Goal: Contribute content: Contribute content

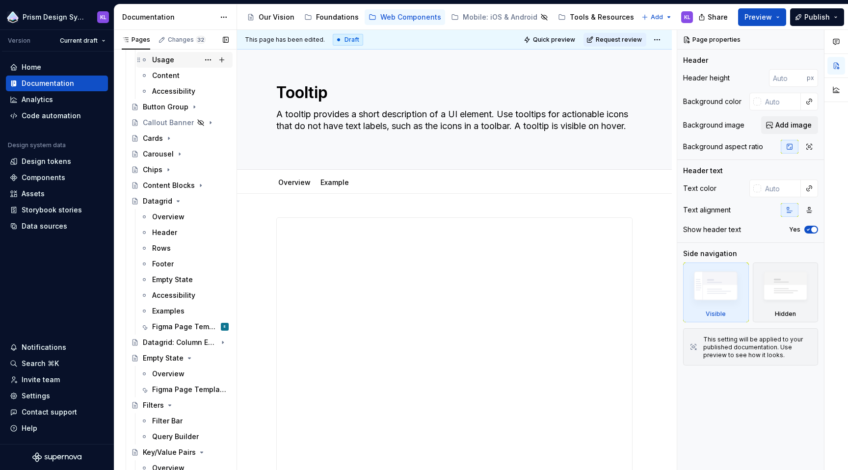
scroll to position [348, 0]
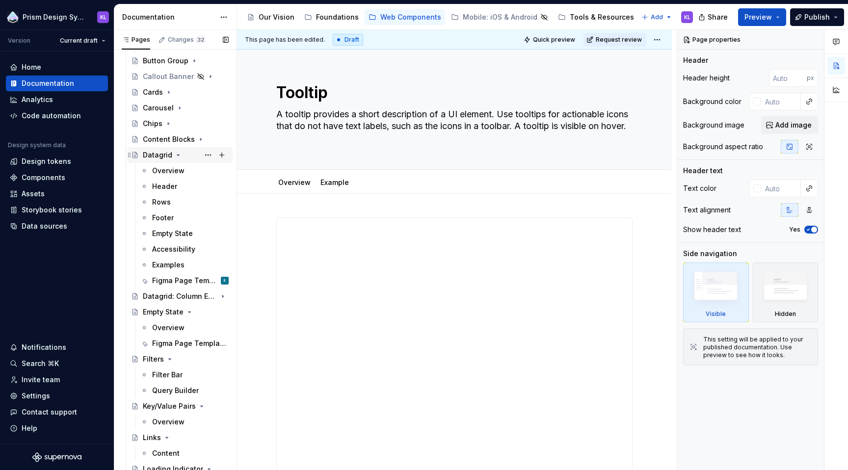
click at [177, 155] on icon "Page tree" at bounding box center [178, 155] width 2 height 1
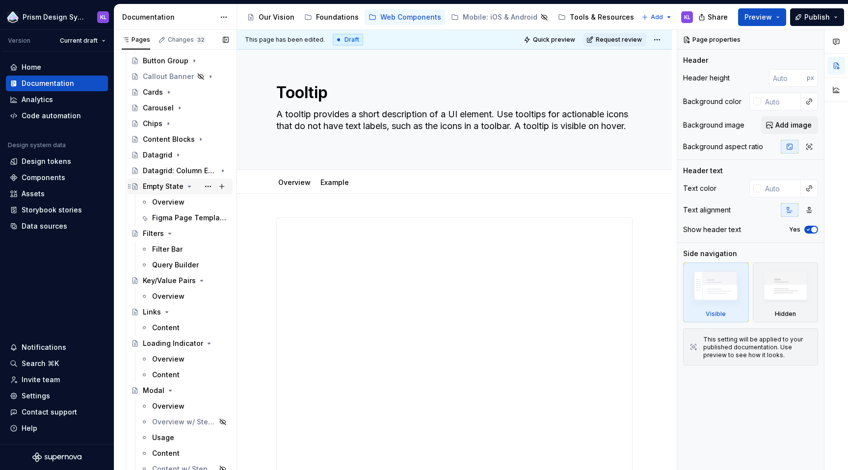
click at [189, 186] on icon "Page tree" at bounding box center [189, 186] width 2 height 1
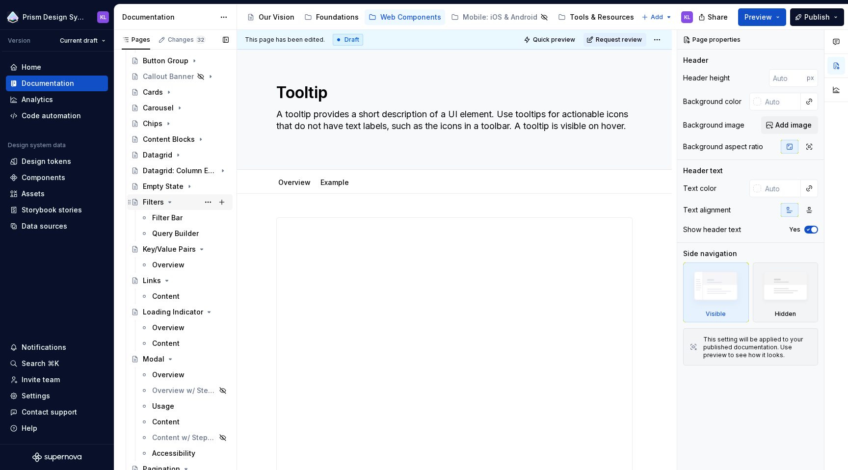
click at [169, 202] on icon "Page tree" at bounding box center [170, 202] width 2 height 1
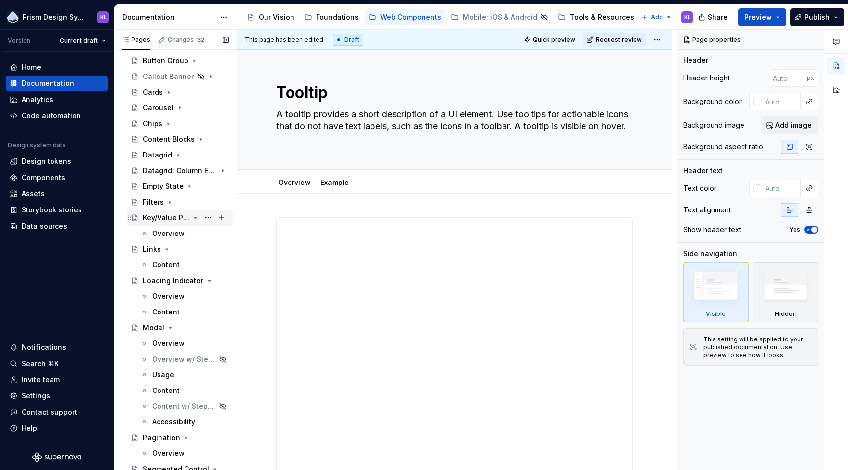
click at [194, 217] on icon "Page tree" at bounding box center [195, 217] width 2 height 1
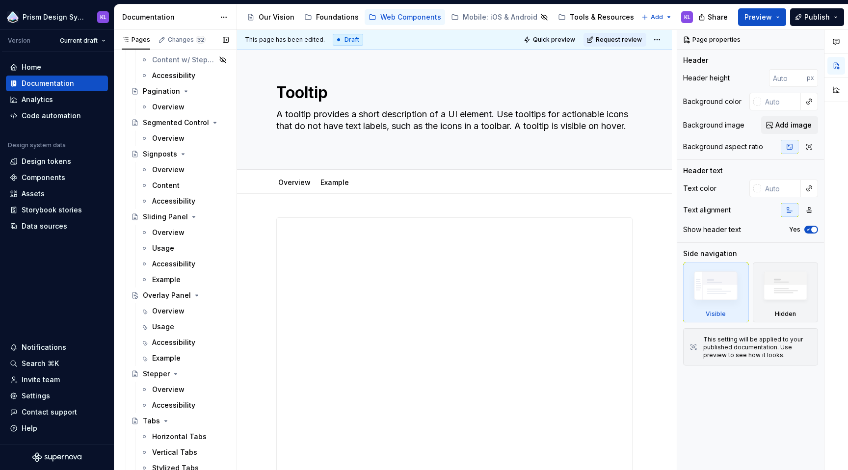
scroll to position [680, 0]
click at [205, 213] on button "Page tree" at bounding box center [208, 216] width 14 height 14
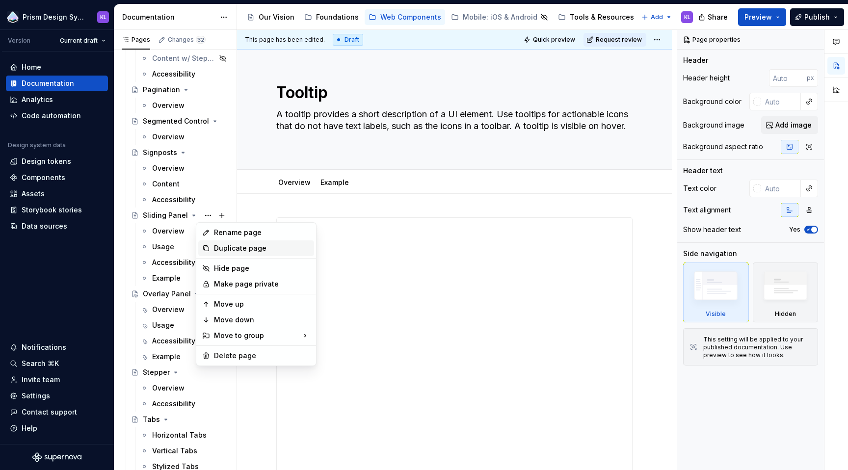
click at [219, 245] on div "Duplicate page" at bounding box center [262, 248] width 96 height 10
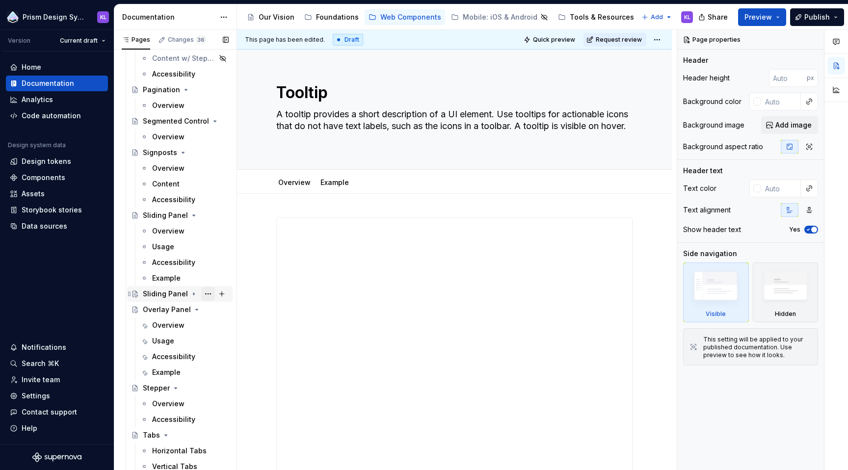
click at [203, 294] on button "Page tree" at bounding box center [208, 294] width 14 height 14
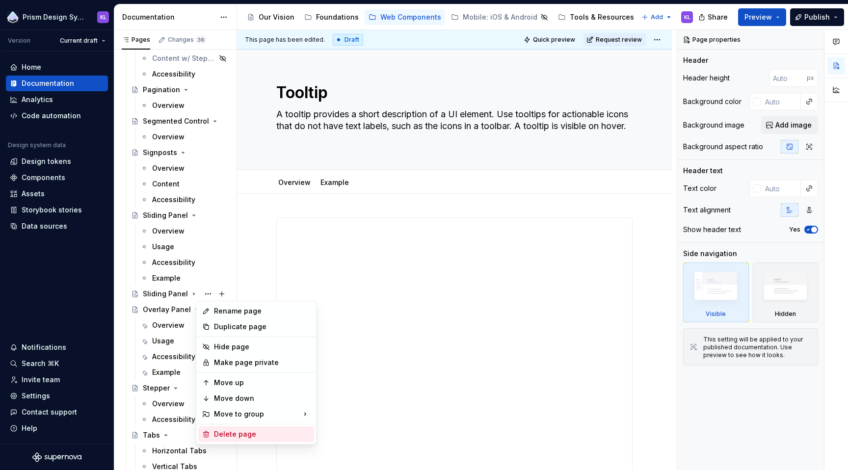
click at [255, 432] on div "Delete page" at bounding box center [262, 434] width 96 height 10
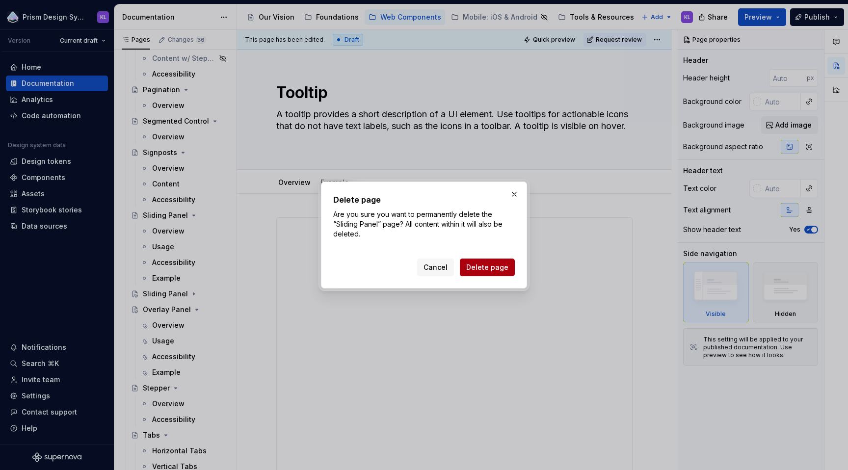
click at [485, 268] on span "Delete page" at bounding box center [487, 267] width 42 height 10
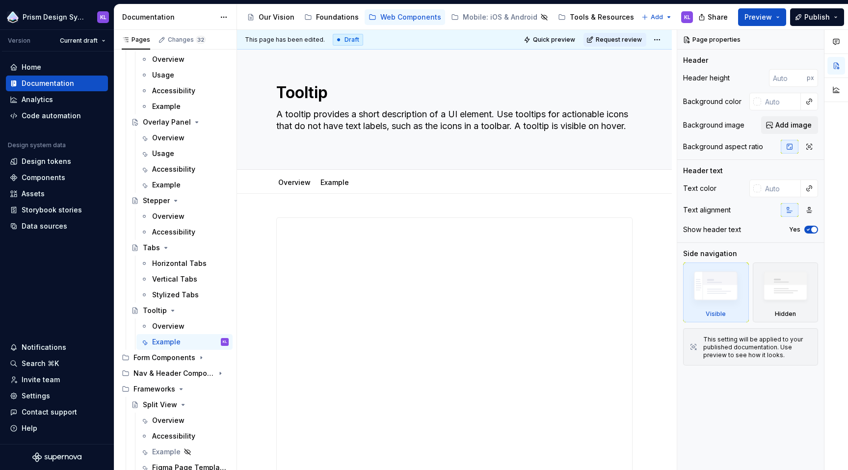
scroll to position [813, 0]
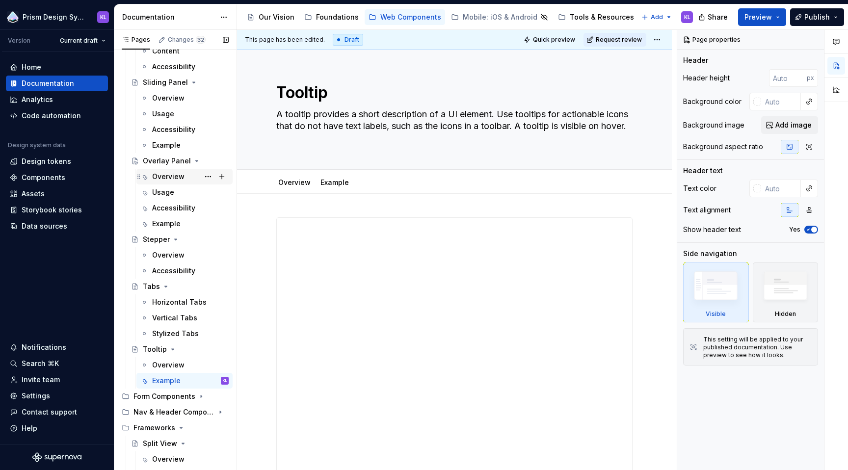
click at [173, 178] on div "Overview" at bounding box center [168, 177] width 32 height 10
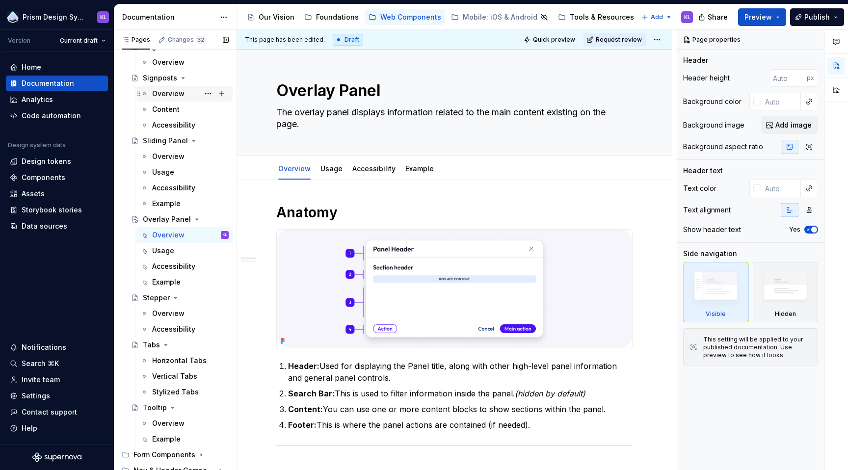
scroll to position [711, 0]
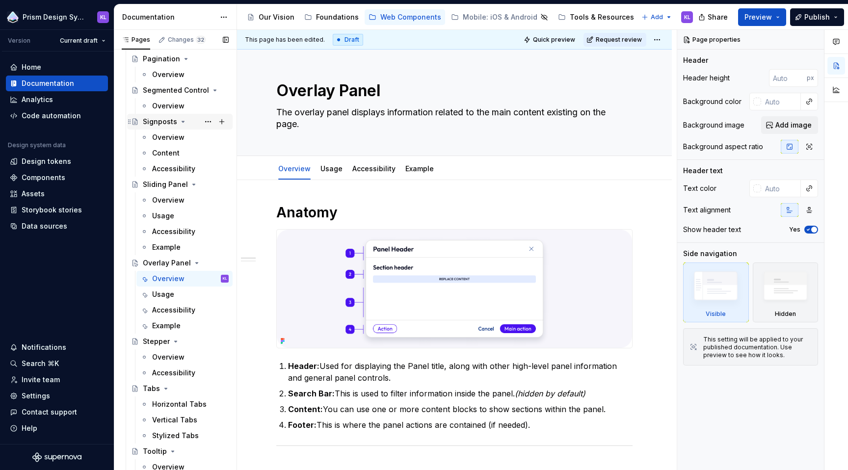
click at [181, 120] on icon "Page tree" at bounding box center [183, 122] width 8 height 8
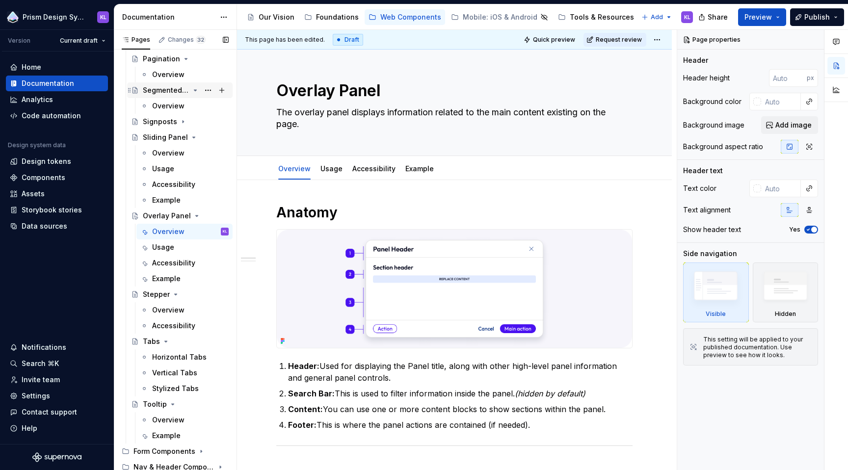
click at [194, 90] on icon "Page tree" at bounding box center [195, 90] width 2 height 1
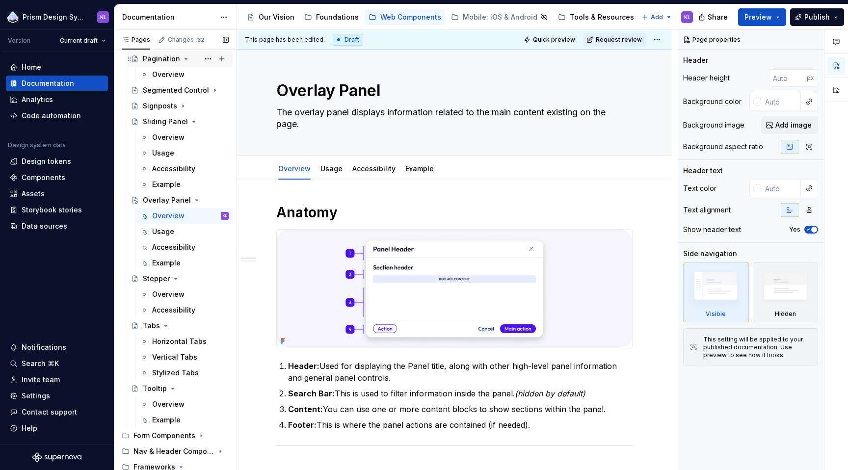
click at [185, 58] on icon "Page tree" at bounding box center [186, 58] width 2 height 1
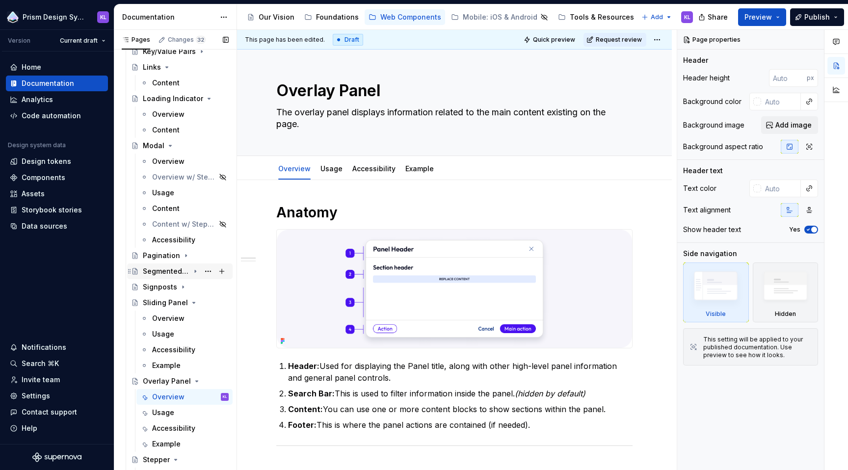
scroll to position [487, 0]
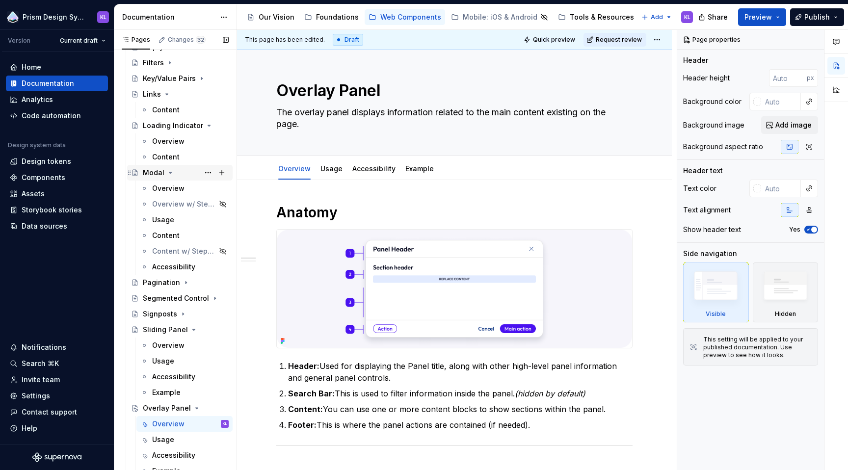
click at [170, 172] on icon "Page tree" at bounding box center [170, 172] width 2 height 1
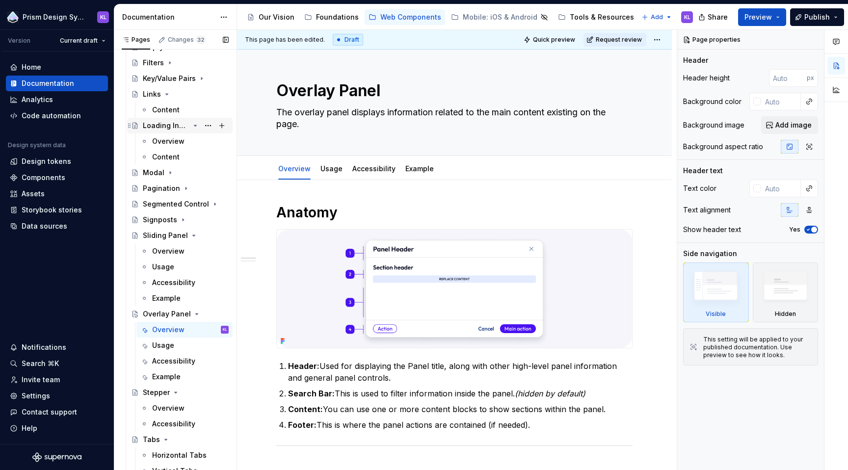
click at [191, 124] on icon "Page tree" at bounding box center [195, 126] width 8 height 8
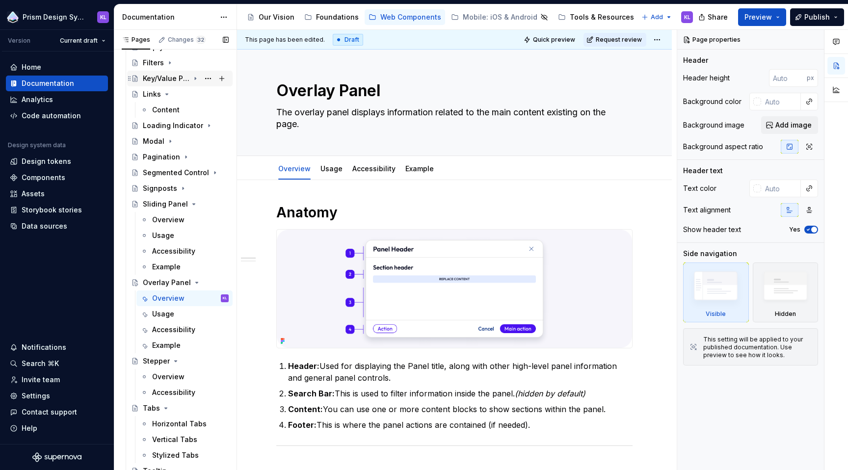
click at [191, 78] on icon "Page tree" at bounding box center [195, 79] width 8 height 8
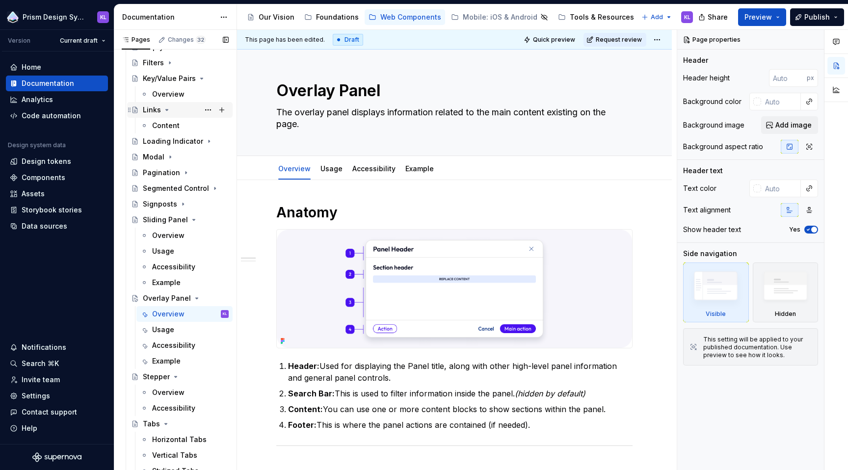
click at [166, 111] on icon "Page tree" at bounding box center [167, 110] width 8 height 8
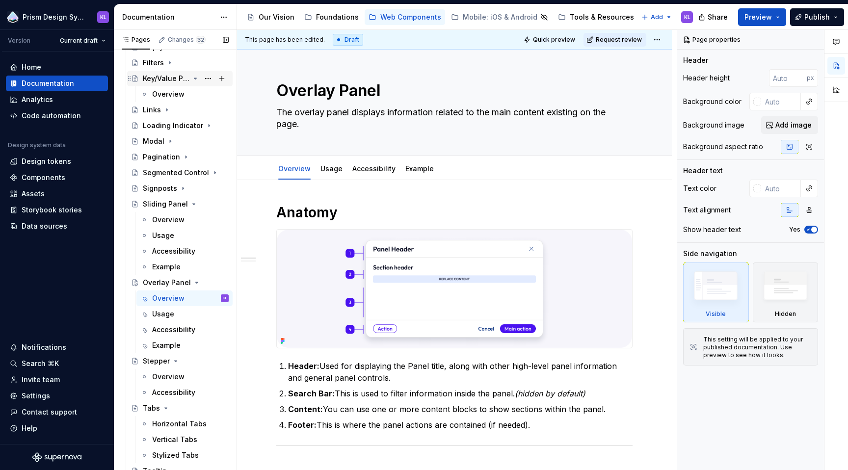
click at [194, 78] on icon "Page tree" at bounding box center [195, 78] width 2 height 1
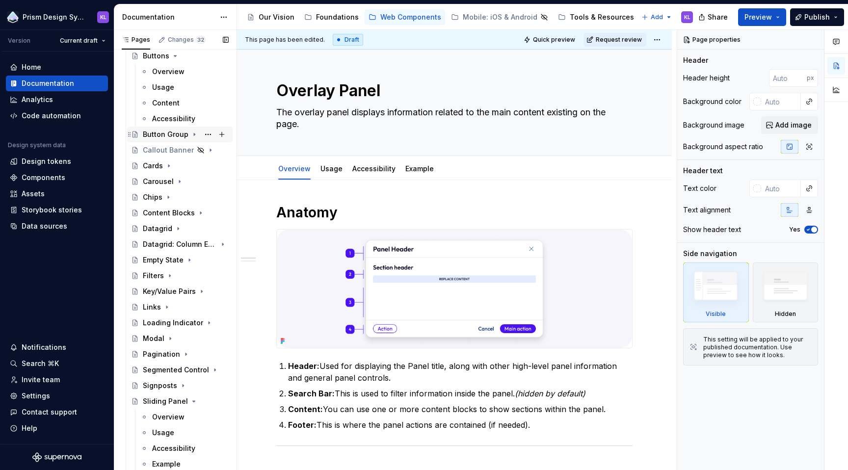
scroll to position [16, 0]
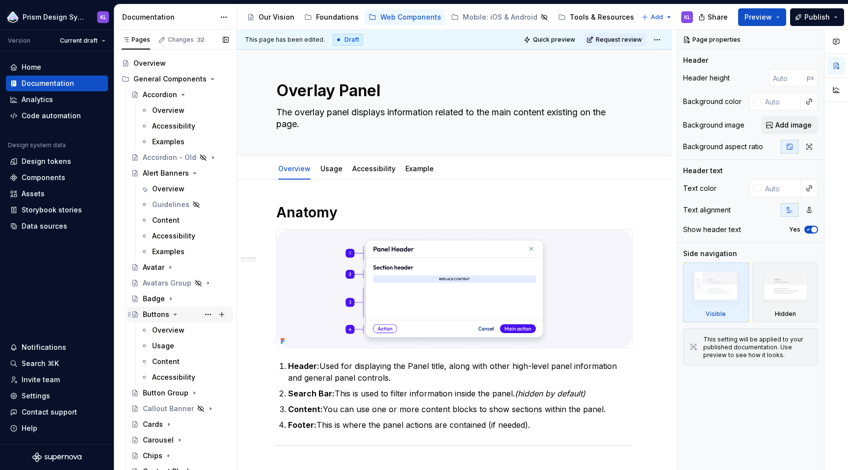
click at [175, 315] on icon "Page tree" at bounding box center [175, 315] width 8 height 8
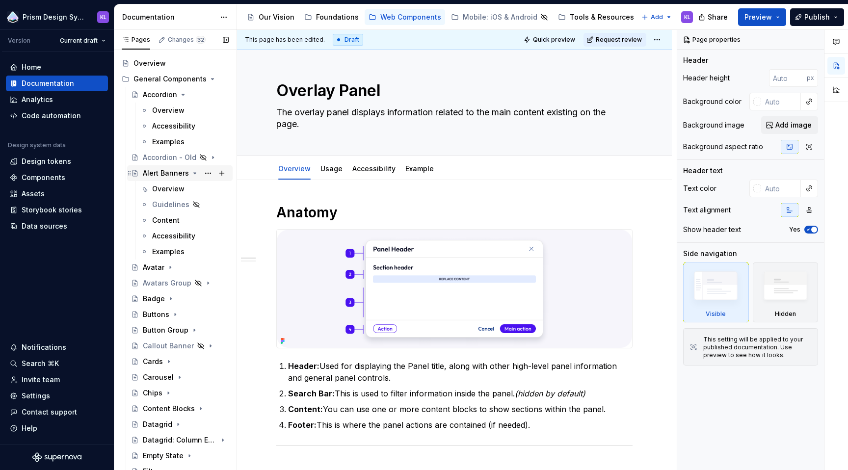
click at [191, 172] on icon "Page tree" at bounding box center [195, 173] width 8 height 8
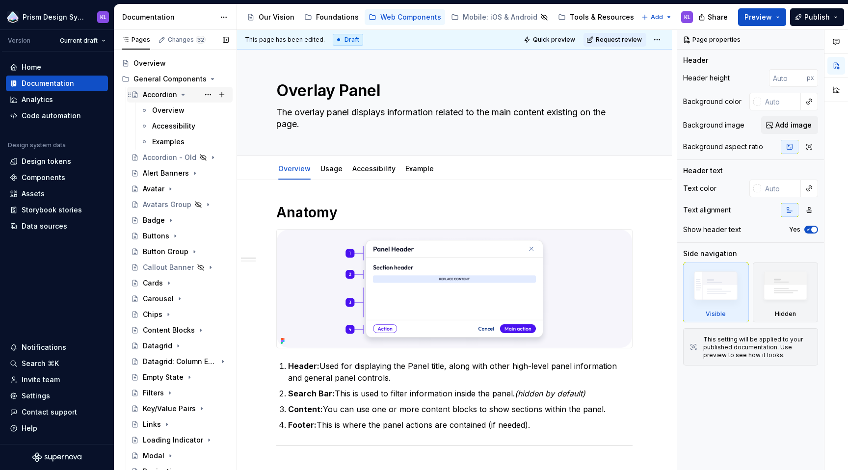
click at [182, 93] on icon "Page tree" at bounding box center [183, 95] width 8 height 8
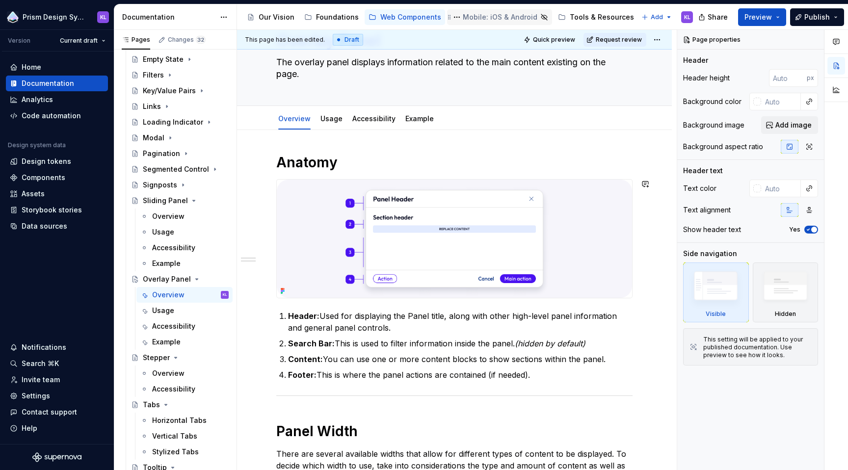
scroll to position [0, 0]
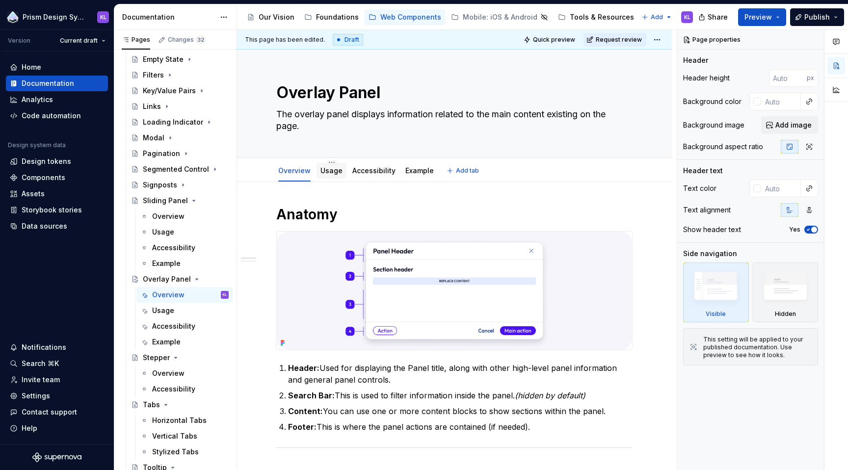
click at [328, 172] on link "Usage" at bounding box center [331, 170] width 22 height 8
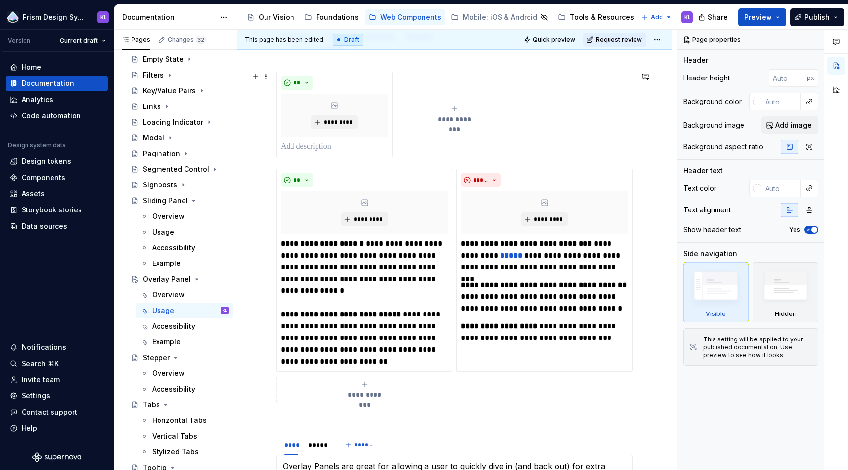
scroll to position [100, 0]
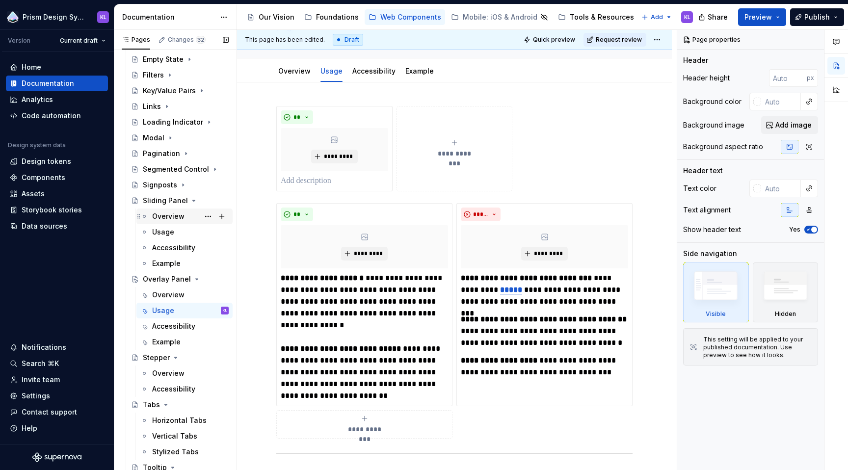
click at [179, 214] on div "Overview" at bounding box center [168, 216] width 32 height 10
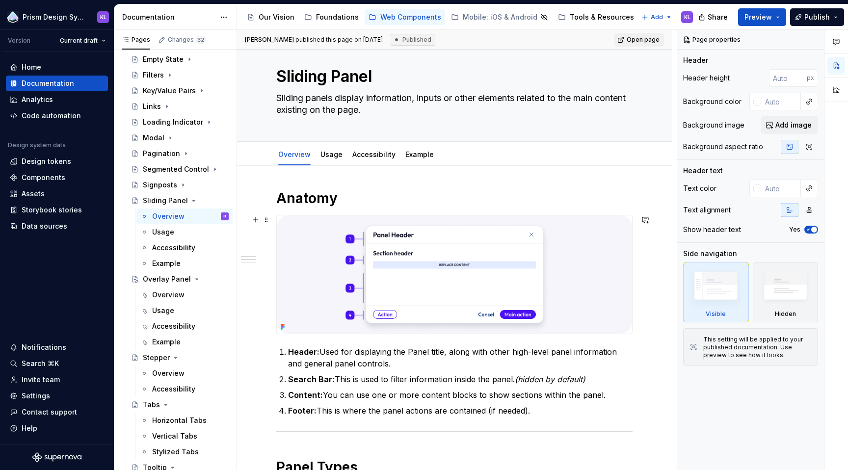
scroll to position [50, 0]
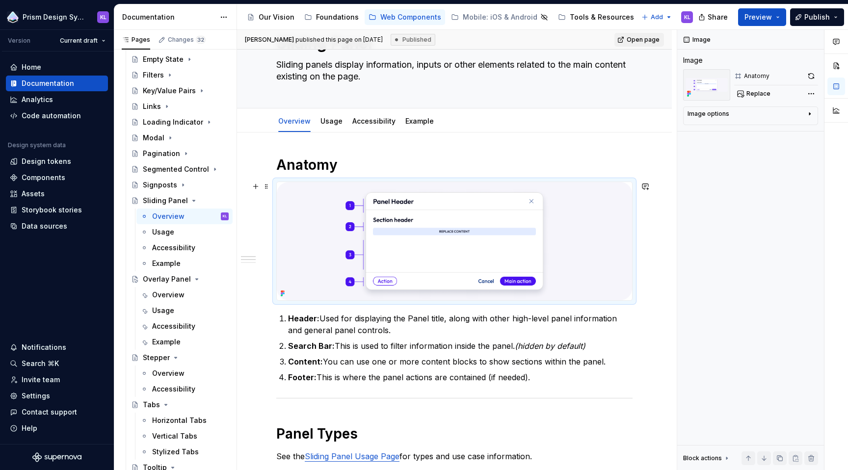
click at [594, 253] on img at bounding box center [454, 241] width 355 height 118
click at [813, 74] on button "button" at bounding box center [811, 76] width 14 height 14
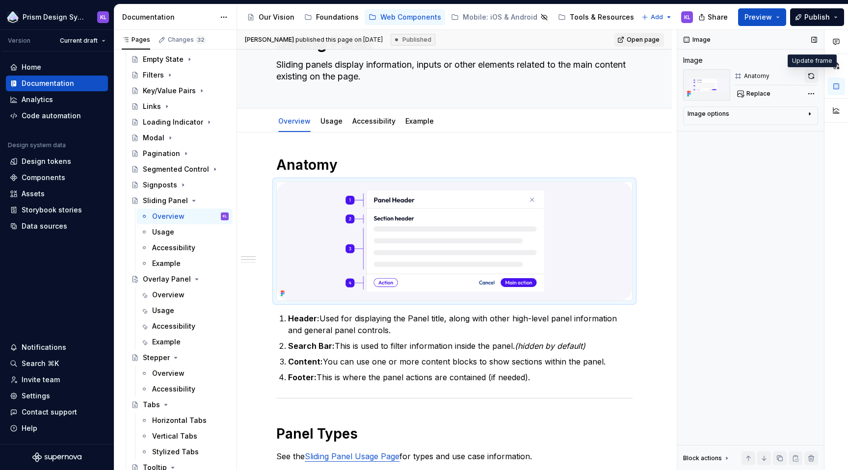
click at [813, 76] on button "button" at bounding box center [811, 76] width 14 height 14
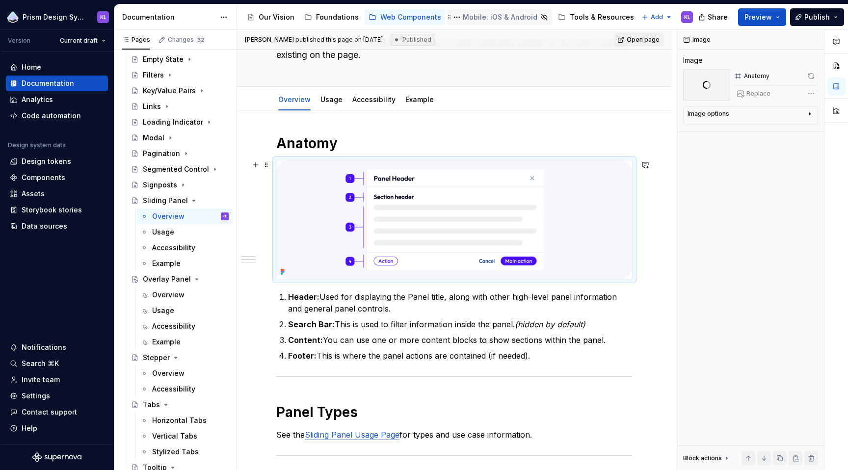
scroll to position [147, 0]
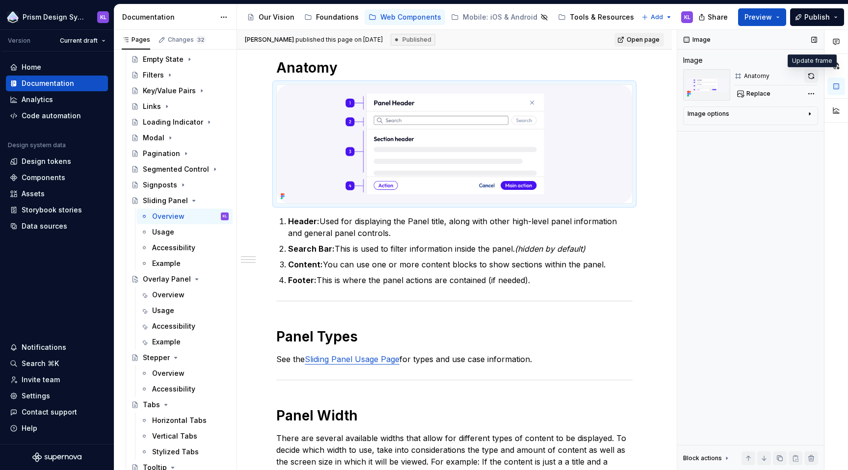
click at [811, 76] on button "button" at bounding box center [811, 76] width 14 height 14
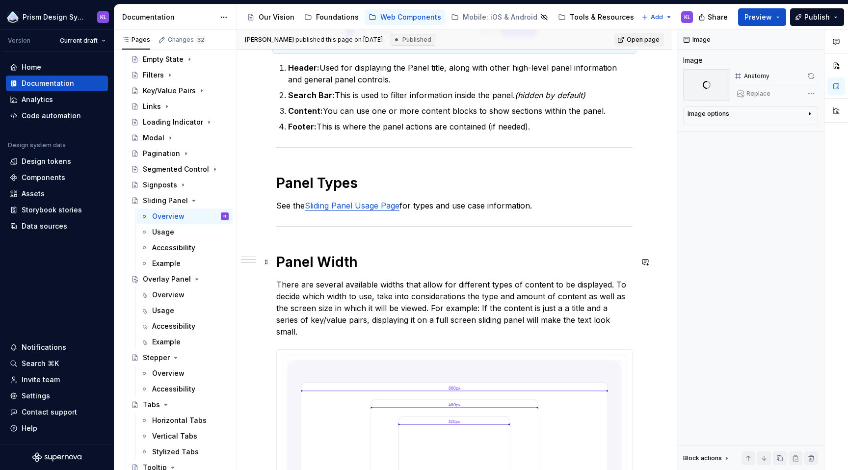
scroll to position [274, 0]
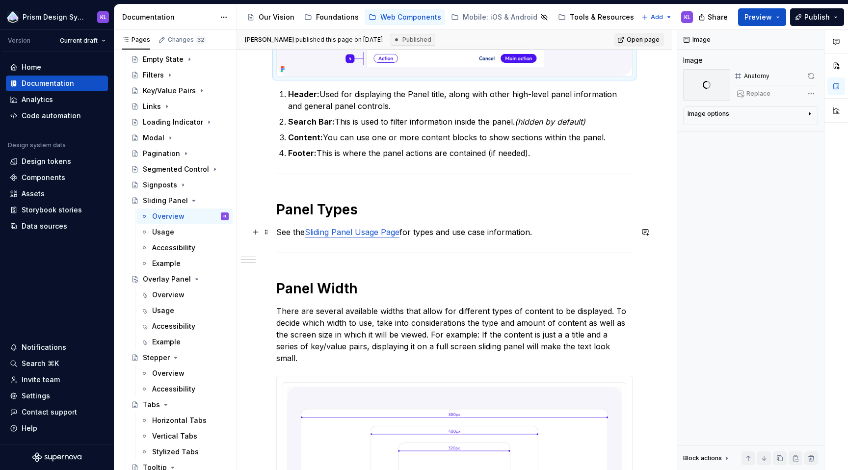
click at [553, 234] on p "See the Sliding Panel Usage Page for types and use case information." at bounding box center [454, 232] width 356 height 12
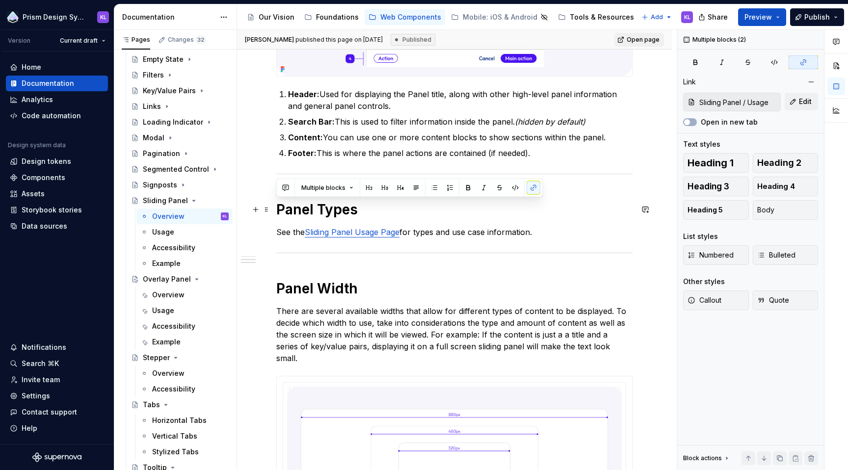
drag, startPoint x: 550, startPoint y: 233, endPoint x: 272, endPoint y: 211, distance: 279.0
click at [272, 211] on div "Anatomy Header: Used for displaying the Panel title, along with other high-leve…" at bounding box center [454, 370] width 435 height 925
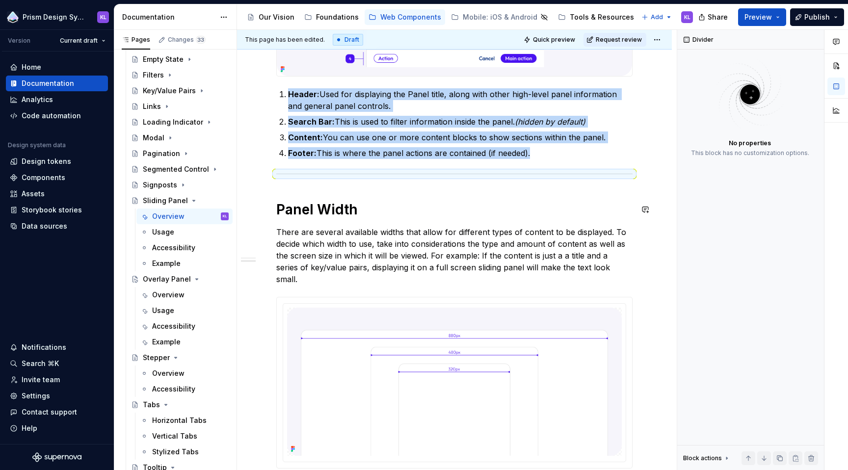
click at [308, 190] on div "Anatomy Header: Used for displaying the Panel title, along with other high-leve…" at bounding box center [454, 267] width 356 height 670
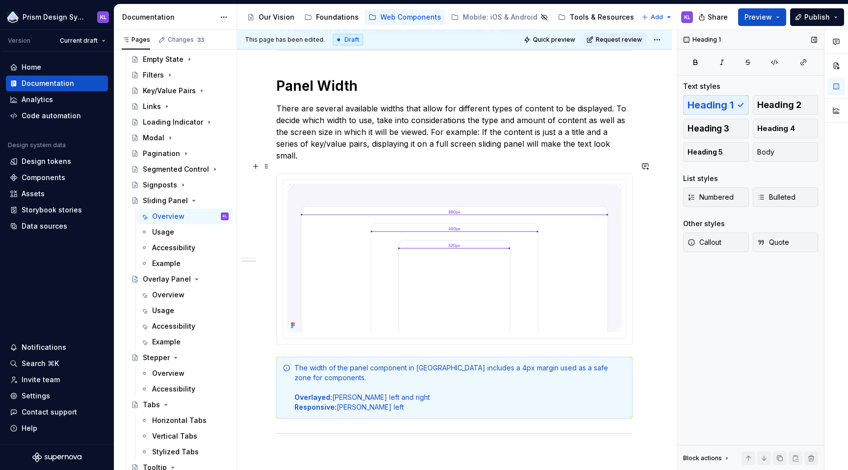
scroll to position [400, 0]
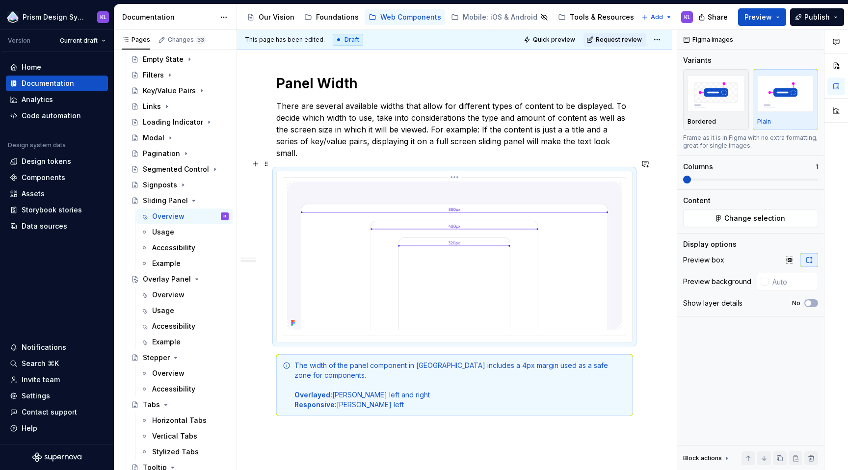
click at [510, 221] on img at bounding box center [454, 256] width 335 height 148
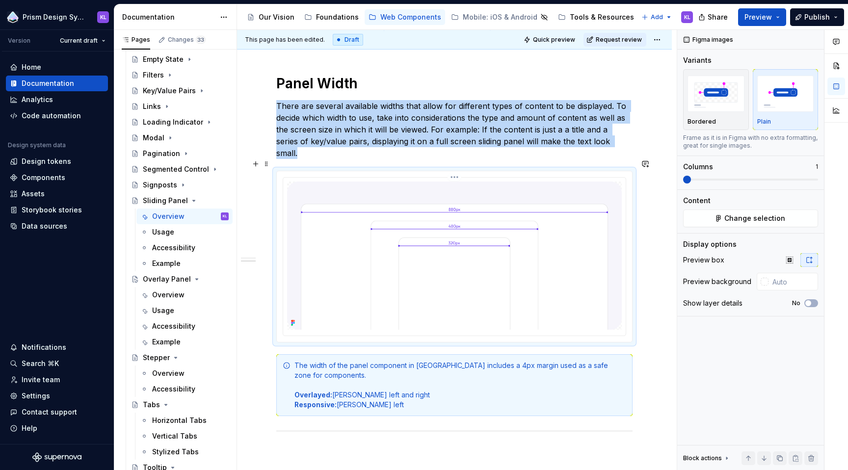
click at [500, 231] on img at bounding box center [454, 256] width 335 height 148
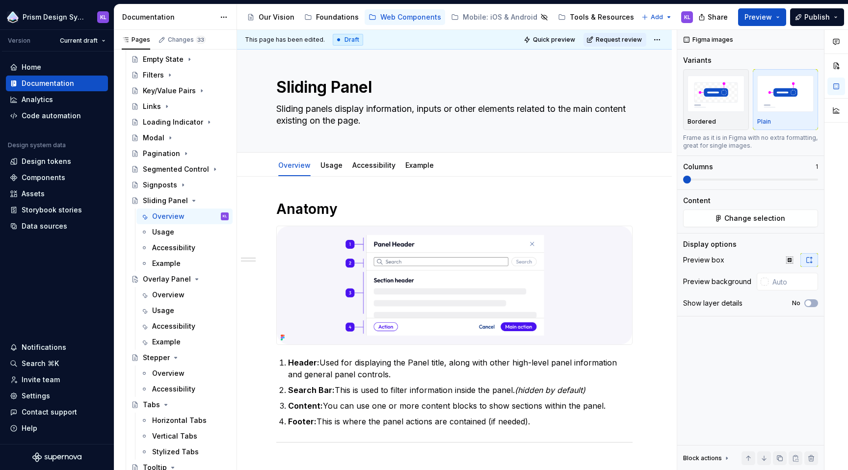
scroll to position [0, 0]
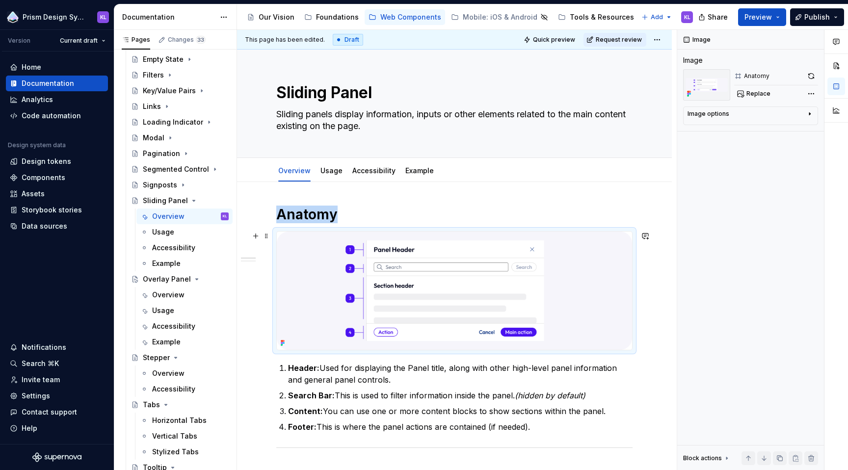
click at [324, 254] on img at bounding box center [454, 291] width 355 height 118
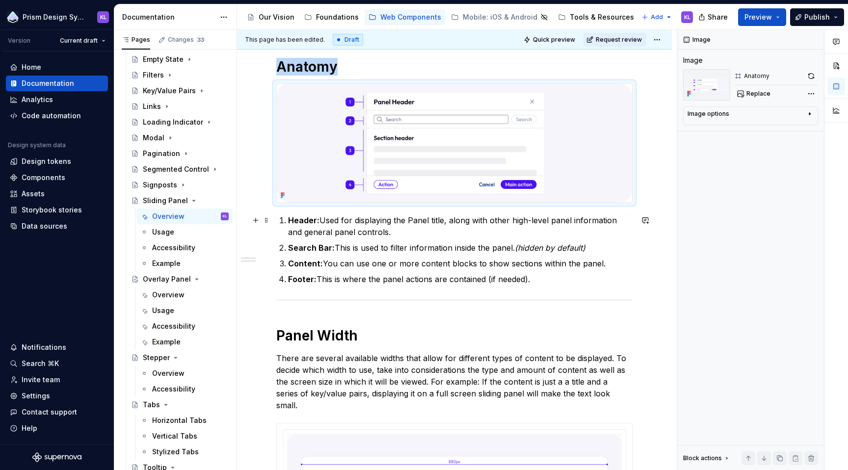
scroll to position [150, 0]
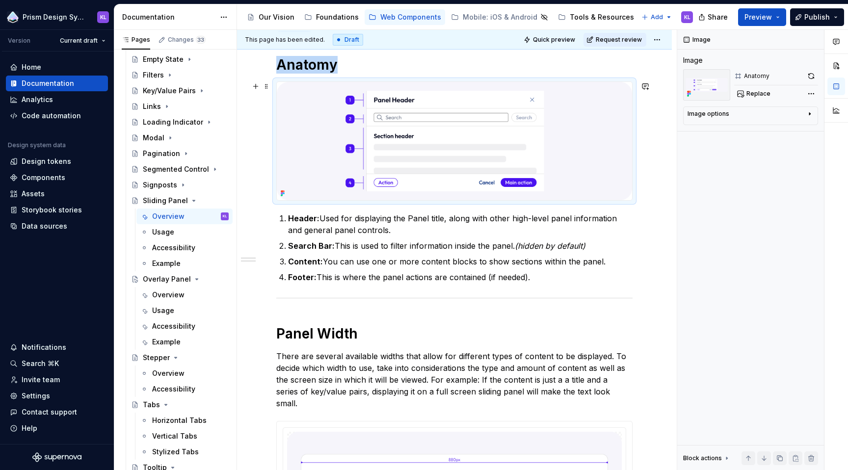
copy h1 "Anatomy"
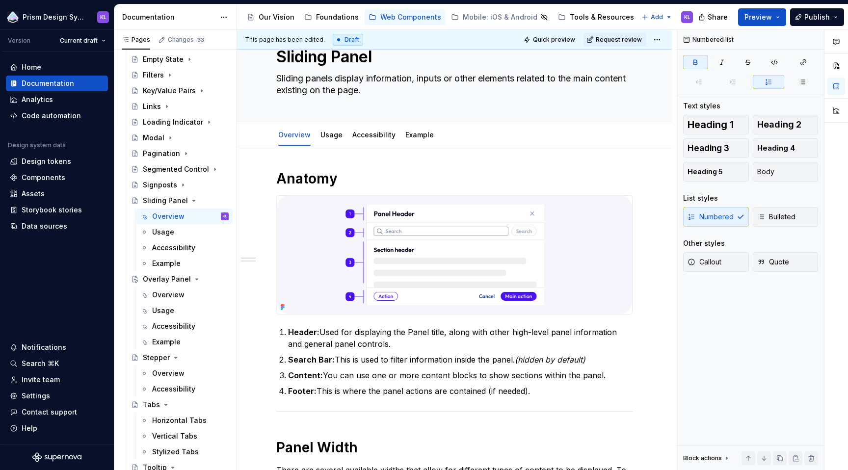
scroll to position [0, 0]
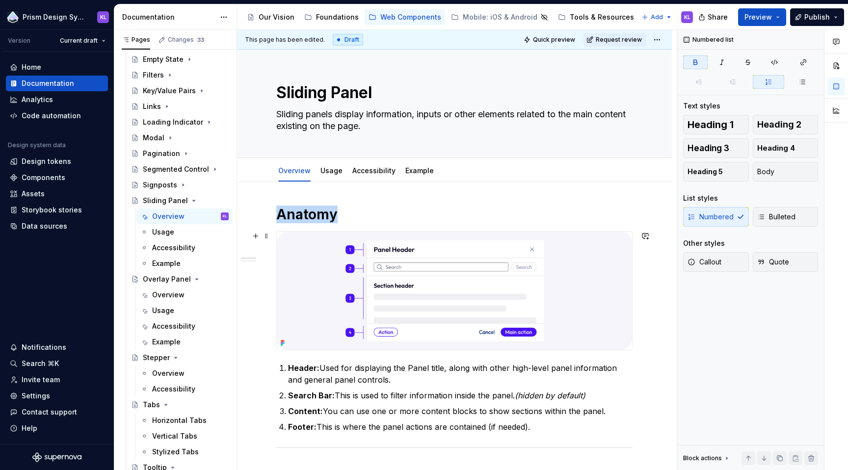
click at [301, 267] on img at bounding box center [454, 291] width 355 height 118
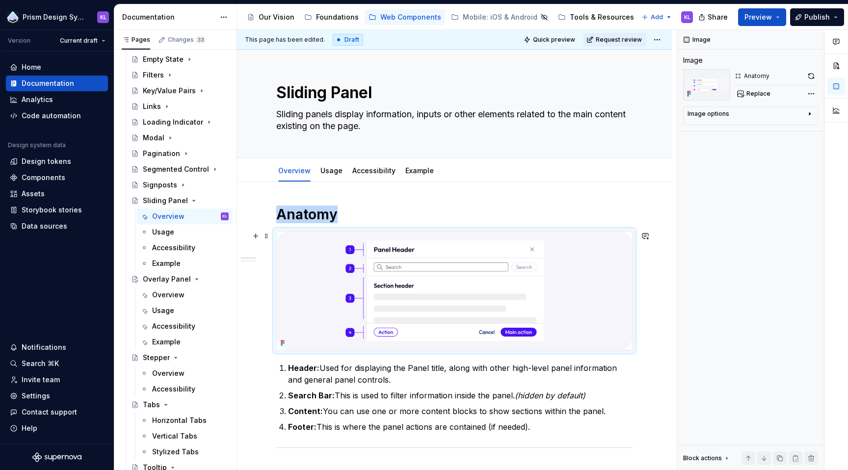
copy h1 "Anatomy"
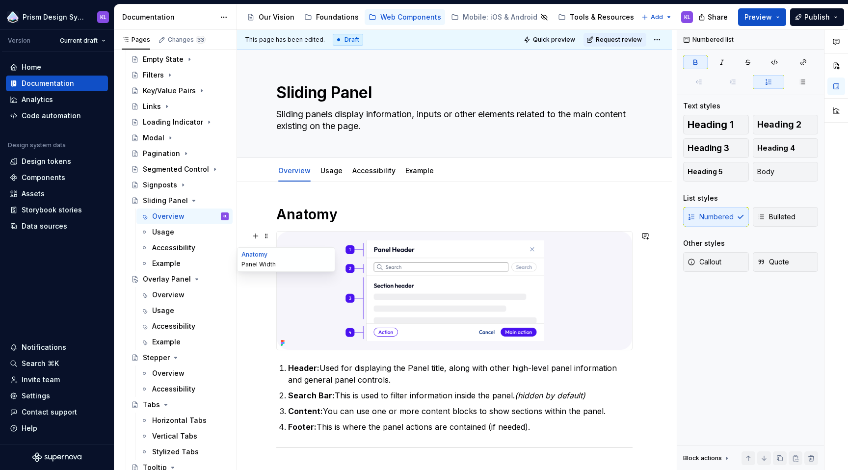
click at [252, 266] on button "Panel Width" at bounding box center [285, 265] width 93 height 10
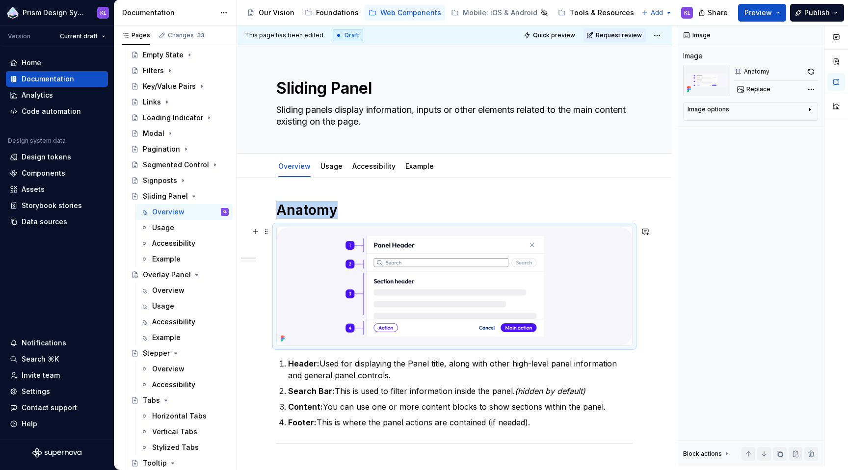
click at [313, 294] on img at bounding box center [454, 286] width 355 height 118
copy h1 "Anatomy"
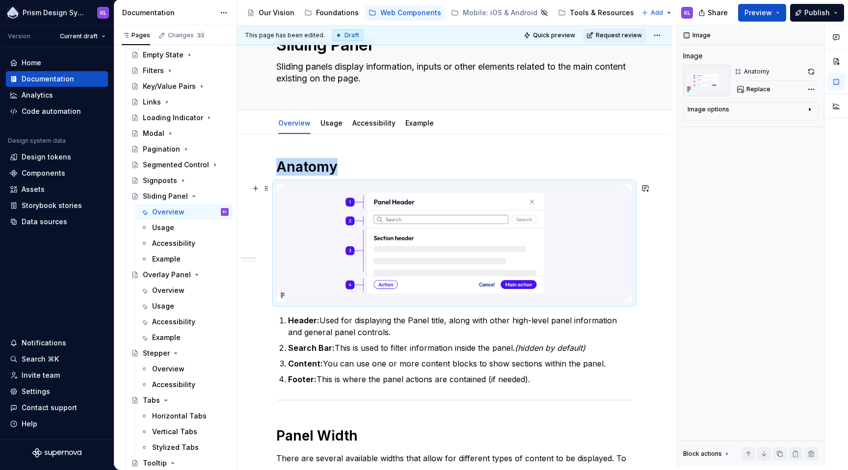
scroll to position [225, 0]
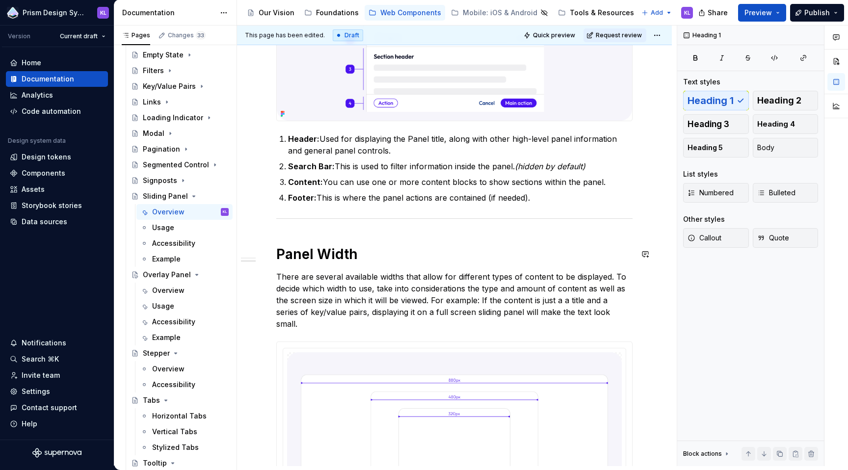
click at [331, 227] on div "Anatomy Header: Used for displaying the Panel title, along with other high-leve…" at bounding box center [454, 311] width 356 height 670
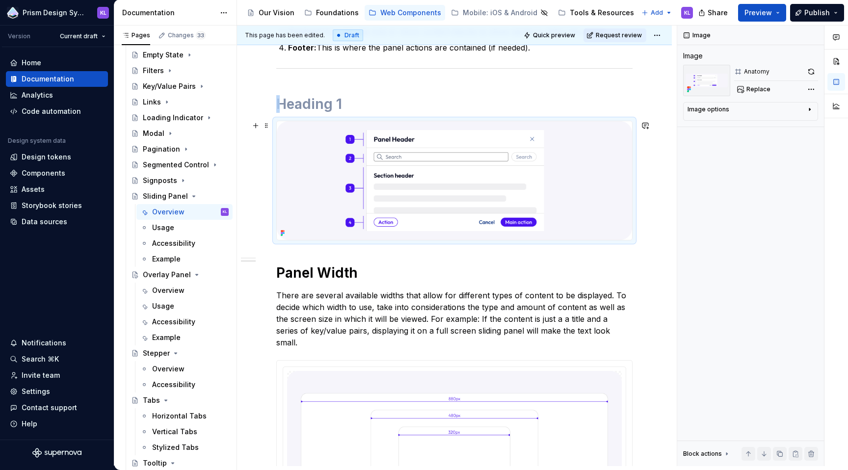
scroll to position [388, 0]
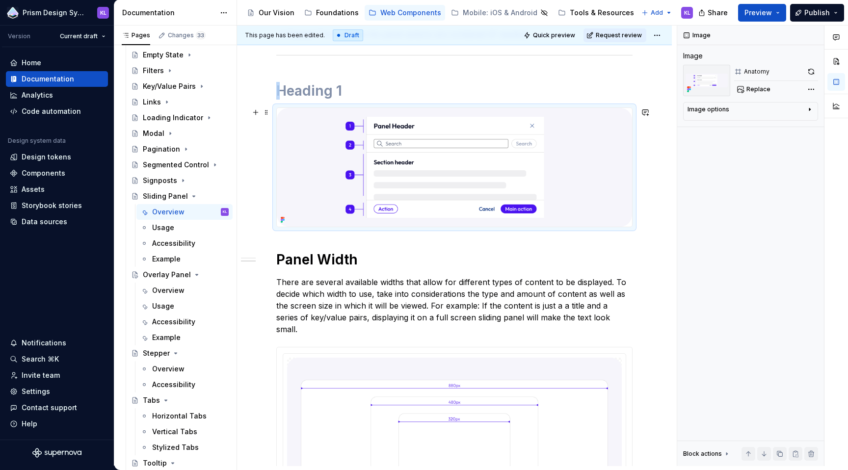
click at [315, 128] on img at bounding box center [454, 167] width 355 height 118
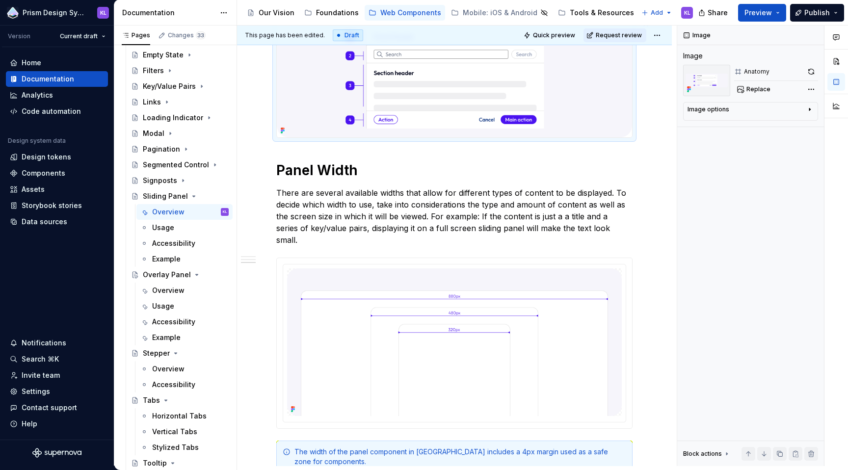
click at [305, 106] on img at bounding box center [454, 78] width 355 height 118
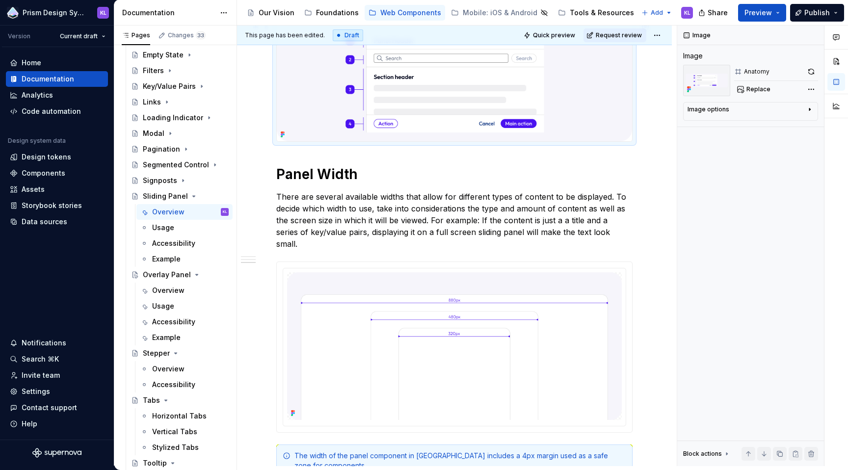
scroll to position [368, 0]
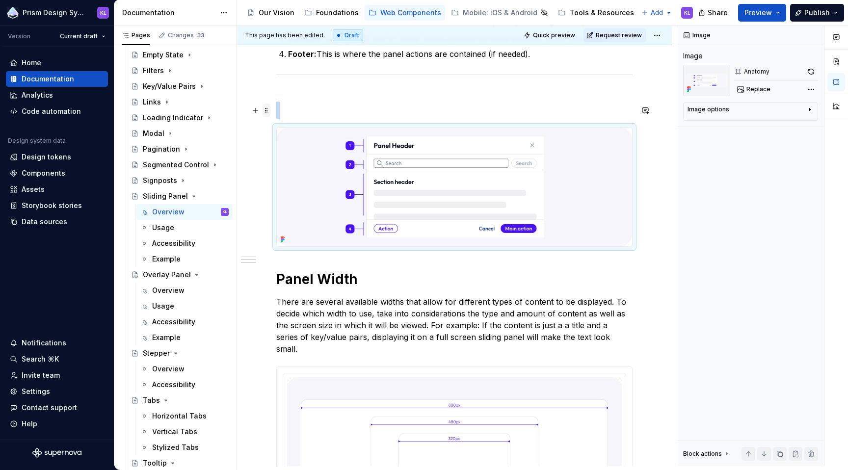
click at [263, 108] on span at bounding box center [266, 111] width 8 height 14
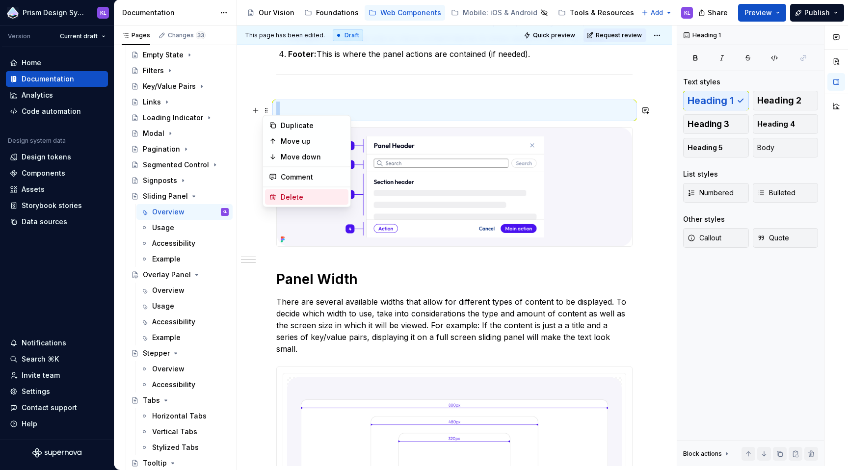
click at [308, 196] on div "Delete" at bounding box center [313, 197] width 64 height 10
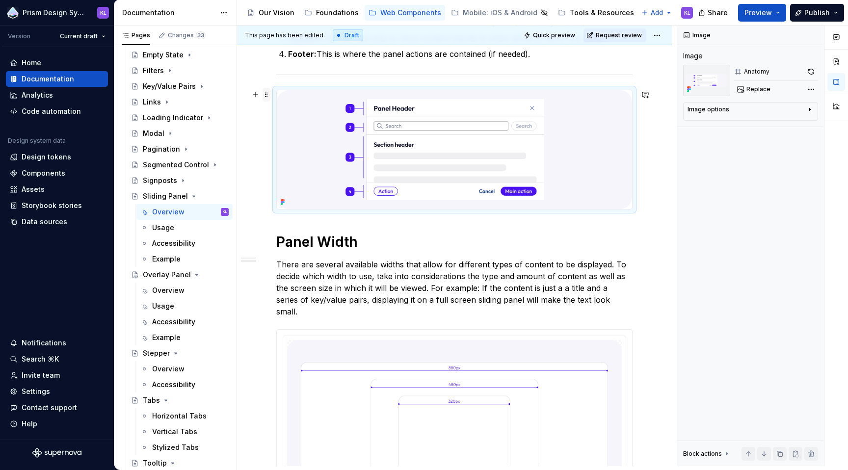
click at [266, 96] on span at bounding box center [266, 95] width 8 height 14
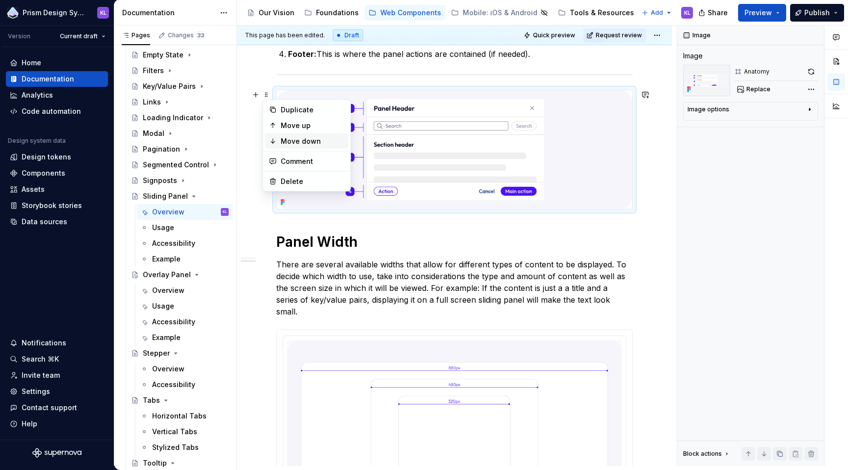
click at [296, 137] on div "Move down" at bounding box center [313, 141] width 64 height 10
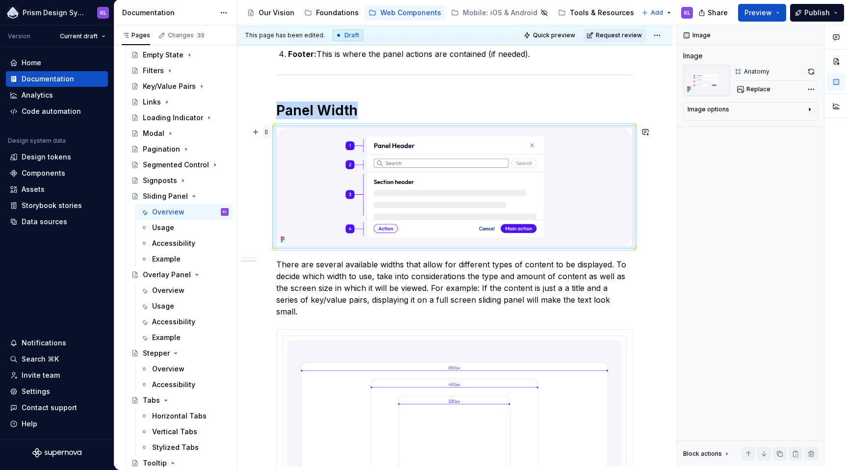
click at [267, 130] on span at bounding box center [266, 132] width 8 height 14
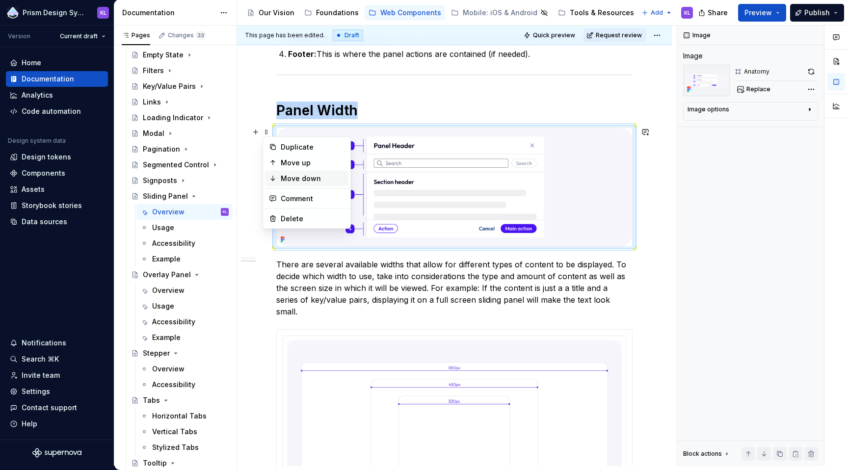
click at [292, 176] on div "Move down" at bounding box center [313, 179] width 64 height 10
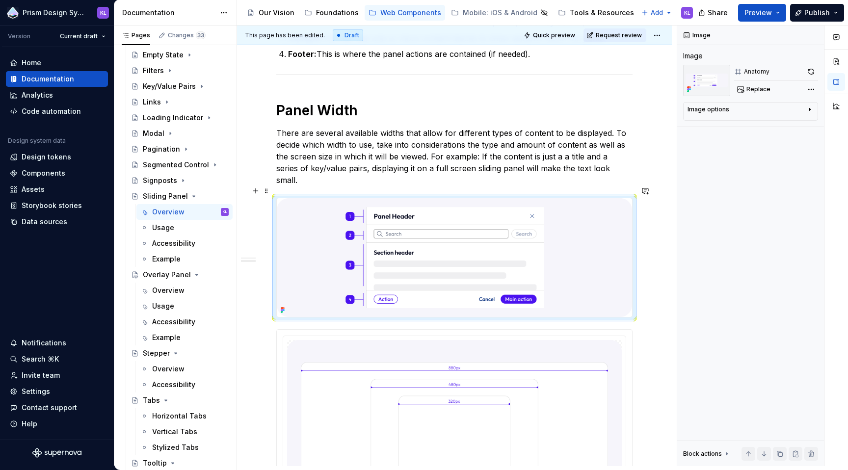
click at [327, 240] on img at bounding box center [454, 257] width 355 height 118
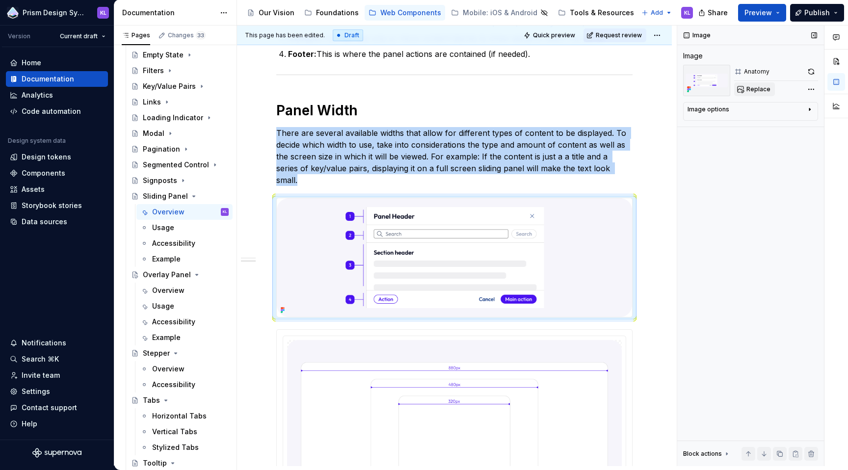
click at [758, 92] on span "Replace" at bounding box center [758, 89] width 24 height 8
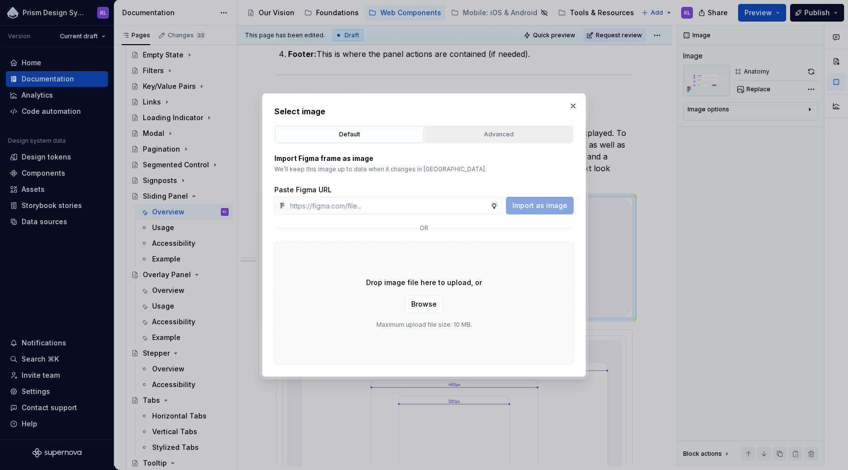
click at [485, 135] on div "Advanced" at bounding box center [498, 135] width 141 height 10
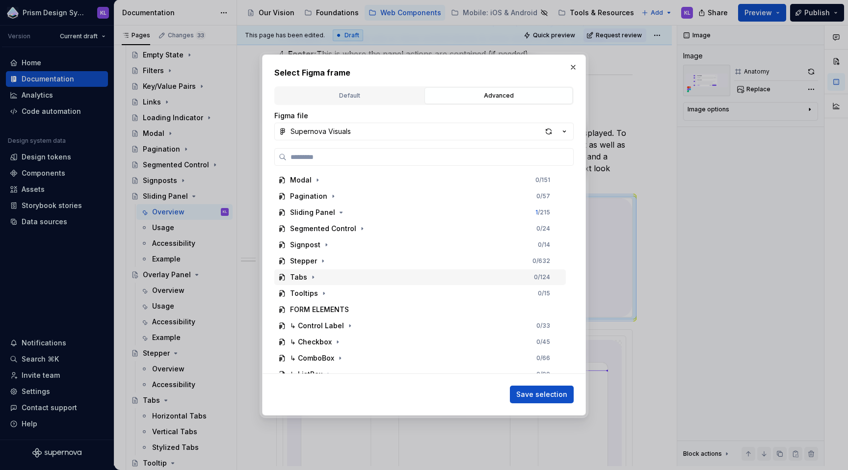
scroll to position [433, 0]
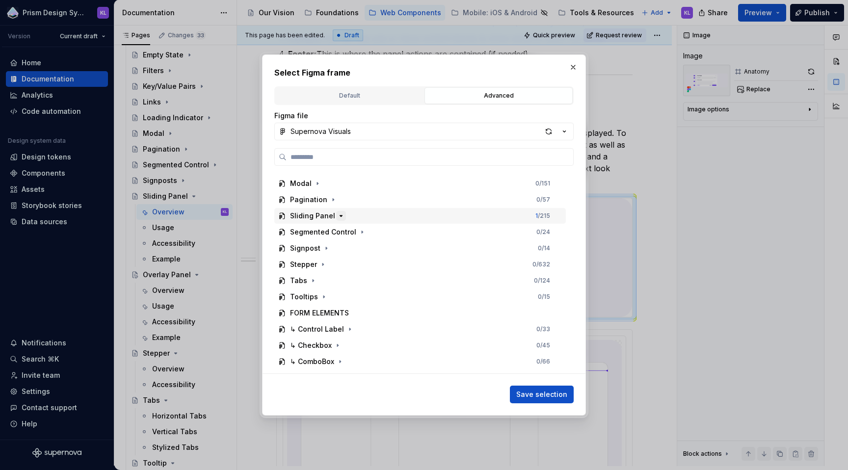
click at [340, 216] on icon "button" at bounding box center [341, 215] width 2 height 1
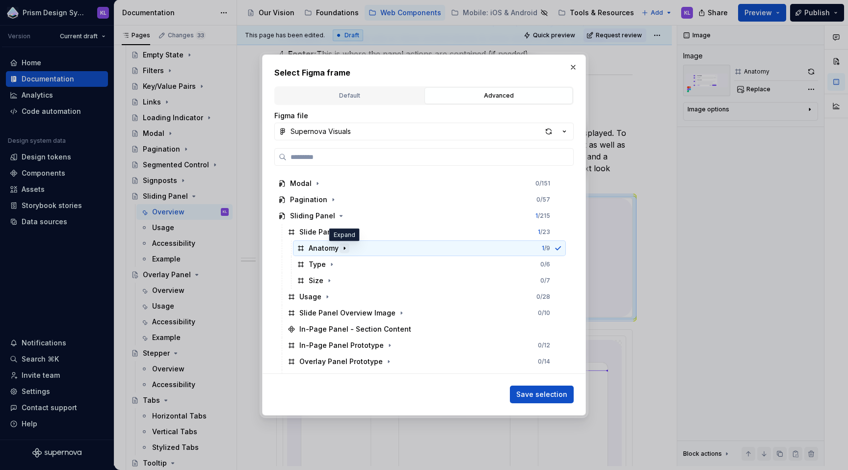
click at [344, 248] on icon "button" at bounding box center [344, 248] width 1 height 2
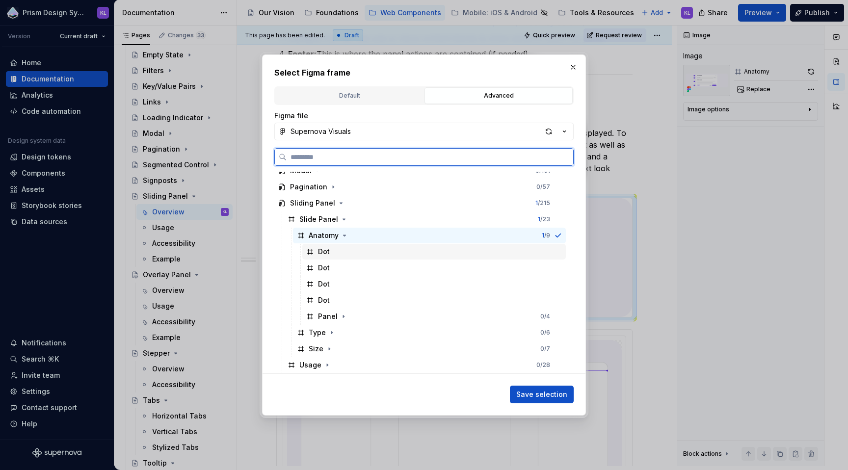
scroll to position [477, 0]
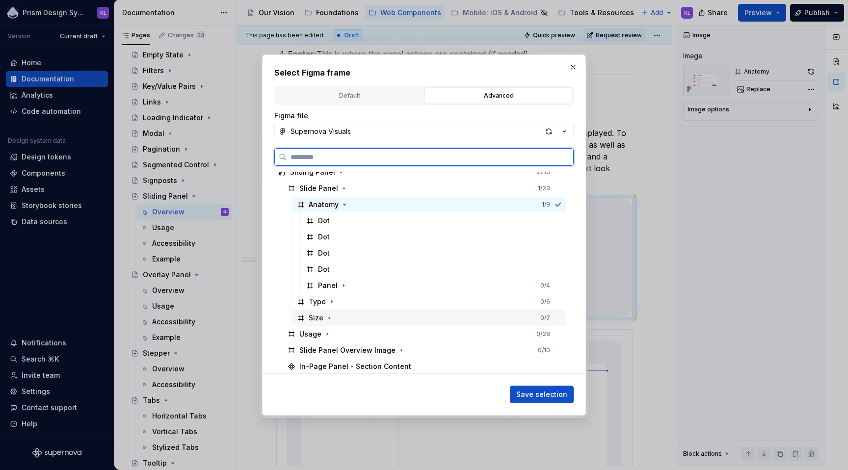
click at [313, 317] on div "Size" at bounding box center [316, 318] width 15 height 10
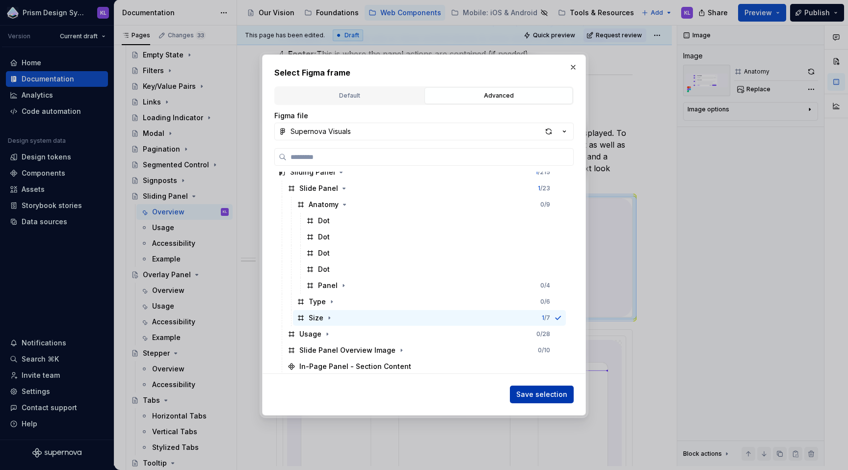
click at [536, 398] on span "Save selection" at bounding box center [541, 395] width 51 height 10
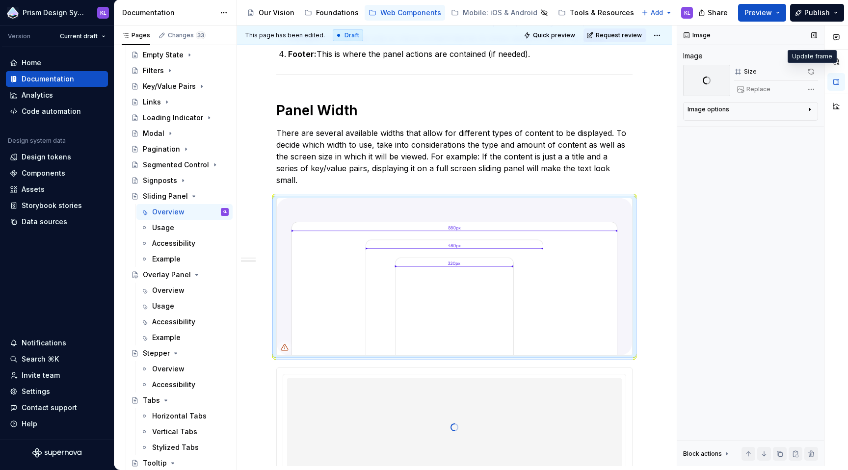
click at [813, 70] on span at bounding box center [811, 72] width 14 height 14
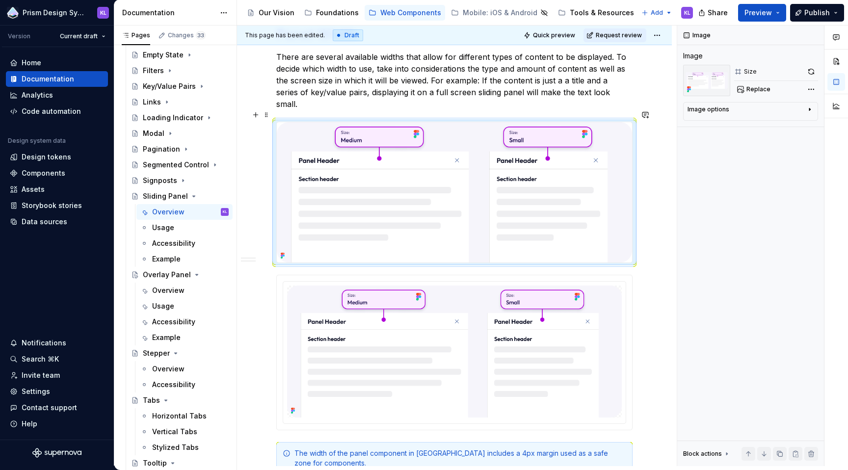
scroll to position [436, 0]
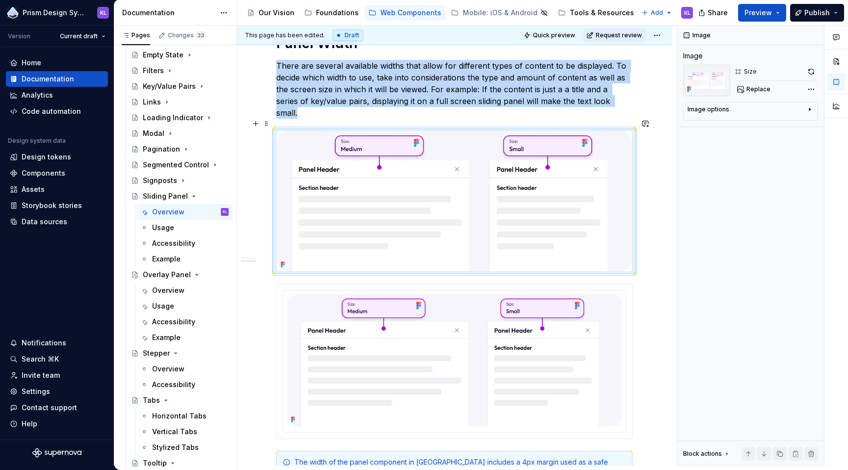
click at [465, 156] on img at bounding box center [454, 201] width 355 height 140
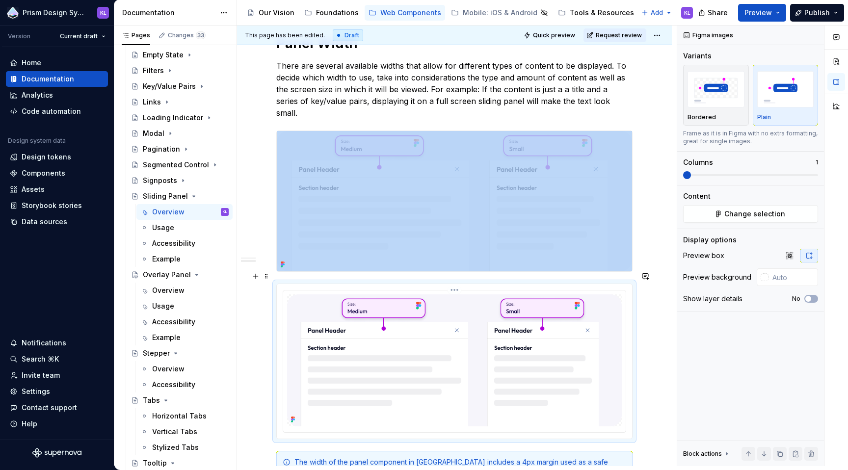
click at [469, 379] on img at bounding box center [454, 360] width 335 height 132
click at [266, 276] on span at bounding box center [266, 276] width 8 height 14
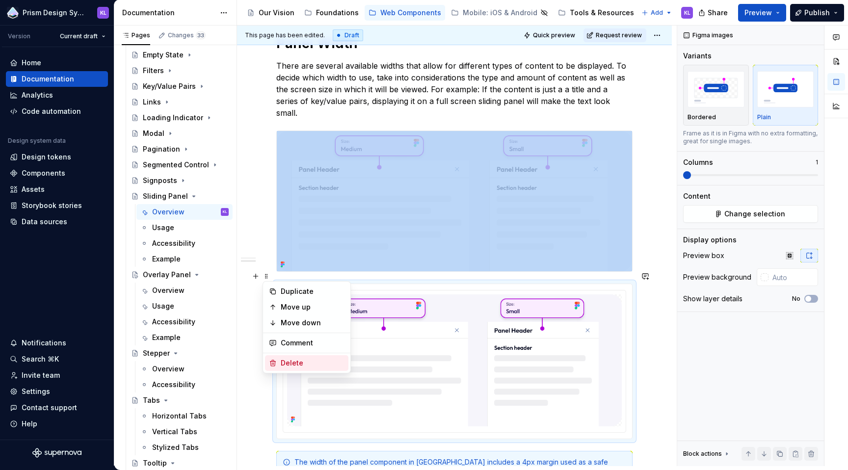
click at [298, 365] on div "Delete" at bounding box center [313, 363] width 64 height 10
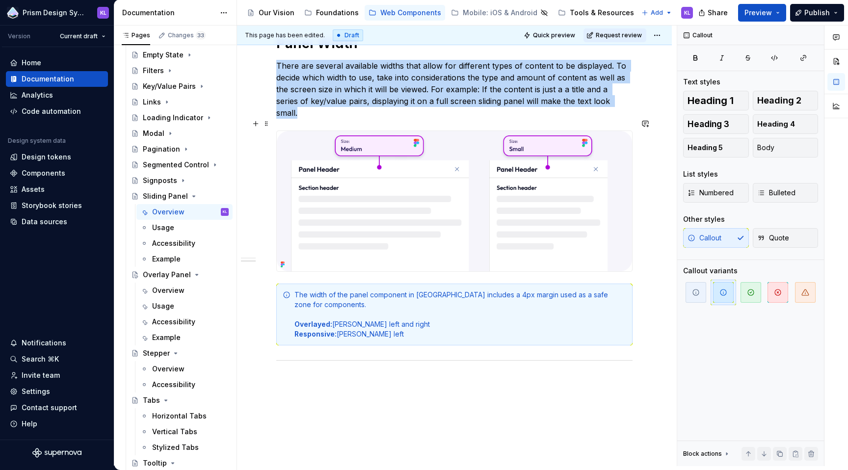
click at [511, 225] on img at bounding box center [454, 201] width 355 height 140
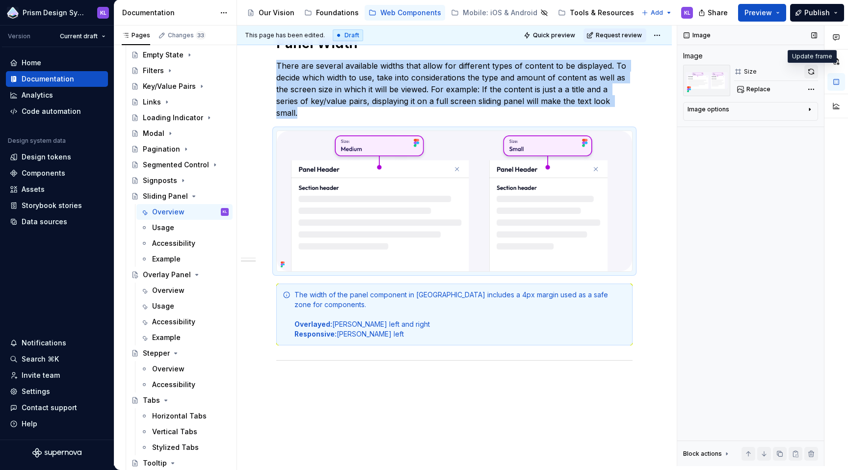
click at [812, 69] on button "button" at bounding box center [811, 72] width 14 height 14
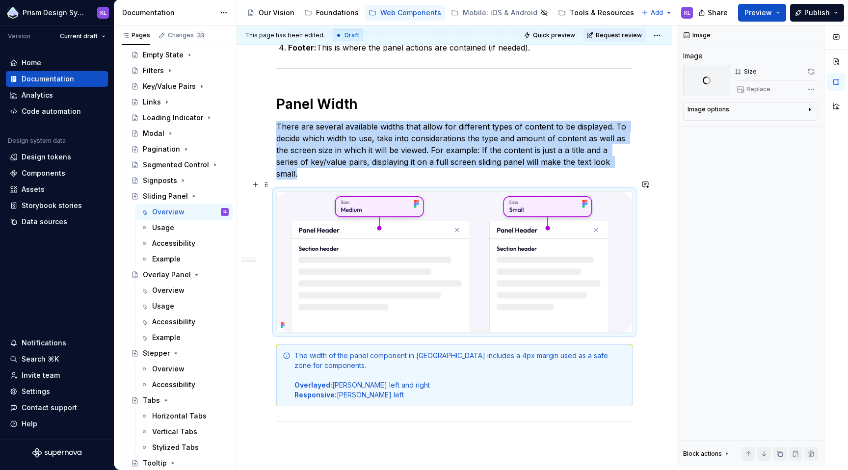
scroll to position [341, 0]
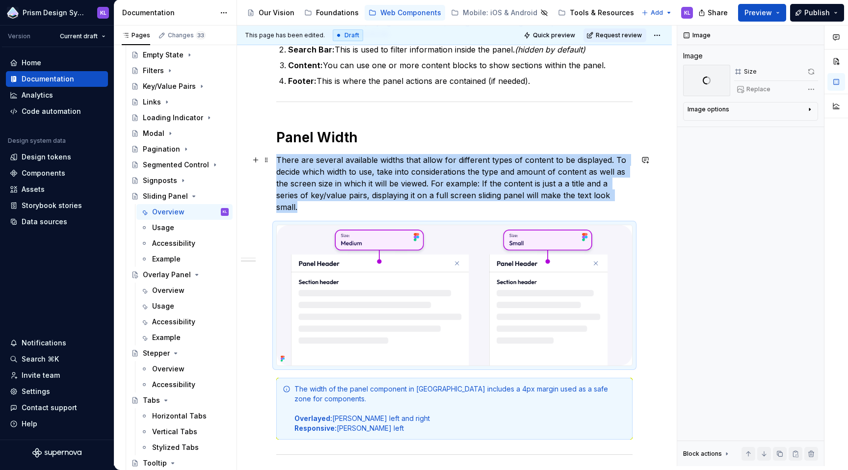
type textarea "*"
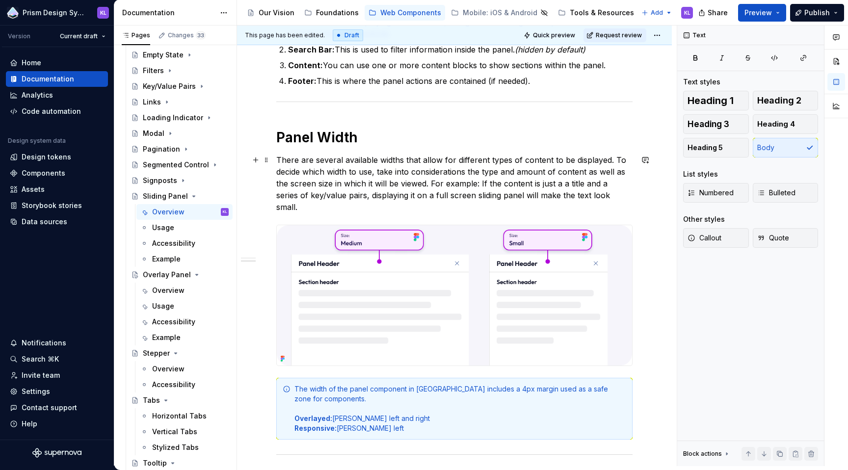
click at [429, 180] on p "There are several available widths that allow for different types of content to…" at bounding box center [454, 183] width 356 height 59
click at [317, 140] on h1 "Panel Width" at bounding box center [454, 138] width 356 height 18
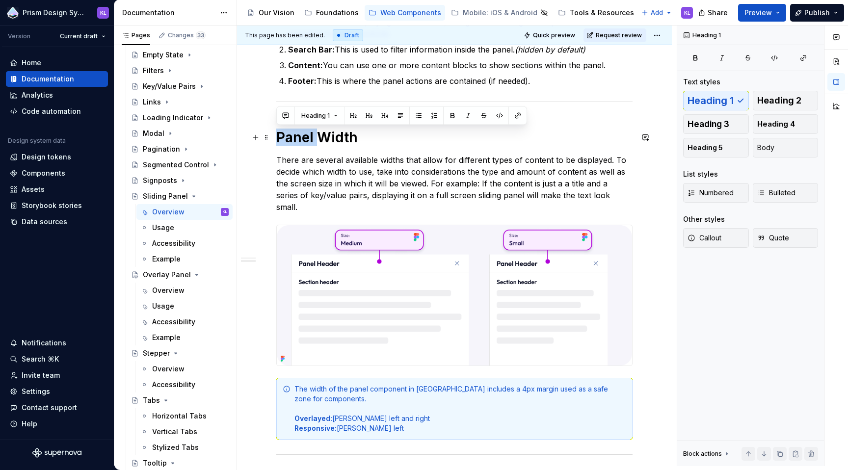
drag, startPoint x: 319, startPoint y: 138, endPoint x: 278, endPoint y: 139, distance: 41.2
click at [278, 139] on h1 "Panel Width" at bounding box center [454, 138] width 356 height 18
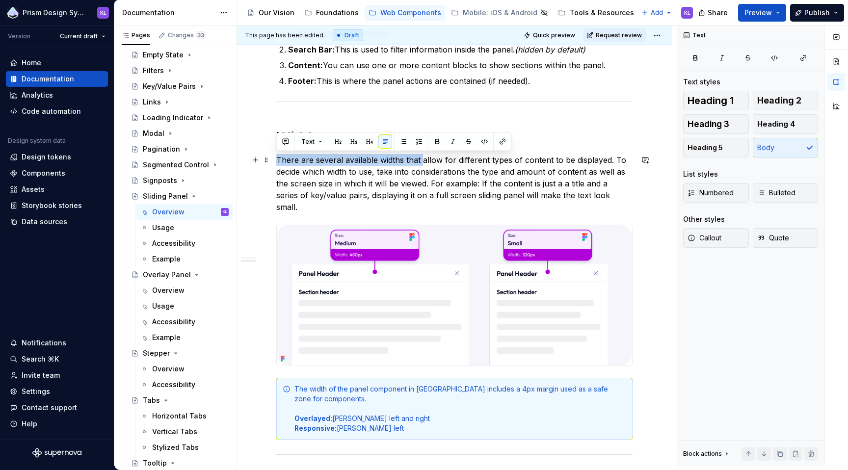
drag, startPoint x: 277, startPoint y: 157, endPoint x: 423, endPoint y: 157, distance: 146.2
click at [423, 157] on p "There are several available widths that allow for different types of content to…" at bounding box center [454, 183] width 356 height 59
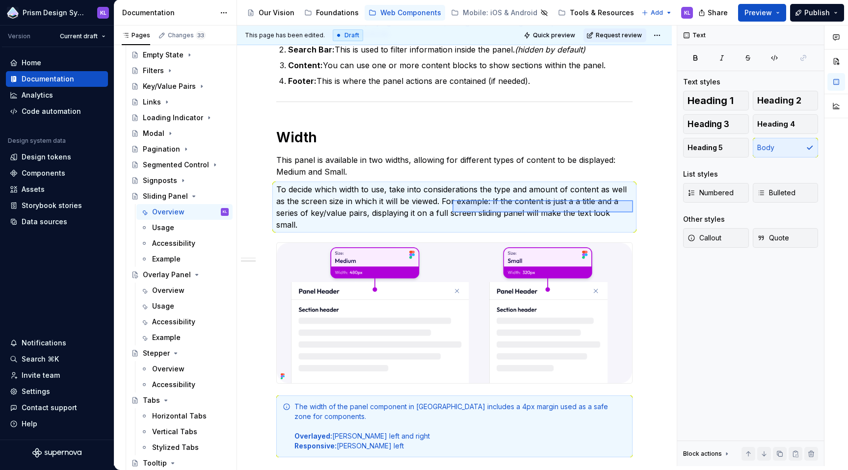
drag, startPoint x: 625, startPoint y: 211, endPoint x: 452, endPoint y: 200, distance: 173.1
click at [452, 200] on div "This page has been edited. Draft Quick preview Request review Sliding Panel Sli…" at bounding box center [457, 246] width 440 height 441
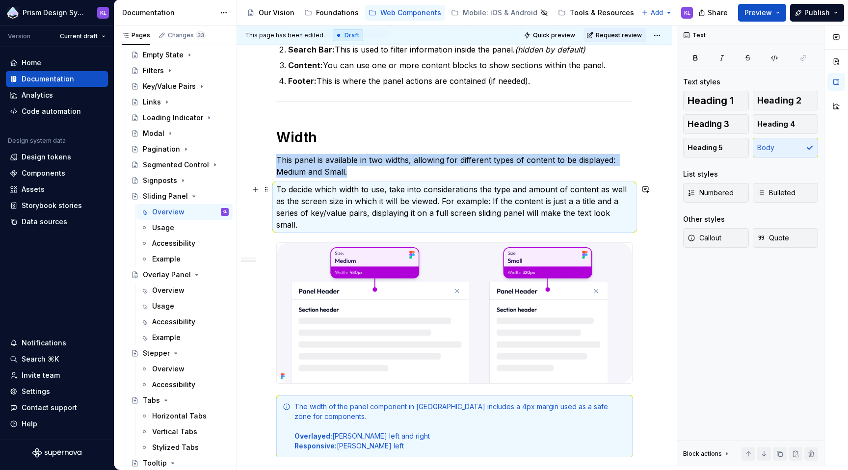
click at [440, 200] on p "To decide which width to use, take into considerations the type and amount of c…" at bounding box center [454, 206] width 356 height 47
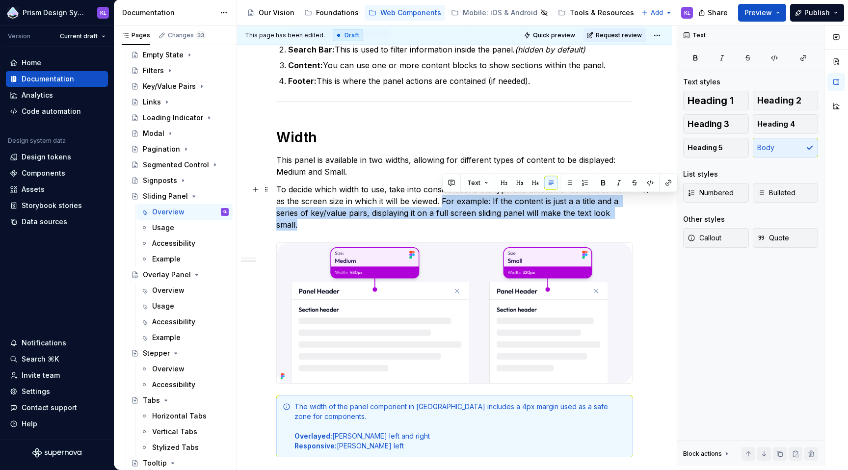
drag, startPoint x: 443, startPoint y: 200, endPoint x: 662, endPoint y: 213, distance: 219.2
click at [662, 213] on div "Anatomy Header: Used for displaying the Panel title, along with other high-leve…" at bounding box center [454, 253] width 435 height 834
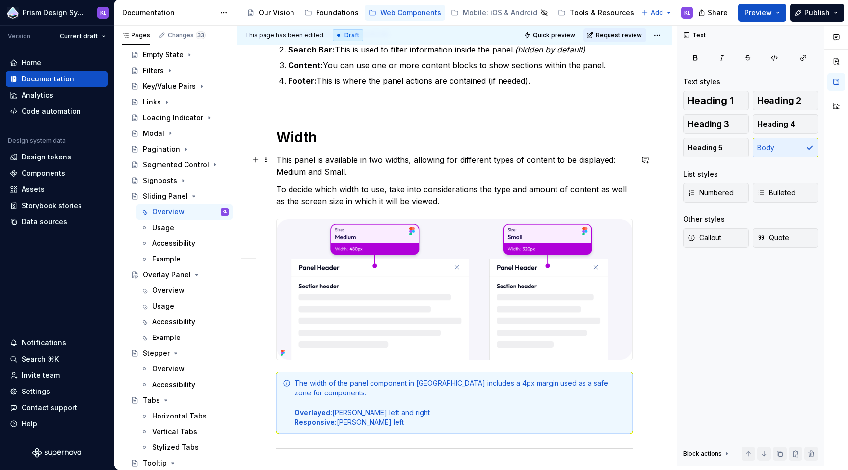
click at [331, 173] on p "This panel is available in two widths, allowing for different types of content …" at bounding box center [454, 166] width 356 height 24
click at [289, 173] on p "This panel is available in two widths, allowing for different types of content …" at bounding box center [454, 166] width 356 height 24
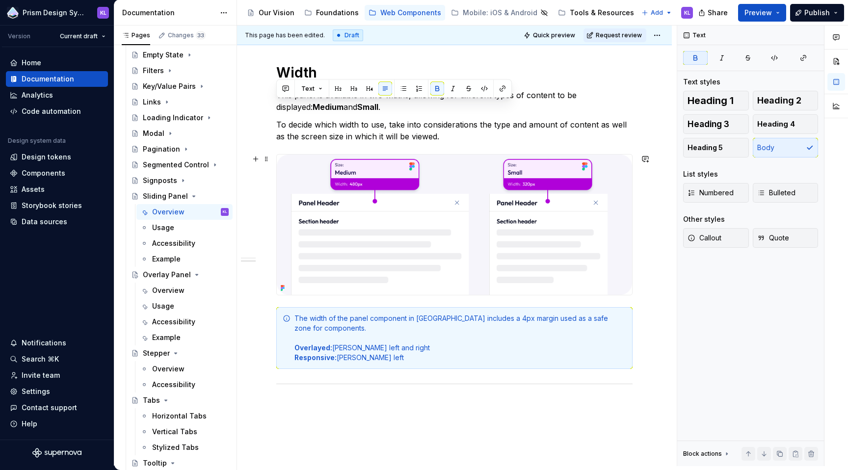
scroll to position [417, 0]
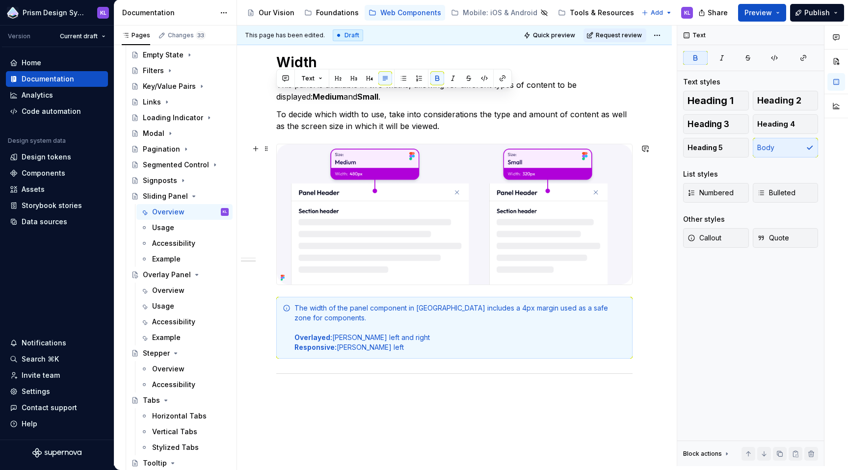
click at [647, 283] on div "Anatomy Header: Used for displaying the Panel title, along with other high-leve…" at bounding box center [454, 166] width 435 height 810
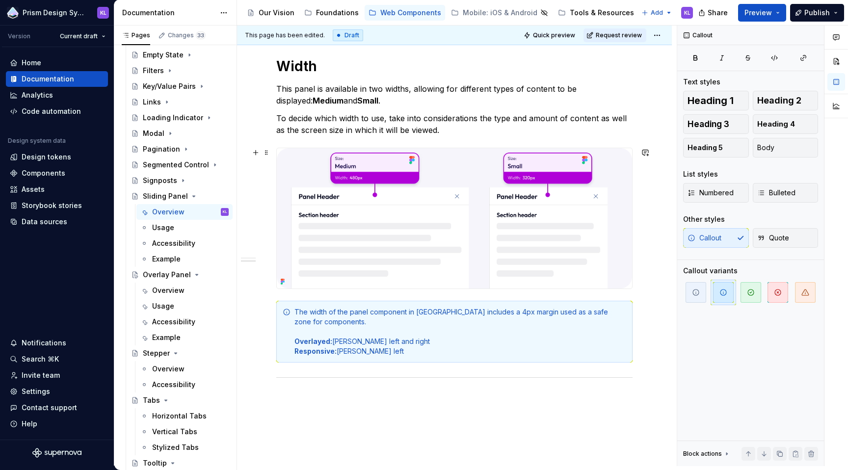
scroll to position [433, 0]
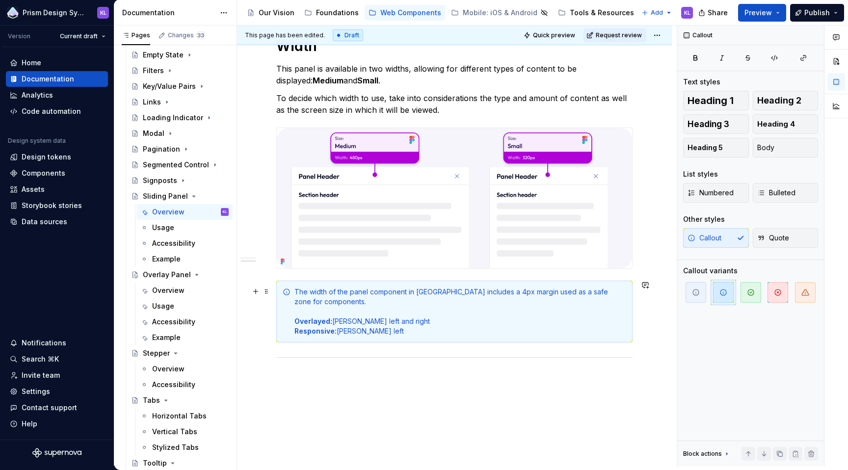
click at [508, 293] on div "The width of the panel component in [GEOGRAPHIC_DATA] includes a 4px margin use…" at bounding box center [460, 311] width 332 height 49
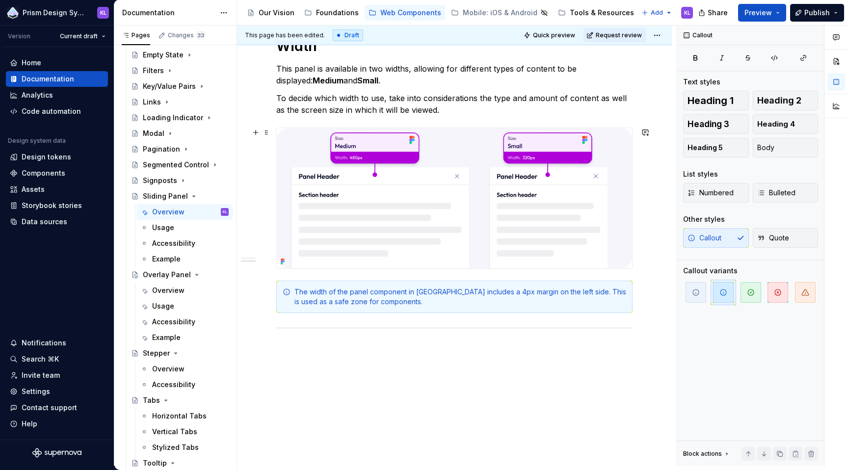
click at [666, 221] on div "Anatomy Header: Used for displaying the Panel title, along with other high-leve…" at bounding box center [454, 135] width 435 height 781
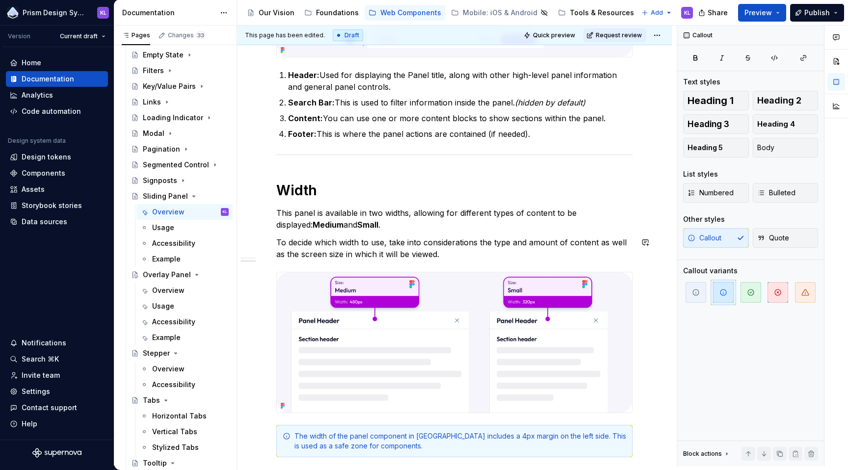
scroll to position [283, 0]
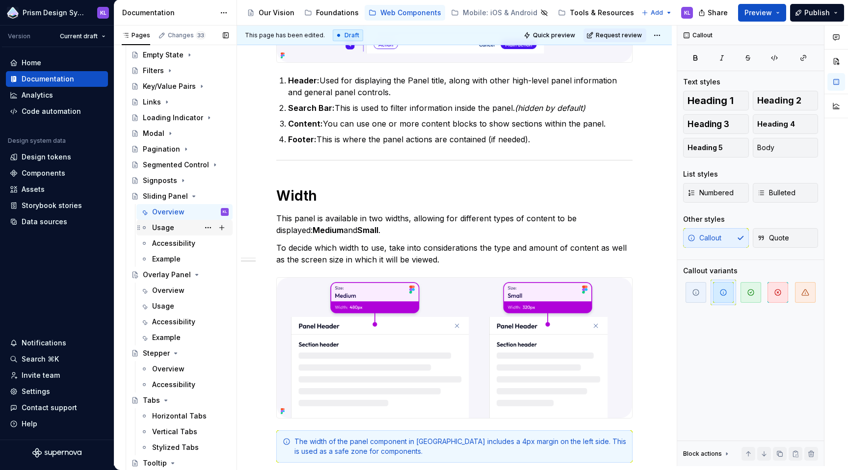
click at [164, 229] on div "Usage" at bounding box center [163, 228] width 22 height 10
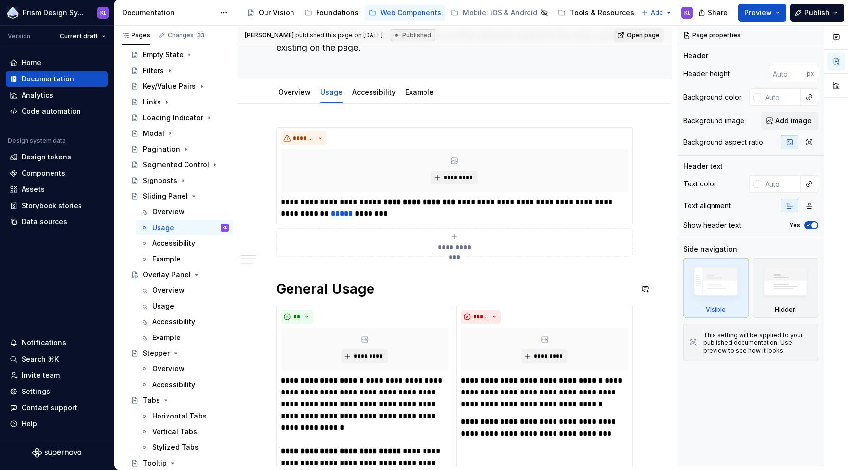
scroll to position [58, 0]
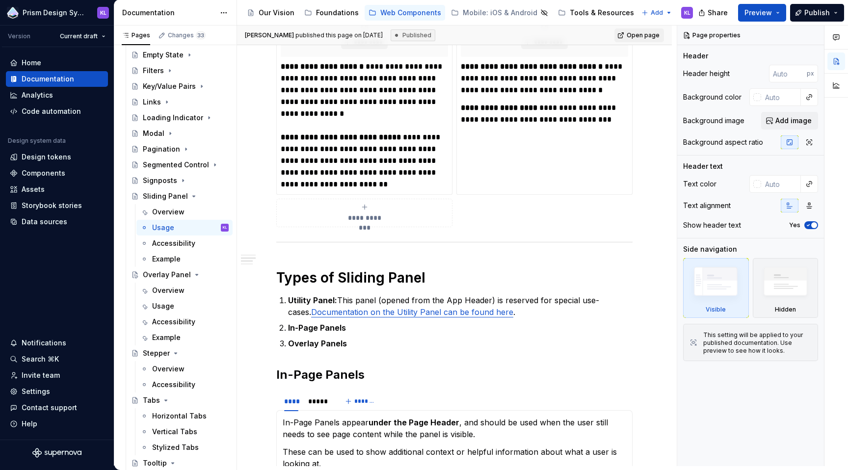
type textarea "*"
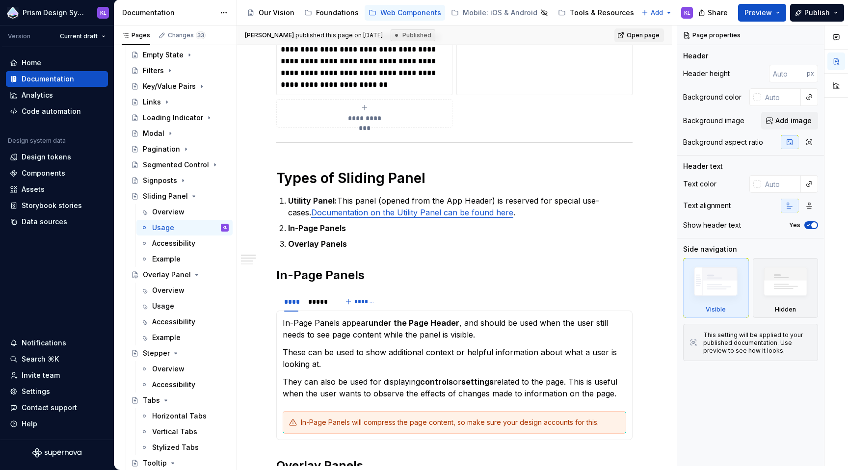
scroll to position [516, 0]
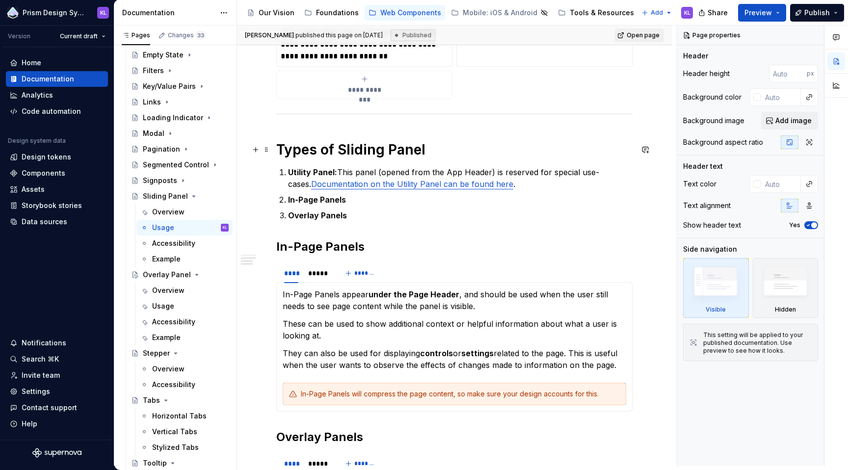
click at [313, 149] on h1 "Types of Sliding Panel" at bounding box center [454, 150] width 356 height 18
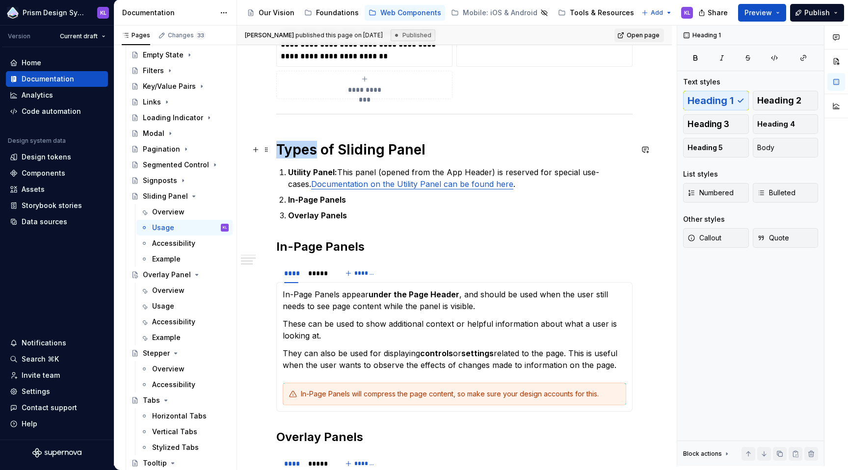
click at [313, 149] on h1 "Types of Sliding Panel" at bounding box center [454, 150] width 356 height 18
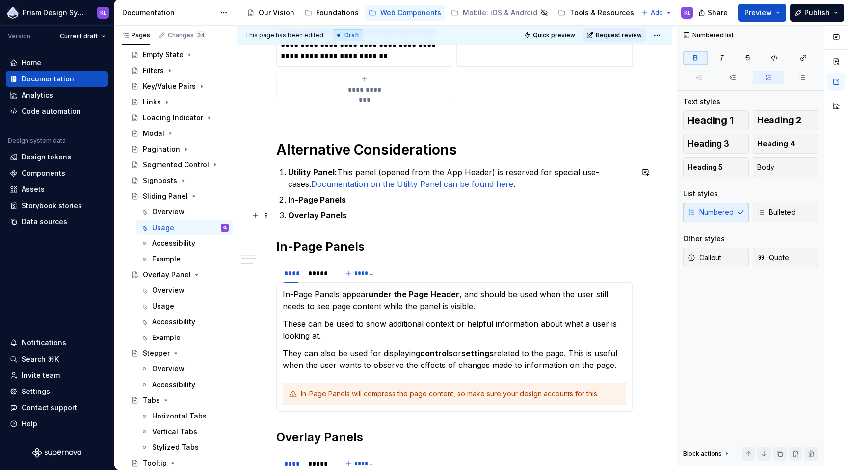
click at [288, 215] on strong "Overlay Panels" at bounding box center [317, 215] width 59 height 10
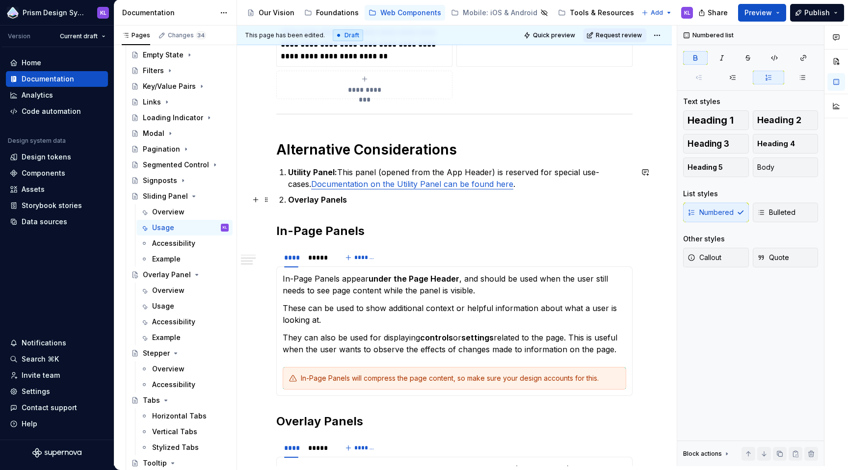
click at [356, 202] on p "Overlay Panels" at bounding box center [460, 200] width 344 height 12
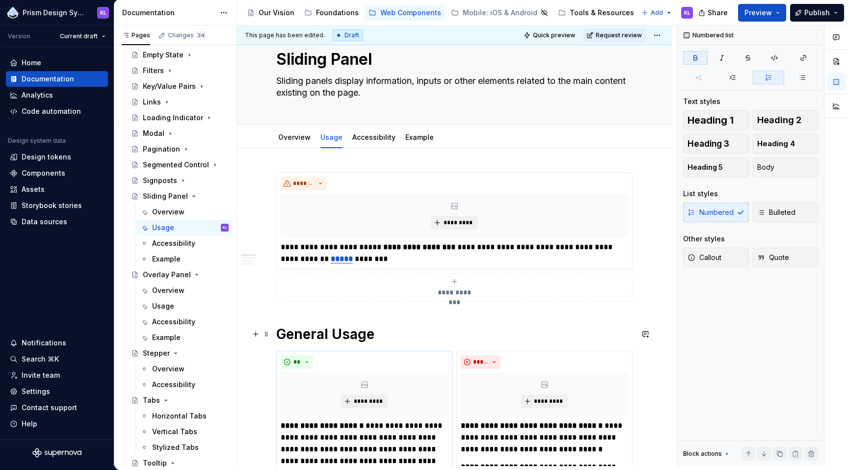
scroll to position [26, 0]
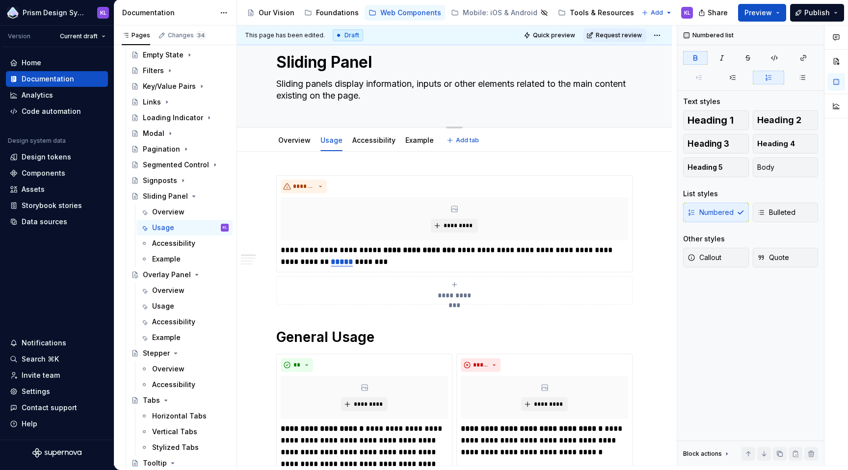
click at [368, 84] on textarea "Sliding panels display information, inputs or other elements related to the mai…" at bounding box center [452, 89] width 356 height 27
drag, startPoint x: 415, startPoint y: 84, endPoint x: 457, endPoint y: 83, distance: 41.7
click at [457, 83] on textarea "Sliding panels display information, inputs or other elements related to the mai…" at bounding box center [452, 89] width 356 height 27
type textarea "*"
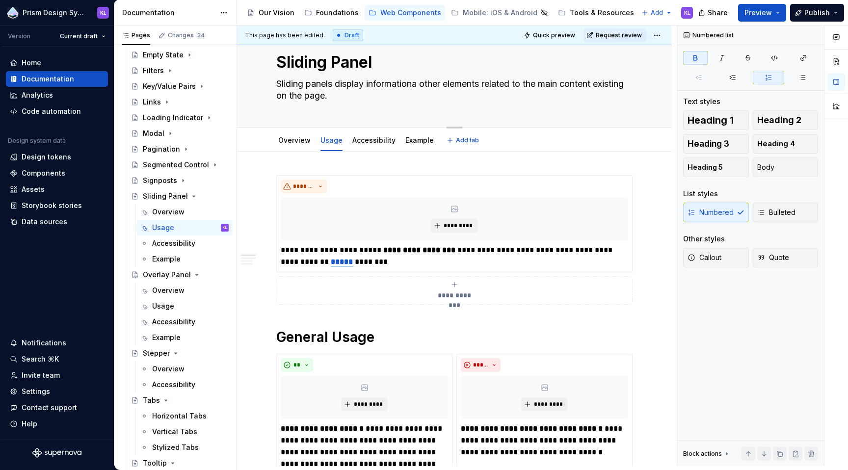
type textarea "Sliding panels display informational other elements related to the main content…"
type textarea "*"
type textarea "Sliding panels display informational other elements related to the main content…"
type textarea "*"
type textarea "Sliding panels display informational c other elements related to the main conte…"
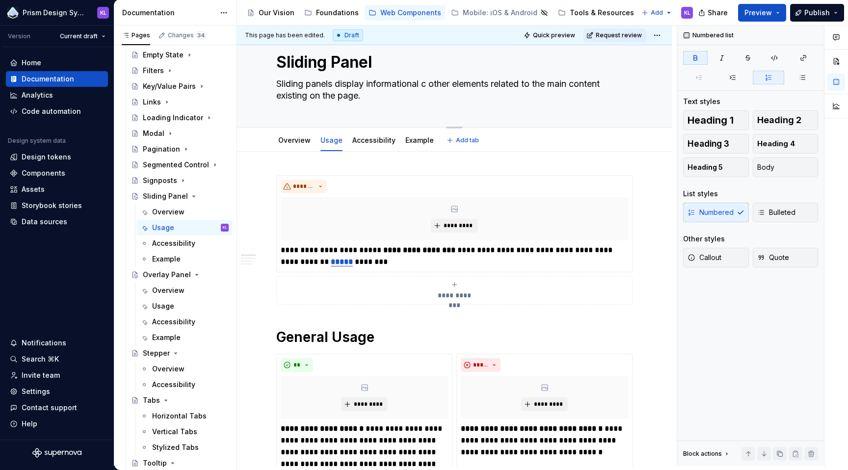
type textarea "*"
type textarea "Sliding panels display informational co other elements related to the main cont…"
type textarea "*"
type textarea "Sliding panels display informational con other elements related to the main con…"
type textarea "*"
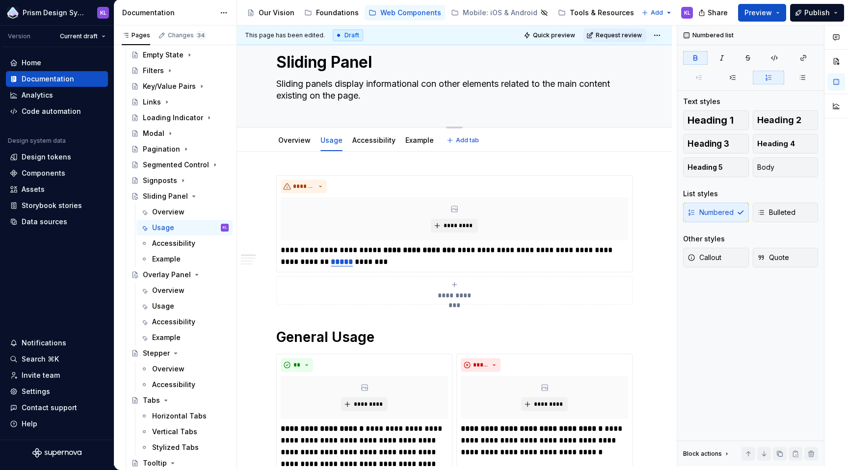
type textarea "Sliding panels display informational cont other elements related to the main co…"
type textarea "*"
type textarea "Sliding panels display informational [PERSON_NAME] other elements related to th…"
type textarea "*"
type textarea "Sliding panels display informational conten other elements related to the main …"
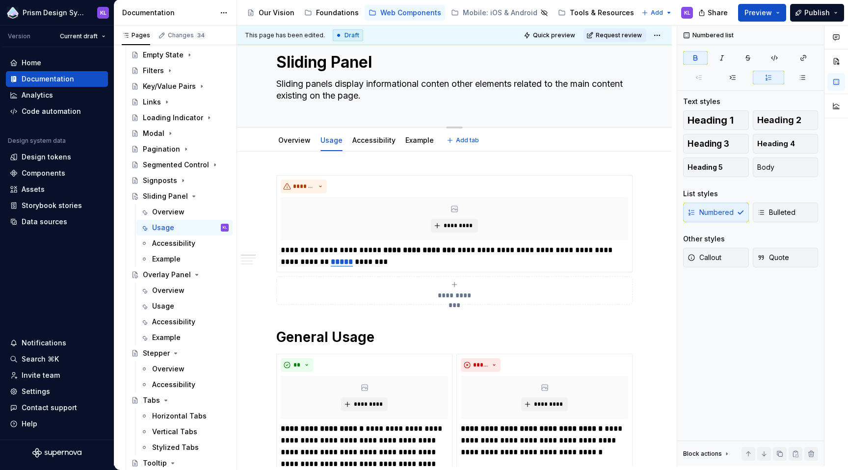
type textarea "*"
type textarea "Sliding panels display informational content other elements related to the main…"
type textarea "*"
type textarea "Sliding panels display informational content, other elements related to the mai…"
type textarea "*"
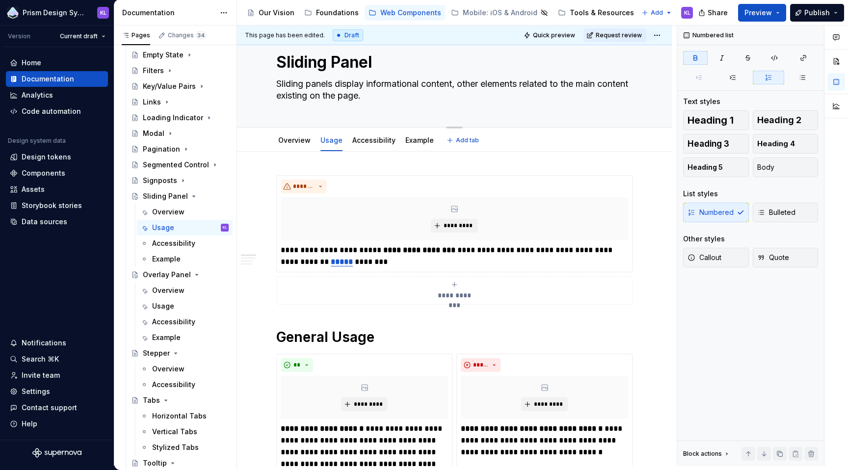
type textarea "Sliding panels display informational content other elements related to the main…"
type textarea "*"
type textarea "Sliding panels display informational content related to the main content existi…"
type textarea "*"
type textarea "Sliding panels display informational content related to the main content existi…"
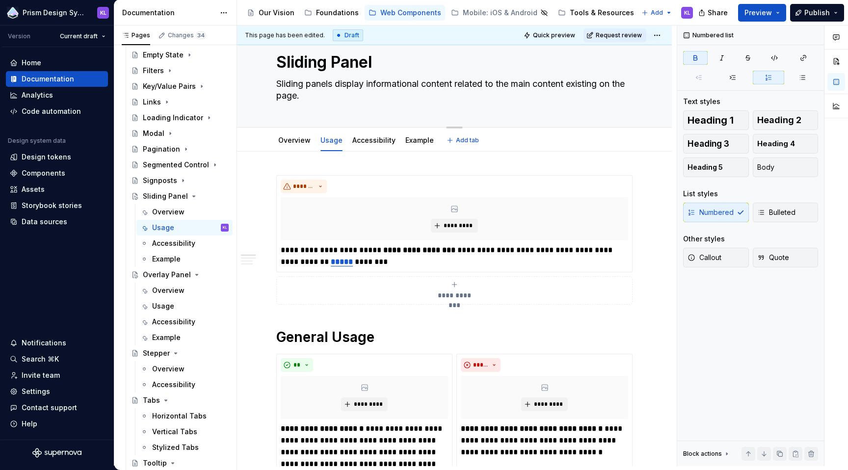
click at [587, 84] on textarea "Sliding panels display informational content related to the main content existi…" at bounding box center [452, 89] width 356 height 27
type textarea "*"
type textarea "Sliding panels display informational content related to the main content t on t…"
type textarea "*"
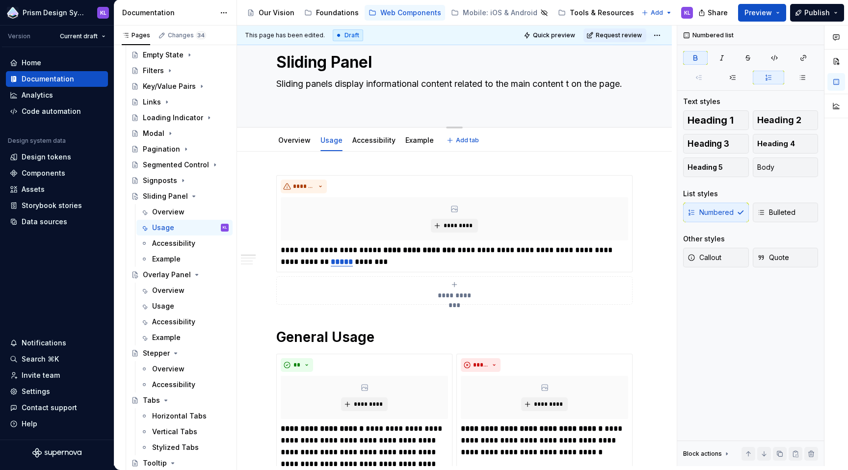
type textarea "Sliding panels display informational content related to the main content th on …"
type textarea "*"
type textarea "Sliding panels display informational content related to the main content tha on…"
type textarea "*"
type textarea "Sliding panels display informational content related to the main content that o…"
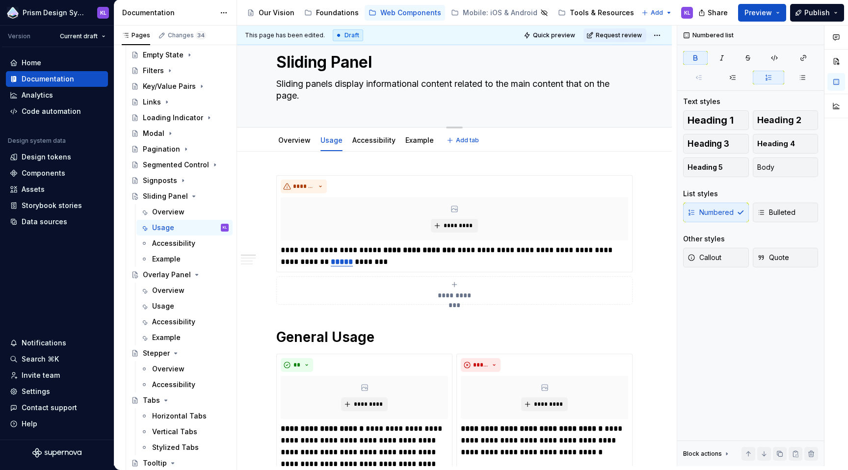
type textarea "*"
type textarea "Sliding panels display informational content related to the main content that' …"
type textarea "*"
type textarea "Sliding panels display informational content related to the main content that's…"
type textarea "*"
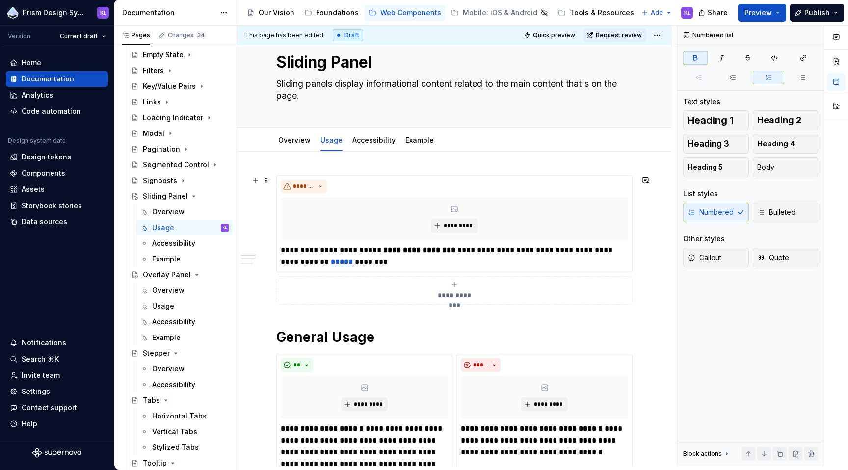
type textarea "Sliding panels display informational content related to the main content that's…"
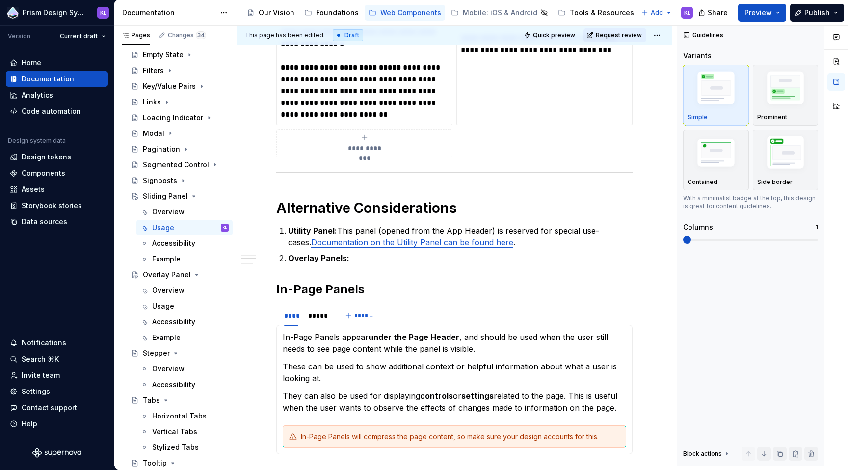
scroll to position [458, 0]
type textarea "*"
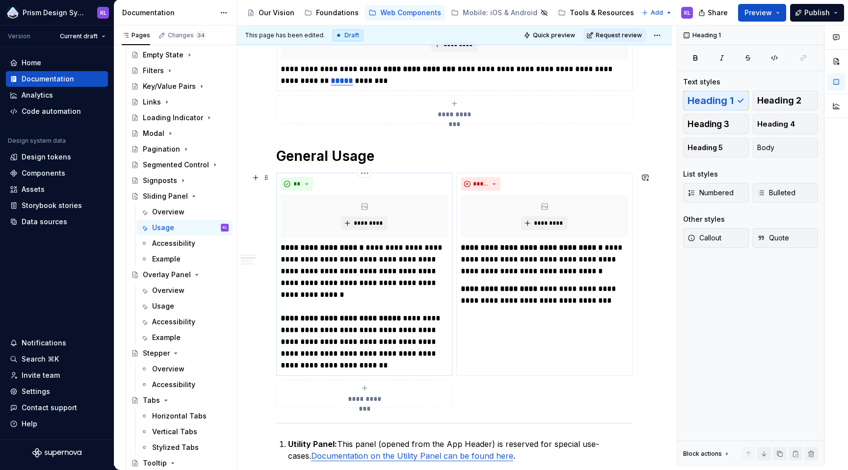
scroll to position [350, 0]
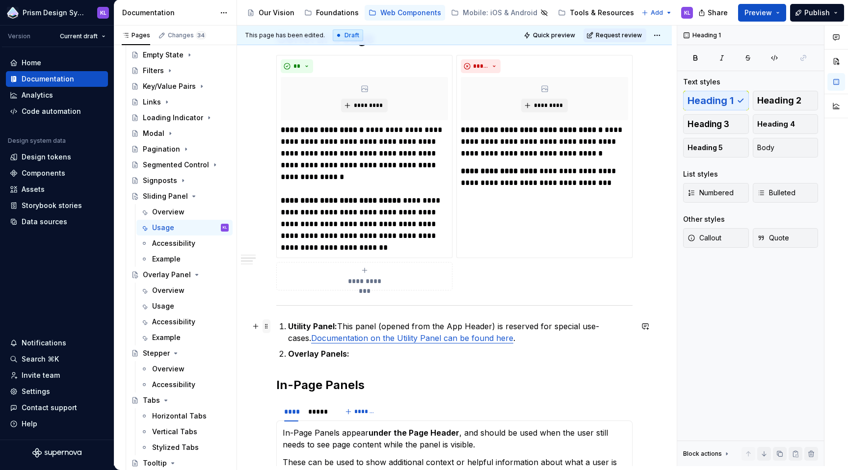
click at [268, 329] on span at bounding box center [266, 326] width 8 height 14
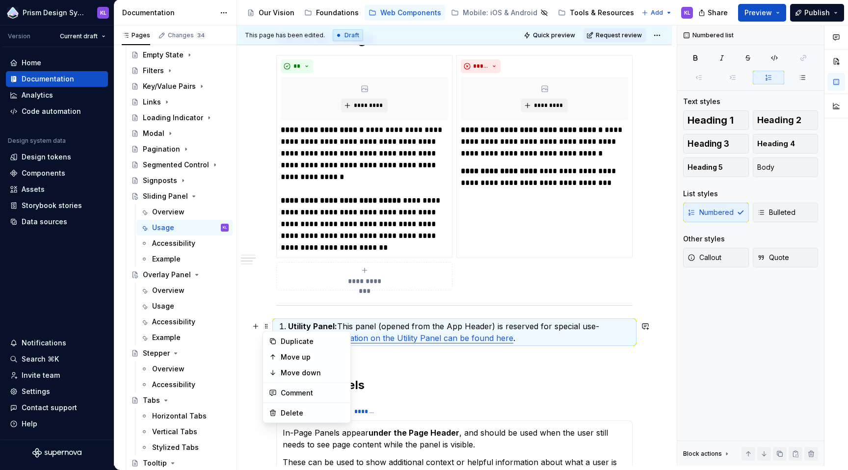
click at [397, 359] on div "**********" at bounding box center [454, 318] width 356 height 935
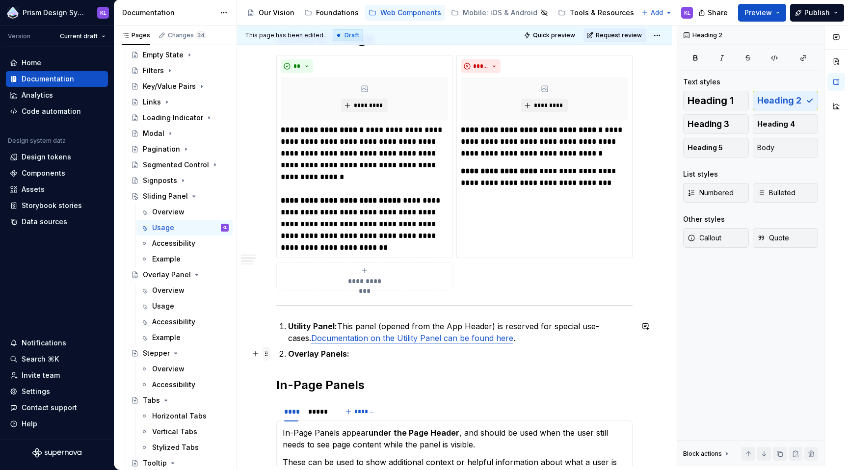
click at [264, 354] on span at bounding box center [266, 354] width 8 height 14
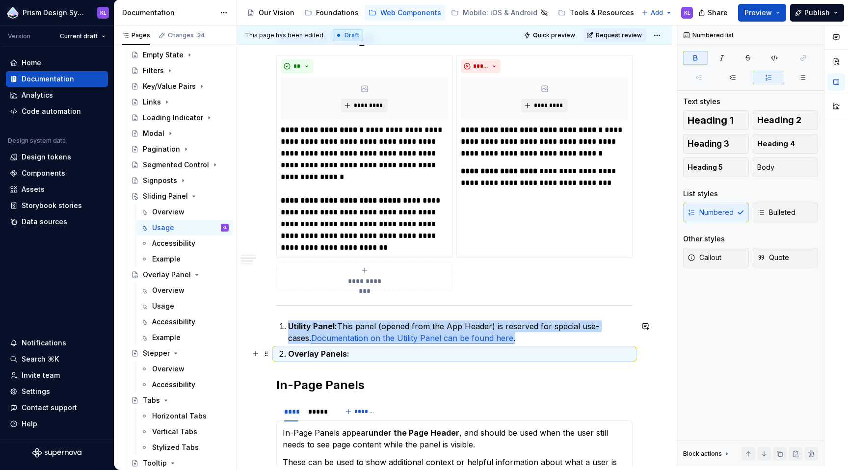
click at [262, 329] on div "**********" at bounding box center [454, 382] width 435 height 1111
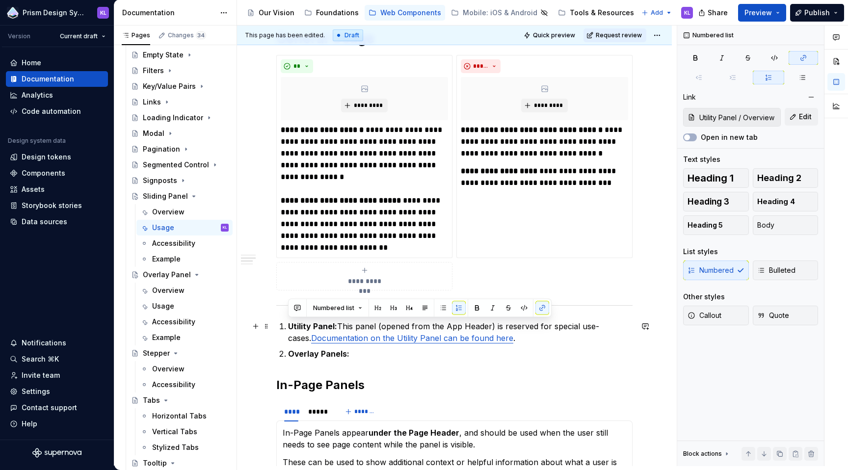
drag, startPoint x: 362, startPoint y: 352, endPoint x: 274, endPoint y: 324, distance: 91.7
click at [274, 324] on div "**********" at bounding box center [454, 382] width 435 height 1111
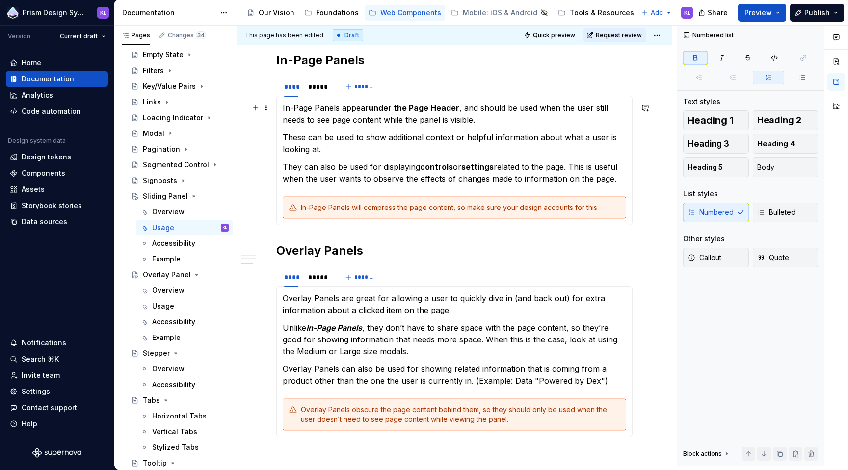
scroll to position [683, 0]
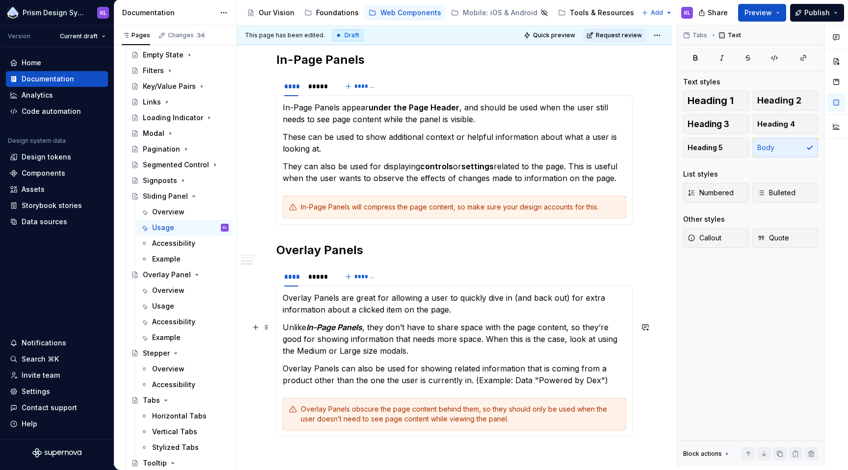
click at [386, 327] on p "Unlike In-Page Panels , they don’t have to share space with the page content, s…" at bounding box center [454, 338] width 343 height 35
drag, startPoint x: 389, startPoint y: 327, endPoint x: 422, endPoint y: 329, distance: 33.4
click at [422, 329] on p "Unlike In-Page Panels , they don’t have to share space with the page content, s…" at bounding box center [454, 338] width 343 height 35
click at [390, 349] on p "Unlike In-Page Panels , they don’t have to share space with the page content, s…" at bounding box center [454, 338] width 343 height 35
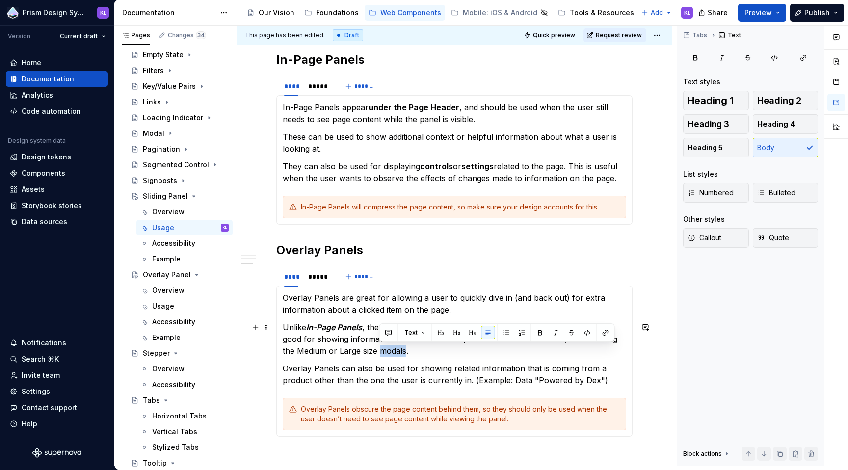
click at [390, 349] on p "Unlike In-Page Panels , they don’t have to share space with the page content, s…" at bounding box center [454, 338] width 343 height 35
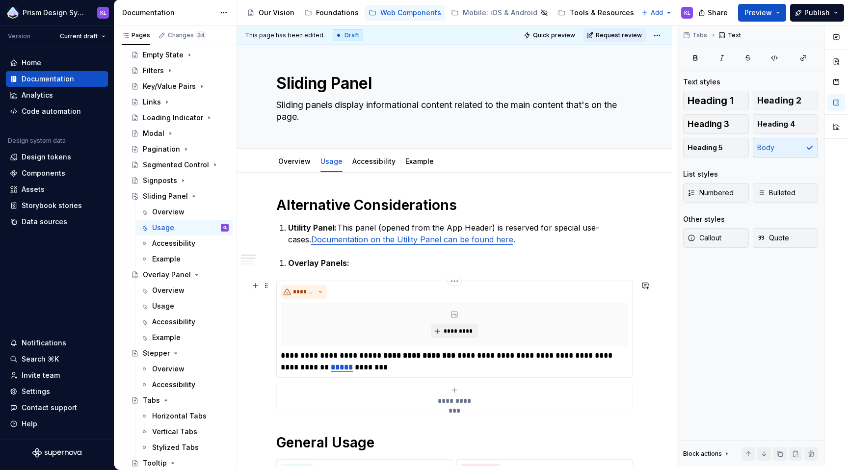
scroll to position [0, 0]
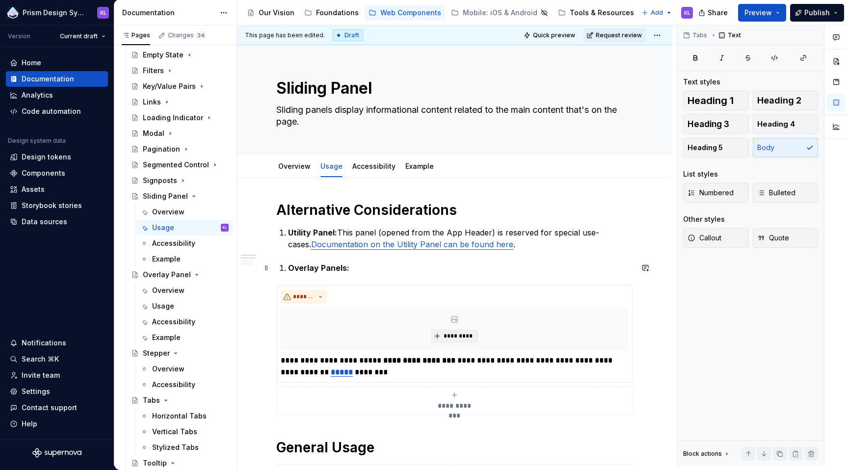
click at [354, 268] on p "Overlay Panels:" at bounding box center [460, 268] width 344 height 12
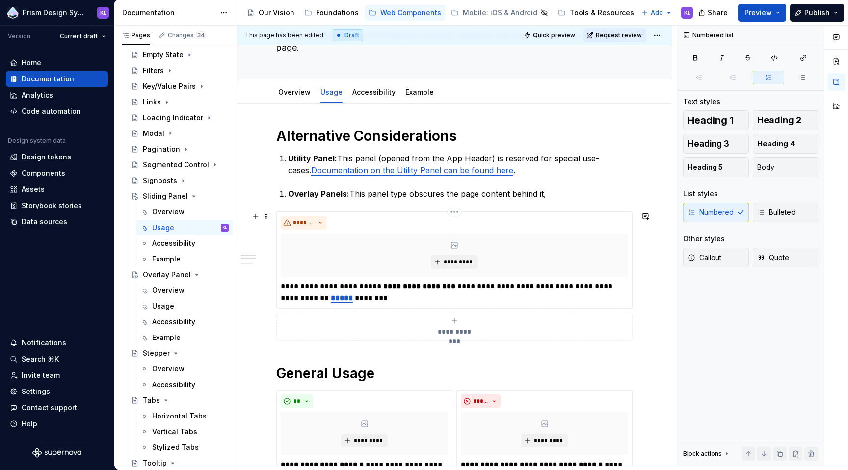
scroll to position [76, 0]
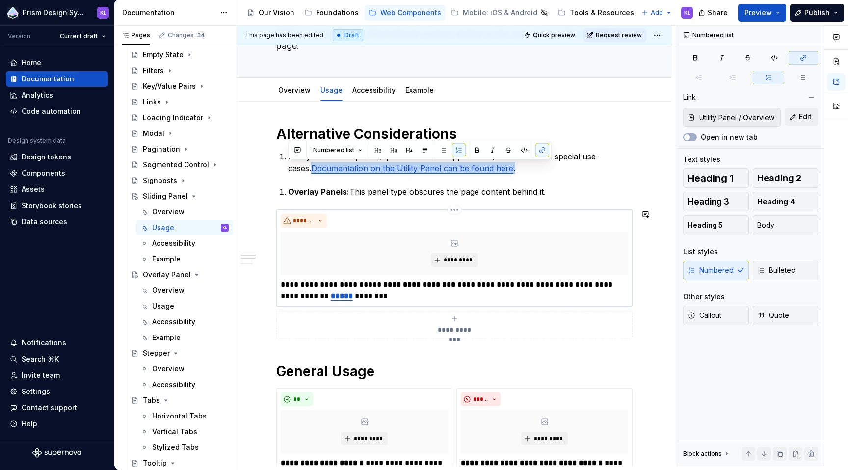
copy p "Documentation on the Utility Panel can be found here ."
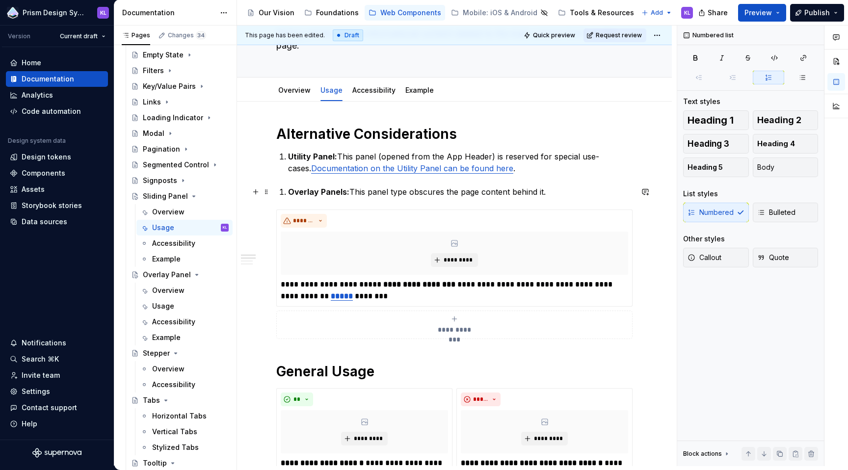
click at [554, 192] on p "Overlay Panels: This panel type obscures the page content behind it." at bounding box center [460, 192] width 344 height 12
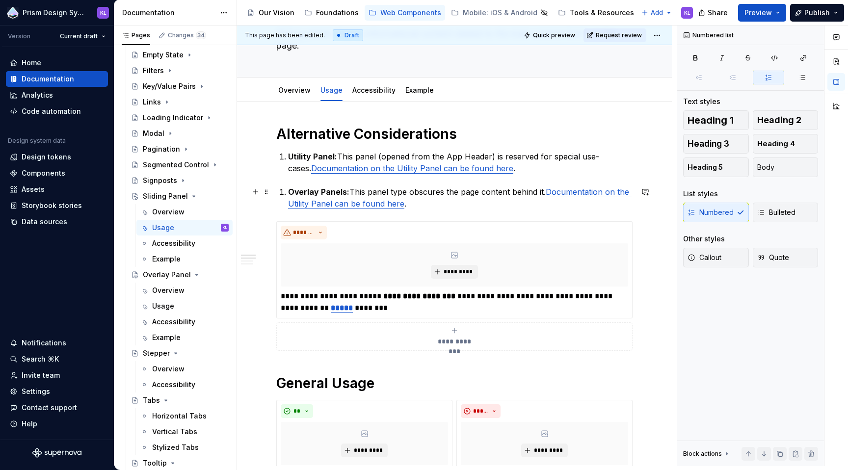
click at [348, 206] on link "Documentation on the Utility Panel can be found here" at bounding box center [459, 198] width 343 height 22
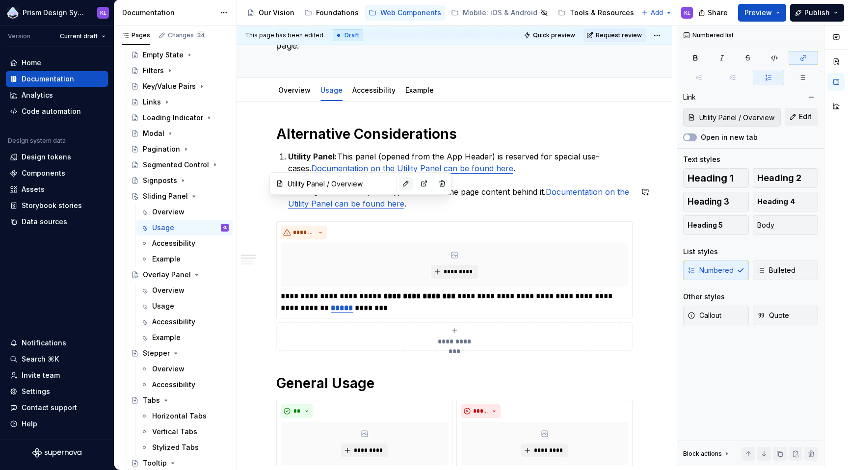
click at [399, 185] on button "button" at bounding box center [406, 184] width 14 height 14
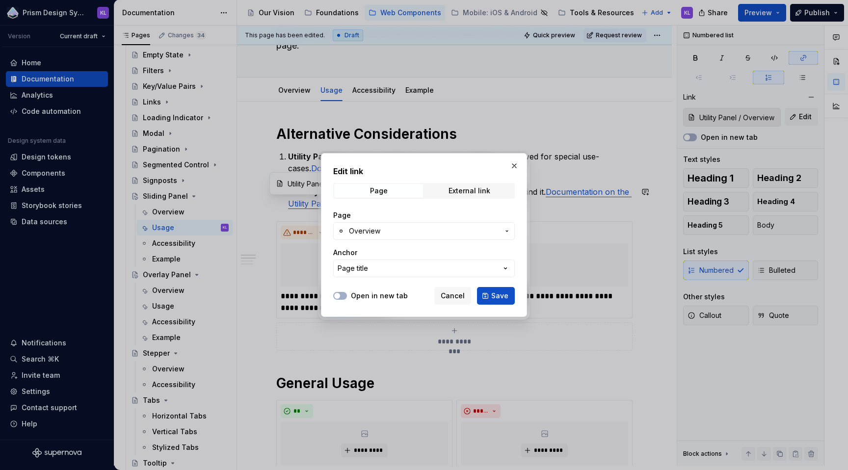
click at [391, 228] on span "Overview" at bounding box center [424, 231] width 150 height 10
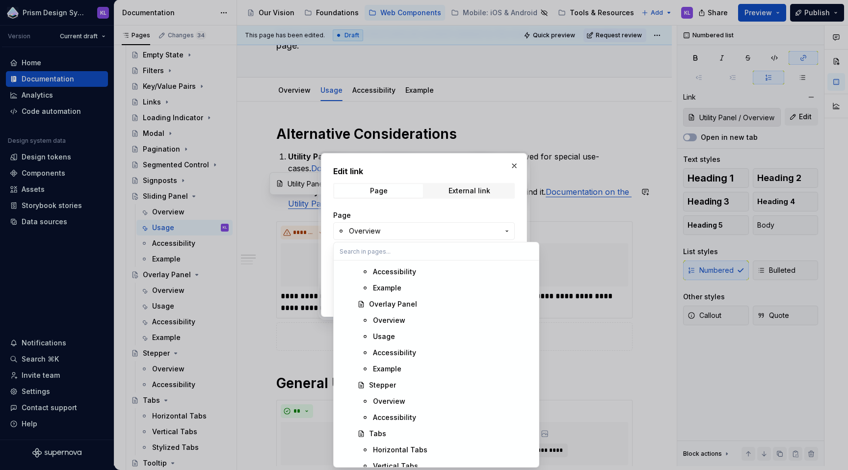
scroll to position [2309, 0]
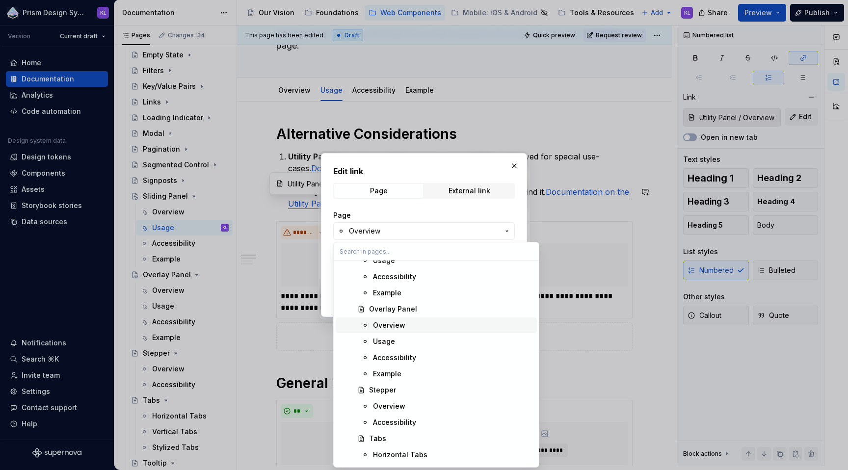
click at [382, 326] on div "Overview" at bounding box center [389, 325] width 32 height 10
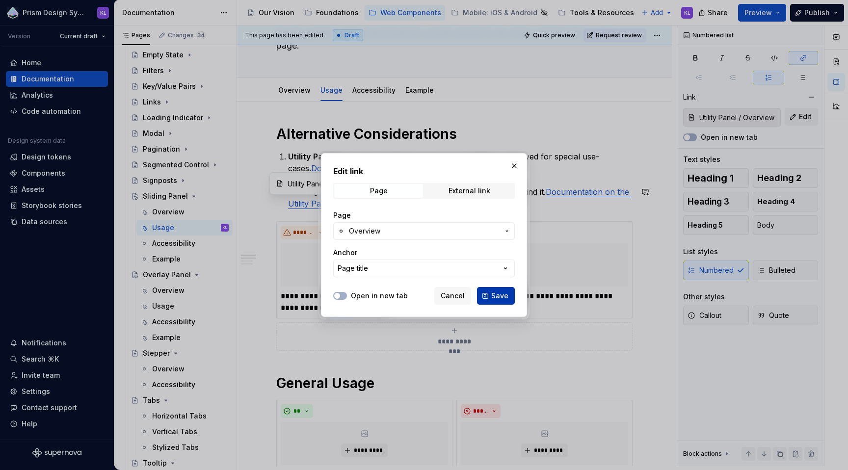
click at [499, 294] on span "Save" at bounding box center [499, 296] width 17 height 10
type input "Overlay Panel / Overview"
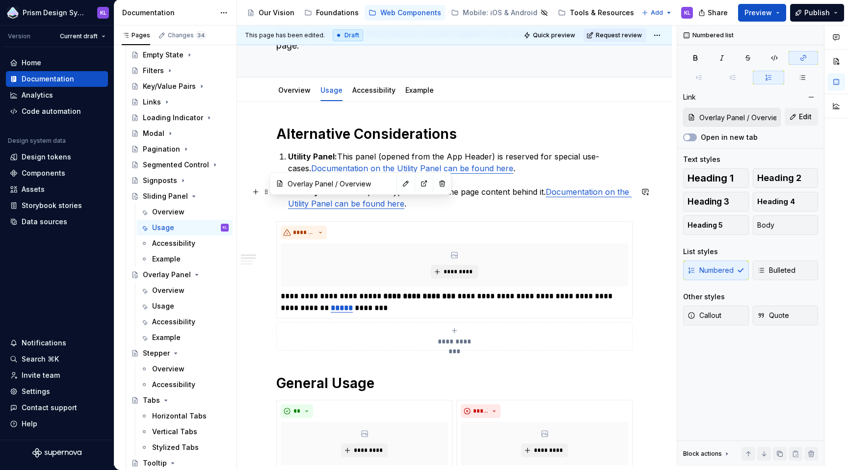
click at [331, 205] on link "Documentation on the Utility Panel can be found here" at bounding box center [459, 198] width 343 height 22
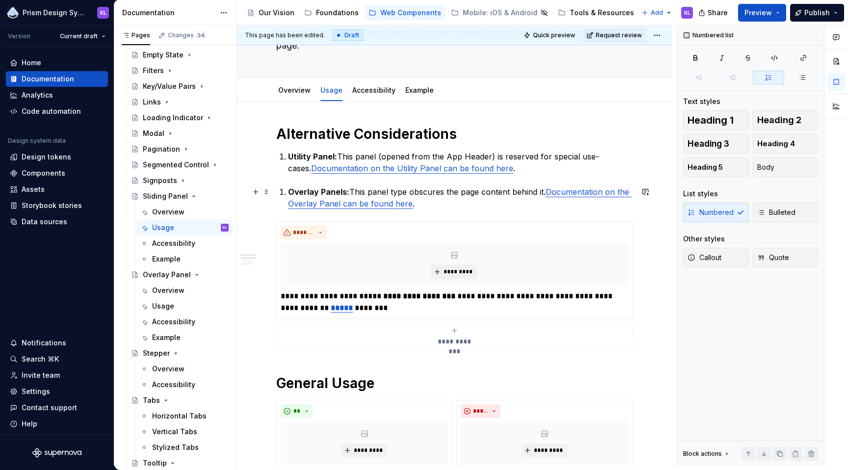
click at [491, 206] on p "Overlay Panels: This panel type obscures the page content behind it. Documentat…" at bounding box center [460, 198] width 344 height 24
click at [288, 192] on li "Overlay Panels: This panel type obscures the page content behind it. Documentat…" at bounding box center [460, 198] width 344 height 24
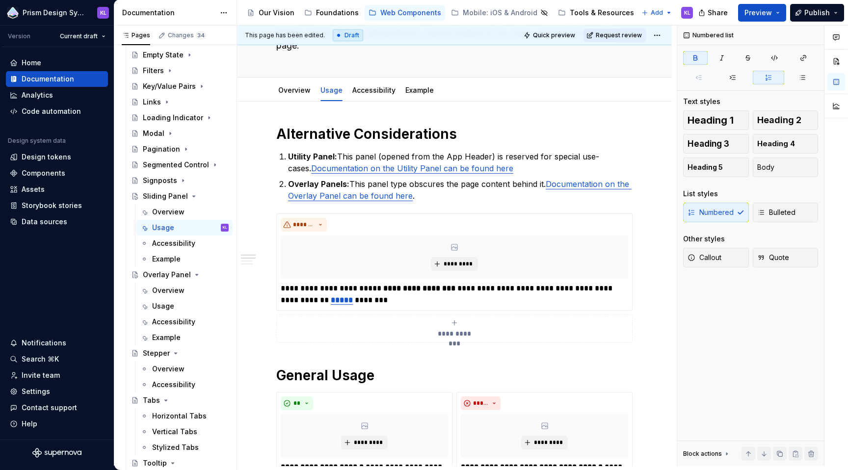
type textarea "*"
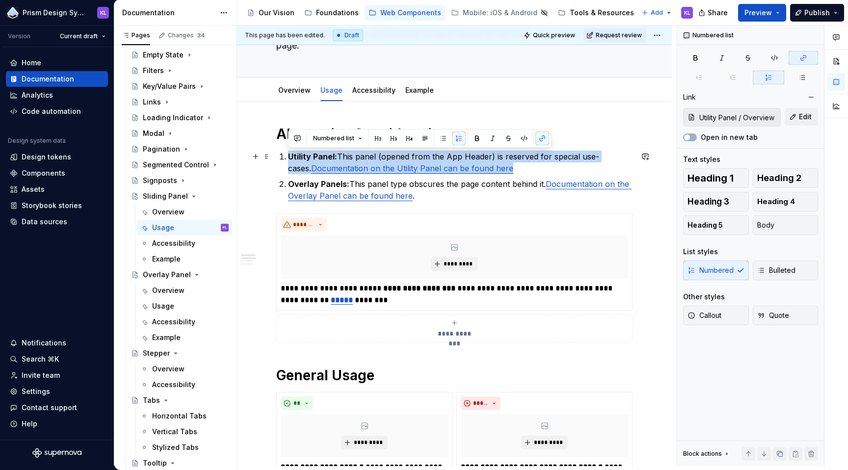
drag, startPoint x: 288, startPoint y: 156, endPoint x: 490, endPoint y: 166, distance: 201.8
click at [490, 166] on p "Utility Panel: This panel (opened from the App Header) is reserved for special …" at bounding box center [460, 163] width 344 height 24
copy p "Utility Panel: This panel (opened from the App Header) is reserved for special …"
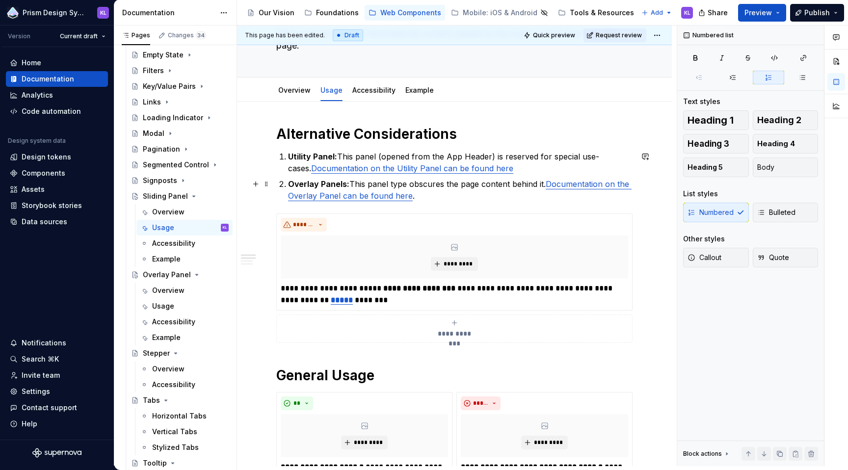
click at [444, 200] on p "Overlay Panels: This panel type obscures the page content behind it. Documentat…" at bounding box center [460, 190] width 344 height 24
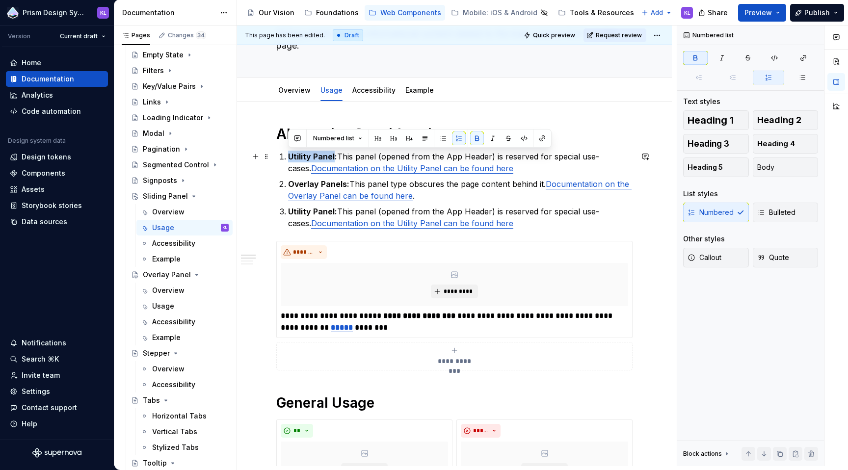
drag, startPoint x: 287, startPoint y: 155, endPoint x: 334, endPoint y: 155, distance: 46.6
click at [334, 155] on li "Utility Panel: This panel (opened from the App Header) is reserved for special …" at bounding box center [460, 163] width 344 height 24
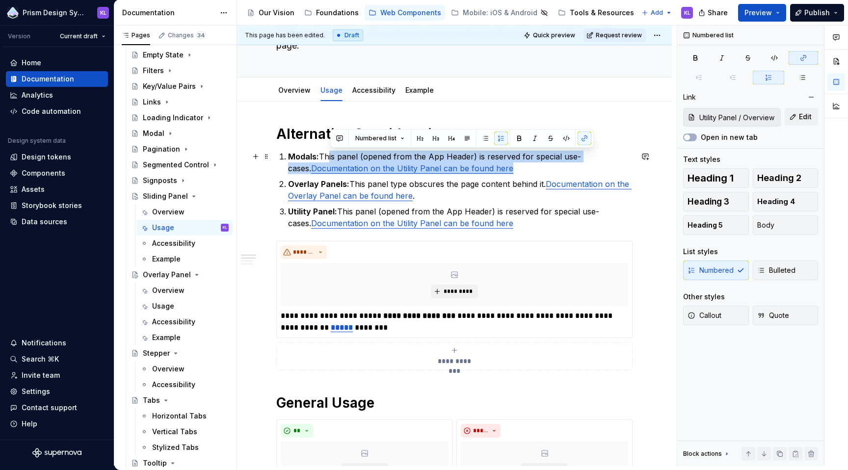
drag, startPoint x: 330, startPoint y: 156, endPoint x: 487, endPoint y: 164, distance: 157.2
click at [487, 164] on p "Modals: This panel (opened from the App Header) is reserved for special use-cas…" at bounding box center [460, 163] width 344 height 24
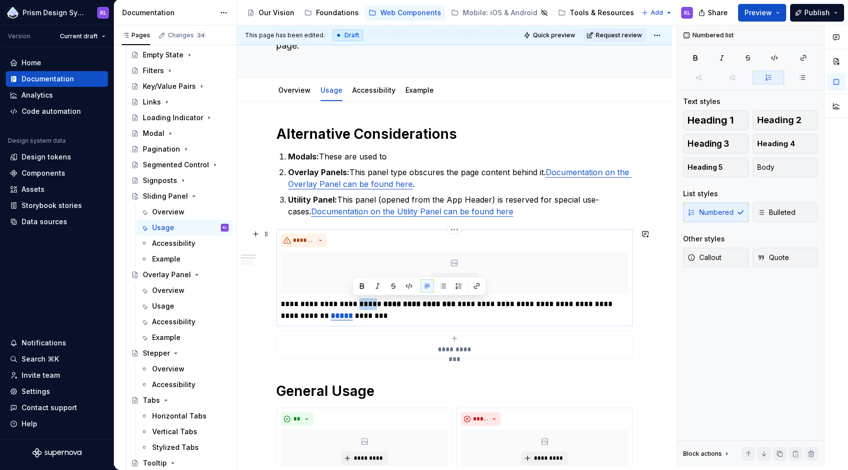
drag, startPoint x: 353, startPoint y: 306, endPoint x: 371, endPoint y: 306, distance: 18.2
click at [371, 306] on p "**********" at bounding box center [454, 310] width 347 height 24
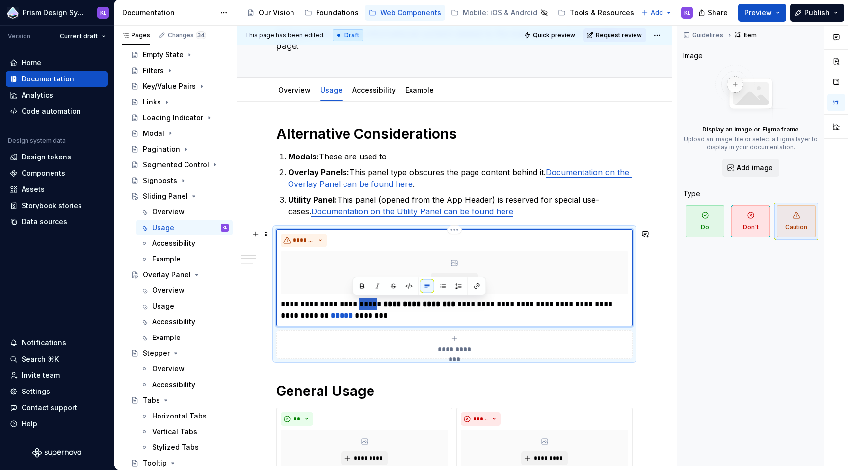
click at [358, 305] on p "**********" at bounding box center [454, 310] width 347 height 24
drag, startPoint x: 355, startPoint y: 305, endPoint x: 558, endPoint y: 304, distance: 202.6
click at [558, 304] on p "**********" at bounding box center [454, 310] width 347 height 24
click at [427, 155] on p "Modals: These are used to" at bounding box center [460, 157] width 344 height 12
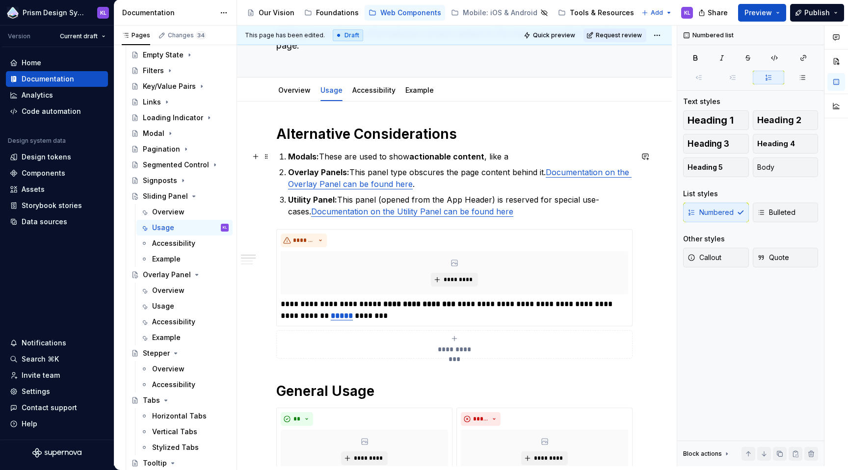
click at [408, 156] on p "Modals: These are used to show actionable content , like a" at bounding box center [460, 157] width 344 height 12
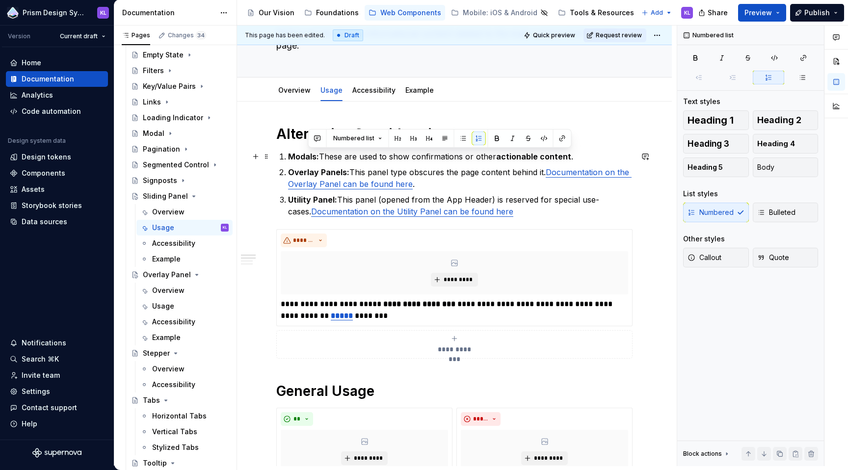
click at [578, 156] on p "Modals: These are used to show confirmations or other actionable content ." at bounding box center [460, 157] width 344 height 12
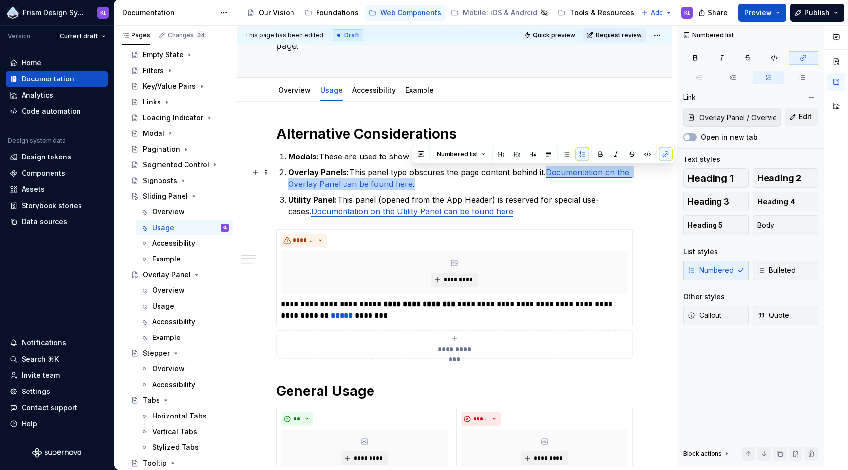
drag, startPoint x: 548, startPoint y: 170, endPoint x: 451, endPoint y: 183, distance: 97.0
click at [451, 183] on p "Overlay Panels: This panel type obscures the page content behind it. Documentat…" at bounding box center [460, 178] width 344 height 24
copy p "Documentation on the Overlay Panel can be found here ."
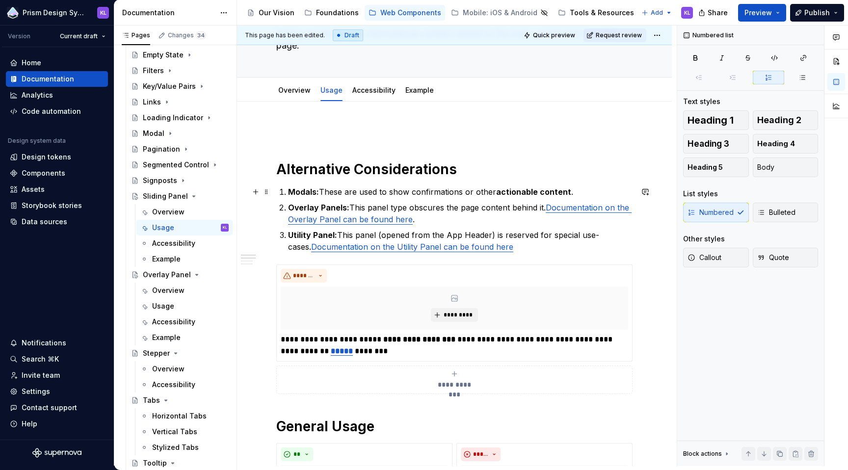
click at [579, 193] on p "Modals: These are used to show confirmations or other actionable content ." at bounding box center [460, 192] width 344 height 12
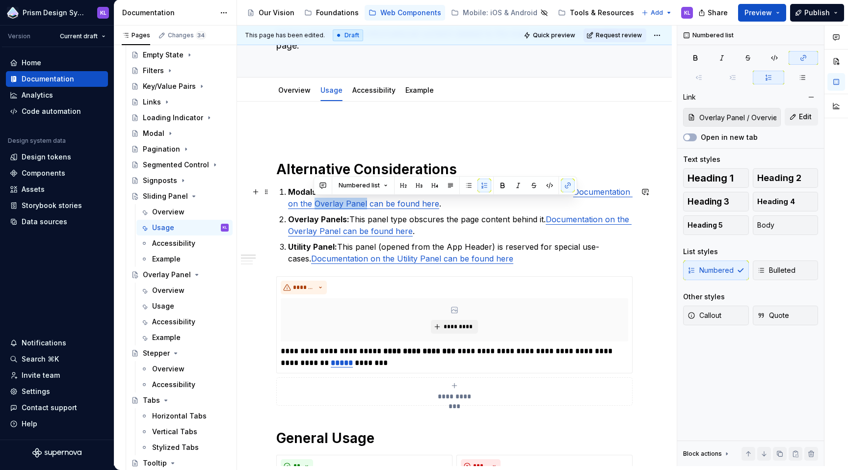
drag, startPoint x: 313, startPoint y: 205, endPoint x: 364, endPoint y: 203, distance: 50.6
click at [365, 203] on link "Documentation on the Overlay Panel can be found here" at bounding box center [460, 198] width 344 height 22
drag, startPoint x: 300, startPoint y: 205, endPoint x: 364, endPoint y: 205, distance: 64.3
click at [364, 205] on link "Documentation on the Overlay Panel can be found here" at bounding box center [460, 198] width 344 height 22
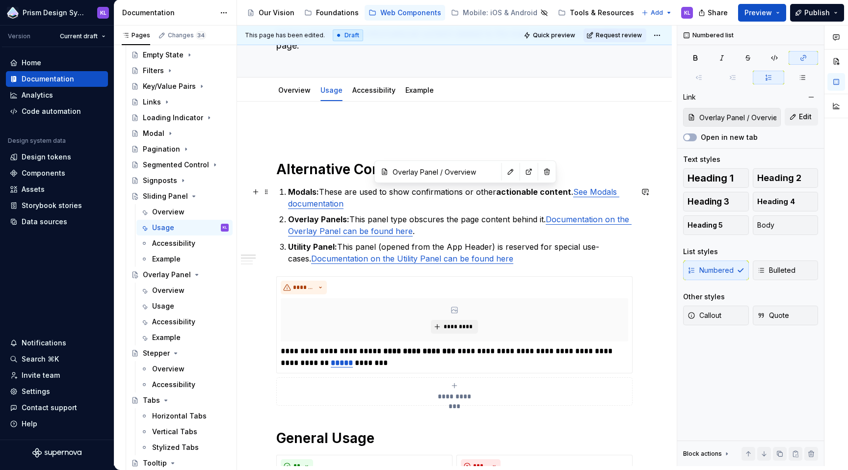
click at [613, 194] on link "See Modals documentation" at bounding box center [453, 198] width 331 height 22
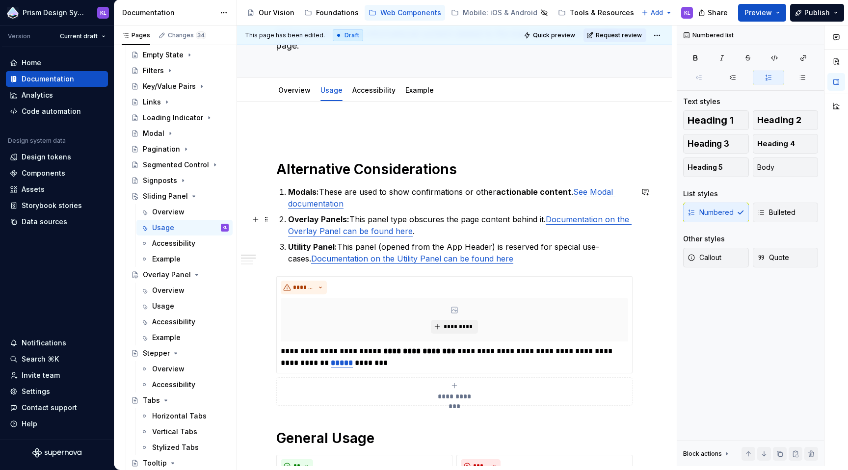
click at [548, 219] on link "Documentation on the Overlay Panel can be found here" at bounding box center [459, 225] width 343 height 22
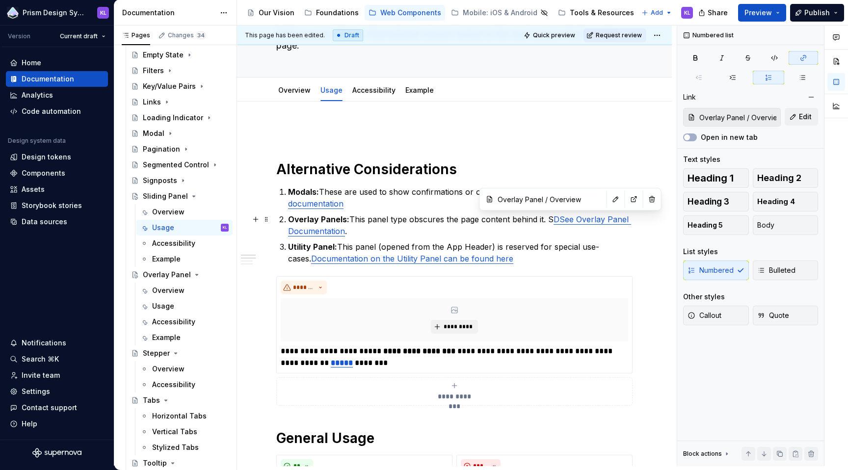
click at [557, 220] on link "DSee Overlay Panel Documentation" at bounding box center [459, 225] width 343 height 22
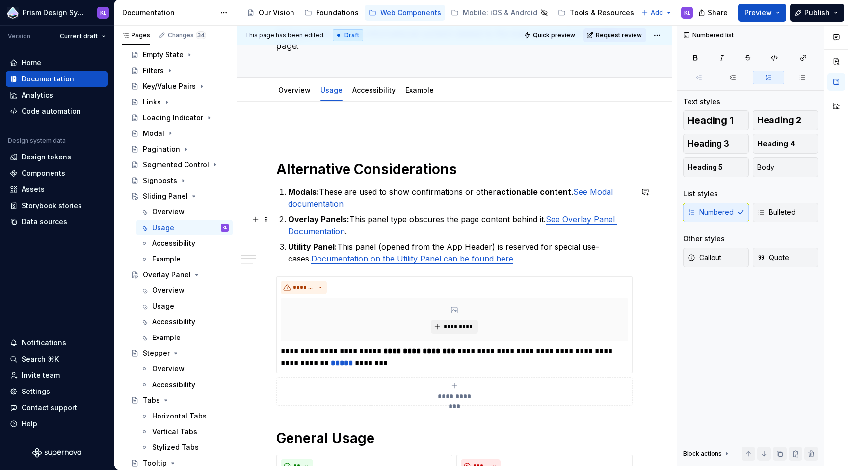
click at [374, 232] on p "Overlay Panels: This panel type obscures the page content behind it. See Overla…" at bounding box center [460, 225] width 344 height 24
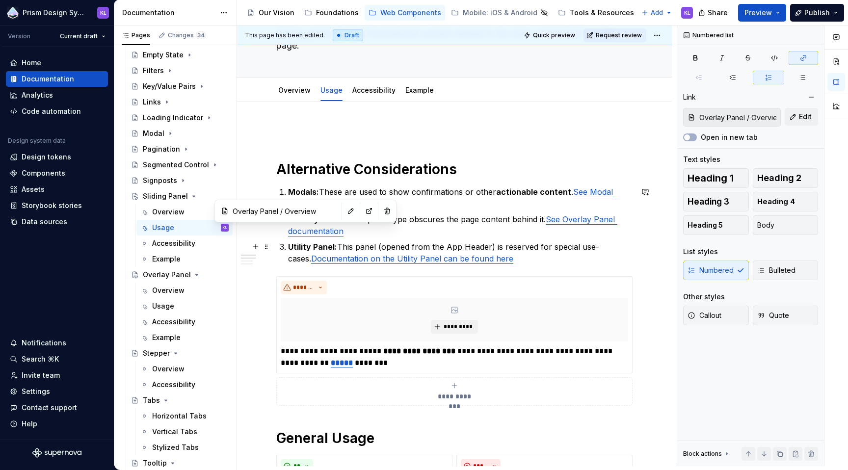
type input "Utility Panel / Overview"
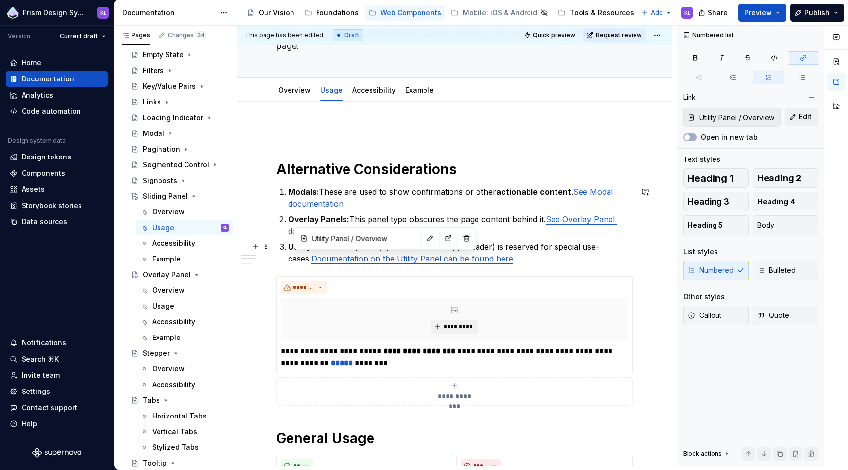
type input "Utility Panel / Overview"
click at [372, 259] on link "Documentation on the Utility Panel can be found here" at bounding box center [412, 259] width 202 height 10
click at [457, 259] on link "Documentation on the See Utility Panel docusmentation" at bounding box center [415, 259] width 209 height 10
drag, startPoint x: 373, startPoint y: 259, endPoint x: 290, endPoint y: 261, distance: 83.4
click at [311, 261] on link "Documentation on the See Utility Panel documentation" at bounding box center [413, 259] width 205 height 10
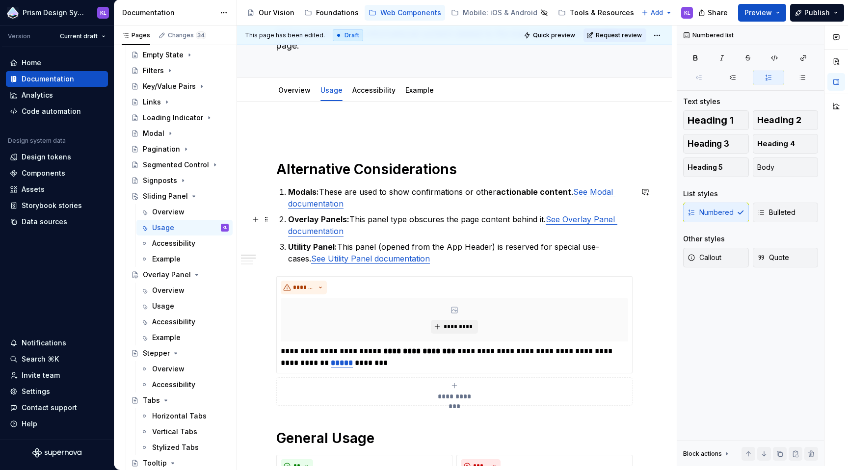
click at [354, 222] on p "Overlay Panels: This panel type obscures the page content behind it. See Overla…" at bounding box center [460, 225] width 344 height 24
click at [351, 220] on p "Overlay Panels: This panel type obscures the page content behind it. See Overla…" at bounding box center [460, 225] width 344 height 24
click at [557, 247] on p "Utility Panel: This panel (opened from the App Header) is reserved for special …" at bounding box center [460, 253] width 344 height 24
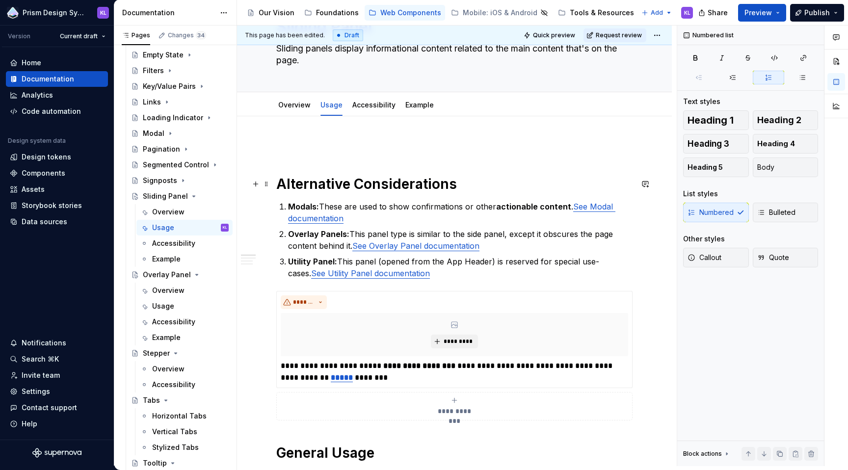
scroll to position [0, 0]
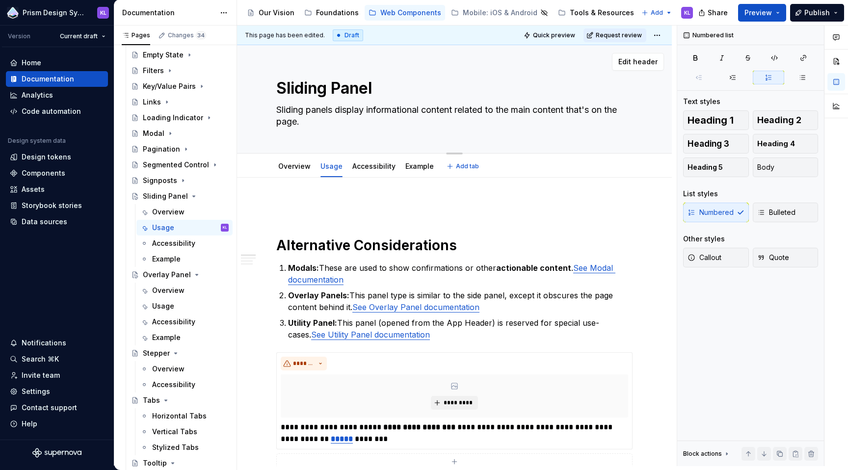
click at [311, 88] on textarea "Sliding Panel" at bounding box center [452, 89] width 356 height 24
click at [306, 88] on textarea "Sliding Panel" at bounding box center [452, 89] width 356 height 24
drag, startPoint x: 306, startPoint y: 88, endPoint x: 324, endPoint y: 90, distance: 18.2
click at [324, 90] on textarea "Sliding Panel" at bounding box center [452, 89] width 356 height 24
type textarea "*"
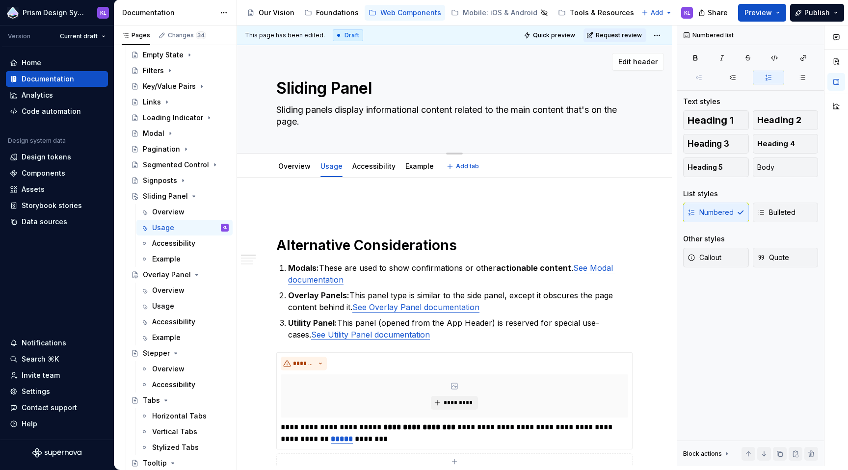
type textarea "Slide Panel"
click at [290, 90] on textarea "Slide Panel" at bounding box center [452, 89] width 356 height 24
type textarea "*"
type textarea "Side Panel"
type textarea "*"
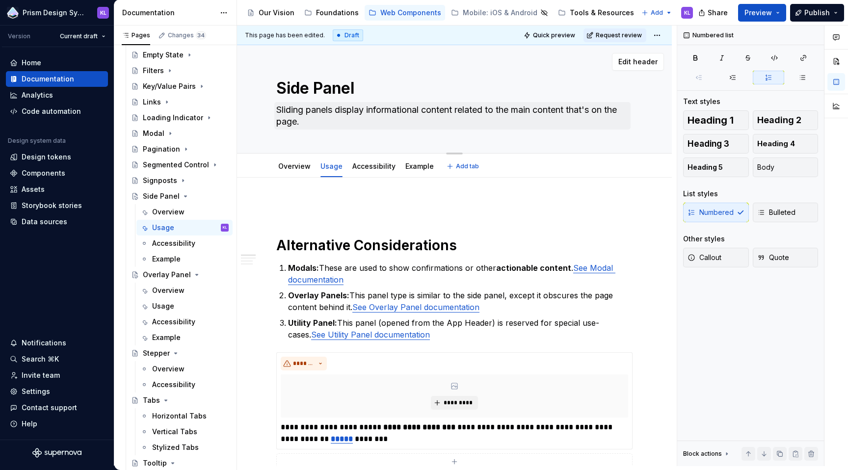
type textarea "Side Panel"
click at [287, 109] on textarea "Sliding panels display informational content related to the main content that's…" at bounding box center [452, 115] width 356 height 27
click at [292, 111] on textarea "Sliding panels display informational content related to the main content that's…" at bounding box center [452, 115] width 356 height 27
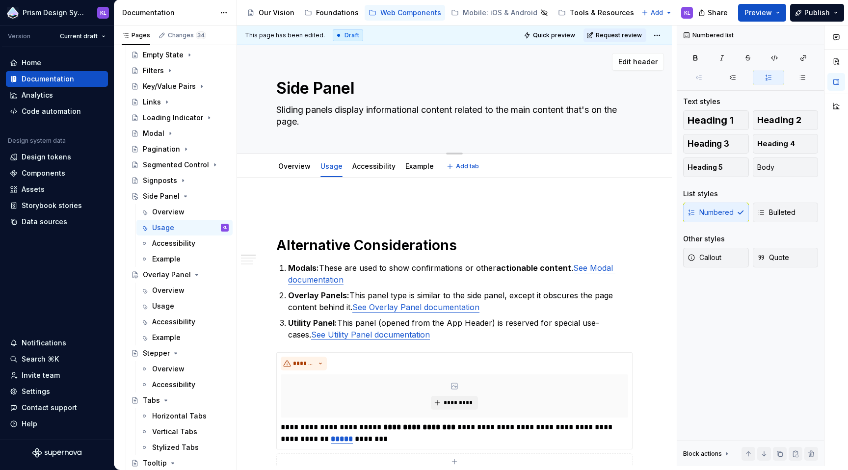
type textarea "*"
type textarea "S panels display informational content related to the main content that's on th…"
type textarea "*"
type textarea "Si panels display informational content related to the main content that's on t…"
type textarea "*"
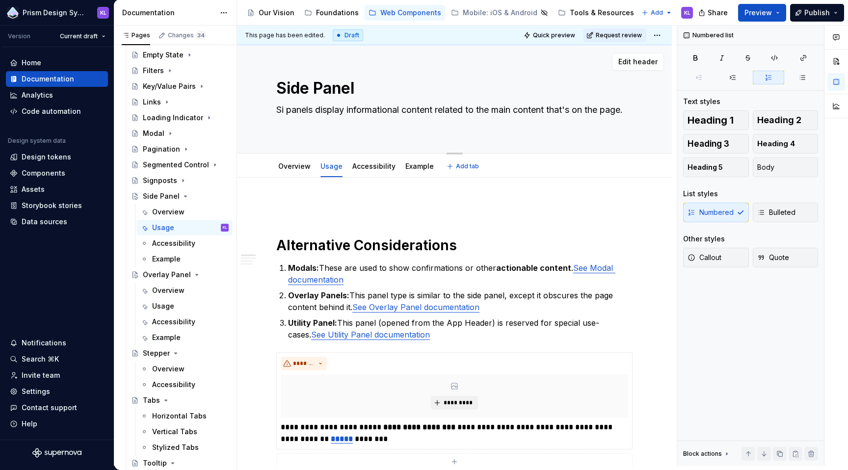
type textarea "Sid panels display informational content related to the main content that's on …"
type textarea "*"
type textarea "Side panels display informational content related to the main content that's on…"
type textarea "*"
type textarea "Side panels display informational content related to the main content that's on…"
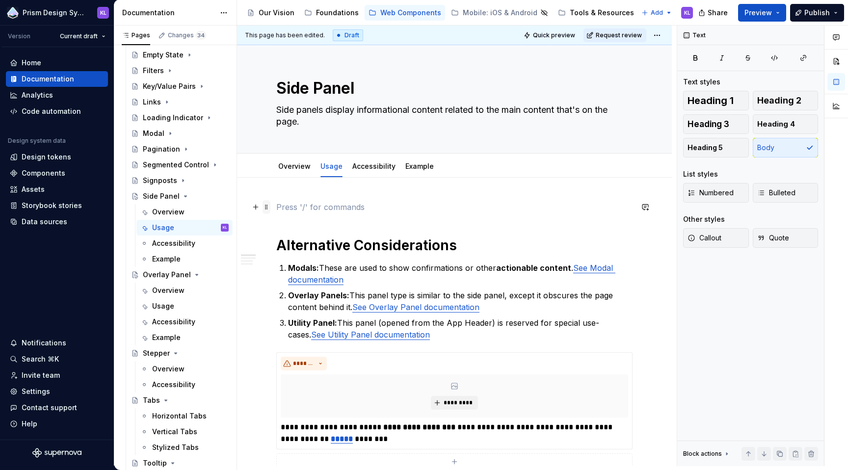
click at [265, 208] on span at bounding box center [266, 207] width 8 height 14
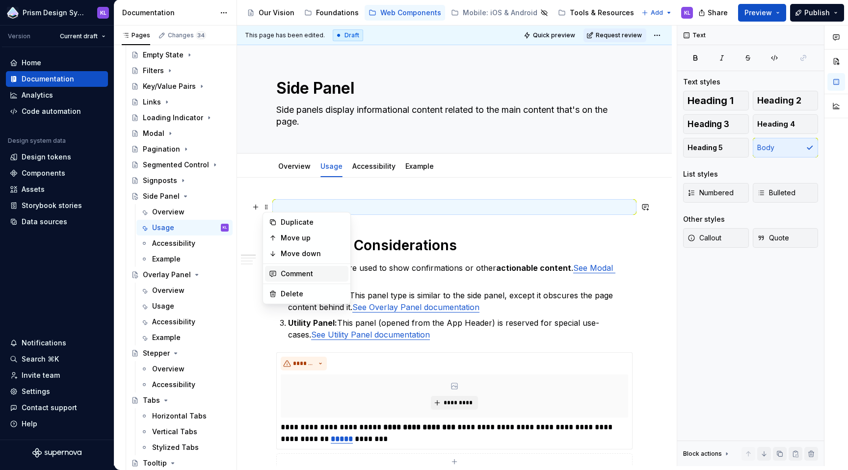
type textarea "*"
click at [291, 294] on div "Delete" at bounding box center [313, 294] width 64 height 10
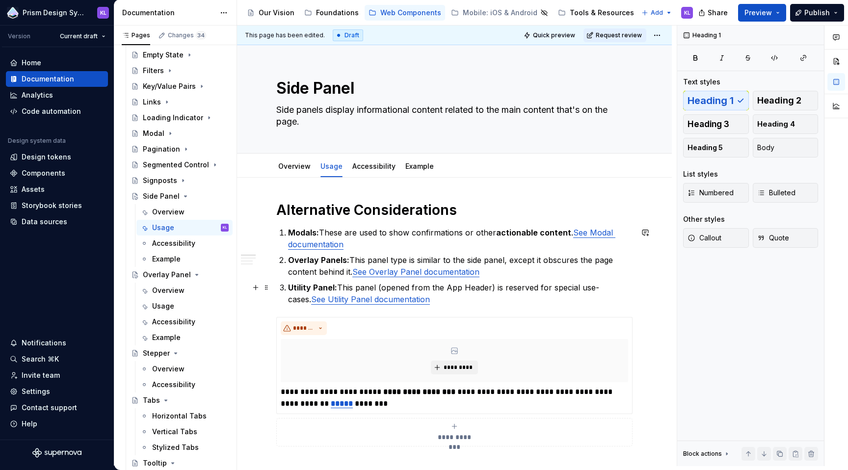
click at [548, 302] on p "Utility Panel: This panel (opened from the App Header) is reserved for special …" at bounding box center [460, 294] width 344 height 24
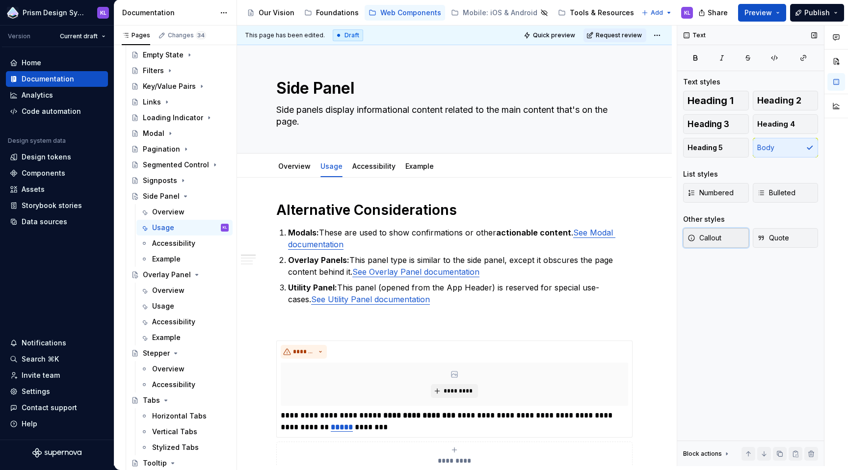
click at [709, 238] on span "Callout" at bounding box center [704, 238] width 34 height 10
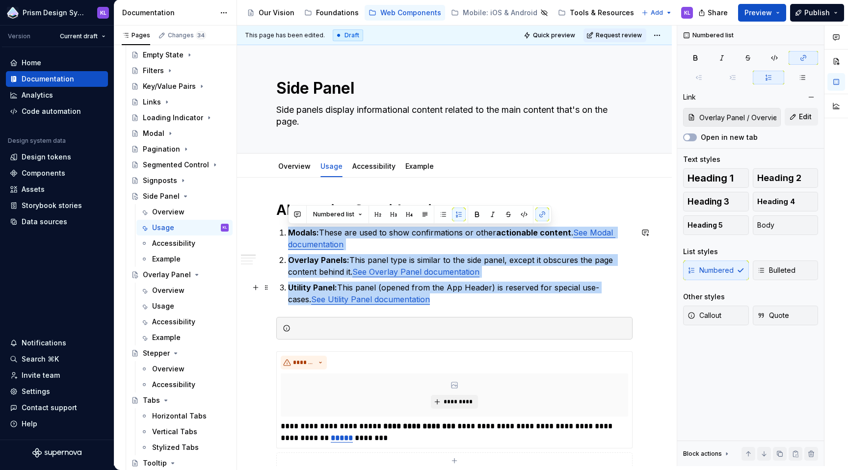
drag, startPoint x: 288, startPoint y: 234, endPoint x: 415, endPoint y: 297, distance: 141.5
click at [415, 297] on ol "Modals: These are used to show confirmations or other actionable content . See …" at bounding box center [460, 266] width 344 height 78
copy ol "Modals: These are used to show confirmations or other actionable content . See …"
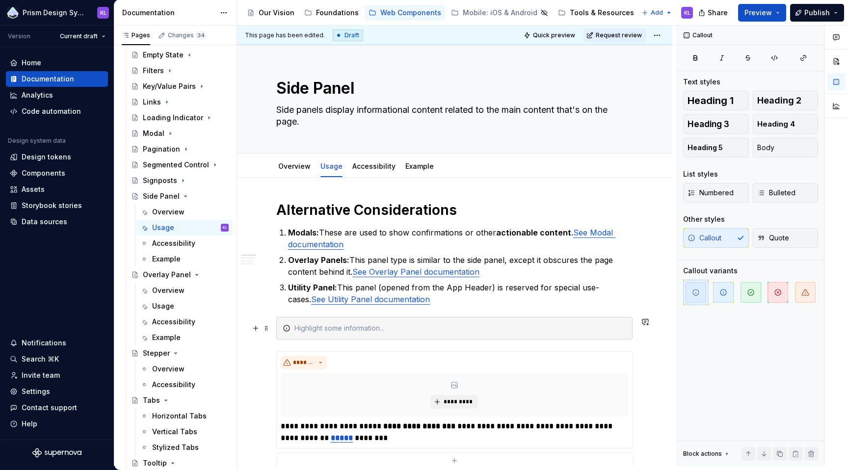
click at [413, 326] on div at bounding box center [460, 328] width 332 height 10
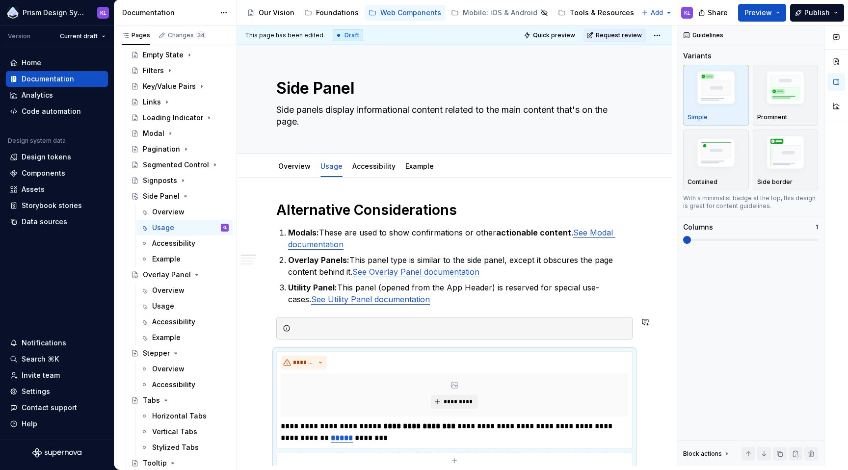
scroll to position [15, 0]
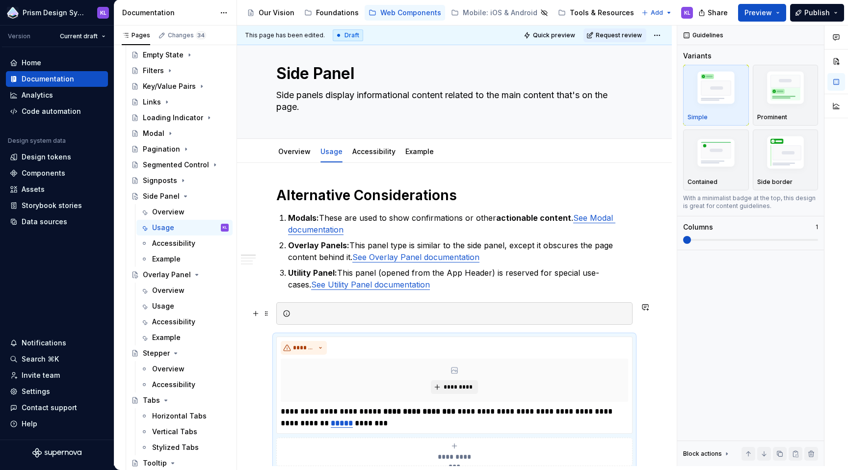
click at [415, 321] on div at bounding box center [454, 313] width 356 height 23
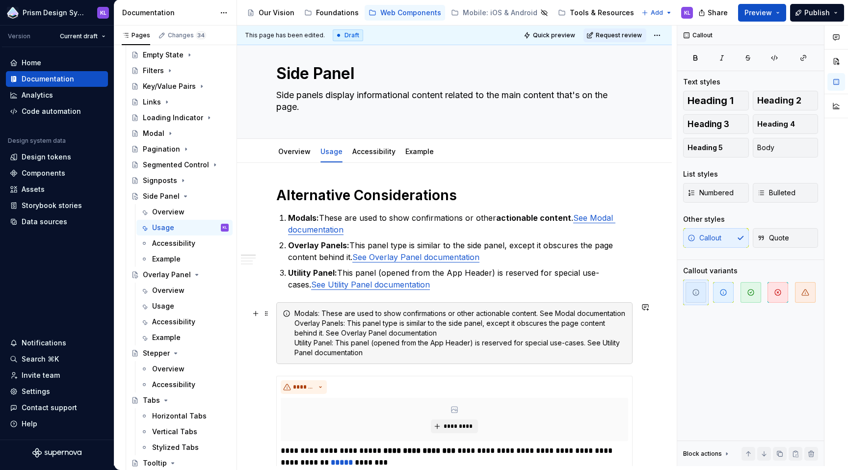
click at [306, 323] on div "Modals: These are used to show confirmations or other actionable content. See M…" at bounding box center [460, 333] width 332 height 49
drag, startPoint x: 296, startPoint y: 324, endPoint x: 342, endPoint y: 322, distance: 46.2
click at [342, 322] on div "Modals: These are used to show confirmations or other actionable content. See M…" at bounding box center [460, 333] width 332 height 49
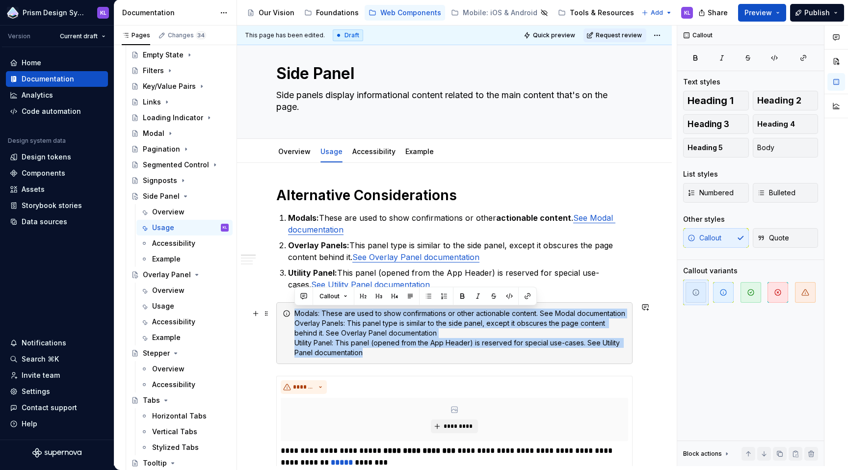
drag, startPoint x: 368, startPoint y: 353, endPoint x: 296, endPoint y: 313, distance: 83.2
click at [296, 313] on div "Modals: These are used to show confirmations or other actionable content. See M…" at bounding box center [460, 333] width 332 height 49
click at [429, 295] on button "button" at bounding box center [428, 296] width 14 height 14
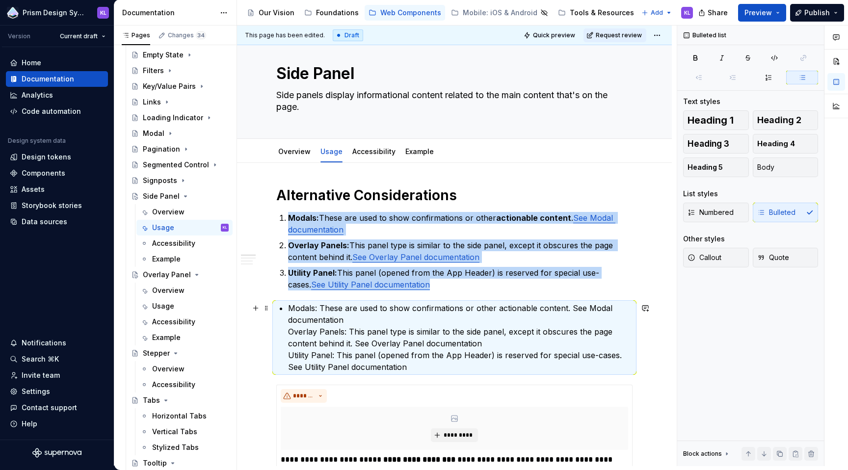
click at [290, 333] on p "Modals: These are used to show confirmations or other actionable content. See M…" at bounding box center [460, 337] width 344 height 71
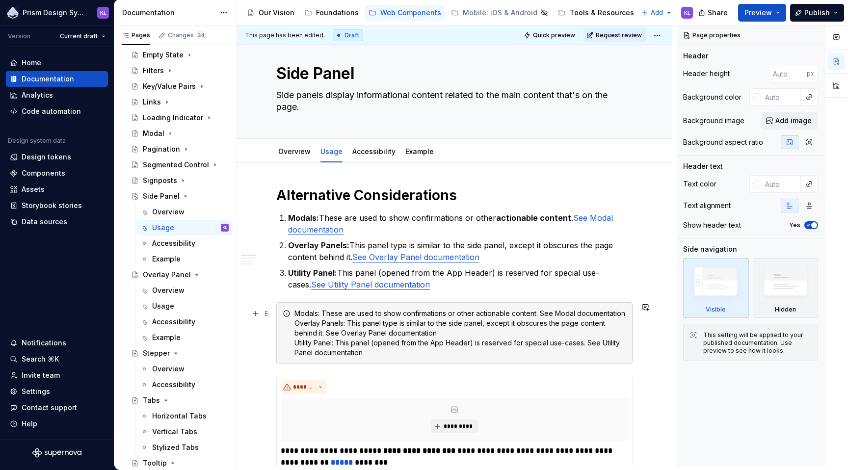
click at [295, 323] on div "Modals: These are used to show confirmations or other actionable content. See M…" at bounding box center [460, 333] width 332 height 49
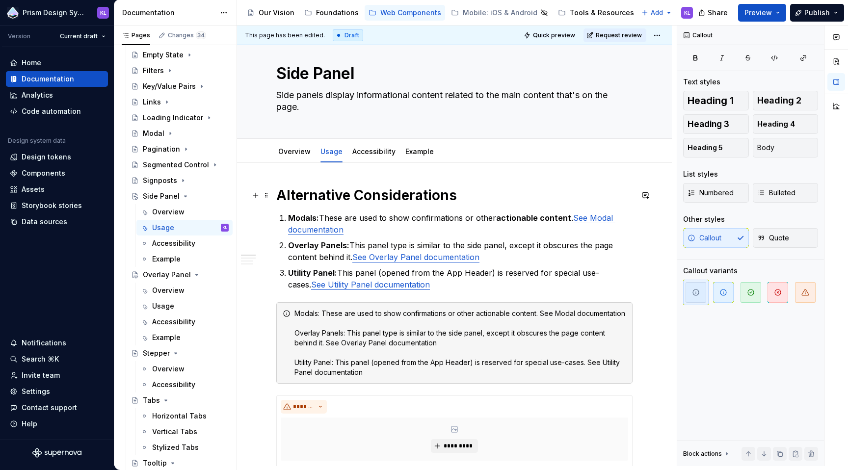
click at [341, 198] on h1 "Alternative Considerations" at bounding box center [454, 195] width 356 height 18
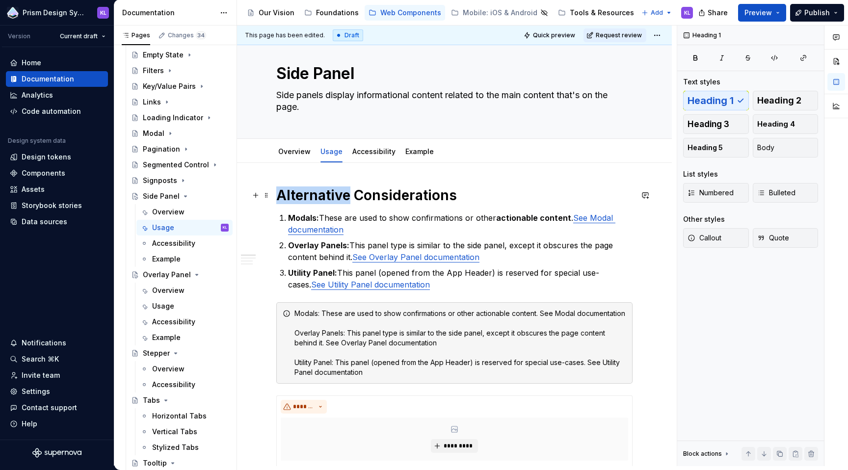
click at [341, 198] on h1 "Alternative Considerations" at bounding box center [454, 195] width 356 height 18
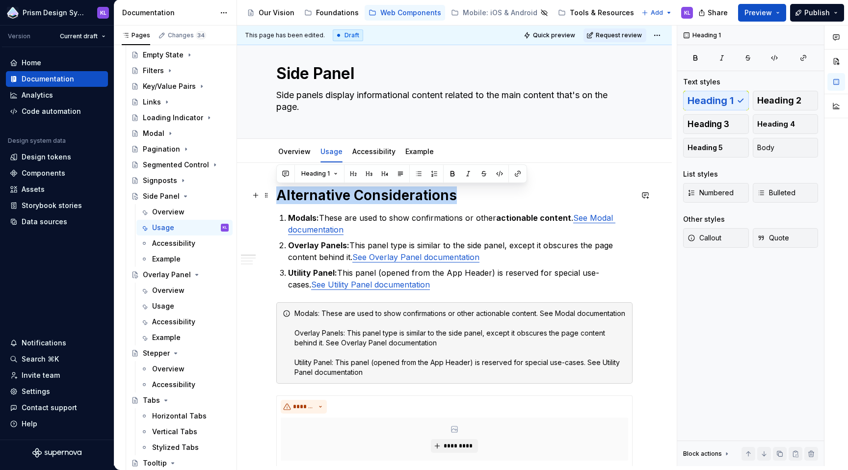
click at [341, 198] on h1 "Alternative Considerations" at bounding box center [454, 195] width 356 height 18
copy h1 "Alternative Considerations"
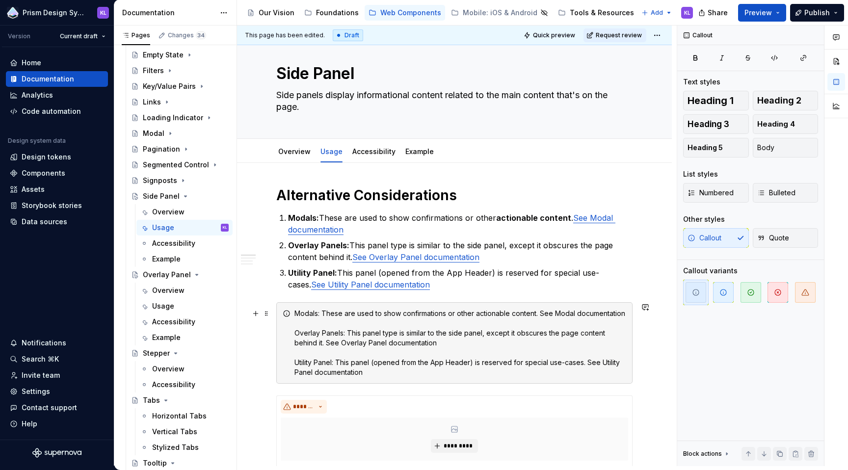
click at [295, 314] on div "Modals: These are used to show confirmations or other actionable content. See M…" at bounding box center [460, 343] width 332 height 69
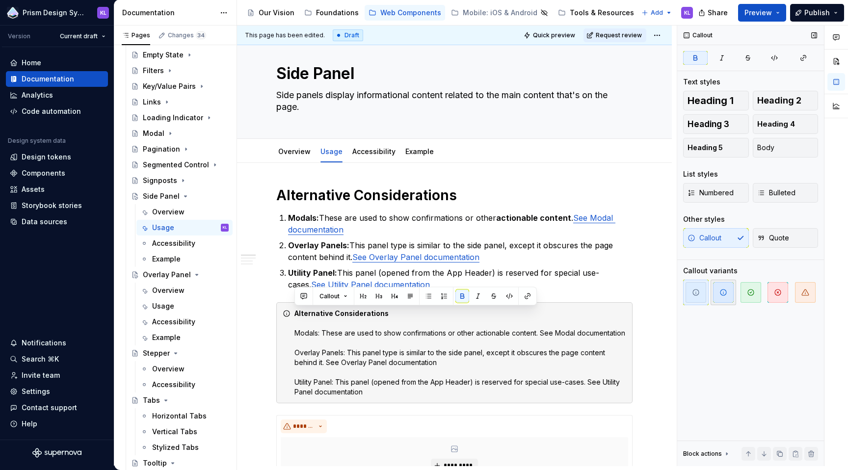
click at [721, 294] on icon "button" at bounding box center [723, 292] width 6 height 6
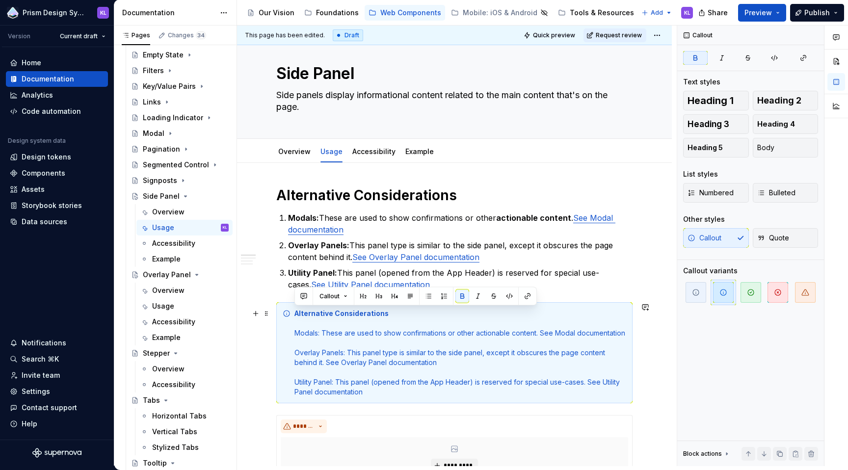
click at [547, 387] on div "Alternative Considerations Modals: These are used to show confirmations or othe…" at bounding box center [460, 353] width 332 height 88
click at [302, 337] on div "Alternative Considerations Modals: These are used to show confirmations or othe…" at bounding box center [460, 353] width 332 height 88
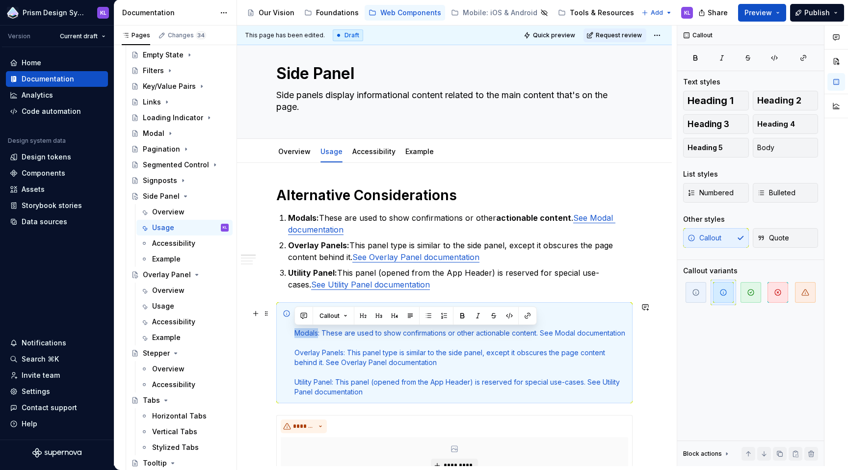
click at [302, 337] on div "Alternative Considerations Modals: These are used to show confirmations or othe…" at bounding box center [460, 353] width 332 height 88
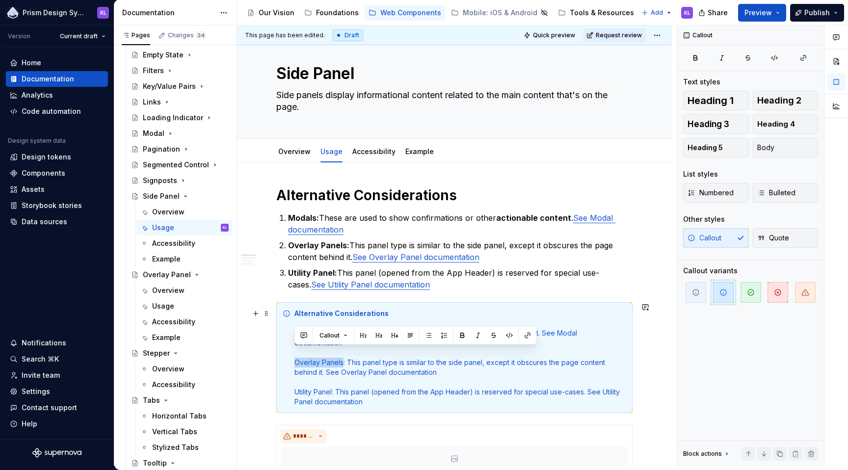
drag, startPoint x: 295, startPoint y: 355, endPoint x: 343, endPoint y: 352, distance: 47.7
click at [343, 352] on div "Alternative Considerations Modals : These are used to show confirmations or oth…" at bounding box center [460, 358] width 332 height 98
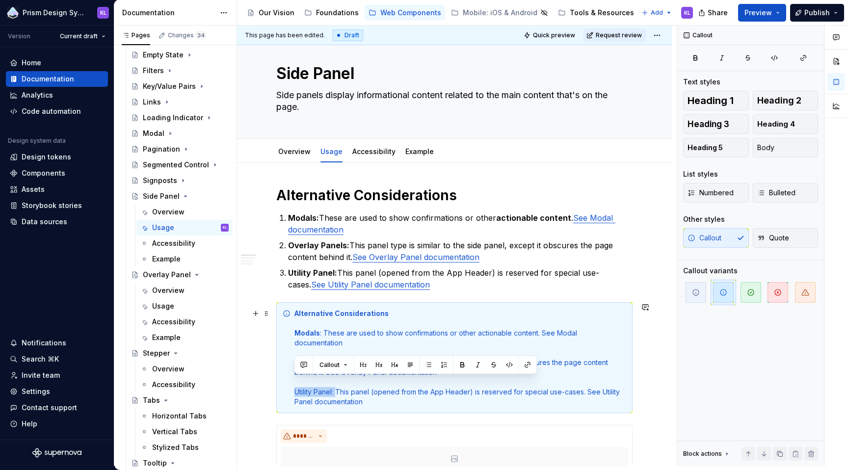
drag, startPoint x: 295, startPoint y: 383, endPoint x: 336, endPoint y: 382, distance: 40.7
click at [336, 382] on div "Alternative Considerations Modals : These are used to show confirmations or oth…" at bounding box center [460, 358] width 332 height 98
click at [338, 344] on div "Alternative Considerations Modals : These are used to show confirmations or oth…" at bounding box center [460, 358] width 332 height 98
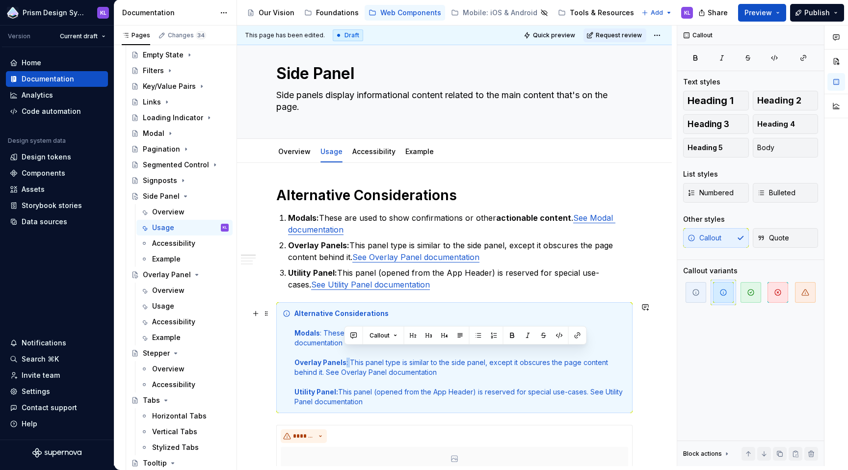
drag, startPoint x: 348, startPoint y: 354, endPoint x: 343, endPoint y: 354, distance: 4.9
click at [343, 354] on div "Alternative Considerations Modals : These are used to show confirmations or oth…" at bounding box center [460, 358] width 332 height 98
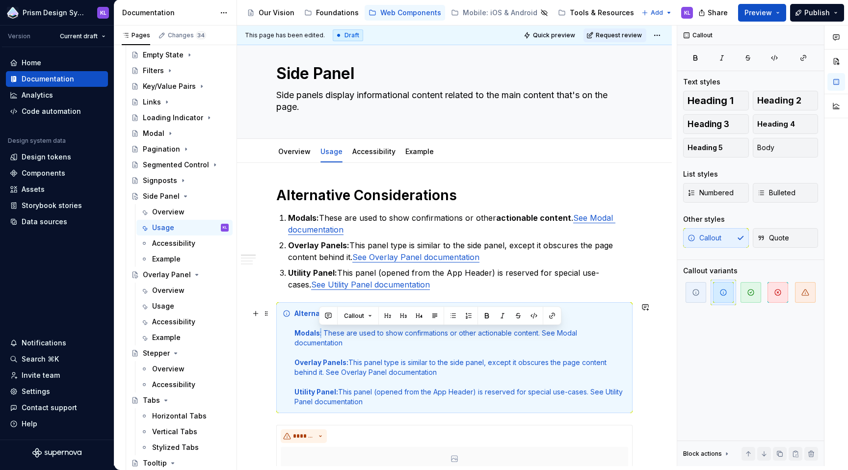
click at [317, 334] on div "Alternative Considerations Modals : These are used to show confirmations or oth…" at bounding box center [460, 358] width 332 height 98
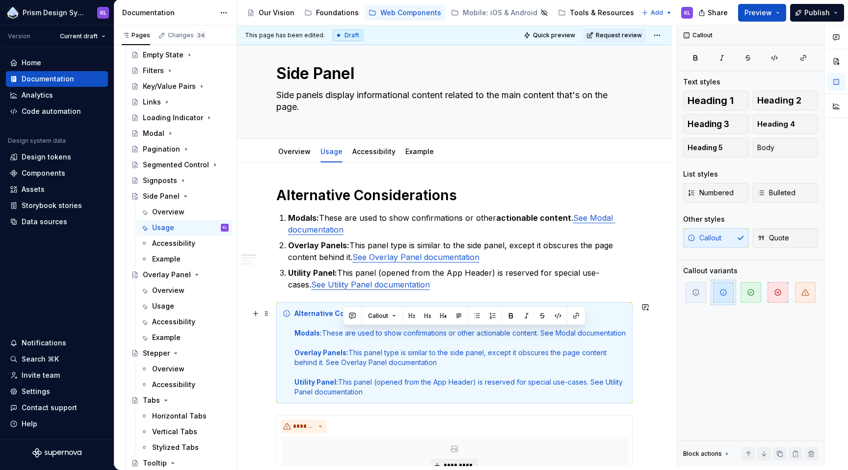
drag, startPoint x: 342, startPoint y: 343, endPoint x: 541, endPoint y: 334, distance: 198.9
click at [541, 334] on div "Alternative Considerations Modals: These are used to show confirmations or othe…" at bounding box center [460, 353] width 332 height 88
click at [576, 317] on button "button" at bounding box center [576, 316] width 14 height 14
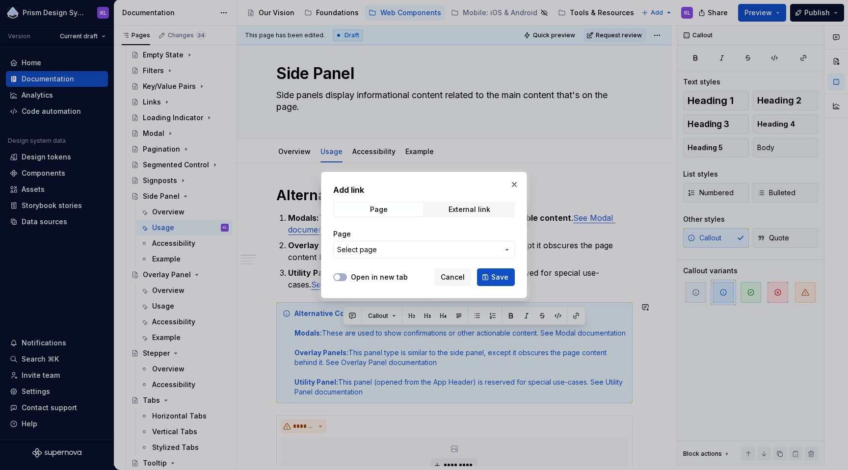
click at [453, 252] on span "Select page" at bounding box center [418, 250] width 162 height 10
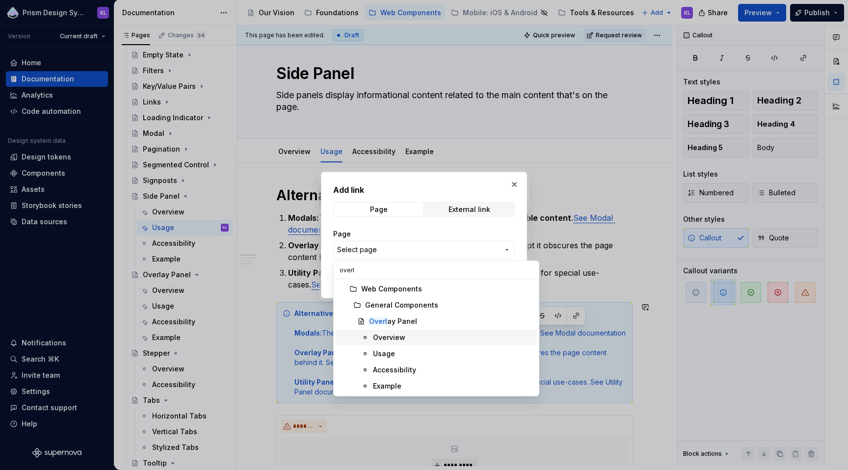
type input "overl"
click at [406, 338] on div "Overview" at bounding box center [453, 338] width 160 height 10
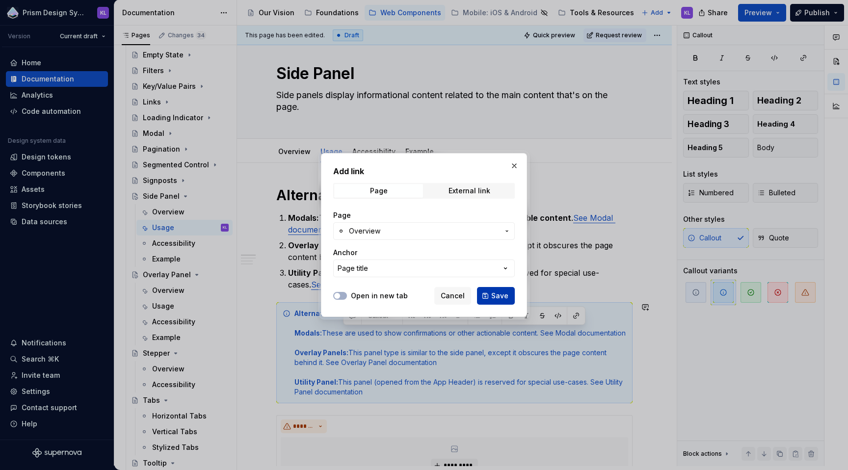
click at [487, 291] on button "Save" at bounding box center [496, 296] width 38 height 18
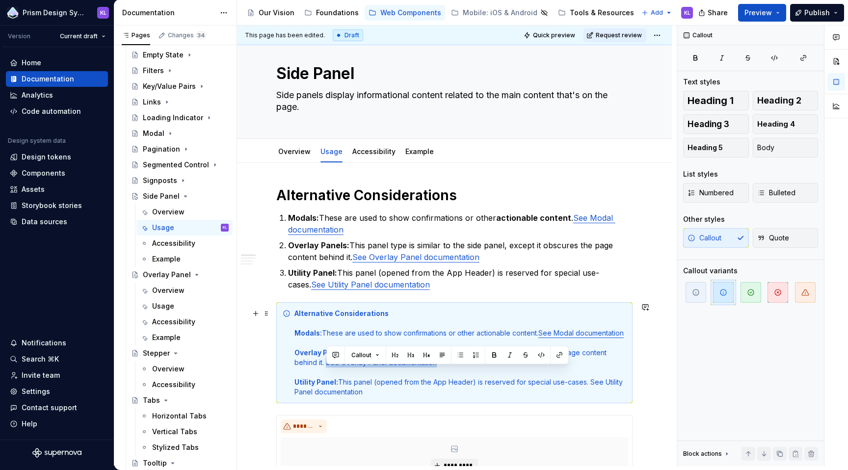
drag, startPoint x: 326, startPoint y: 374, endPoint x: 437, endPoint y: 372, distance: 110.9
click at [437, 372] on div "Alternative Considerations Modals: These are used to show confirmations or othe…" at bounding box center [460, 353] width 332 height 88
click at [557, 356] on button "button" at bounding box center [559, 355] width 14 height 14
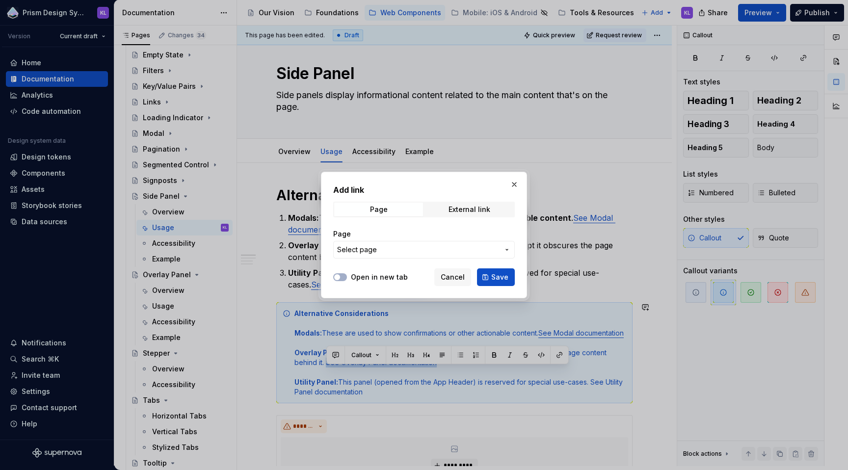
click at [377, 246] on span "Select page" at bounding box center [418, 250] width 162 height 10
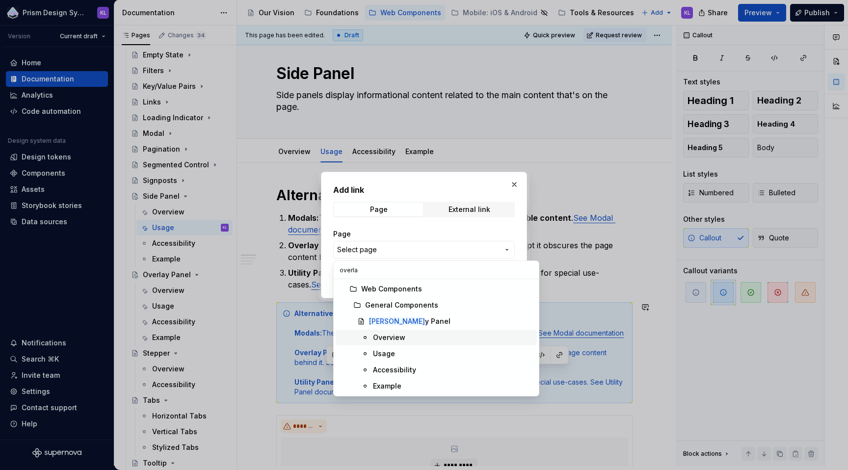
type input "overla"
click at [397, 339] on div "Overview" at bounding box center [389, 338] width 32 height 10
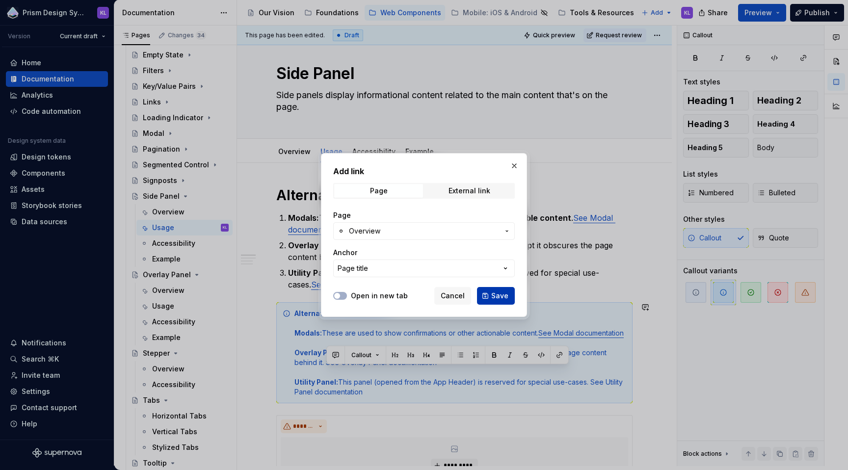
click at [499, 298] on span "Save" at bounding box center [499, 296] width 17 height 10
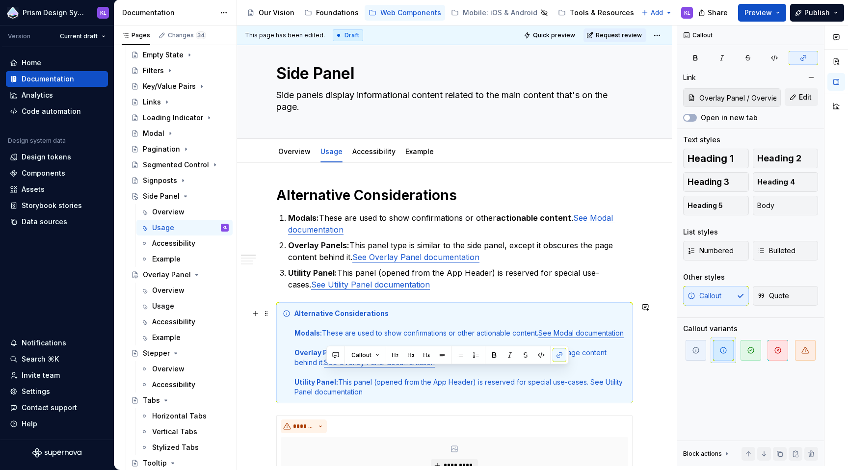
click at [550, 333] on link "See Modal documentation" at bounding box center [580, 333] width 85 height 8
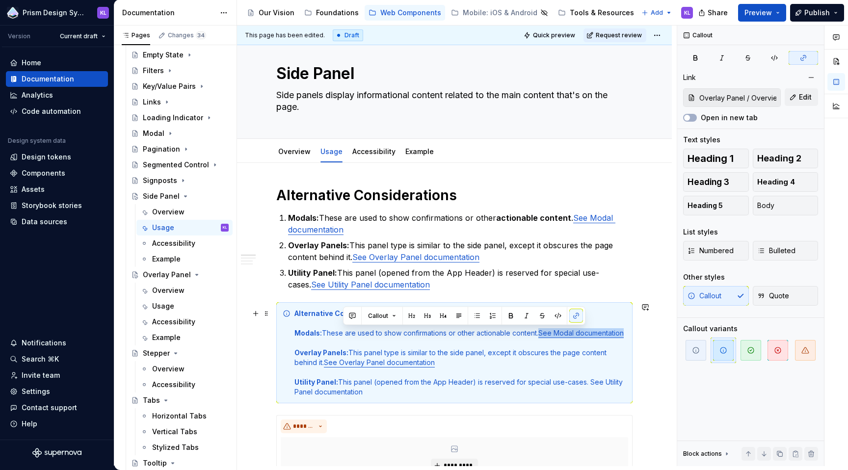
drag, startPoint x: 542, startPoint y: 334, endPoint x: 348, endPoint y: 343, distance: 193.5
click at [348, 343] on div "Alternative Considerations Modals: These are used to show confirmations or othe…" at bounding box center [460, 353] width 332 height 88
click at [575, 317] on button "button" at bounding box center [576, 316] width 14 height 14
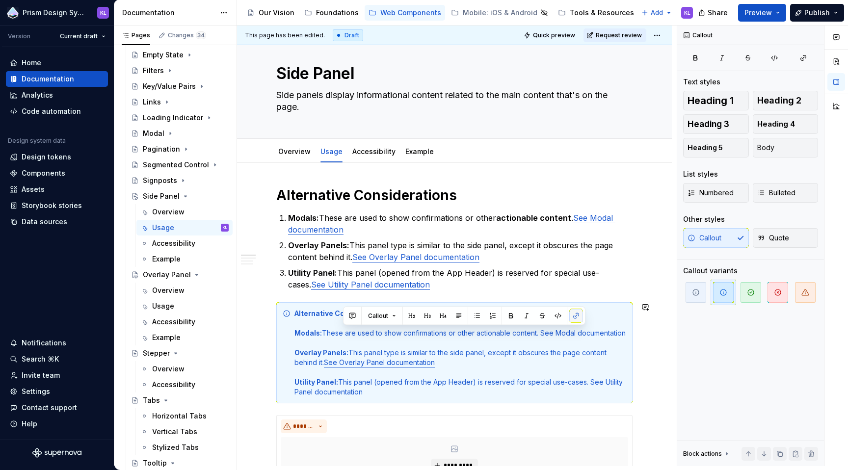
click at [575, 317] on button "button" at bounding box center [576, 316] width 14 height 14
click at [574, 317] on button "button" at bounding box center [576, 316] width 14 height 14
click at [555, 338] on div "Alternative Considerations Modals: These are used to show confirmations or othe…" at bounding box center [460, 353] width 332 height 88
drag, startPoint x: 542, startPoint y: 332, endPoint x: 341, endPoint y: 342, distance: 200.9
click at [341, 342] on div "Alternative Considerations Modals: These are used to show confirmations or othe…" at bounding box center [460, 353] width 332 height 88
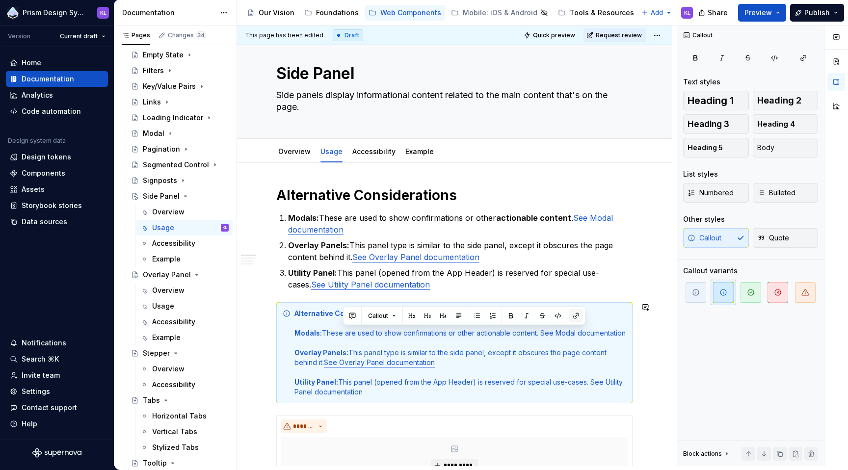
click at [577, 317] on button "button" at bounding box center [576, 316] width 14 height 14
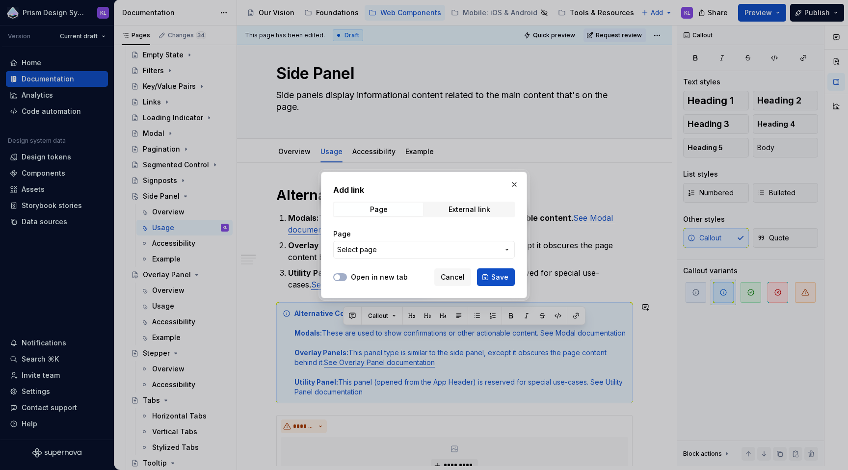
click at [420, 247] on span "Select page" at bounding box center [418, 250] width 162 height 10
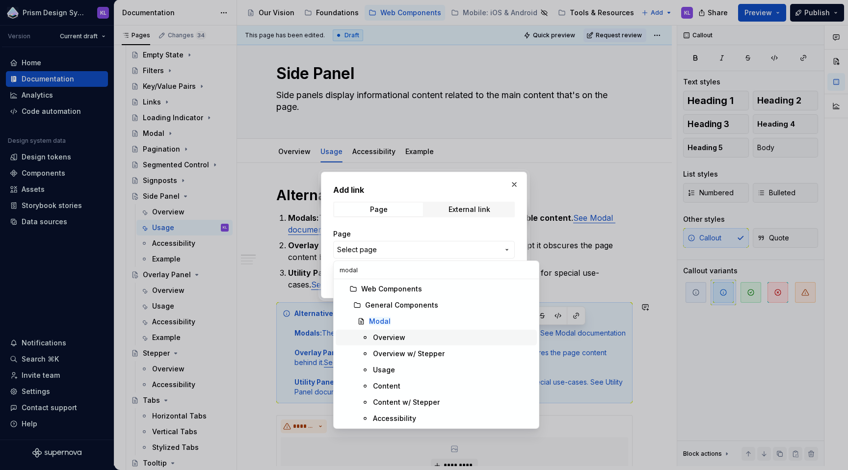
type input "modal"
click at [402, 334] on div "Overview" at bounding box center [389, 338] width 32 height 10
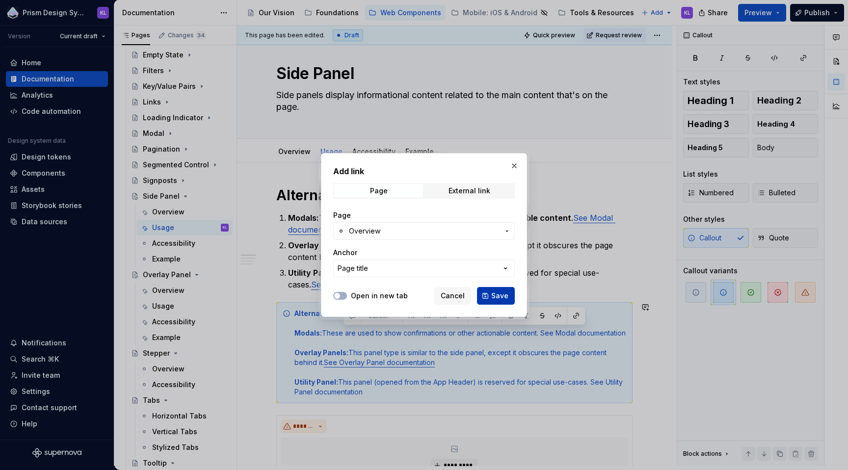
click at [495, 296] on span "Save" at bounding box center [499, 296] width 17 height 10
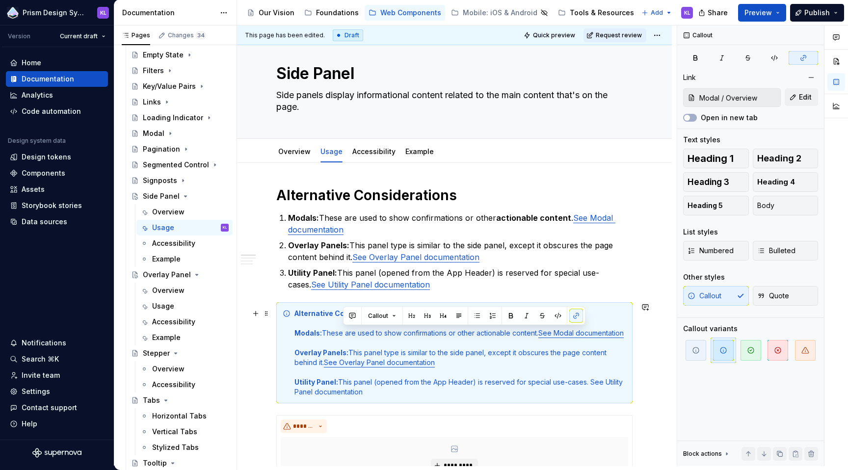
click at [465, 352] on div "Alternative Considerations Modals: These are used to show confirmations or othe…" at bounding box center [460, 353] width 332 height 88
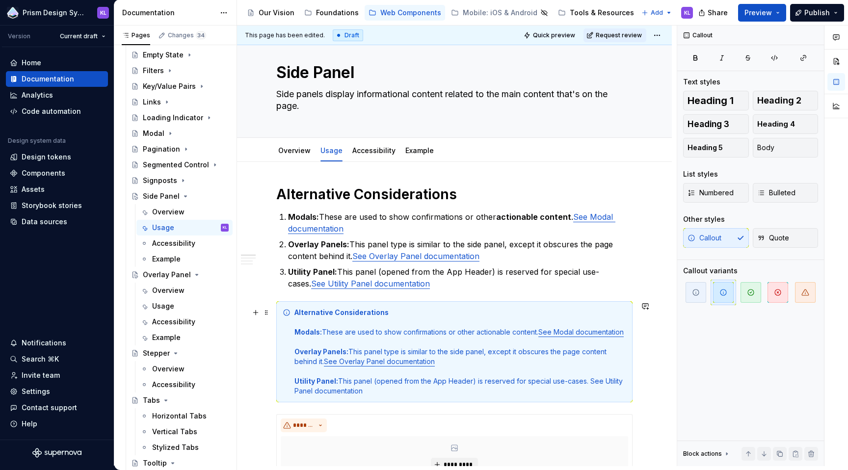
scroll to position [17, 0]
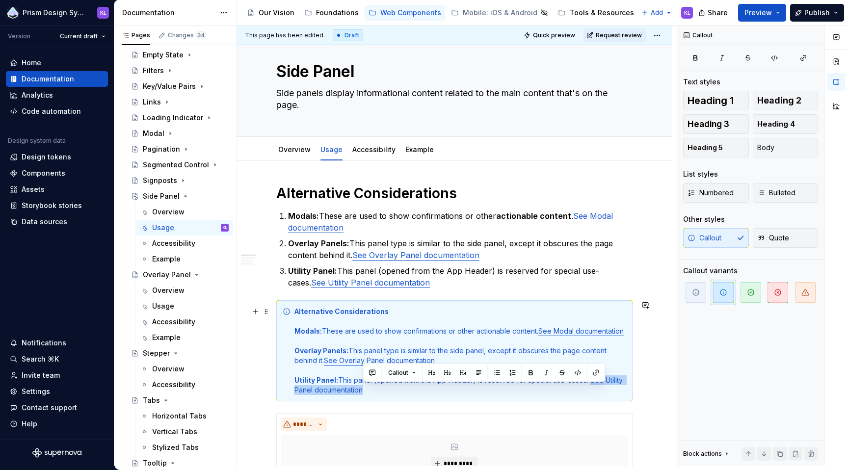
drag, startPoint x: 587, startPoint y: 391, endPoint x: 363, endPoint y: 400, distance: 224.4
click at [363, 395] on div "Alternative Considerations Modals: These are used to show confirmations or othe…" at bounding box center [460, 351] width 332 height 88
click at [595, 374] on button "button" at bounding box center [596, 373] width 14 height 14
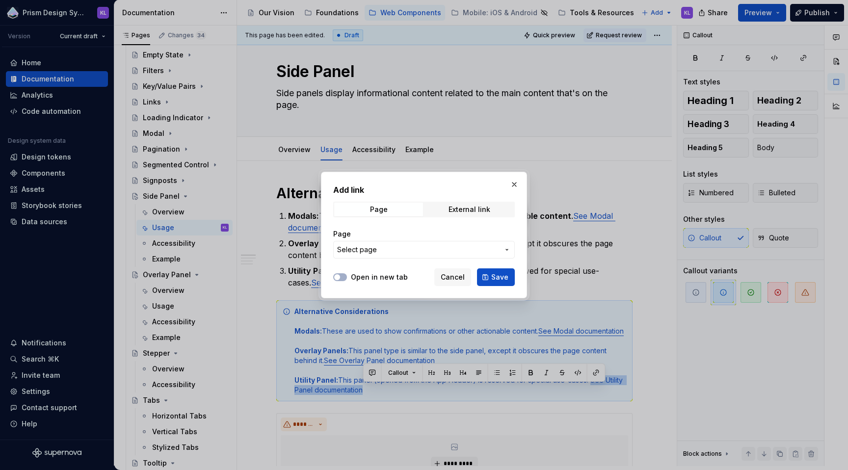
click at [424, 249] on span "Select page" at bounding box center [418, 250] width 162 height 10
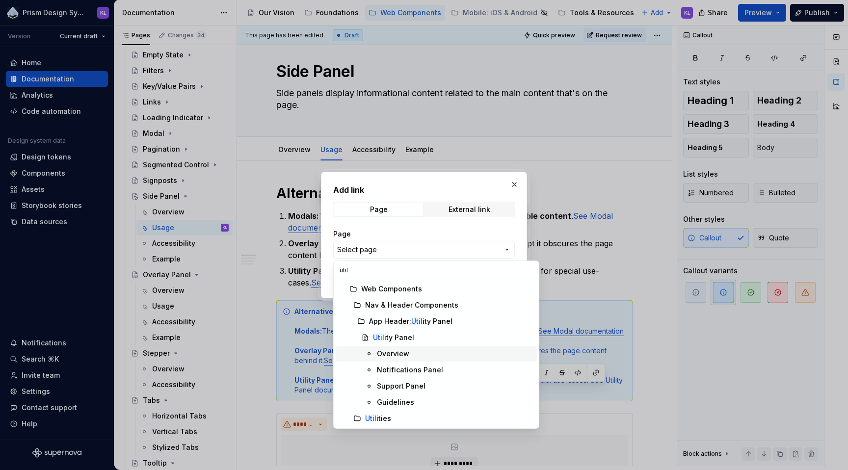
type input "util"
click at [398, 352] on div "Overview" at bounding box center [393, 354] width 32 height 10
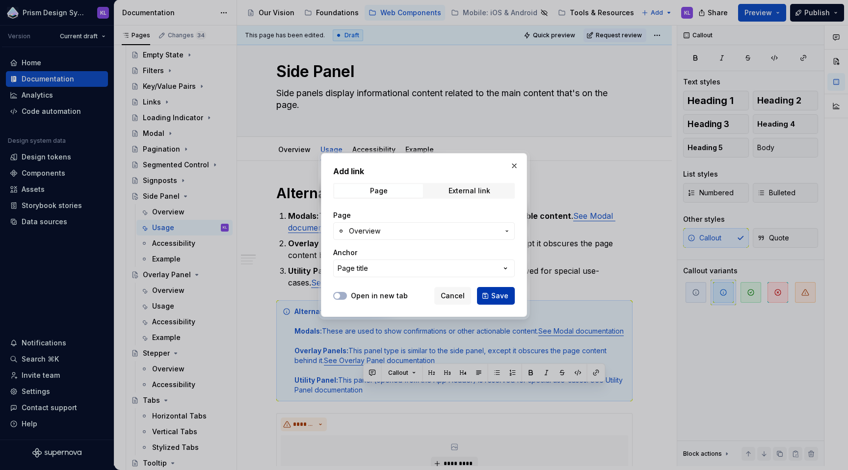
click at [497, 301] on button "Save" at bounding box center [496, 296] width 38 height 18
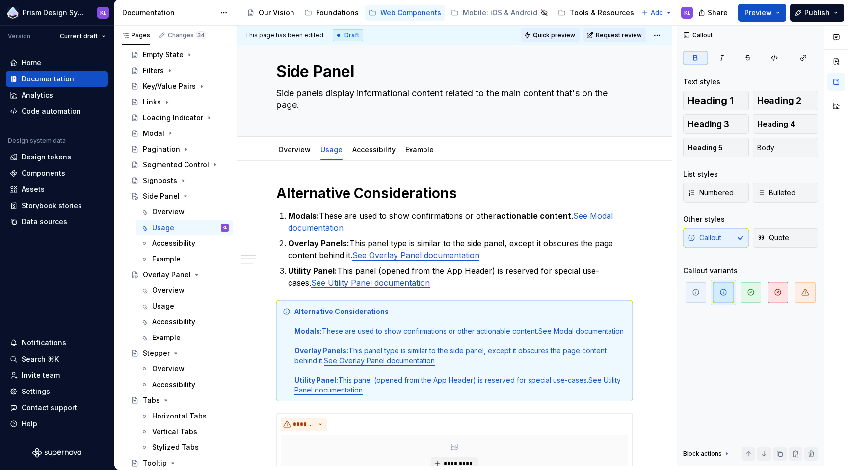
click at [555, 34] on span "Quick preview" at bounding box center [554, 35] width 42 height 8
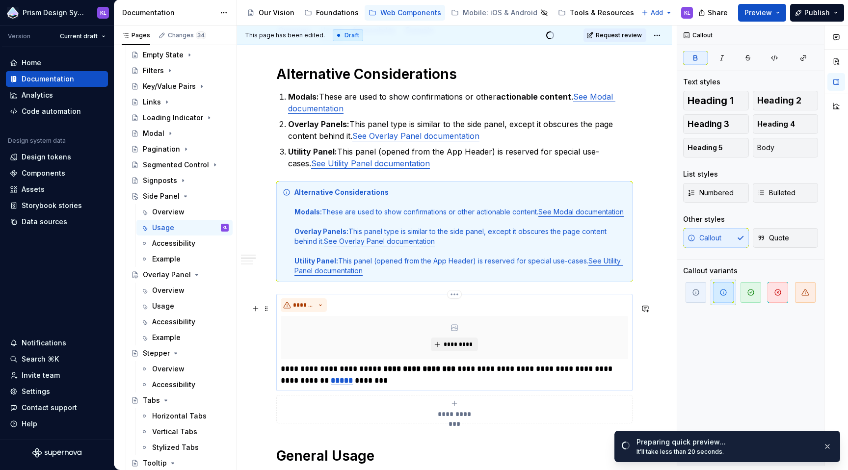
scroll to position [132, 0]
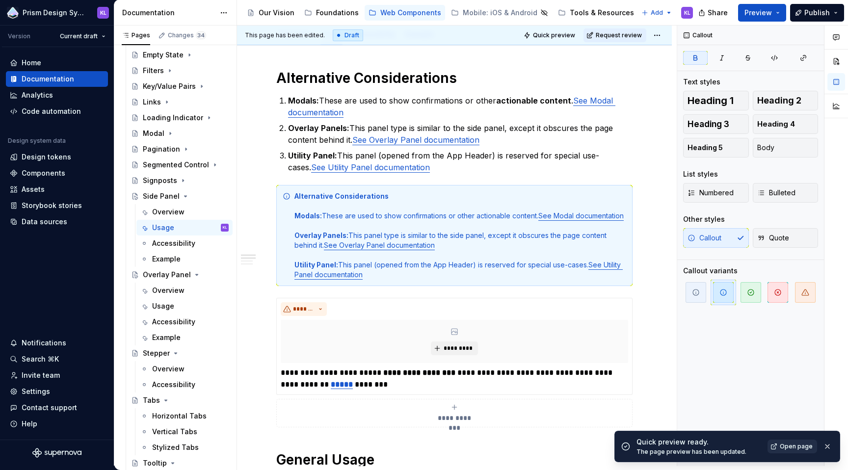
click at [799, 446] on span "Open page" at bounding box center [796, 447] width 33 height 8
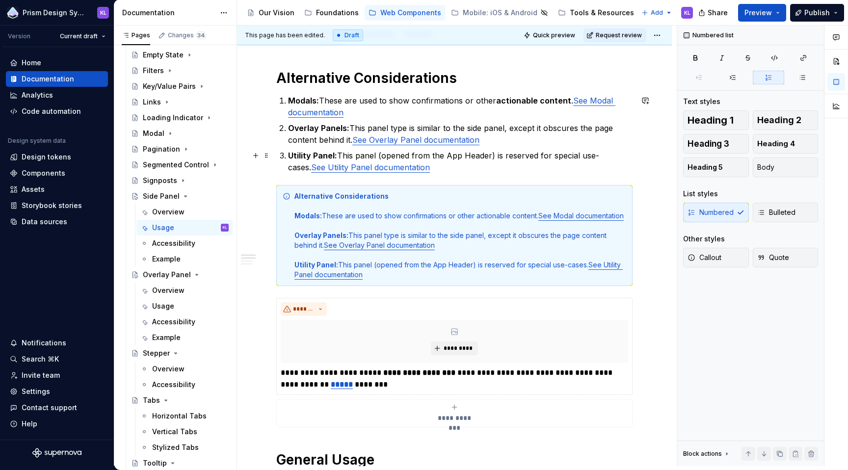
click at [466, 165] on p "Utility Panel: This panel (opened from the App Header) is reserved for special …" at bounding box center [460, 162] width 344 height 24
click at [0, 0] on button "Page tree" at bounding box center [0, 0] width 0 height 0
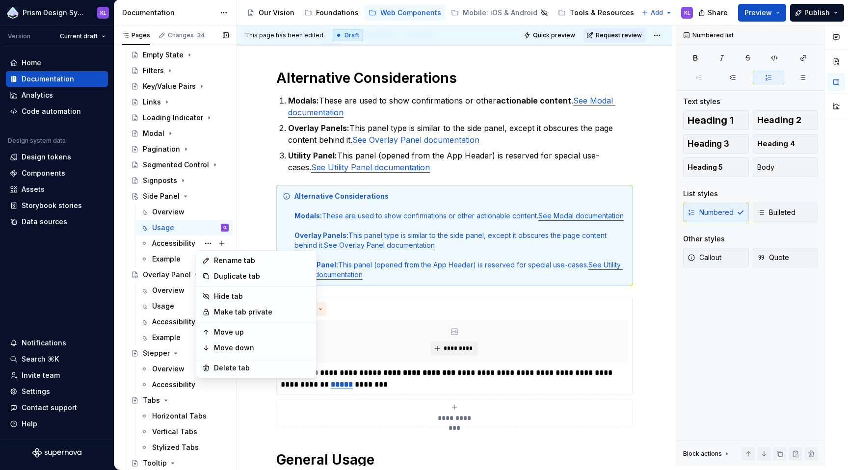
click at [170, 226] on div "Pages Changes 34 Add Accessibility guide for tree Page tree. Navigate the tree …" at bounding box center [175, 248] width 123 height 444
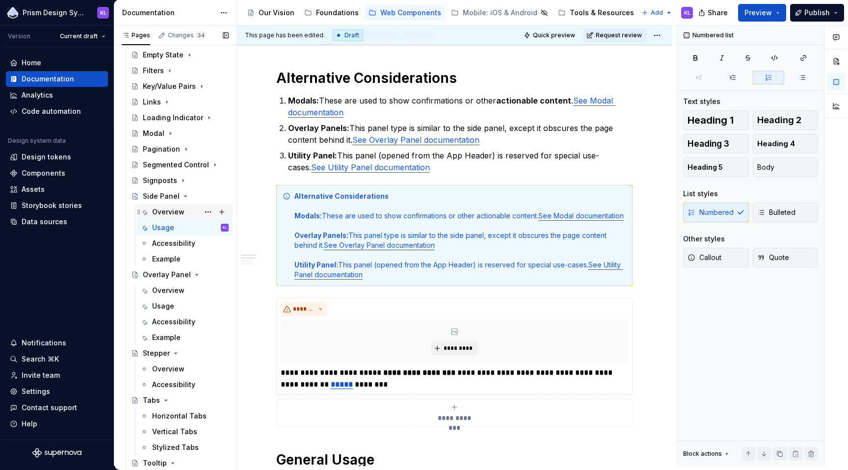
click at [170, 216] on div "Overview" at bounding box center [168, 212] width 32 height 10
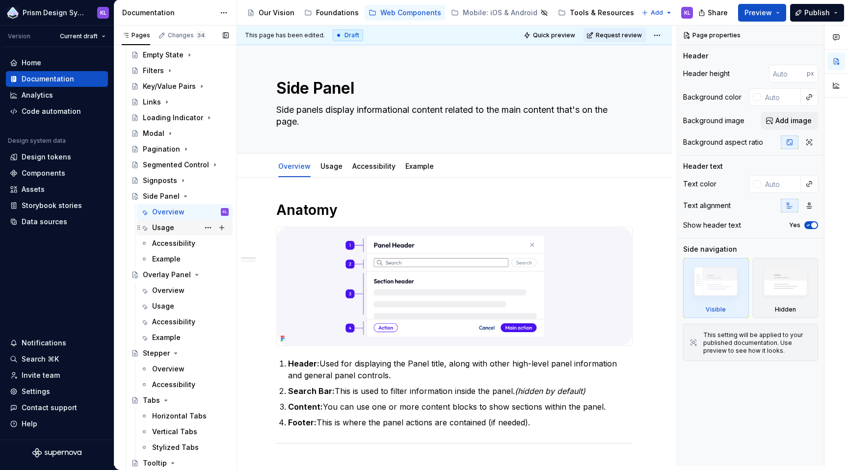
click at [172, 227] on div "Usage" at bounding box center [163, 228] width 22 height 10
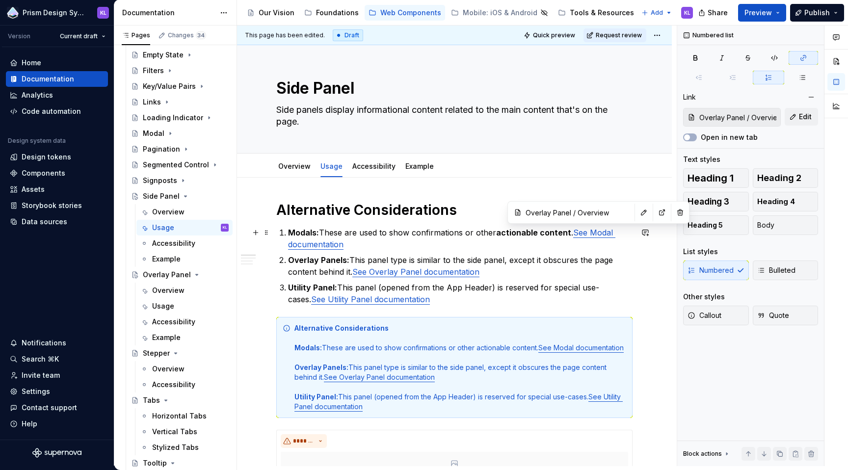
click at [585, 234] on link "See Modal documentation" at bounding box center [451, 239] width 327 height 22
click at [637, 215] on button "button" at bounding box center [644, 213] width 14 height 14
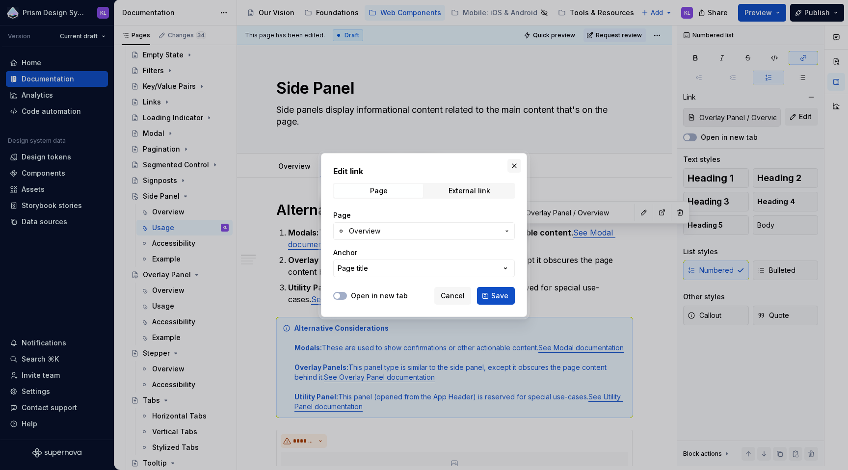
click at [514, 164] on button "button" at bounding box center [514, 166] width 14 height 14
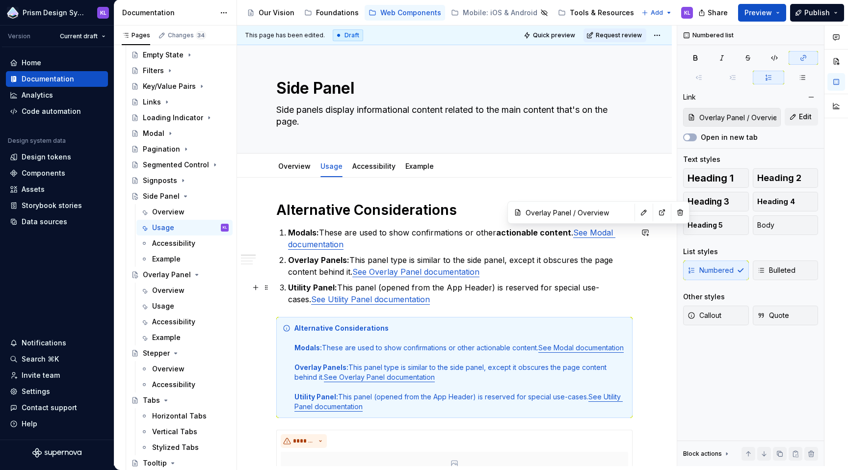
type textarea "*"
click at [593, 235] on link "See Modal documentation" at bounding box center [451, 239] width 327 height 22
click at [432, 271] on link "See Overlay Panel documentation" at bounding box center [415, 272] width 127 height 10
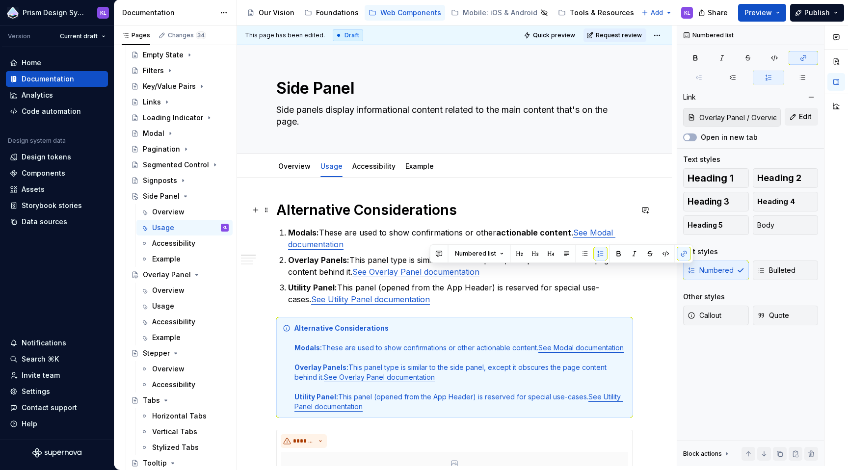
click at [575, 213] on h1 "Alternative Considerations" at bounding box center [454, 210] width 356 height 18
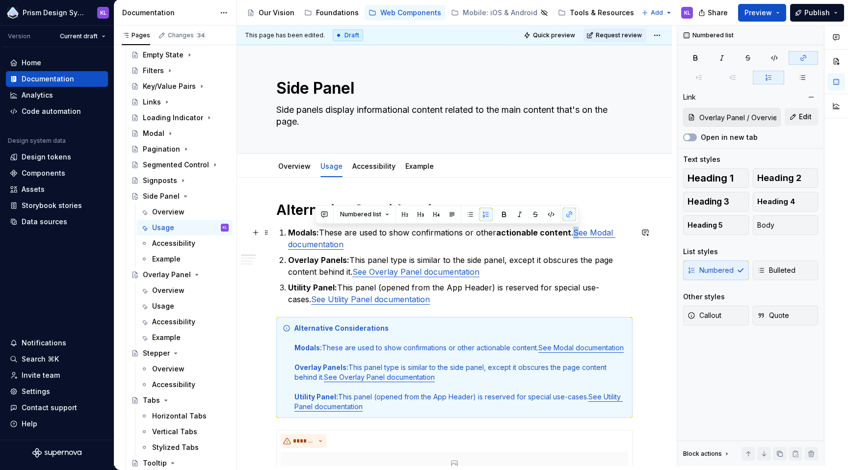
click at [570, 233] on p "Modals: These are used to show confirmations or other actionable content . See …" at bounding box center [460, 239] width 344 height 24
click at [572, 233] on link "See Modal documentation" at bounding box center [451, 239] width 327 height 22
drag, startPoint x: 572, startPoint y: 233, endPoint x: 366, endPoint y: 245, distance: 205.4
click at [366, 245] on p "Modals: These are used to show confirmations or other actionable content . See …" at bounding box center [460, 239] width 344 height 24
click at [600, 212] on button "button" at bounding box center [598, 215] width 14 height 14
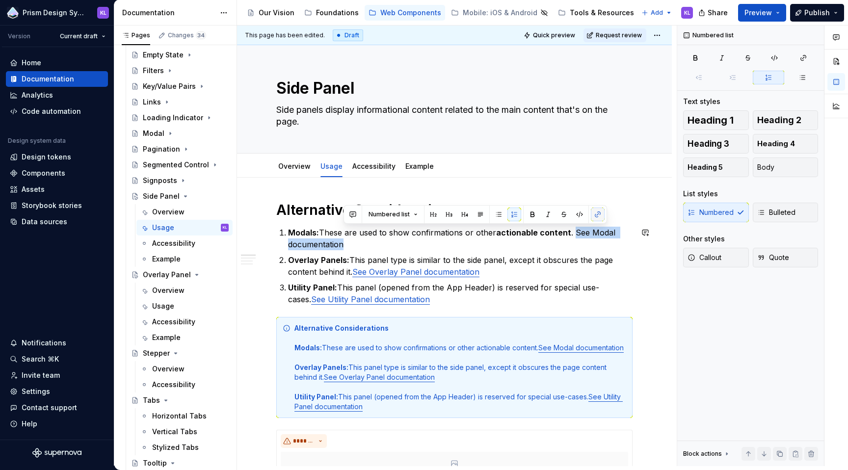
click at [597, 213] on button "button" at bounding box center [598, 215] width 14 height 14
click at [595, 249] on p "Modals: These are used to show confirmations or other actionable content . See …" at bounding box center [460, 239] width 344 height 24
drag, startPoint x: 572, startPoint y: 232, endPoint x: 346, endPoint y: 241, distance: 226.4
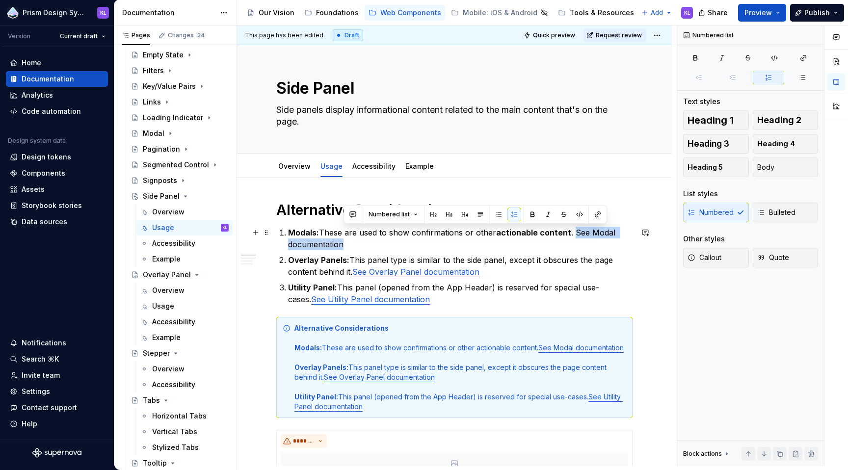
click at [346, 241] on p "Modals: These are used to show confirmations or other actionable content . See …" at bounding box center [460, 239] width 344 height 24
click at [595, 212] on button "button" at bounding box center [598, 215] width 14 height 14
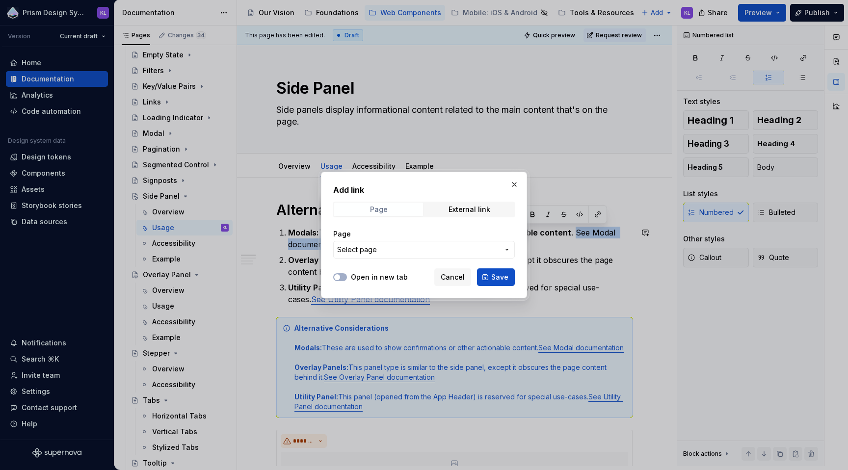
click at [396, 211] on span "Page" at bounding box center [378, 210] width 89 height 14
click at [415, 251] on span "Select page" at bounding box center [418, 250] width 162 height 10
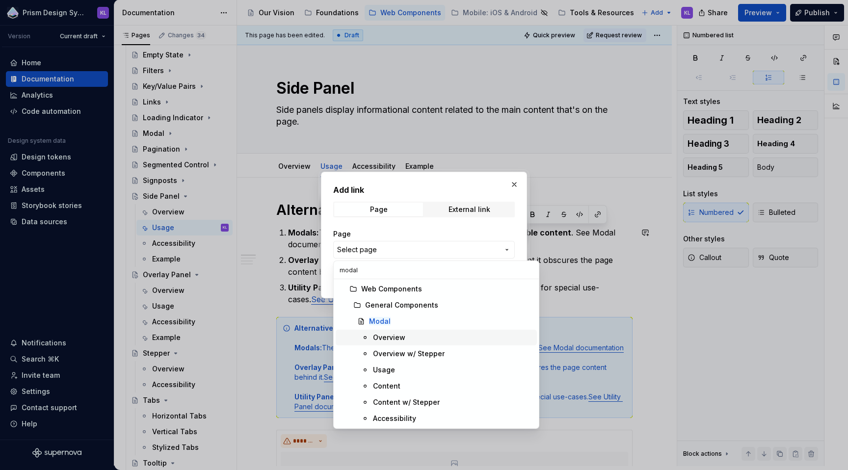
type input "modal"
type textarea "*"
click at [383, 337] on div "Overview" at bounding box center [389, 338] width 32 height 10
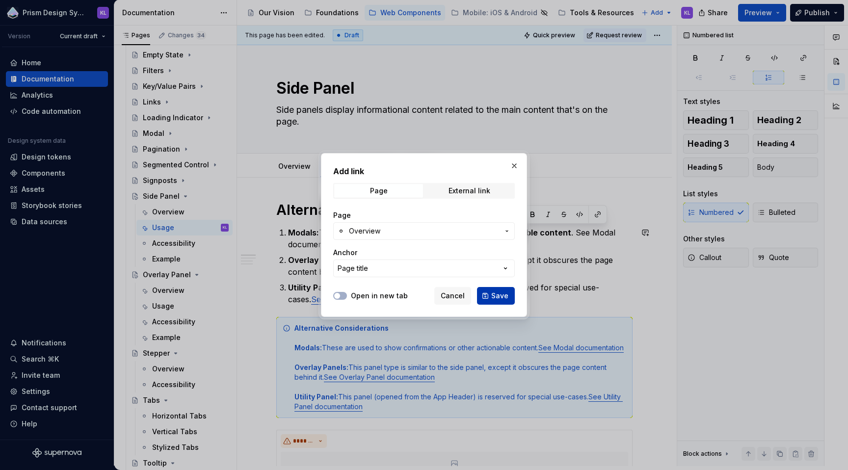
click at [494, 295] on span "Save" at bounding box center [499, 296] width 17 height 10
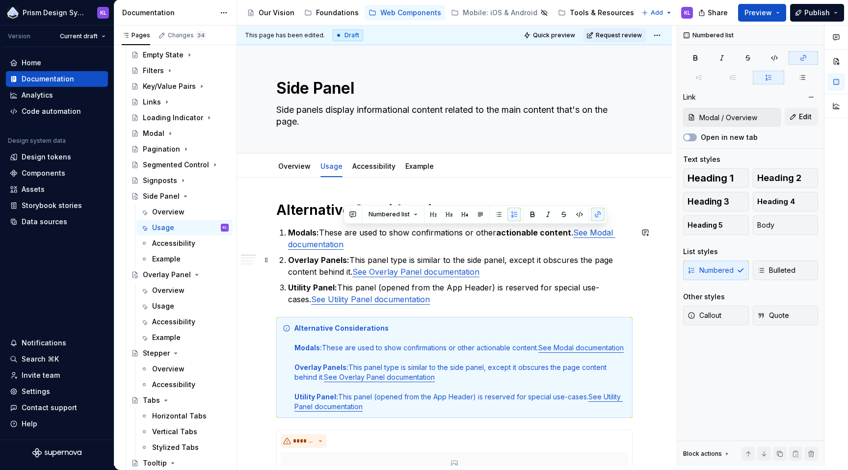
click at [478, 271] on link "See Overlay Panel documentation" at bounding box center [415, 272] width 127 height 10
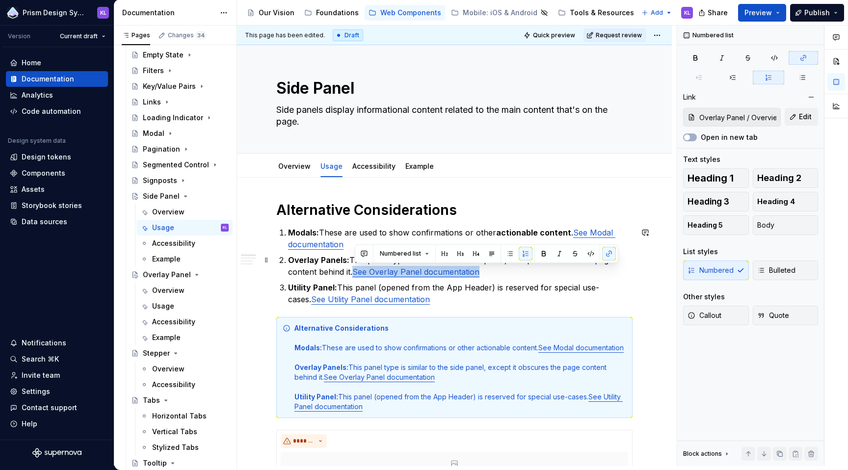
drag, startPoint x: 484, startPoint y: 273, endPoint x: 355, endPoint y: 274, distance: 129.0
click at [355, 274] on p "Overlay Panels: This panel type is similar to the side panel, except it obscure…" at bounding box center [460, 266] width 344 height 24
click at [608, 252] on button "button" at bounding box center [609, 254] width 14 height 14
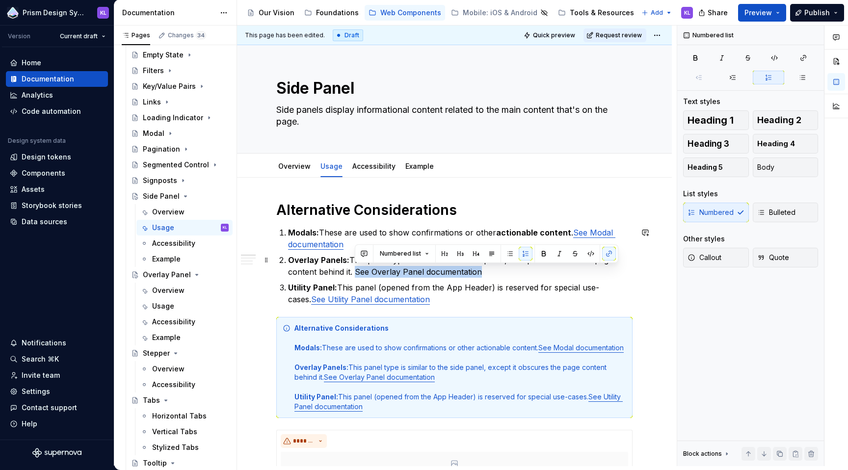
click at [507, 269] on p "Overlay Panels: This panel type is similar to the side panel, except it obscure…" at bounding box center [460, 266] width 344 height 24
drag, startPoint x: 484, startPoint y: 272, endPoint x: 355, endPoint y: 269, distance: 129.5
click at [355, 269] on p "Overlay Panels: This panel type is similar to the side panel, except it obscure…" at bounding box center [460, 266] width 344 height 24
click at [607, 252] on button "button" at bounding box center [609, 254] width 14 height 14
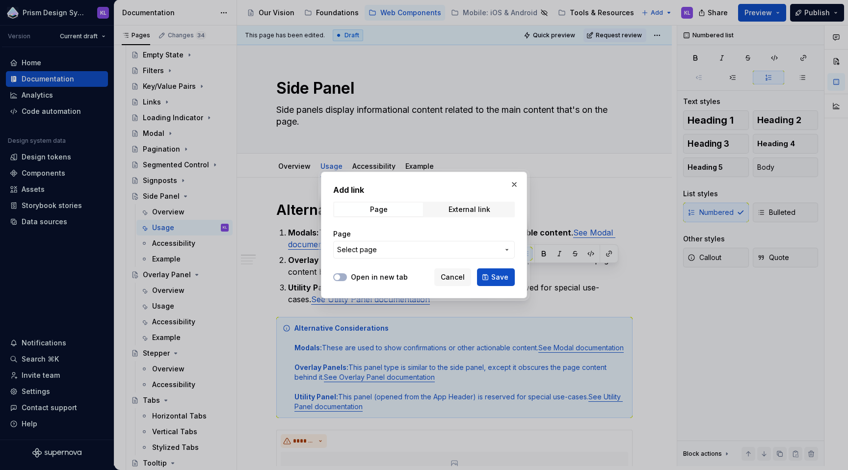
click at [398, 248] on span "Select page" at bounding box center [418, 250] width 162 height 10
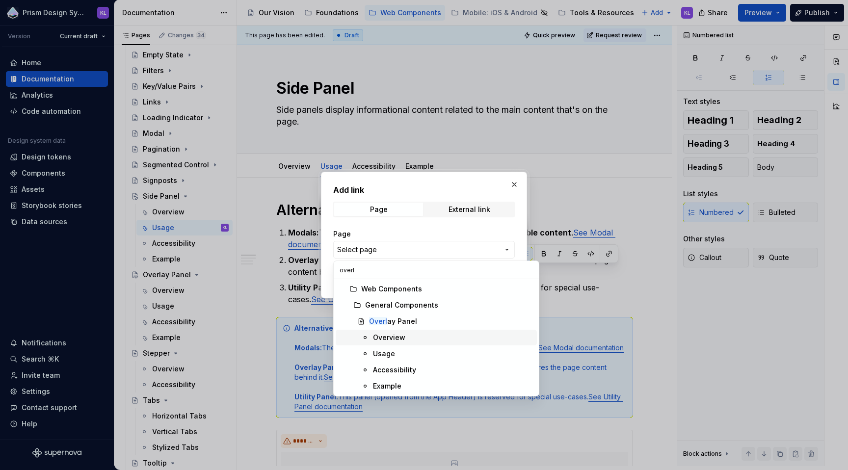
type input "overl"
click at [408, 338] on div "Overview" at bounding box center [453, 338] width 160 height 10
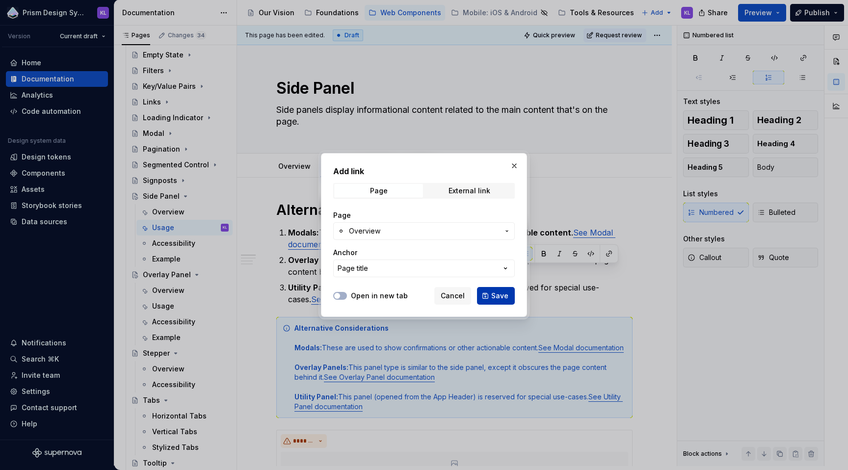
click at [498, 294] on span "Save" at bounding box center [499, 296] width 17 height 10
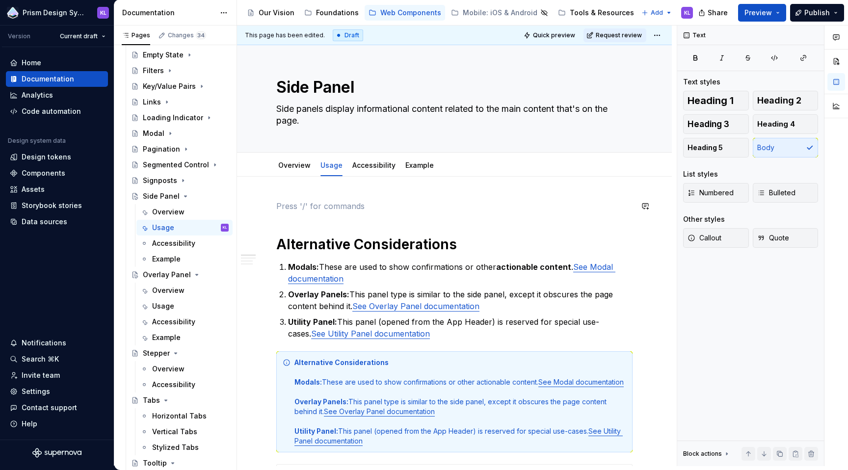
scroll to position [2, 0]
click at [269, 202] on span at bounding box center [266, 205] width 8 height 14
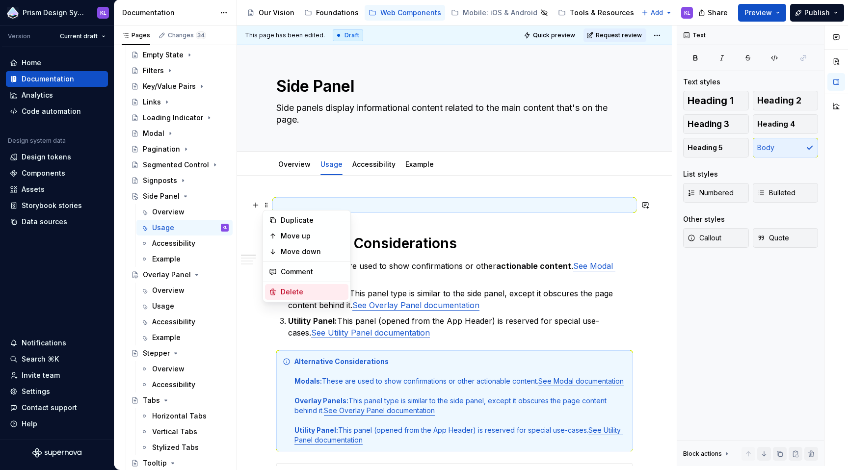
click at [286, 291] on div "Delete" at bounding box center [313, 292] width 64 height 10
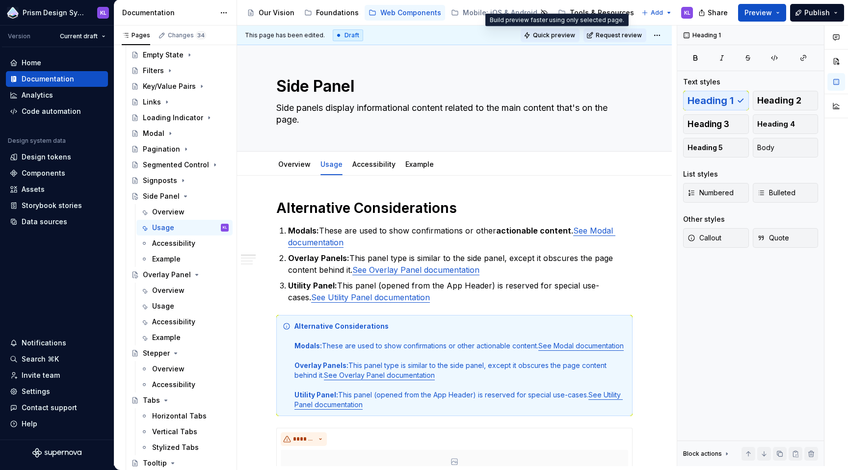
click at [557, 33] on span "Quick preview" at bounding box center [554, 35] width 42 height 8
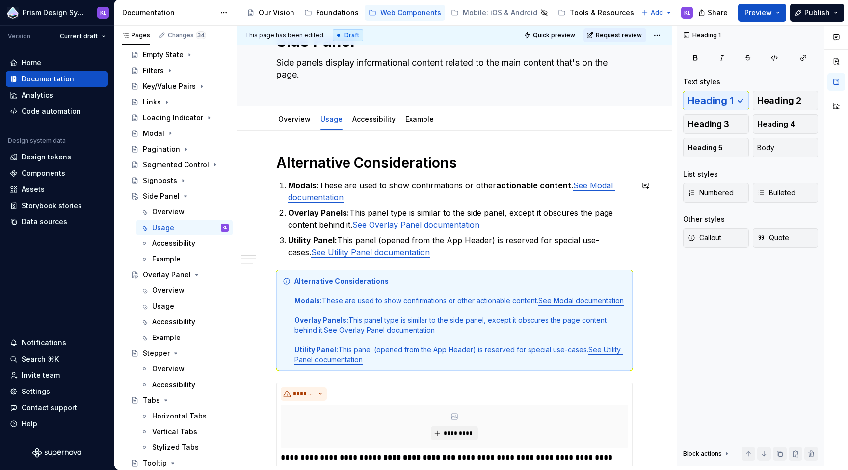
scroll to position [51, 0]
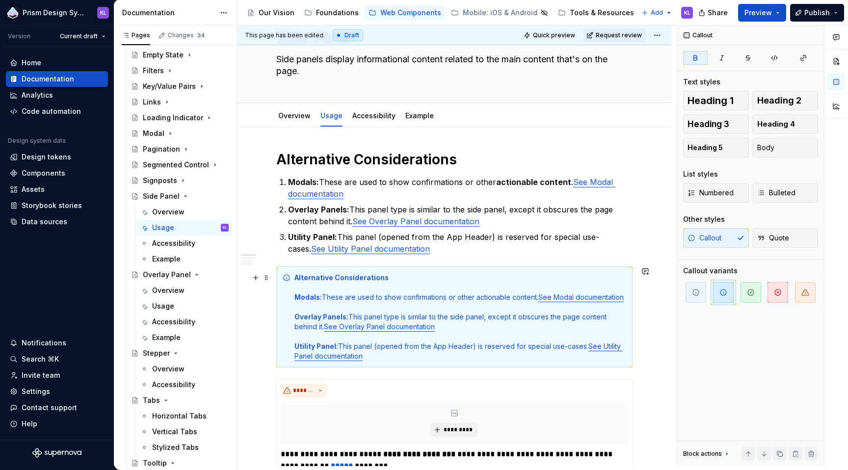
click at [320, 280] on strong "Alternative Considerations" at bounding box center [341, 277] width 94 height 8
drag, startPoint x: 321, startPoint y: 279, endPoint x: 360, endPoint y: 277, distance: 39.3
click at [360, 277] on strong "Alternative Considerations" at bounding box center [341, 277] width 94 height 8
click at [707, 153] on button "Heading 5" at bounding box center [716, 148] width 66 height 20
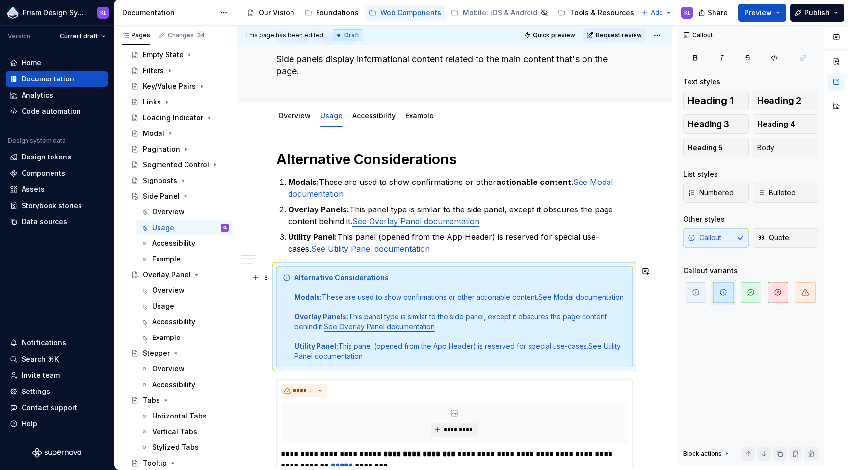
click at [366, 275] on strong "Alternative Considerations" at bounding box center [341, 277] width 94 height 8
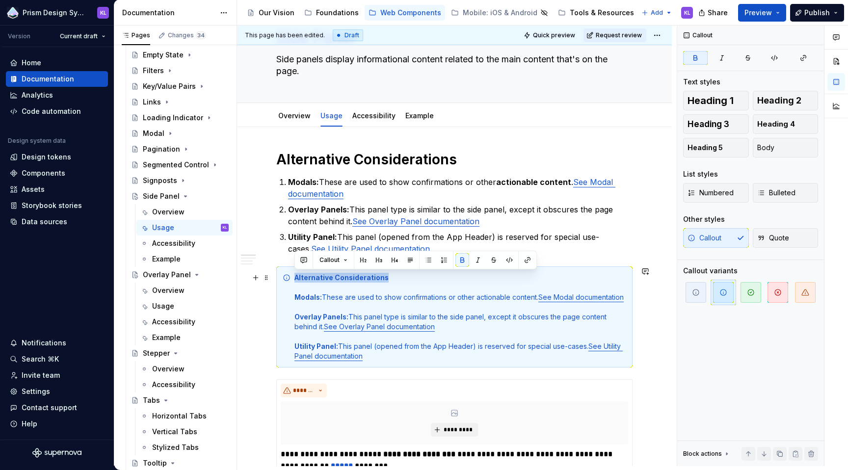
drag, startPoint x: 294, startPoint y: 278, endPoint x: 385, endPoint y: 273, distance: 90.4
click at [385, 273] on div "Alternative Considerations Modals: These are used to show confirmations or othe…" at bounding box center [460, 317] width 332 height 88
click at [770, 125] on span "Heading 4" at bounding box center [776, 124] width 38 height 10
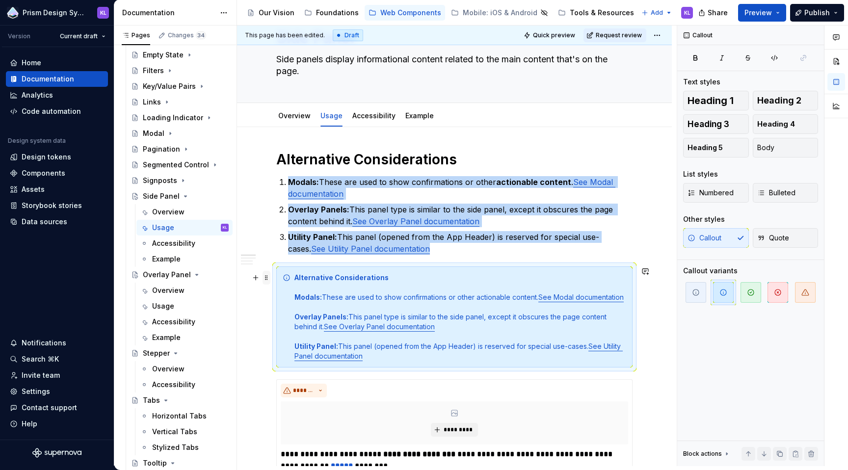
click at [266, 280] on span at bounding box center [266, 278] width 8 height 14
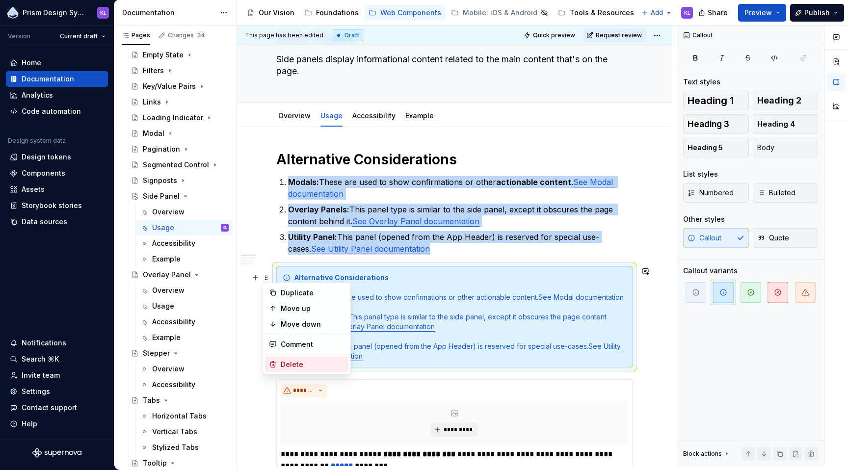
click at [285, 364] on div "Delete" at bounding box center [313, 365] width 64 height 10
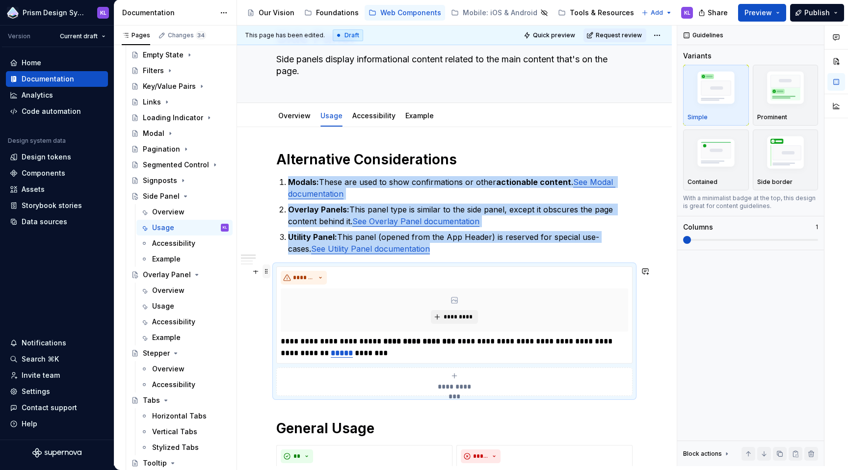
click at [264, 270] on span at bounding box center [266, 271] width 8 height 14
click at [289, 357] on div "Delete" at bounding box center [313, 358] width 64 height 10
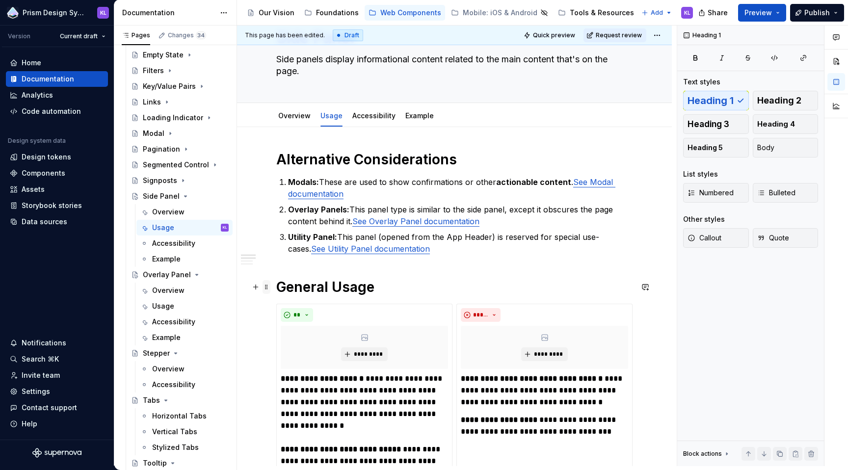
click at [267, 289] on span at bounding box center [266, 287] width 8 height 14
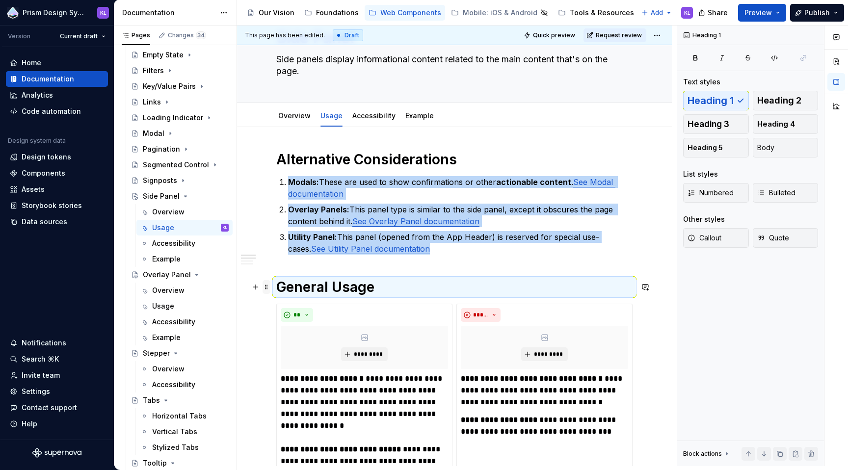
click at [268, 285] on span at bounding box center [266, 287] width 8 height 14
click at [285, 319] on div "Move up" at bounding box center [313, 318] width 64 height 10
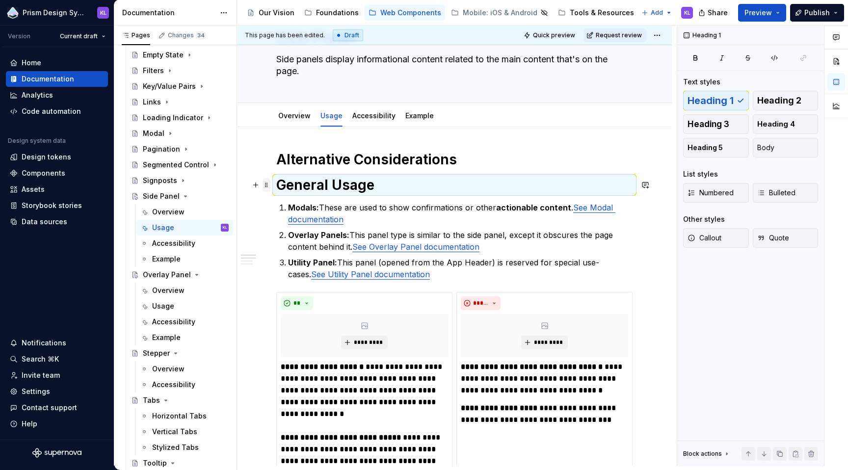
click at [264, 185] on span at bounding box center [266, 185] width 8 height 14
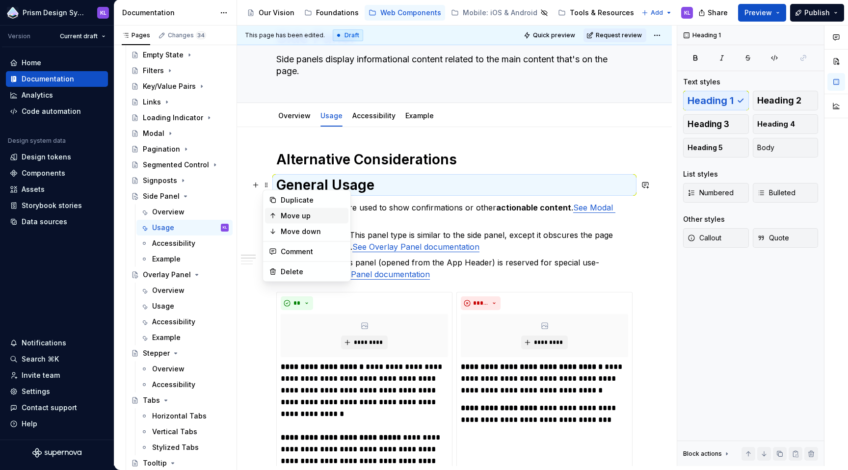
click at [288, 215] on div "Move up" at bounding box center [313, 216] width 64 height 10
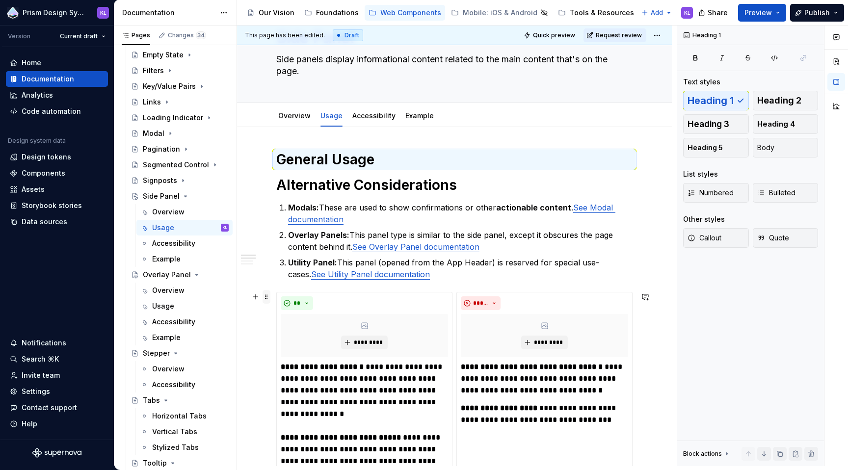
click at [268, 297] on span at bounding box center [266, 297] width 8 height 14
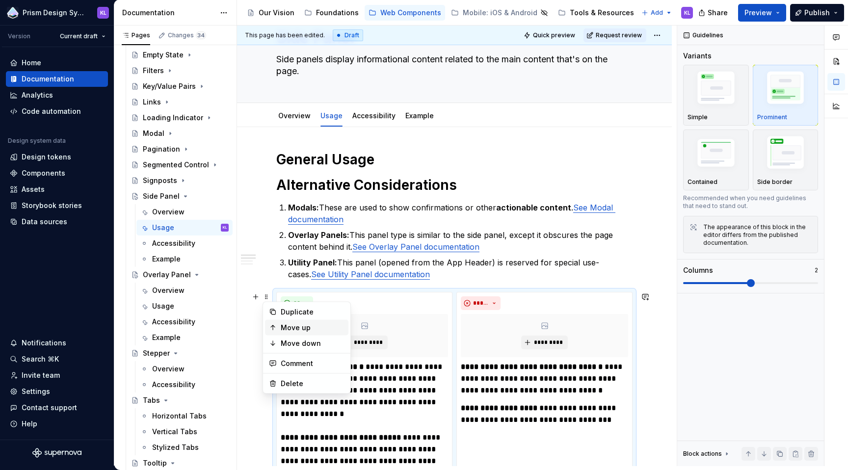
click at [291, 324] on div "Move up" at bounding box center [313, 328] width 64 height 10
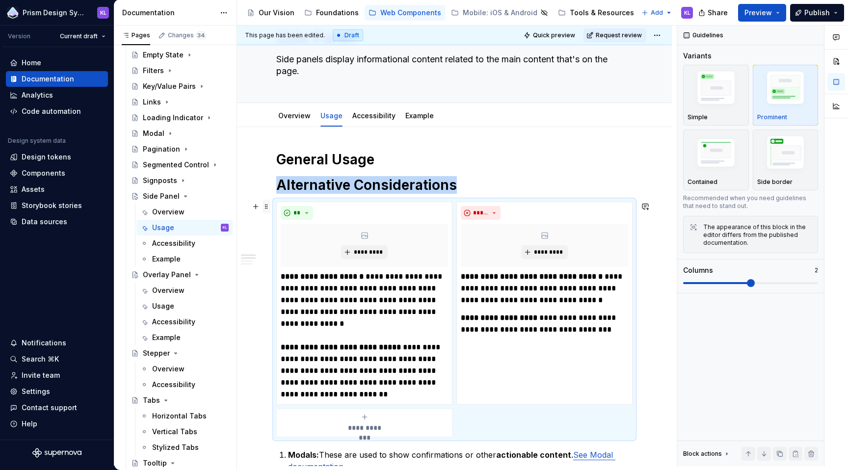
click at [266, 206] on span at bounding box center [266, 207] width 8 height 14
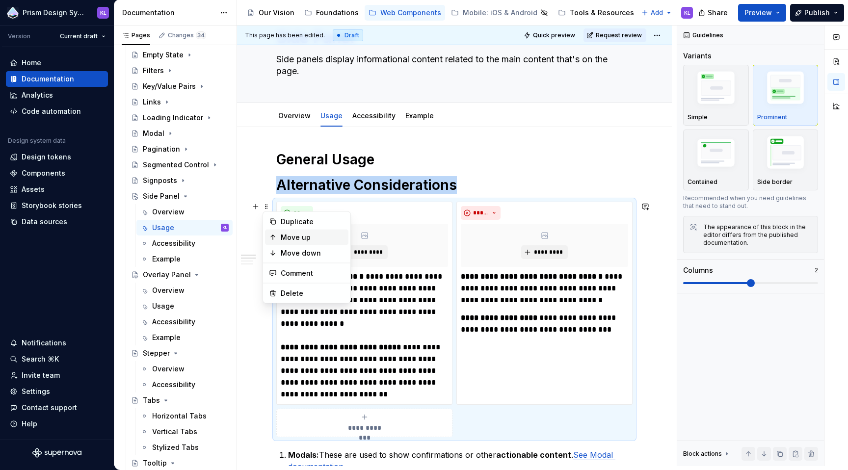
click at [286, 235] on div "Move up" at bounding box center [313, 238] width 64 height 10
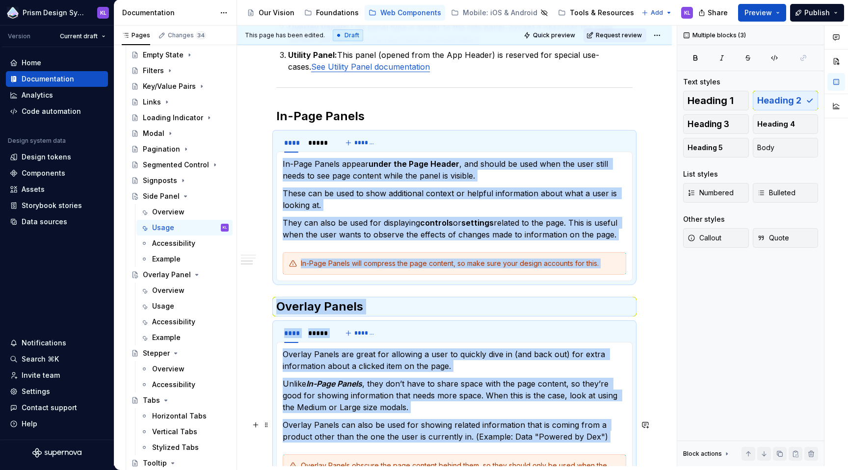
scroll to position [560, 0]
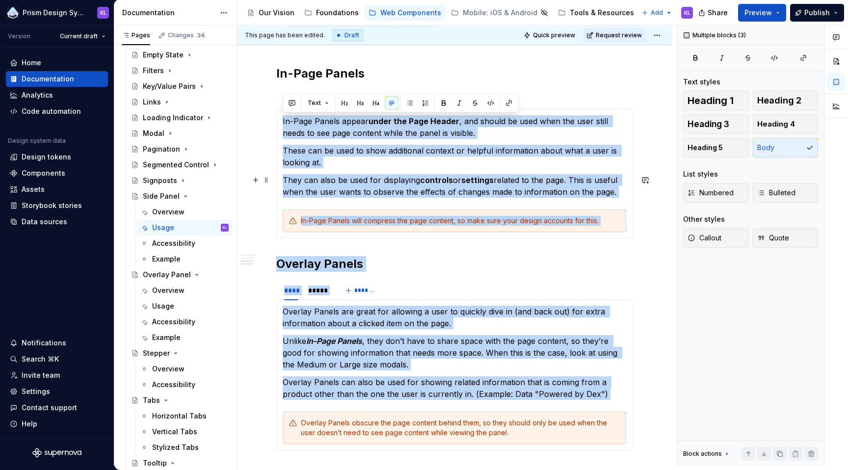
drag, startPoint x: 283, startPoint y: 353, endPoint x: 617, endPoint y: 195, distance: 370.2
click at [617, 195] on section-item-column "In-Page Panels appear under the Page Header , and should be used when the user …" at bounding box center [454, 173] width 343 height 117
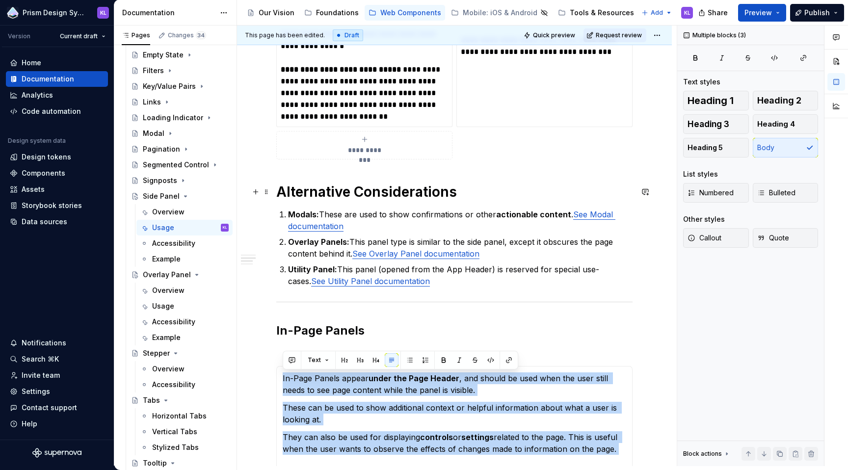
copy section-item-column "In-Page Panels appear under the Page Header , and should be used when the user …"
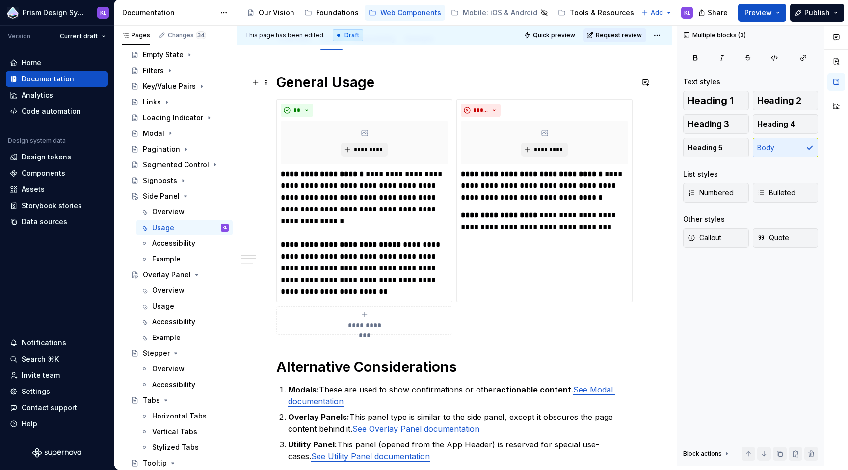
scroll to position [0, 0]
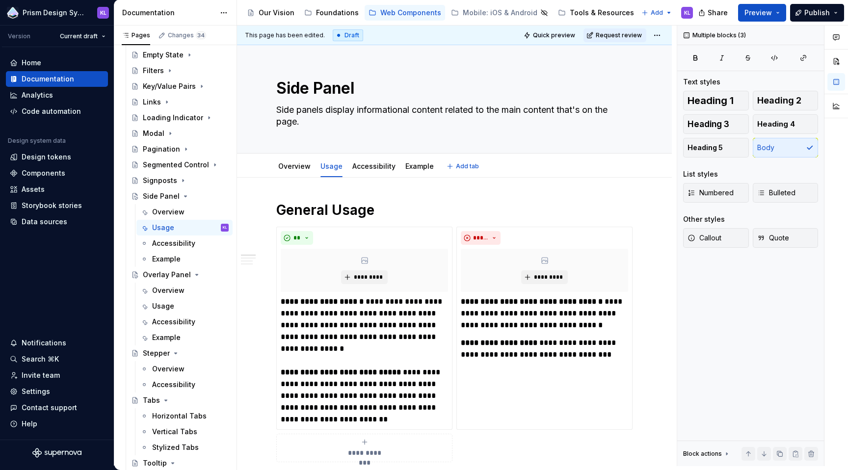
type textarea "*"
click at [393, 208] on h1 "General Usage" at bounding box center [454, 210] width 356 height 18
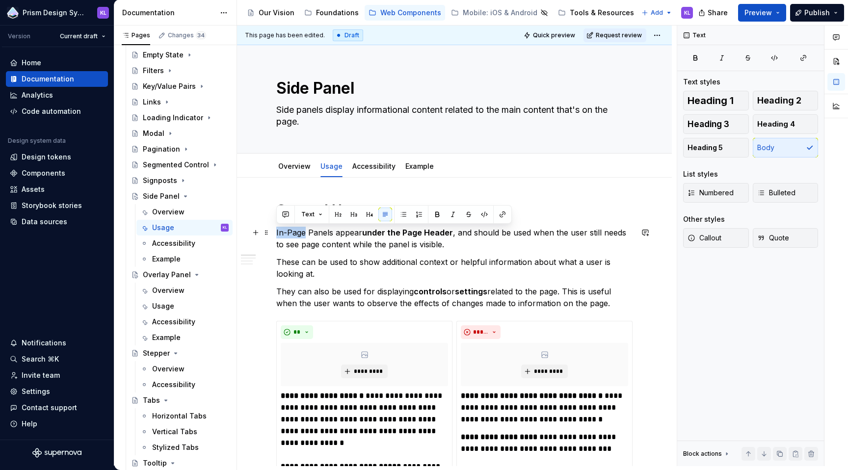
drag, startPoint x: 305, startPoint y: 234, endPoint x: 275, endPoint y: 235, distance: 30.4
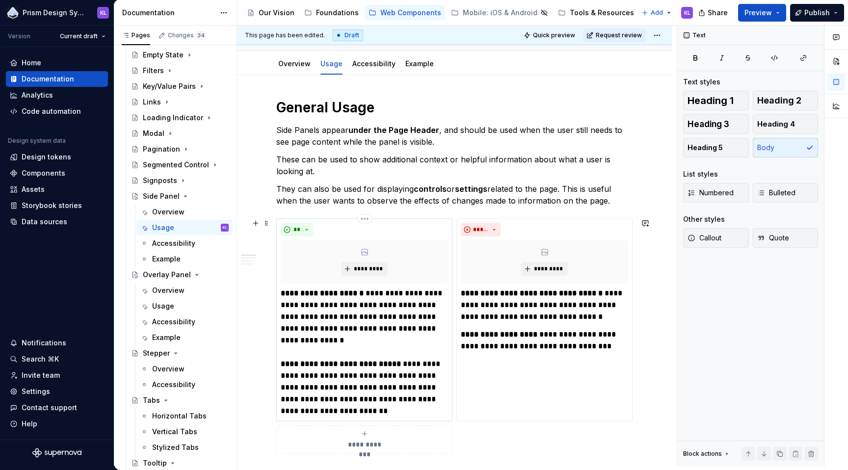
scroll to position [206, 0]
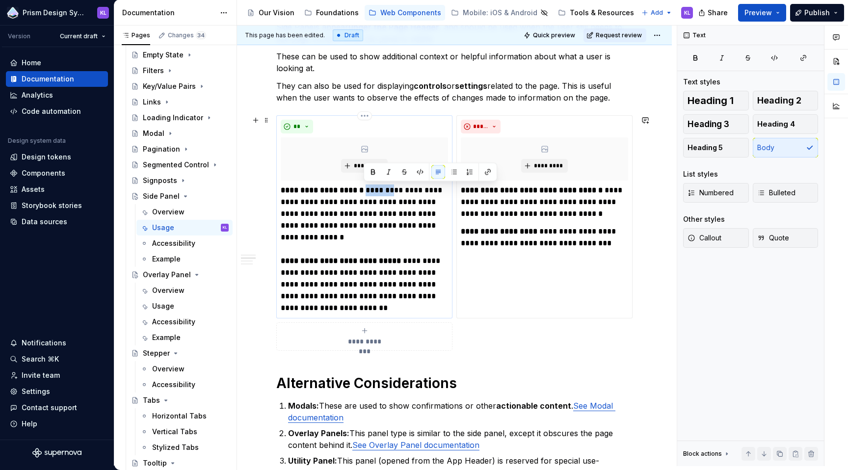
drag, startPoint x: 364, startPoint y: 190, endPoint x: 388, endPoint y: 190, distance: 23.5
click at [388, 190] on p "**********" at bounding box center [364, 249] width 167 height 130
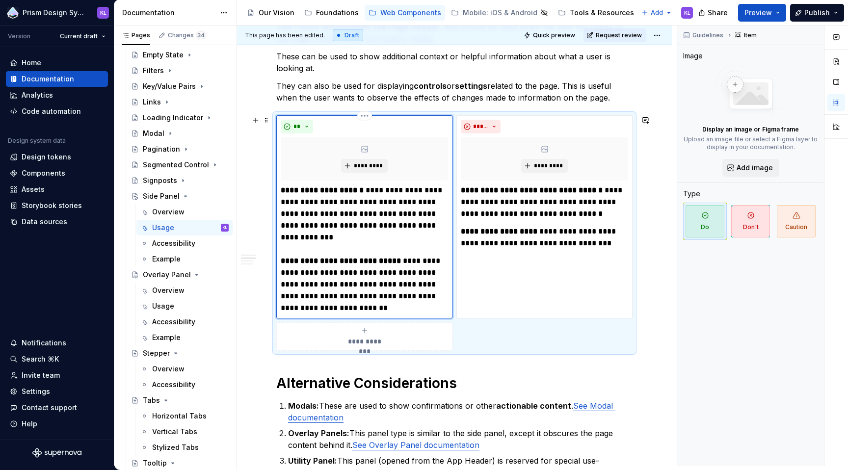
click at [422, 263] on p "**********" at bounding box center [364, 249] width 167 height 130
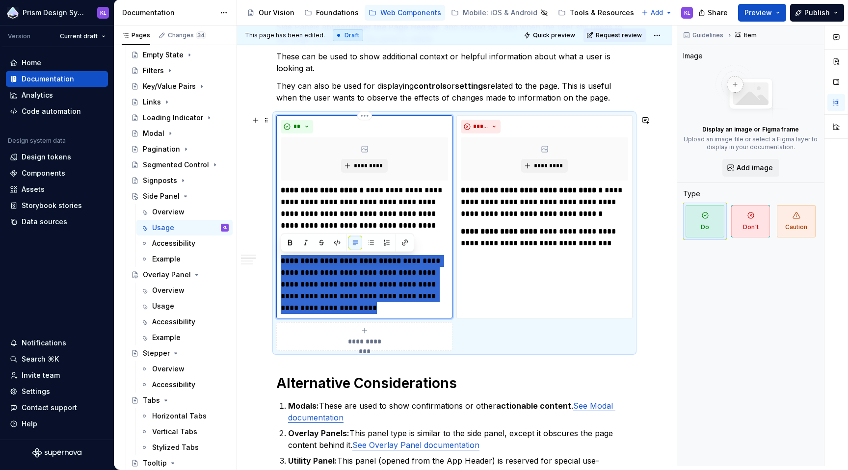
drag, startPoint x: 364, startPoint y: 307, endPoint x: 279, endPoint y: 259, distance: 98.2
click at [279, 259] on div "**********" at bounding box center [364, 216] width 176 height 203
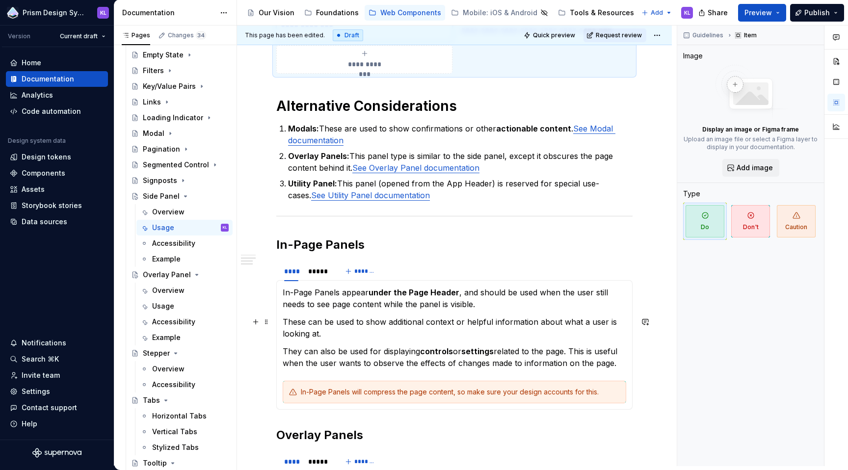
scroll to position [503, 0]
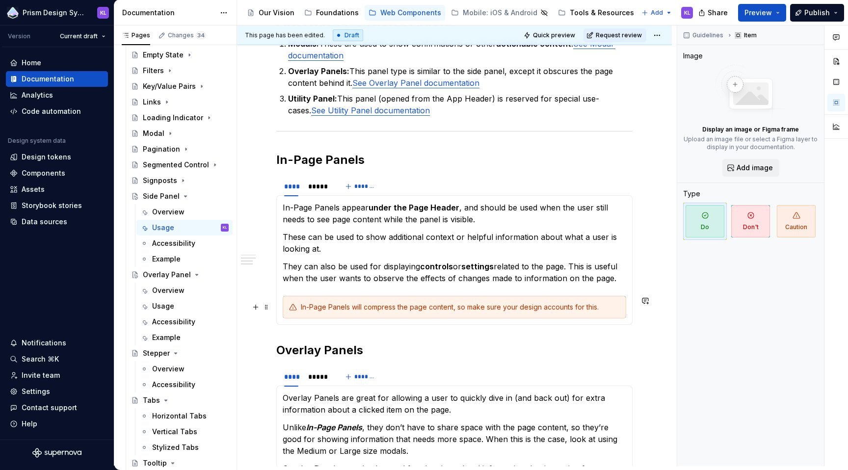
click at [408, 310] on div "In-Page Panels will compress the page content, so make sure your design account…" at bounding box center [460, 307] width 319 height 10
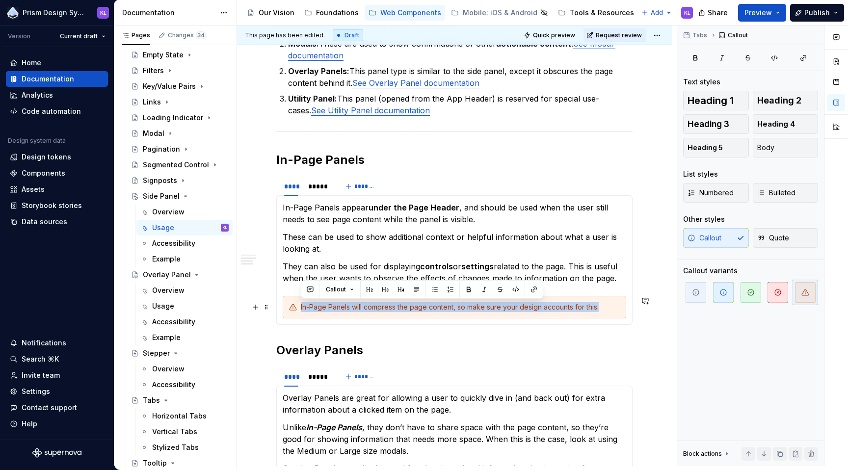
drag, startPoint x: 301, startPoint y: 307, endPoint x: 602, endPoint y: 306, distance: 300.7
click at [602, 306] on div "In-Page Panels will compress the page content, so make sure your design account…" at bounding box center [460, 307] width 319 height 10
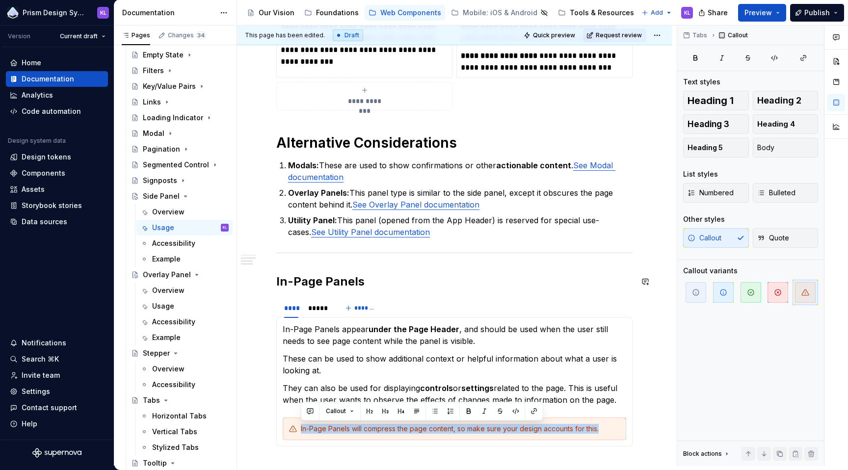
copy div "In-Page Panels will compress the page content, so make sure your design account…"
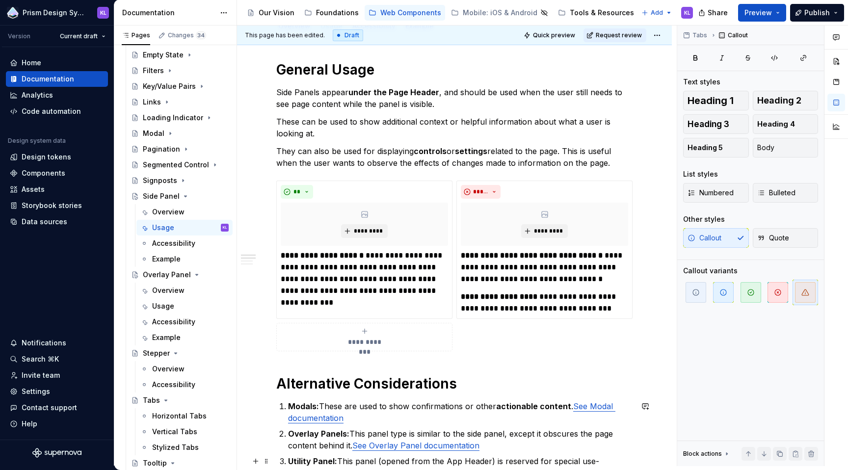
scroll to position [139, 0]
click at [267, 184] on span at bounding box center [266, 187] width 8 height 14
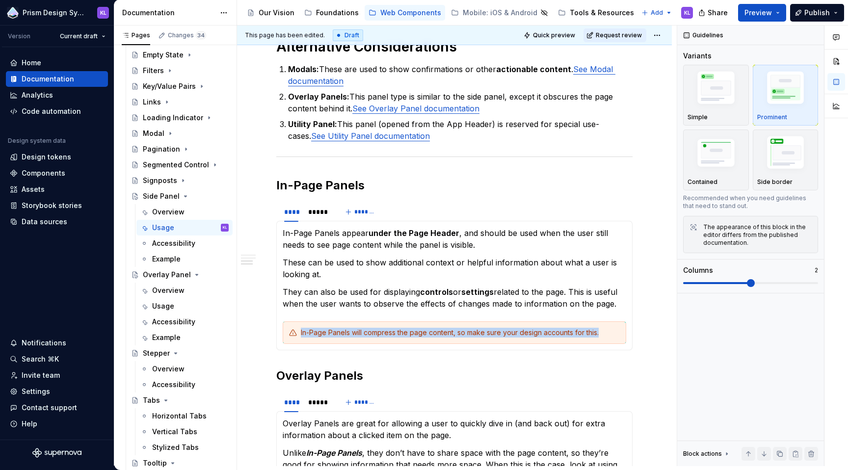
scroll to position [545, 0]
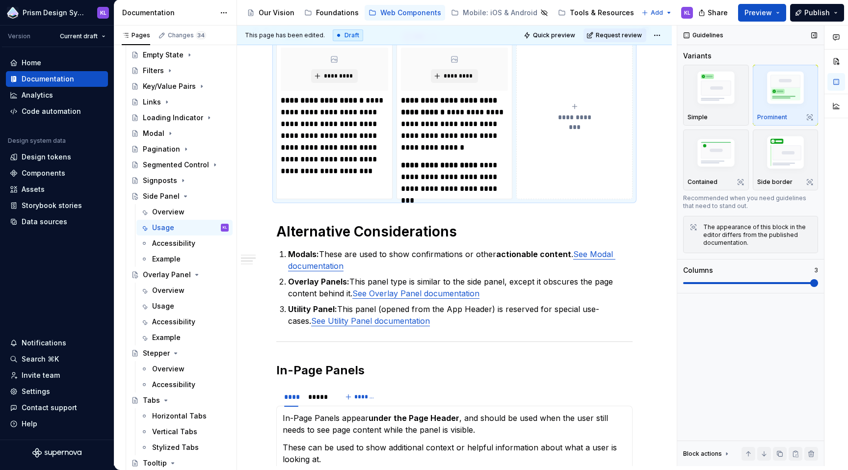
click at [813, 283] on span at bounding box center [814, 283] width 8 height 8
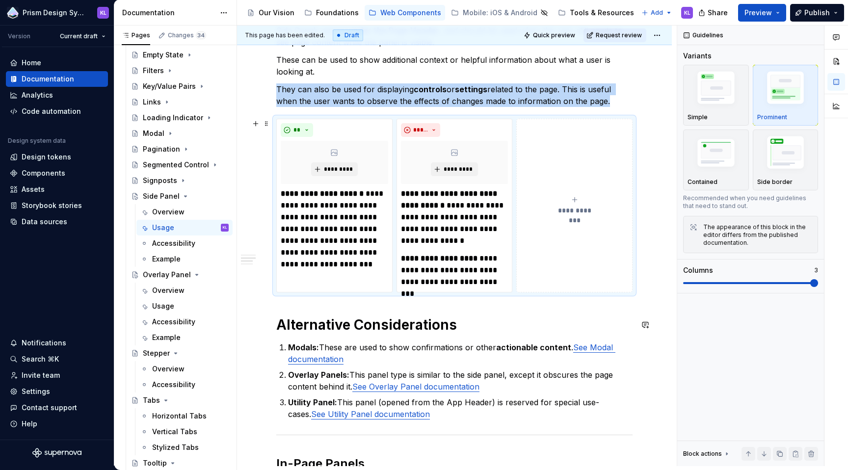
scroll to position [196, 0]
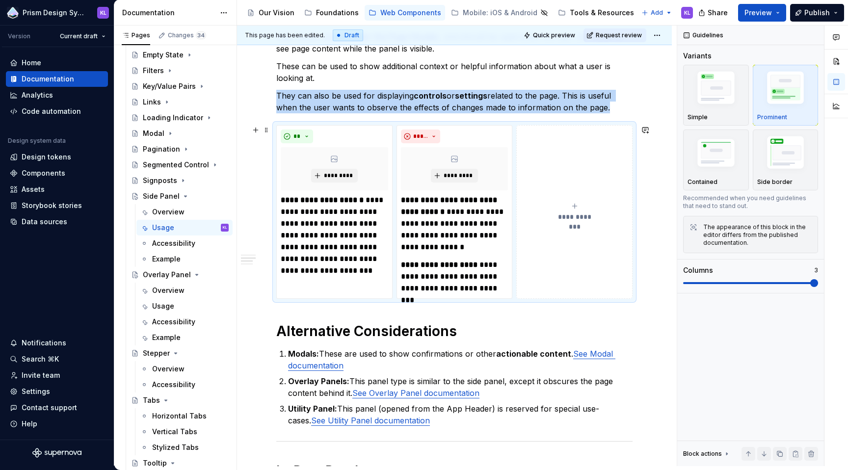
click at [567, 202] on div "**********" at bounding box center [574, 212] width 107 height 20
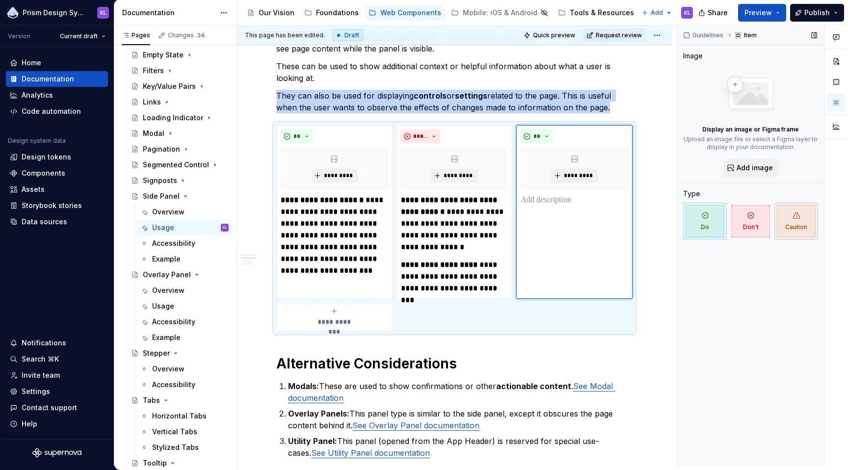
click at [810, 221] on span "Caution" at bounding box center [796, 221] width 39 height 32
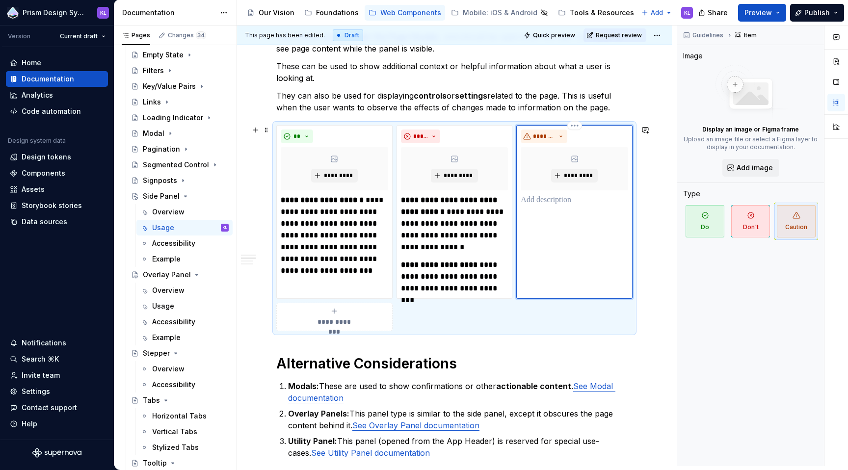
click at [532, 197] on p at bounding box center [574, 200] width 107 height 12
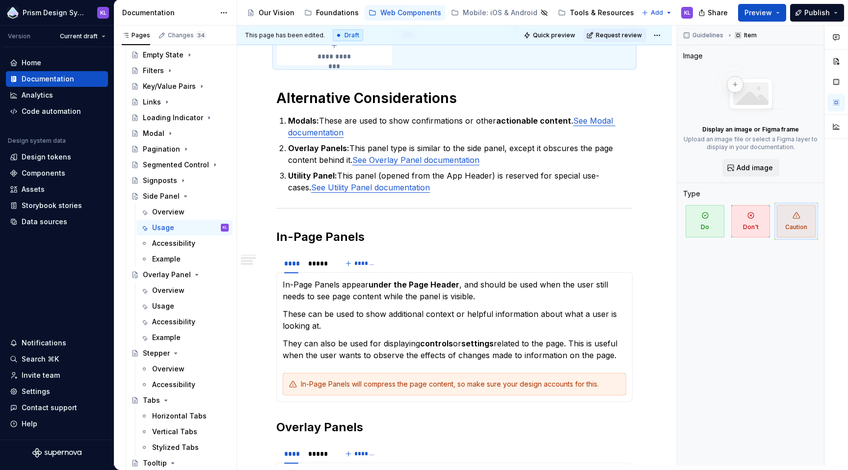
scroll to position [510, 0]
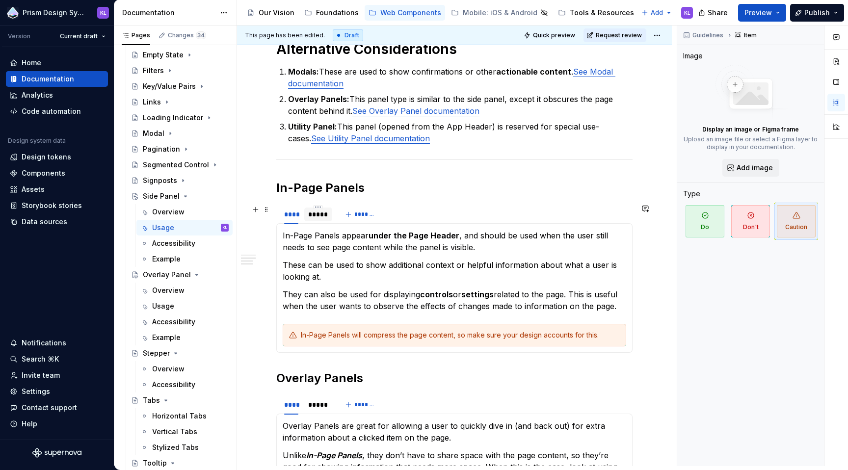
click at [313, 214] on div "*****" at bounding box center [318, 214] width 20 height 10
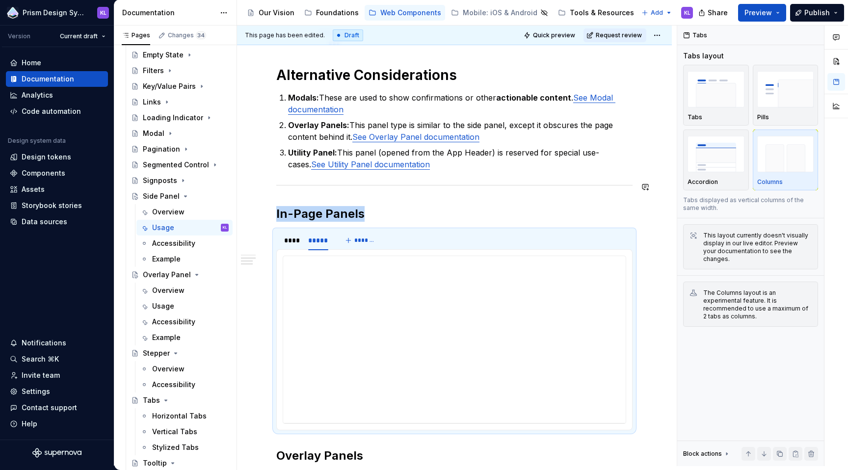
scroll to position [564, 0]
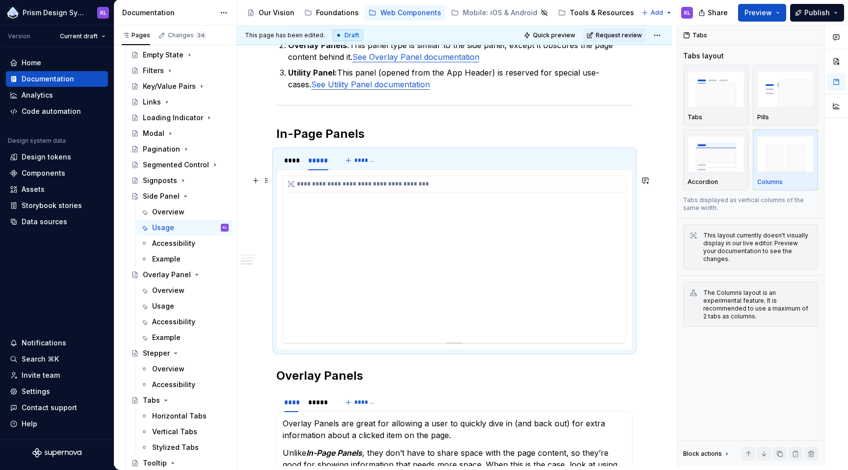
click at [300, 204] on div "**********" at bounding box center [454, 259] width 342 height 167
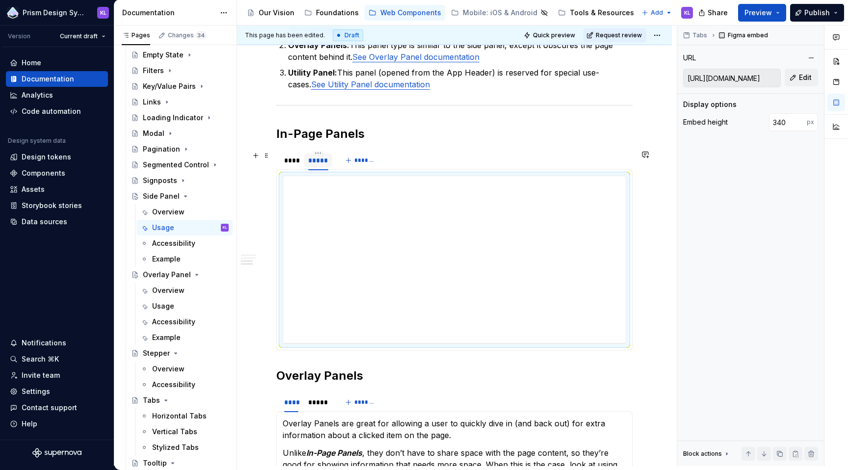
click at [313, 160] on div "*****" at bounding box center [318, 161] width 20 height 10
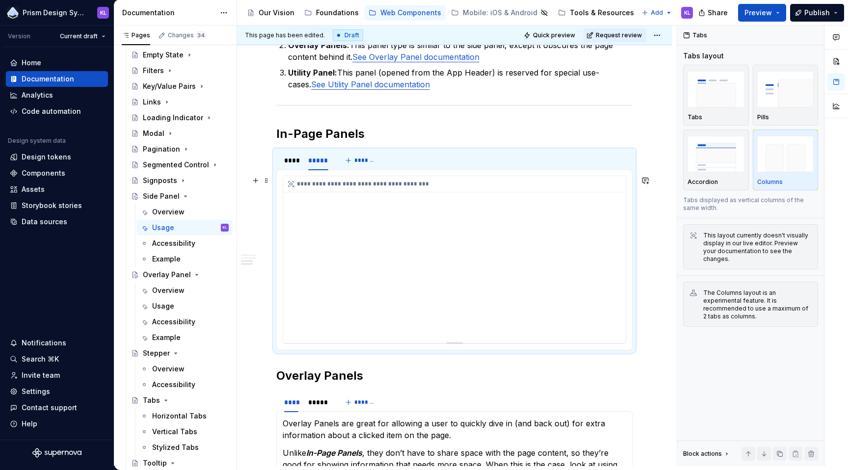
click at [327, 183] on div "**********" at bounding box center [454, 184] width 342 height 16
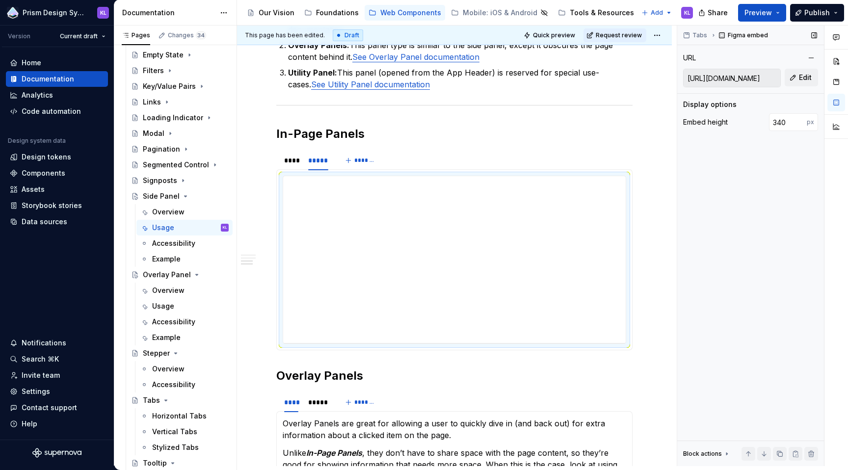
click at [761, 76] on input "https://embed.figma.com/proto/v88hImT094Sh22UxsDxm1l/Supernova-Visuals?page-id=…" at bounding box center [731, 78] width 97 height 18
click at [756, 78] on input "https://embed.figma.com/proto/v88hImT094Sh22UxsDxm1l/Supernova-Visuals?page-id=…" at bounding box center [731, 78] width 97 height 18
click at [798, 79] on button "Edit" at bounding box center [800, 78] width 33 height 18
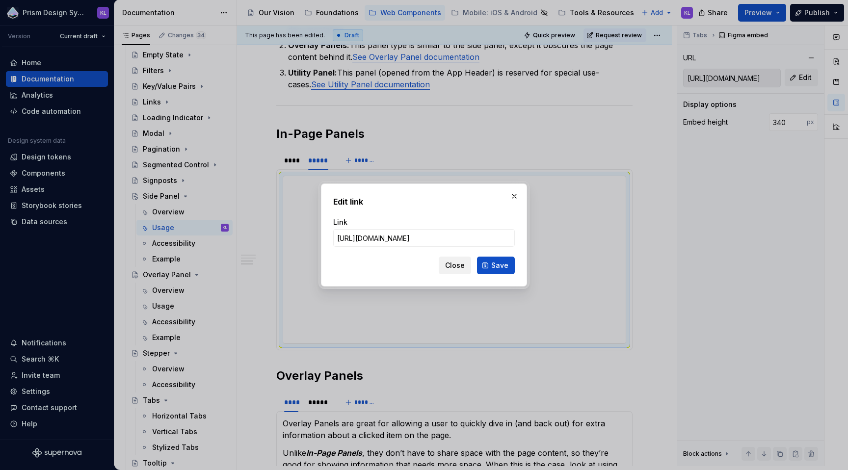
click at [462, 265] on span "Close" at bounding box center [455, 266] width 20 height 10
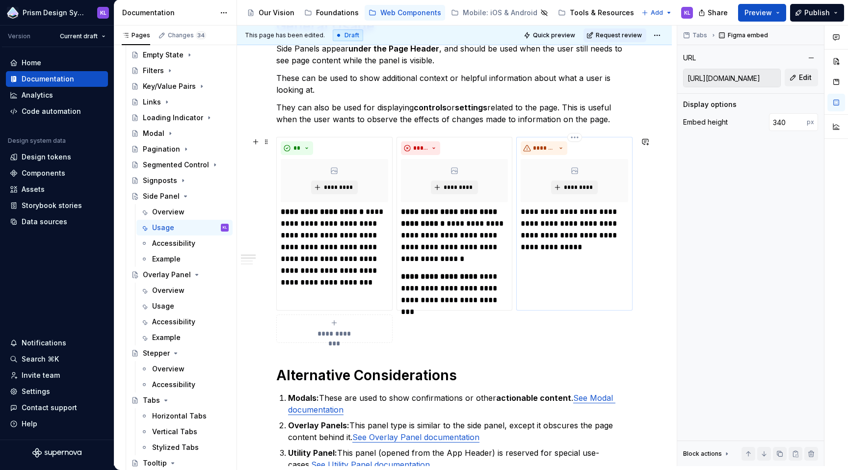
scroll to position [0, 0]
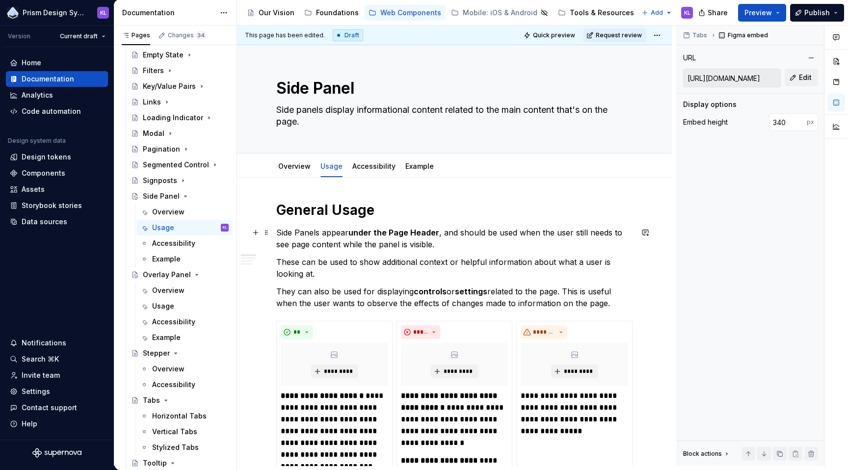
click at [433, 242] on p "Side Panels appear under the Page Header , and should be used when the user sti…" at bounding box center [454, 239] width 356 height 24
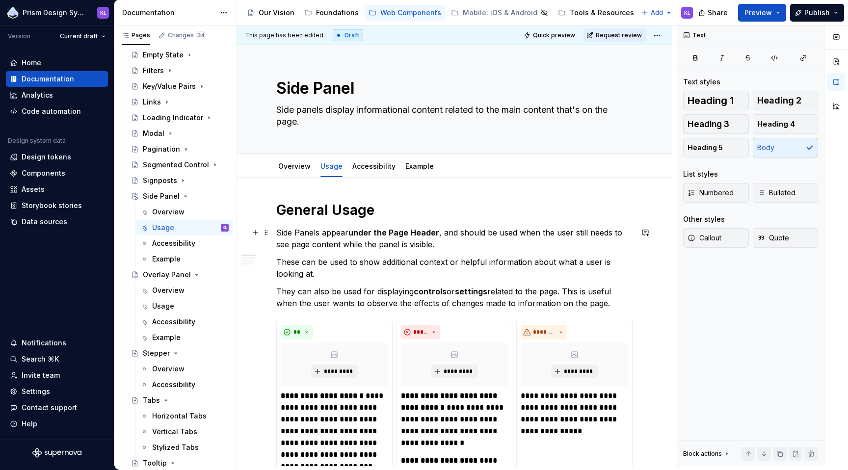
click at [443, 245] on p "Side Panels appear under the Page Header , and should be used when the user sti…" at bounding box center [454, 239] width 356 height 24
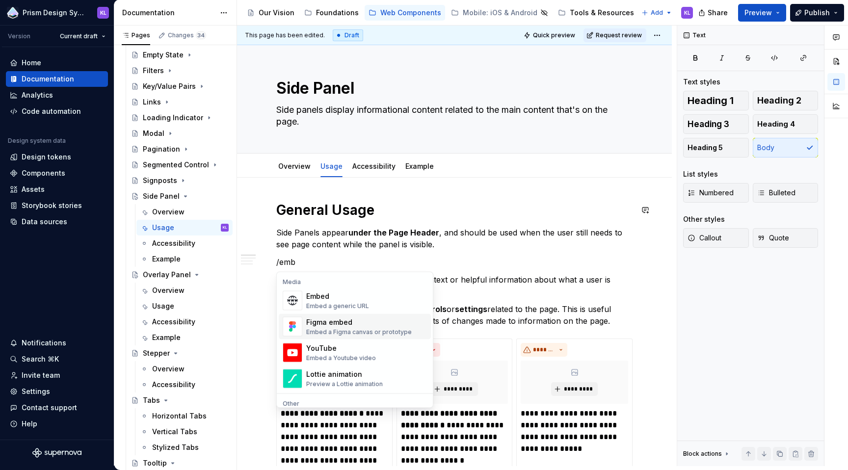
click at [348, 321] on div "Figma embed" at bounding box center [358, 322] width 105 height 10
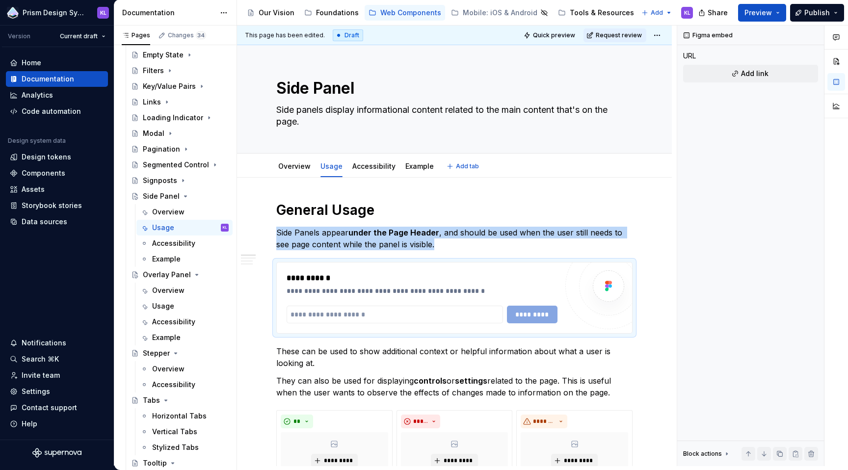
type textarea "*"
click at [417, 314] on input "text" at bounding box center [395, 315] width 216 height 18
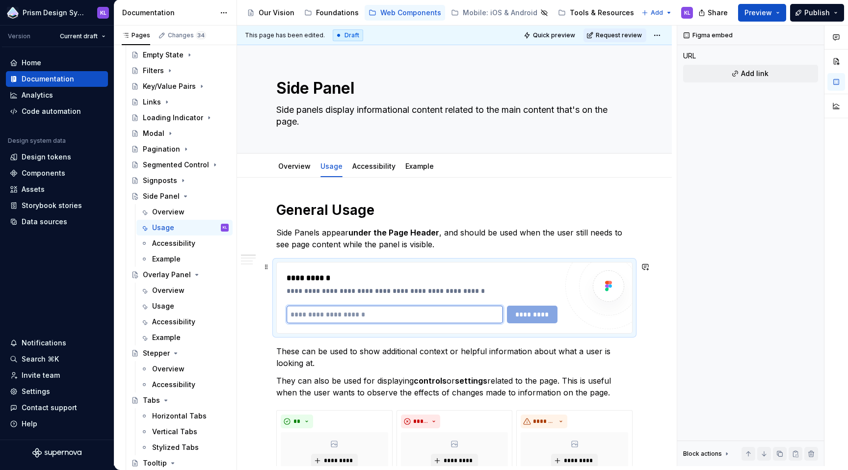
paste input "**********"
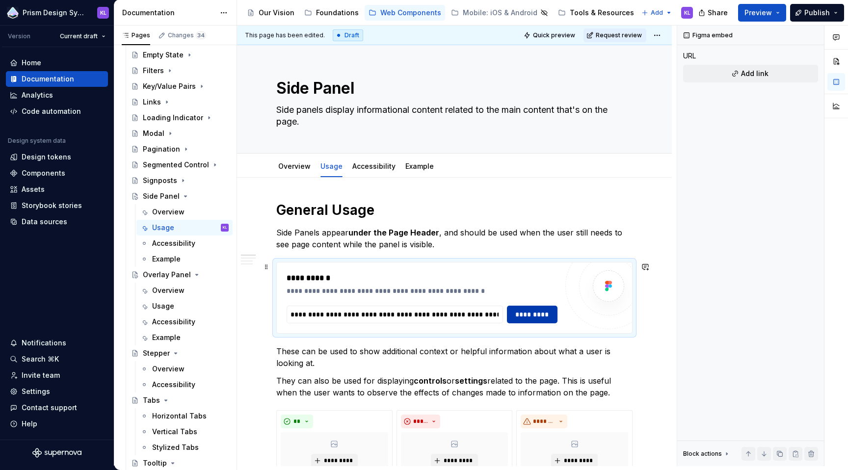
click at [540, 315] on span "*********" at bounding box center [532, 315] width 38 height 10
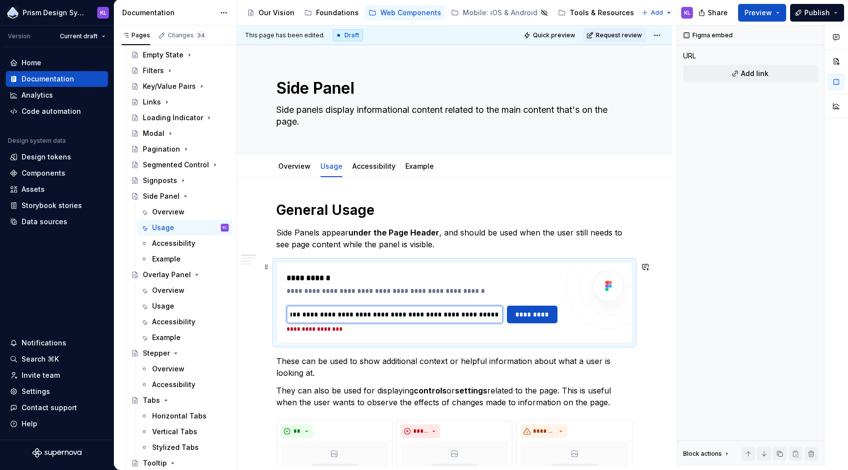
click at [452, 317] on input "**********" at bounding box center [395, 315] width 216 height 18
drag, startPoint x: 417, startPoint y: 315, endPoint x: 519, endPoint y: 313, distance: 102.5
click at [519, 313] on div "**********" at bounding box center [422, 319] width 271 height 27
click at [546, 314] on span "*********" at bounding box center [532, 315] width 38 height 10
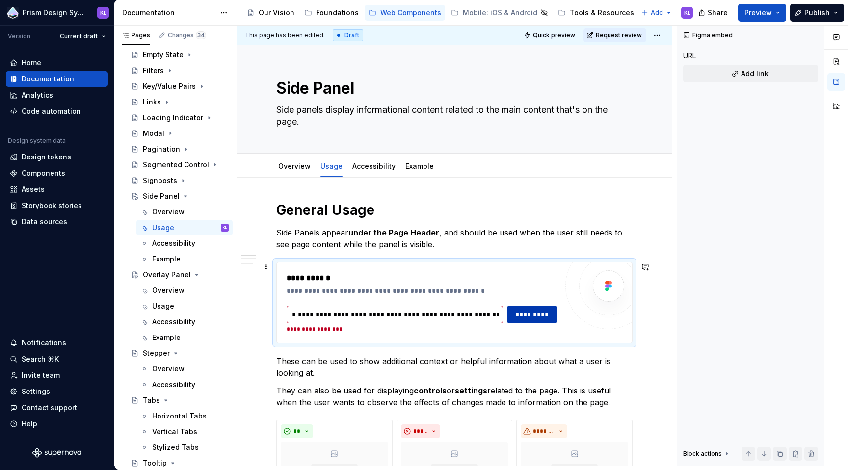
click at [545, 314] on span "*********" at bounding box center [532, 315] width 38 height 10
click at [541, 314] on span "*********" at bounding box center [532, 315] width 38 height 10
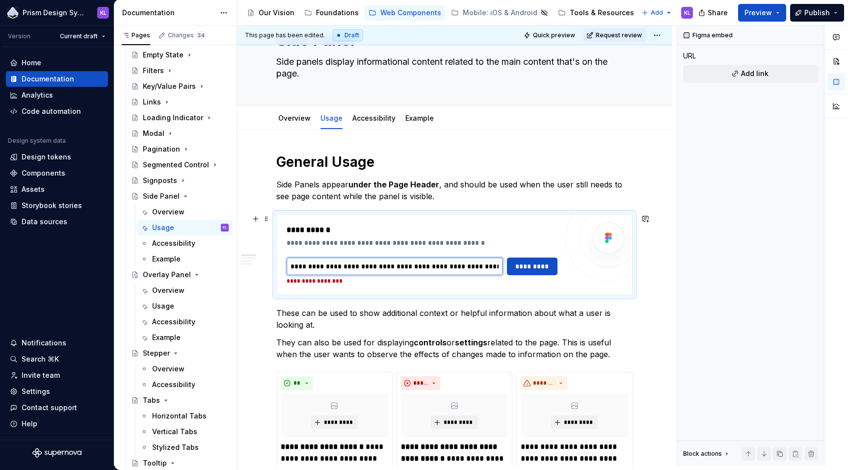
drag, startPoint x: 453, startPoint y: 265, endPoint x: 291, endPoint y: 262, distance: 161.9
click at [291, 262] on input "**********" at bounding box center [395, 267] width 216 height 18
click at [411, 274] on input "**********" at bounding box center [395, 267] width 216 height 18
drag, startPoint x: 436, startPoint y: 268, endPoint x: 361, endPoint y: 265, distance: 75.1
click at [361, 265] on input "**********" at bounding box center [395, 267] width 216 height 18
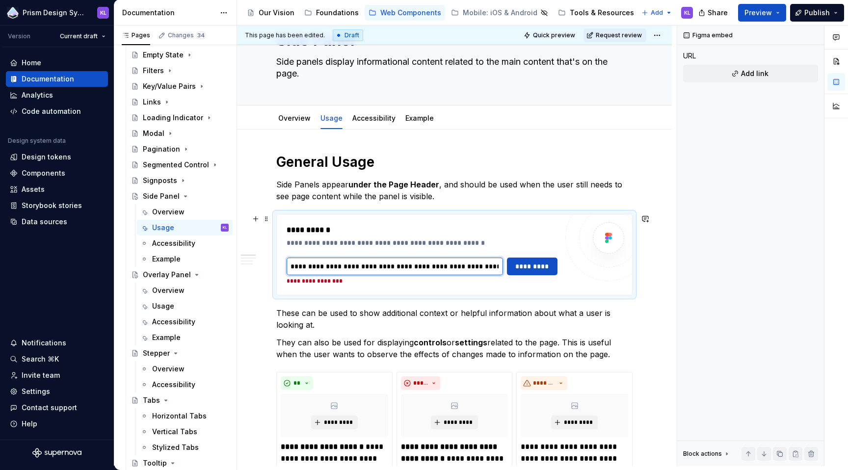
click at [448, 268] on input "**********" at bounding box center [395, 267] width 216 height 18
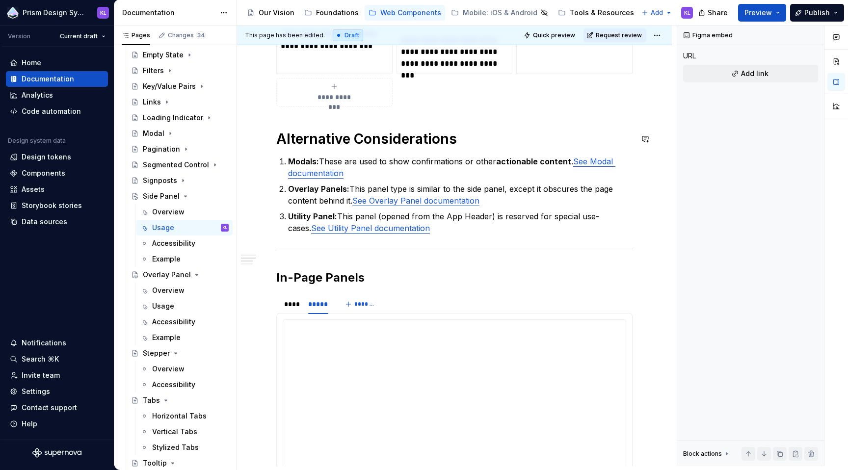
scroll to position [510, 0]
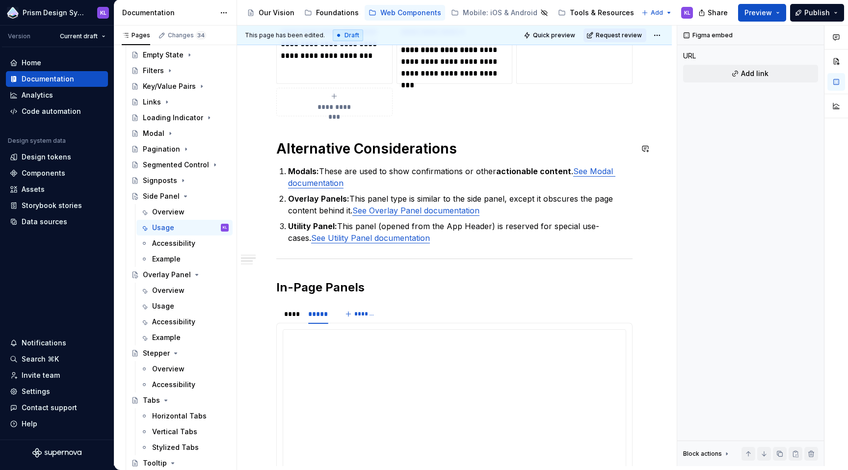
click at [441, 357] on div "**********" at bounding box center [454, 413] width 342 height 167
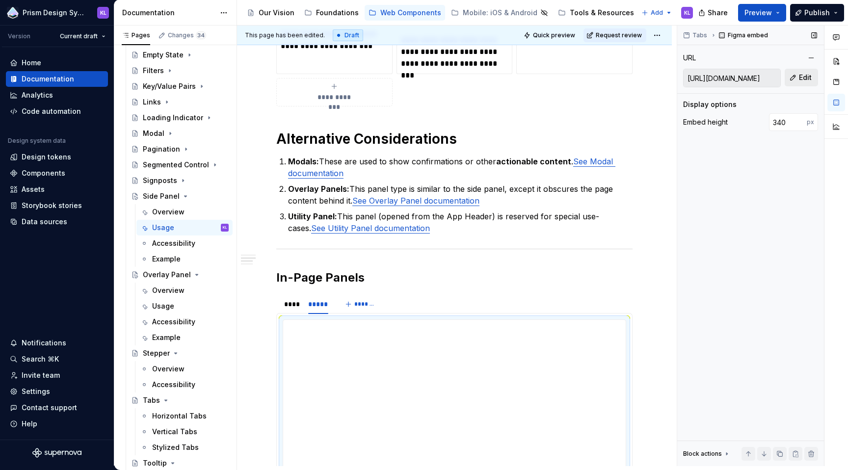
click at [804, 78] on span "Edit" at bounding box center [805, 78] width 13 height 10
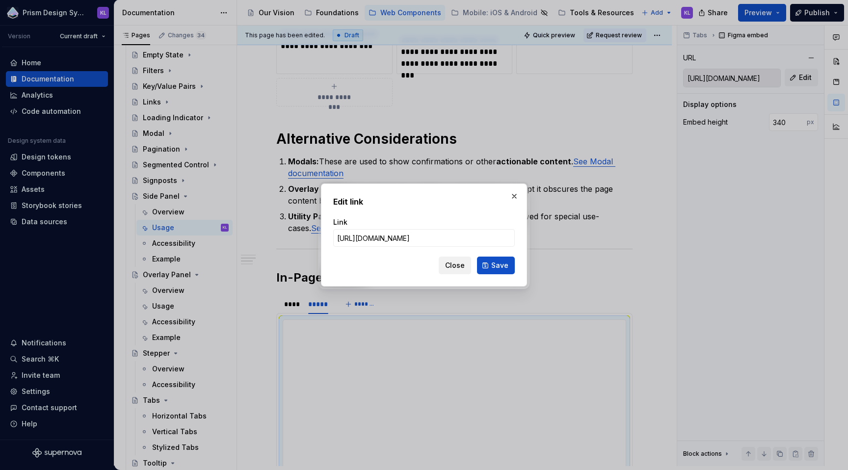
click at [461, 265] on span "Close" at bounding box center [455, 266] width 20 height 10
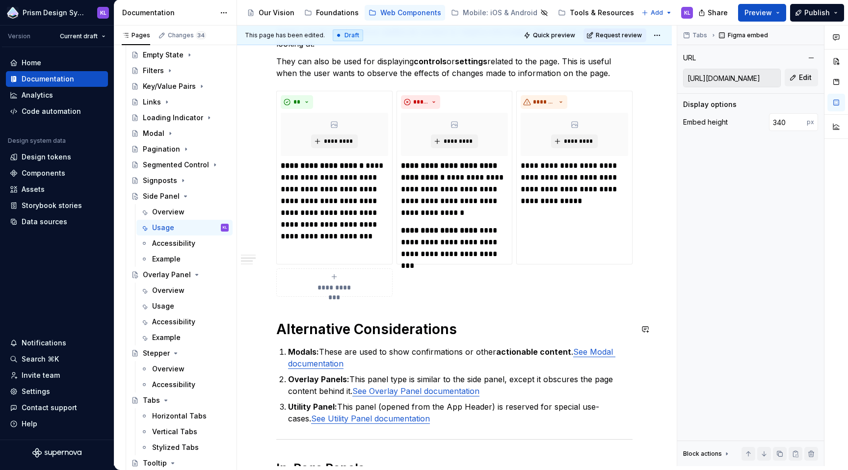
scroll to position [126, 0]
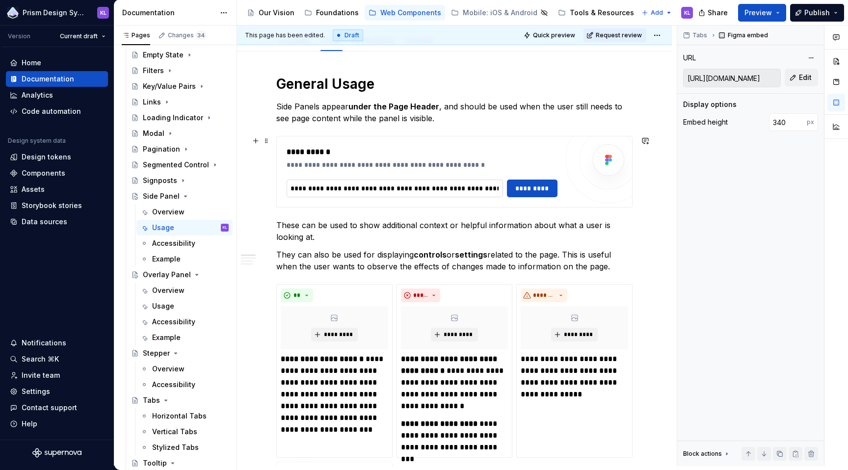
click at [463, 187] on input "**********" at bounding box center [395, 189] width 216 height 18
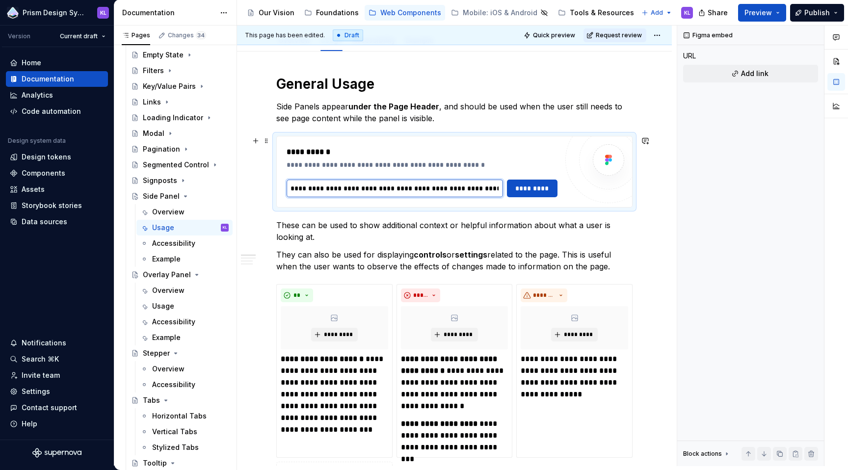
click at [463, 187] on input "**********" at bounding box center [395, 189] width 216 height 18
paste input "text"
type input "**********"
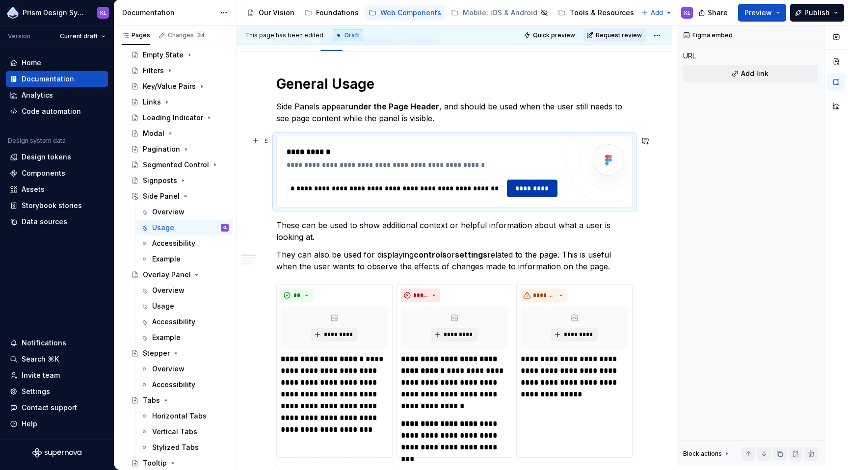
scroll to position [0, 0]
click at [535, 188] on span "*********" at bounding box center [532, 188] width 38 height 10
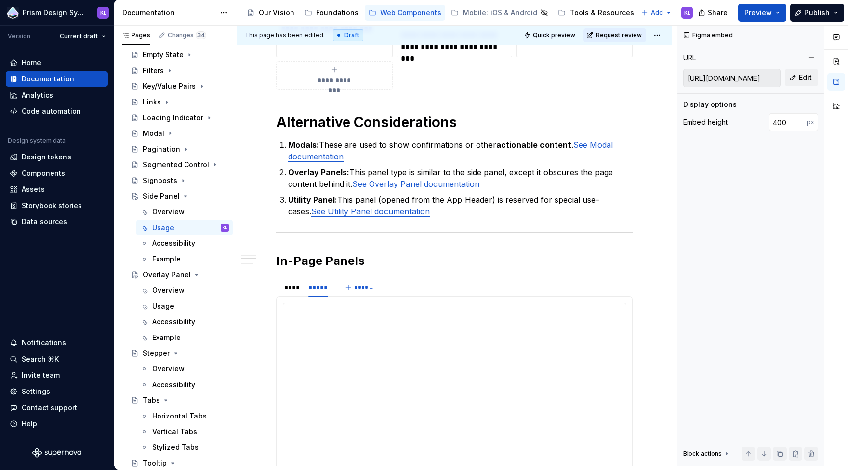
scroll to position [657, 0]
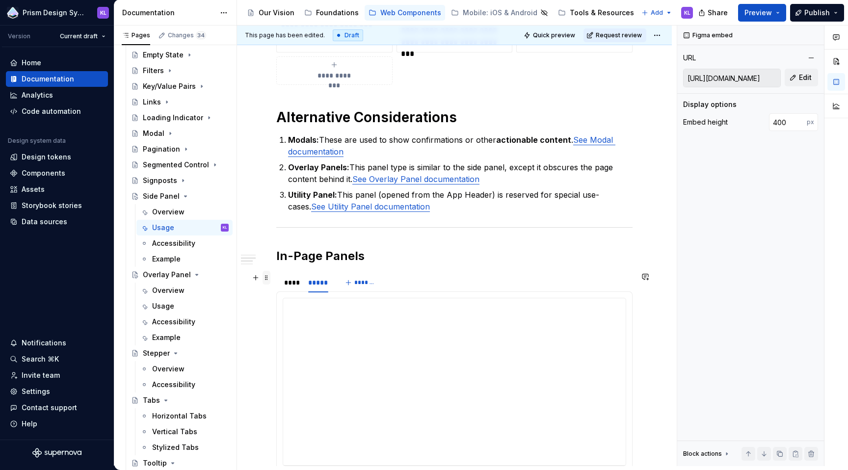
click at [265, 278] on span at bounding box center [266, 278] width 8 height 14
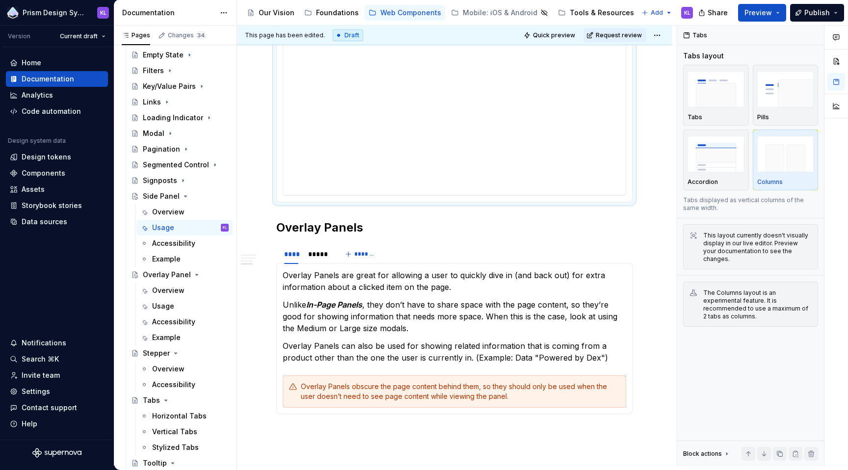
scroll to position [908, 0]
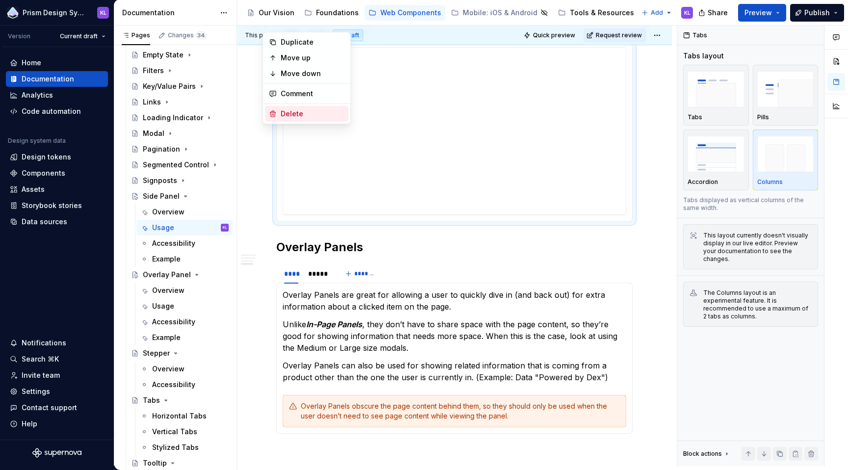
click at [338, 111] on div "Delete" at bounding box center [313, 114] width 64 height 10
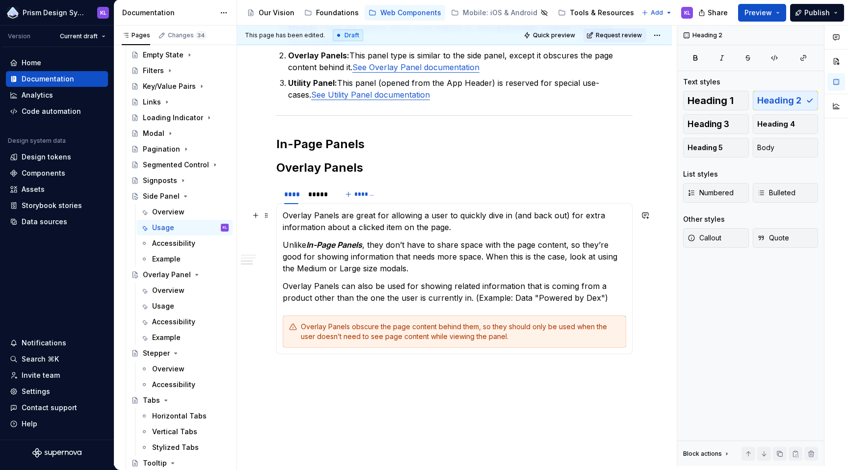
scroll to position [766, 0]
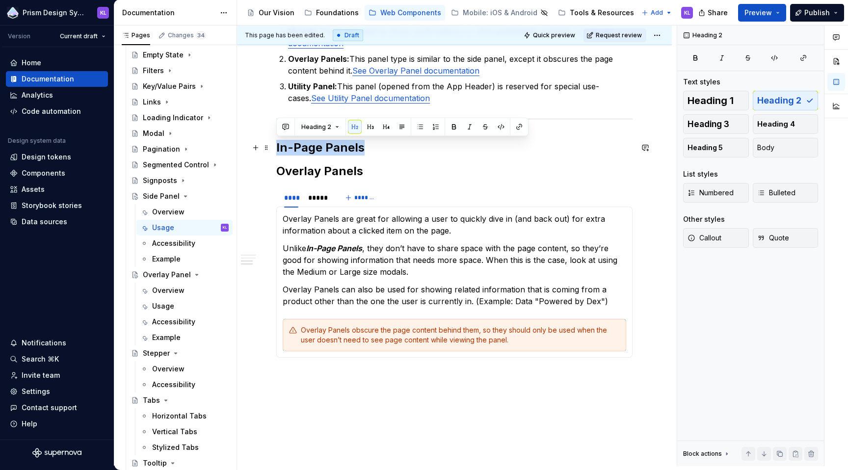
drag, startPoint x: 377, startPoint y: 146, endPoint x: 277, endPoint y: 150, distance: 100.1
click at [277, 150] on h2 "In-Page Panels" at bounding box center [454, 148] width 356 height 16
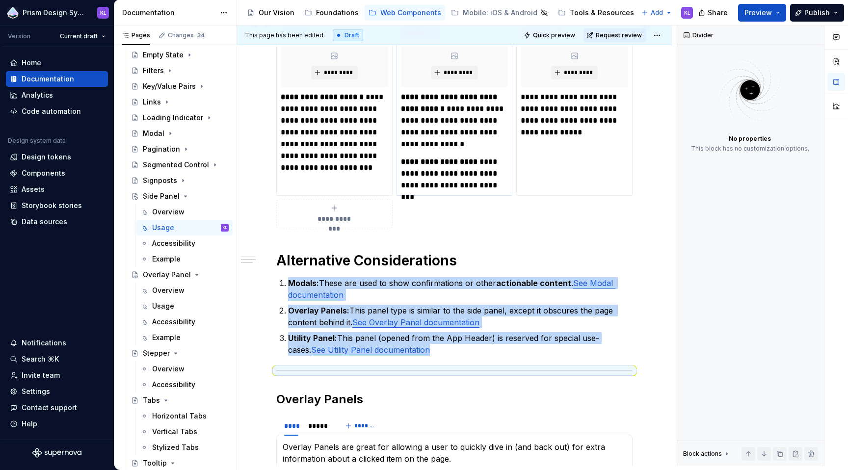
scroll to position [115, 0]
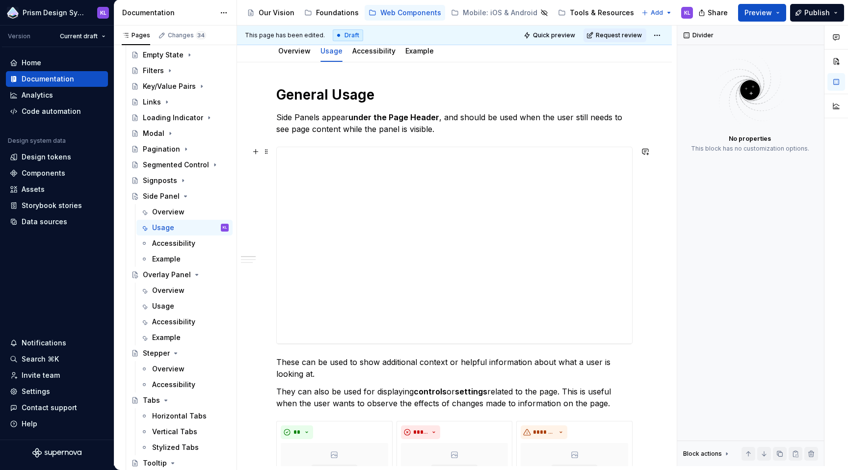
type textarea "*"
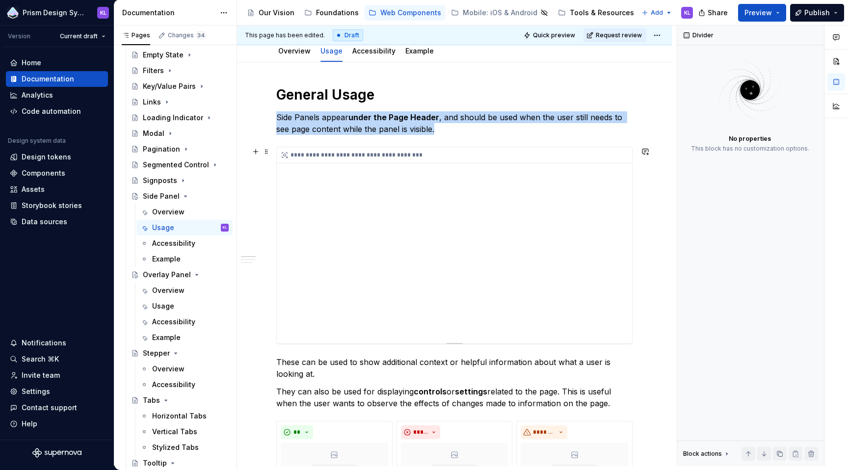
click at [510, 209] on div "**********" at bounding box center [454, 245] width 355 height 196
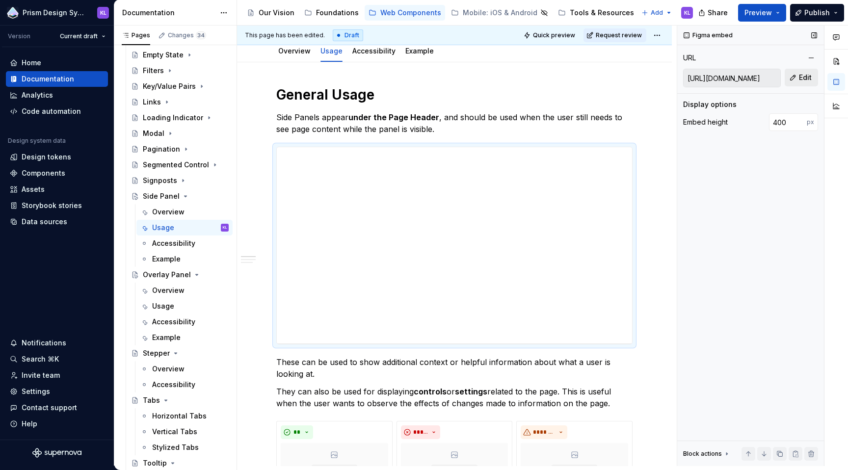
click at [800, 74] on span "Edit" at bounding box center [805, 78] width 13 height 10
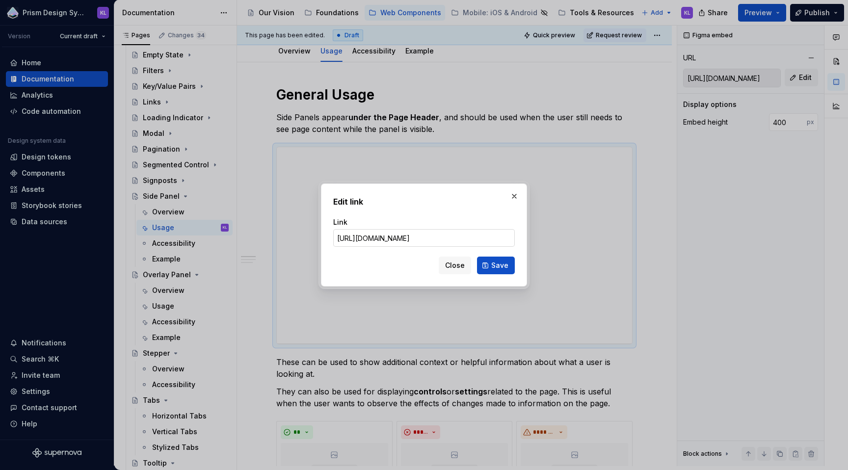
scroll to position [0, 751]
type input "https://www.figma.com/proto/v88hImT094Sh22UxsDxm1l/Supernova-Visuals?page-id=54…"
click at [497, 263] on span "Save" at bounding box center [499, 266] width 17 height 10
type input "https://embed.figma.com/proto/v88hImT094Sh22UxsDxm1l/Supernova-Visuals?page-id=…"
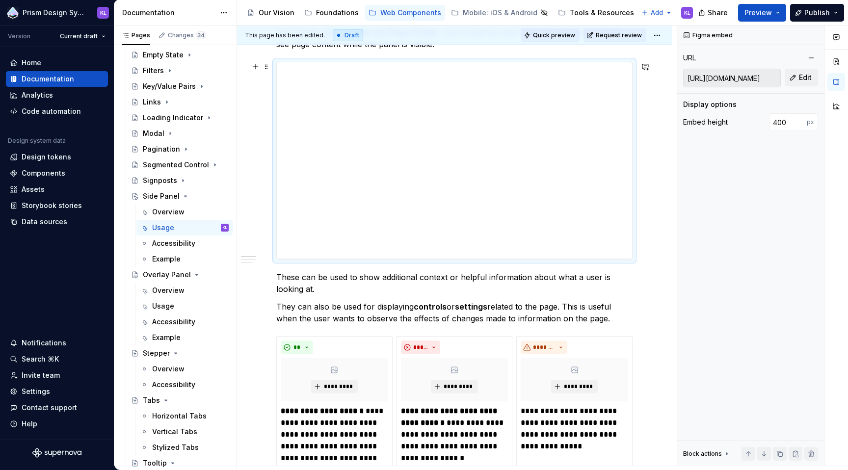
scroll to position [150, 0]
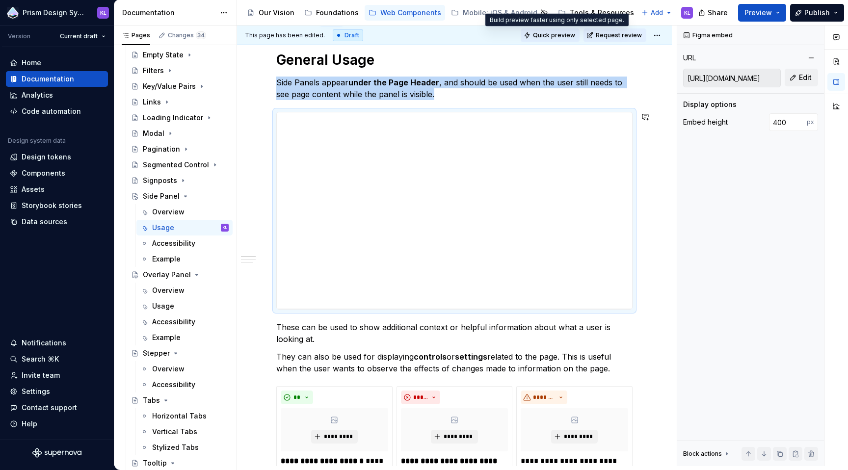
click at [559, 33] on span "Quick preview" at bounding box center [554, 35] width 42 height 8
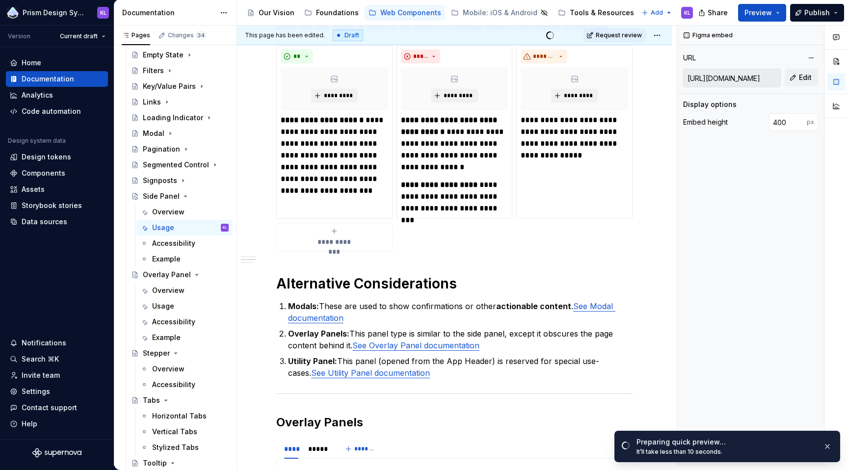
scroll to position [493, 0]
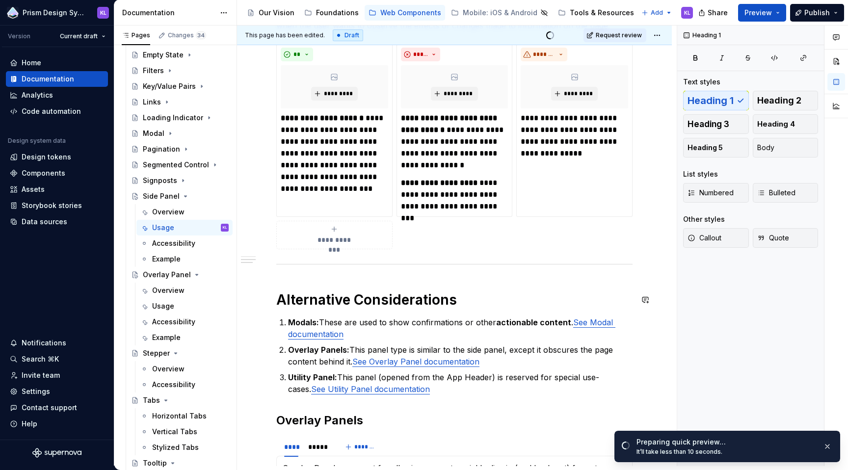
click at [448, 282] on div "**********" at bounding box center [454, 169] width 356 height 922
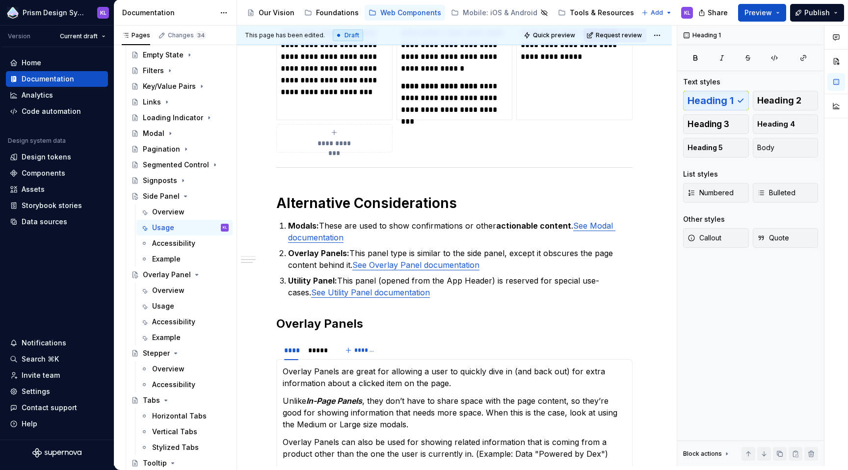
type textarea "*"
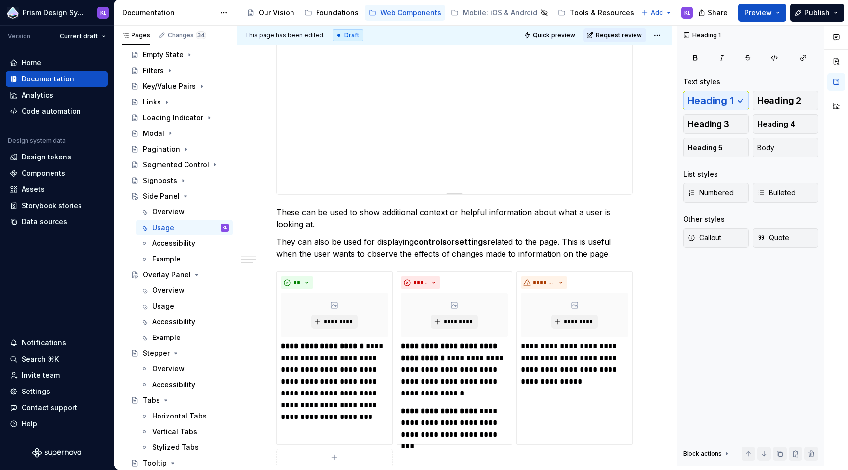
scroll to position [170, 0]
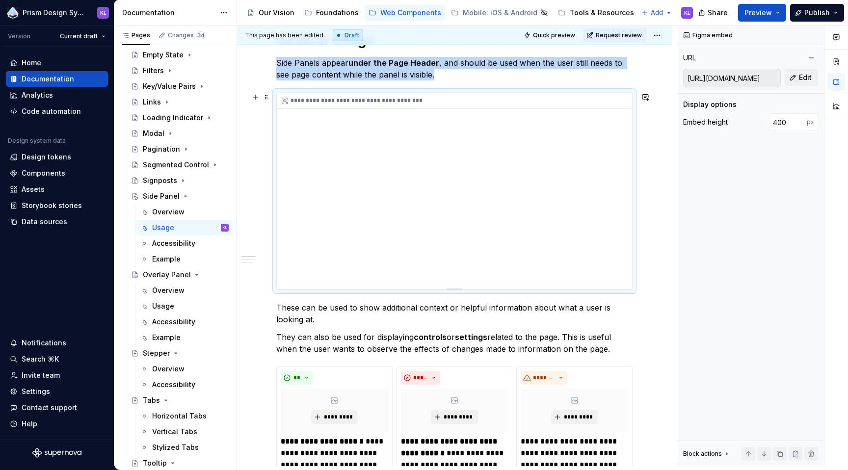
click at [476, 192] on div "**********" at bounding box center [454, 191] width 355 height 196
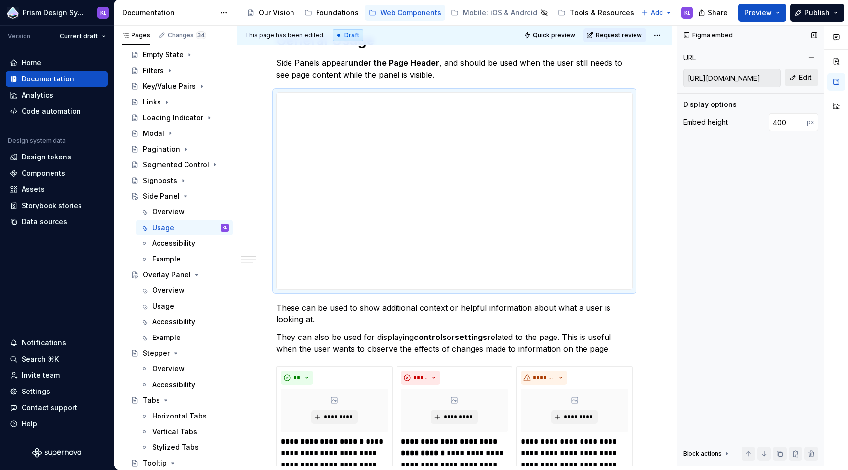
click at [803, 77] on span "Edit" at bounding box center [805, 78] width 13 height 10
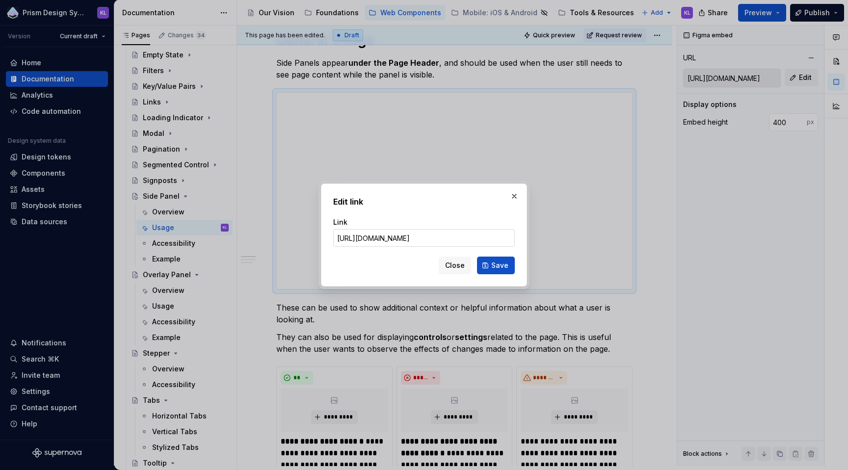
scroll to position [0, 730]
type input "https://www.figma.com/proto/v88hImT094Sh22UxsDxm1l/Supernova-Visuals?page-id=54…"
click at [490, 262] on button "Save" at bounding box center [496, 266] width 38 height 18
type input "https://embed.figma.com/proto/v88hImT094Sh22UxsDxm1l/Supernova-Visuals?page-id=…"
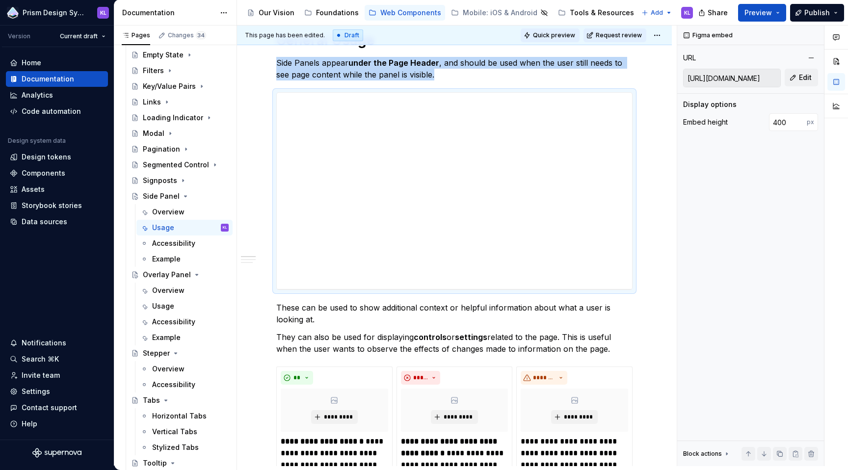
click at [560, 36] on span "Quick preview" at bounding box center [554, 35] width 42 height 8
type textarea "*"
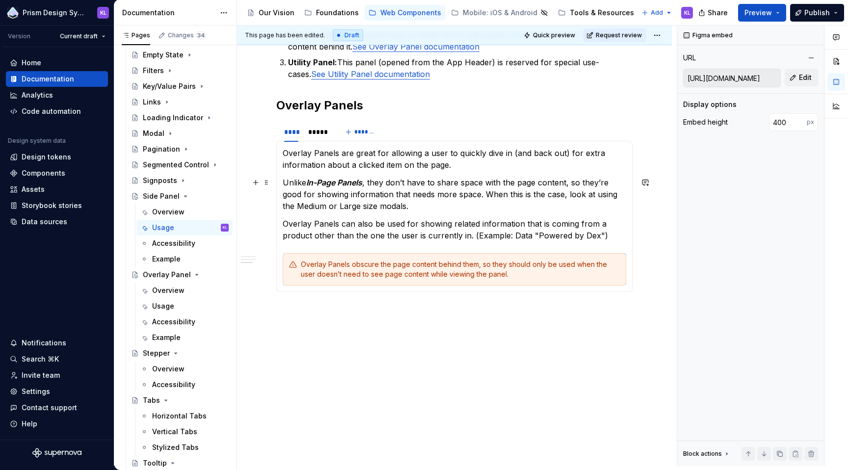
scroll to position [694, 0]
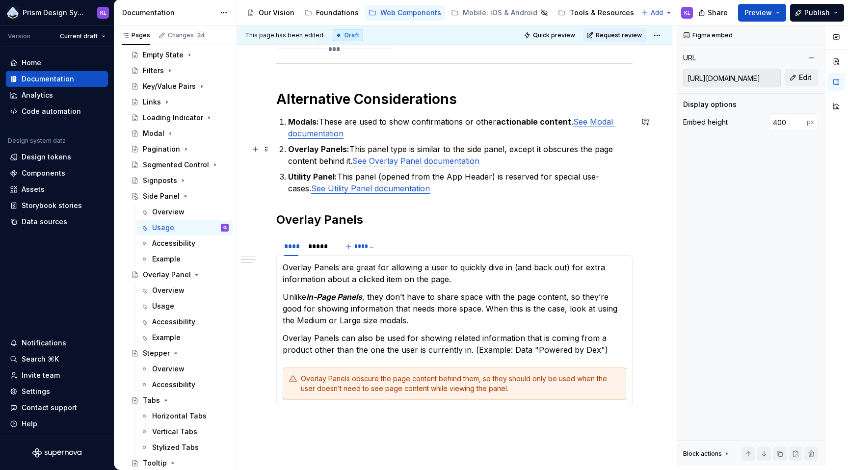
click at [451, 162] on link "See Overlay Panel documentation" at bounding box center [415, 161] width 127 height 10
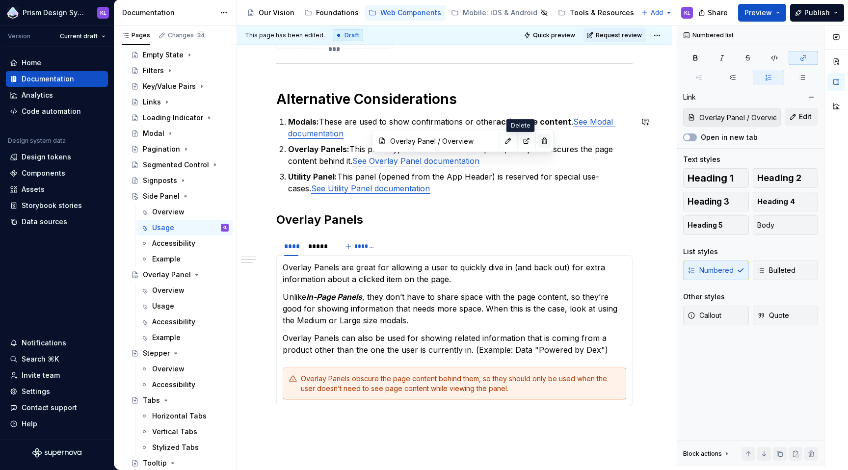
click at [538, 141] on button "button" at bounding box center [545, 141] width 14 height 14
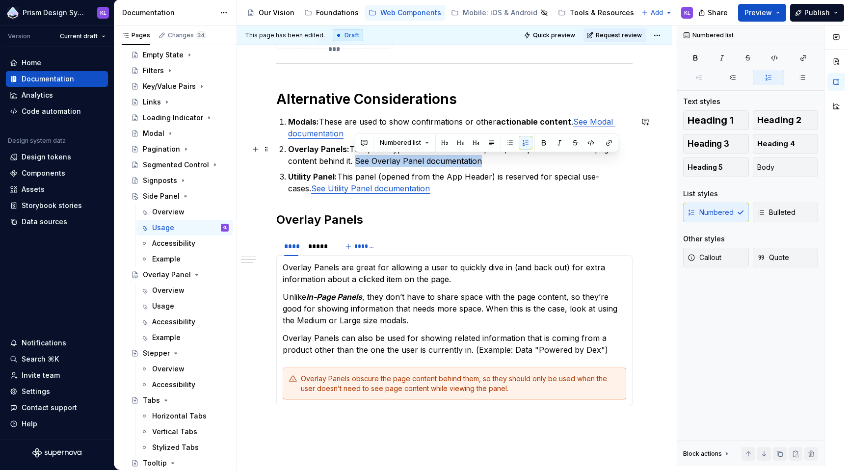
drag, startPoint x: 486, startPoint y: 161, endPoint x: 357, endPoint y: 160, distance: 129.5
click at [357, 160] on p "Overlay Panels: This panel type is similar to the side panel, except it obscure…" at bounding box center [460, 155] width 344 height 24
click at [607, 144] on button "button" at bounding box center [609, 143] width 14 height 14
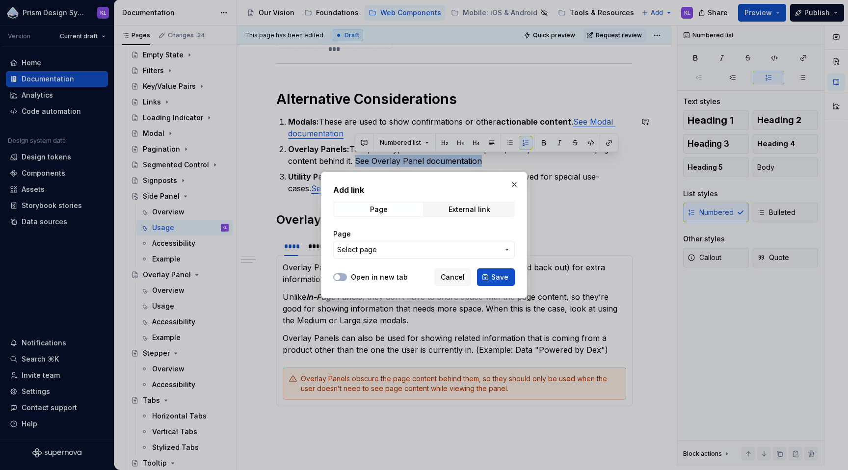
click at [427, 251] on span "Select page" at bounding box center [418, 250] width 162 height 10
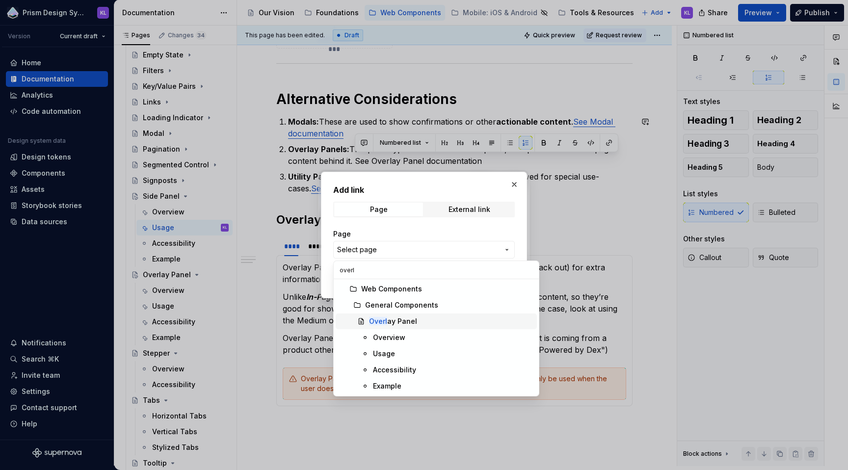
type input "overl"
click at [415, 318] on div "Overl ay Panel" at bounding box center [451, 321] width 164 height 10
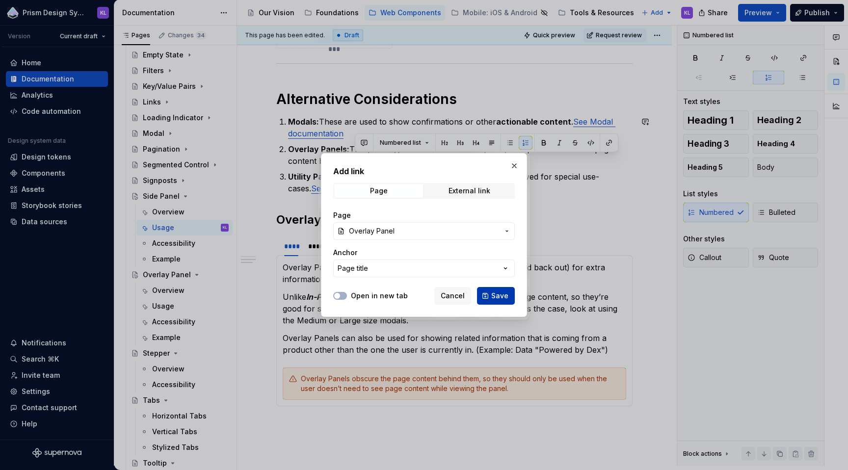
click at [488, 292] on button "Save" at bounding box center [496, 296] width 38 height 18
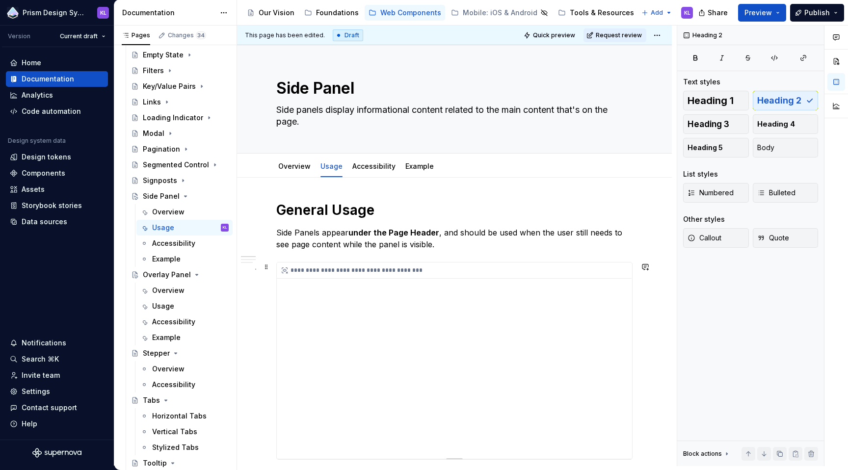
scroll to position [0, 0]
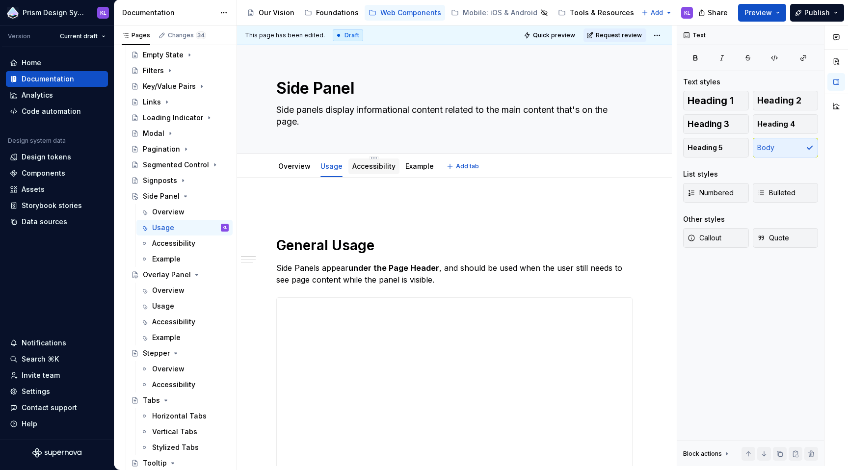
click at [374, 170] on link "Accessibility" at bounding box center [373, 166] width 43 height 8
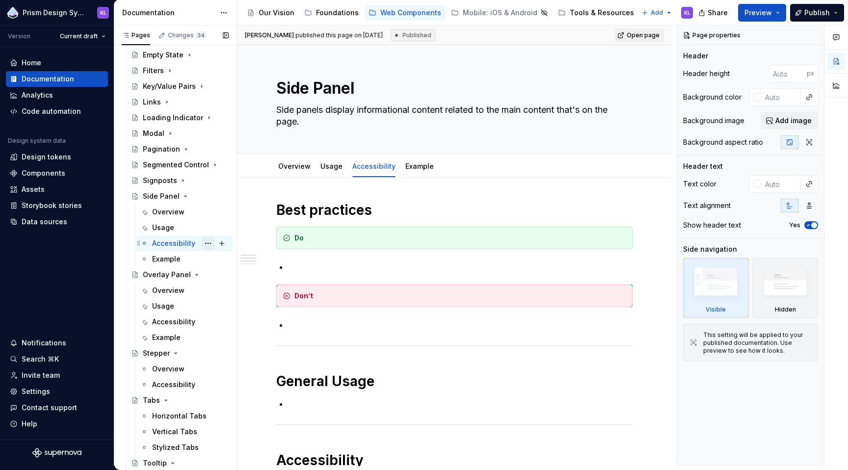
click at [203, 244] on button "Page tree" at bounding box center [208, 243] width 14 height 14
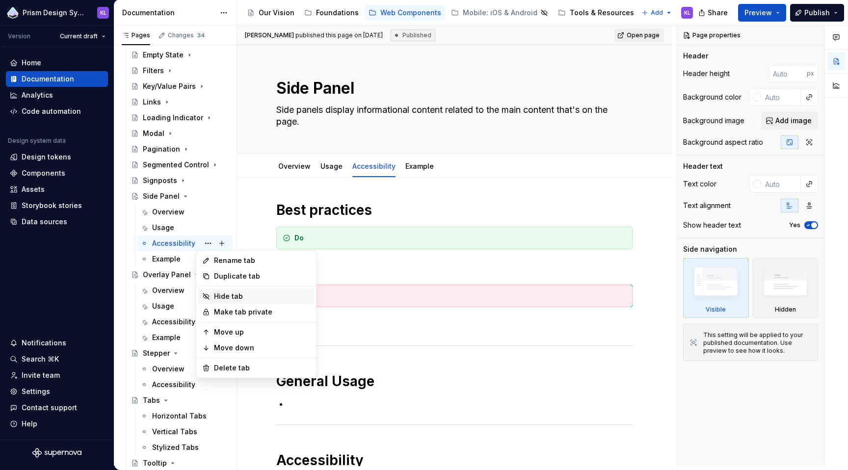
click at [221, 296] on div "Hide tab" at bounding box center [262, 296] width 96 height 10
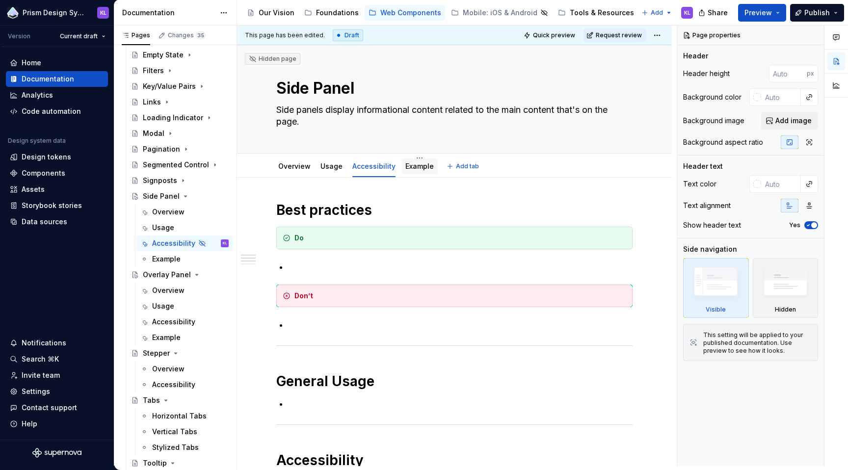
click at [411, 168] on link "Example" at bounding box center [419, 166] width 28 height 8
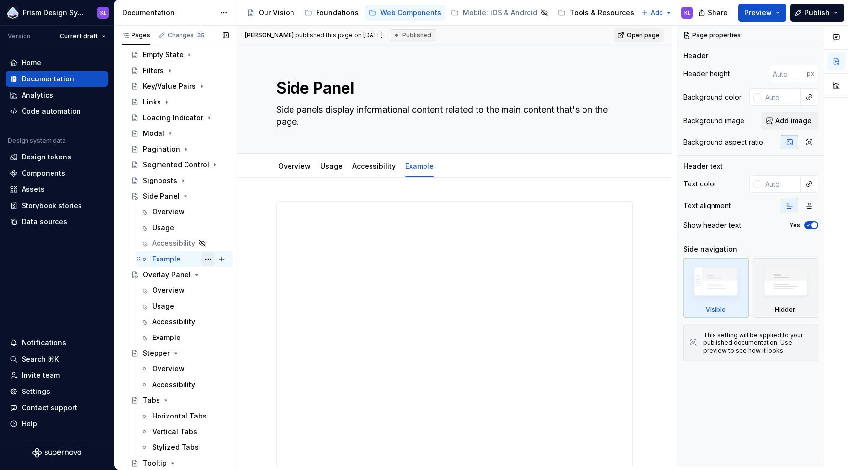
click at [205, 259] on button "Page tree" at bounding box center [208, 259] width 14 height 14
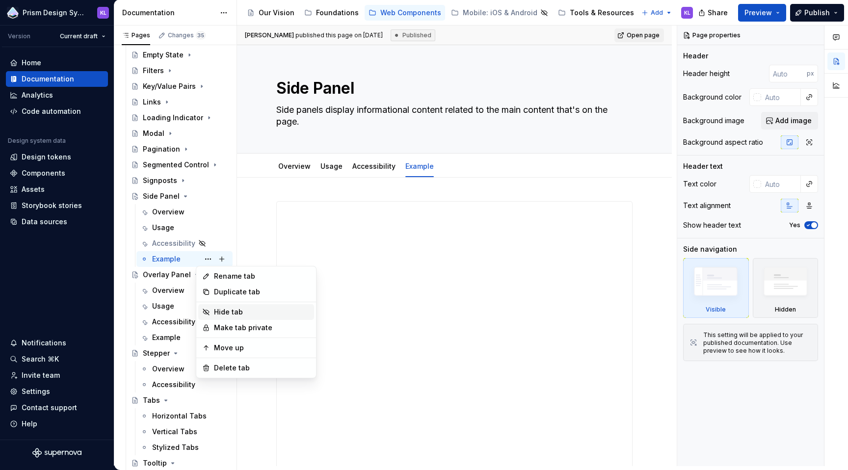
click at [222, 313] on div "Hide tab" at bounding box center [262, 312] width 96 height 10
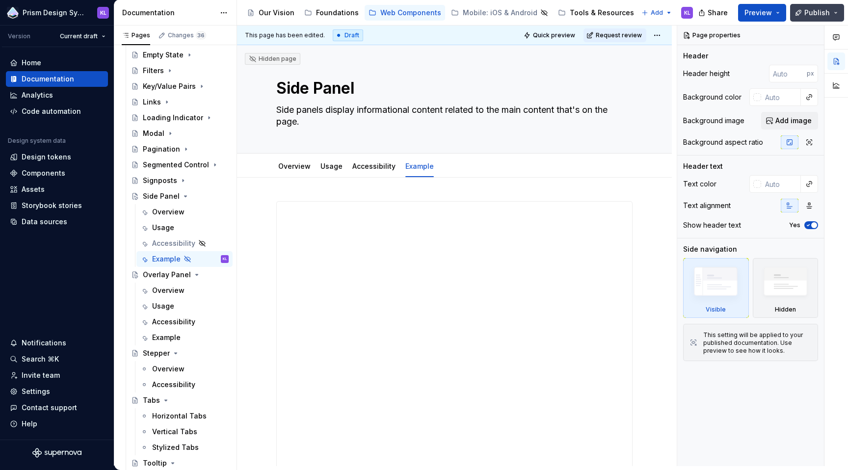
click at [837, 10] on button "Publish" at bounding box center [817, 13] width 54 height 18
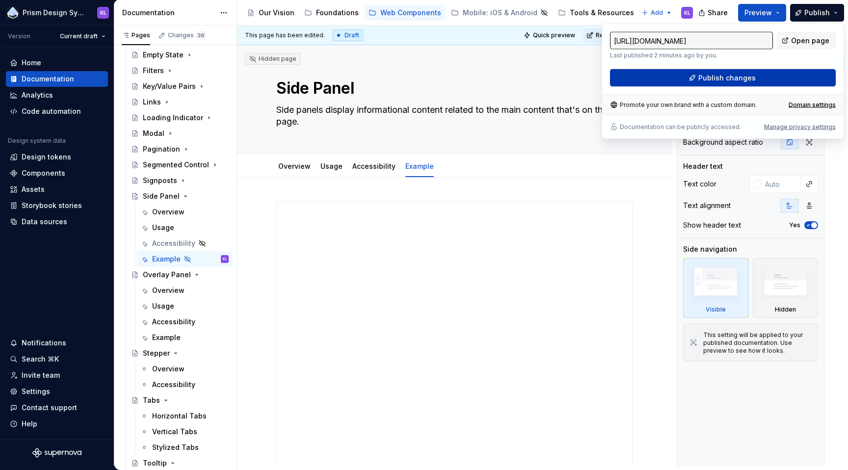
click at [782, 76] on button "Publish changes" at bounding box center [723, 78] width 226 height 18
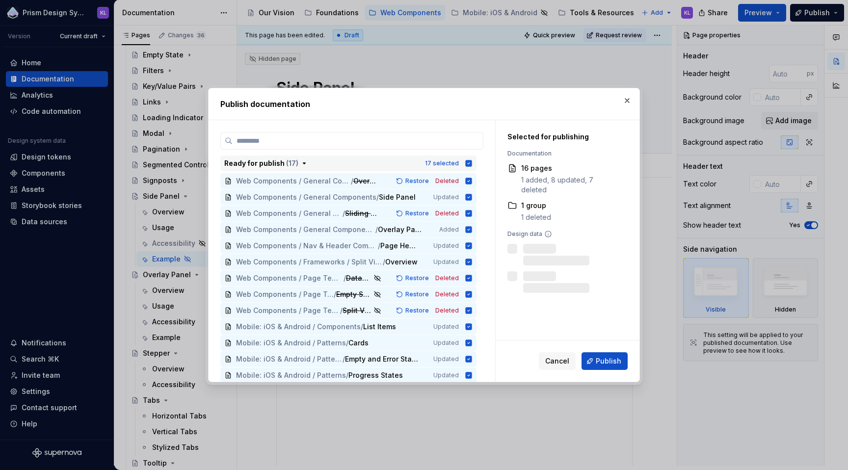
click at [466, 163] on icon "button" at bounding box center [469, 163] width 6 height 6
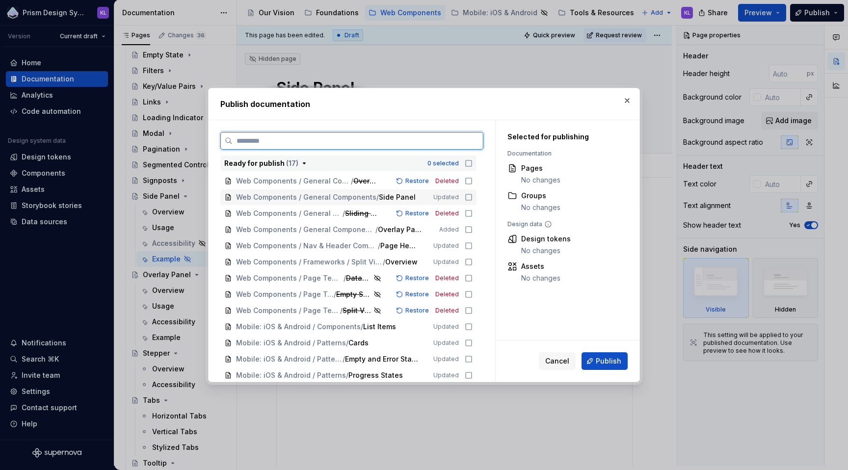
click at [469, 196] on icon at bounding box center [469, 197] width 8 height 8
click at [468, 214] on icon at bounding box center [469, 213] width 8 height 8
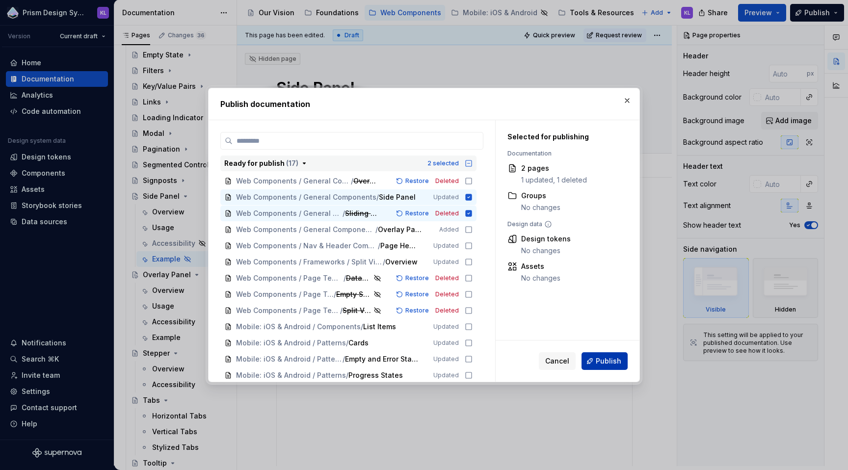
click at [607, 362] on span "Publish" at bounding box center [609, 361] width 26 height 10
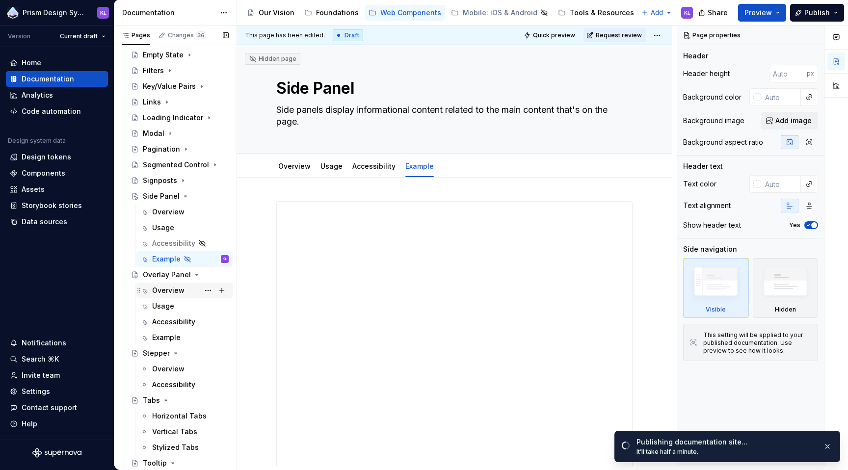
click at [177, 290] on div "Overview" at bounding box center [168, 291] width 32 height 10
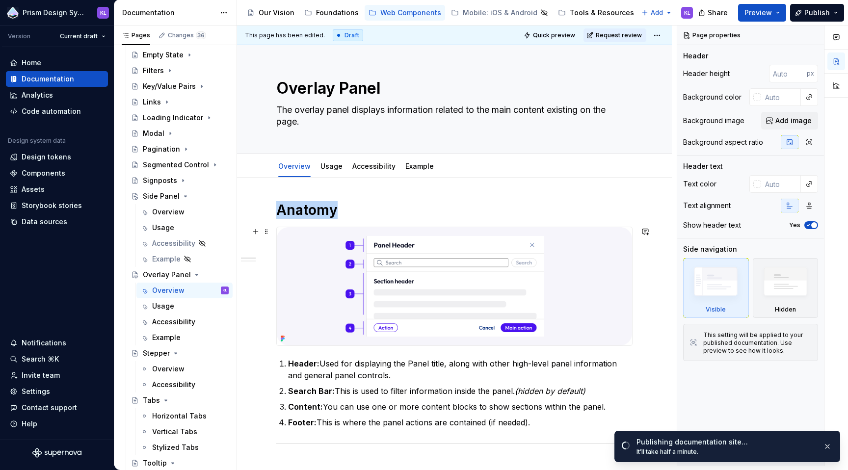
click at [467, 306] on img at bounding box center [454, 286] width 355 height 118
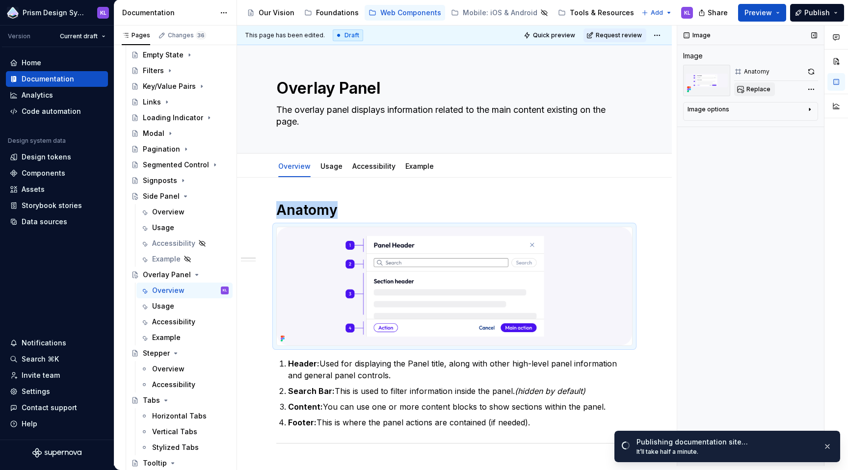
click at [756, 89] on span "Replace" at bounding box center [758, 89] width 24 height 8
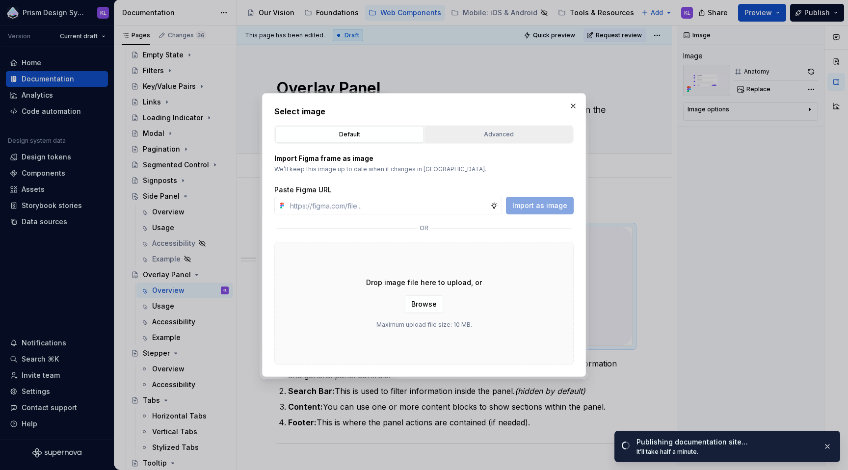
click at [507, 132] on div "Advanced" at bounding box center [498, 135] width 141 height 10
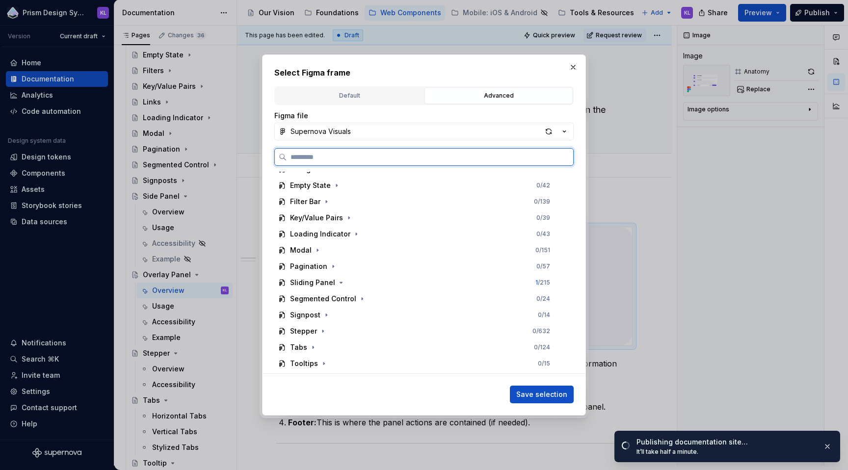
scroll to position [388, 0]
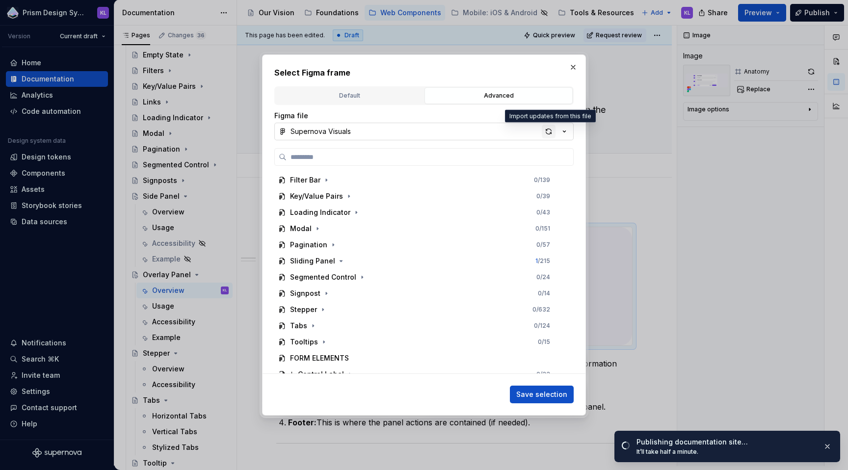
click at [550, 128] on div "button" at bounding box center [549, 132] width 14 height 14
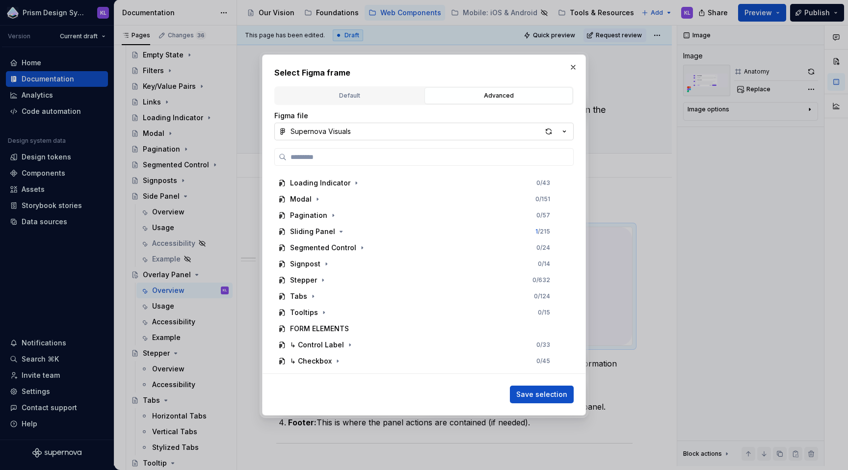
scroll to position [412, 0]
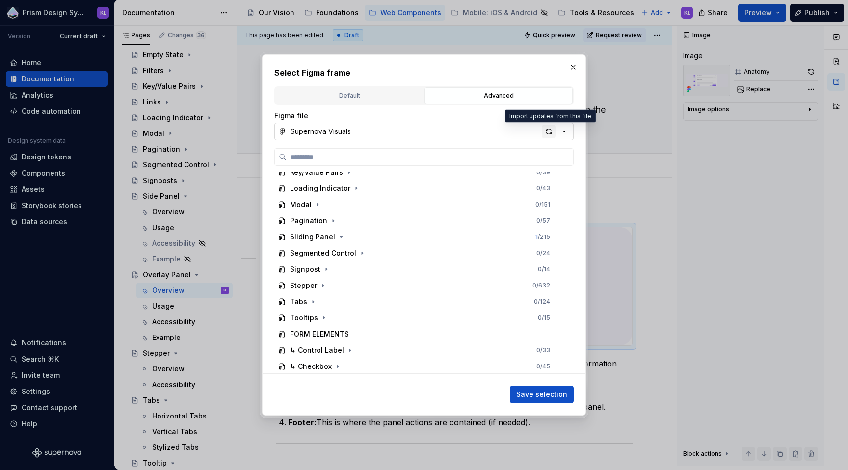
click at [549, 130] on div "button" at bounding box center [549, 132] width 14 height 14
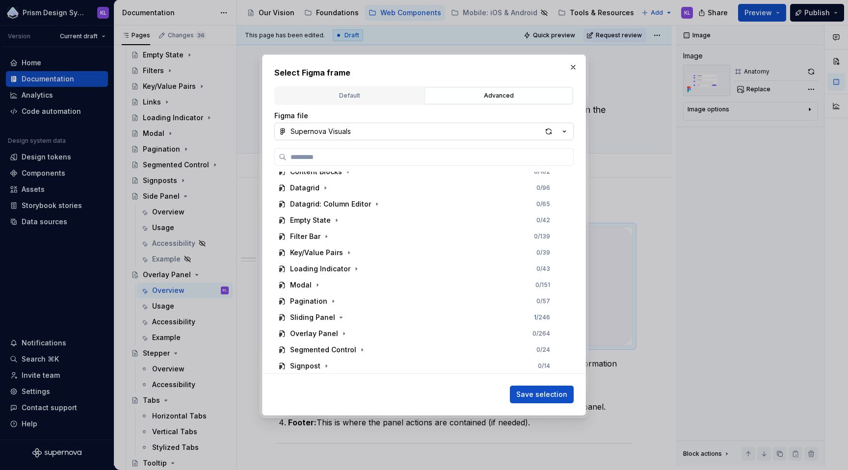
scroll to position [334, 0]
click at [341, 330] on icon "button" at bounding box center [344, 332] width 8 height 8
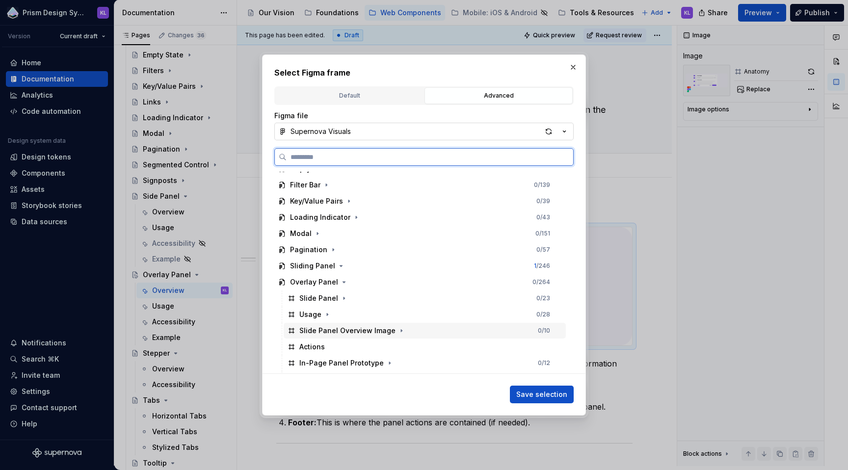
scroll to position [387, 0]
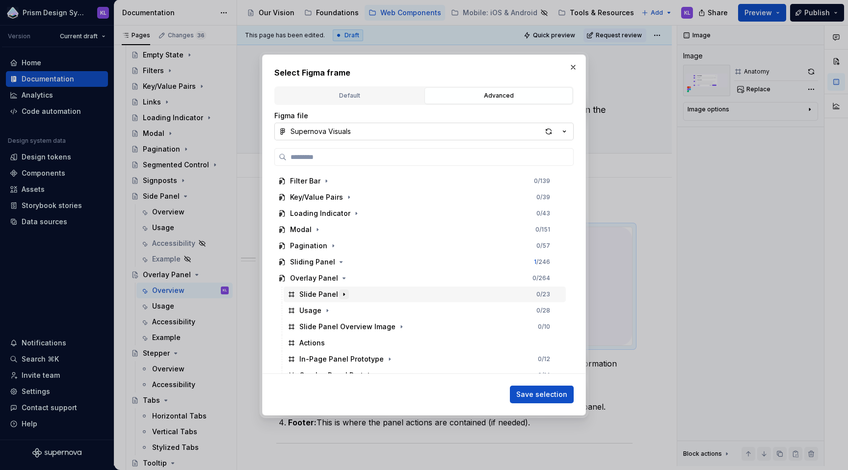
click at [341, 292] on icon "button" at bounding box center [344, 294] width 8 height 8
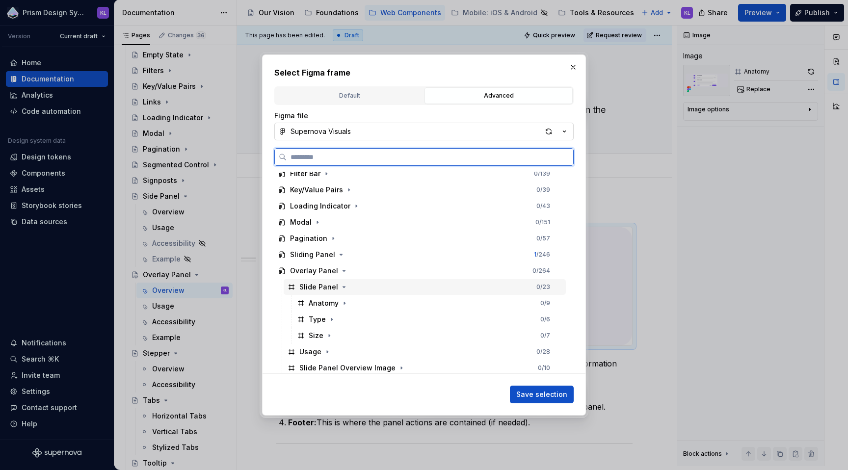
scroll to position [397, 0]
click at [321, 301] on div "Anatomy" at bounding box center [324, 300] width 30 height 10
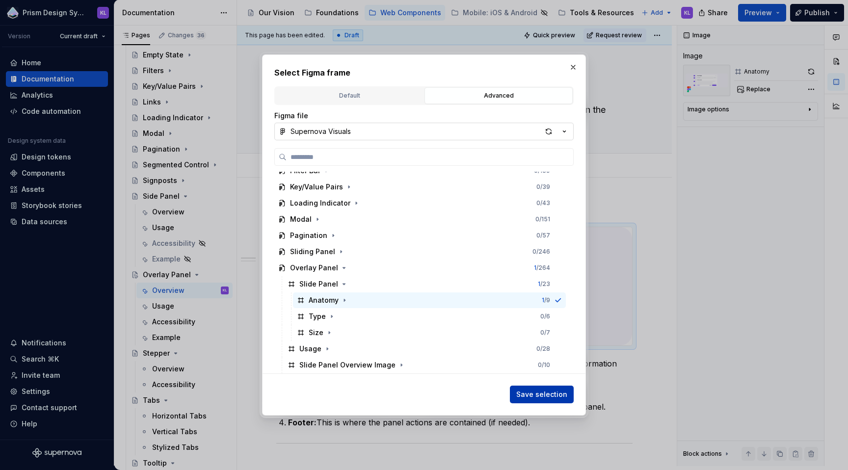
click at [527, 395] on span "Save selection" at bounding box center [541, 395] width 51 height 10
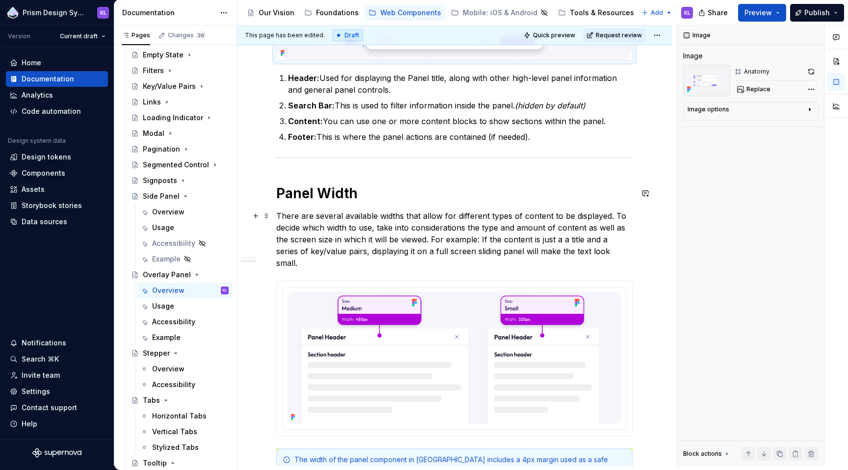
scroll to position [355, 0]
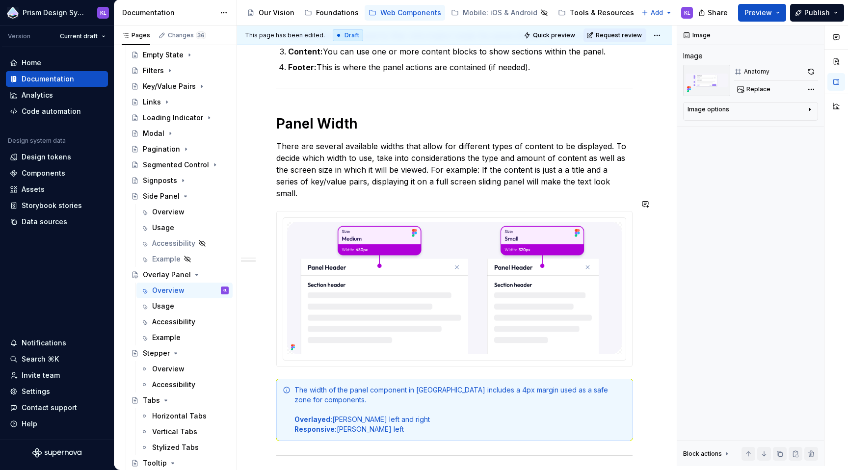
type textarea "*"
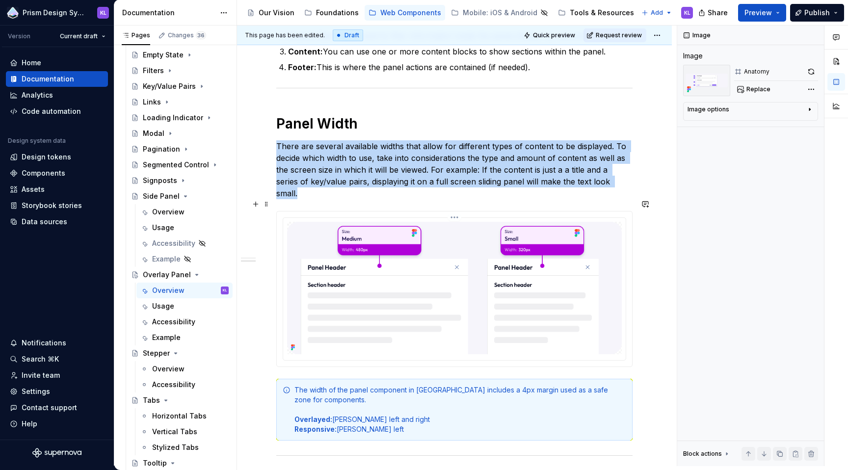
click at [479, 259] on img at bounding box center [454, 288] width 335 height 132
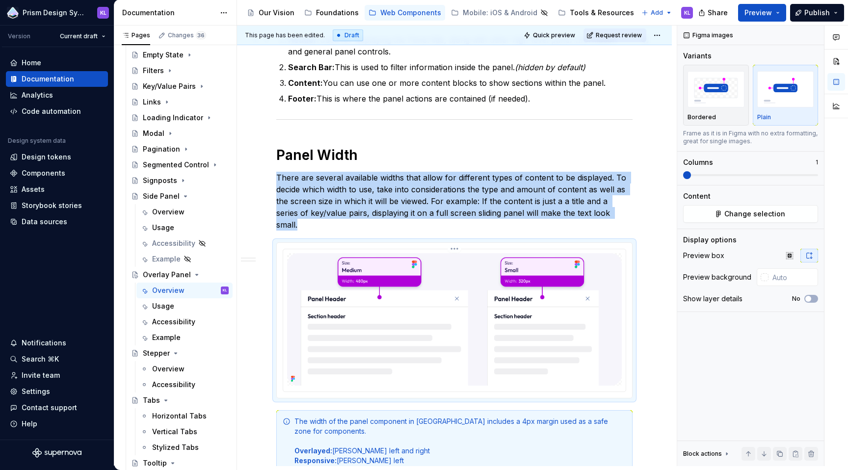
scroll to position [470, 0]
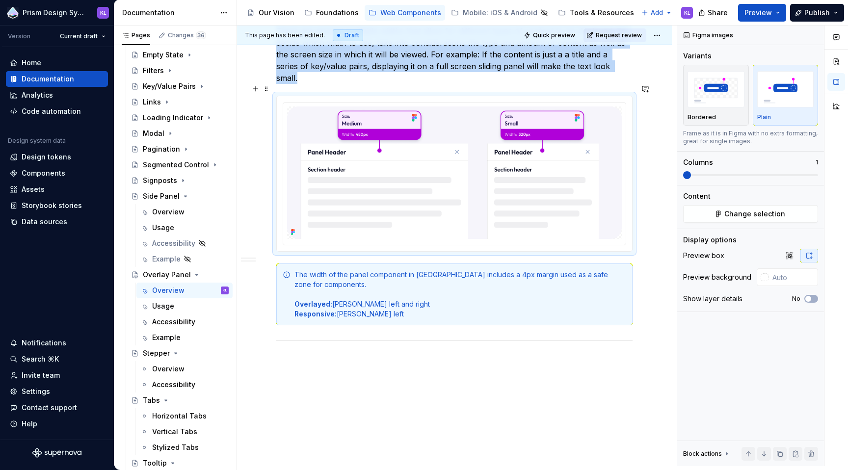
click at [640, 212] on div "Anatomy Header: Used for displaying the Panel title, along with other high-leve…" at bounding box center [454, 122] width 435 height 830
click at [269, 248] on div "Anatomy Header: Used for displaying the Panel title, along with other high-leve…" at bounding box center [454, 122] width 435 height 830
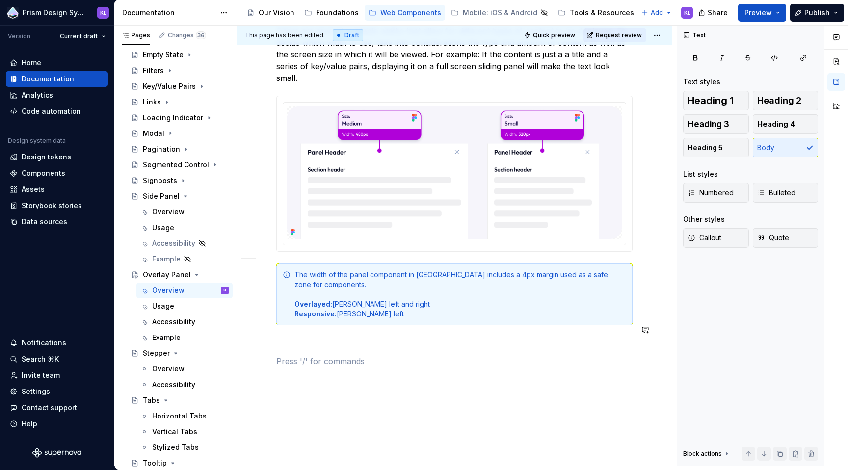
click at [283, 335] on div "Anatomy Header: Used for displaying the Panel title, along with other high-leve…" at bounding box center [454, 58] width 356 height 654
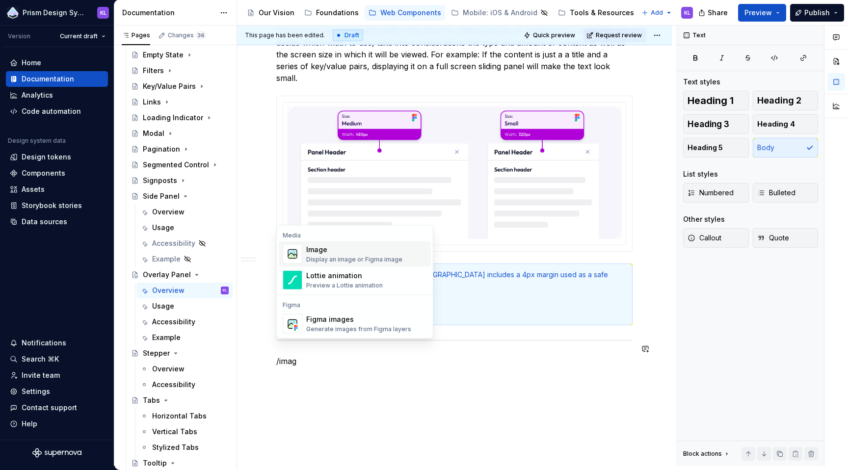
click at [335, 252] on div "Image" at bounding box center [354, 250] width 96 height 10
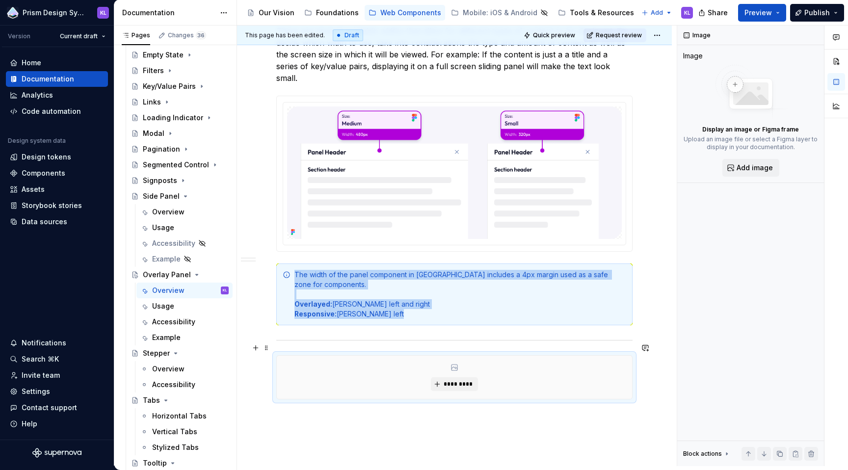
click at [459, 364] on div "*********" at bounding box center [454, 377] width 355 height 43
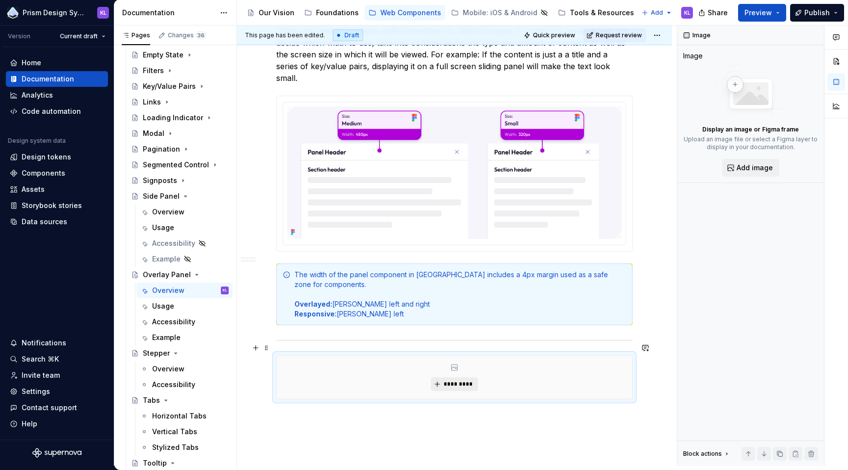
click at [461, 380] on span "*********" at bounding box center [458, 384] width 30 height 8
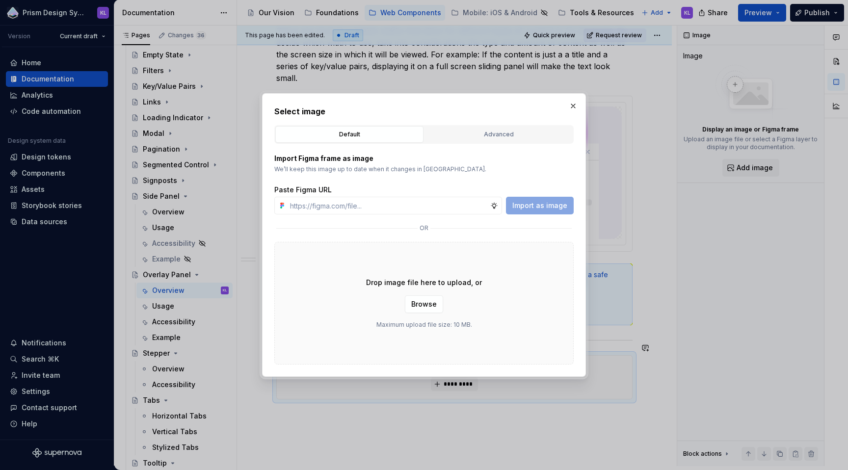
type textarea "*"
click at [485, 133] on div "Advanced" at bounding box center [498, 135] width 141 height 10
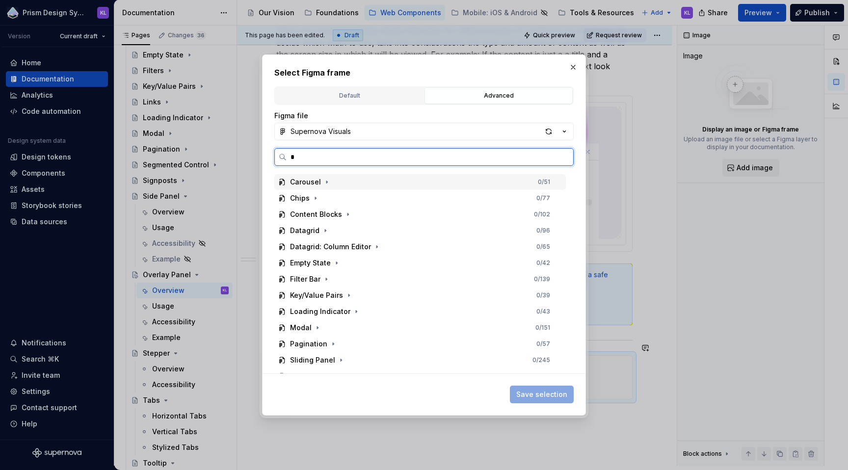
scroll to position [0, 0]
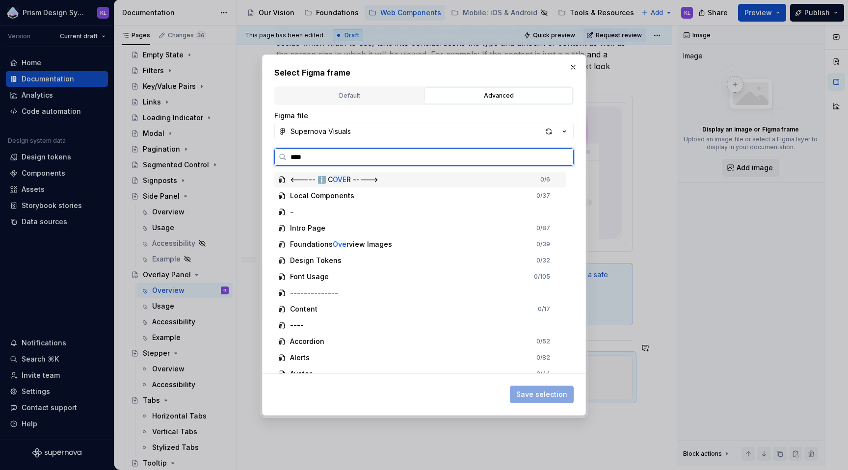
type input "*****"
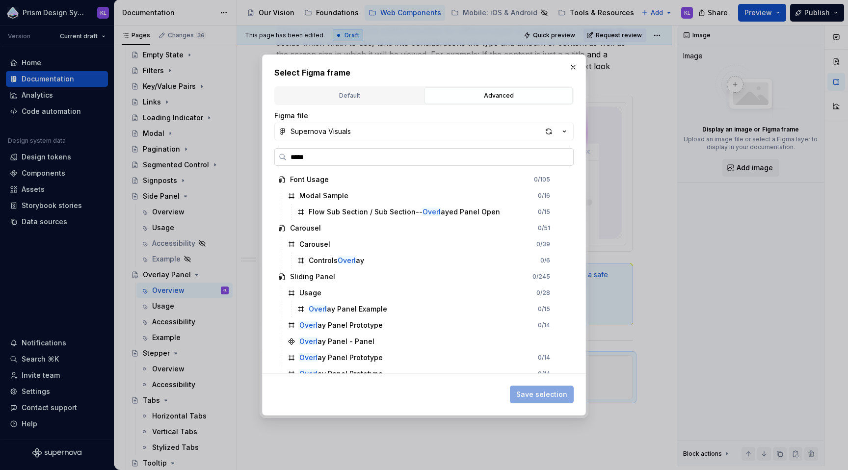
click at [562, 157] on input "*****" at bounding box center [430, 157] width 287 height 10
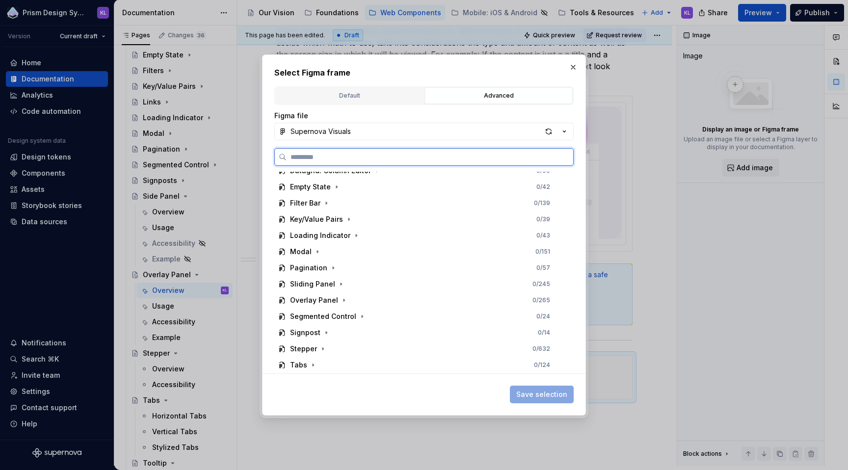
scroll to position [367, 0]
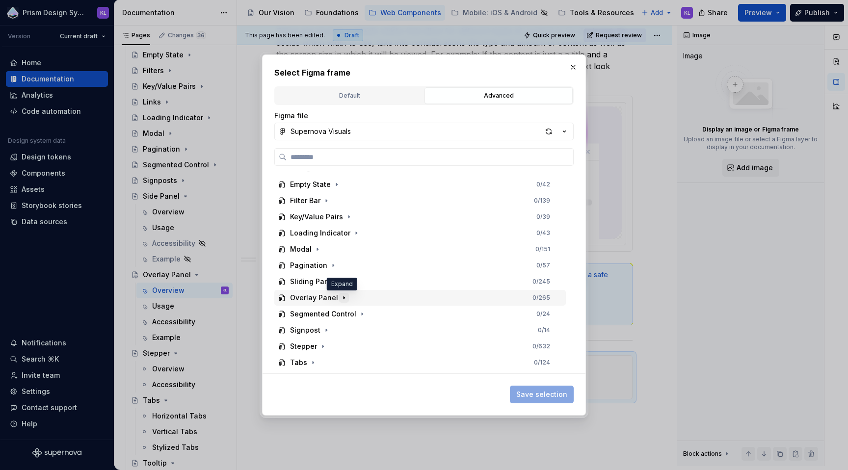
click at [345, 297] on button "button" at bounding box center [344, 298] width 10 height 10
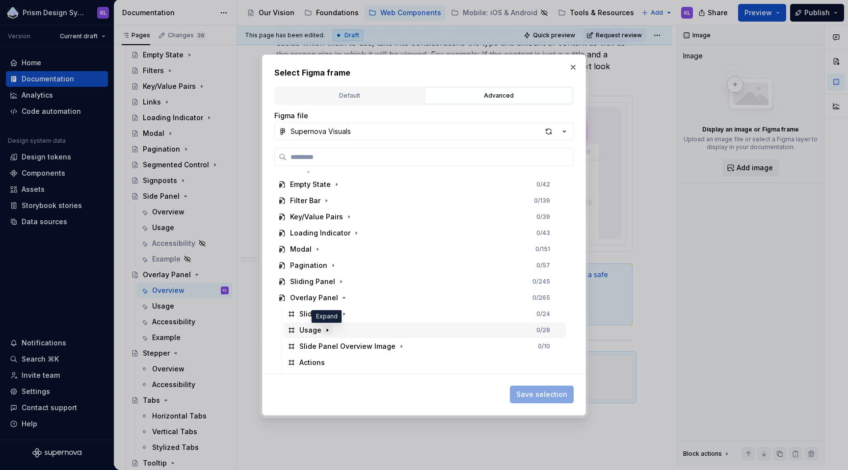
click at [328, 328] on icon "button" at bounding box center [327, 330] width 8 height 8
click at [340, 315] on icon "button" at bounding box center [344, 314] width 8 height 8
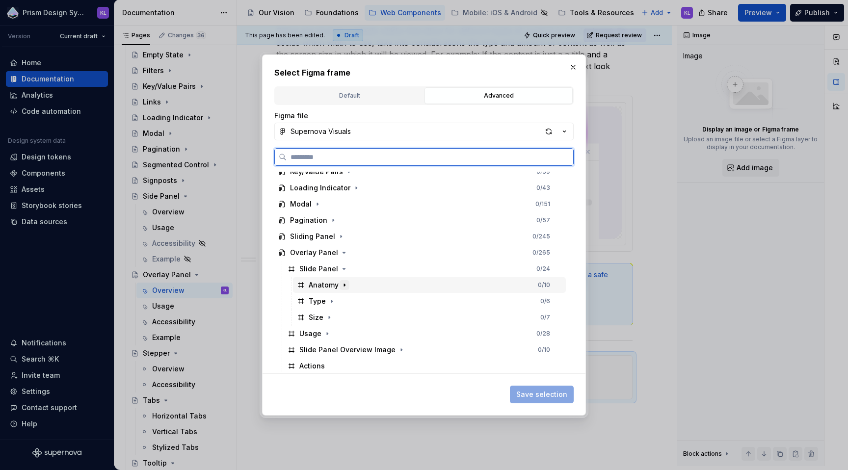
scroll to position [419, 0]
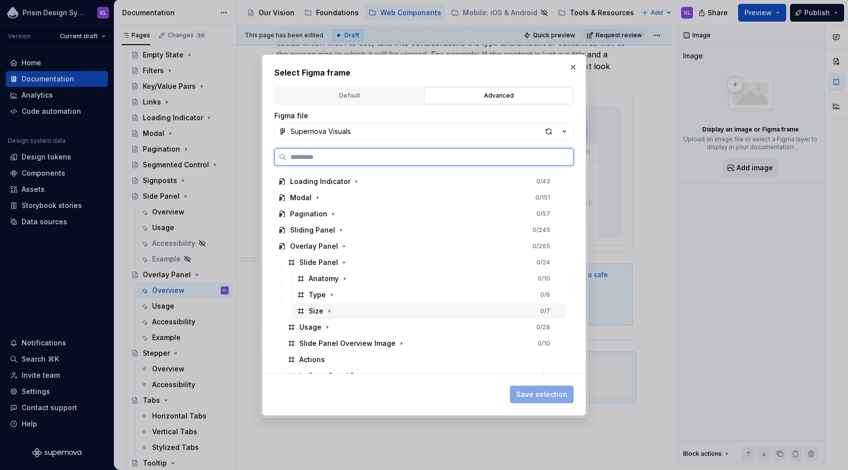
click at [314, 310] on div "Size" at bounding box center [316, 311] width 15 height 10
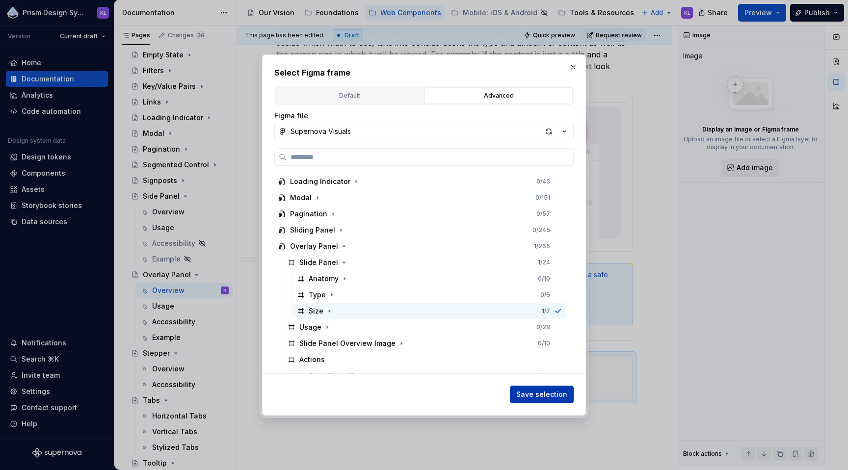
click at [530, 394] on span "Save selection" at bounding box center [541, 395] width 51 height 10
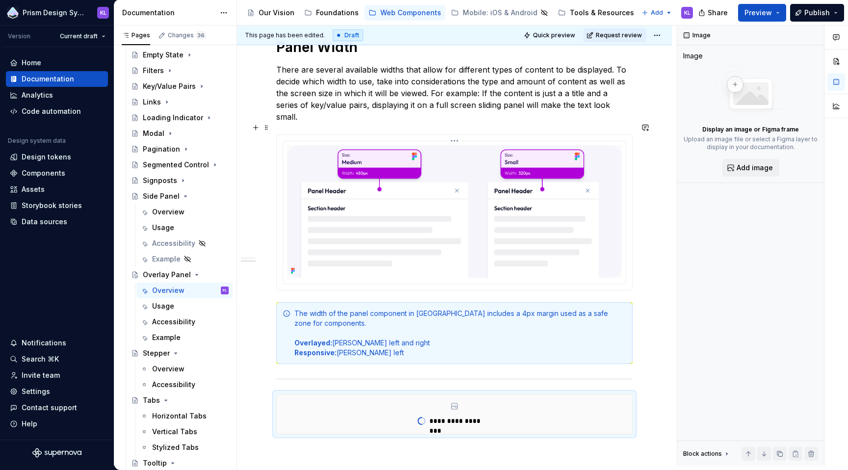
scroll to position [396, 0]
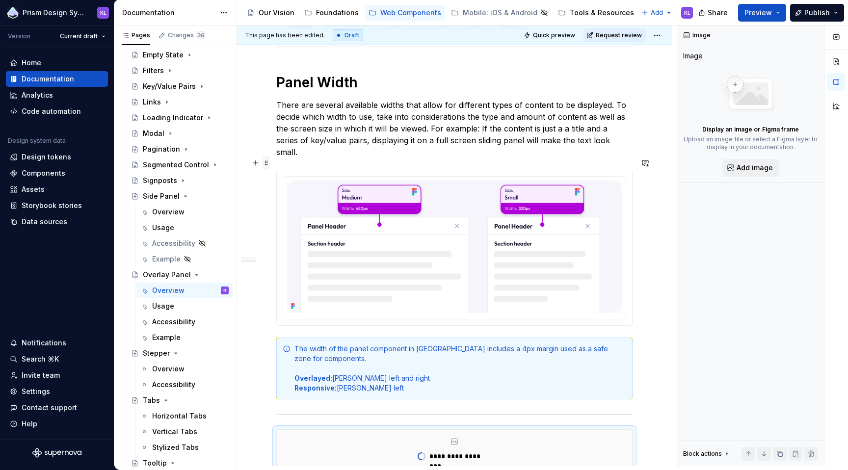
click at [268, 164] on span at bounding box center [266, 163] width 8 height 14
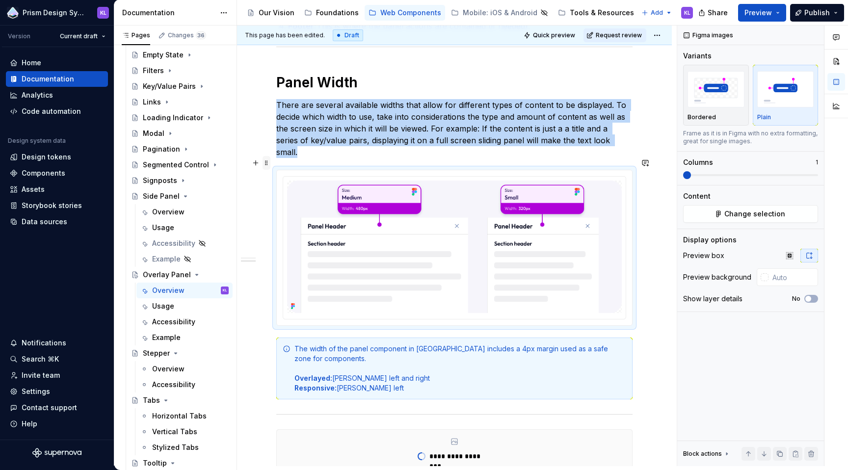
click at [267, 164] on span at bounding box center [266, 163] width 8 height 14
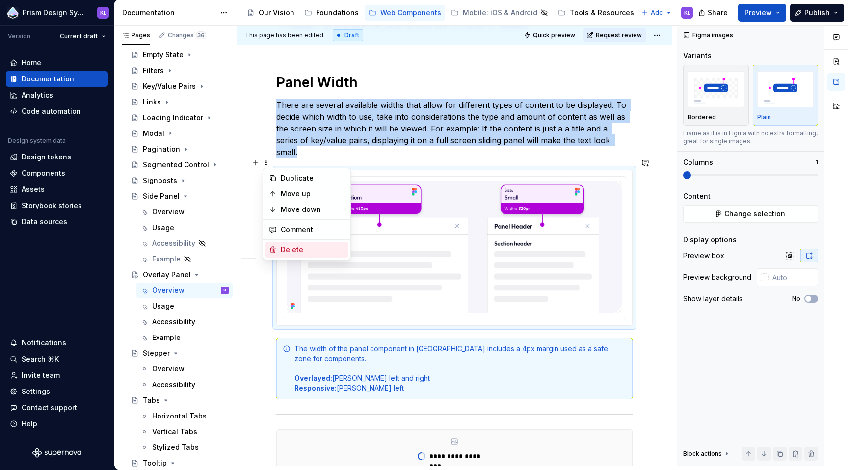
click at [296, 250] on div "Delete" at bounding box center [313, 250] width 64 height 10
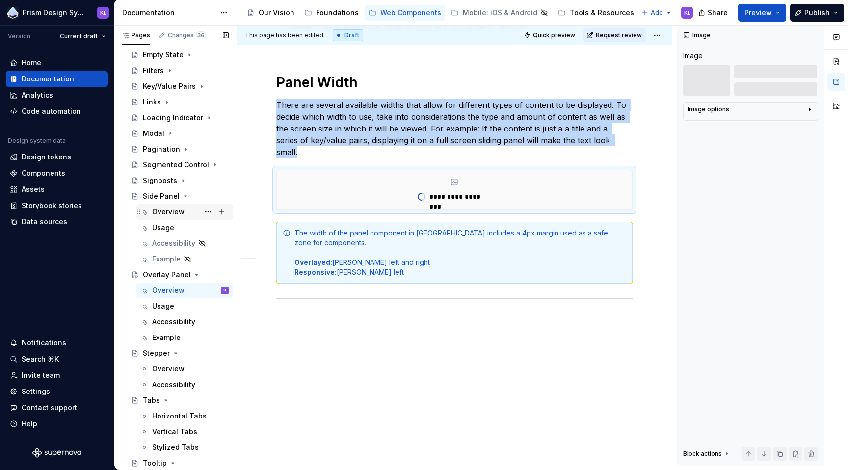
click at [174, 210] on div "Overview" at bounding box center [168, 212] width 32 height 10
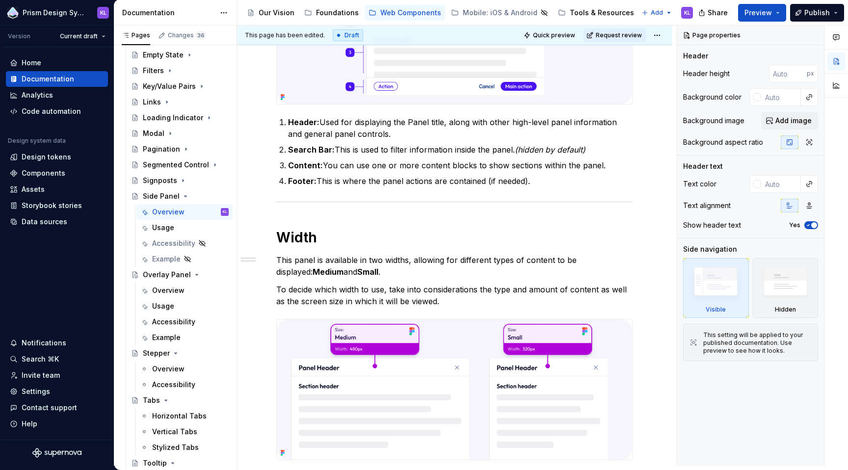
scroll to position [492, 0]
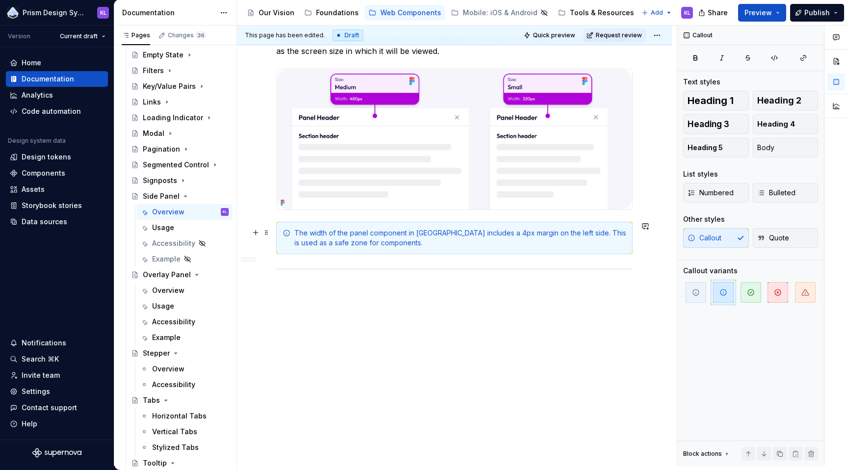
click at [365, 246] on div "The width of the panel component in Figma includes a 4px margin on the left sid…" at bounding box center [460, 238] width 332 height 20
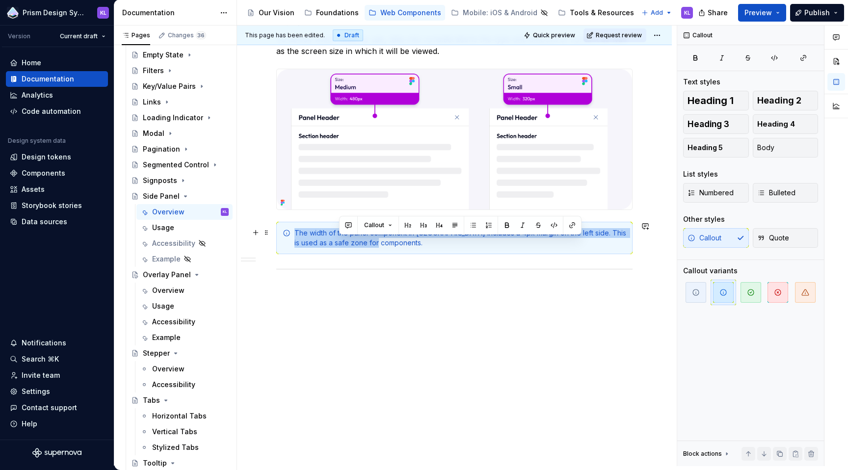
click at [365, 246] on div "The width of the panel component in Figma includes a 4px margin on the left sid…" at bounding box center [460, 238] width 332 height 20
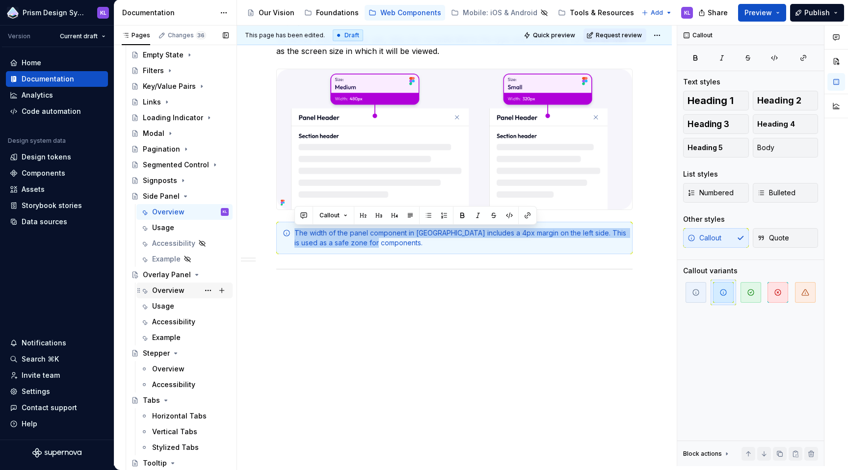
click at [178, 289] on div "Overview" at bounding box center [168, 291] width 32 height 10
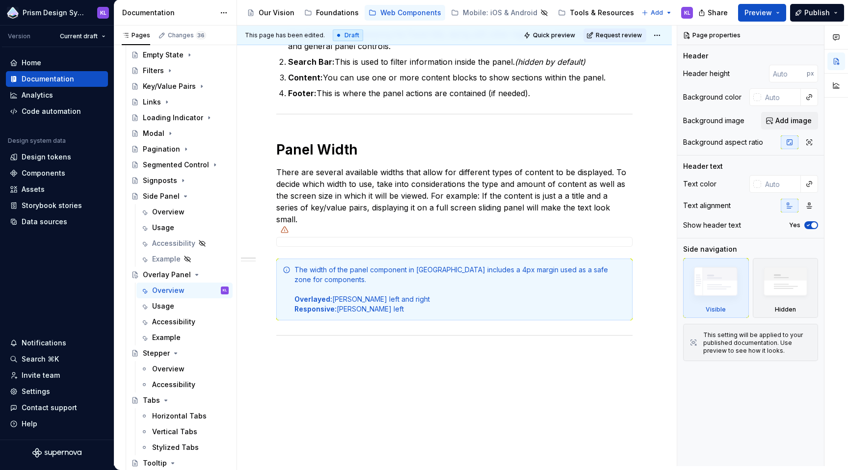
scroll to position [366, 0]
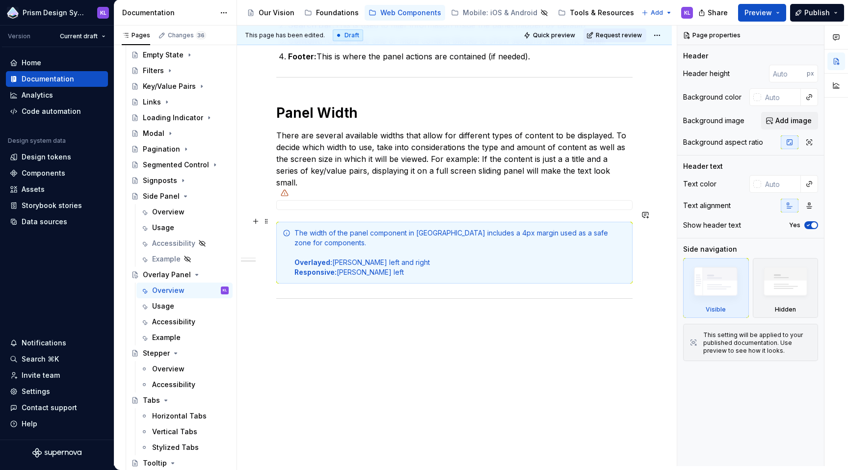
type textarea "*"
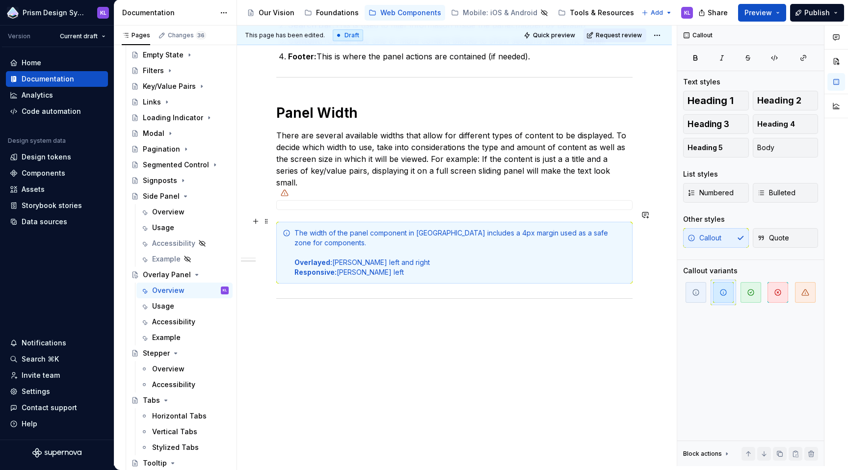
click at [294, 222] on div "The width of the panel component in Figma includes a 4px margin used as a safe …" at bounding box center [454, 253] width 356 height 62
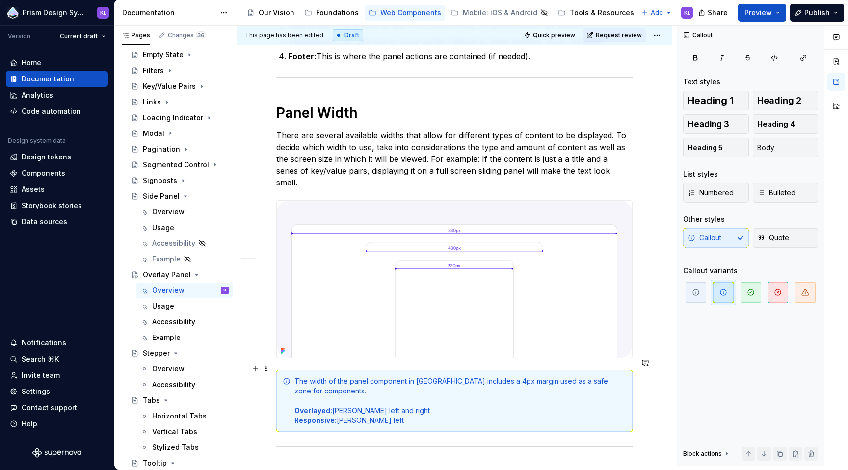
click at [302, 376] on div "The width of the panel component in Figma includes a 4px margin used as a safe …" at bounding box center [460, 400] width 332 height 49
click at [293, 370] on div "The width of the panel component in Figma includes a 4px margin used as a safe …" at bounding box center [454, 401] width 356 height 62
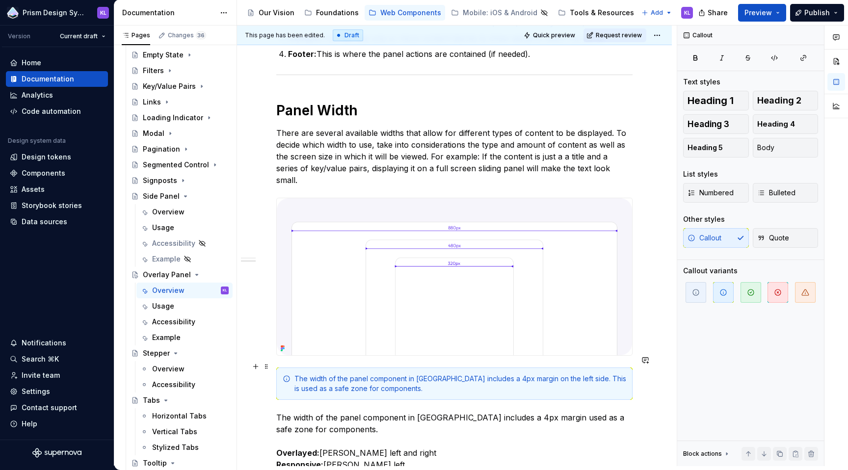
scroll to position [370, 0]
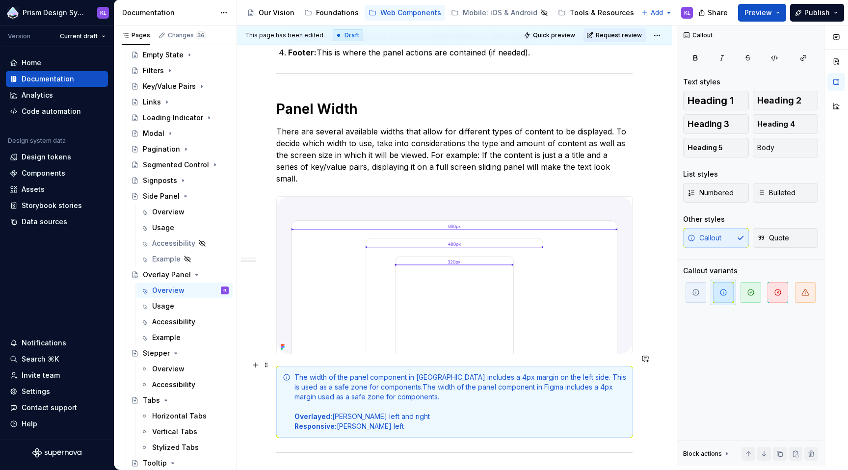
click at [545, 372] on div "The width of the panel component in Figma includes a 4px margin on the left sid…" at bounding box center [460, 401] width 332 height 59
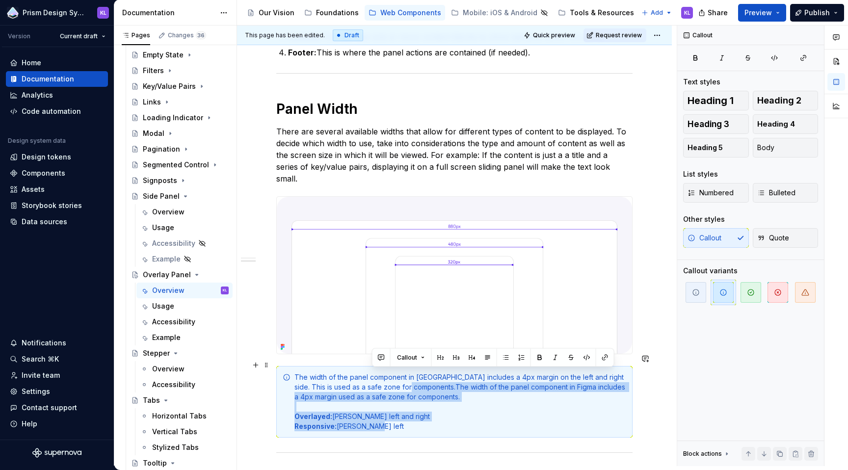
drag, startPoint x: 461, startPoint y: 409, endPoint x: 415, endPoint y: 374, distance: 58.5
click at [415, 374] on div "The width of the panel component in Figma includes a 4px margin on the left and…" at bounding box center [460, 401] width 332 height 59
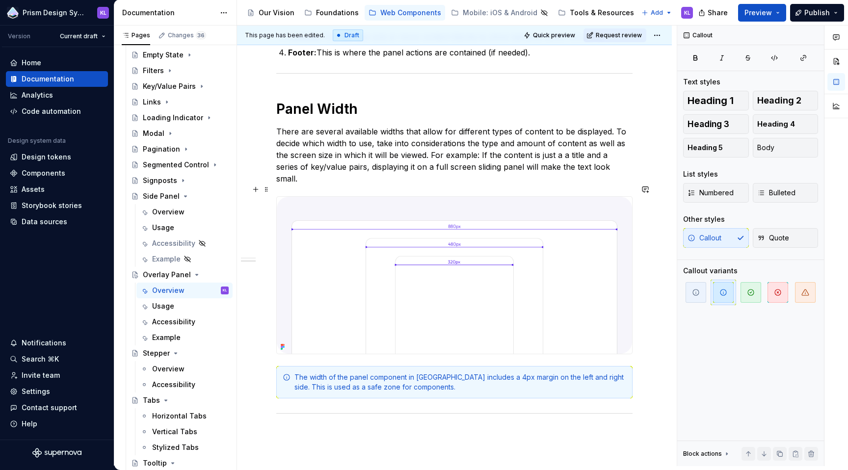
click at [649, 275] on div "Anatomy Header: Used for displaying the Panel title, along with other high-leve…" at bounding box center [454, 200] width 435 height 785
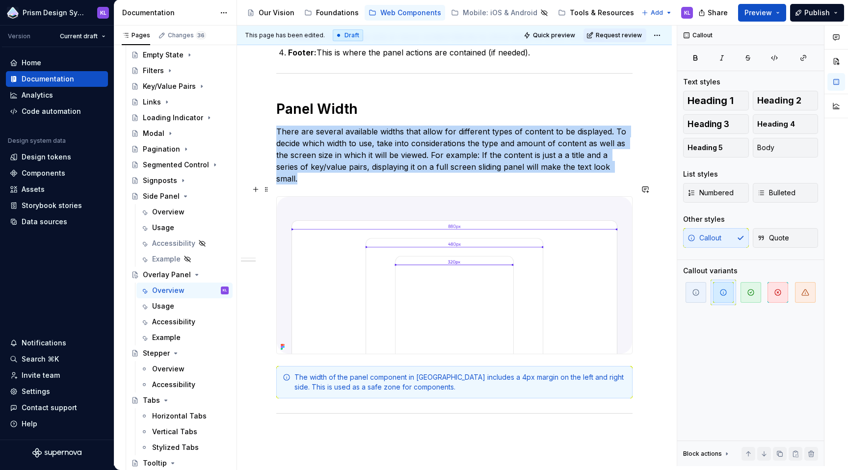
click at [450, 266] on img at bounding box center [454, 275] width 355 height 157
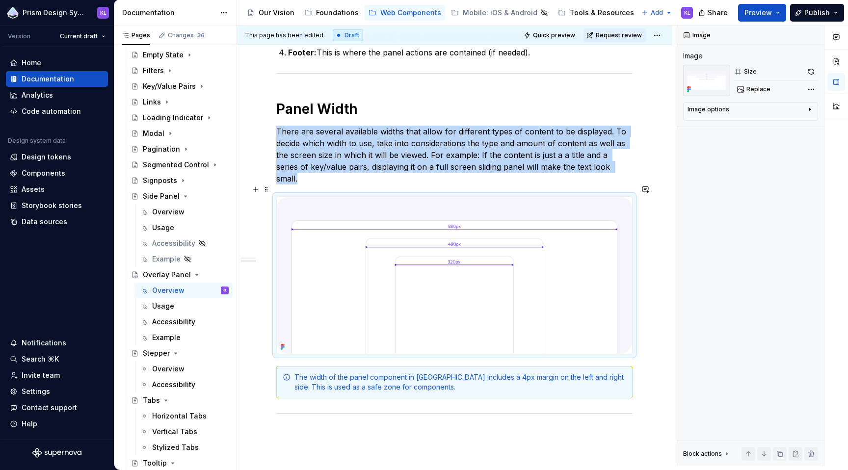
click at [559, 287] on img at bounding box center [454, 275] width 355 height 157
click at [760, 88] on span "Replace" at bounding box center [758, 89] width 24 height 8
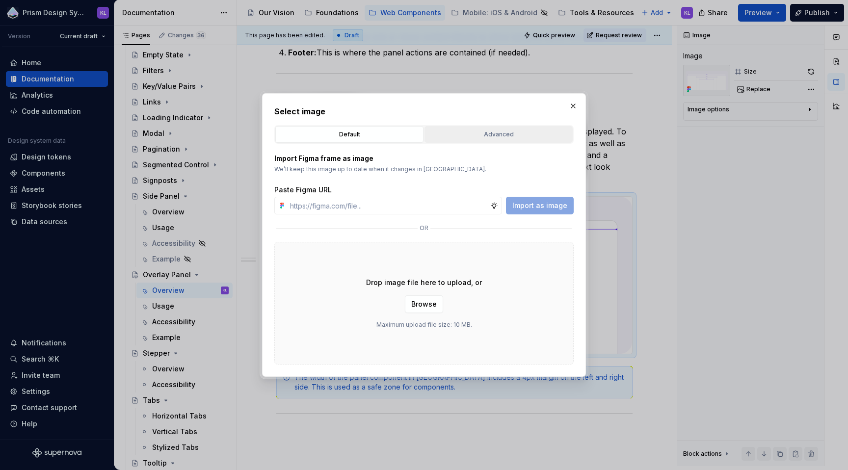
click at [513, 130] on div "Advanced" at bounding box center [498, 135] width 141 height 10
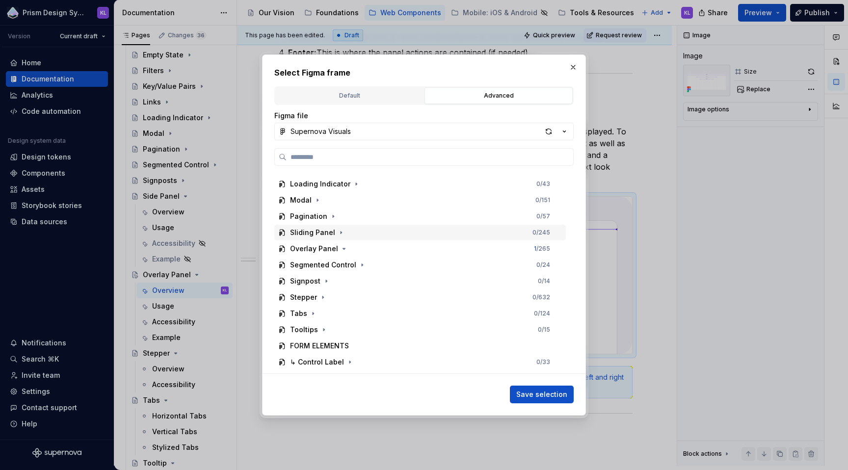
scroll to position [478, 0]
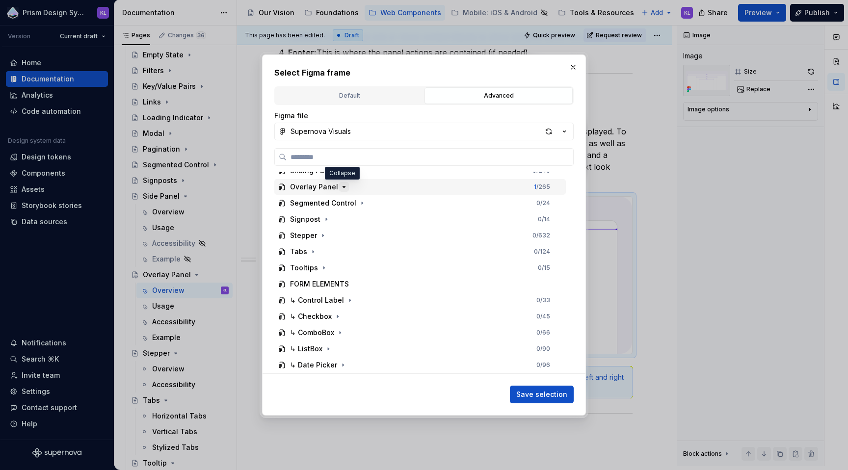
click at [343, 186] on icon "button" at bounding box center [344, 186] width 2 height 1
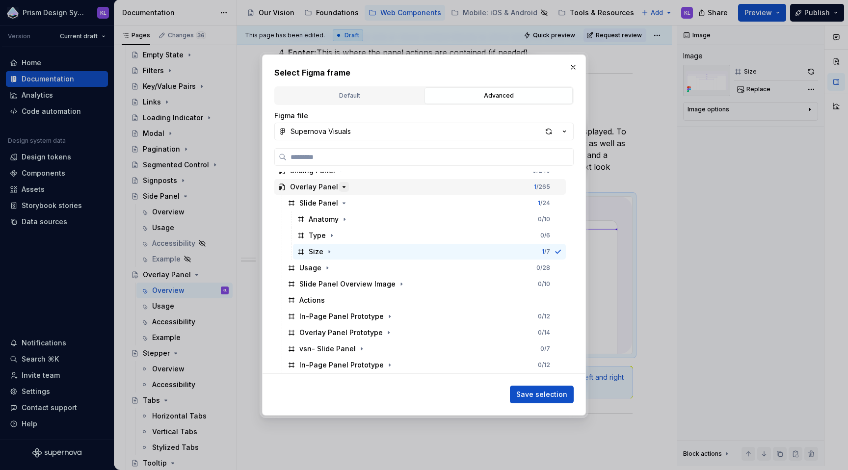
click at [343, 186] on icon "button" at bounding box center [344, 186] width 2 height 1
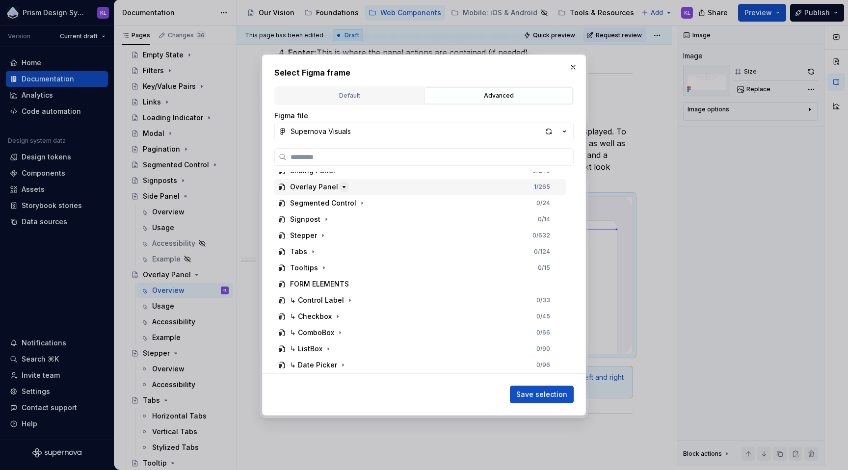
click at [343, 186] on icon "button" at bounding box center [344, 186] width 2 height 1
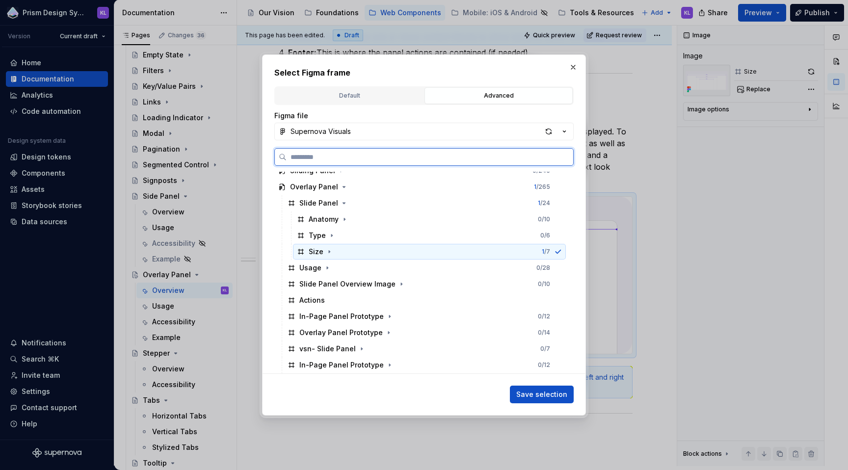
click at [313, 253] on div "Size" at bounding box center [316, 252] width 15 height 10
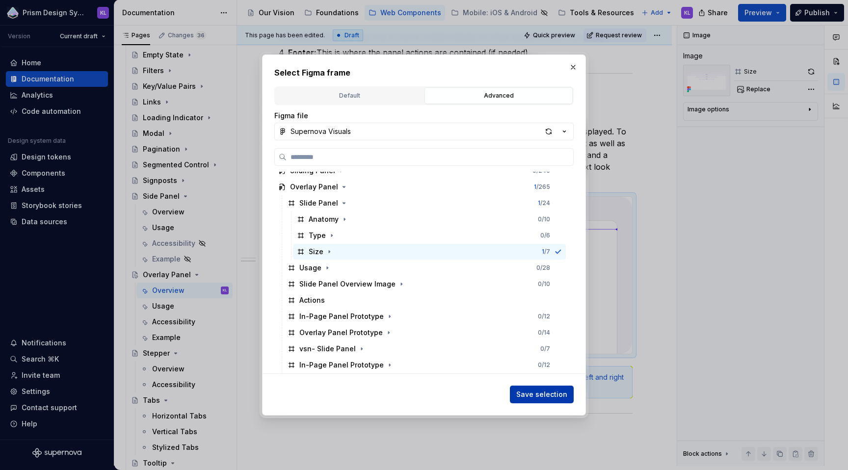
click at [566, 392] on span "Save selection" at bounding box center [541, 395] width 51 height 10
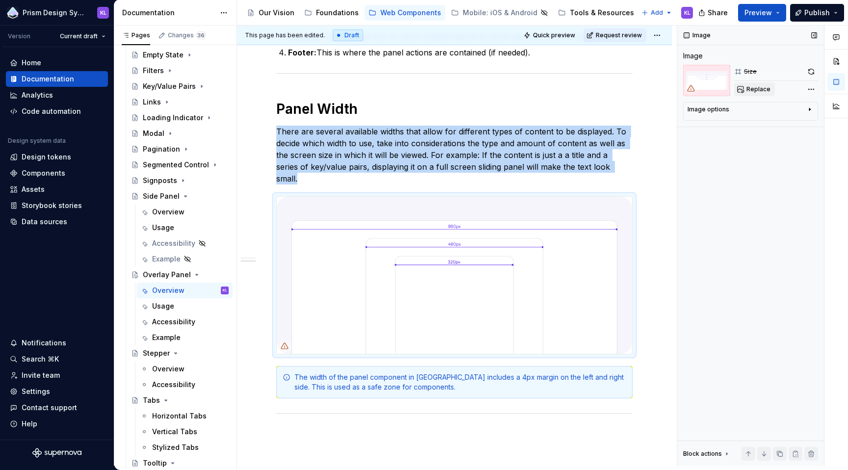
click at [754, 86] on span "Replace" at bounding box center [758, 89] width 24 height 8
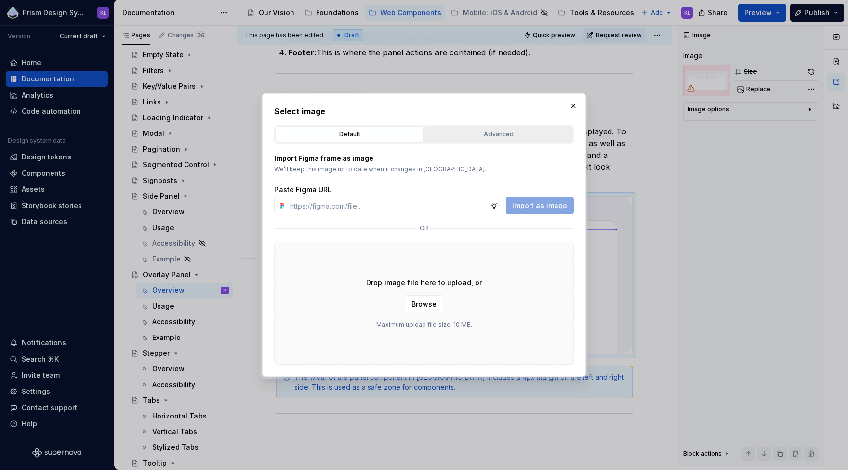
click at [511, 141] on button "Advanced" at bounding box center [498, 134] width 148 height 17
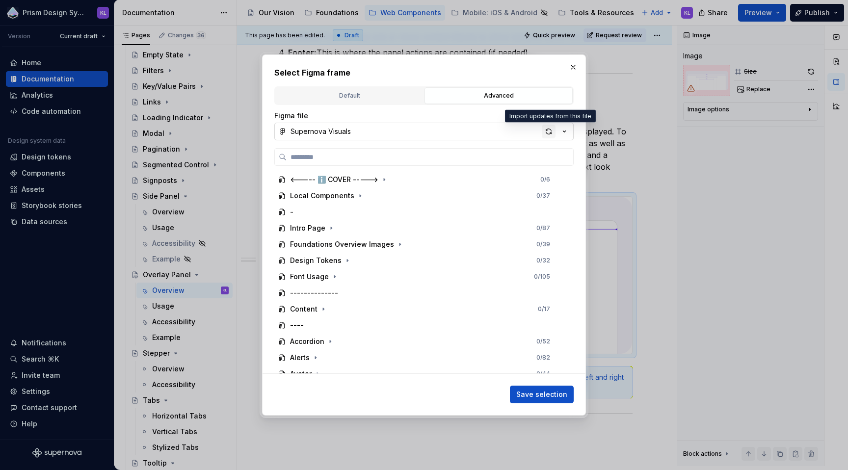
click at [549, 130] on div "button" at bounding box center [549, 132] width 14 height 14
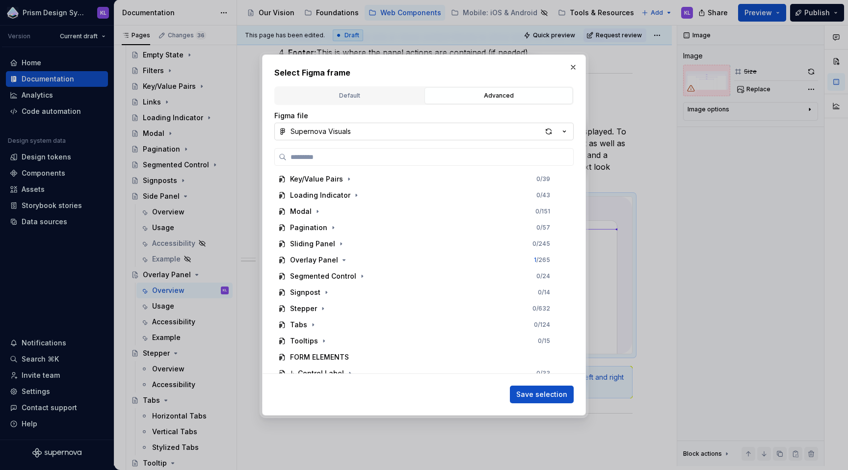
scroll to position [406, 0]
click at [343, 259] on icon "button" at bounding box center [344, 259] width 2 height 1
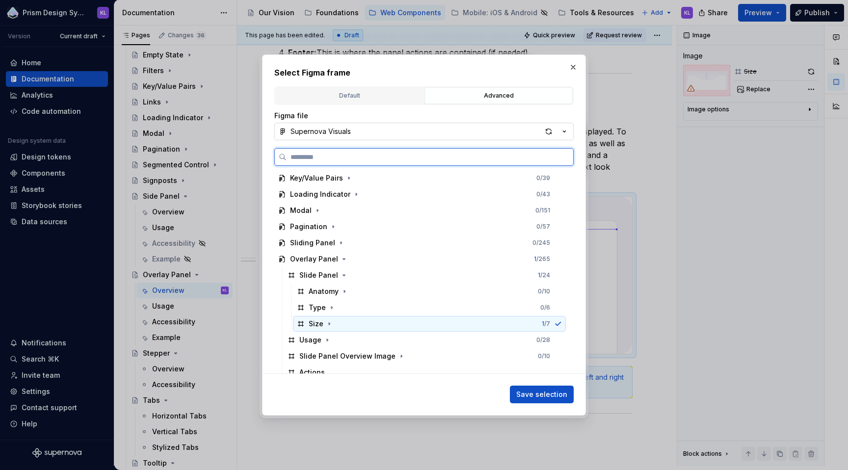
click at [309, 323] on div "Size" at bounding box center [316, 324] width 15 height 10
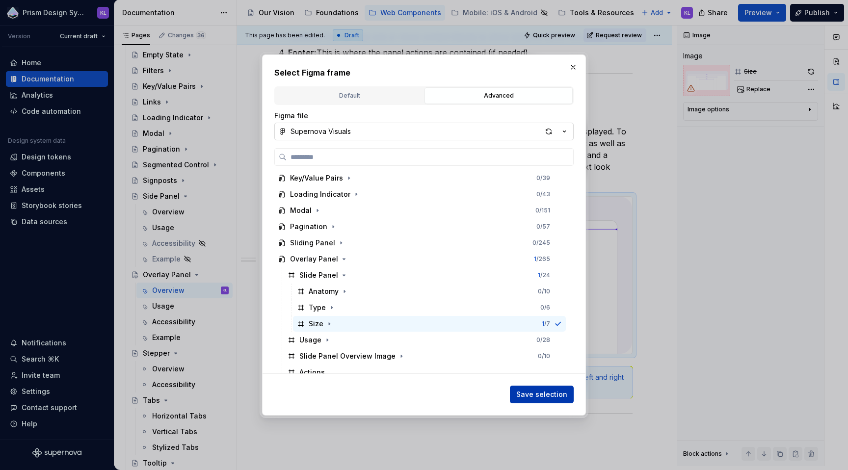
click at [552, 395] on span "Save selection" at bounding box center [541, 395] width 51 height 10
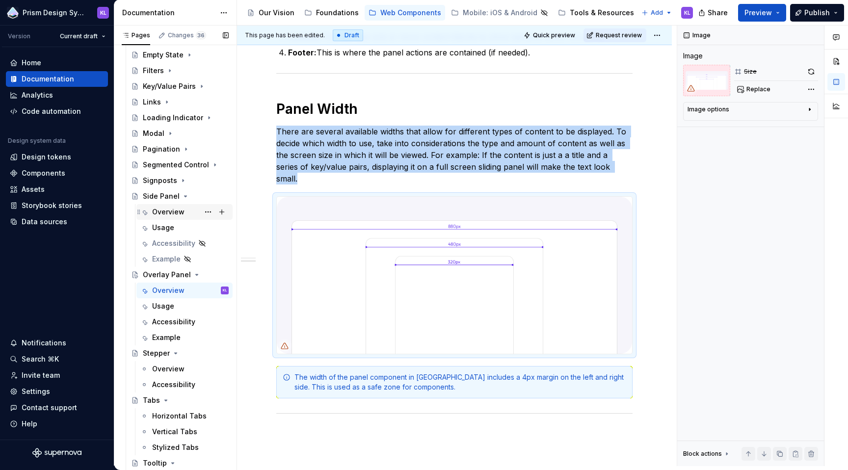
click at [169, 212] on div "Overview" at bounding box center [168, 212] width 32 height 10
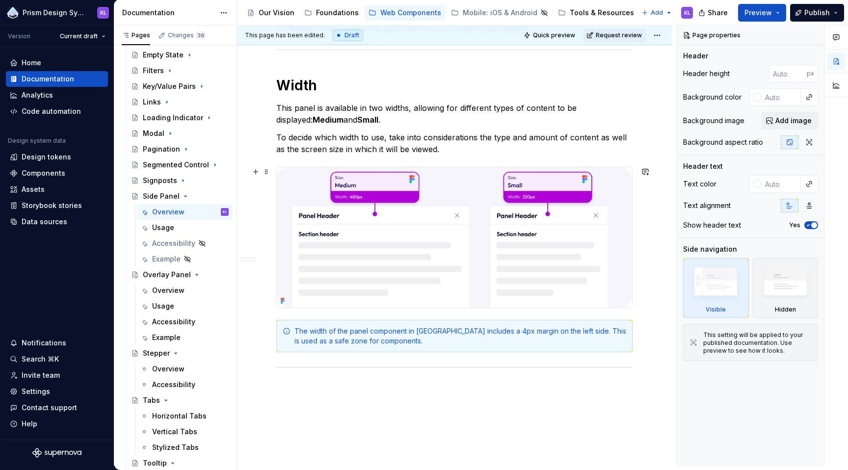
scroll to position [392, 0]
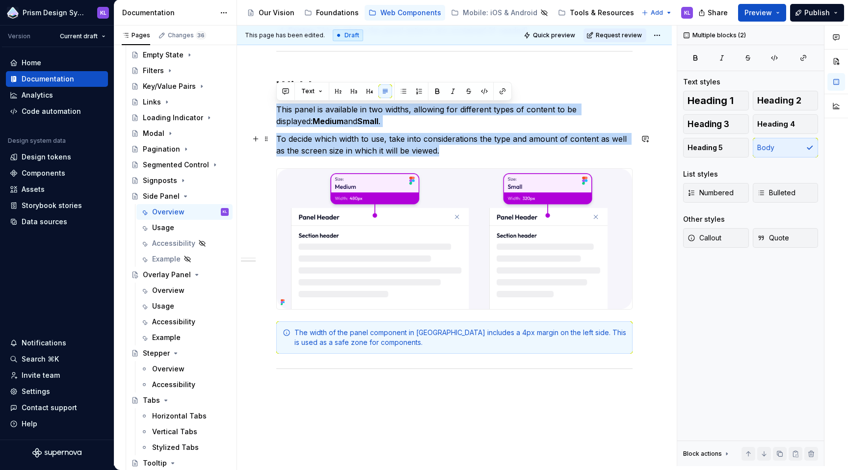
drag, startPoint x: 277, startPoint y: 109, endPoint x: 448, endPoint y: 151, distance: 176.2
click at [448, 151] on div "Anatomy Header: Used for displaying the Panel title, along with other high-leve…" at bounding box center [454, 111] width 356 height 604
click at [156, 289] on div "Overview" at bounding box center [168, 291] width 32 height 10
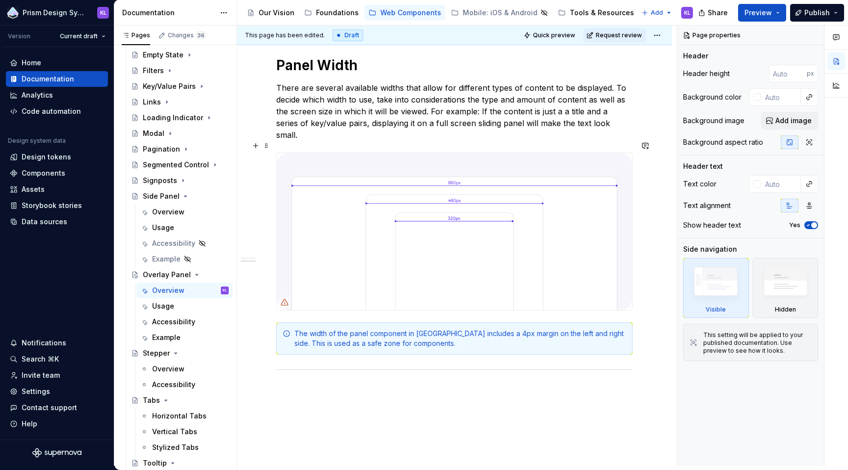
scroll to position [296, 0]
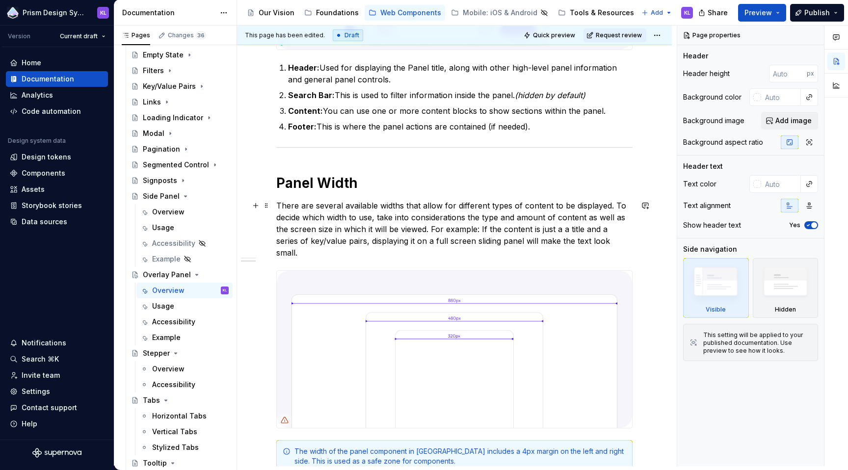
type textarea "*"
click at [276, 204] on p "There are several available widths that allow for different types of content to…" at bounding box center [454, 229] width 356 height 59
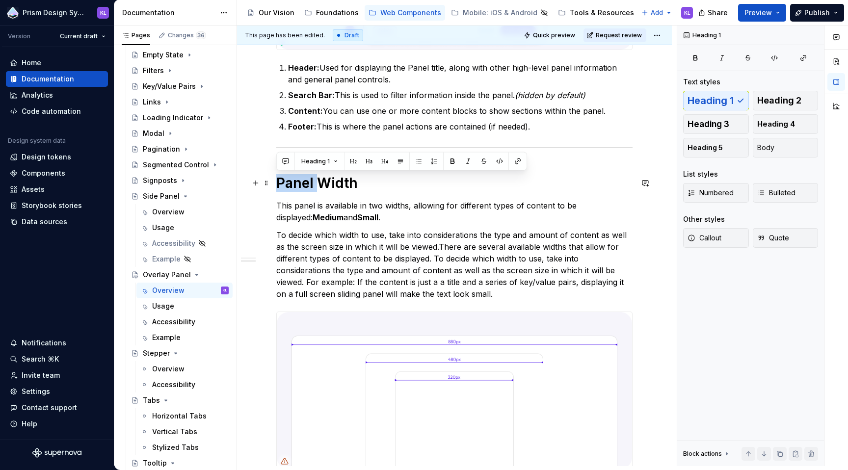
drag, startPoint x: 318, startPoint y: 183, endPoint x: 279, endPoint y: 184, distance: 39.8
click at [279, 184] on h1 "Panel Width" at bounding box center [454, 183] width 356 height 18
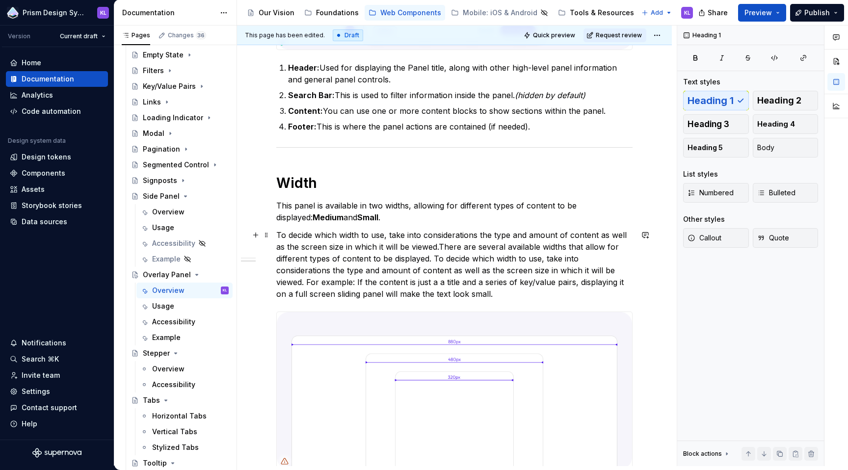
click at [435, 260] on p "To decide which width to use, take into considerations the type and amount of c…" at bounding box center [454, 264] width 356 height 71
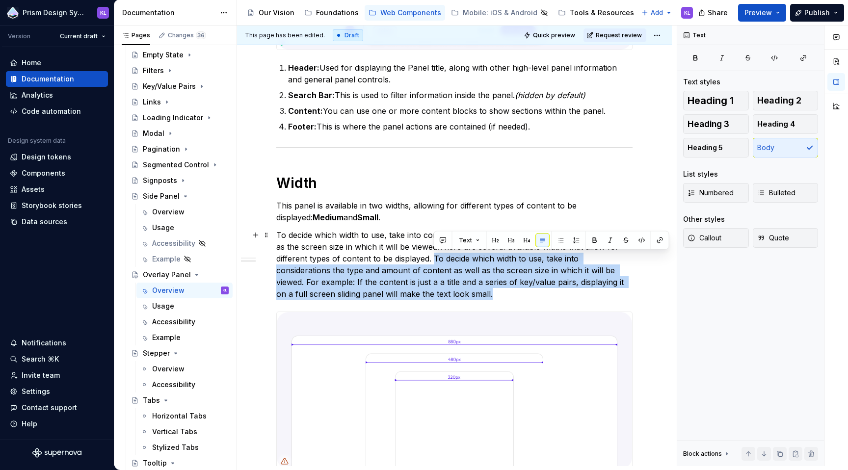
drag, startPoint x: 435, startPoint y: 261, endPoint x: 497, endPoint y: 289, distance: 68.9
click at [497, 289] on p "To decide which width to use, take into considerations the type and amount of c…" at bounding box center [454, 264] width 356 height 71
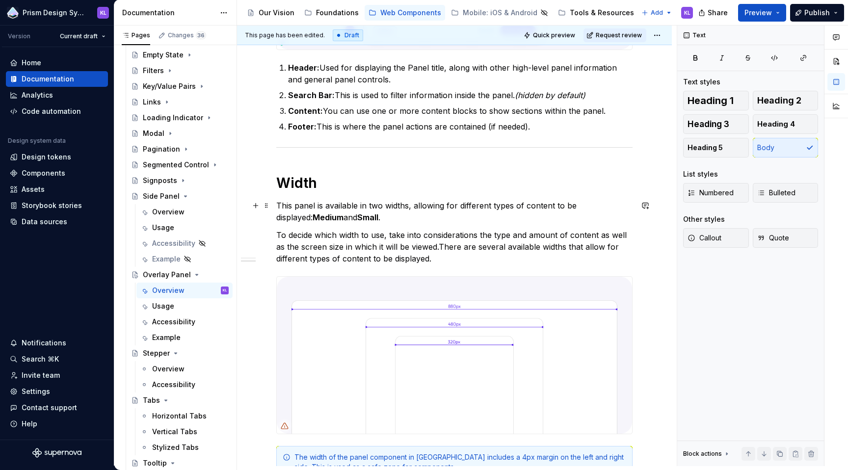
click at [313, 218] on strong "Medium" at bounding box center [328, 217] width 31 height 10
click at [372, 241] on p "To decide which width to use, take into considerations the type and amount of c…" at bounding box center [454, 246] width 356 height 35
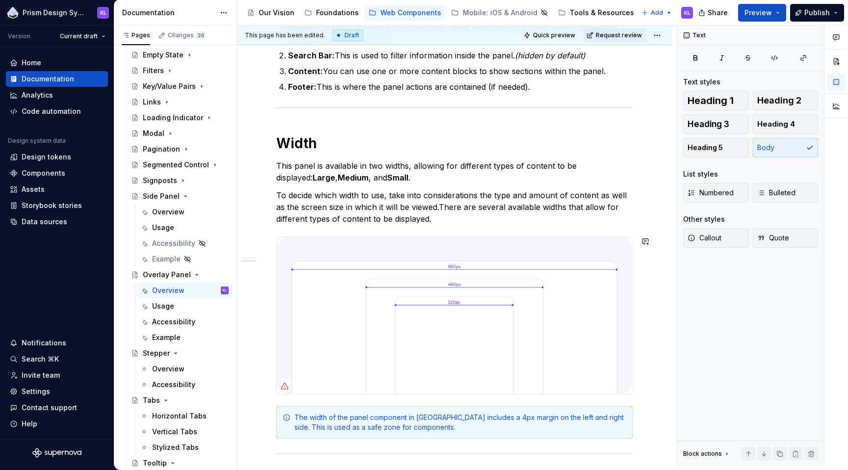
scroll to position [300, 0]
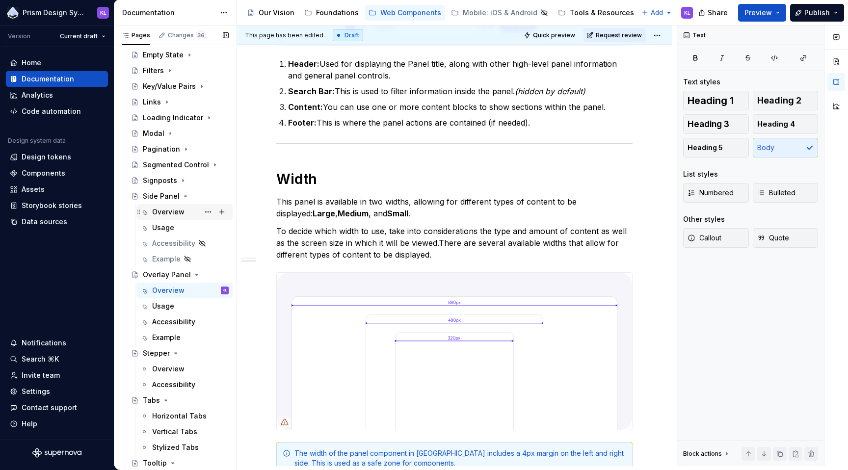
click at [173, 213] on div "Overview" at bounding box center [168, 212] width 32 height 10
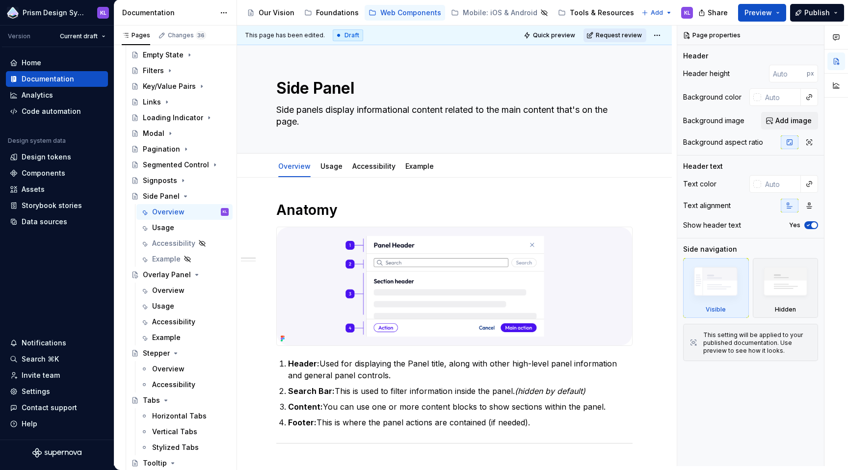
click at [612, 33] on span "Request review" at bounding box center [619, 35] width 46 height 8
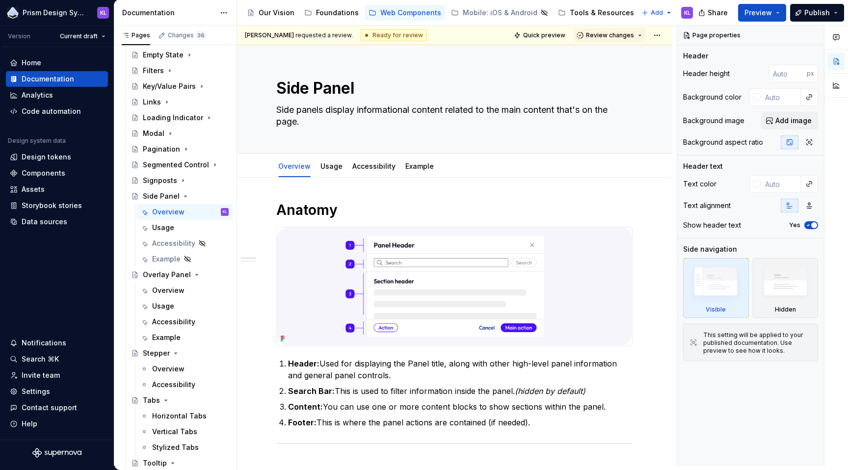
click at [612, 33] on span "Review changes" at bounding box center [610, 35] width 48 height 8
click at [612, 61] on div "This page is ready to publish." at bounding box center [637, 64] width 86 height 8
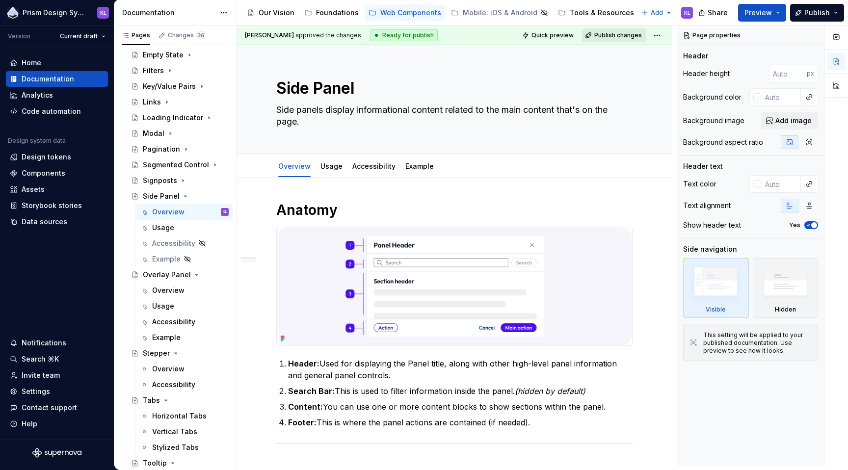
click at [616, 34] on span "Publish changes" at bounding box center [618, 35] width 48 height 8
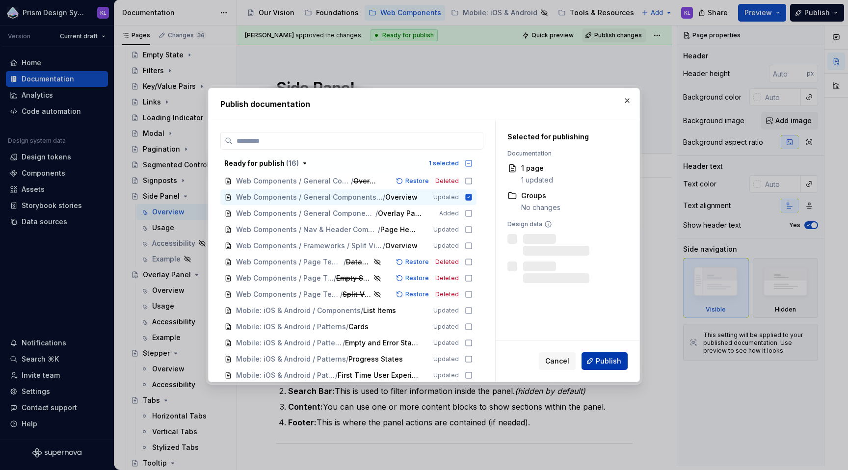
click at [607, 361] on span "Publish" at bounding box center [609, 361] width 26 height 10
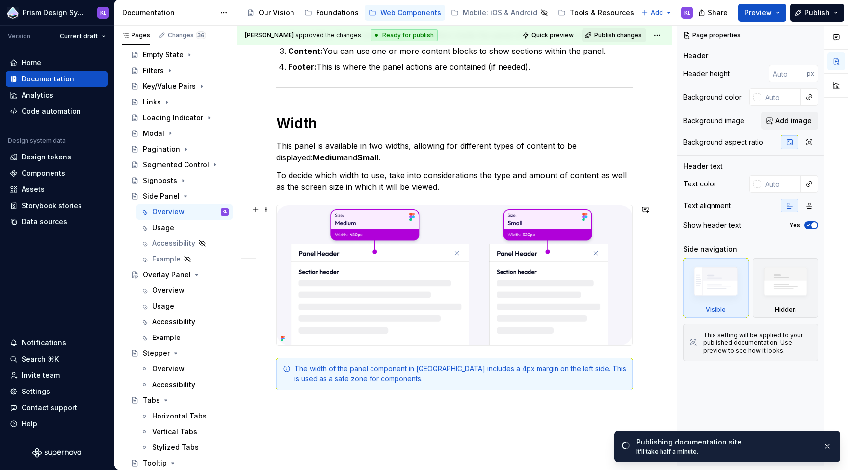
scroll to position [351, 0]
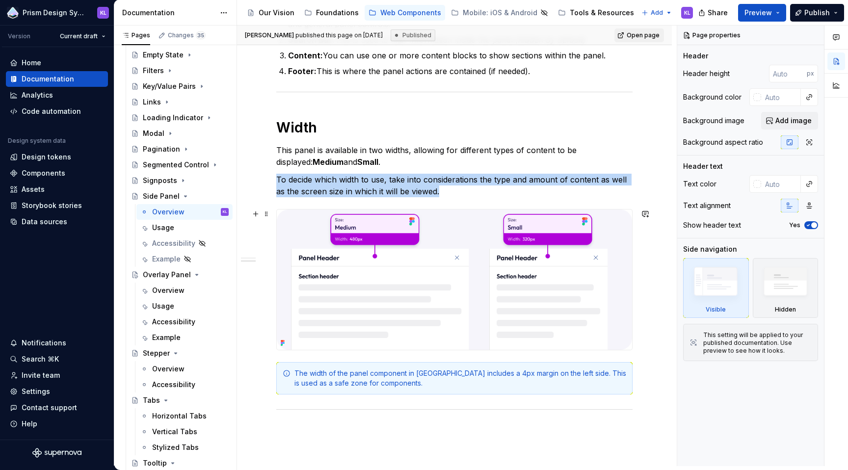
click at [589, 250] on img at bounding box center [454, 279] width 355 height 140
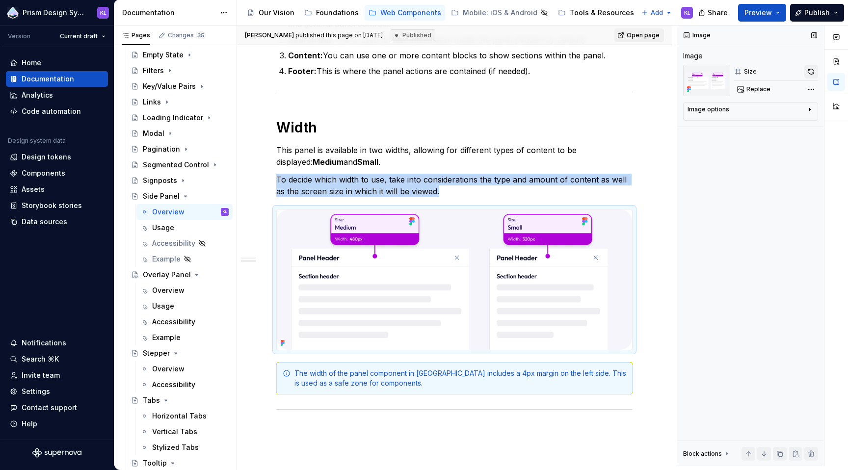
click at [809, 70] on button "button" at bounding box center [811, 72] width 14 height 14
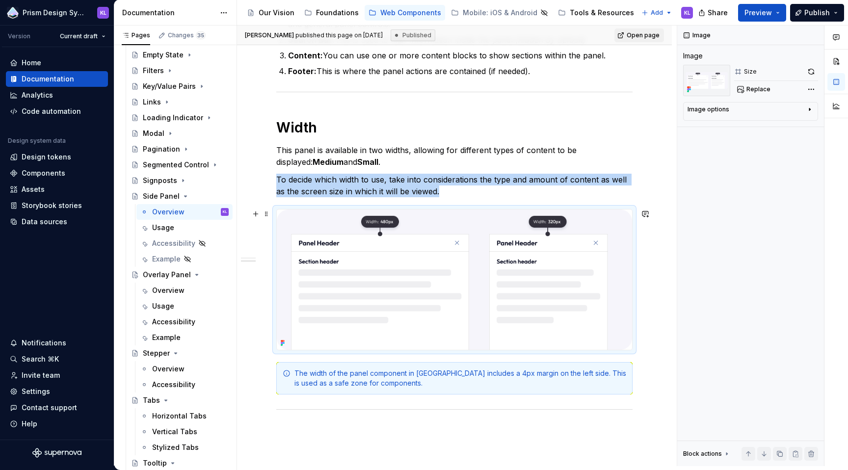
click at [560, 250] on img at bounding box center [454, 279] width 355 height 140
click at [811, 73] on button "button" at bounding box center [811, 72] width 14 height 14
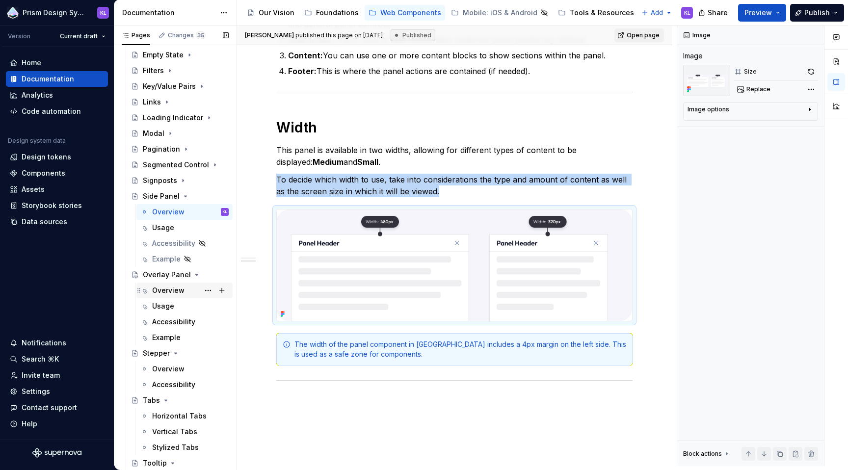
click at [183, 287] on div "Overview" at bounding box center [168, 291] width 32 height 10
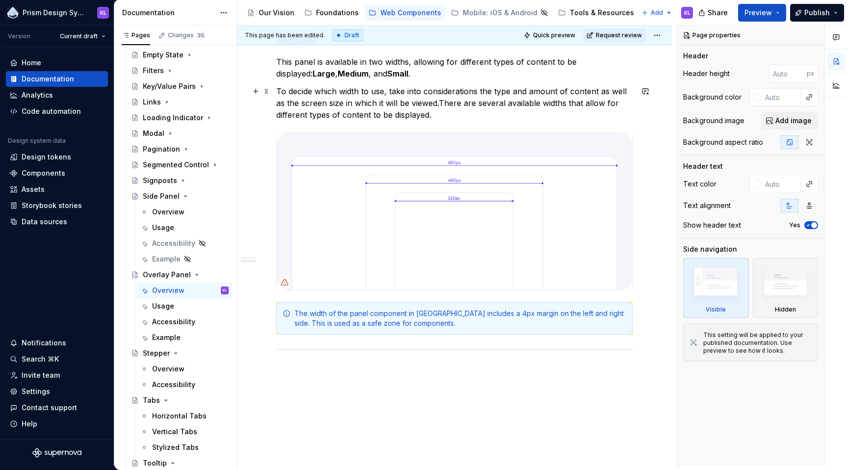
scroll to position [446, 0]
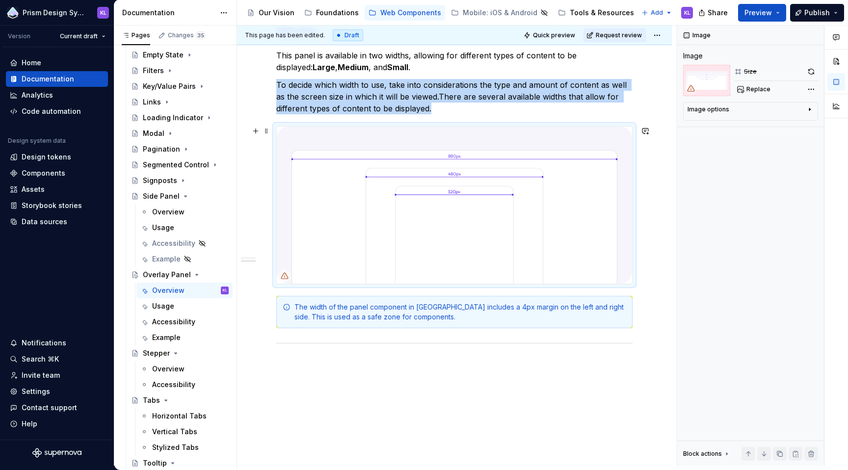
click at [536, 199] on img at bounding box center [454, 205] width 355 height 157
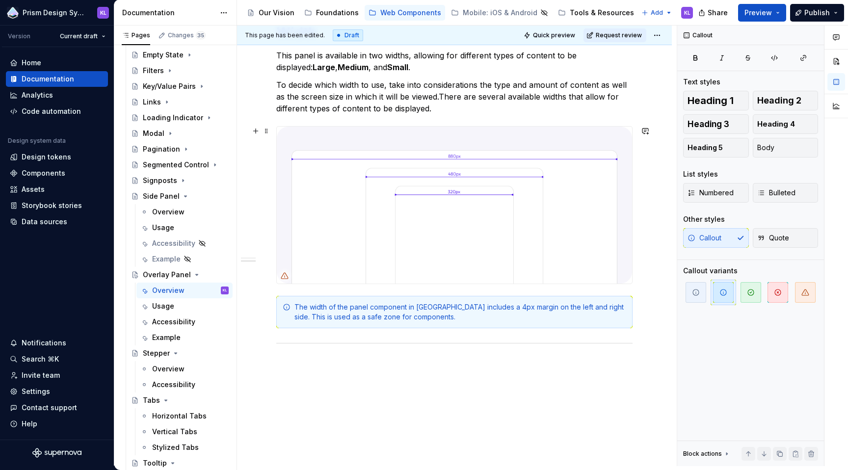
type textarea "*"
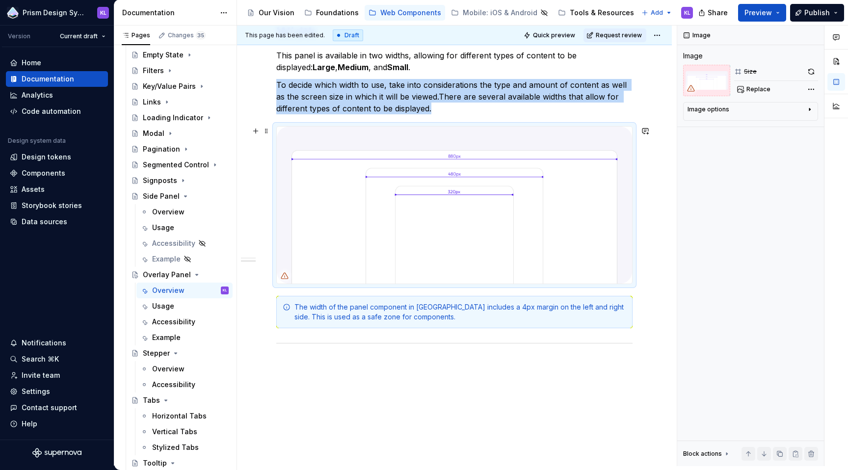
click at [427, 147] on img at bounding box center [454, 205] width 355 height 157
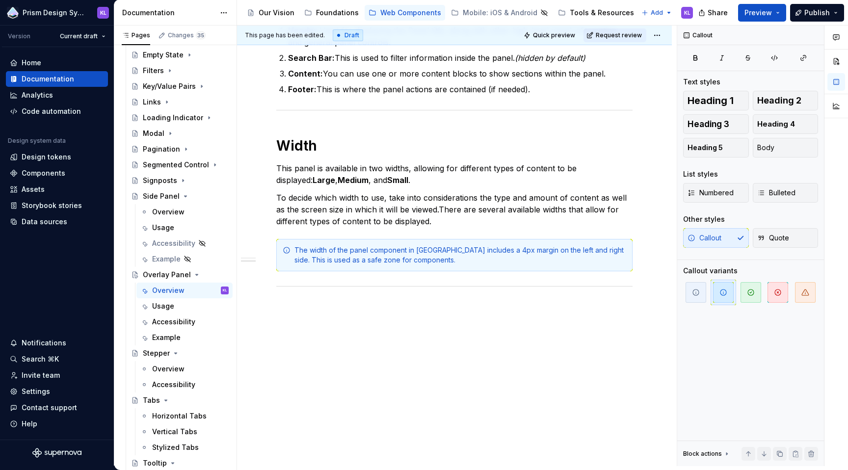
scroll to position [333, 0]
click at [442, 224] on p "To decide which width to use, take into considerations the type and amount of c…" at bounding box center [454, 209] width 356 height 35
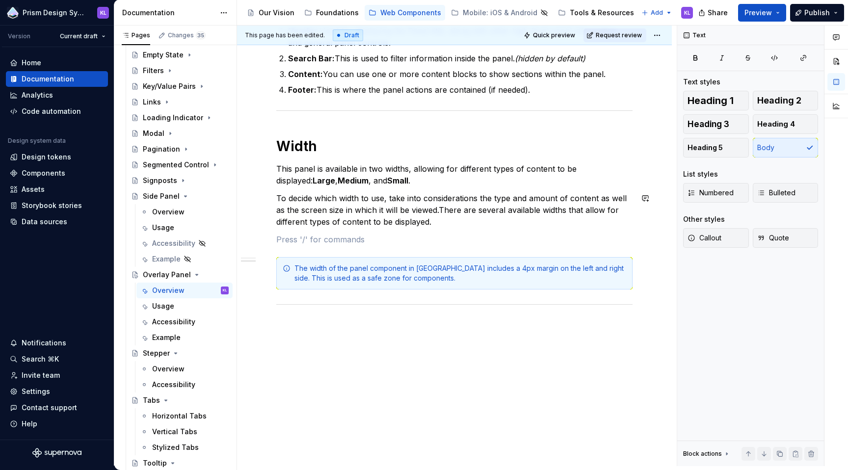
scroll to position [350, 0]
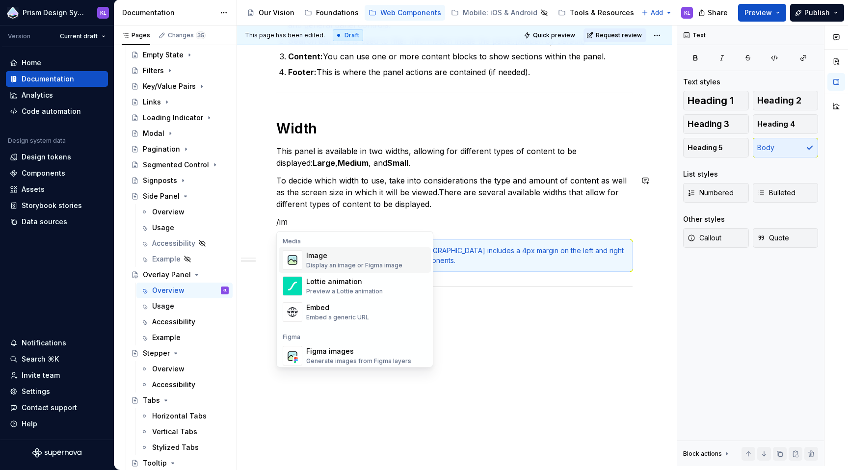
click at [384, 272] on span "Image Display an image or Figma image" at bounding box center [355, 260] width 152 height 26
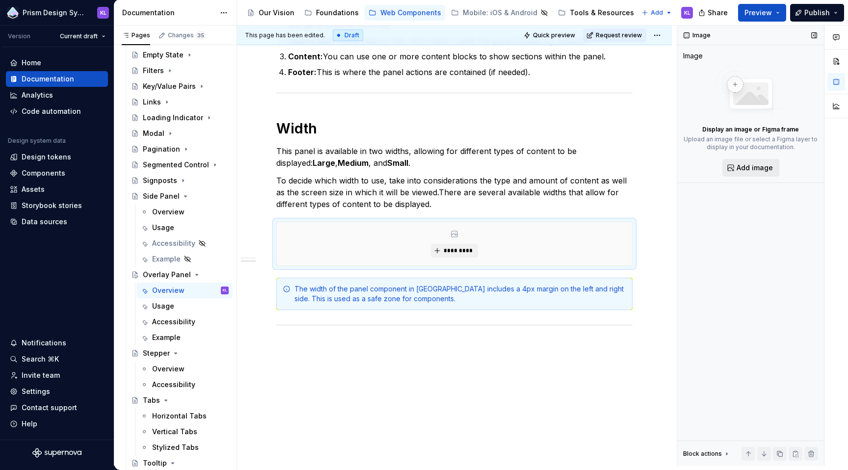
click at [765, 165] on span "Add image" at bounding box center [754, 168] width 36 height 10
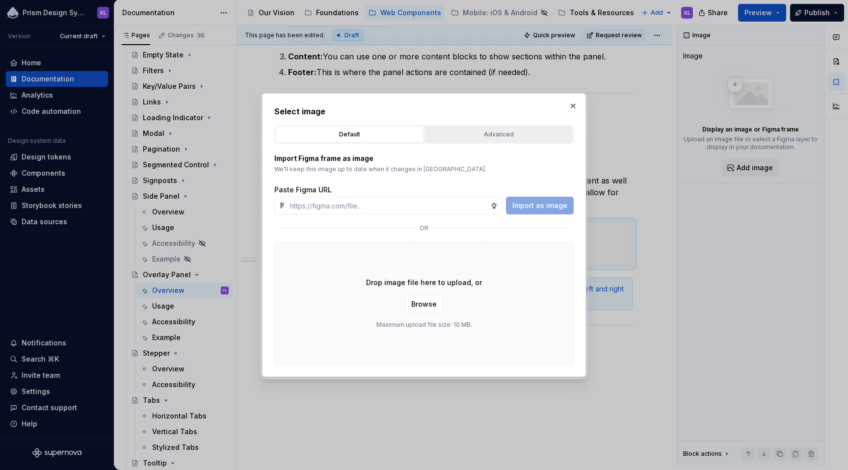
click at [442, 132] on div "Advanced" at bounding box center [498, 135] width 141 height 10
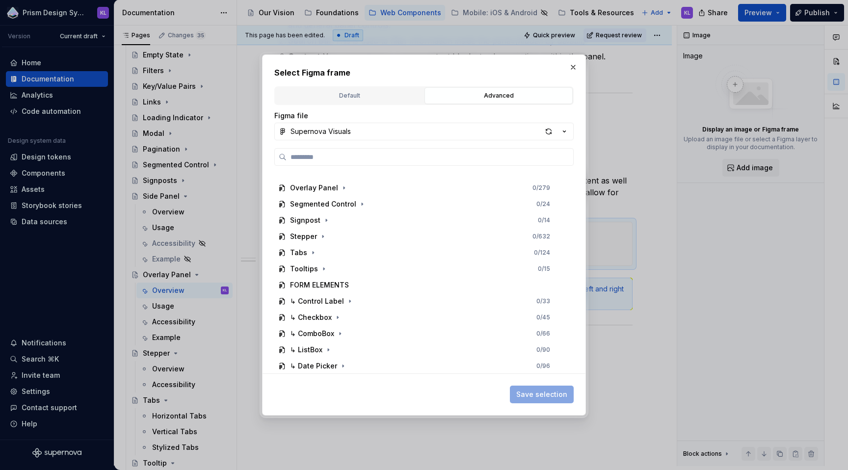
scroll to position [475, 0]
click at [343, 189] on icon "button" at bounding box center [343, 189] width 1 height 2
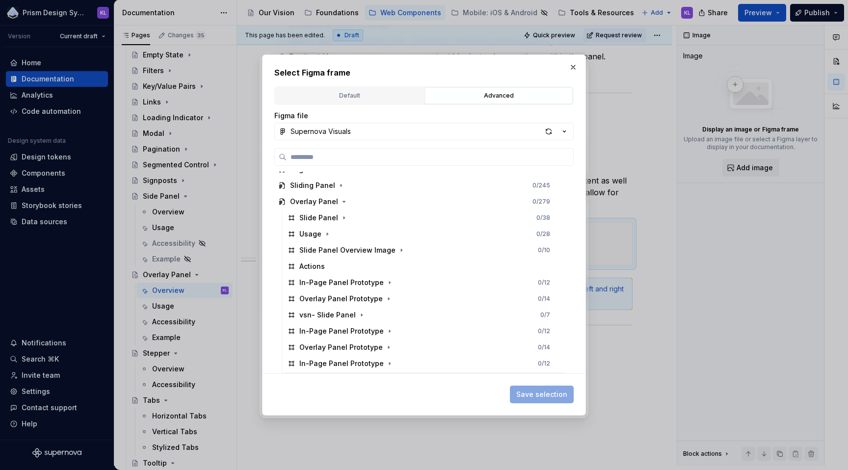
scroll to position [457, 0]
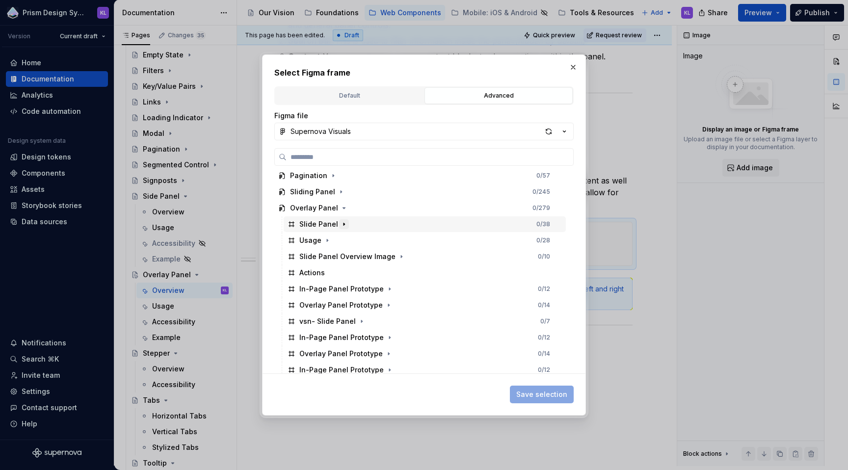
click at [343, 223] on icon "button" at bounding box center [343, 224] width 1 height 2
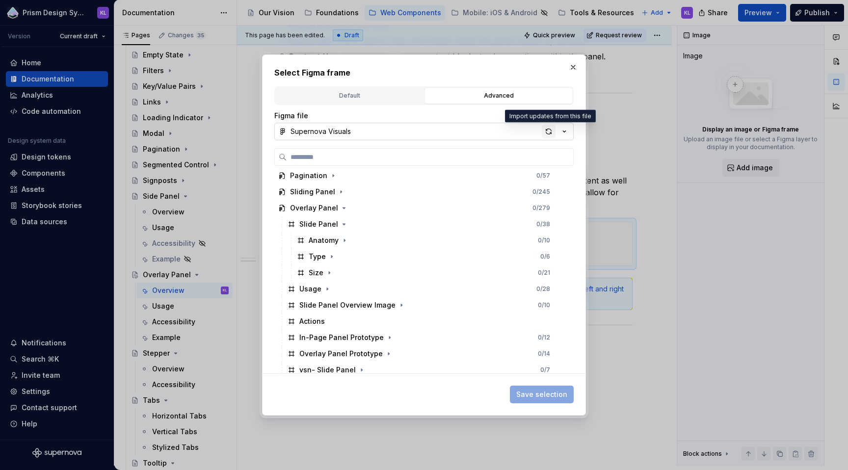
click at [553, 135] on div "button" at bounding box center [549, 132] width 14 height 14
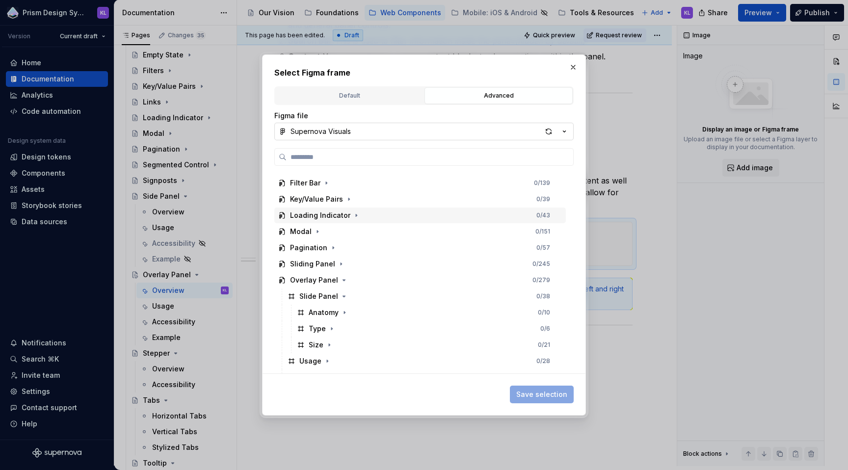
scroll to position [400, 0]
click at [341, 263] on icon "button" at bounding box center [344, 265] width 8 height 8
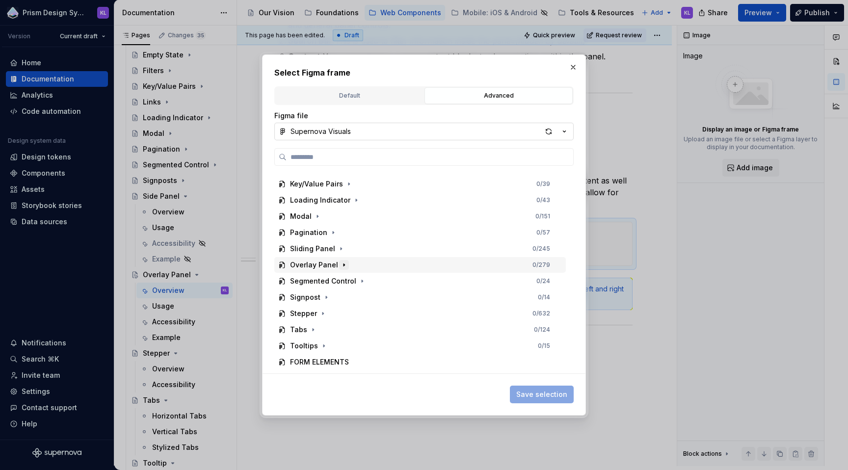
click at [341, 263] on icon "button" at bounding box center [344, 265] width 8 height 8
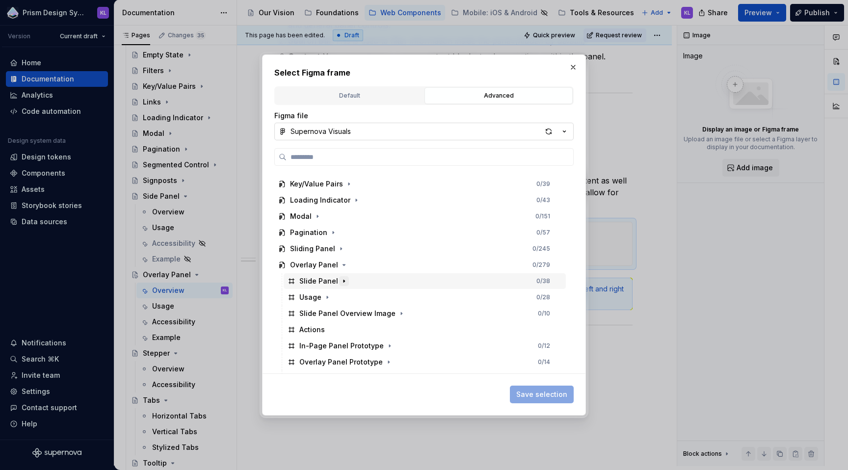
click at [340, 281] on icon "button" at bounding box center [344, 281] width 8 height 8
click at [329, 329] on icon "button" at bounding box center [329, 329] width 1 height 2
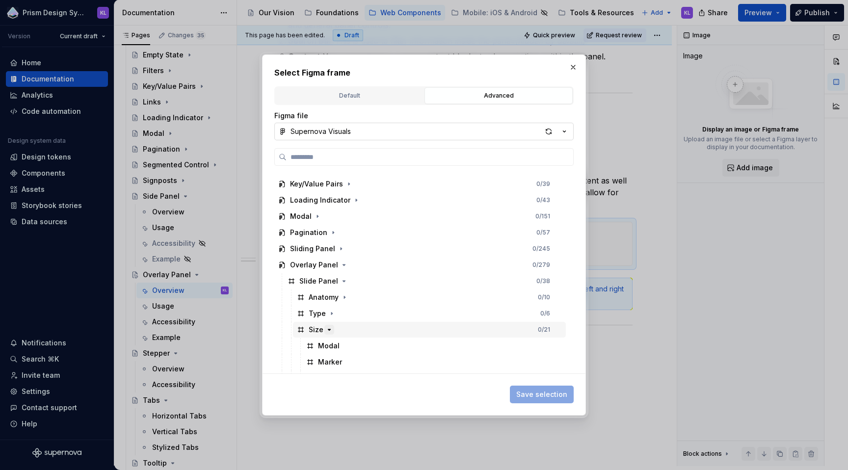
click at [329, 329] on icon "button" at bounding box center [329, 329] width 2 height 1
click at [548, 132] on div "button" at bounding box center [549, 132] width 14 height 14
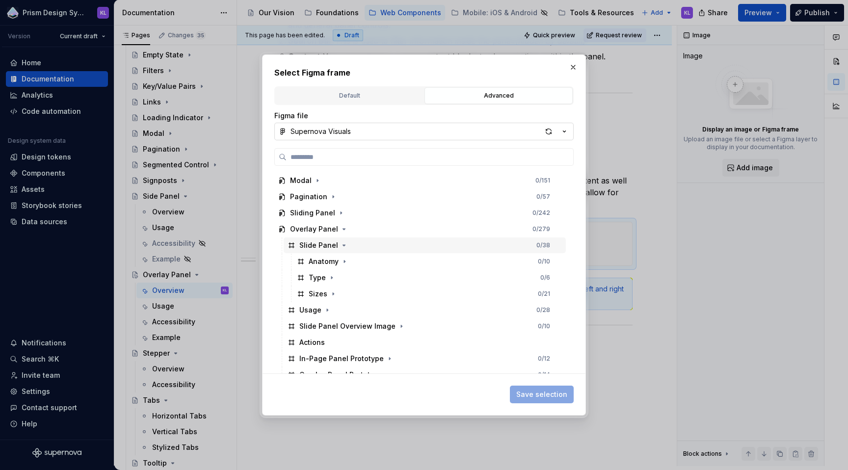
scroll to position [449, 0]
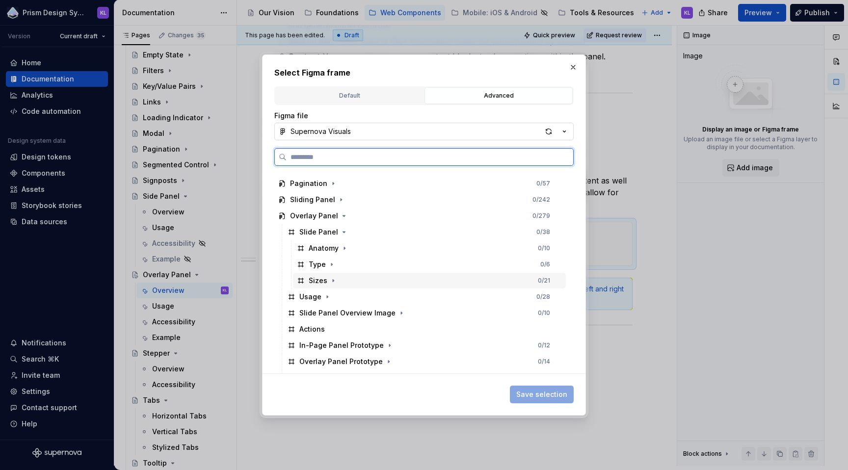
click at [318, 281] on div "Sizes" at bounding box center [318, 281] width 19 height 10
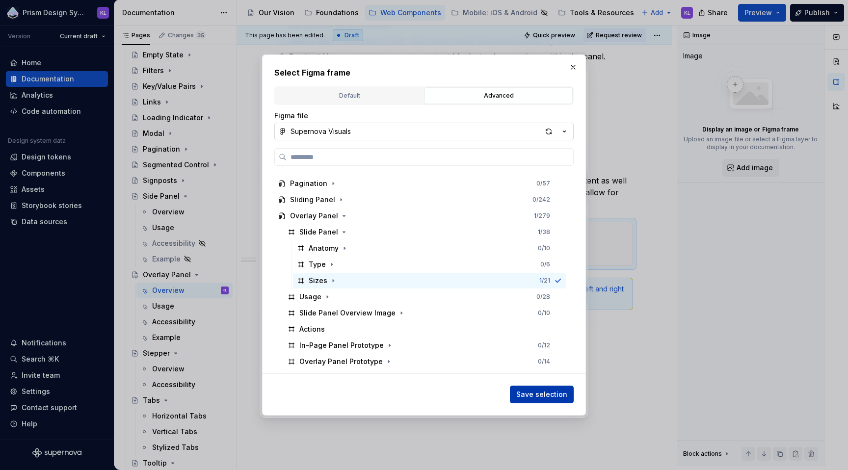
click at [517, 391] on button "Save selection" at bounding box center [542, 395] width 64 height 18
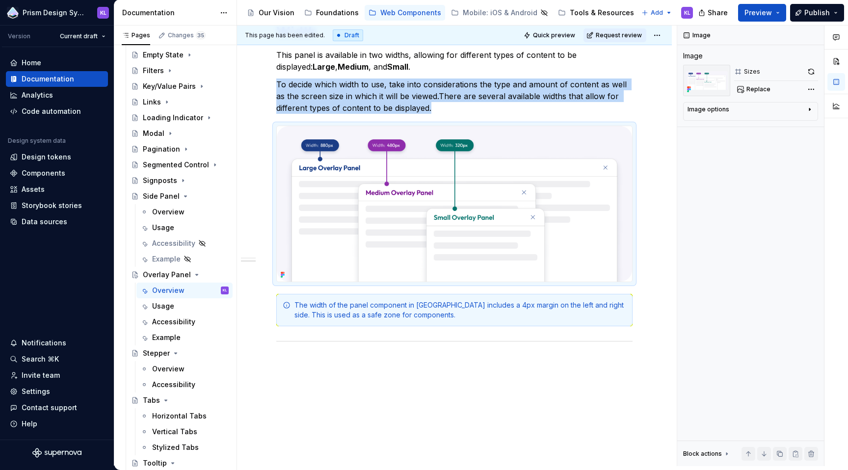
scroll to position [455, 0]
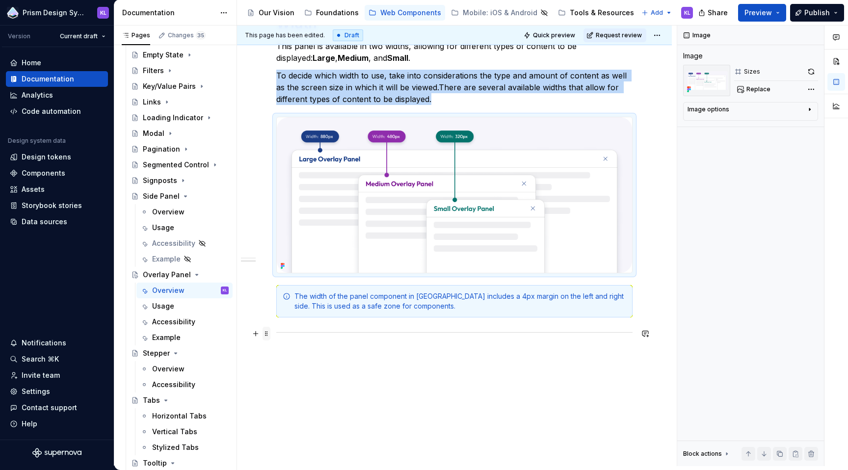
click at [267, 333] on span at bounding box center [266, 334] width 8 height 14
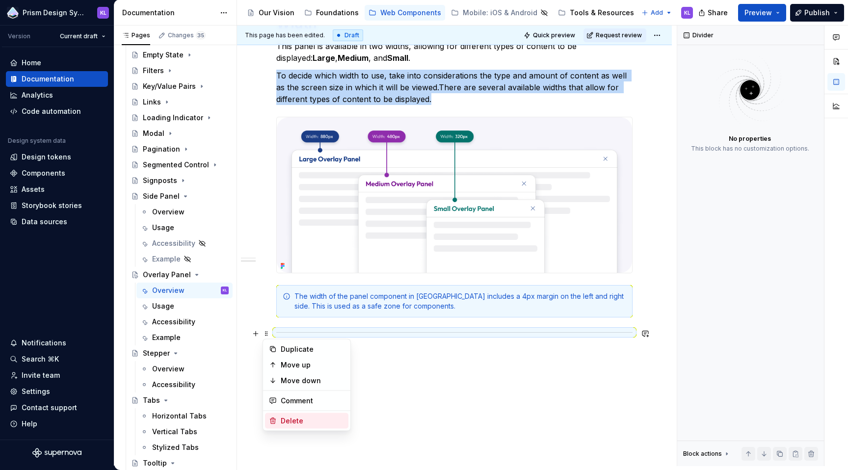
click at [322, 423] on div "Delete" at bounding box center [313, 421] width 64 height 10
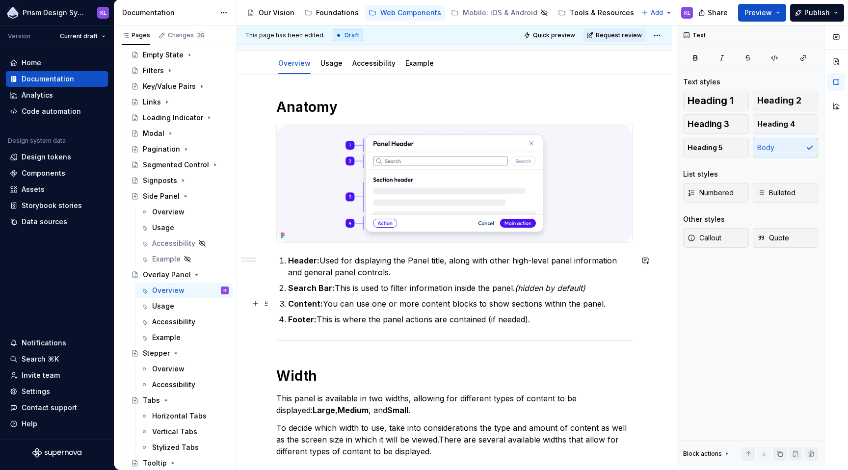
scroll to position [35, 0]
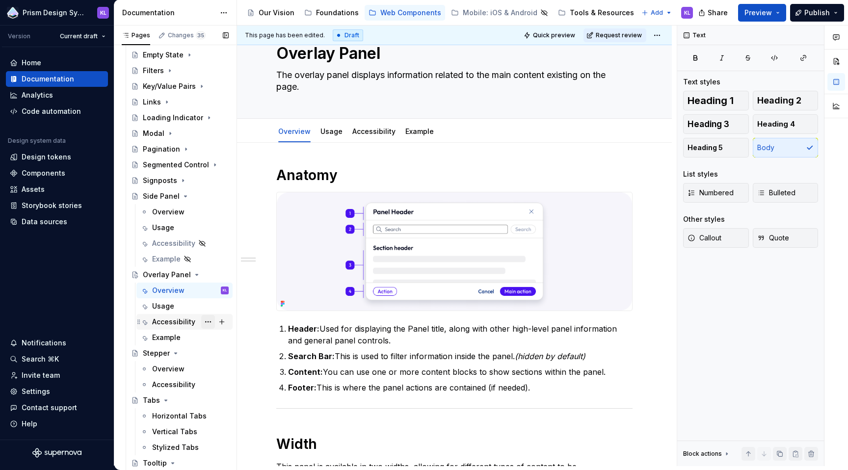
click at [202, 323] on button "Page tree" at bounding box center [208, 322] width 14 height 14
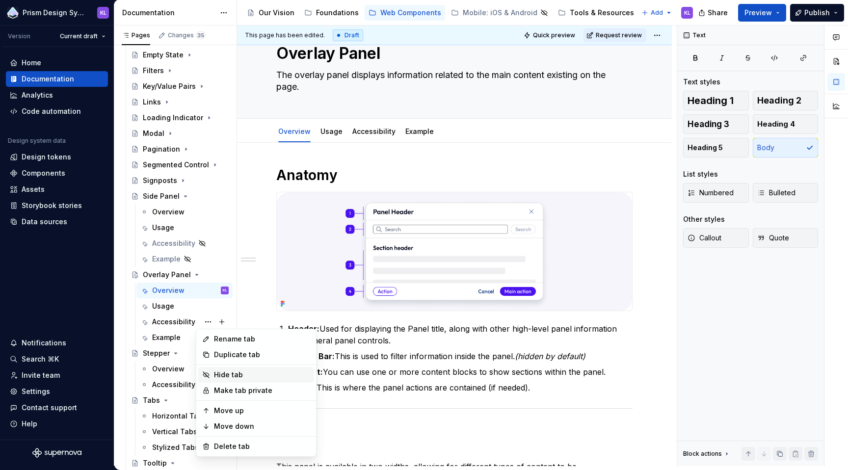
click at [227, 373] on div "Hide tab" at bounding box center [262, 375] width 96 height 10
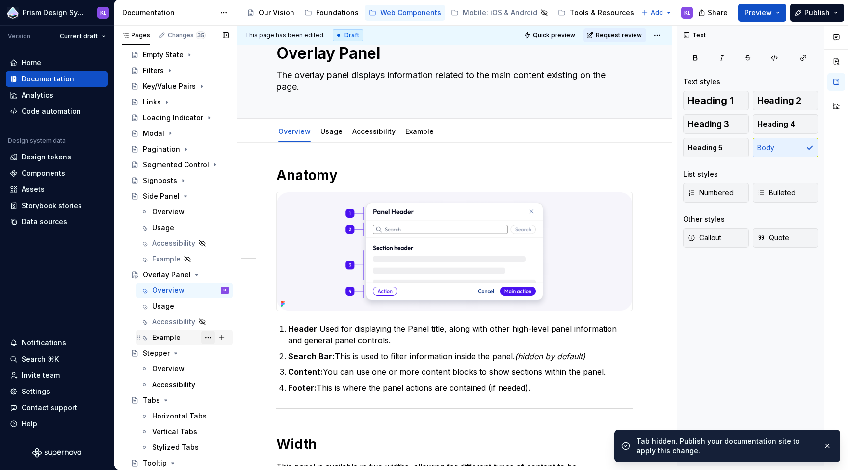
click at [202, 333] on button "Page tree" at bounding box center [208, 338] width 14 height 14
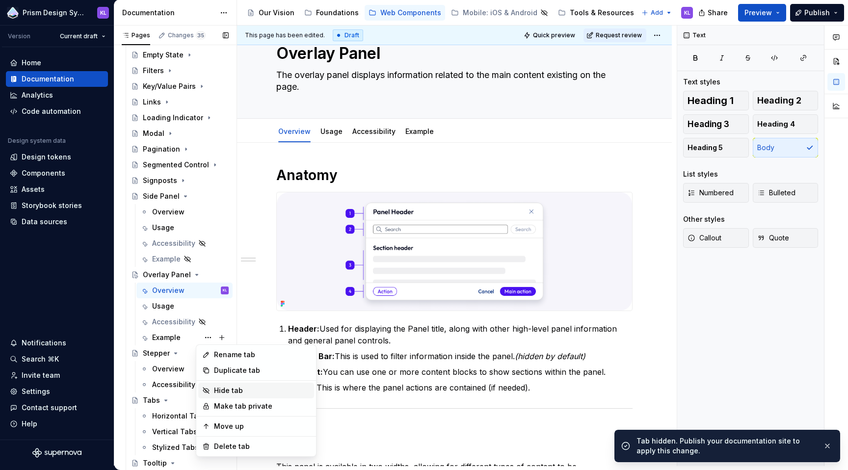
click at [232, 388] on div "Hide tab" at bounding box center [262, 391] width 96 height 10
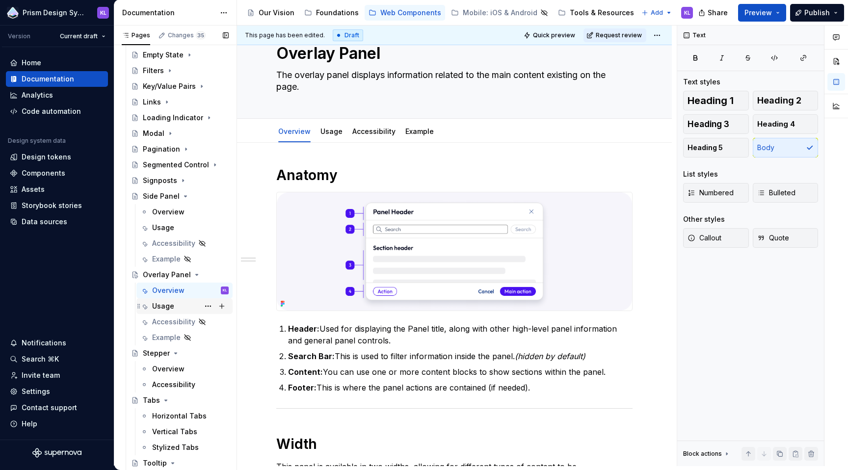
click at [182, 303] on div "Usage" at bounding box center [190, 306] width 77 height 14
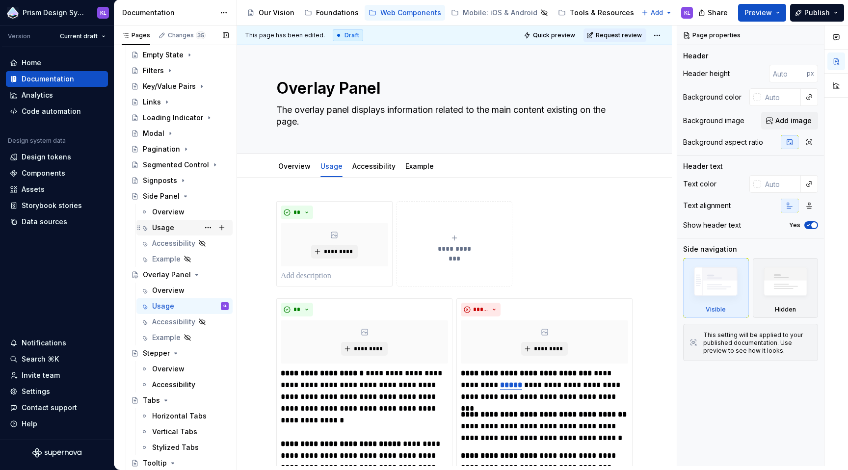
click at [157, 231] on div "Usage" at bounding box center [163, 228] width 22 height 10
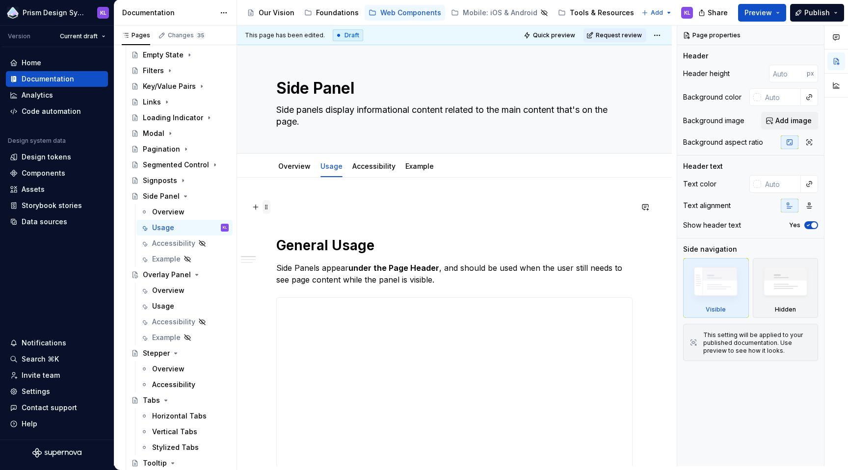
click at [269, 208] on span at bounding box center [266, 207] width 8 height 14
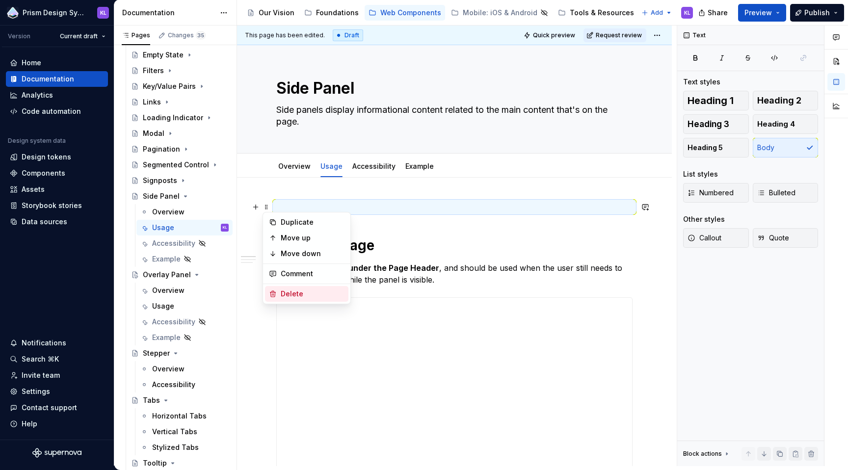
click at [297, 294] on div "Delete" at bounding box center [313, 294] width 64 height 10
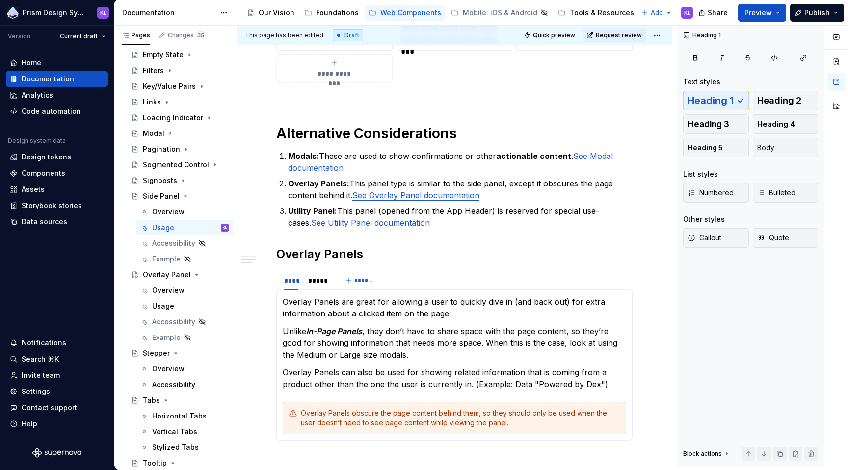
scroll to position [660, 0]
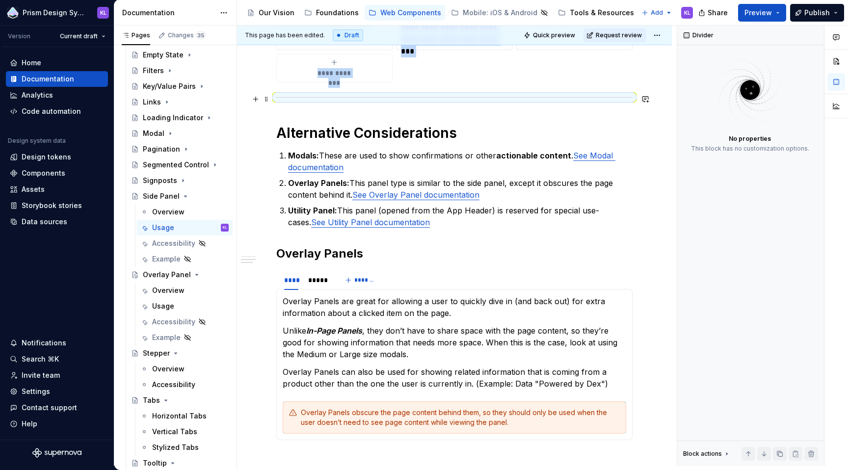
click at [322, 100] on div at bounding box center [454, 97] width 356 height 6
click at [268, 96] on span at bounding box center [266, 99] width 8 height 14
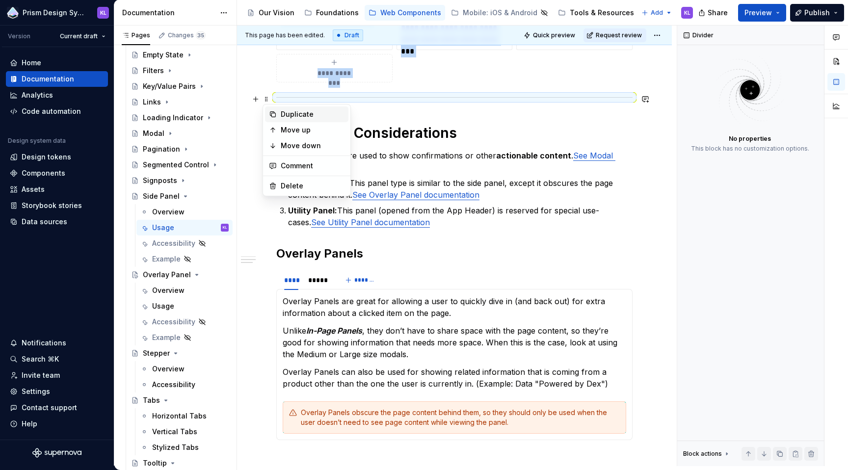
click at [290, 115] on div "Duplicate" at bounding box center [313, 114] width 64 height 10
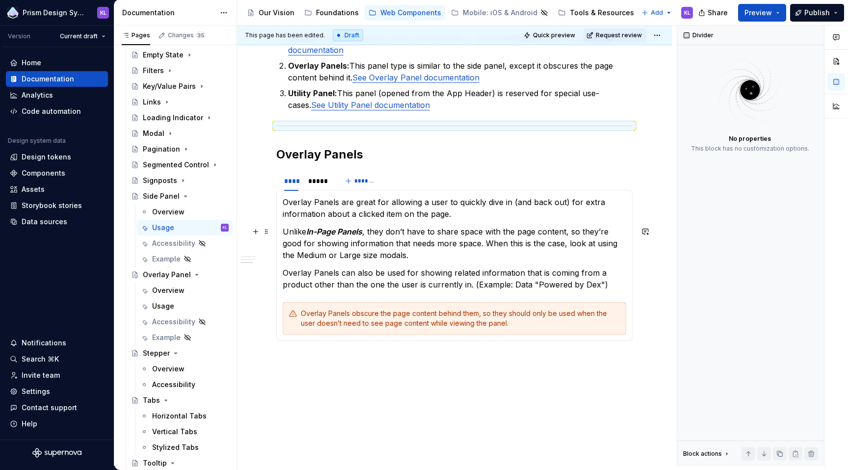
scroll to position [781, 0]
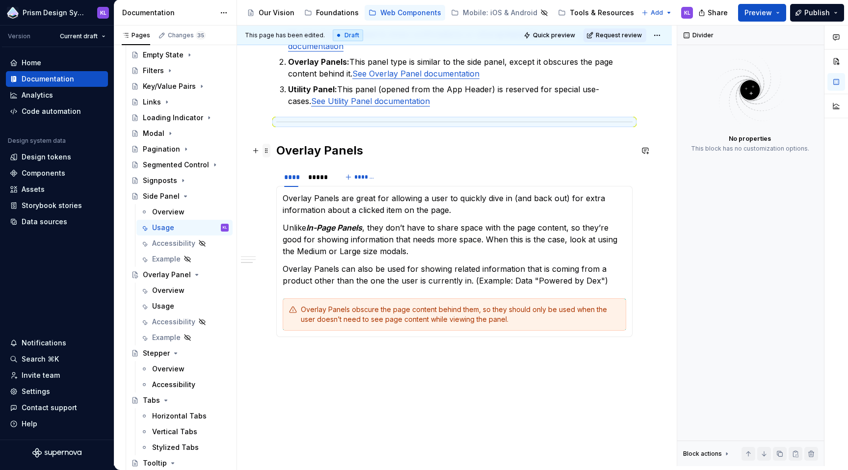
click at [266, 153] on span at bounding box center [266, 151] width 8 height 14
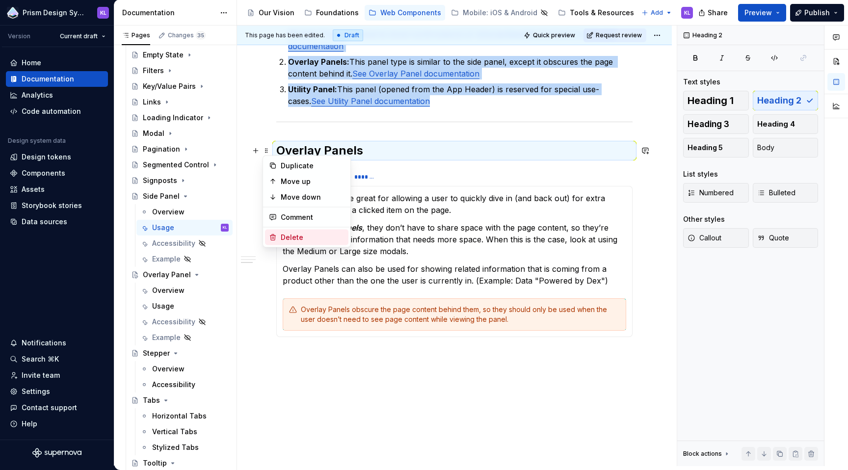
click at [301, 237] on div "Delete" at bounding box center [313, 238] width 64 height 10
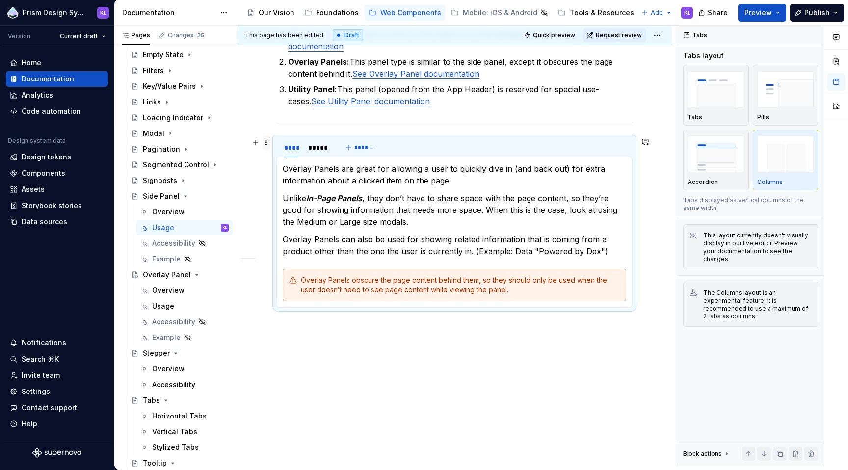
click at [266, 144] on span at bounding box center [266, 143] width 8 height 14
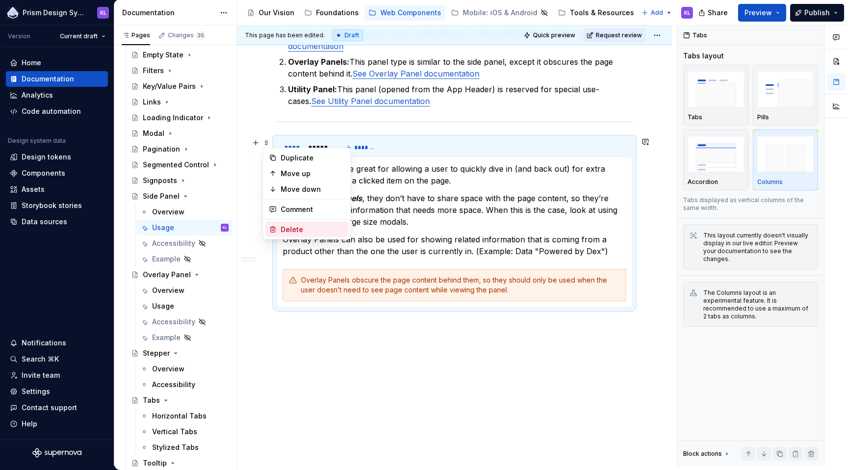
click at [296, 226] on div "Delete" at bounding box center [313, 230] width 64 height 10
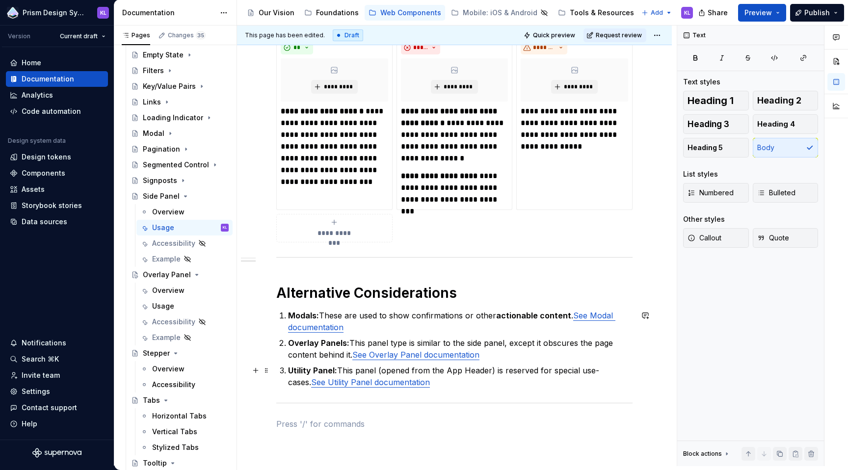
scroll to position [497, 0]
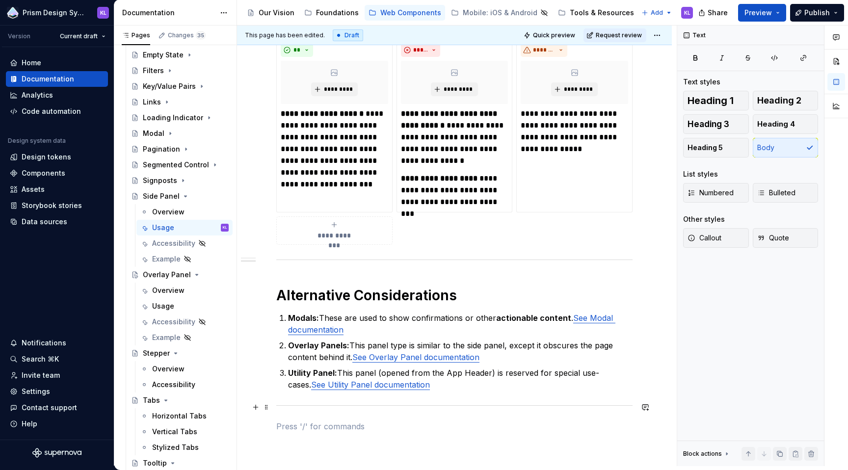
click at [271, 405] on div "**********" at bounding box center [454, 132] width 435 height 905
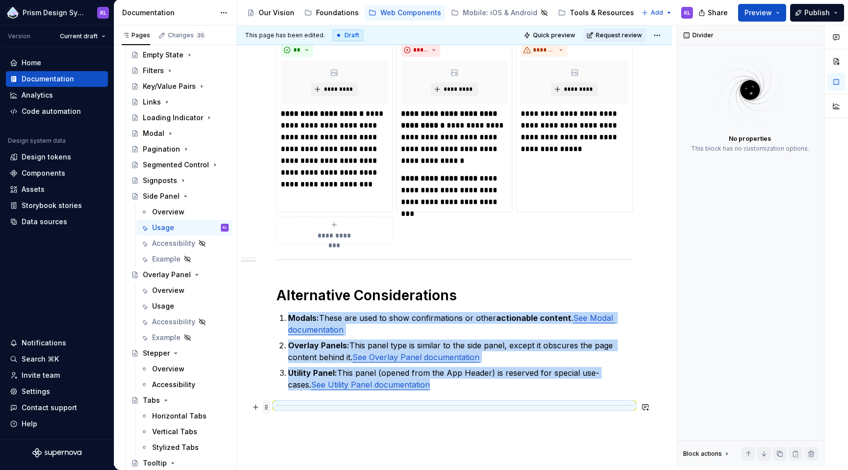
click at [268, 405] on span at bounding box center [266, 407] width 8 height 14
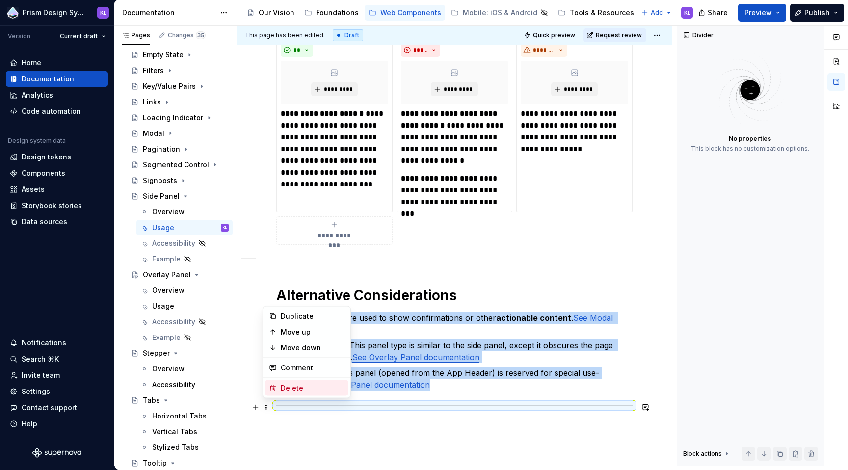
click at [283, 391] on div "Delete" at bounding box center [313, 388] width 64 height 10
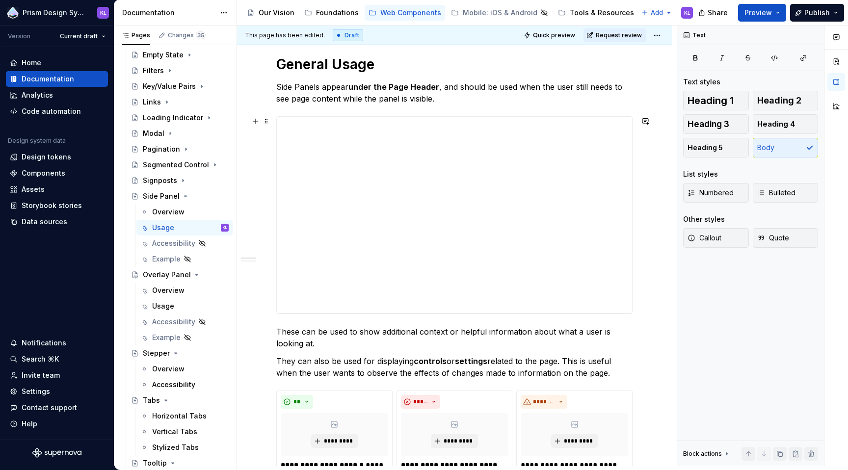
scroll to position [133, 0]
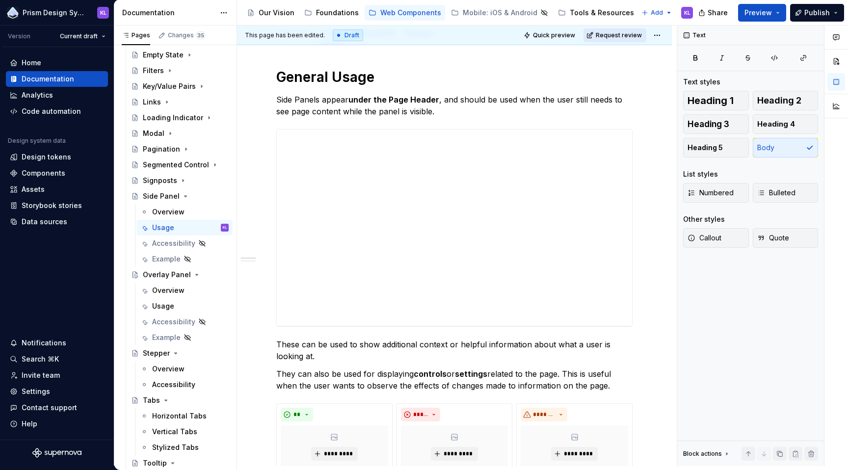
click at [603, 36] on span "Request review" at bounding box center [619, 35] width 46 height 8
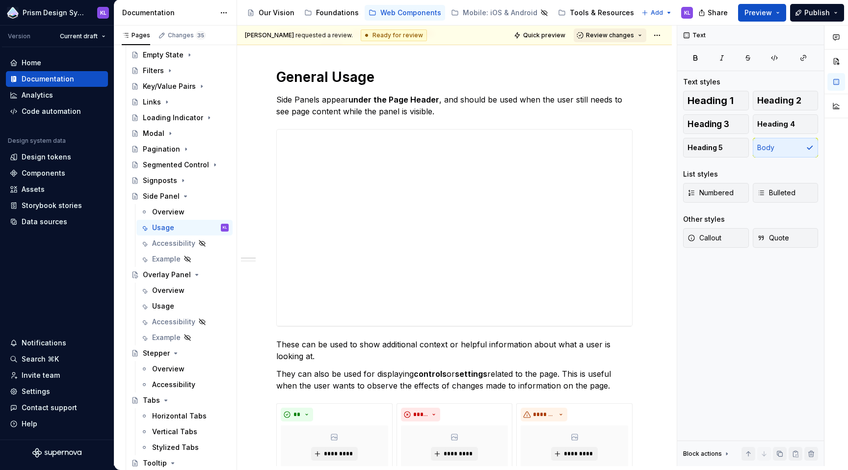
click at [602, 36] on span "Review changes" at bounding box center [610, 35] width 48 height 8
click at [601, 50] on div "Approve" at bounding box center [637, 55] width 86 height 10
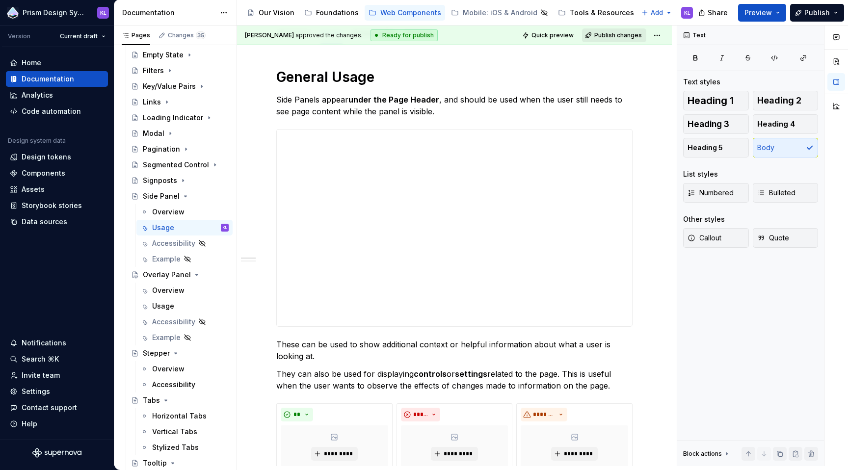
click at [612, 35] on span "Publish changes" at bounding box center [618, 35] width 48 height 8
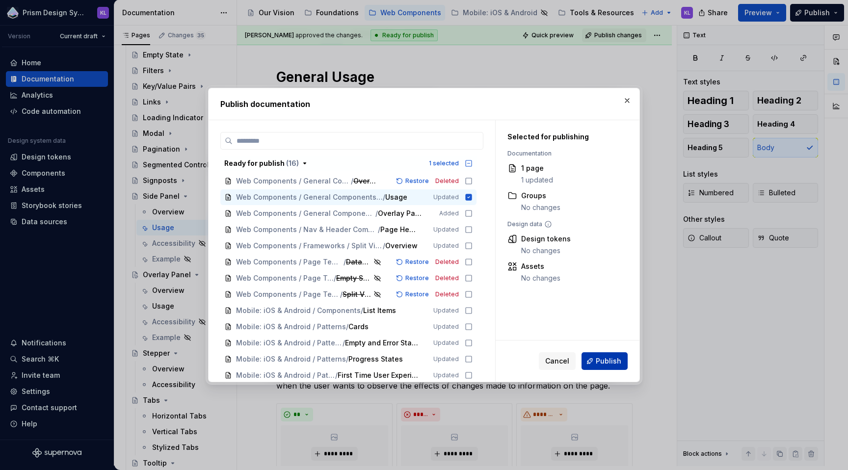
click at [600, 364] on span "Publish" at bounding box center [609, 361] width 26 height 10
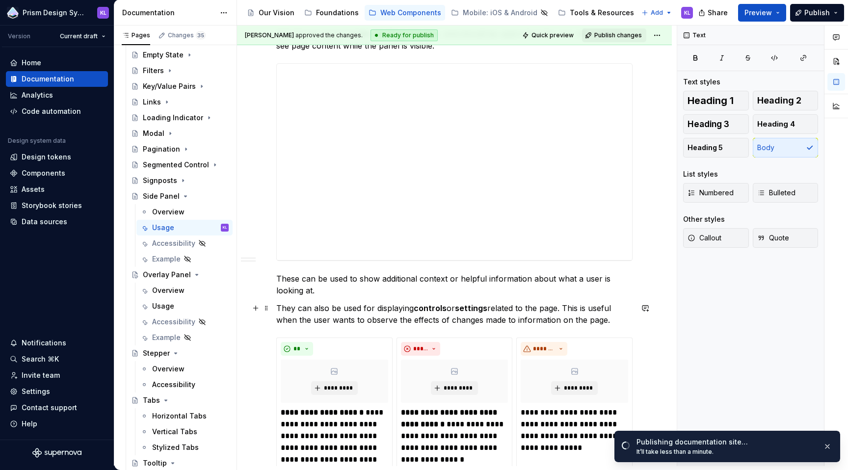
scroll to position [306, 0]
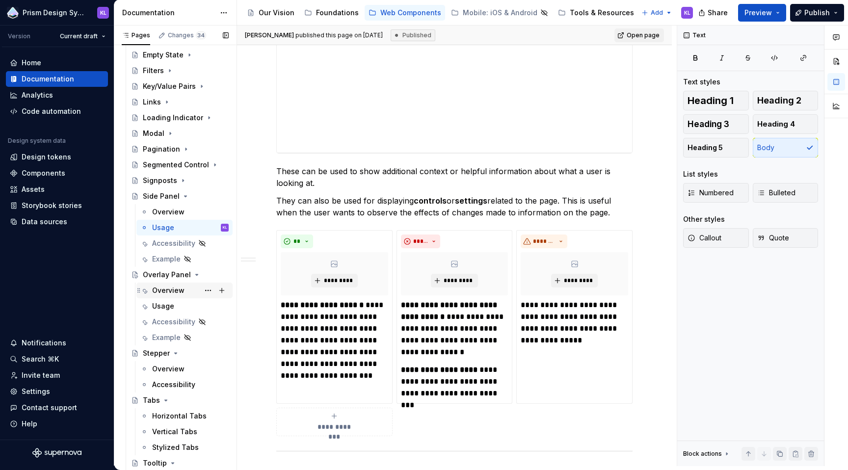
click at [158, 290] on div "Overview" at bounding box center [168, 291] width 32 height 10
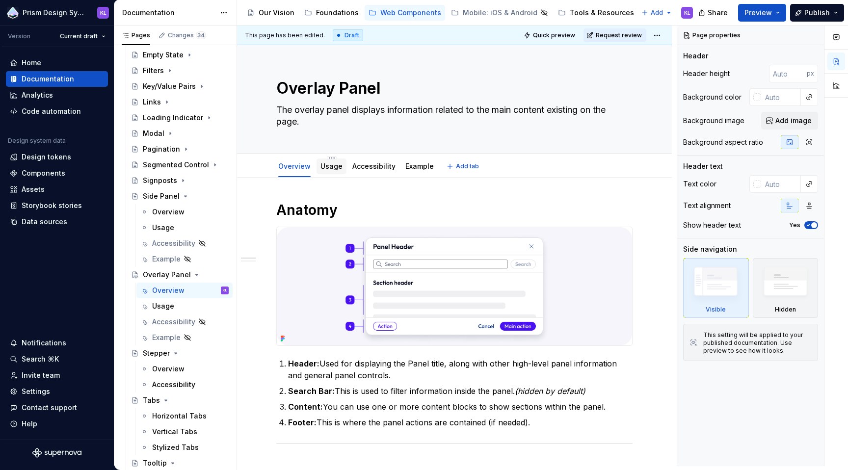
click at [323, 169] on link "Usage" at bounding box center [331, 166] width 22 height 8
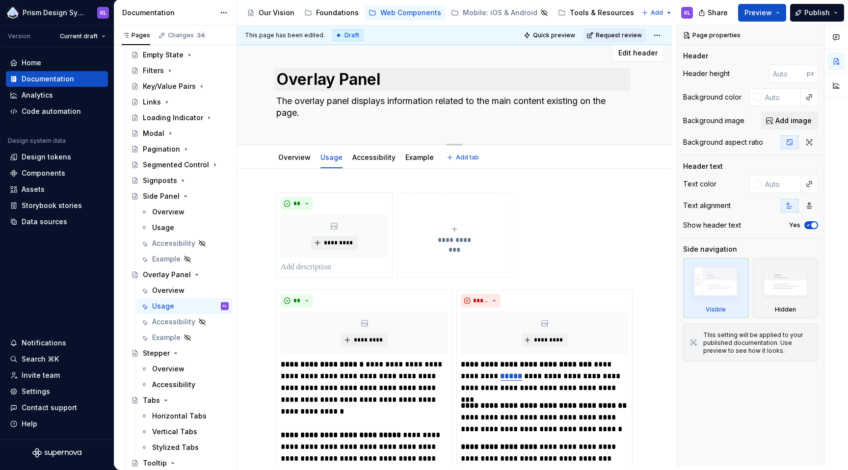
scroll to position [13, 0]
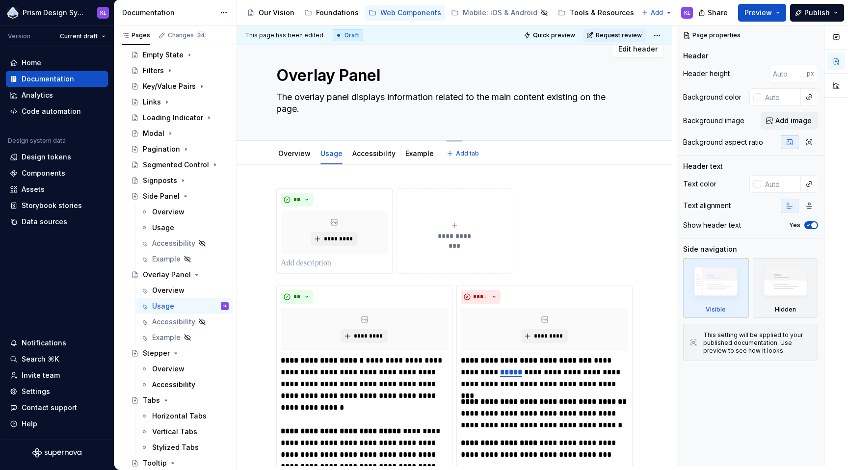
click at [389, 98] on textarea "The overlay panel displays information related to the main content existing on …" at bounding box center [452, 102] width 356 height 27
drag, startPoint x: 385, startPoint y: 98, endPoint x: 428, endPoint y: 98, distance: 43.7
click at [428, 98] on textarea "The overlay panel displays information related to the main content existing on …" at bounding box center [452, 102] width 356 height 27
drag, startPoint x: 437, startPoint y: 98, endPoint x: 383, endPoint y: 95, distance: 53.6
click at [383, 95] on textarea "The overlay panel displays information related to the main content existing on …" at bounding box center [452, 102] width 356 height 27
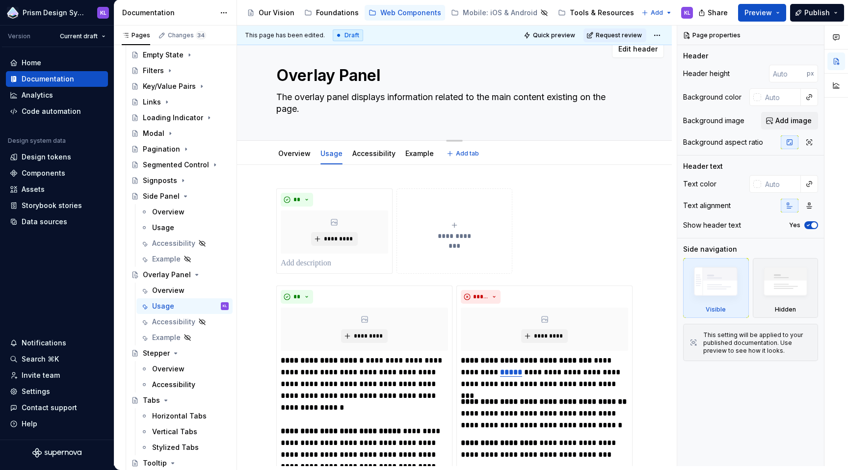
type textarea "*"
type textarea "The overlay panel display related to the main content existing on the page."
type textarea "*"
type textarea "The overlay panel display a related to the main content existing on the page."
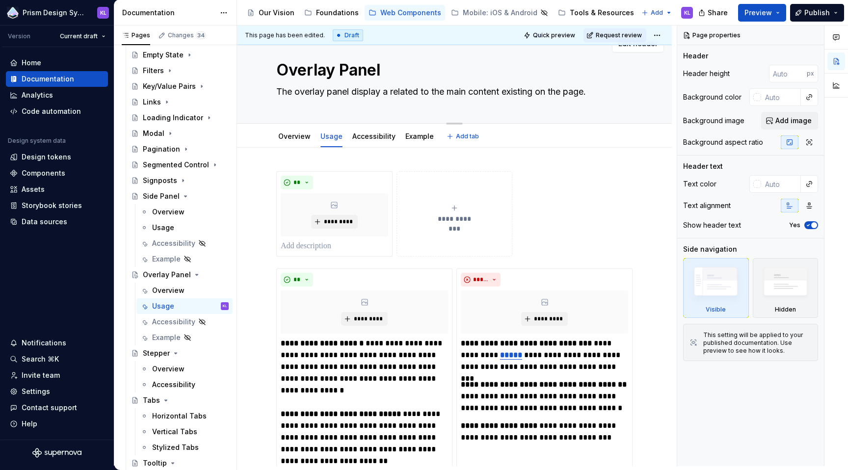
type textarea "*"
type textarea "The overlay panel display ad related to the main content existing on the page."
type textarea "*"
type textarea "The overlay panel display add related to the main content existing on the page."
type textarea "*"
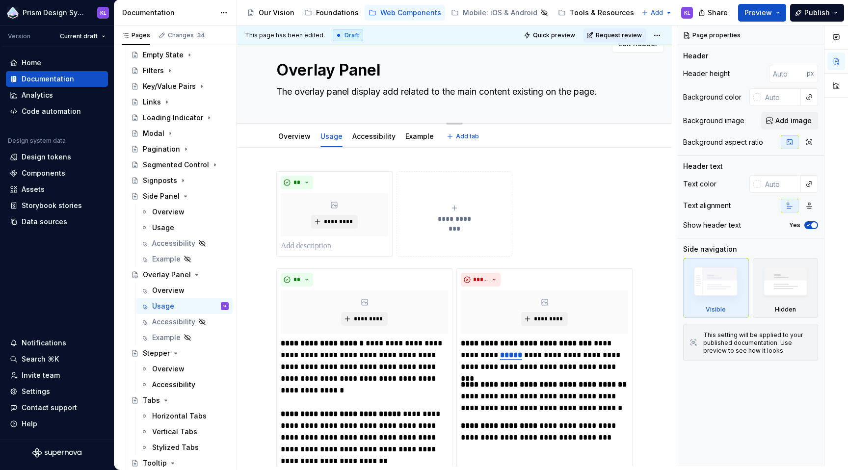
type textarea "The overlay panel display addi related to the main content existing on the page."
type textarea "*"
type textarea "The overlay panel display addit related to the main content existing on the pag…"
type textarea "*"
type textarea "The overlay panel display additi related to the main content existing on the pa…"
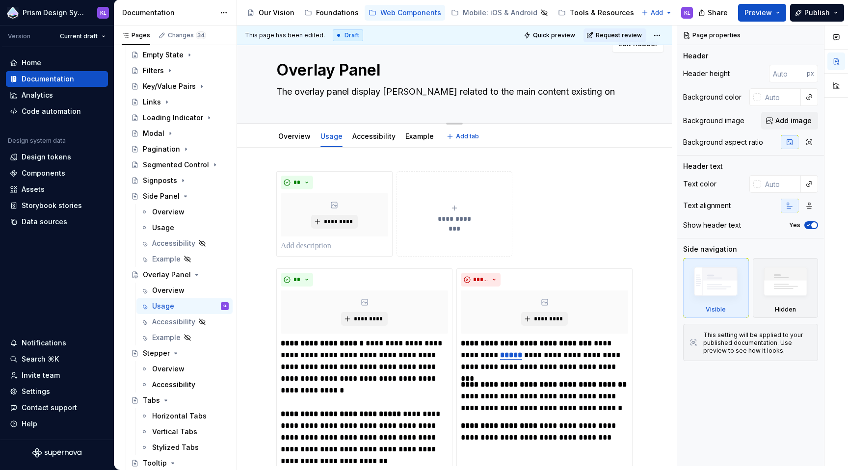
type textarea "*"
type textarea "The overlay panel display additio related to the main content existing on the p…"
type textarea "*"
type textarea "The overlay panel display addition related to the main content existing on the …"
type textarea "*"
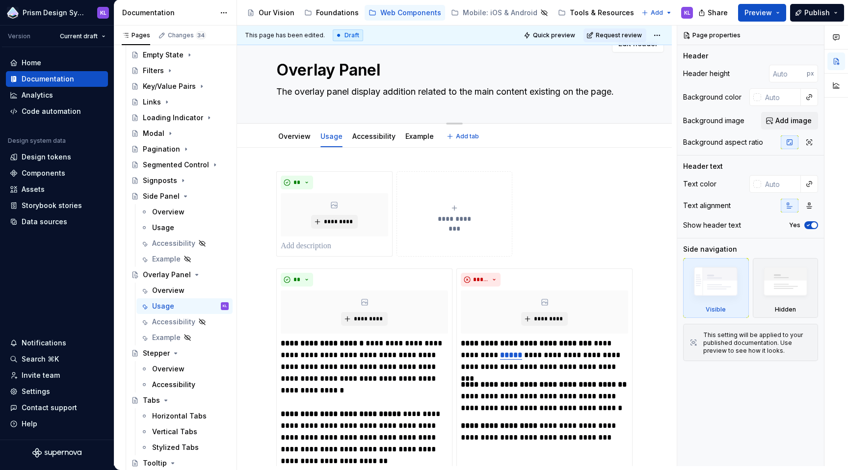
type textarea "The overlay panel display additiona related to the main content existing on the…"
type textarea "*"
type textarea "The overlay panel display additional related to the main content existing on th…"
type textarea "*"
type textarea "The overlay panel display additional related to the main content existing on th…"
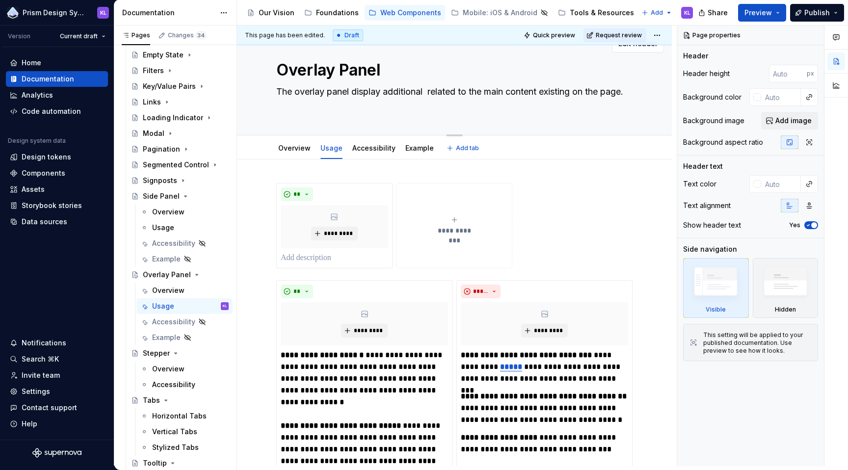
type textarea "*"
type textarea "The overlay panel display additional i related to the main content existing on …"
type textarea "*"
type textarea "The overlay panel display additional in related to the main content existing on…"
type textarea "*"
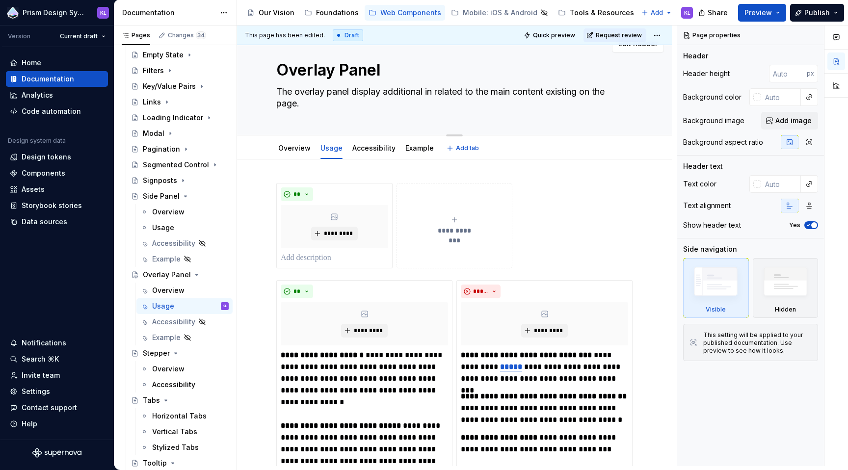
type textarea "The overlay panel display additional inf related to the main content existing o…"
type textarea "*"
type textarea "The overlay panel display additional infor related to the main content existing…"
type textarea "*"
type textarea "The overlay panel display additional inform related to the main content existin…"
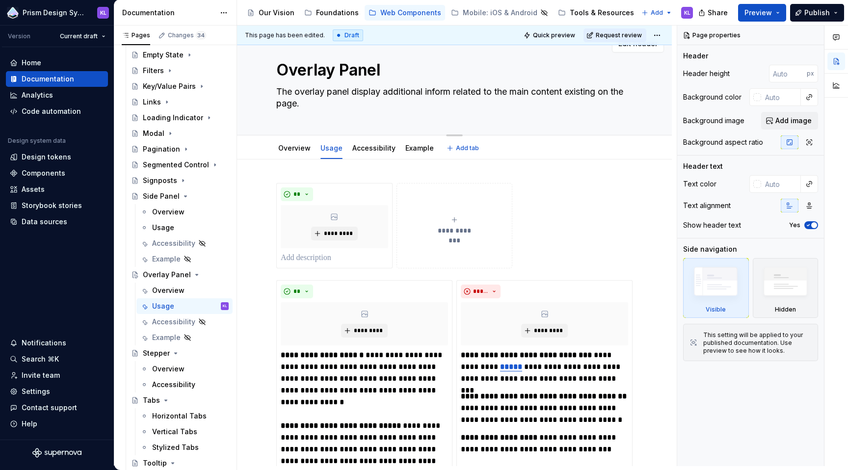
type textarea "*"
type textarea "The overlay panel display additional informa related to the main content existi…"
type textarea "*"
type textarea "The overlay panel display additional informat related to the main content exist…"
type textarea "*"
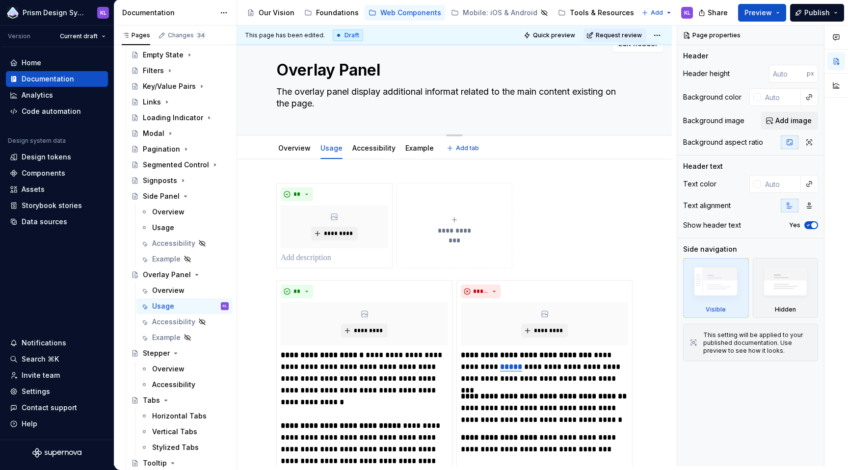
type textarea "The overlay panel display additional informati related to the main content exis…"
type textarea "*"
type textarea "The overlay panel display additional informatio related to the main content exi…"
type textarea "*"
type textarea "The overlay panel display additional information related to the main content ex…"
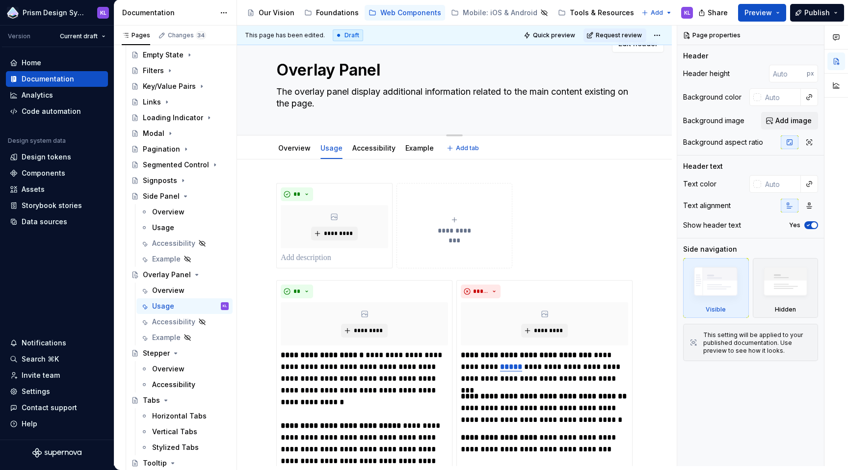
type textarea "*"
type textarea "The overlay panel display additional informationa related to the main content e…"
type textarea "*"
type textarea "The overlay panel display additional informational related to the main content …"
type textarea "*"
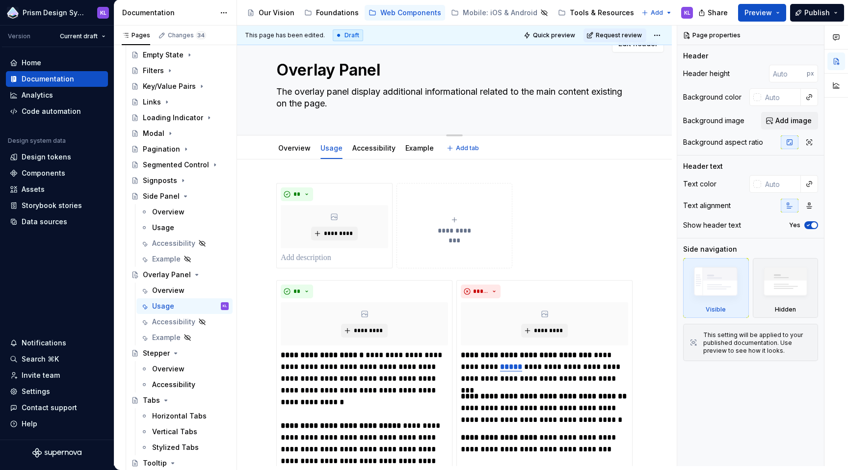
type textarea "The overlay panel display additional informational related to the main content …"
type textarea "*"
type textarea "The overlay panel display additional informational c related to the main conten…"
type textarea "*"
type textarea "The overlay panel display additional informational co related to the main conte…"
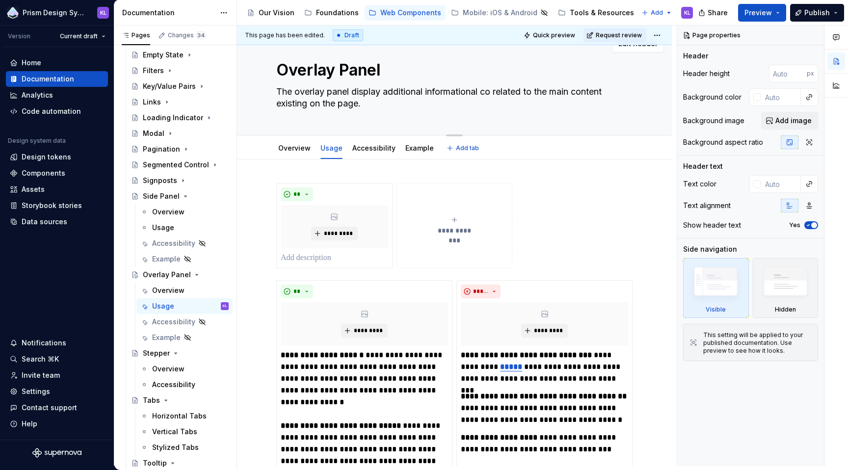
type textarea "*"
type textarea "The overlay panel display additional informational con related to the main cont…"
type textarea "*"
type textarea "The overlay panel display additional informational cont related to the main con…"
type textarea "*"
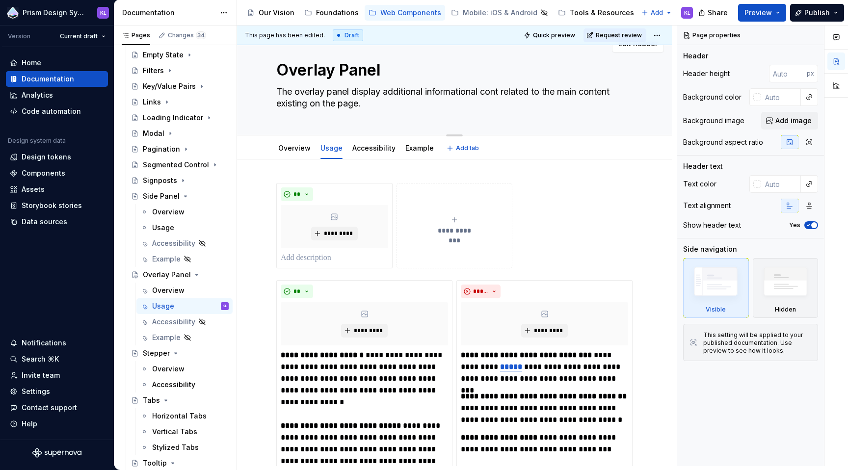
type textarea "The overlay panel display additional informational conte related to the main co…"
type textarea "*"
type textarea "The overlay panel display additional informational content related to the main …"
type textarea "*"
type textarea "The overlay panel display additional informational content o main content exist…"
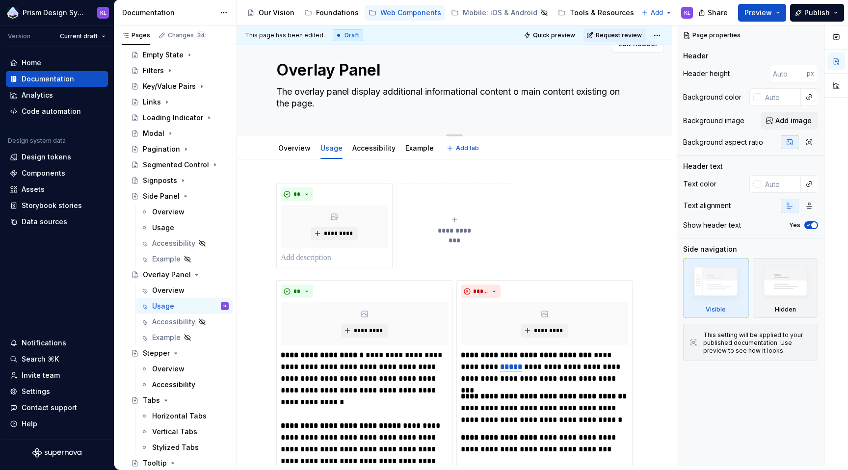
type textarea "*"
type textarea "The overlay panel display additional informational content on main content exis…"
type textarea "*"
type textarea "The overlay panel display additional informational content on main content exis…"
type textarea "*"
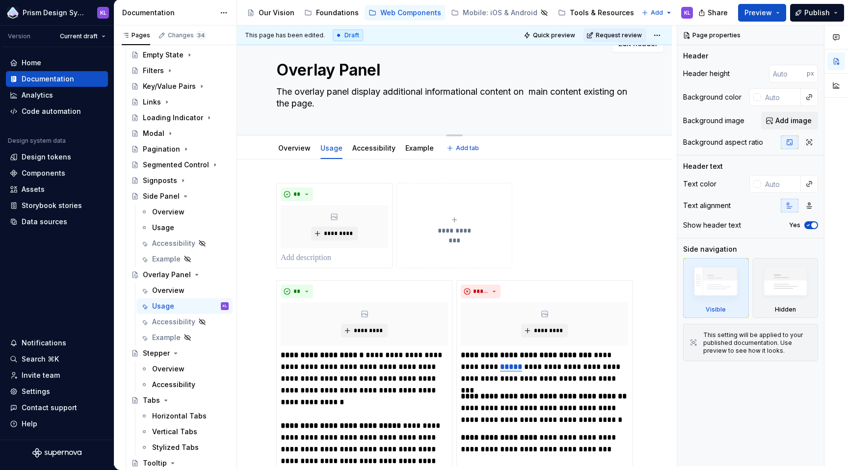
type textarea "The overlay panel display additional informational content on main content exis…"
type textarea "*"
type textarea "The overlay panel display additional informational content o main content exist…"
type textarea "*"
type textarea "The overlay panel display additional informational content on main content exis…"
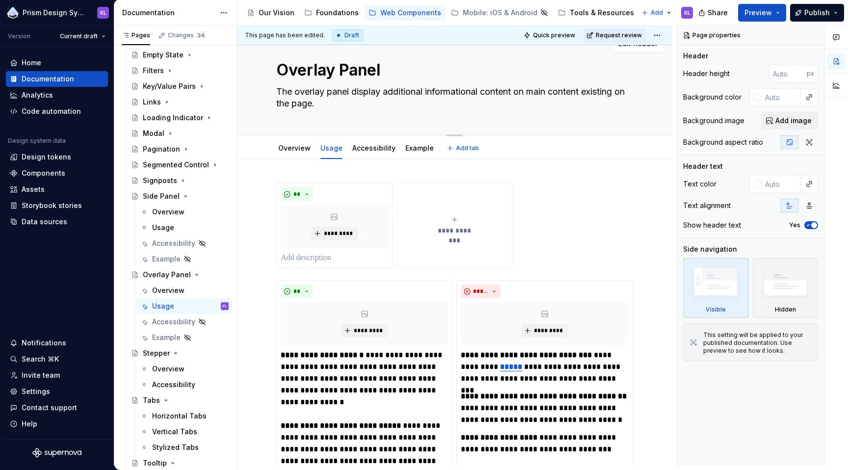
type textarea "*"
type textarea "The overlay panel display additional informational content on main content exis…"
type textarea "*"
type textarea "The overlay panel display additional informational content on t main content ex…"
type textarea "*"
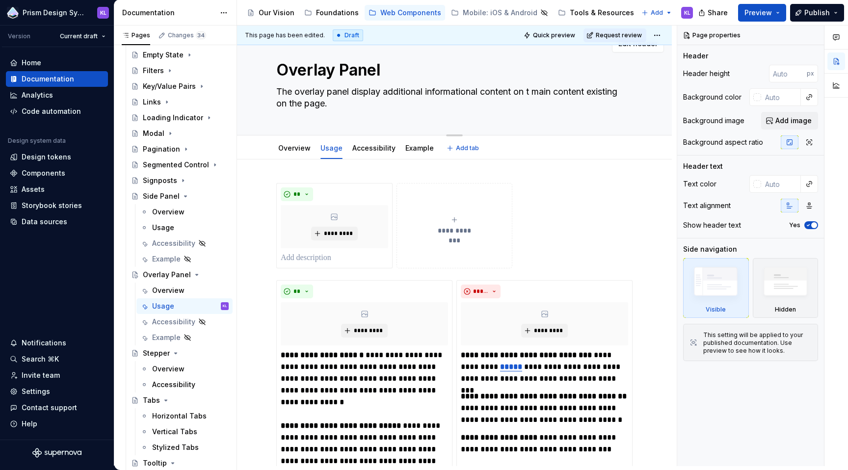
type textarea "The overlay panel display additional informational content on to main content e…"
type textarea "*"
type textarea "The overlay panel display additional informational content on top main content …"
type textarea "*"
type textarea "The overlay panel display additional informational content on top main content …"
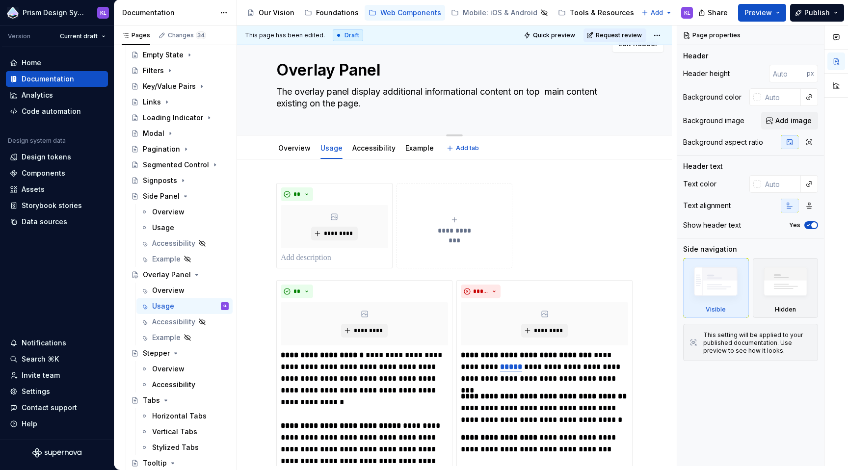
type textarea "*"
type textarea "The overlay panel display additional informational content on top o main conten…"
type textarea "*"
type textarea "The overlay panel display additional informational content on top of main conte…"
type textarea "*"
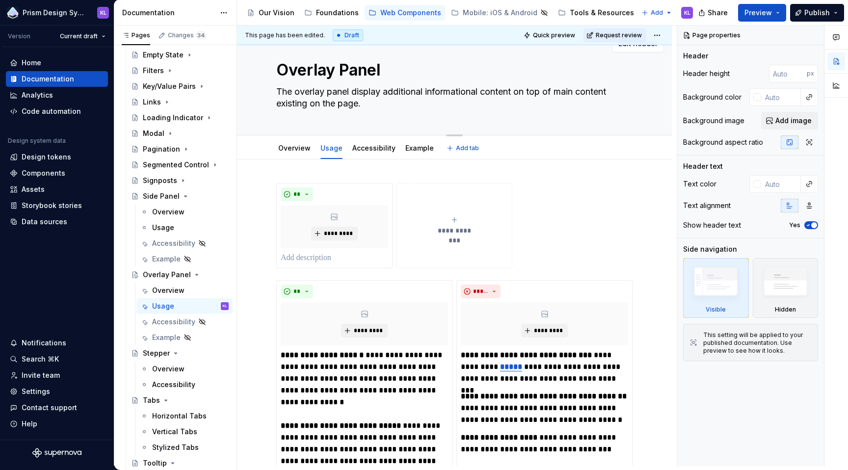
type textarea "The overlay panel display additional informational content on top of main conte…"
type textarea "*"
type textarea "The overlay panel display additional informational content on top of main conte…"
type textarea "*"
type textarea "The overlay panel display additional informational content on top of epage."
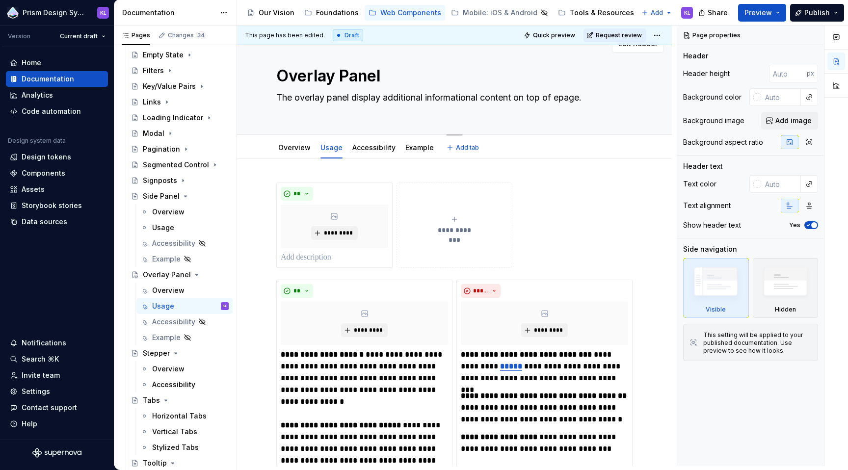
scroll to position [24, 0]
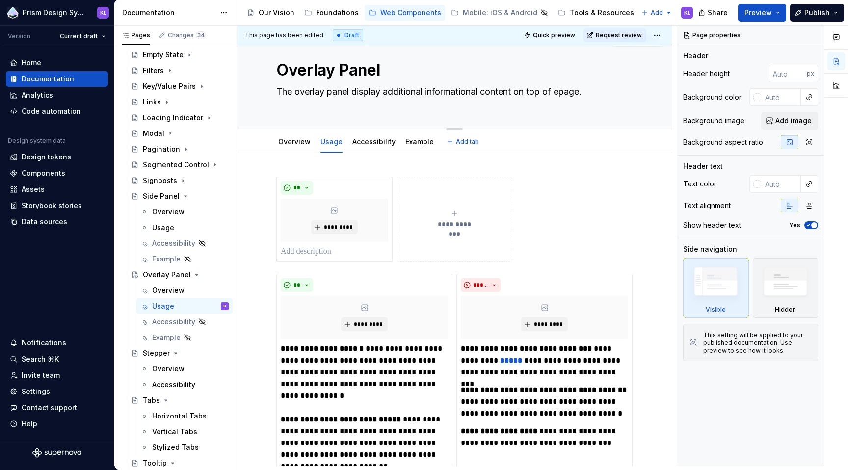
type textarea "*"
type textarea "The overlay panel display additional informational content on top of expage."
type textarea "*"
type textarea "The overlay panel display additional informational content on top of exipage."
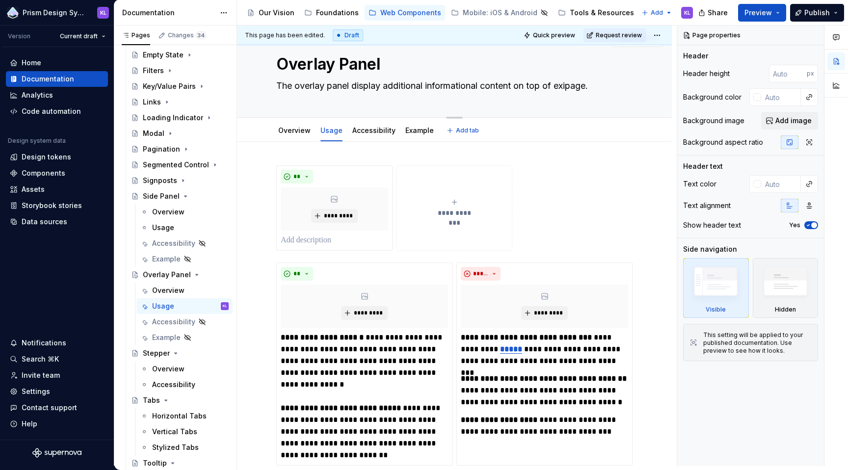
type textarea "*"
type textarea "The overlay panel display additional informational content on top of exispage."
type textarea "*"
click at [599, 185] on div "**********" at bounding box center [454, 207] width 356 height 85
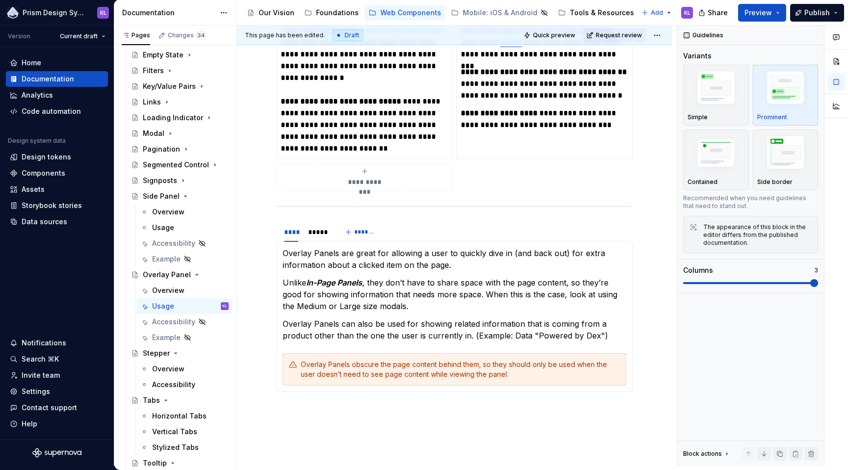
scroll to position [0, 0]
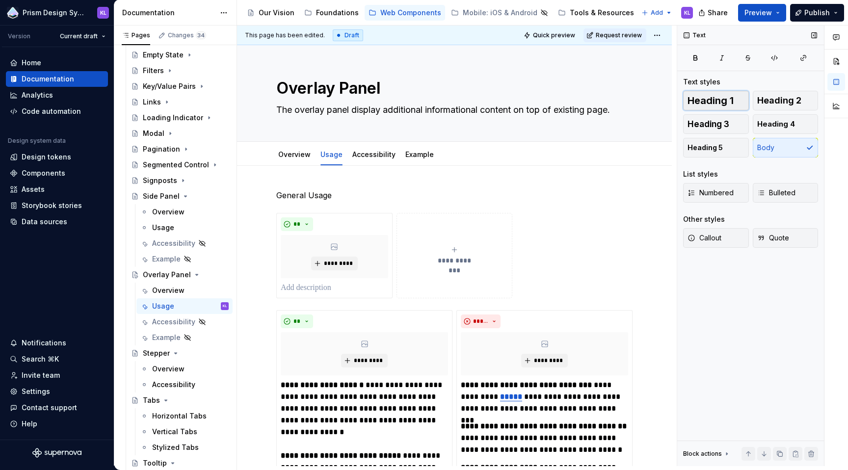
click at [729, 99] on span "Heading 1" at bounding box center [710, 101] width 46 height 10
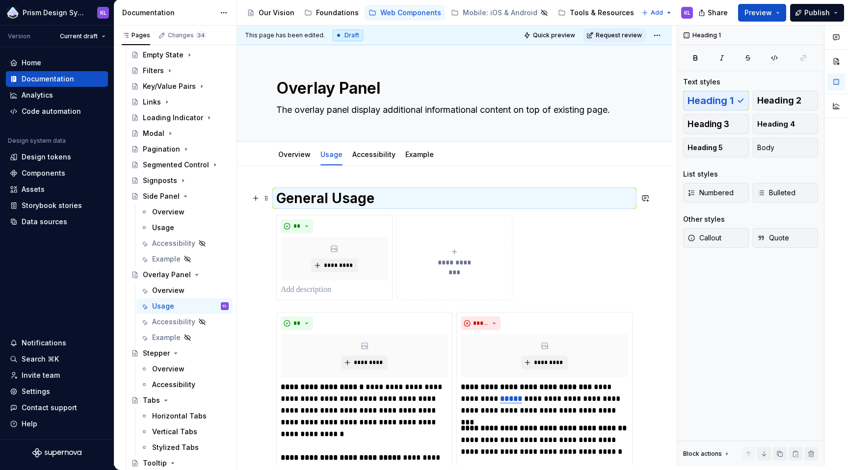
click at [390, 197] on h1 "General Usage" at bounding box center [454, 198] width 356 height 18
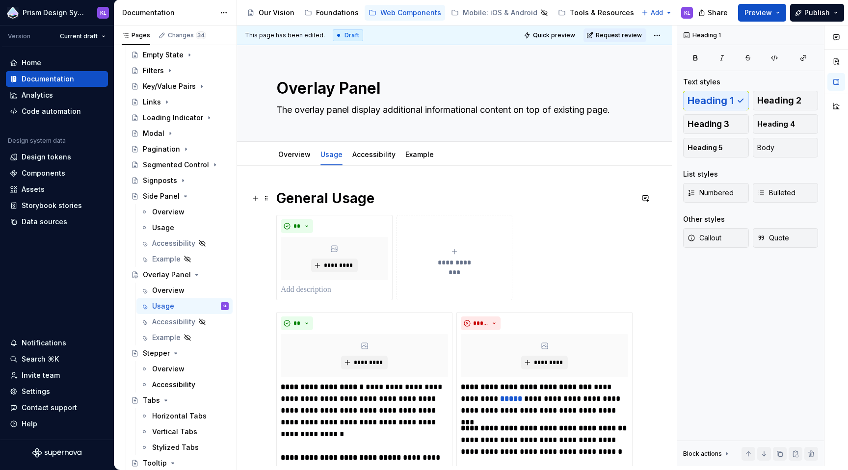
click at [390, 197] on h1 "General Usage" at bounding box center [454, 198] width 356 height 18
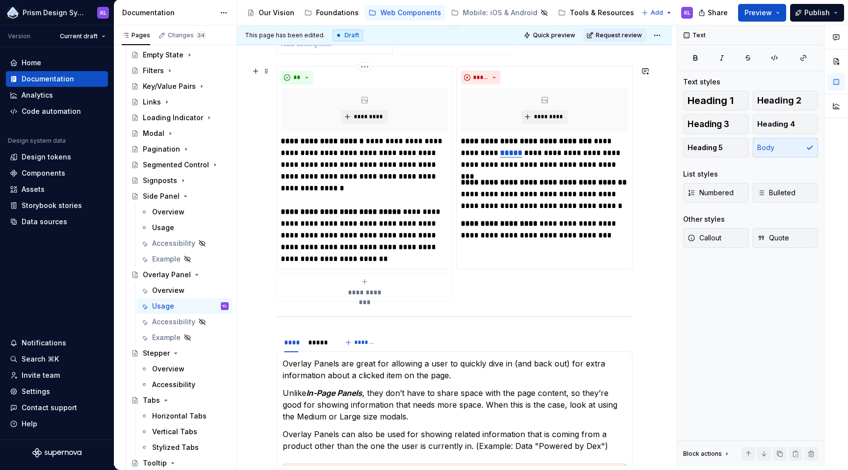
scroll to position [368, 0]
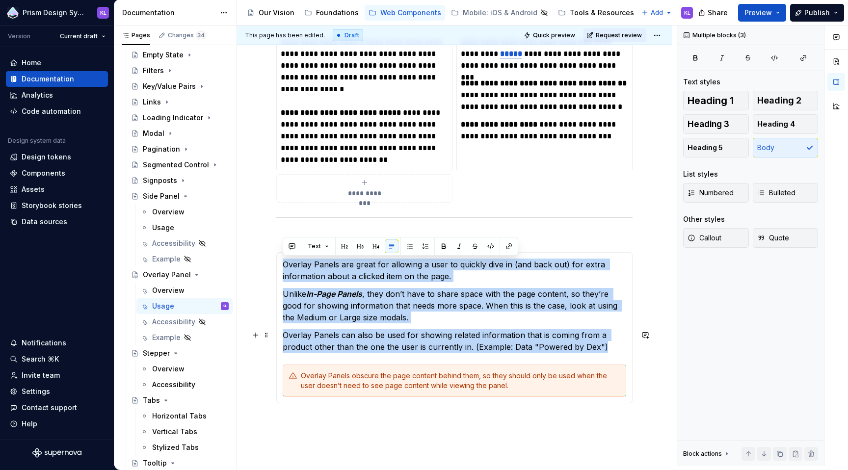
drag, startPoint x: 282, startPoint y: 264, endPoint x: 608, endPoint y: 347, distance: 336.1
click at [608, 347] on div "**********" at bounding box center [454, 327] width 356 height 151
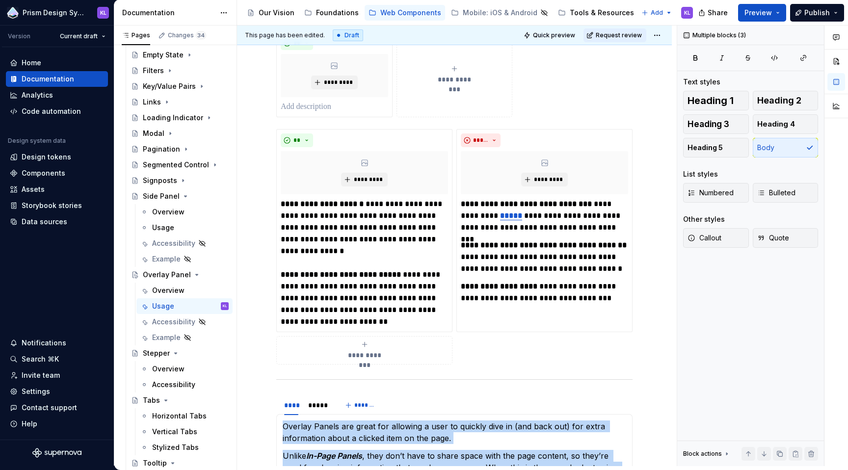
scroll to position [0, 0]
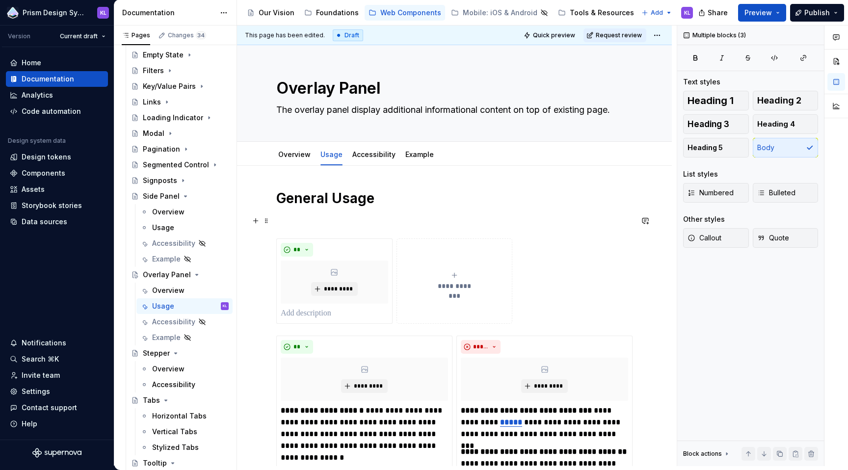
click at [349, 222] on p at bounding box center [454, 221] width 356 height 12
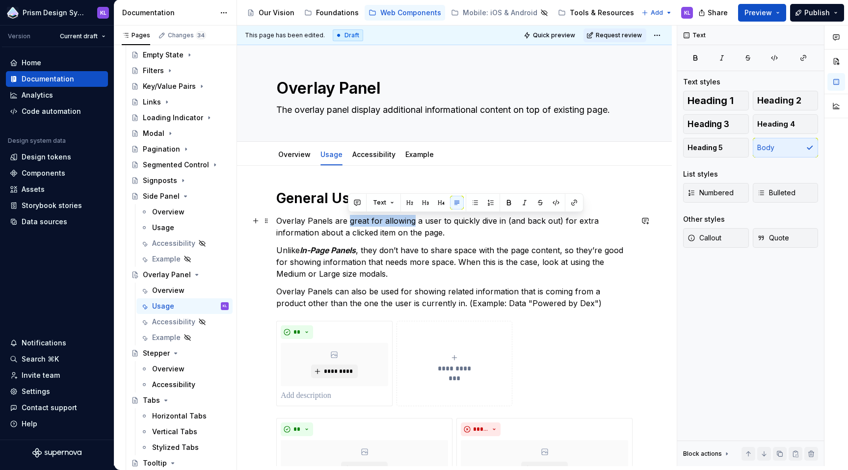
drag, startPoint x: 348, startPoint y: 221, endPoint x: 413, endPoint y: 220, distance: 64.3
click at [413, 220] on p "Overlay Panels are great for allowing a user to quickly dive in (and back out) …" at bounding box center [454, 227] width 356 height 24
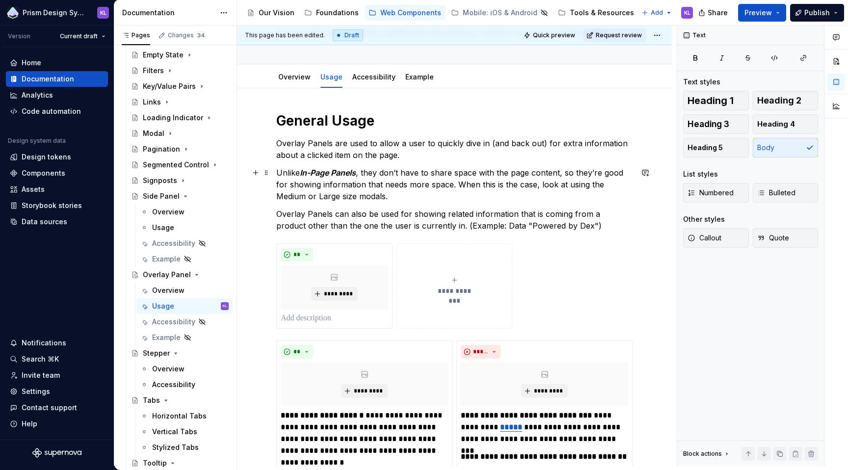
scroll to position [84, 0]
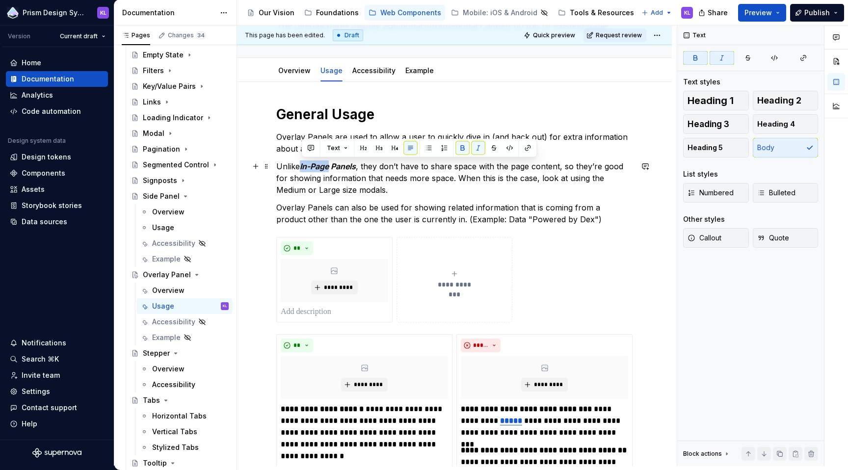
drag, startPoint x: 302, startPoint y: 167, endPoint x: 333, endPoint y: 166, distance: 30.4
click at [331, 166] on em "In-Page Panels" at bounding box center [328, 166] width 56 height 10
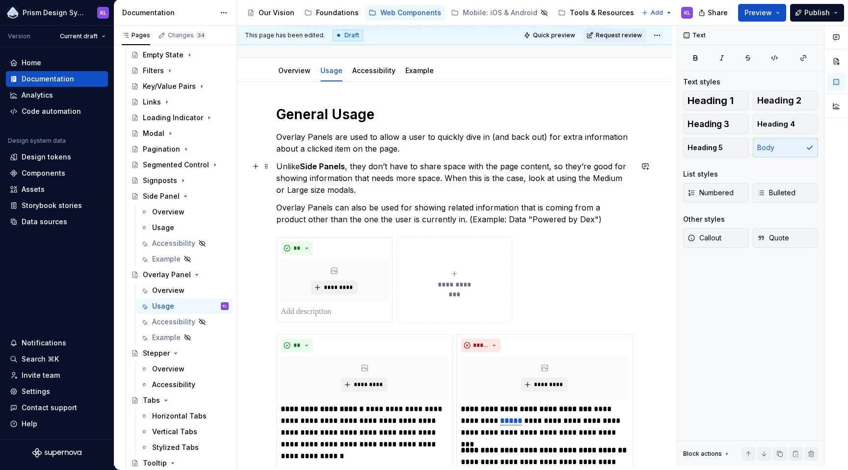
click at [387, 175] on p "Unlike Side Panels , they don’t have to share space with the page content, so t…" at bounding box center [454, 177] width 356 height 35
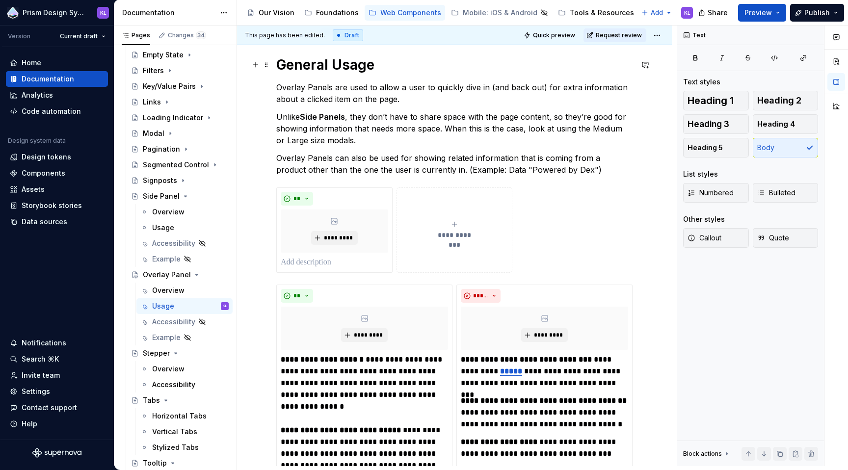
scroll to position [137, 0]
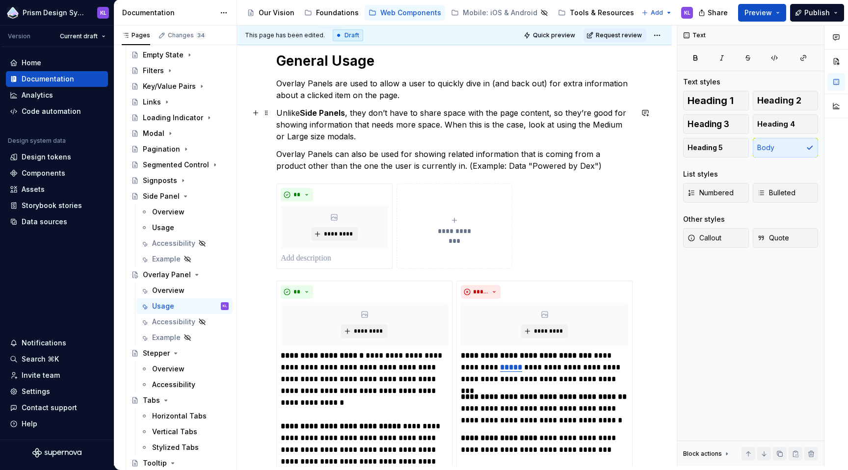
click at [446, 126] on p "Unlike Side Panels , they don’t have to share space with the page content, so t…" at bounding box center [454, 124] width 356 height 35
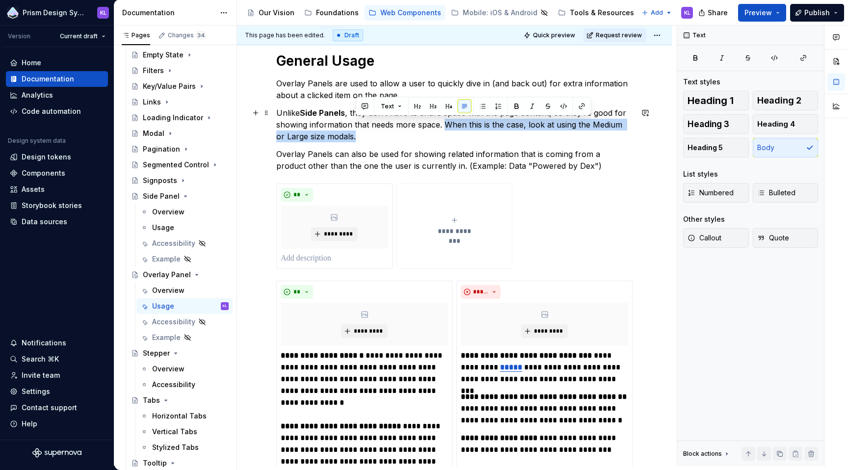
drag, startPoint x: 443, startPoint y: 126, endPoint x: 443, endPoint y: 135, distance: 9.8
click at [443, 135] on p "Unlike Side Panels , they don’t have to share space with the page content, so t…" at bounding box center [454, 124] width 356 height 35
click at [339, 138] on p "Unlike Side Panels , they don’t have to share space with the page content, so t…" at bounding box center [454, 124] width 356 height 35
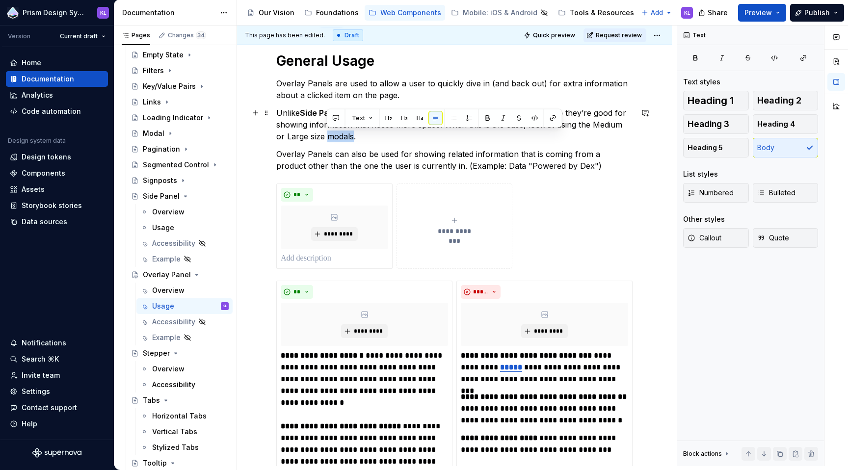
click at [339, 138] on p "Unlike Side Panels , they don’t have to share space with the page content, so t…" at bounding box center [454, 124] width 356 height 35
click at [380, 140] on p "Unlike Side Panels , they don’t have to share space with the page content, so t…" at bounding box center [454, 124] width 356 height 35
drag, startPoint x: 323, startPoint y: 138, endPoint x: 349, endPoint y: 136, distance: 26.0
click at [349, 136] on p "Unlike Side Panels , they don’t have to share space with the page content, so t…" at bounding box center [454, 124] width 356 height 35
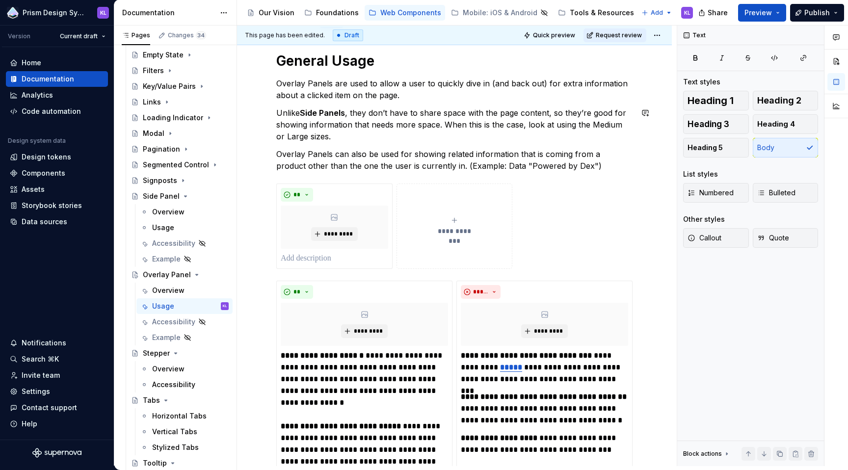
click at [380, 148] on p "Overlay Panels can also be used for showing related information that is coming …" at bounding box center [454, 160] width 356 height 24
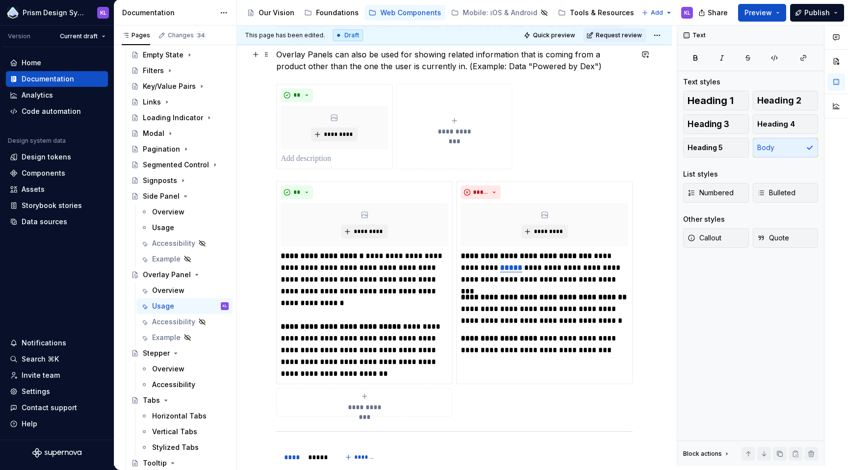
scroll to position [475, 0]
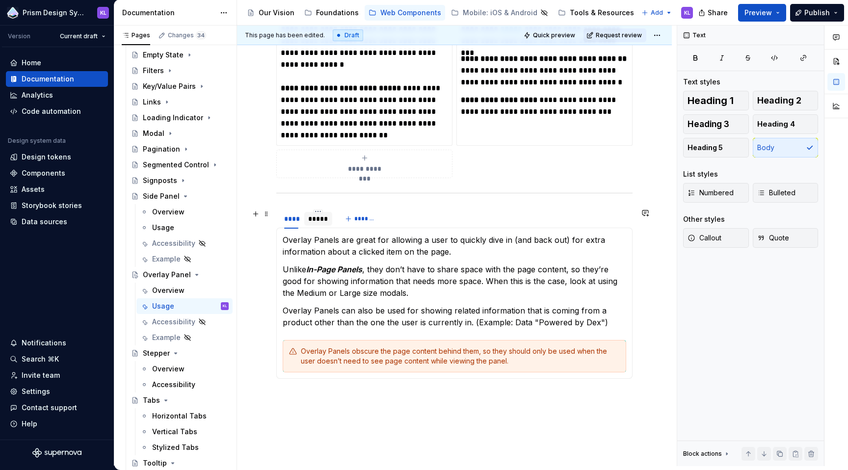
click at [321, 221] on div "*****" at bounding box center [318, 219] width 20 height 10
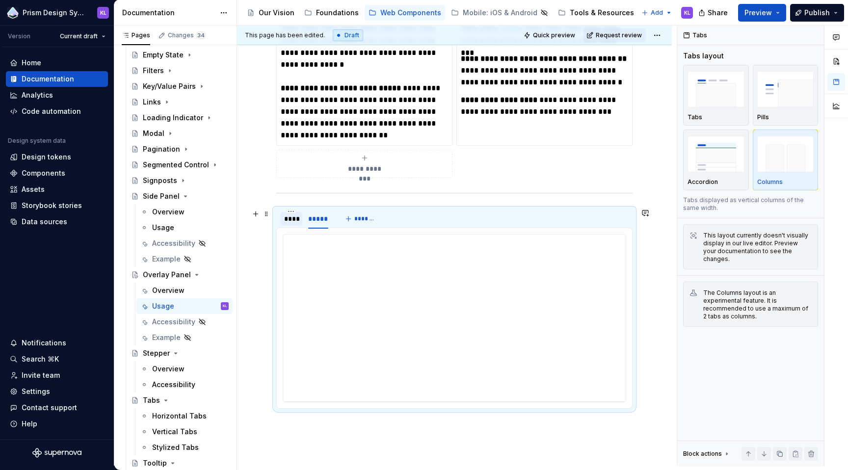
click at [289, 220] on div "****" at bounding box center [291, 219] width 14 height 10
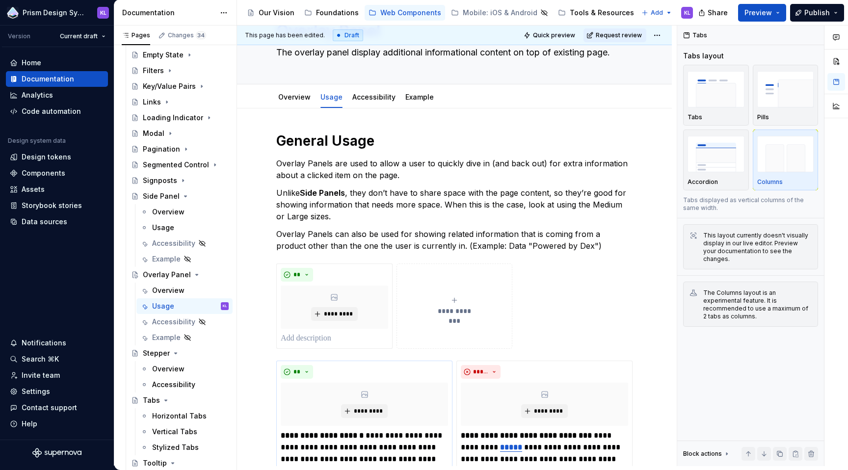
scroll to position [35, 0]
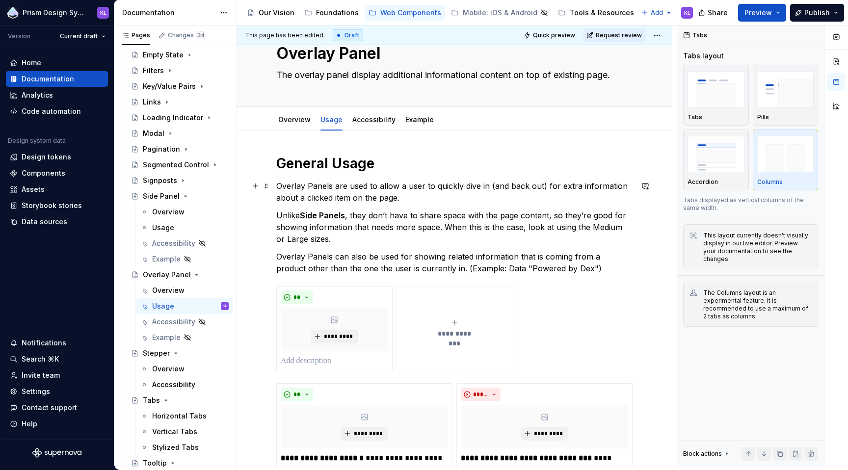
click at [450, 199] on p "Overlay Panels are used to allow a user to quickly dive in (and back out) for e…" at bounding box center [454, 192] width 356 height 24
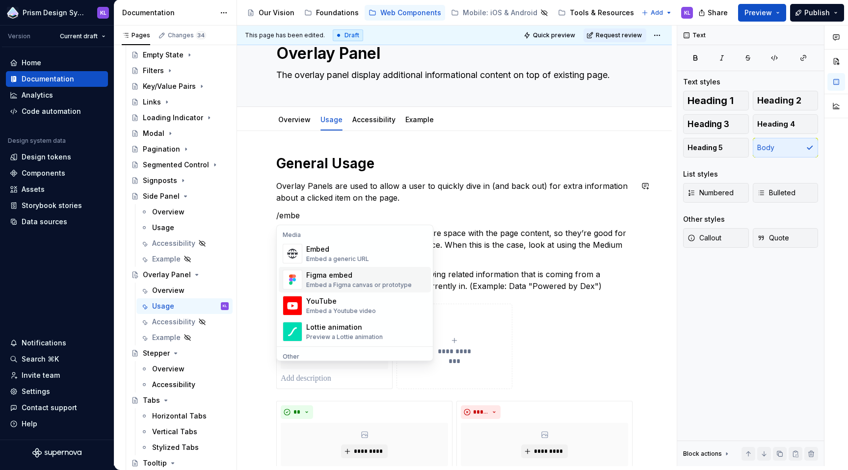
click at [341, 279] on div "Figma embed" at bounding box center [358, 275] width 105 height 10
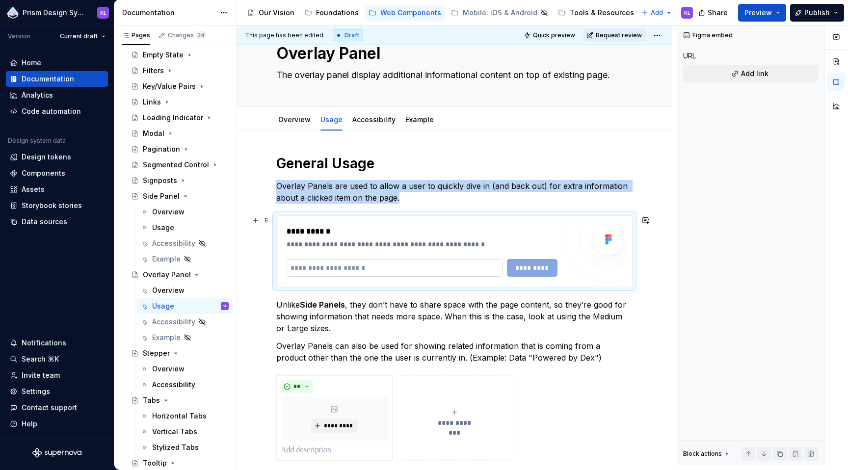
click at [424, 267] on input "text" at bounding box center [395, 268] width 216 height 18
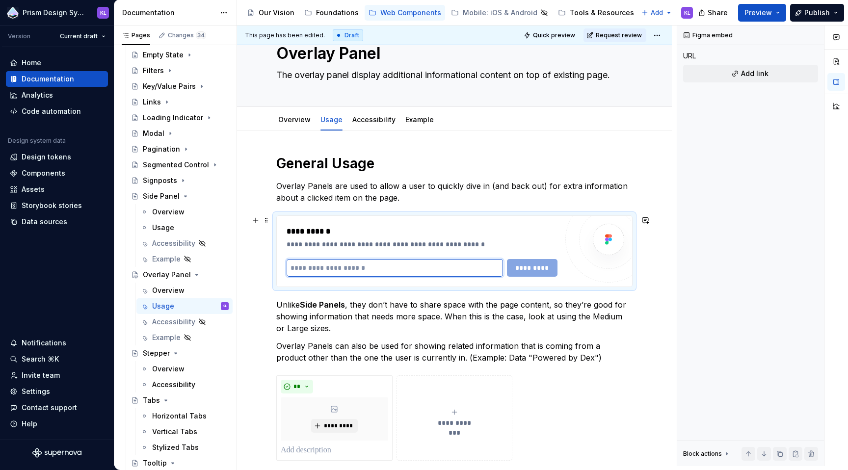
paste input "**********"
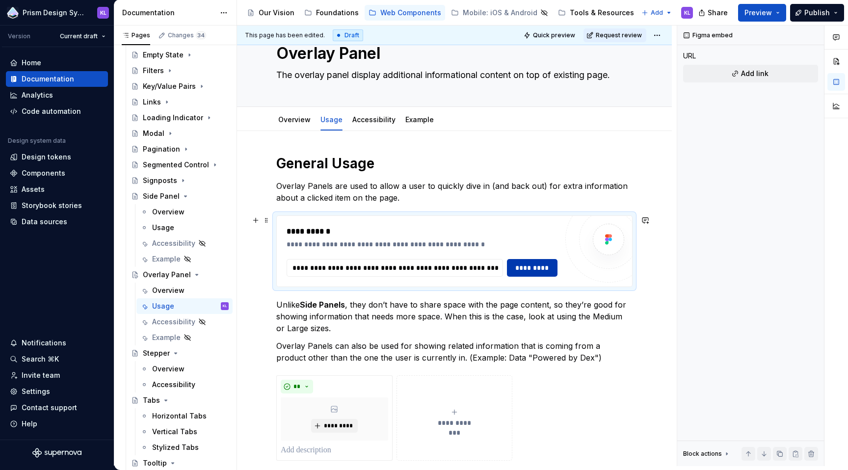
scroll to position [0, 0]
click at [517, 270] on span "*********" at bounding box center [532, 268] width 38 height 10
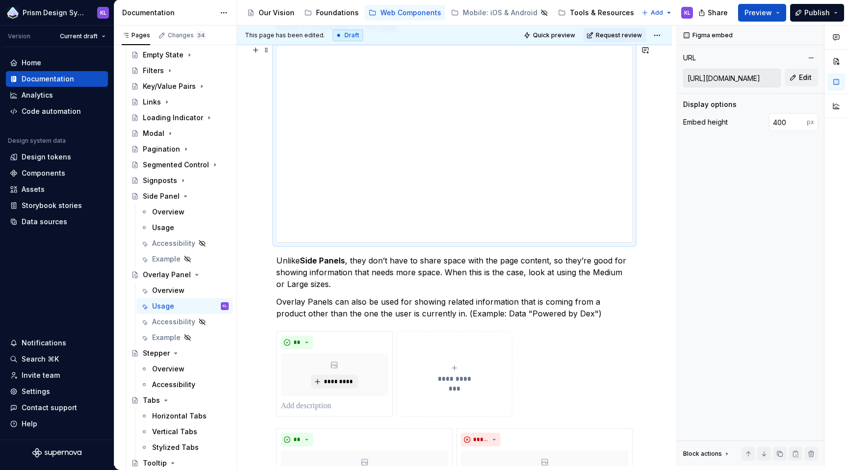
scroll to position [203, 0]
click at [252, 261] on button "button" at bounding box center [256, 263] width 14 height 14
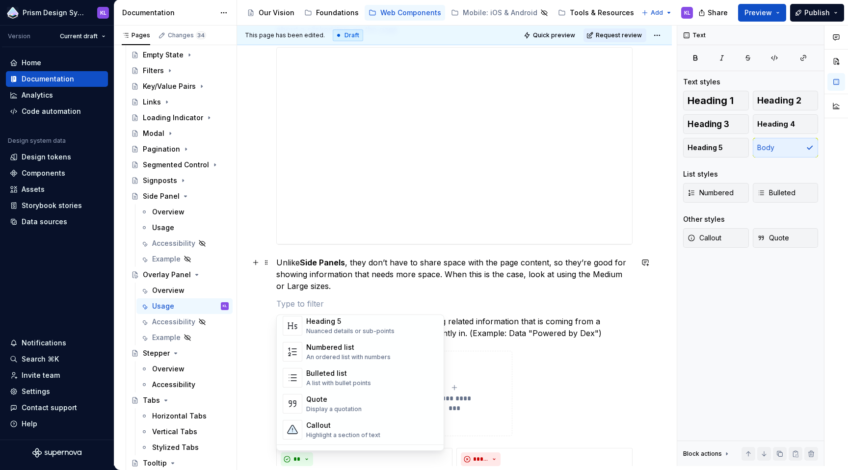
scroll to position [0, 0]
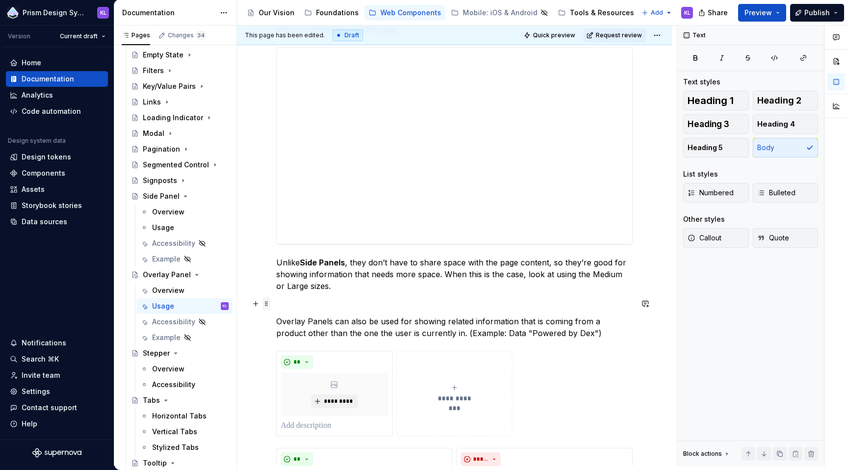
click at [267, 305] on span at bounding box center [266, 304] width 8 height 14
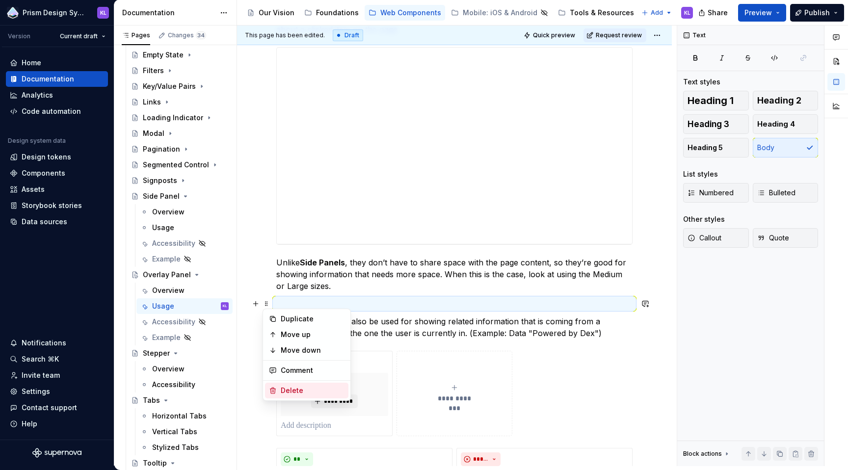
click at [283, 391] on div "Delete" at bounding box center [313, 391] width 64 height 10
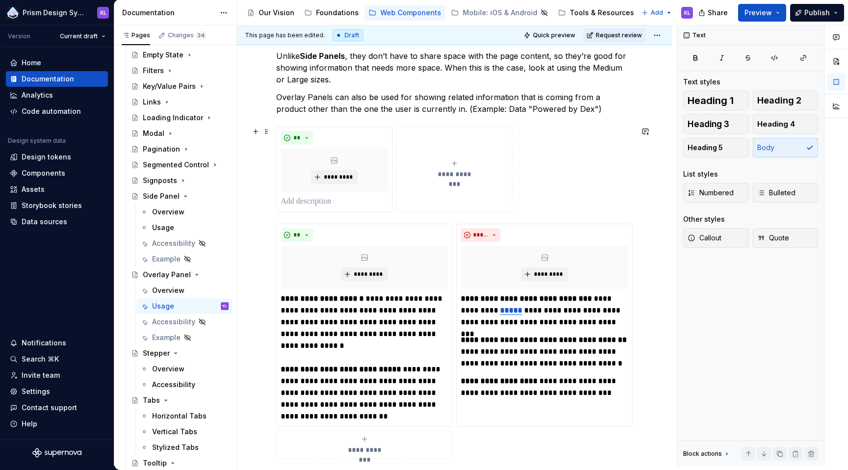
scroll to position [373, 0]
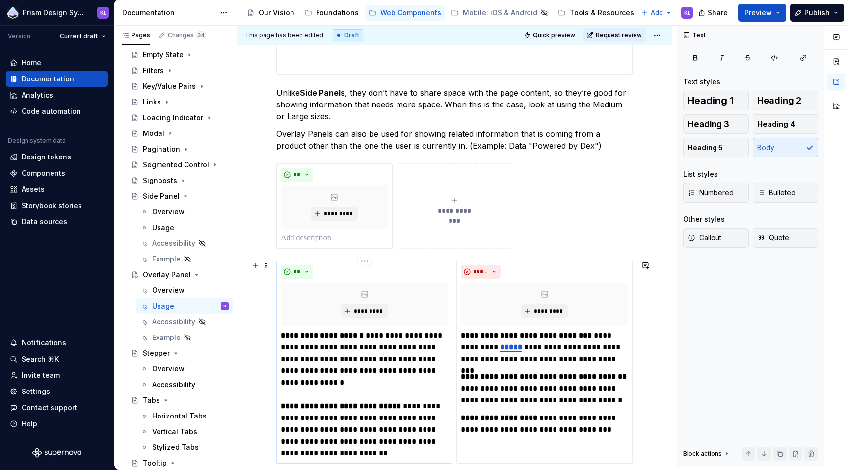
click at [378, 335] on p "**********" at bounding box center [364, 395] width 167 height 130
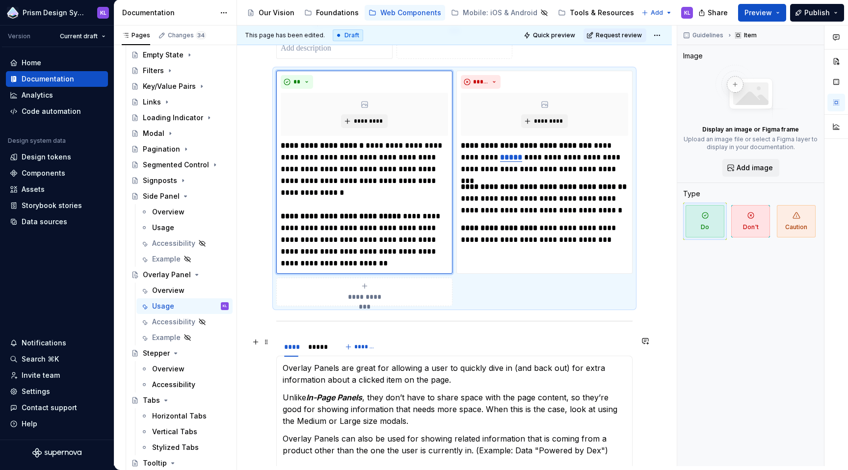
scroll to position [658, 0]
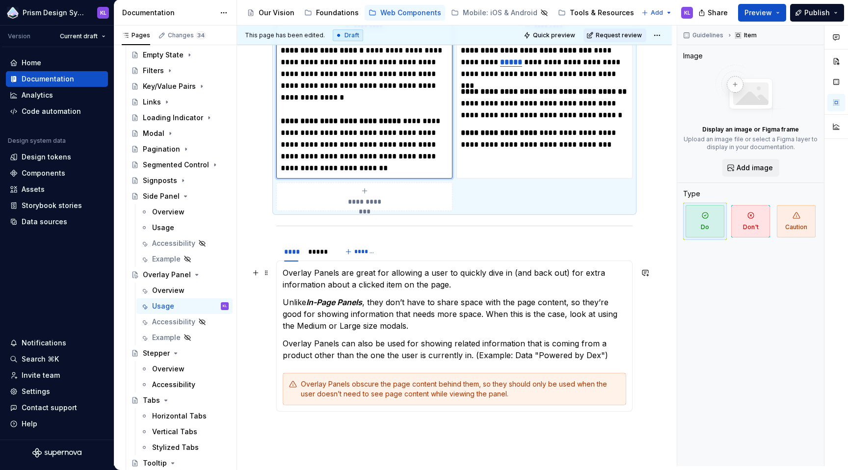
click at [400, 273] on p "Overlay Panels are great for allowing a user to quickly dive in (and back out) …" at bounding box center [454, 279] width 343 height 24
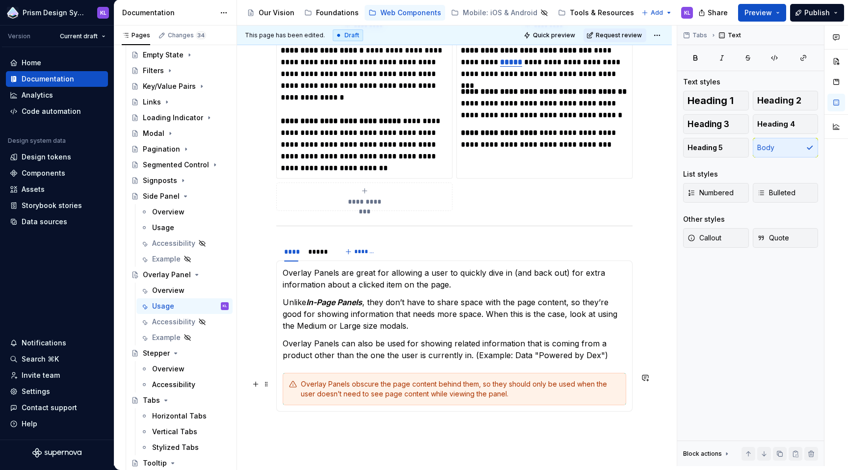
click at [401, 389] on div "Overlay Panels obscure the page content behind them, so they should only be use…" at bounding box center [460, 389] width 319 height 20
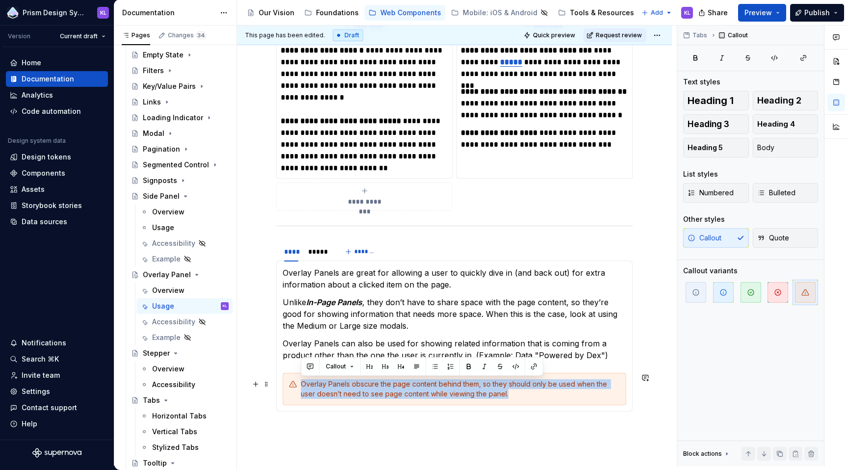
drag, startPoint x: 301, startPoint y: 382, endPoint x: 505, endPoint y: 394, distance: 203.9
click at [505, 394] on div "Overlay Panels obscure the page content behind them, so they should only be use…" at bounding box center [460, 389] width 319 height 20
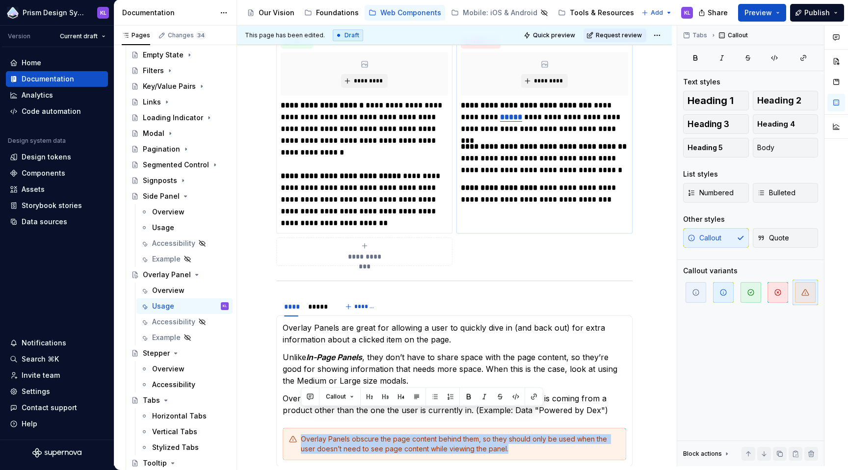
scroll to position [505, 0]
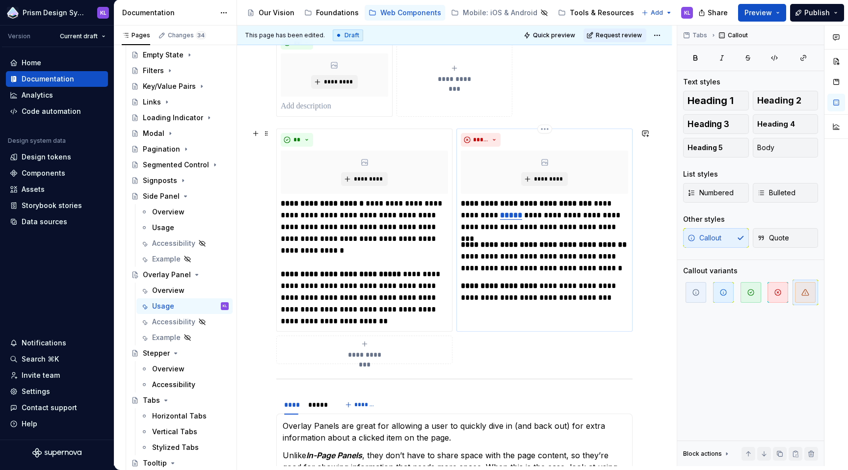
click at [597, 145] on div "*****" at bounding box center [544, 140] width 167 height 14
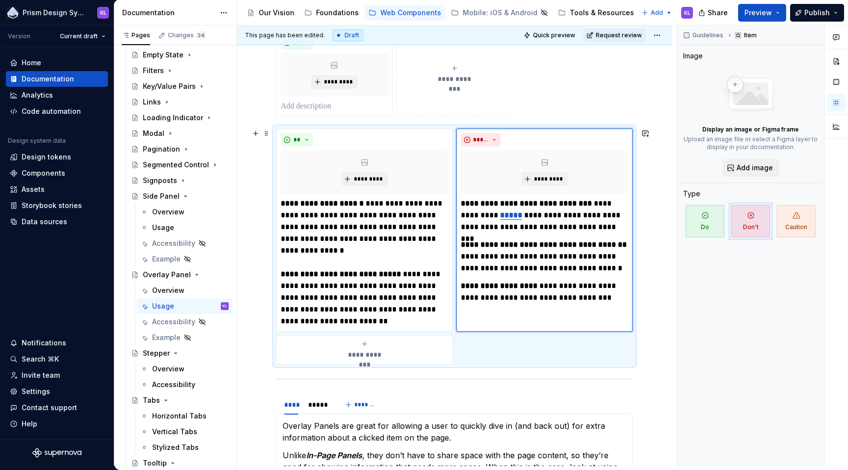
click at [589, 357] on div "**********" at bounding box center [454, 246] width 356 height 235
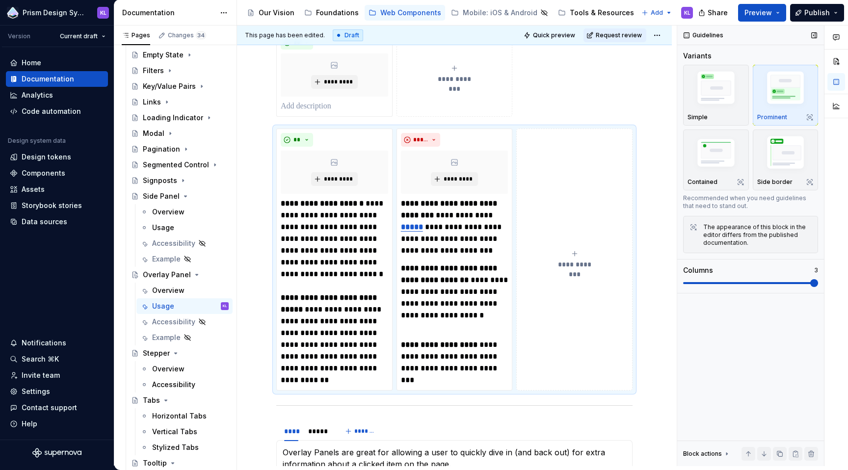
click at [810, 280] on span at bounding box center [814, 283] width 8 height 8
click at [579, 243] on button "**********" at bounding box center [574, 260] width 116 height 262
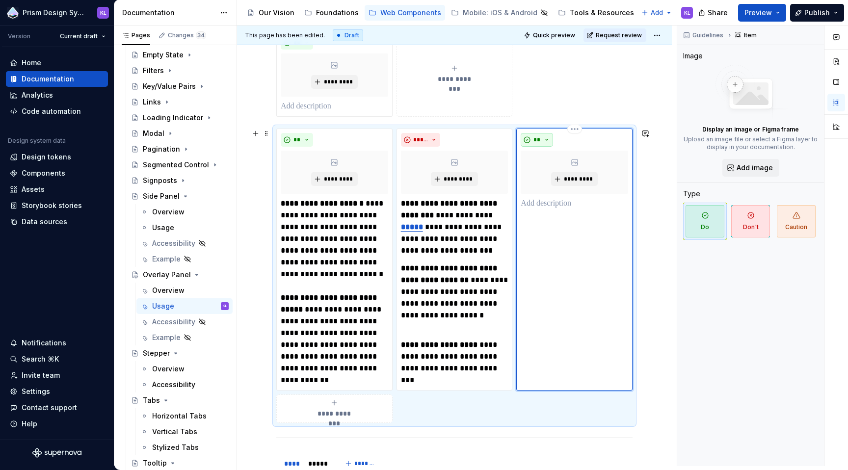
click at [537, 138] on span "**" at bounding box center [537, 140] width 8 height 8
click at [548, 185] on span "Caution" at bounding box center [564, 191] width 83 height 16
click at [547, 202] on p at bounding box center [574, 204] width 107 height 12
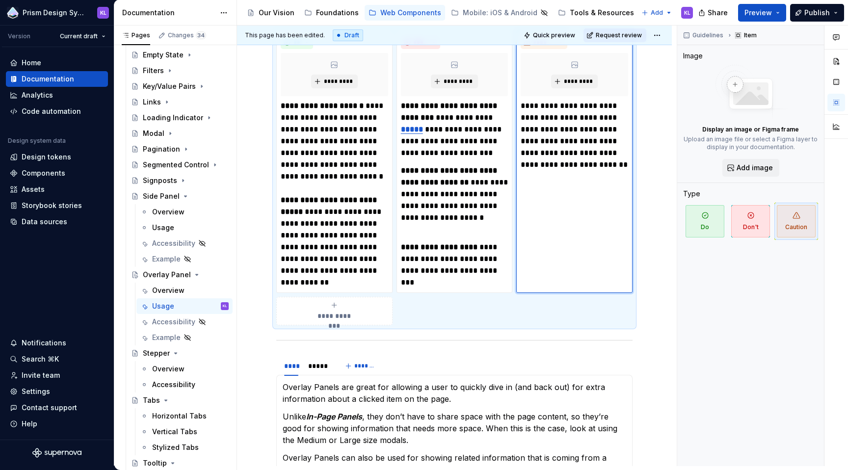
scroll to position [838, 0]
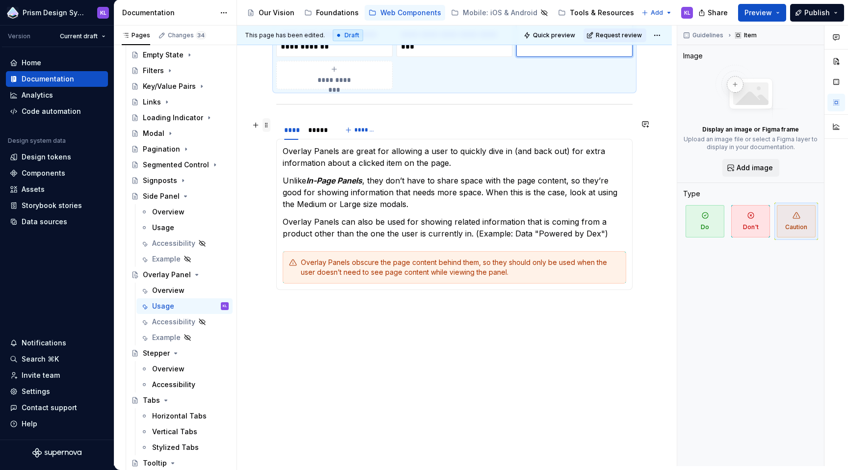
click at [266, 126] on span at bounding box center [266, 125] width 8 height 14
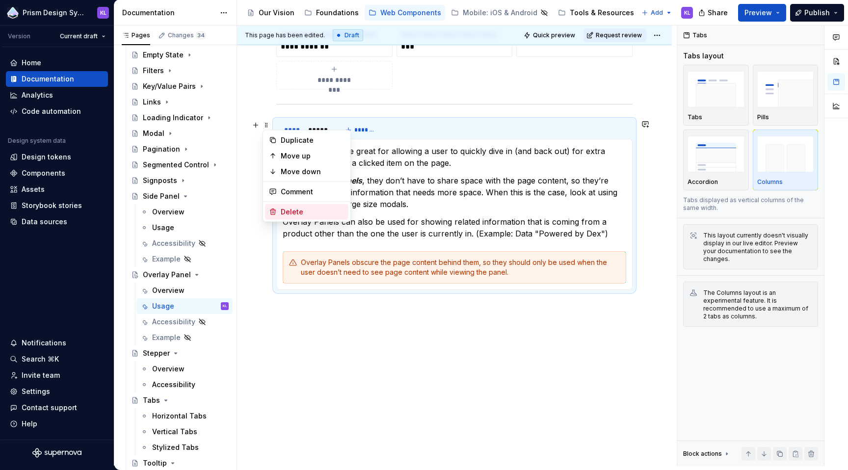
click at [317, 212] on div "Delete" at bounding box center [313, 212] width 64 height 10
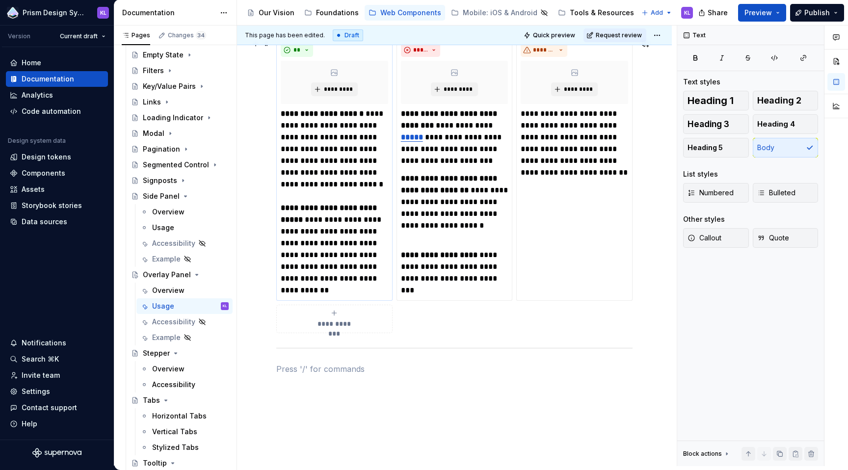
scroll to position [573, 0]
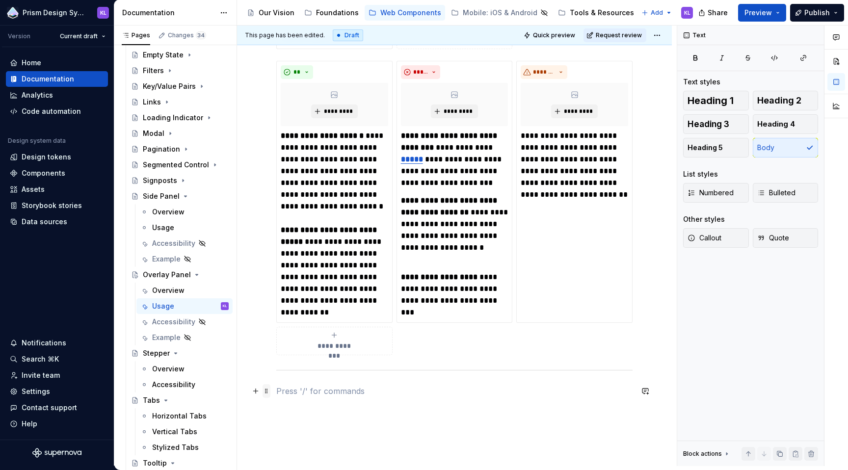
click at [268, 391] on span at bounding box center [266, 391] width 8 height 14
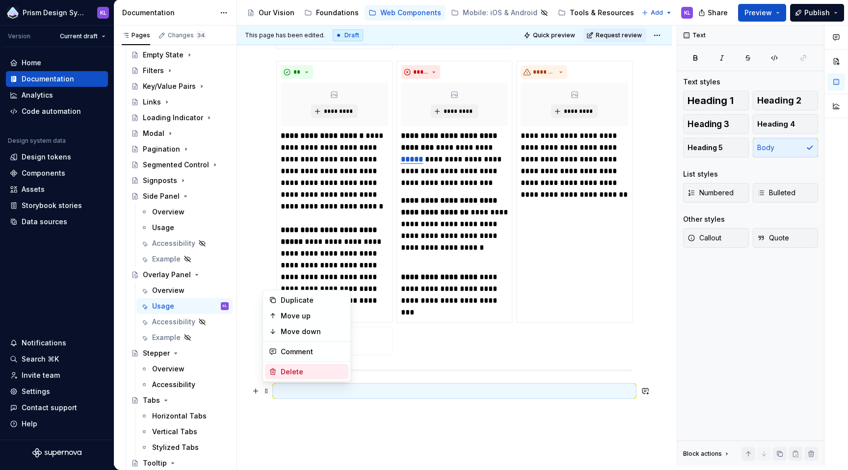
click at [283, 370] on div "Delete" at bounding box center [313, 372] width 64 height 10
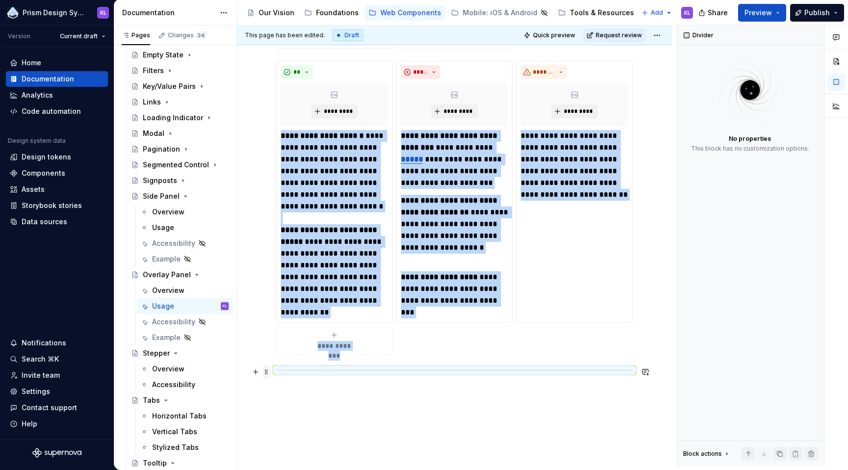
click at [266, 373] on span at bounding box center [266, 372] width 8 height 14
click at [294, 454] on div "Delete" at bounding box center [313, 459] width 64 height 10
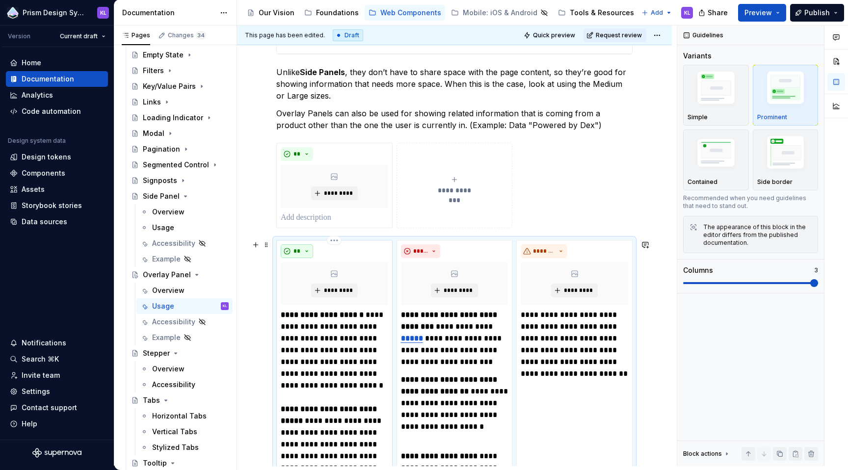
scroll to position [315, 0]
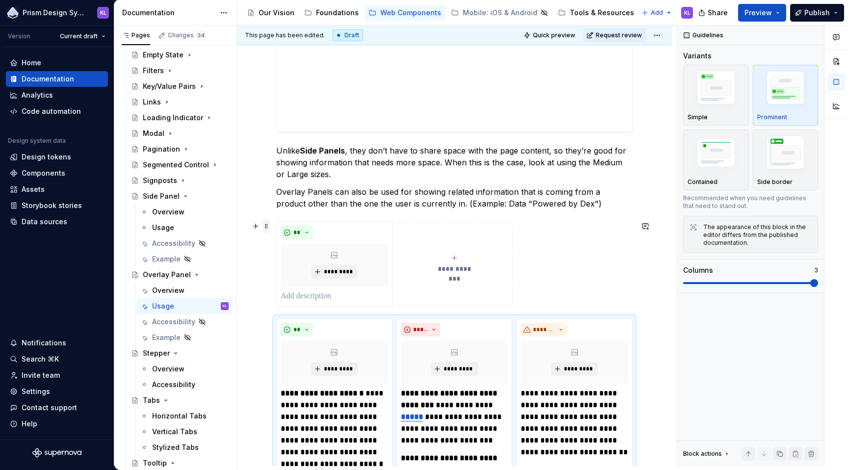
click at [267, 225] on span at bounding box center [266, 226] width 8 height 14
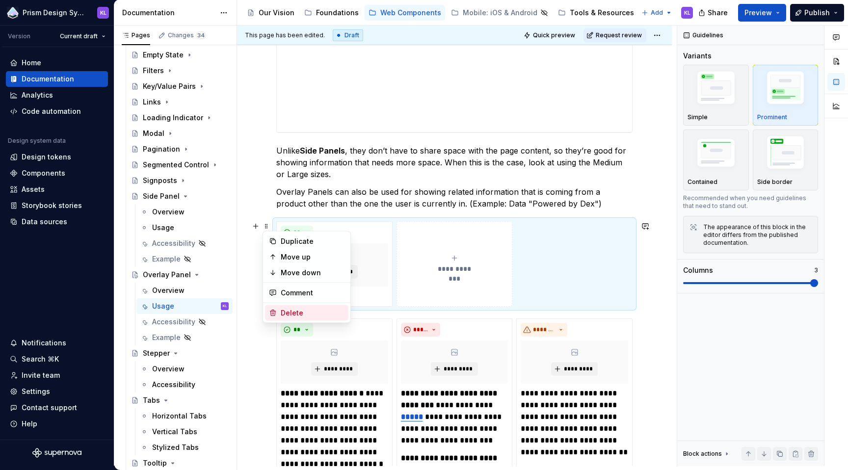
click at [290, 311] on div "Delete" at bounding box center [313, 313] width 64 height 10
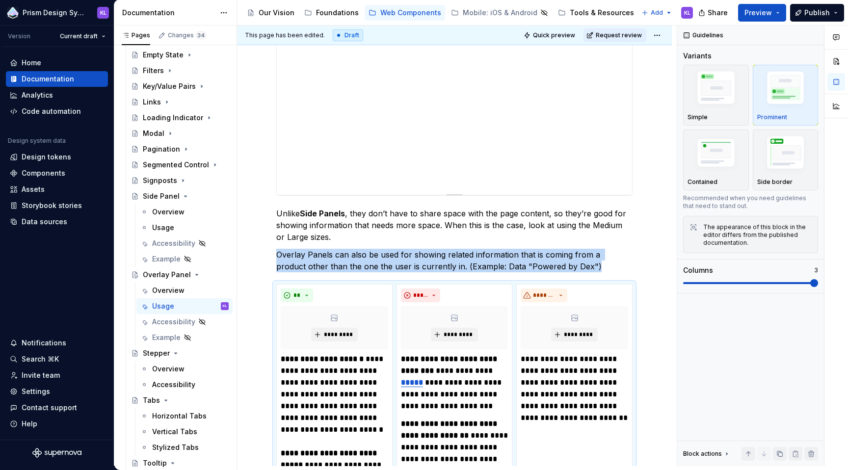
scroll to position [252, 0]
click at [565, 34] on span "Quick preview" at bounding box center [554, 35] width 42 height 8
click at [570, 34] on span "Quick preview" at bounding box center [554, 35] width 42 height 8
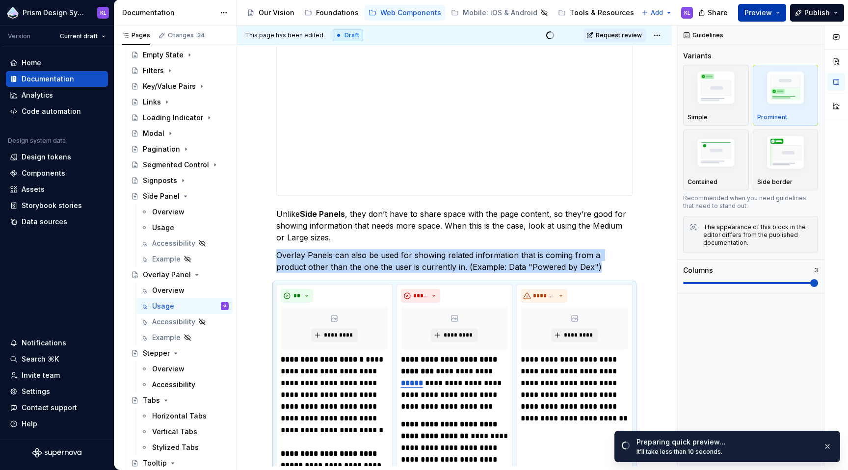
click at [779, 11] on button "Preview" at bounding box center [762, 13] width 48 height 18
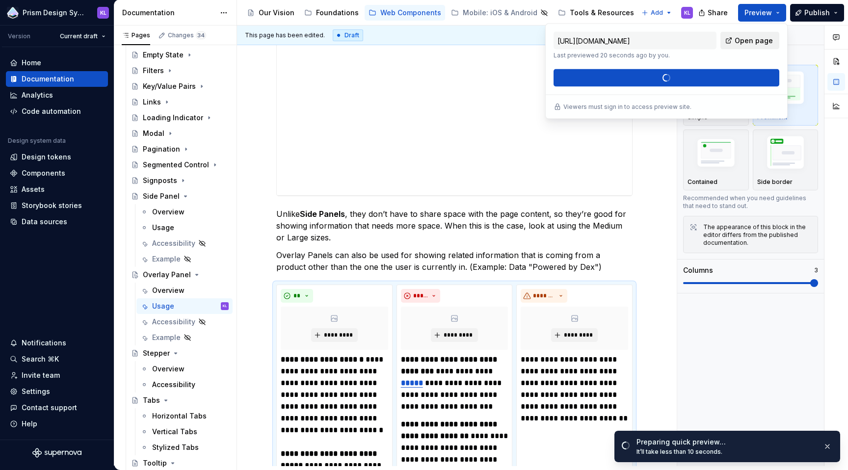
click at [765, 41] on span "Open page" at bounding box center [753, 41] width 38 height 10
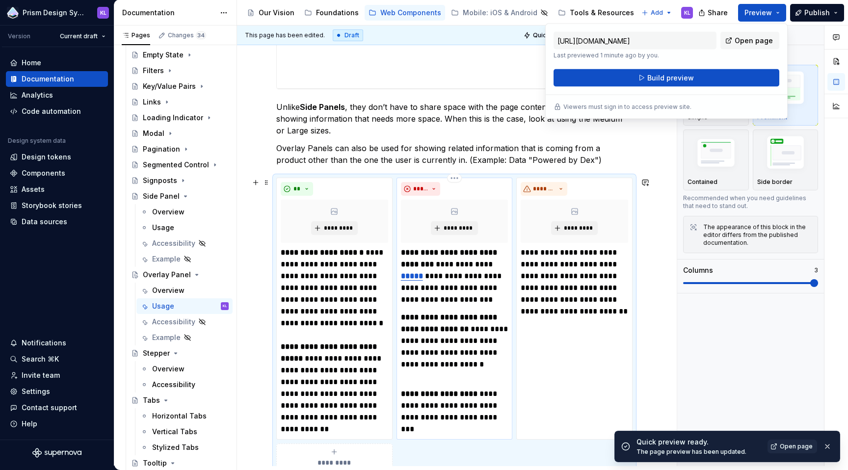
scroll to position [359, 0]
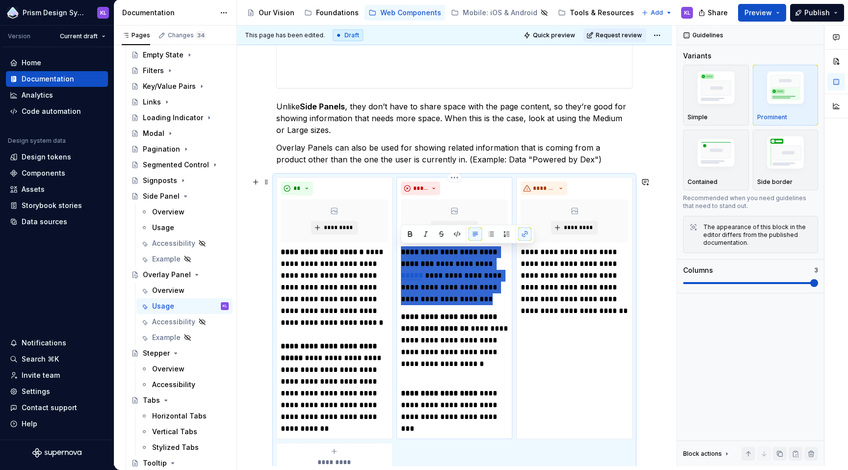
drag, startPoint x: 496, startPoint y: 300, endPoint x: 402, endPoint y: 254, distance: 104.9
click at [402, 254] on p "**********" at bounding box center [454, 275] width 107 height 59
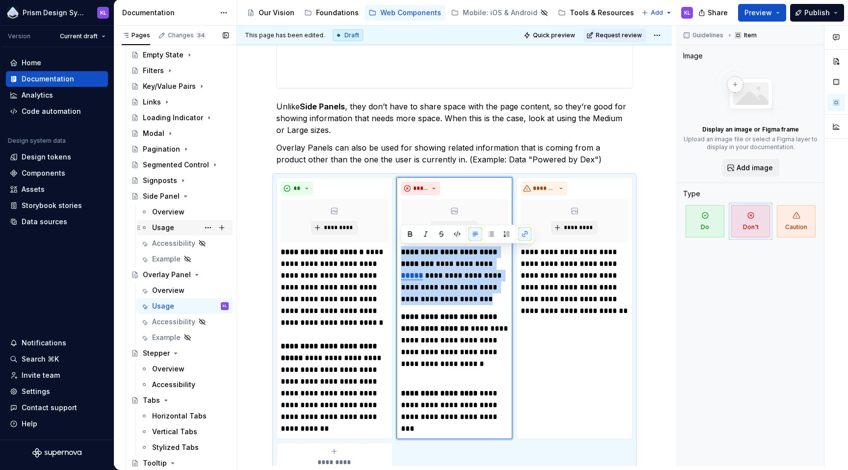
click at [166, 226] on div "Usage" at bounding box center [163, 228] width 22 height 10
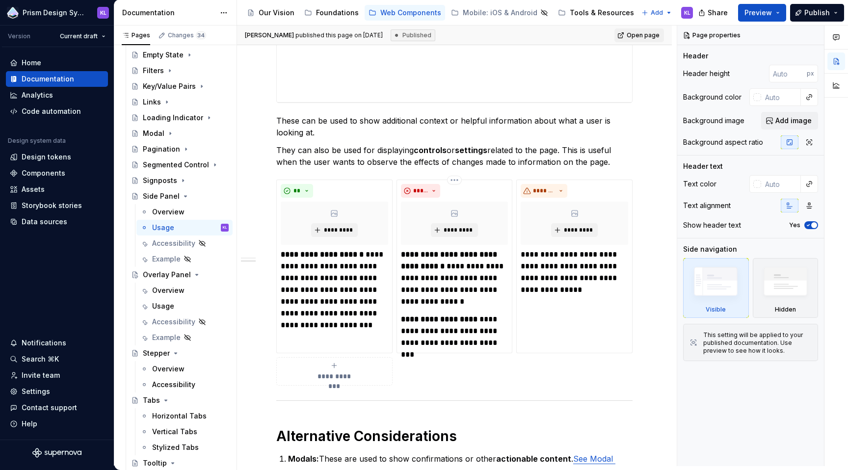
scroll to position [391, 0]
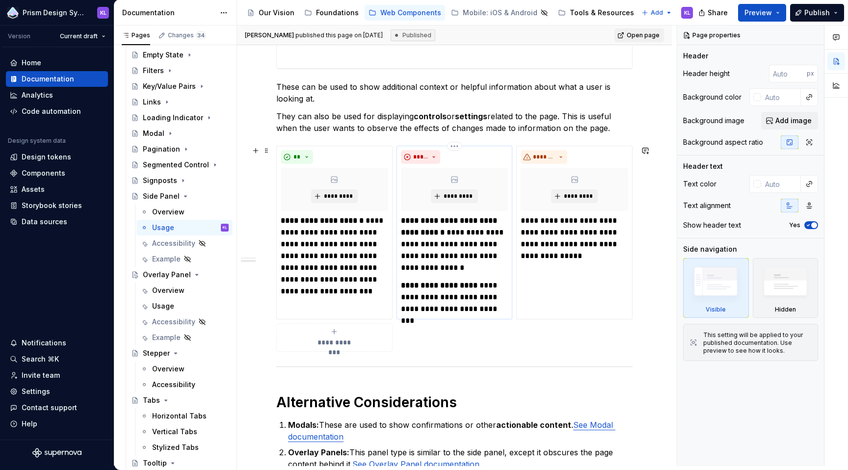
type textarea "*"
click at [403, 220] on strong "**********" at bounding box center [450, 226] width 98 height 19
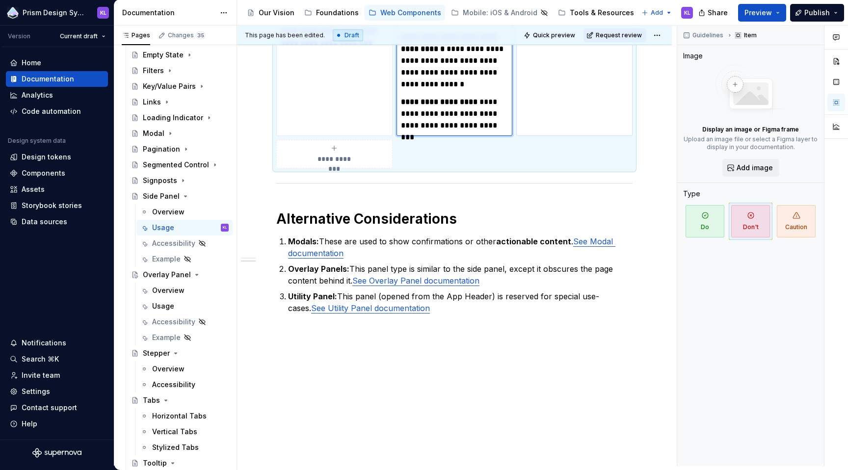
scroll to position [663, 0]
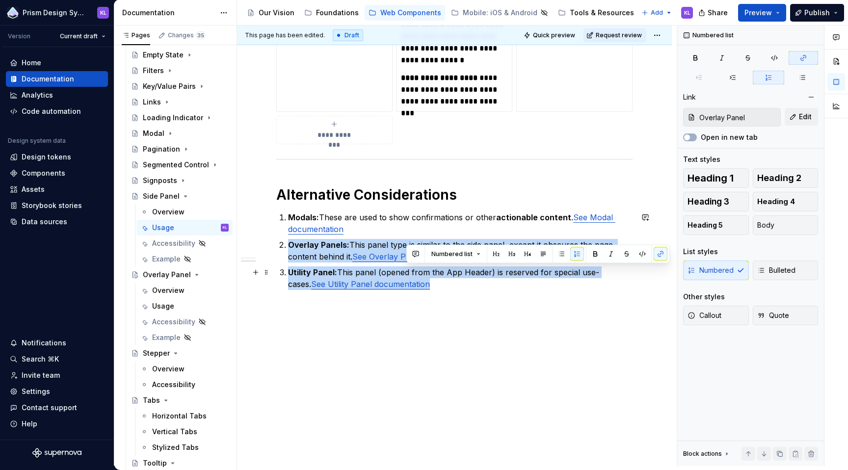
type input "Modal / Overview"
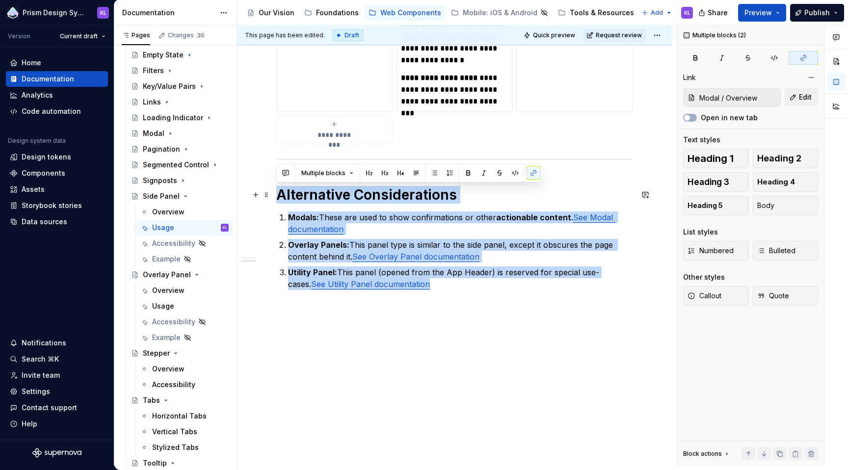
drag, startPoint x: 428, startPoint y: 283, endPoint x: 279, endPoint y: 199, distance: 171.1
copy div "Alternative Considerations Modals: These are used to show confirmations or othe…"
click at [175, 303] on div "Usage" at bounding box center [190, 306] width 77 height 14
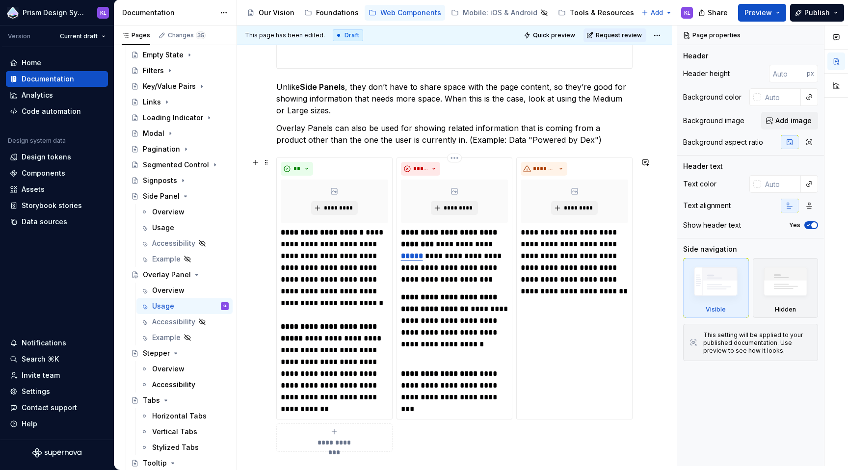
scroll to position [504, 0]
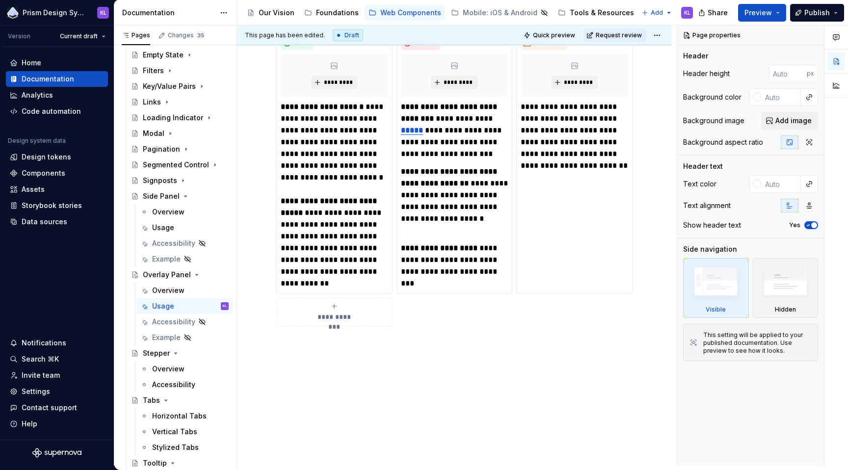
type textarea "*"
click at [377, 341] on div "**********" at bounding box center [454, 69] width 435 height 817
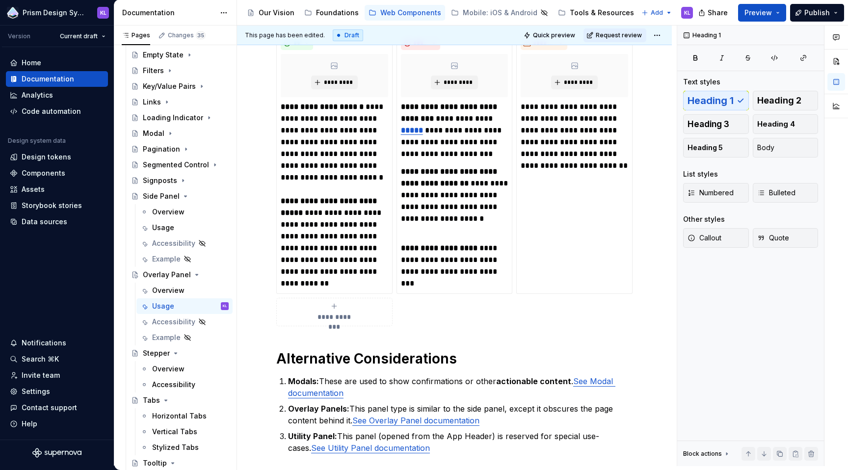
click at [412, 339] on div "**********" at bounding box center [454, 69] width 356 height 769
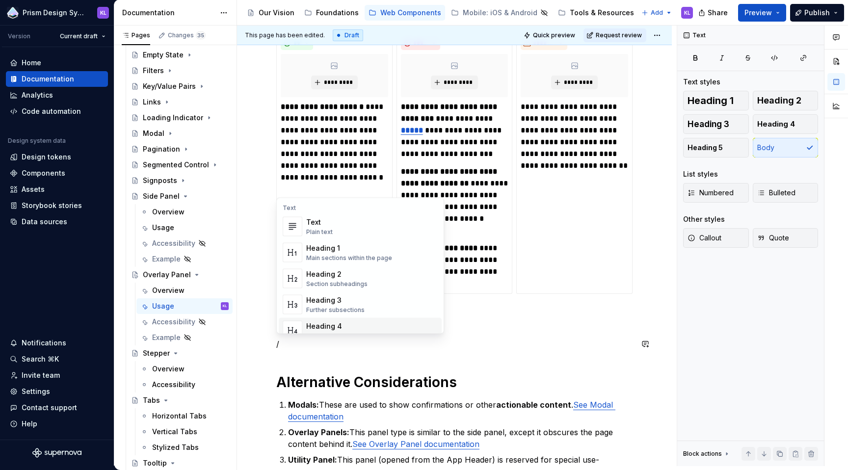
click at [292, 344] on p "/" at bounding box center [454, 344] width 356 height 12
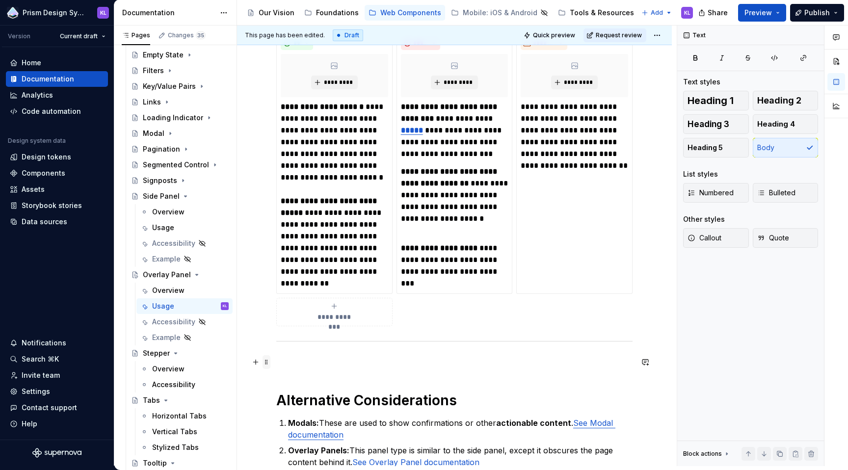
click at [266, 362] on span at bounding box center [266, 362] width 8 height 14
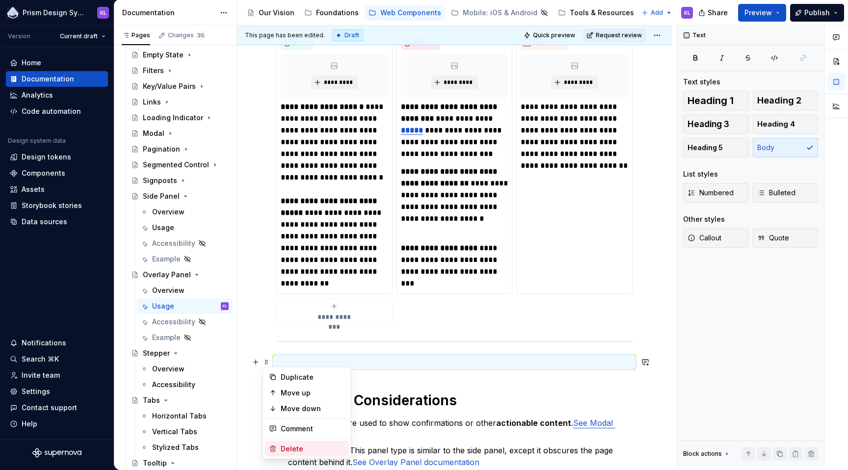
click at [287, 445] on div "Delete" at bounding box center [313, 449] width 64 height 10
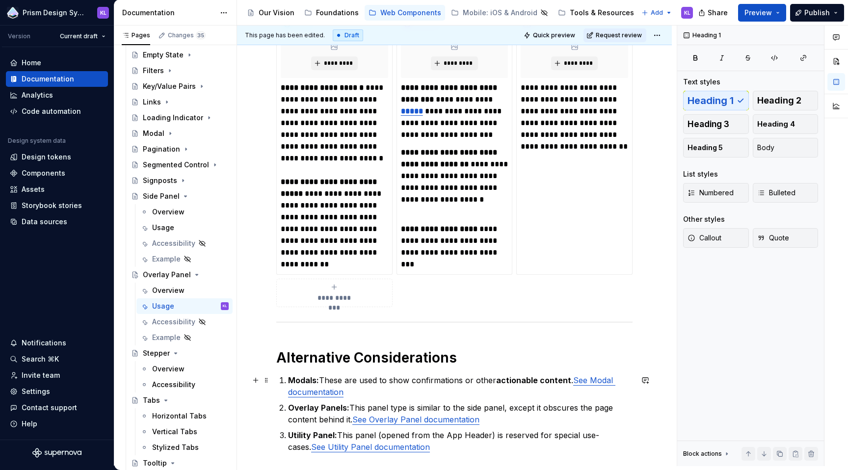
scroll to position [663, 0]
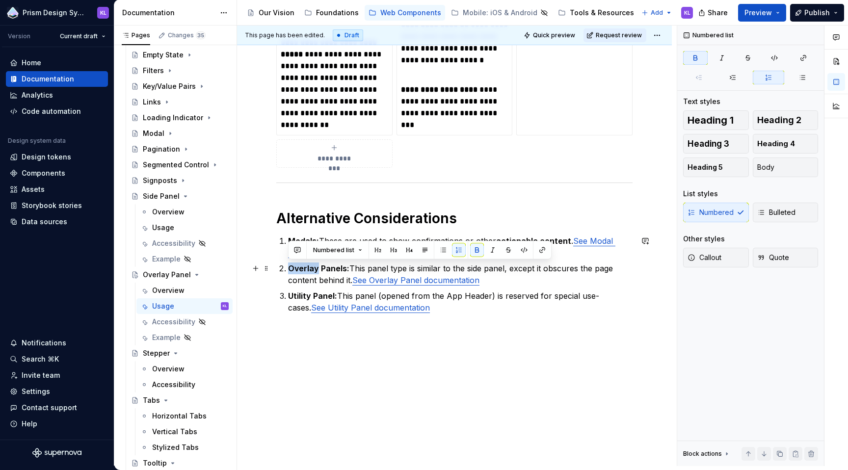
drag, startPoint x: 288, startPoint y: 268, endPoint x: 317, endPoint y: 270, distance: 29.0
click at [317, 270] on strong "Overlay Panels:" at bounding box center [318, 268] width 61 height 10
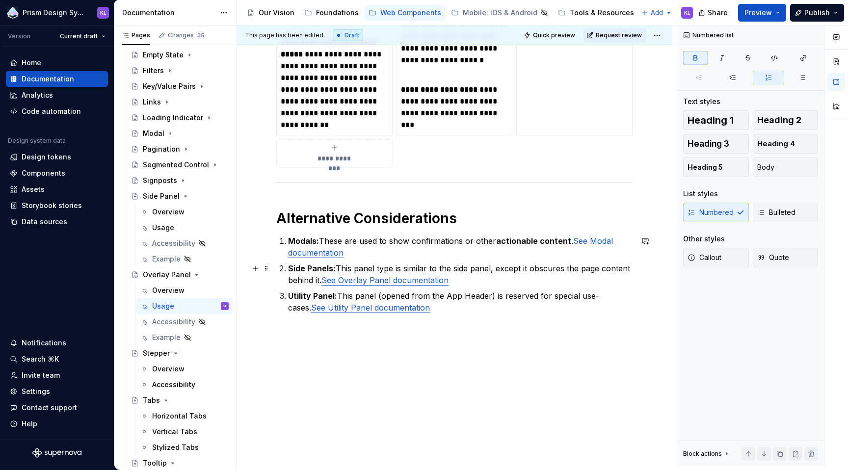
click at [459, 269] on p "Side Panels: This panel type is similar to the side panel, except it obscures t…" at bounding box center [460, 274] width 344 height 24
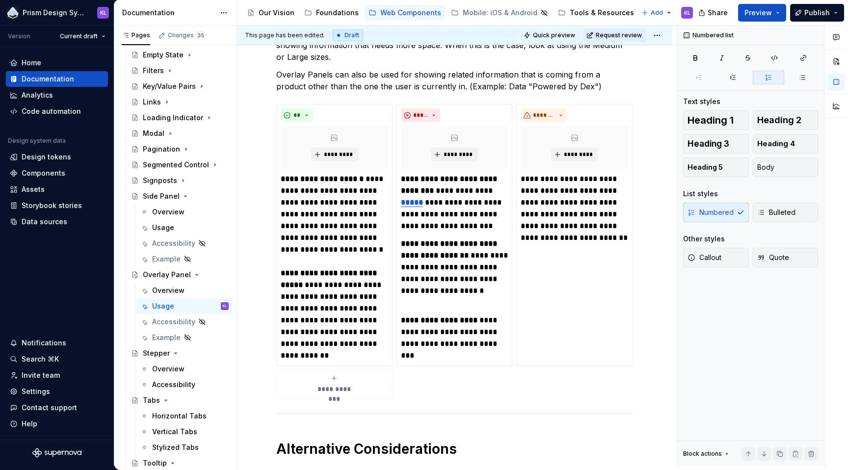
scroll to position [643, 0]
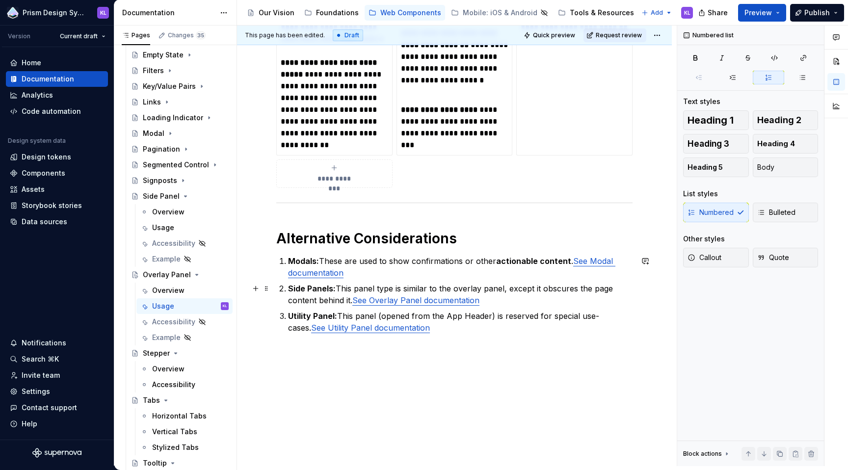
type textarea "*"
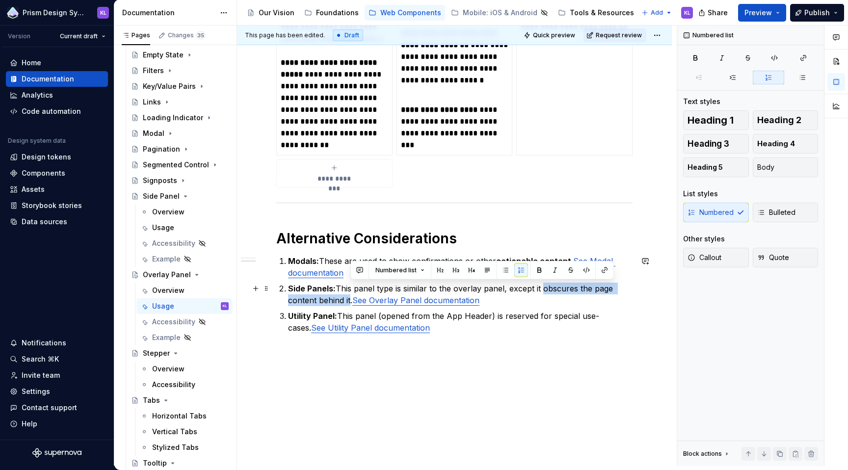
drag, startPoint x: 541, startPoint y: 288, endPoint x: 349, endPoint y: 298, distance: 192.1
click at [349, 298] on p "Side Panels: This panel type is similar to the overlay panel, except it obscure…" at bounding box center [460, 295] width 344 height 24
click at [350, 288] on p "Side Panels: This panel type is similar to the overlay panel, except it sha. Se…" at bounding box center [460, 295] width 344 height 24
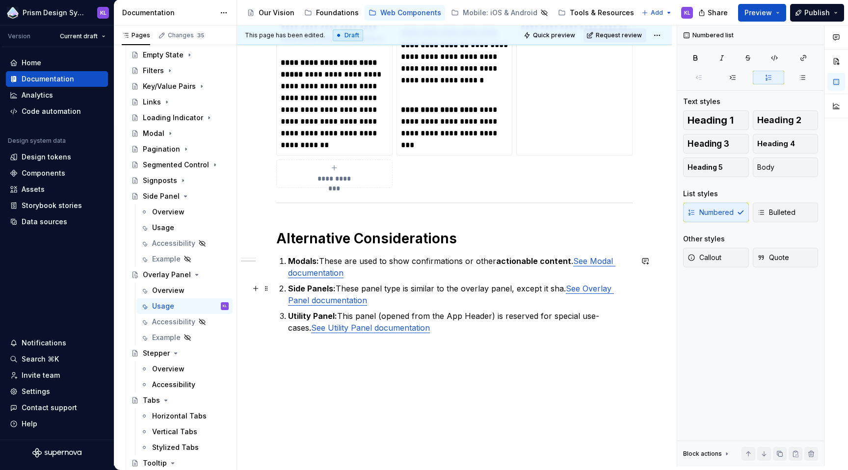
click at [382, 289] on p "Side Panels: These panel type is similar to the overlay panel, except it sha. S…" at bounding box center [460, 295] width 344 height 24
click at [389, 289] on p "Side Panels: These panels type is similar to the overlay panel, except it sha. …" at bounding box center [460, 295] width 344 height 24
click at [533, 289] on p "Side Panels: These panels are similar to the overlay panel, except it sha. See …" at bounding box center [460, 295] width 344 height 24
click at [535, 289] on p "Side Panels: These panels are similar to the overlay panel, except it sha. See …" at bounding box center [460, 295] width 344 height 24
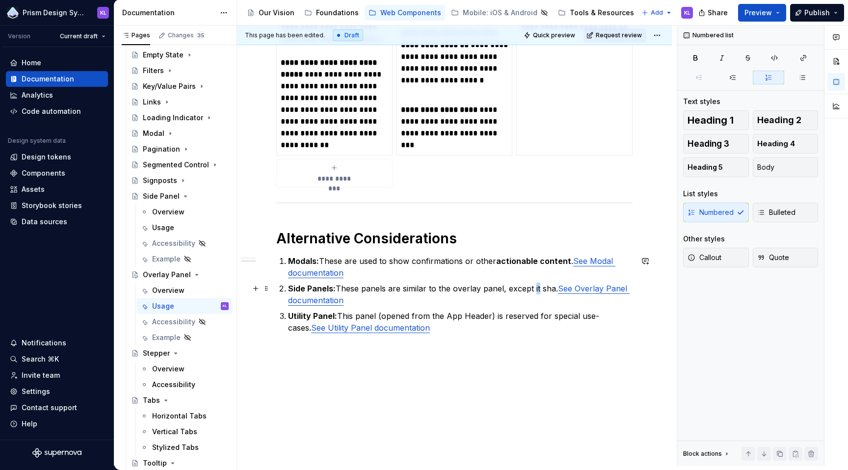
click at [535, 289] on p "Side Panels: These panels are similar to the overlay panel, except it sha. See …" at bounding box center [460, 295] width 344 height 24
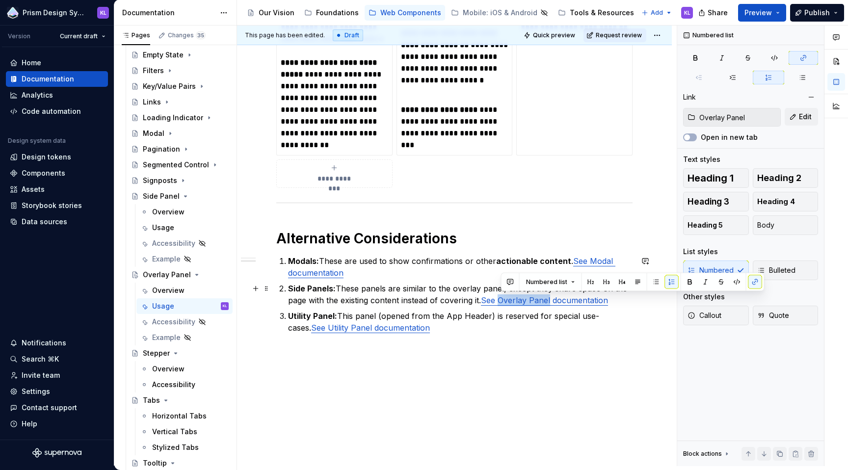
drag, startPoint x: 500, startPoint y: 301, endPoint x: 552, endPoint y: 300, distance: 51.5
click at [552, 300] on link "See Overlay Panel documentation" at bounding box center [544, 300] width 127 height 10
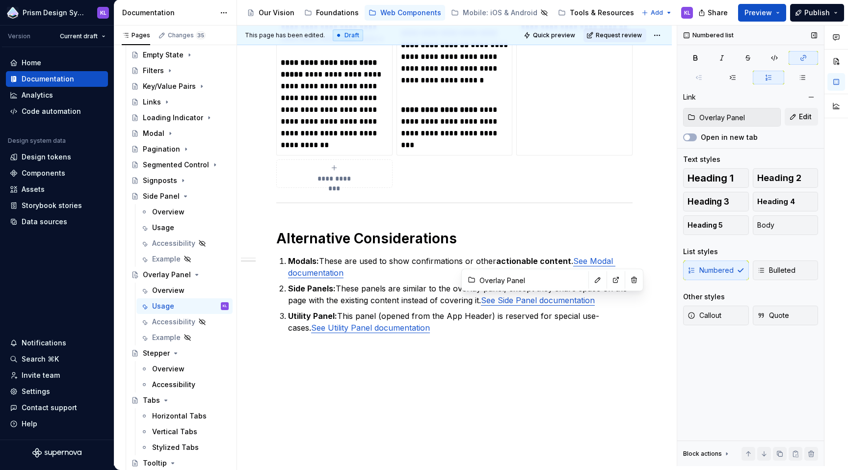
click at [738, 123] on input "Overlay Panel" at bounding box center [737, 117] width 85 height 18
click at [801, 116] on span "Edit" at bounding box center [805, 117] width 13 height 10
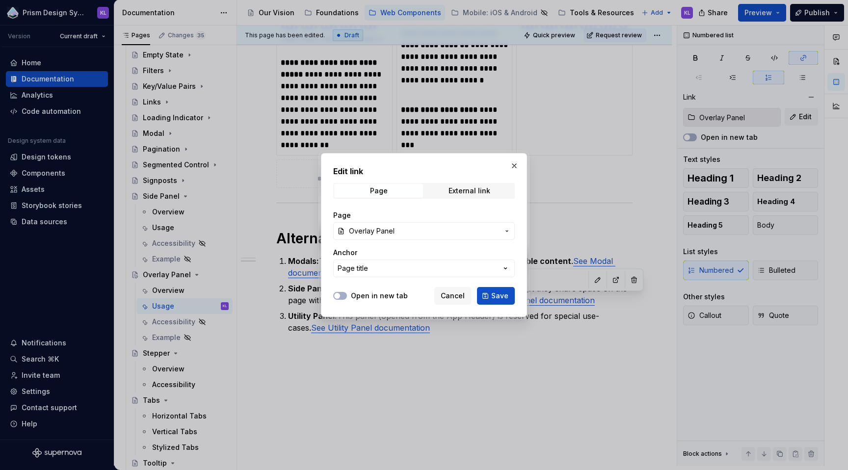
click at [454, 232] on span "Overlay Panel" at bounding box center [424, 231] width 150 height 10
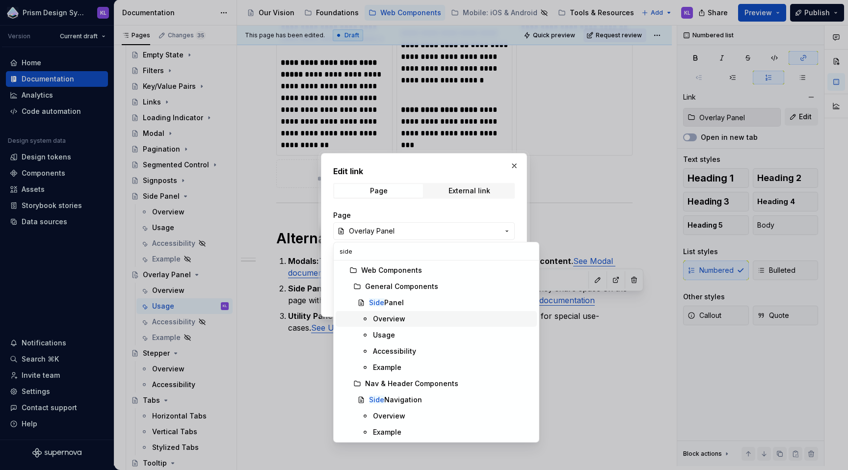
type input "side"
click at [391, 319] on div "Overview" at bounding box center [389, 319] width 32 height 10
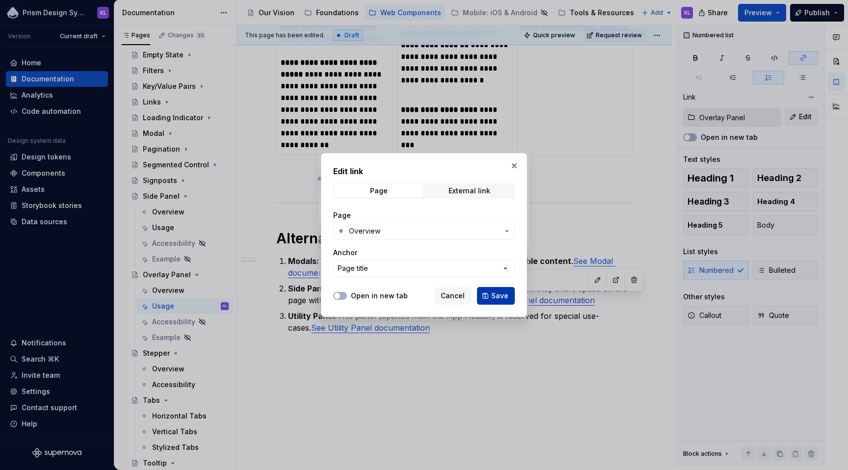
click at [508, 293] on button "Save" at bounding box center [496, 296] width 38 height 18
type input "Side Panel / Overview"
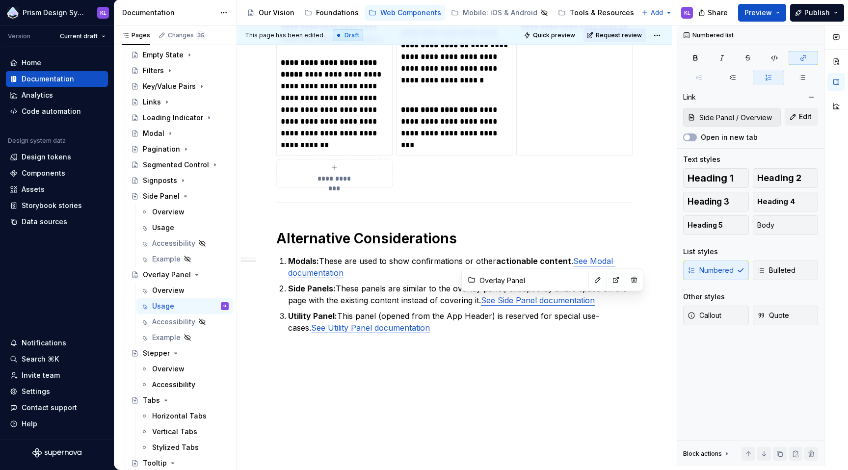
type input "Side Panel / Overview"
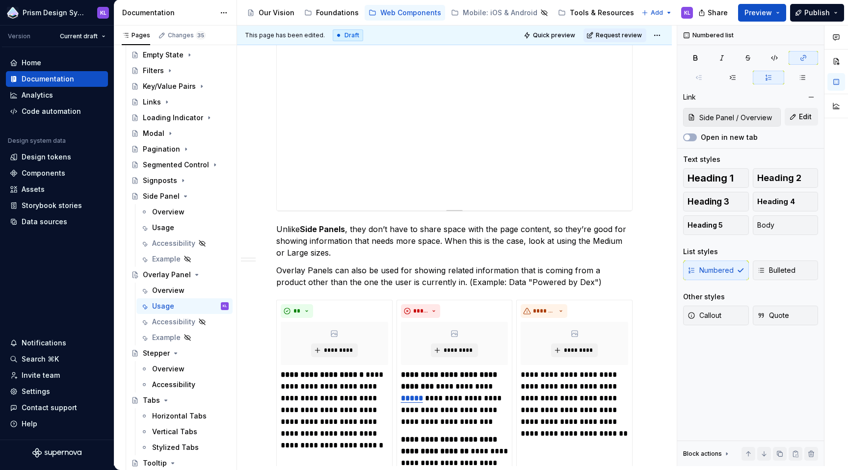
scroll to position [215, 0]
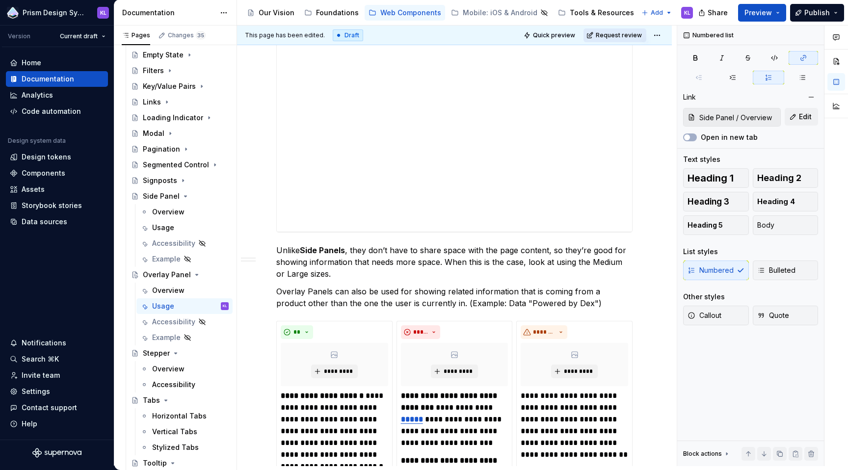
click at [605, 30] on button "Request review" at bounding box center [614, 35] width 63 height 14
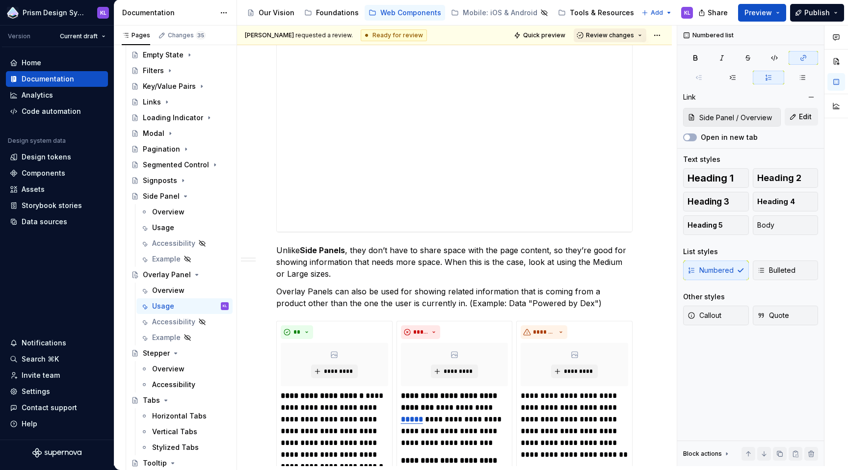
click at [603, 35] on span "Review changes" at bounding box center [610, 35] width 48 height 8
click at [607, 55] on div "Approve" at bounding box center [637, 55] width 86 height 10
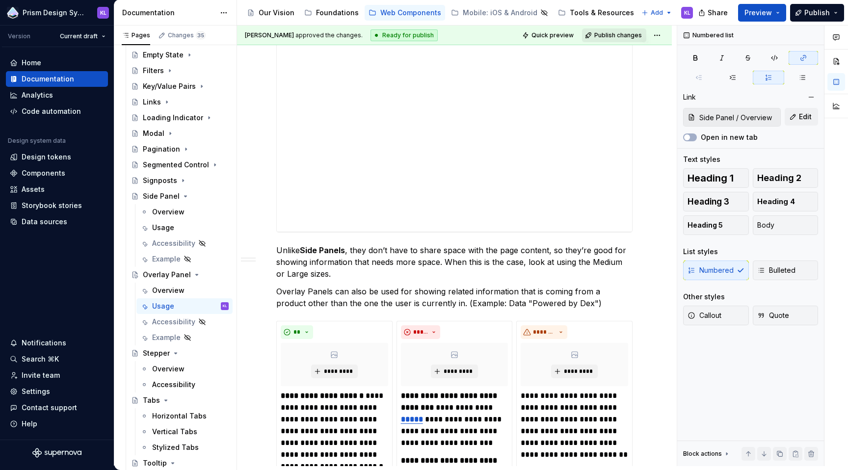
click at [608, 33] on span "Publish changes" at bounding box center [618, 35] width 48 height 8
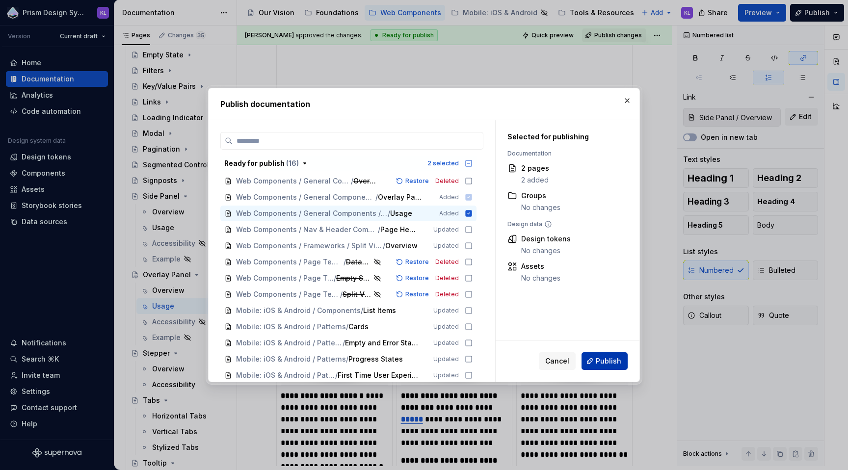
click at [605, 359] on span "Publish" at bounding box center [609, 361] width 26 height 10
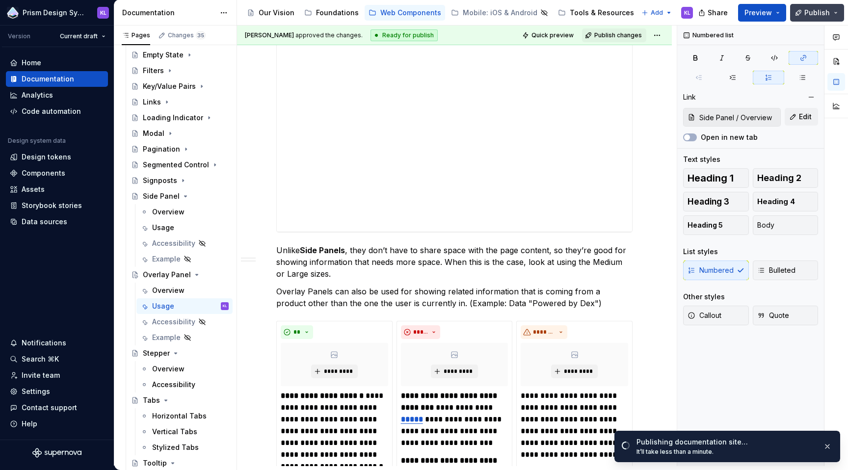
click at [835, 12] on button "Publish" at bounding box center [817, 13] width 54 height 18
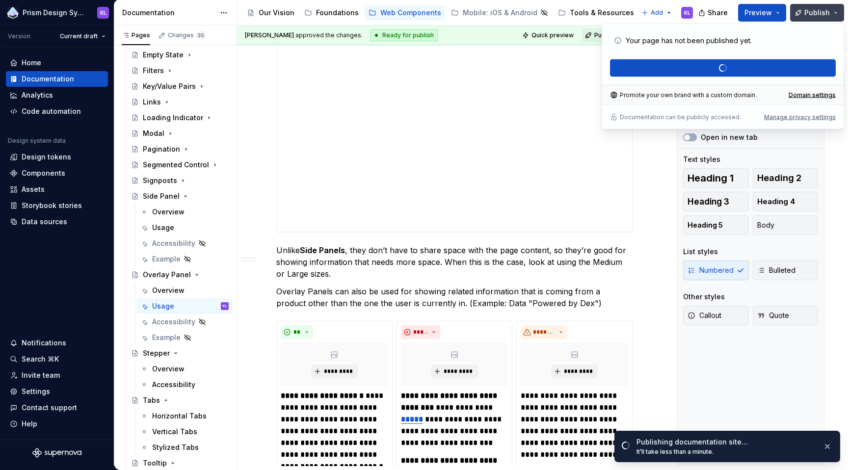
click at [835, 12] on button "Publish" at bounding box center [817, 13] width 54 height 18
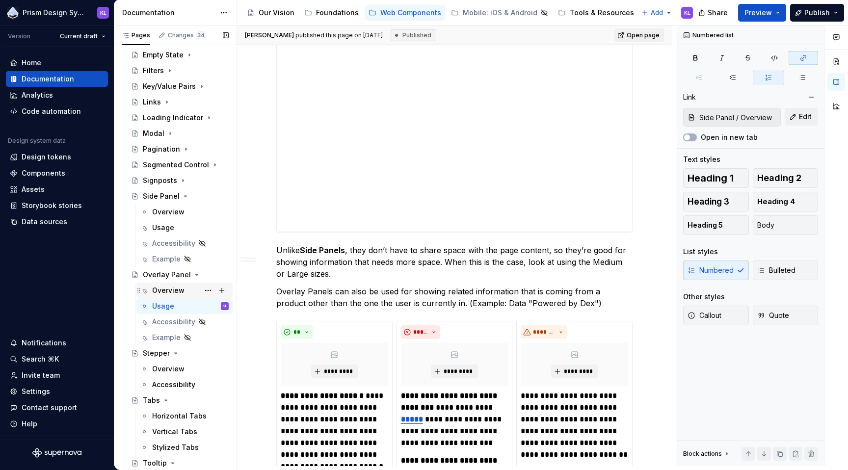
click at [177, 292] on div "Overview" at bounding box center [168, 291] width 32 height 10
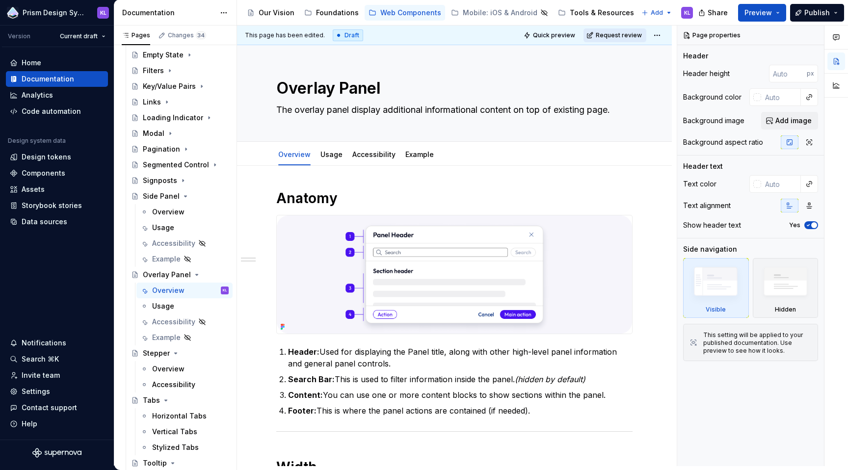
click at [630, 36] on span "Request review" at bounding box center [619, 35] width 46 height 8
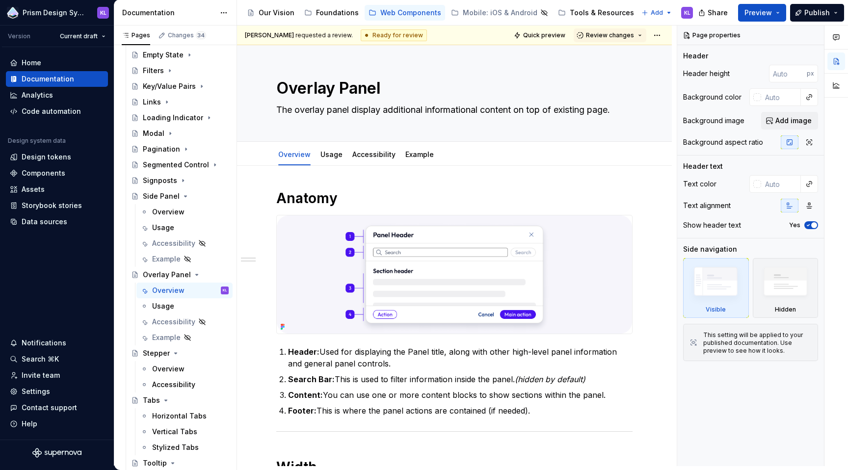
click at [630, 36] on span "Review changes" at bounding box center [610, 35] width 48 height 8
click at [629, 56] on div "Approve" at bounding box center [637, 55] width 86 height 10
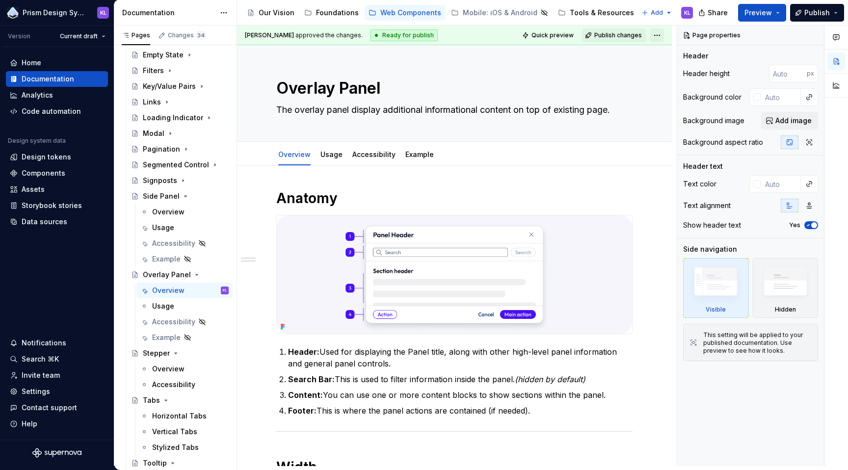
click at [656, 31] on html "Prism Design System KL Version Current draft Home Documentation Analytics Code …" at bounding box center [424, 235] width 848 height 470
click at [628, 39] on html "Prism Design System KL Version Current draft Home Documentation Analytics Code …" at bounding box center [424, 235] width 848 height 470
click at [627, 36] on span "Publish changes" at bounding box center [618, 35] width 48 height 8
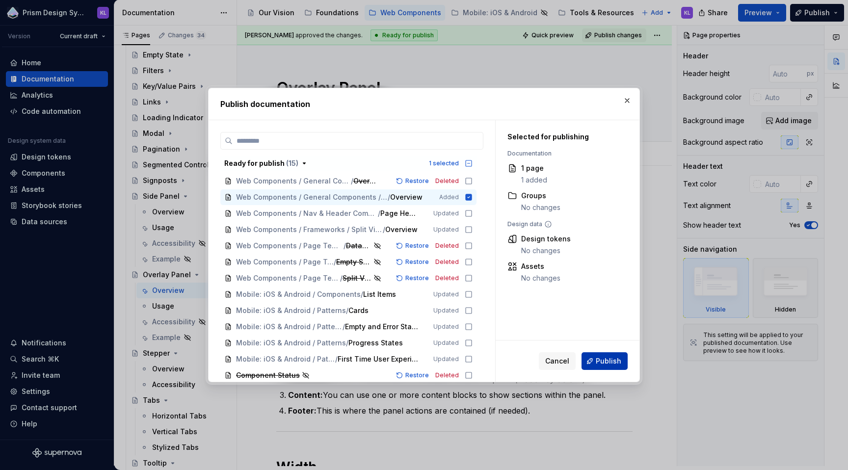
click at [604, 359] on span "Publish" at bounding box center [609, 361] width 26 height 10
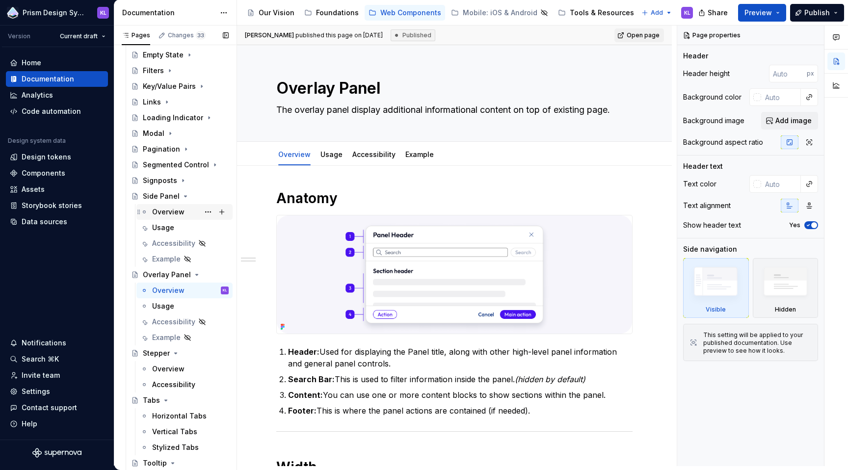
click at [170, 213] on div "Overview" at bounding box center [168, 212] width 32 height 10
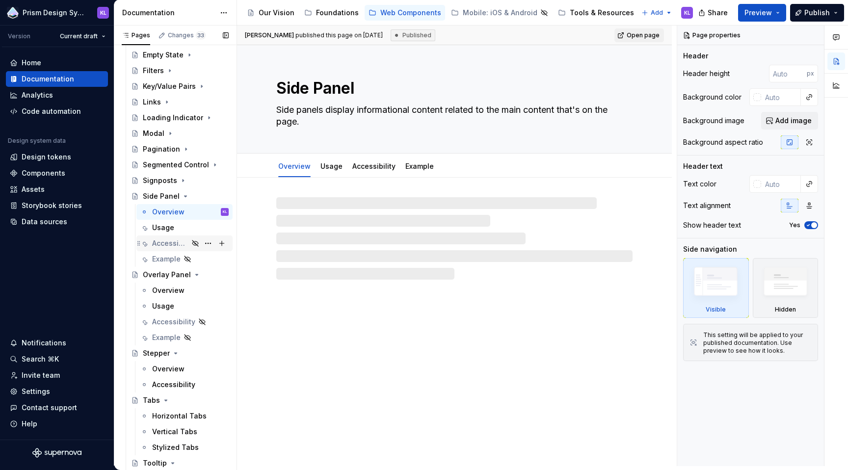
click at [169, 244] on div "Accessibility" at bounding box center [170, 243] width 36 height 10
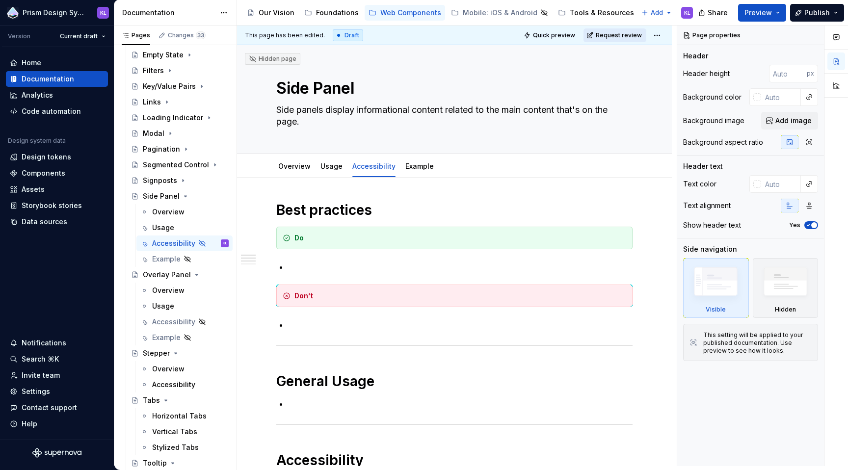
click at [611, 38] on span "Request review" at bounding box center [619, 35] width 46 height 8
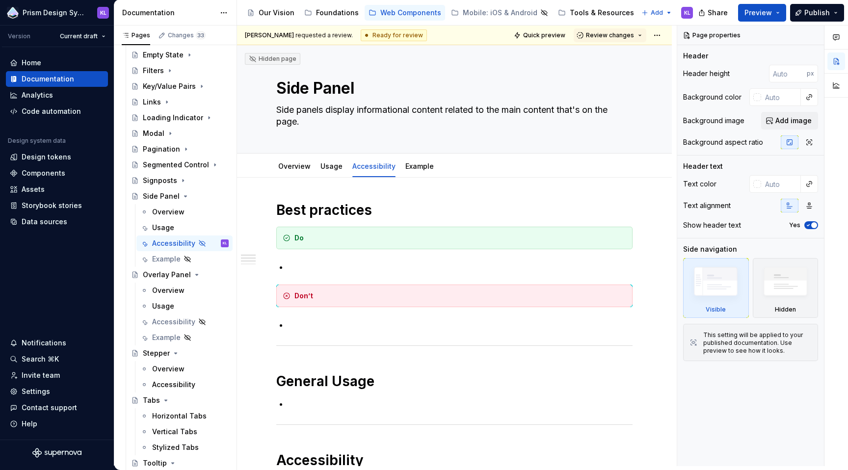
click at [611, 38] on span "Review changes" at bounding box center [610, 35] width 48 height 8
click at [615, 55] on div "Approve" at bounding box center [637, 55] width 86 height 10
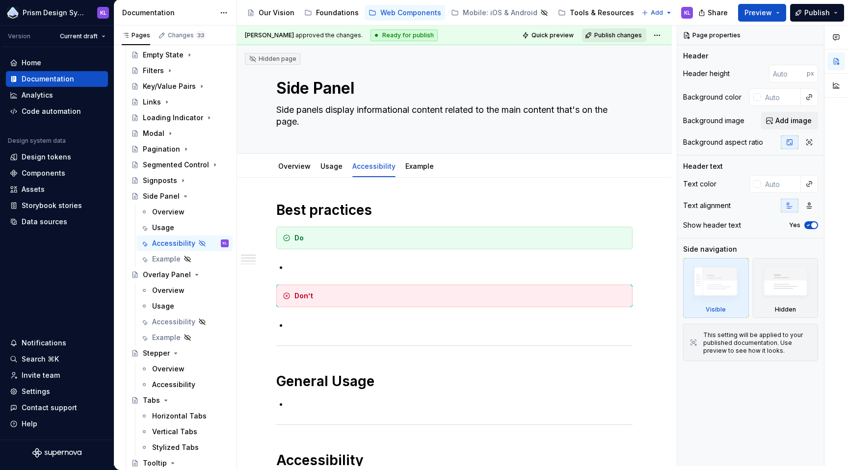
click at [612, 35] on span "Publish changes" at bounding box center [618, 35] width 48 height 8
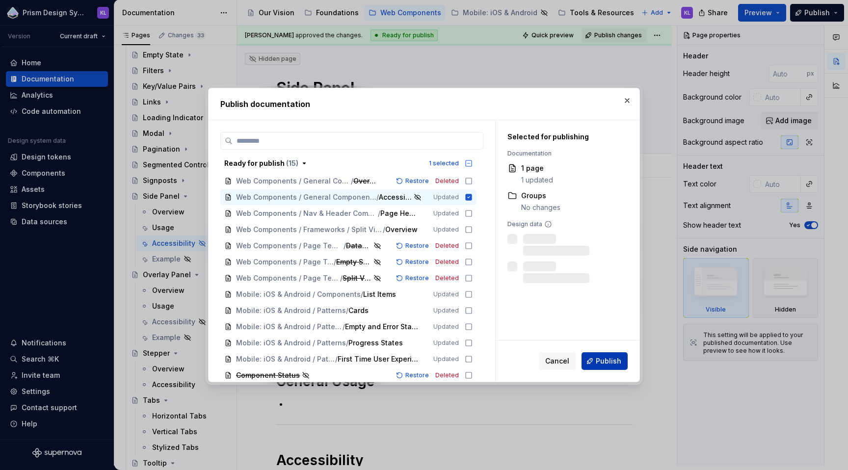
click at [596, 361] on button "Publish" at bounding box center [604, 361] width 46 height 18
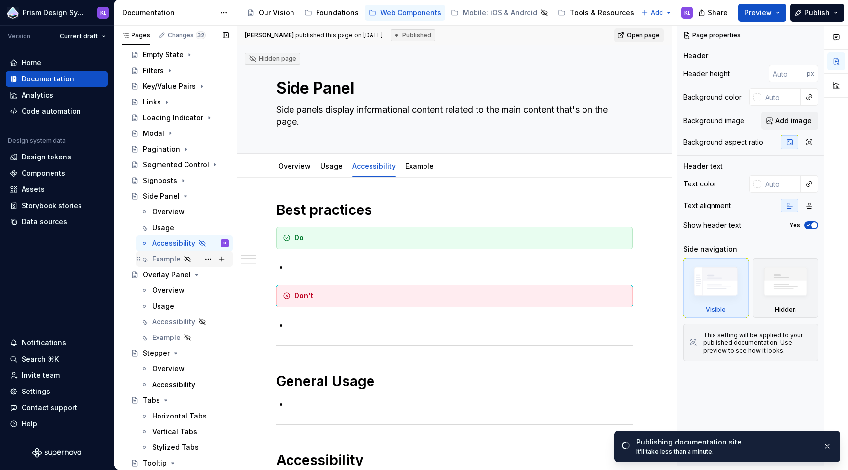
click at [165, 256] on div "Example" at bounding box center [166, 259] width 28 height 10
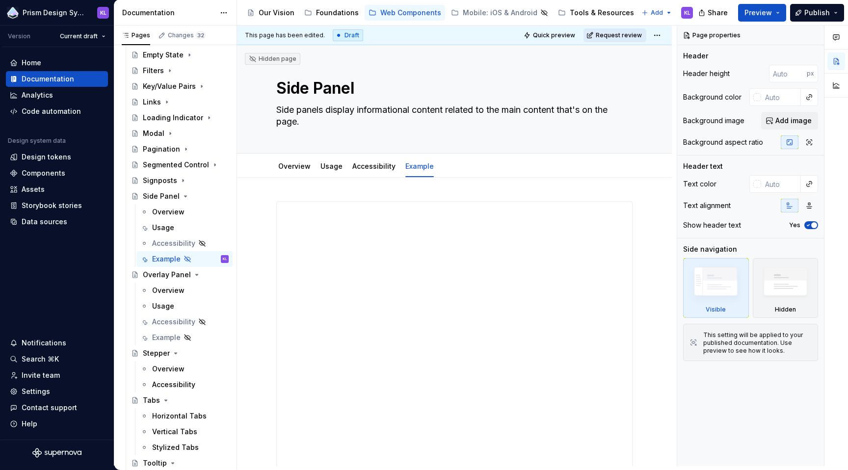
click at [616, 36] on span "Request review" at bounding box center [619, 35] width 46 height 8
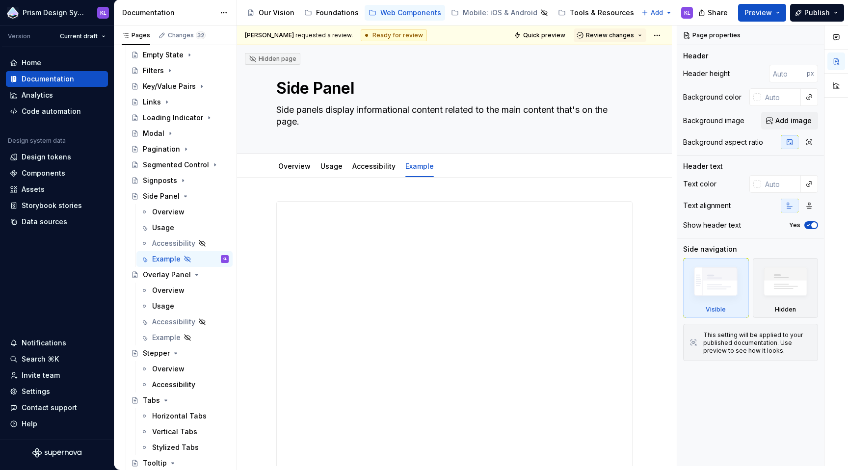
click at [616, 36] on span "Review changes" at bounding box center [610, 35] width 48 height 8
click at [626, 62] on div "This page is ready to publish." at bounding box center [637, 64] width 86 height 8
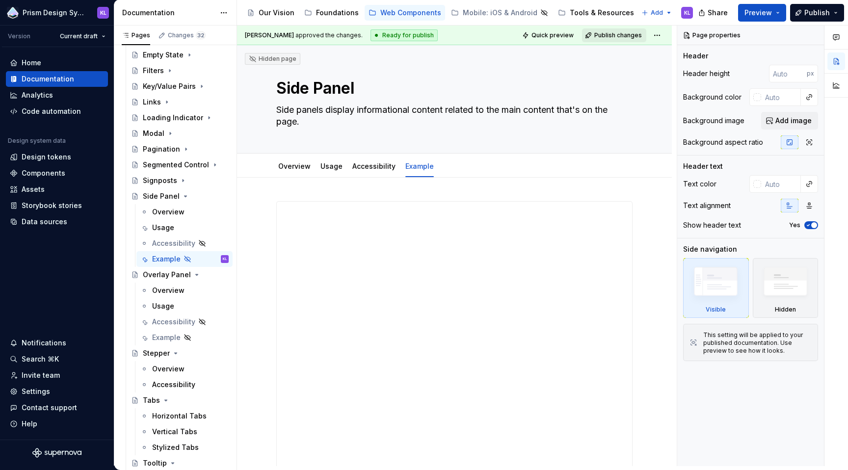
click at [622, 32] on span "Publish changes" at bounding box center [618, 35] width 48 height 8
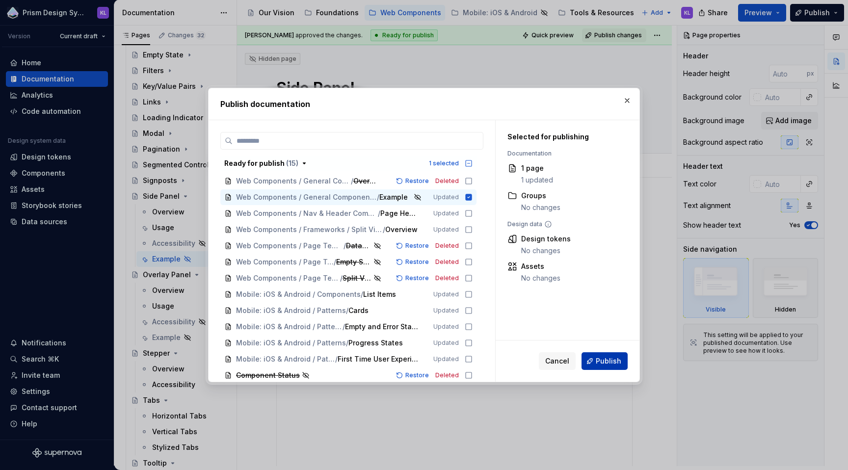
click at [603, 359] on span "Publish" at bounding box center [609, 361] width 26 height 10
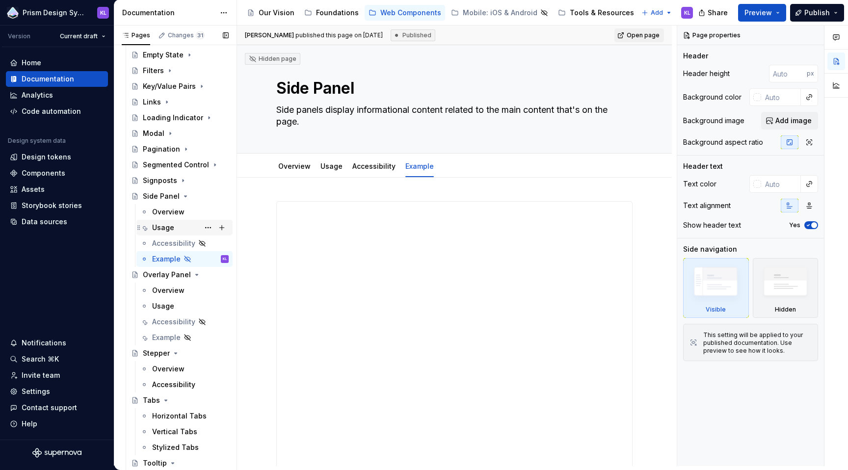
click at [166, 229] on div "Usage" at bounding box center [163, 228] width 22 height 10
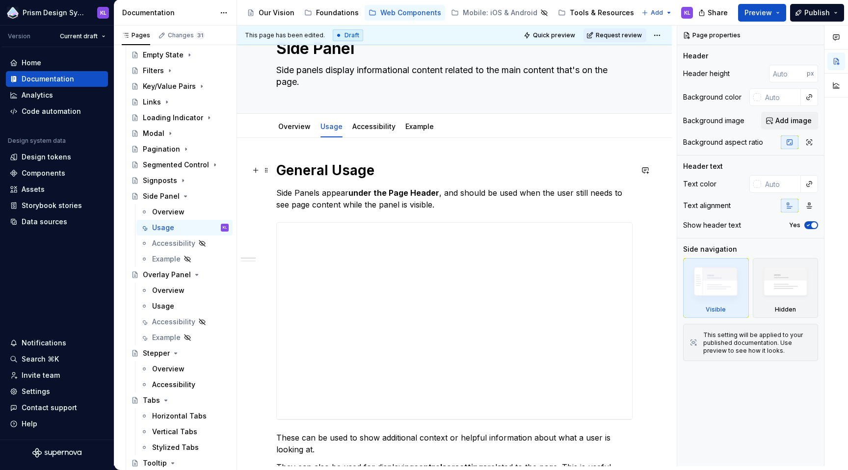
scroll to position [45, 0]
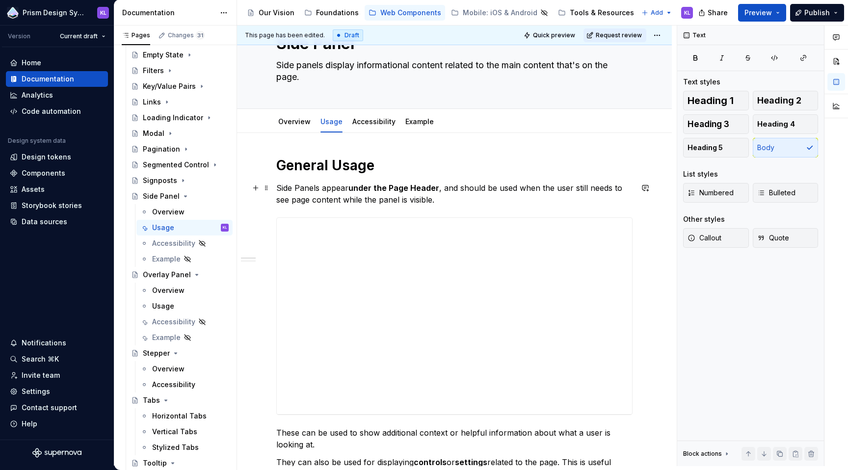
click at [466, 202] on p "Side Panels appear under the Page Header , and should be used when the user sti…" at bounding box center [454, 194] width 356 height 24
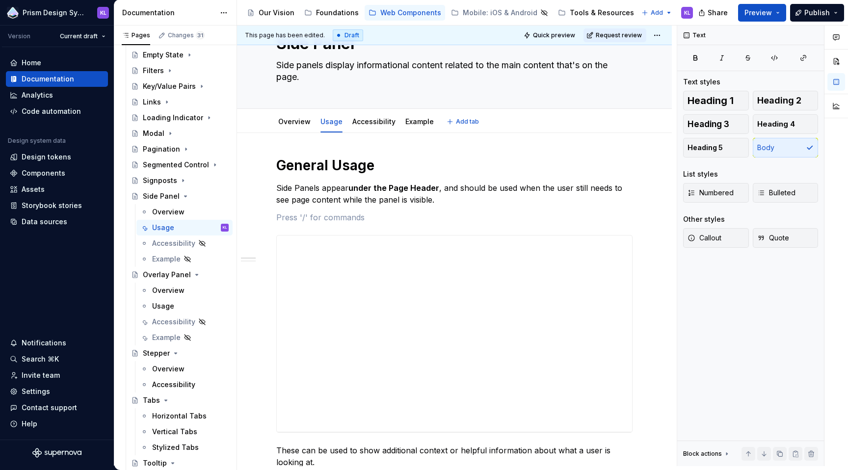
type textarea "*"
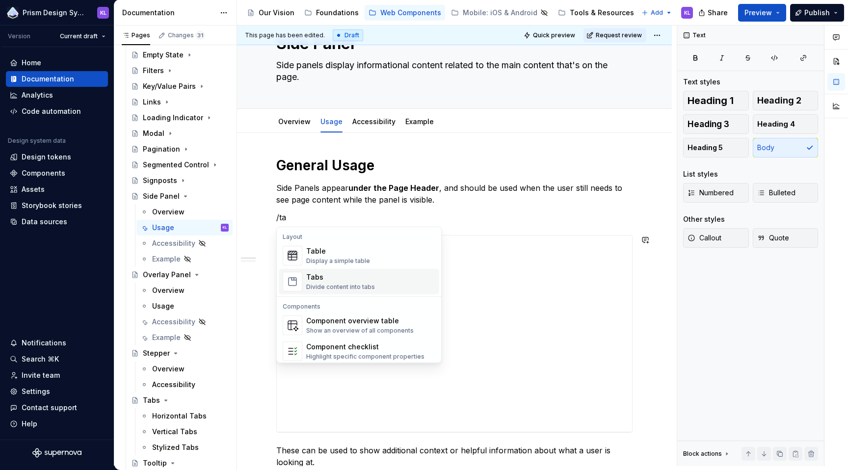
click at [329, 276] on div "Tabs" at bounding box center [340, 277] width 69 height 10
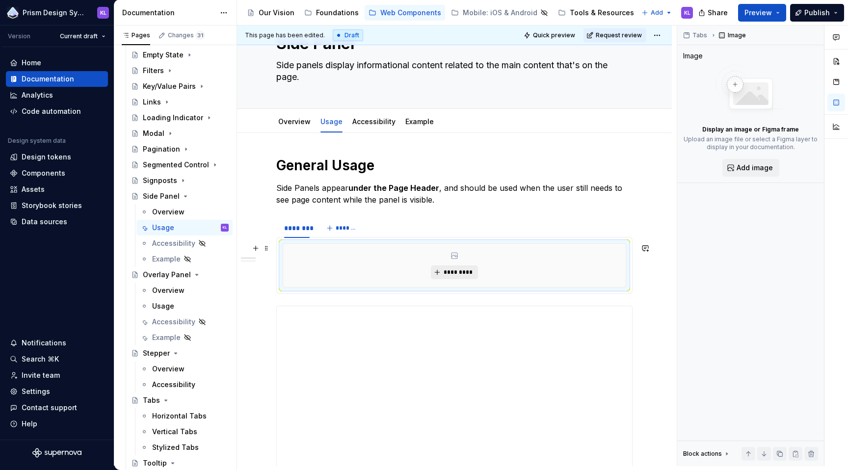
click at [460, 273] on span "*********" at bounding box center [458, 272] width 30 height 8
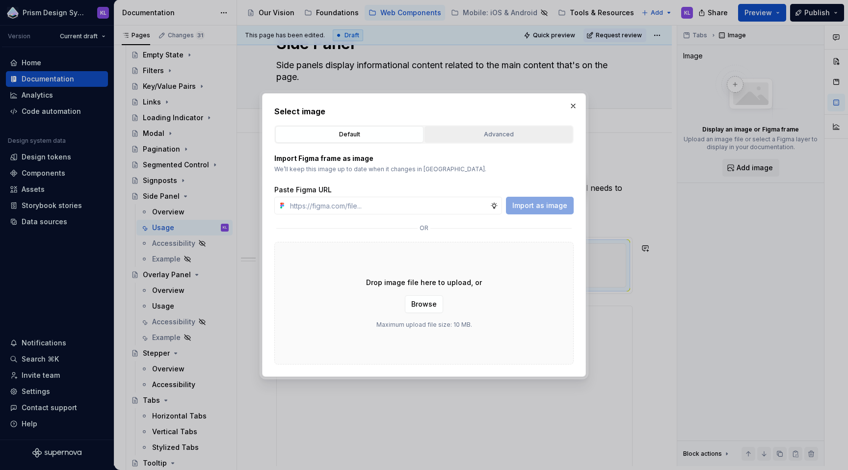
click at [494, 134] on div "Advanced" at bounding box center [498, 135] width 141 height 10
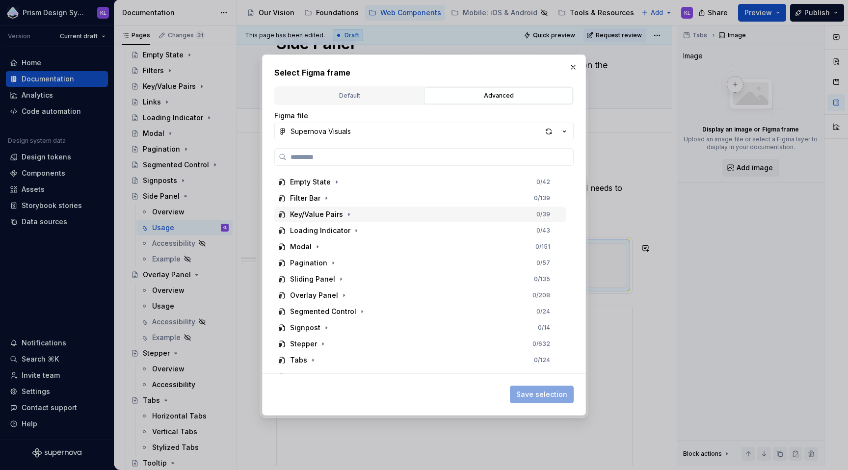
scroll to position [374, 0]
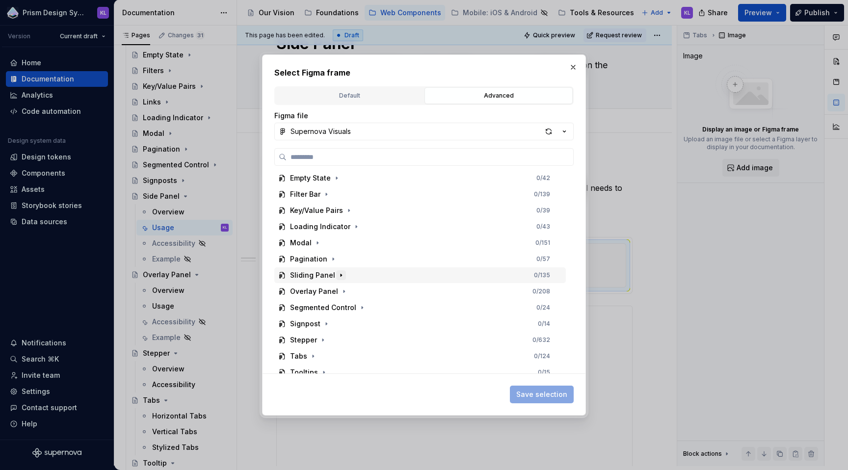
click at [338, 273] on icon "button" at bounding box center [341, 275] width 8 height 8
click at [329, 342] on icon "button" at bounding box center [327, 340] width 8 height 8
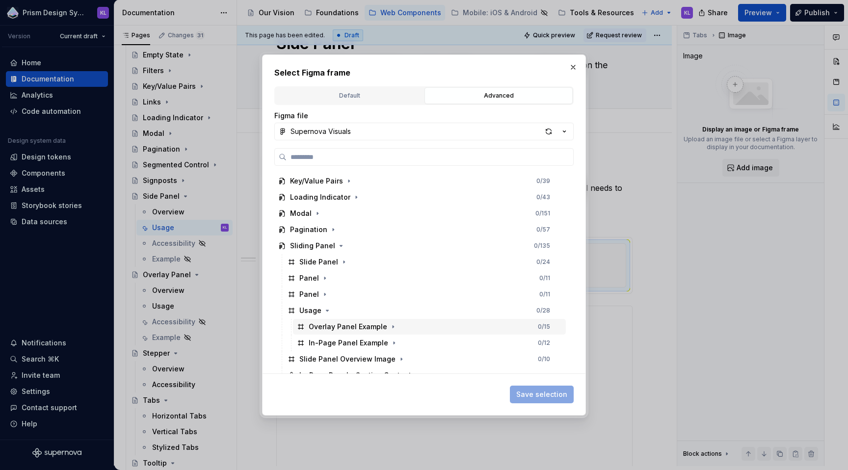
scroll to position [412, 0]
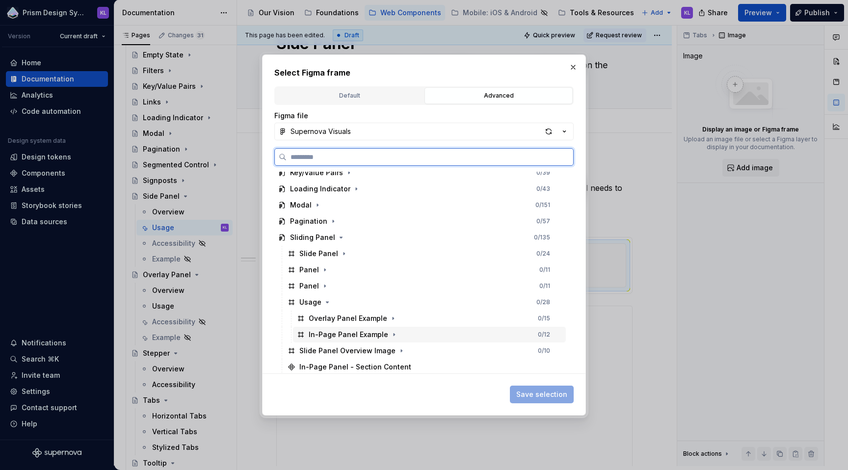
click at [343, 335] on div "In-Page Panel Example" at bounding box center [348, 335] width 79 height 10
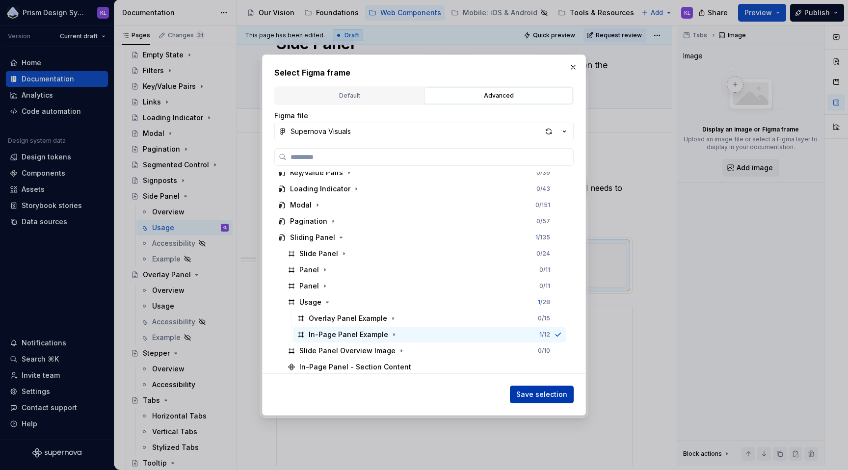
click at [557, 394] on span "Save selection" at bounding box center [541, 395] width 51 height 10
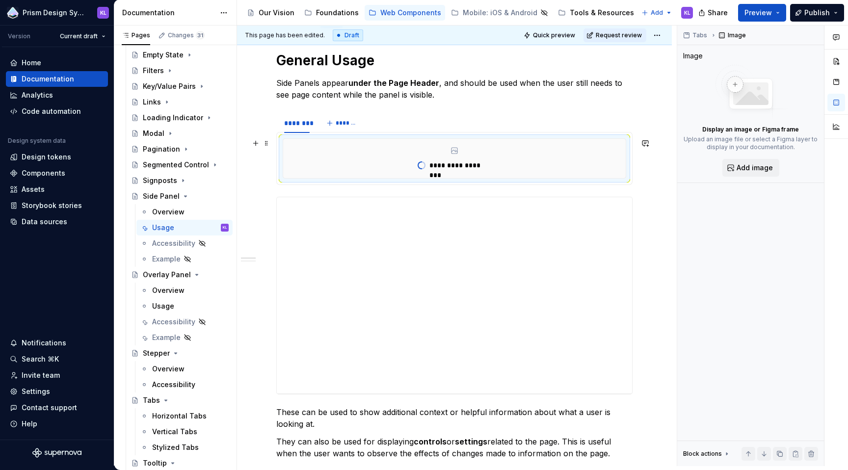
scroll to position [227, 0]
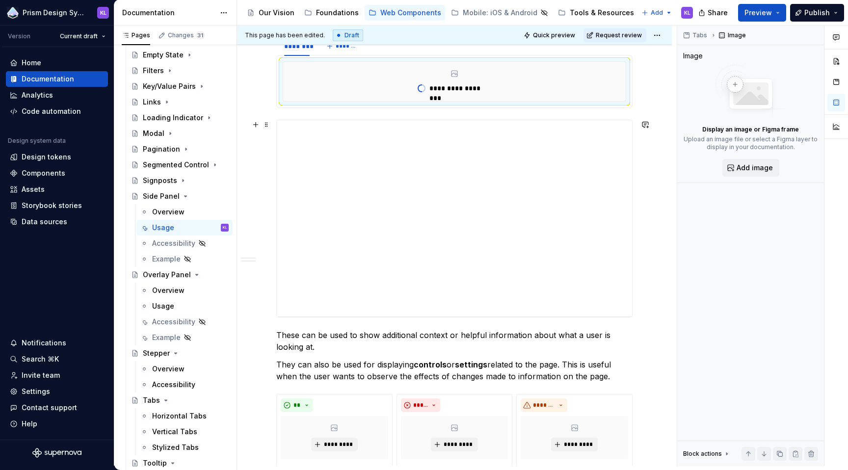
type textarea "*"
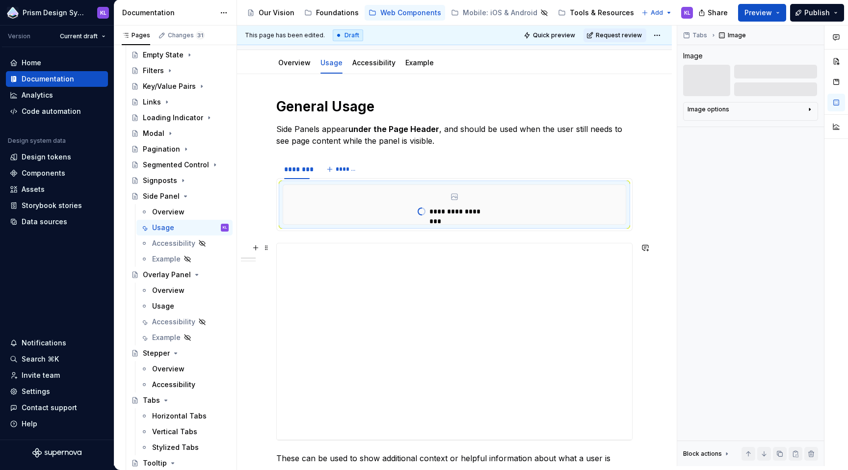
scroll to position [95, 0]
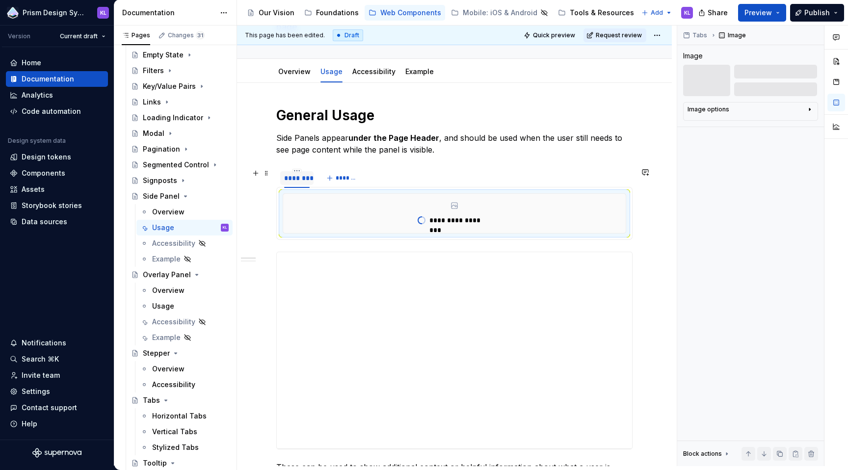
click at [300, 179] on div "********" at bounding box center [297, 178] width 26 height 10
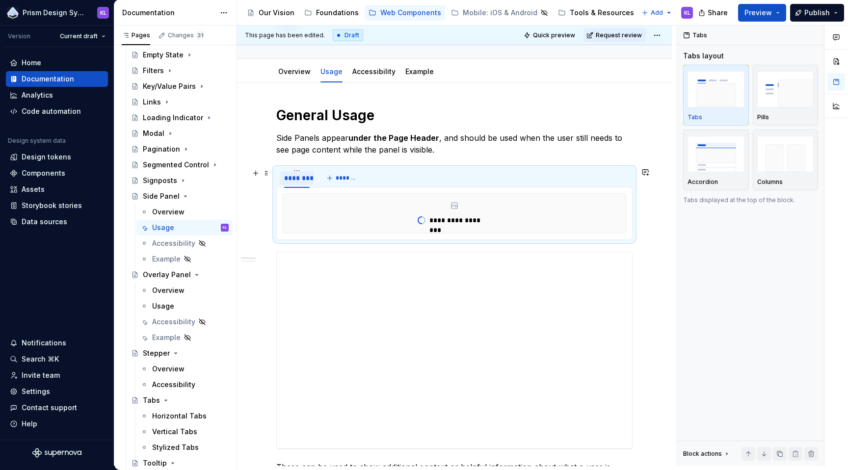
click at [300, 179] on div "********" at bounding box center [297, 178] width 26 height 10
type input "*******"
click at [340, 177] on span "*******" at bounding box center [349, 178] width 22 height 8
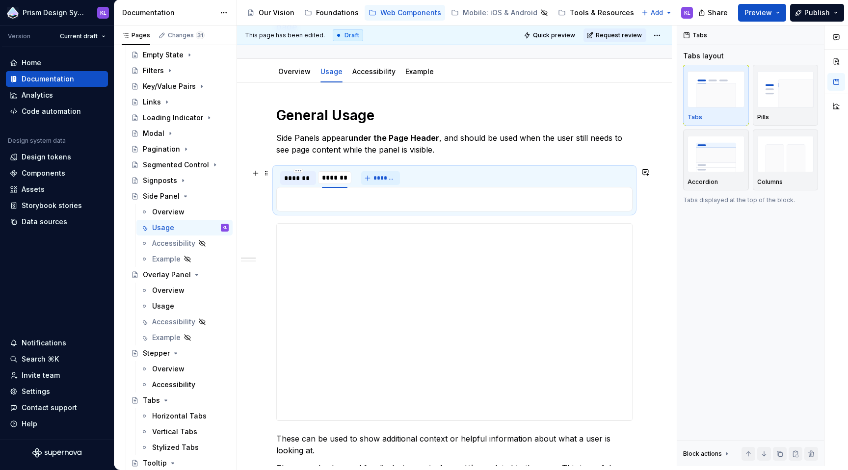
type input "*"
type input "*********"
click at [394, 205] on div at bounding box center [454, 199] width 356 height 25
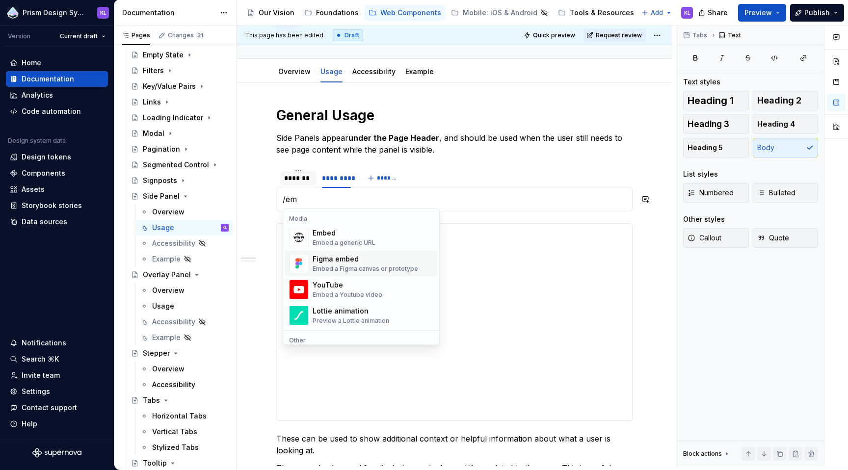
click at [327, 263] on div "Figma embed" at bounding box center [365, 259] width 105 height 10
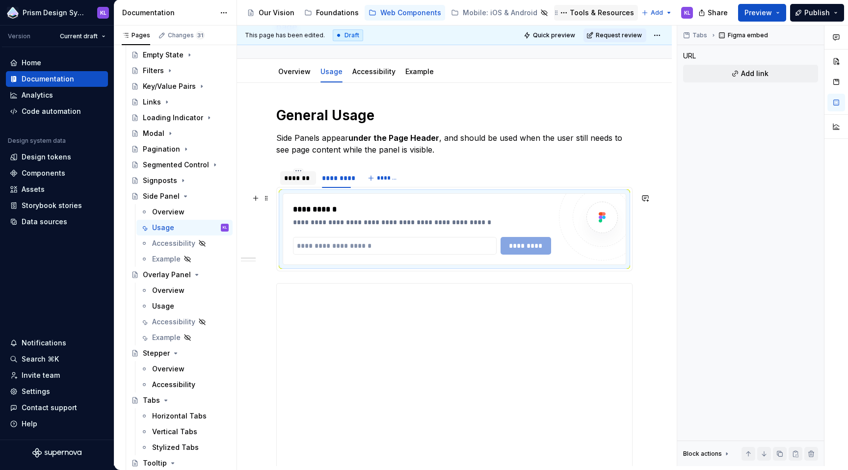
type textarea "*"
click at [365, 243] on input "text" at bounding box center [395, 246] width 204 height 18
paste input "**********"
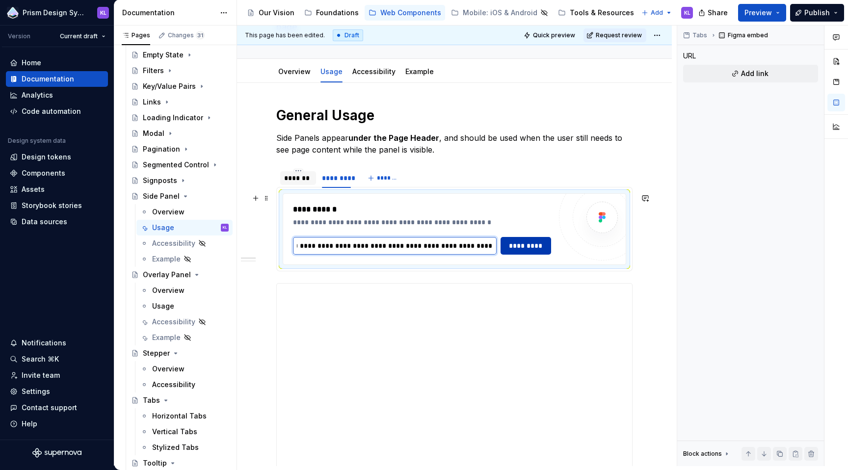
type input "**********"
click at [526, 246] on span "*********" at bounding box center [526, 246] width 38 height 10
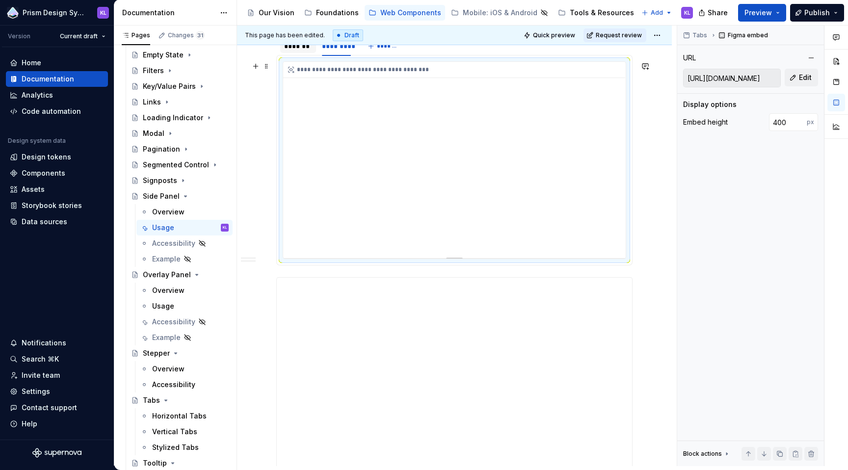
scroll to position [188, 0]
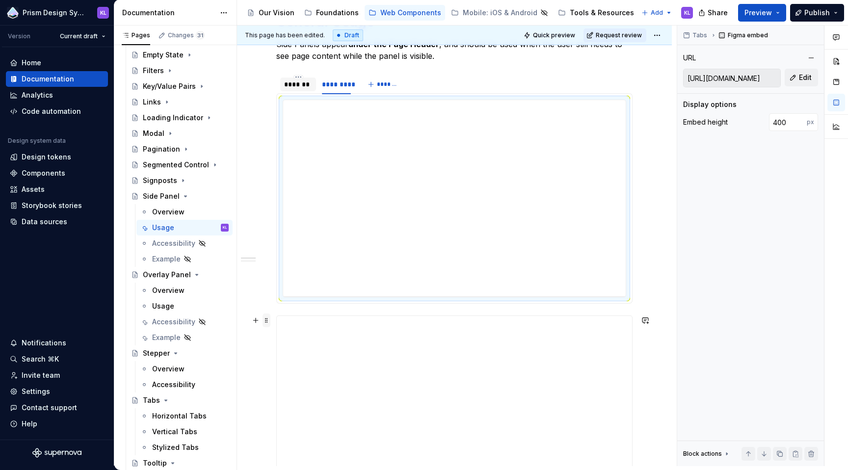
click at [266, 323] on span at bounding box center [266, 320] width 8 height 14
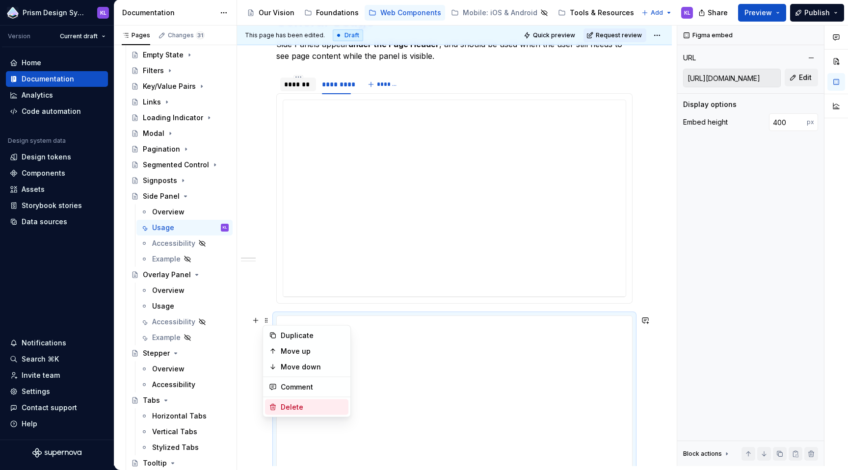
click at [295, 407] on div "Delete" at bounding box center [313, 407] width 64 height 10
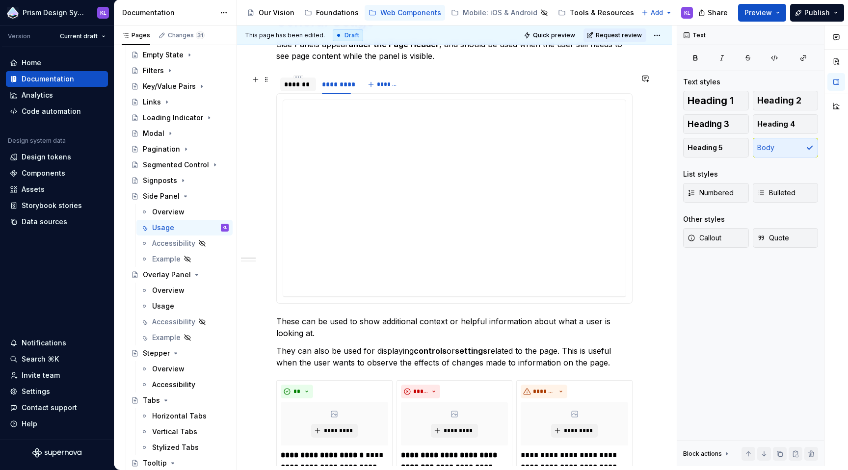
click at [291, 84] on div "*******" at bounding box center [298, 84] width 28 height 10
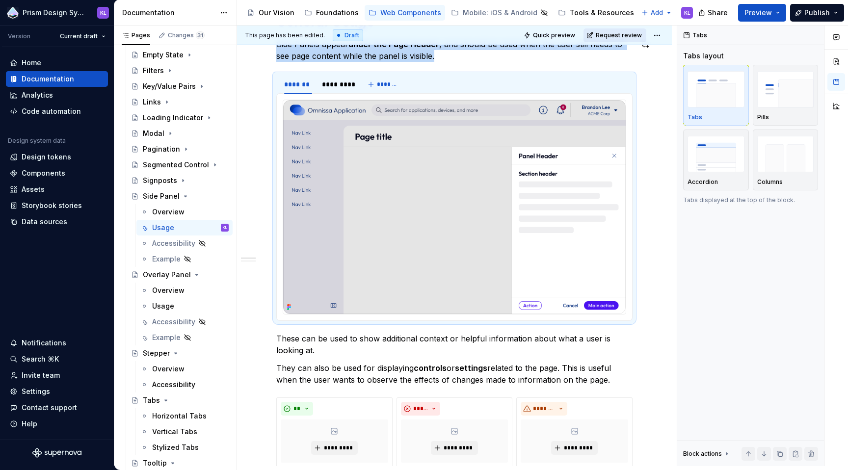
click at [613, 31] on span "Request review" at bounding box center [619, 35] width 46 height 8
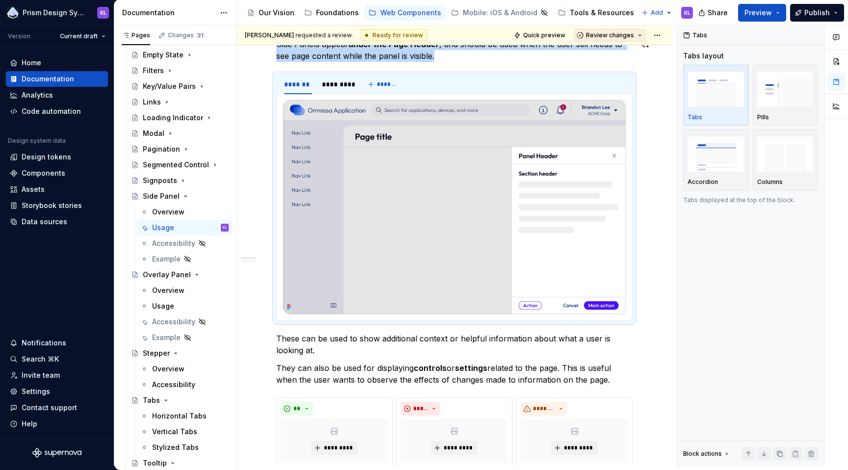
click at [608, 33] on span "Review changes" at bounding box center [610, 35] width 48 height 8
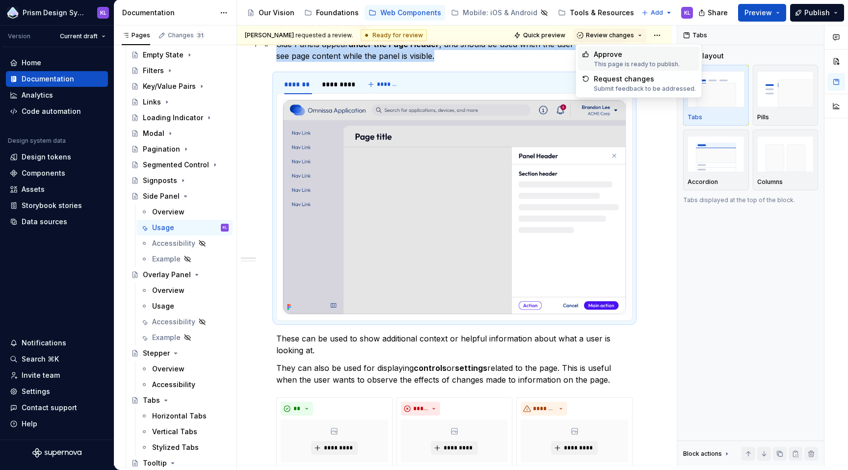
click at [613, 55] on div "Approve" at bounding box center [637, 55] width 86 height 10
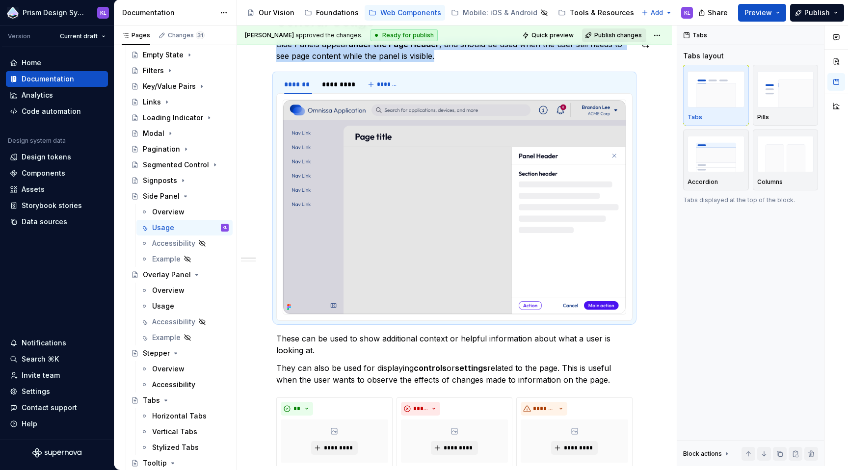
click at [627, 35] on span "Publish changes" at bounding box center [618, 35] width 48 height 8
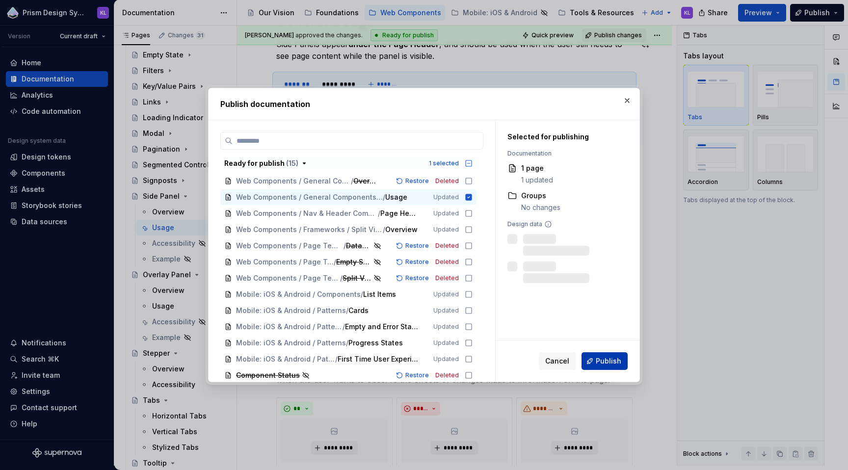
click at [615, 362] on span "Publish" at bounding box center [609, 361] width 26 height 10
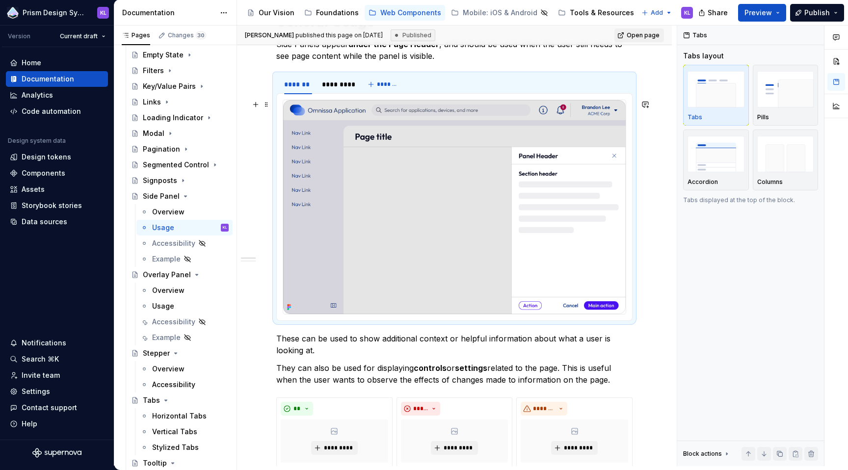
click at [468, 153] on img at bounding box center [454, 207] width 342 height 214
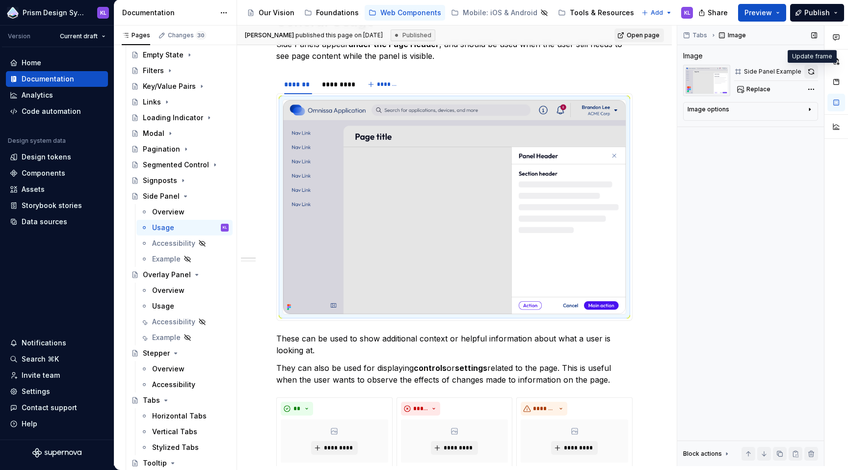
click at [811, 71] on button "button" at bounding box center [811, 72] width 14 height 14
click at [266, 82] on span at bounding box center [266, 80] width 8 height 14
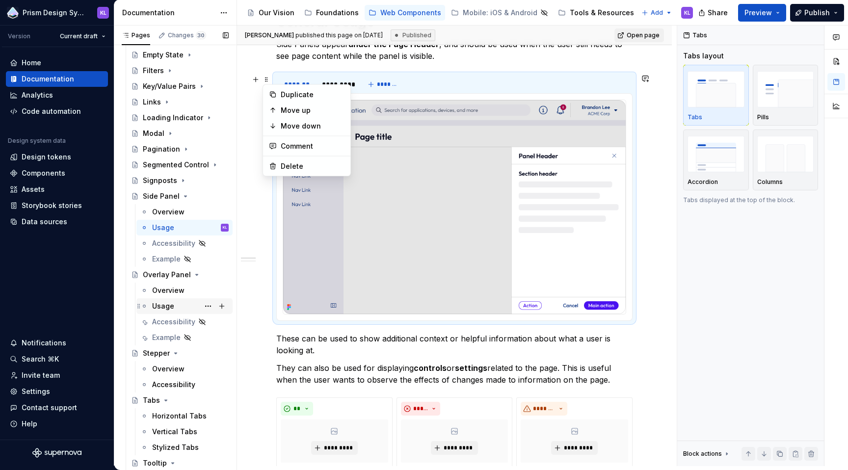
click at [172, 305] on div "Usage" at bounding box center [163, 306] width 22 height 10
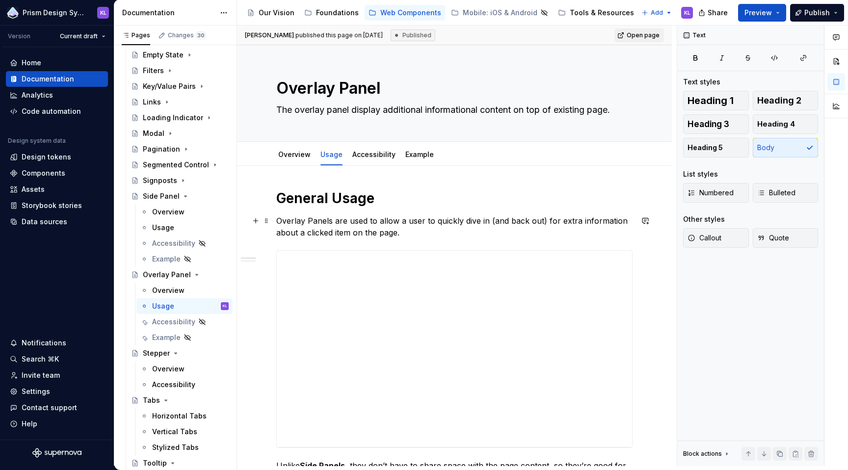
click at [420, 232] on p "Overlay Panels are used to allow a user to quickly dive in (and back out) for e…" at bounding box center [454, 227] width 356 height 24
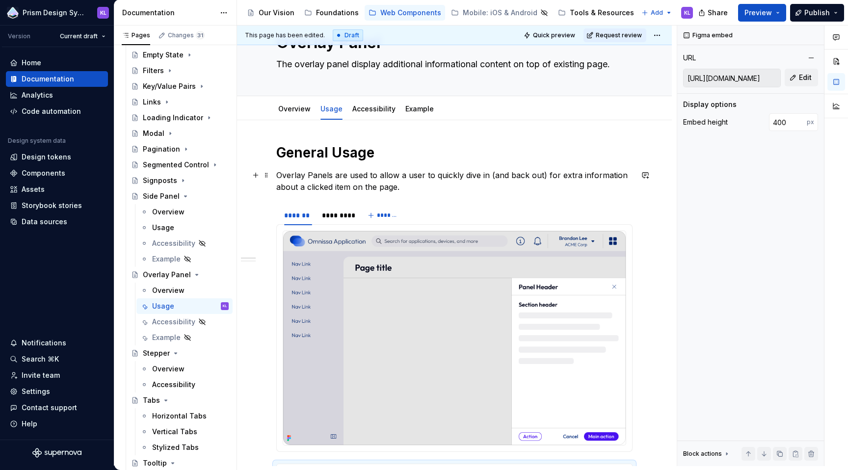
scroll to position [56, 0]
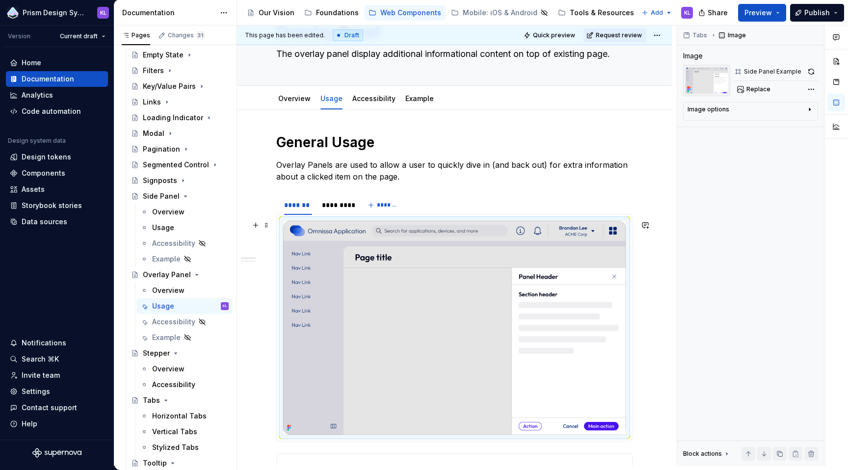
click at [397, 284] on img at bounding box center [454, 328] width 342 height 214
click at [755, 88] on span "Replace" at bounding box center [758, 89] width 24 height 8
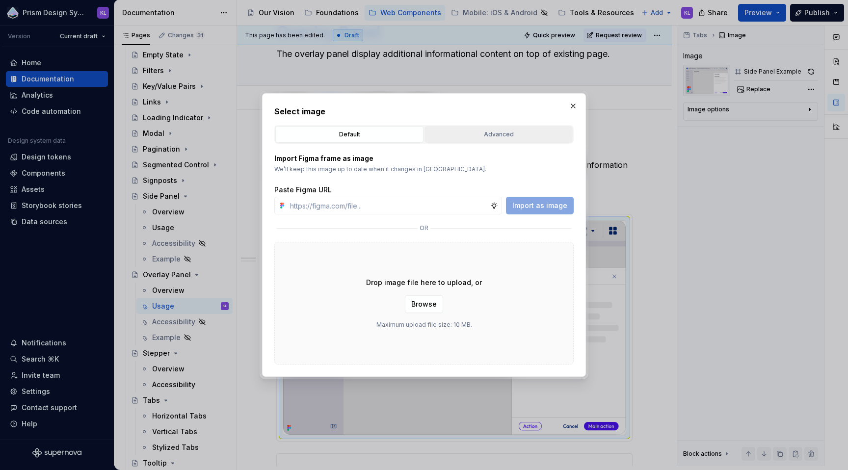
click at [507, 137] on div "Advanced" at bounding box center [498, 135] width 141 height 10
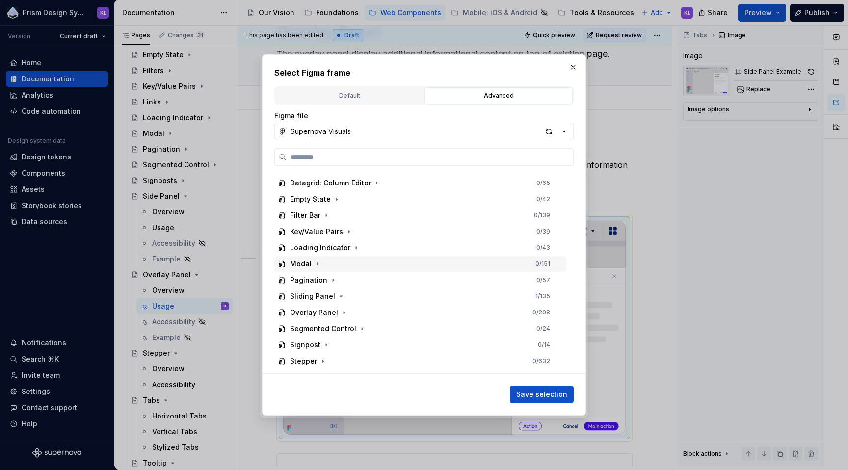
scroll to position [383, 0]
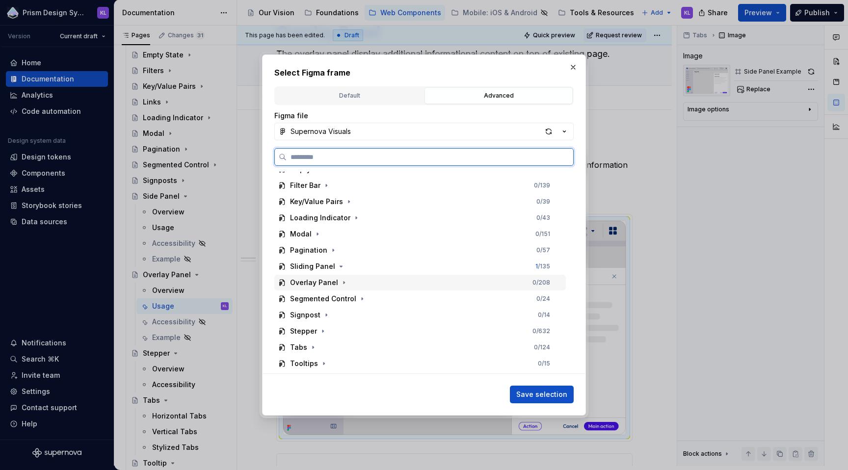
click at [329, 279] on div "Overlay Panel" at bounding box center [314, 283] width 48 height 10
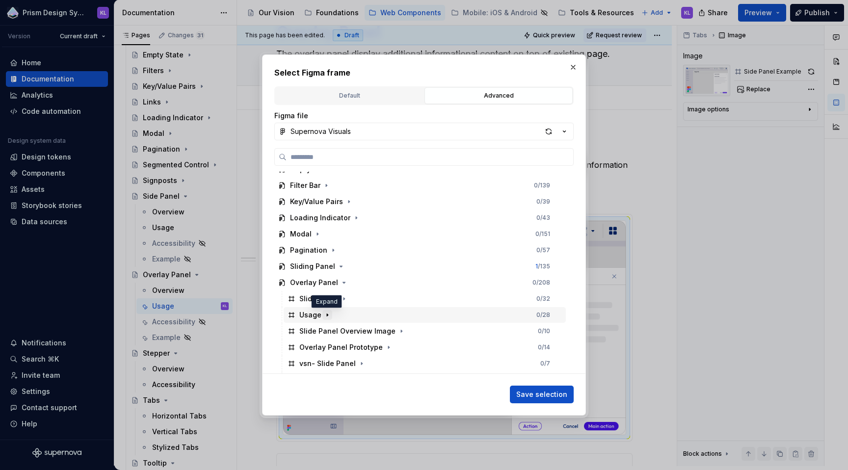
click at [325, 313] on icon "button" at bounding box center [327, 315] width 8 height 8
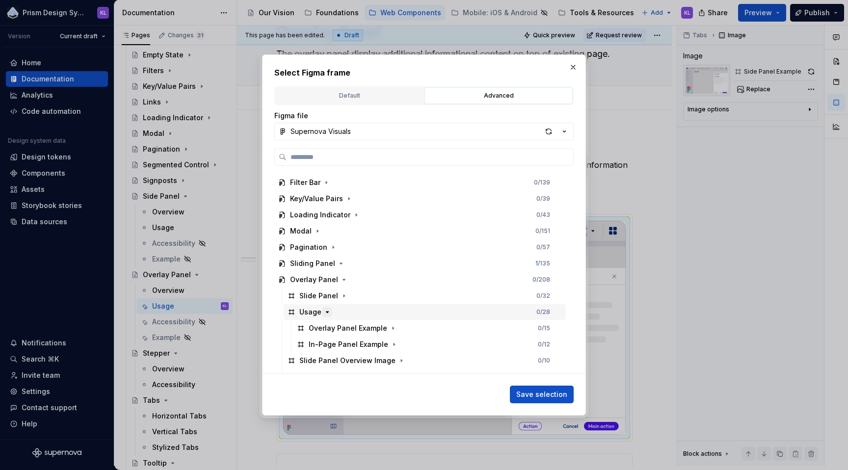
scroll to position [389, 0]
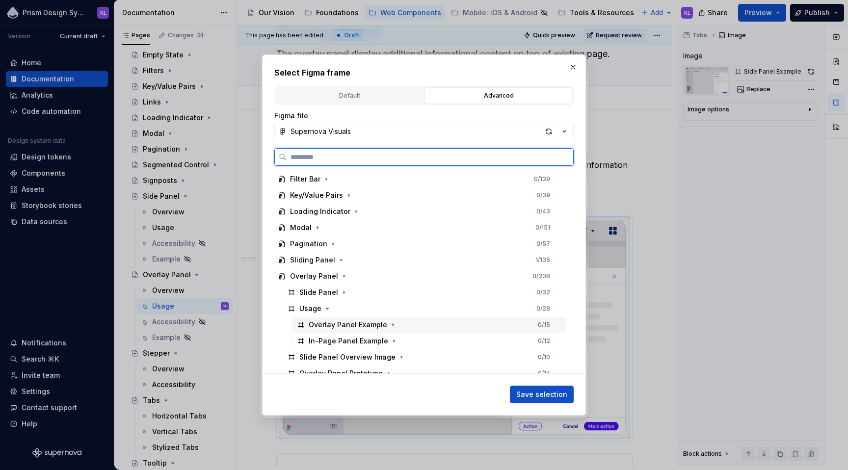
click at [333, 324] on div "Overlay Panel Example" at bounding box center [348, 325] width 78 height 10
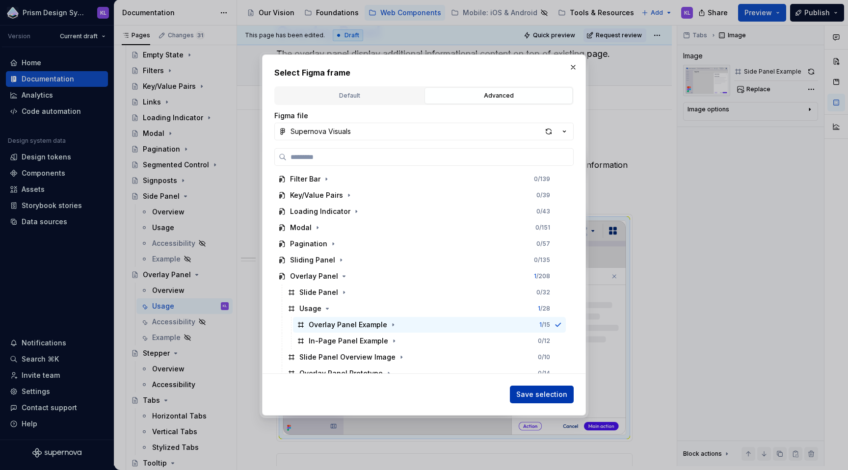
click at [550, 392] on span "Save selection" at bounding box center [541, 395] width 51 height 10
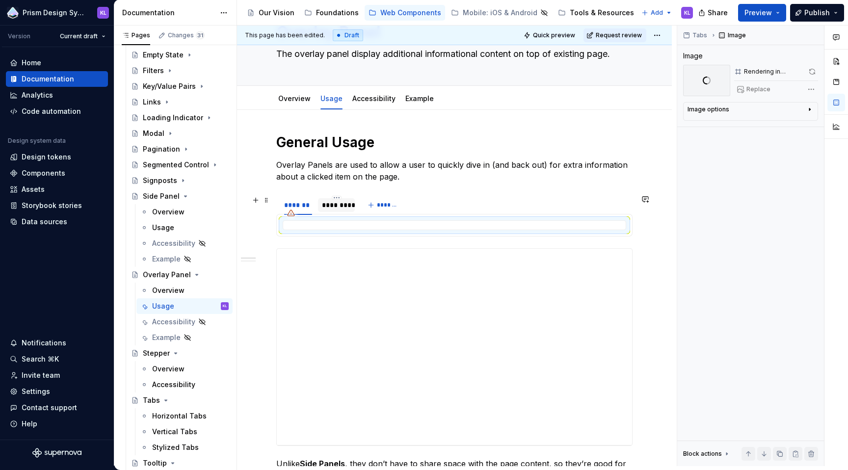
click at [332, 204] on div "*********" at bounding box center [336, 205] width 29 height 10
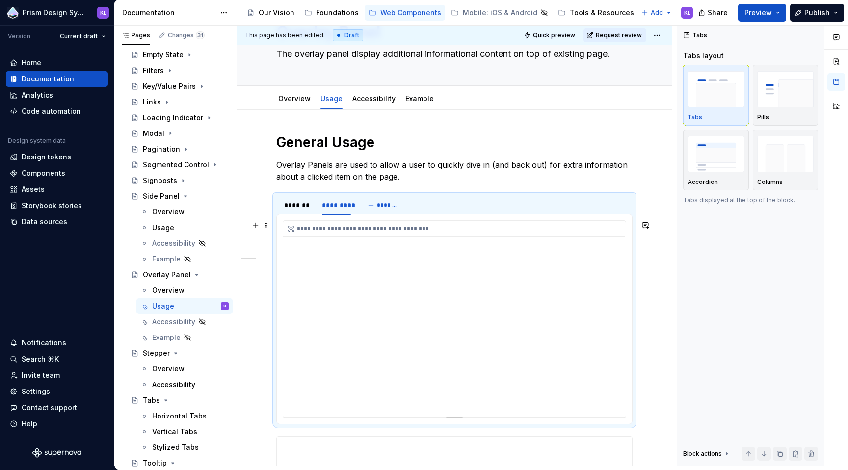
click at [340, 231] on div "**********" at bounding box center [454, 229] width 342 height 16
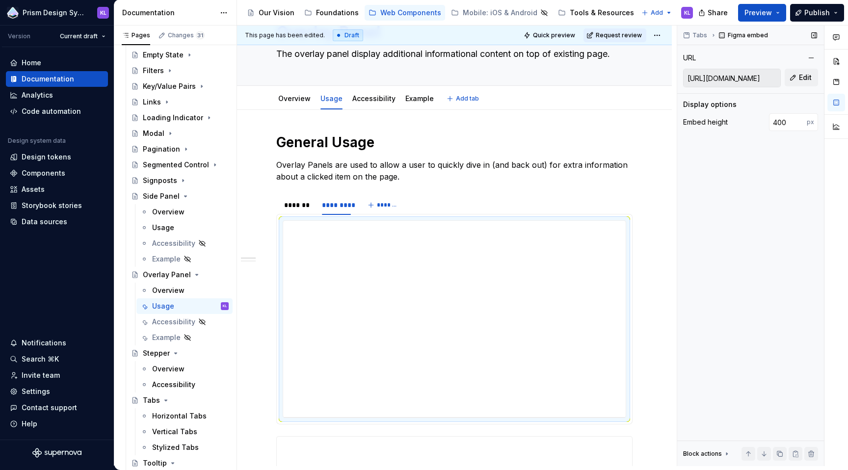
type textarea "*"
click at [797, 78] on button "Edit" at bounding box center [800, 78] width 33 height 18
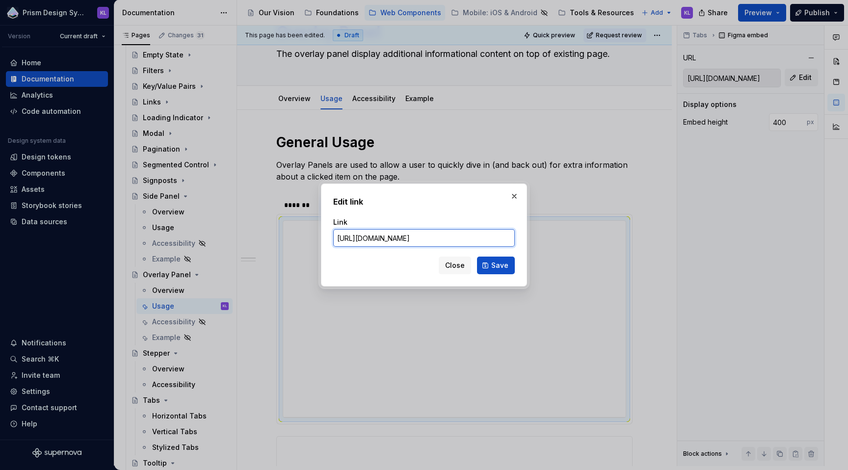
paste input "www.figma.com/proto/v88hImT094Sh22UxsDxm1l/Supernova-Visuals?page-id=3661%3A196…"
type input "https://www.figma.com/proto/v88hImT094Sh22UxsDxm1l/Supernova-Visuals?page-id=36…"
click at [494, 262] on span "Save" at bounding box center [499, 266] width 17 height 10
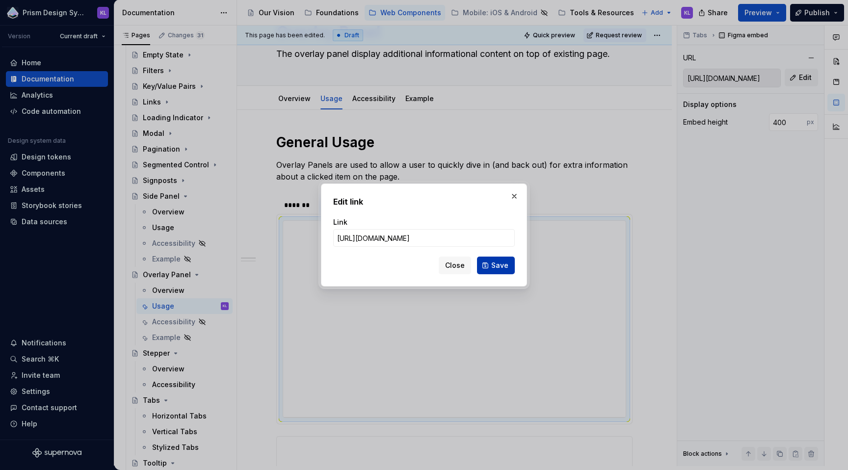
type input "https://embed.figma.com/proto/v88hImT094Sh22UxsDxm1l/Supernova-Visuals?page-id=…"
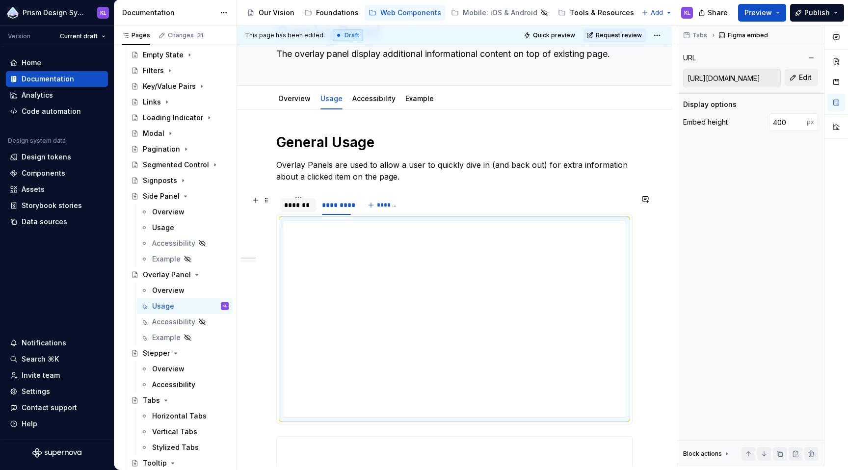
click at [305, 202] on div "*******" at bounding box center [298, 205] width 28 height 10
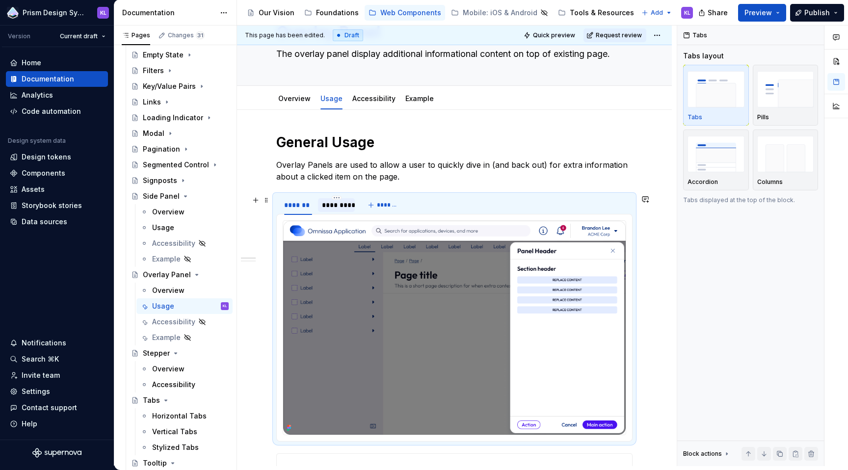
click at [339, 202] on div "*********" at bounding box center [336, 205] width 29 height 10
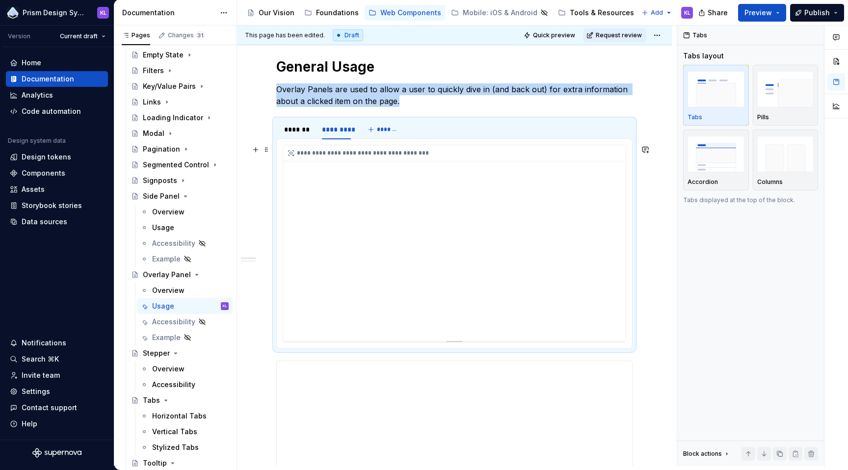
scroll to position [137, 0]
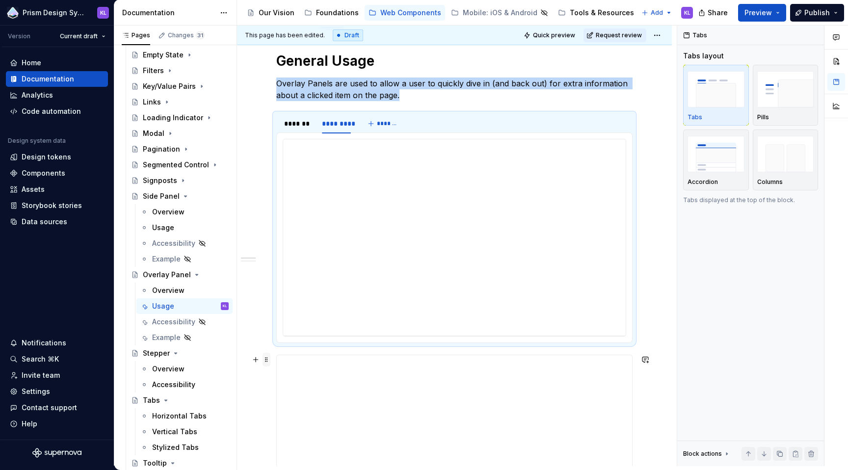
click at [267, 361] on span at bounding box center [266, 360] width 8 height 14
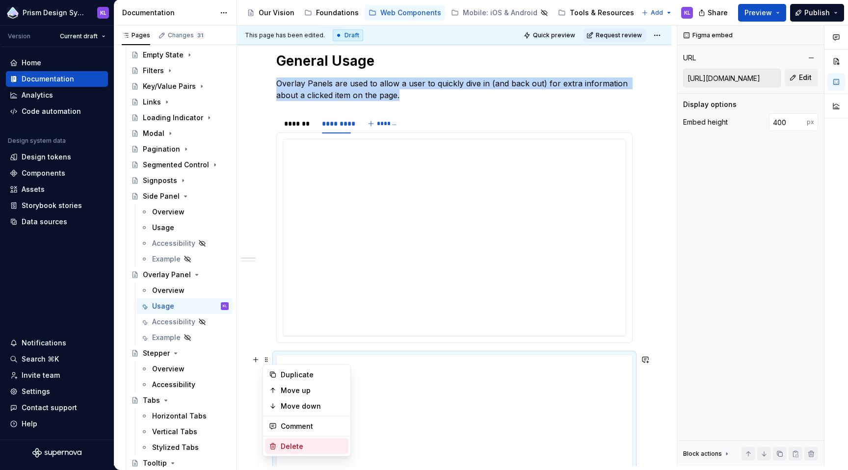
click at [302, 444] on div "Delete" at bounding box center [313, 447] width 64 height 10
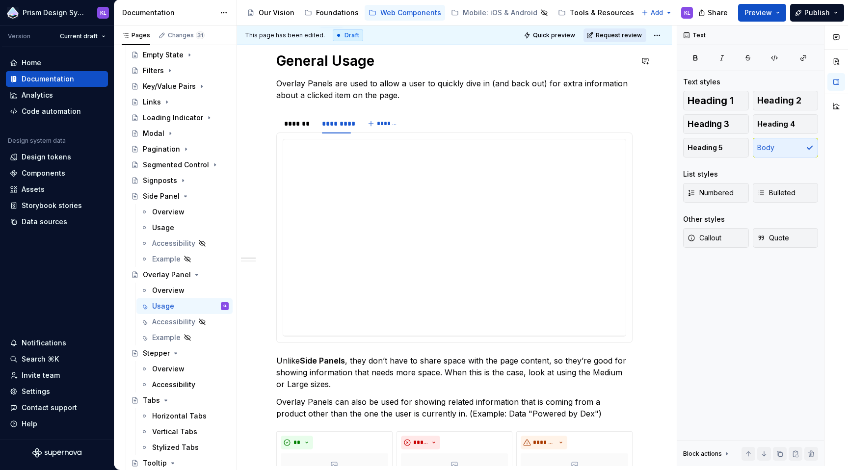
click at [619, 36] on span "Request review" at bounding box center [619, 35] width 46 height 8
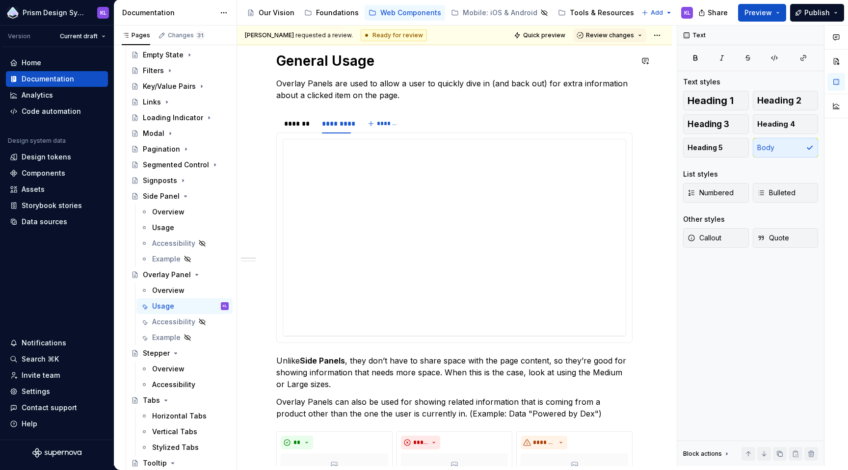
click at [619, 36] on span "Review changes" at bounding box center [610, 35] width 48 height 8
click at [621, 48] on span "Approve This page is ready to publish." at bounding box center [639, 59] width 122 height 25
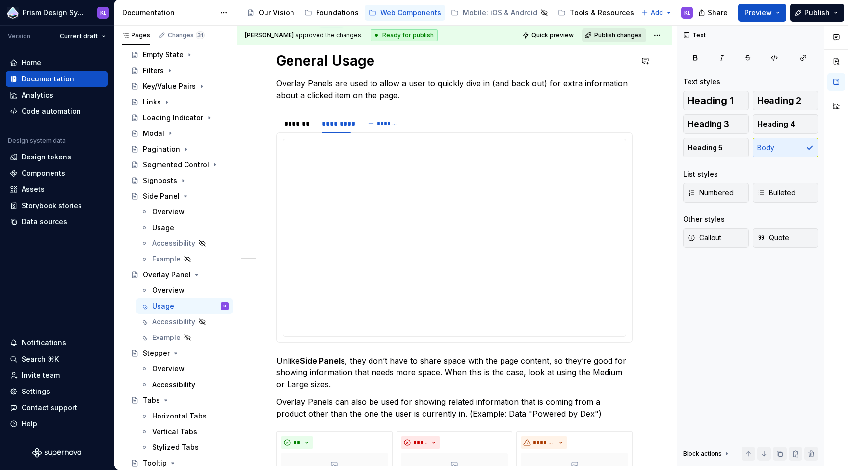
click at [618, 33] on span "Publish changes" at bounding box center [618, 35] width 48 height 8
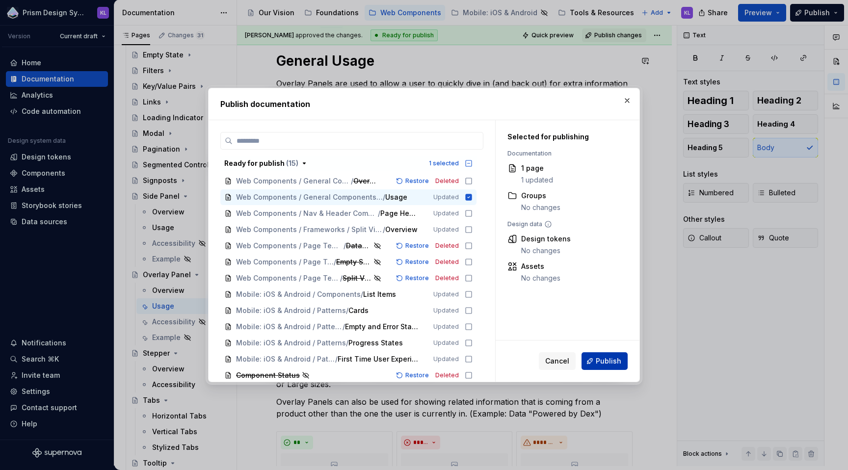
click at [602, 360] on span "Publish" at bounding box center [609, 361] width 26 height 10
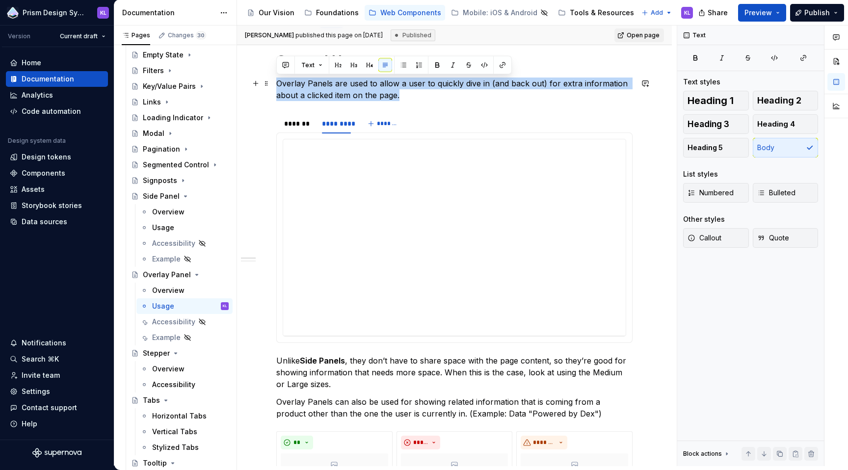
drag, startPoint x: 277, startPoint y: 84, endPoint x: 401, endPoint y: 96, distance: 124.2
click at [401, 96] on p "Overlay Panels are used to allow a user to quickly dive in (and back out) for e…" at bounding box center [454, 90] width 356 height 24
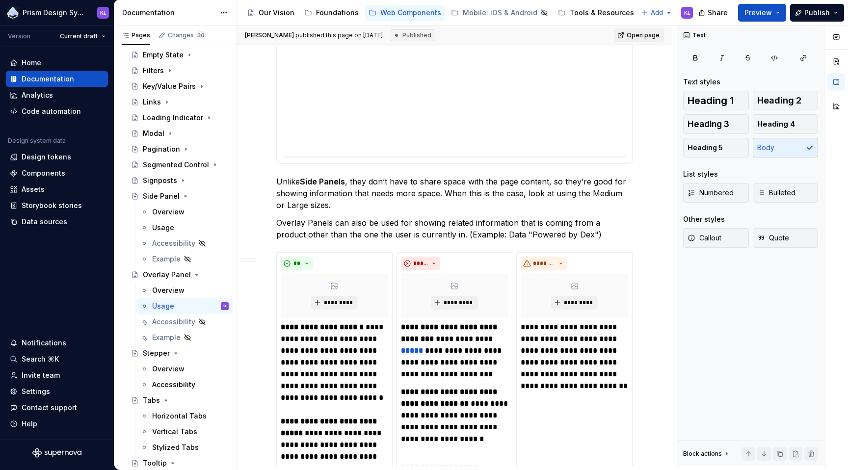
scroll to position [319, 0]
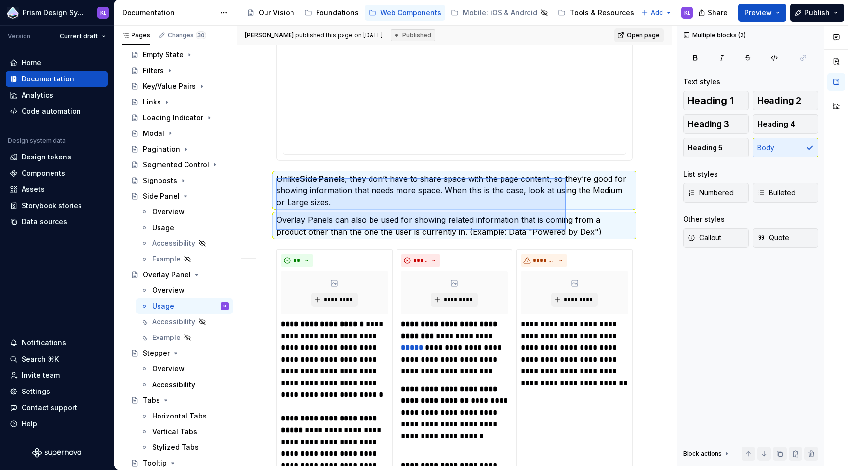
drag, startPoint x: 276, startPoint y: 178, endPoint x: 566, endPoint y: 230, distance: 294.5
click at [566, 230] on div "**********" at bounding box center [457, 246] width 440 height 441
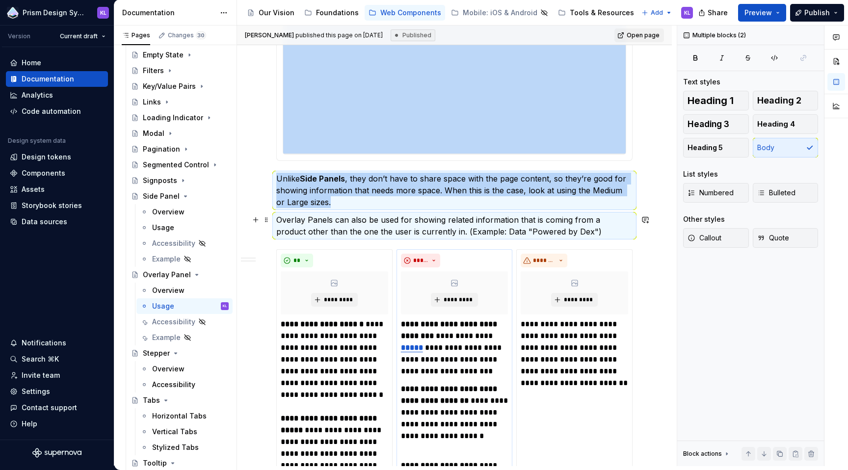
copy div "**********"
click at [345, 191] on p "Unlike Side Panels , they don’t have to share space with the page content, so t…" at bounding box center [454, 190] width 356 height 35
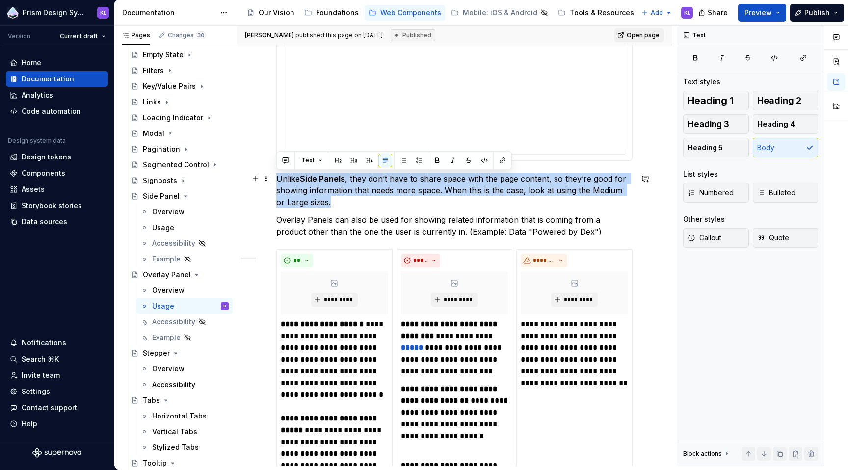
drag, startPoint x: 342, startPoint y: 203, endPoint x: 277, endPoint y: 181, distance: 68.4
click at [277, 181] on p "Unlike Side Panels , they don’t have to share space with the page content, so t…" at bounding box center [454, 190] width 356 height 35
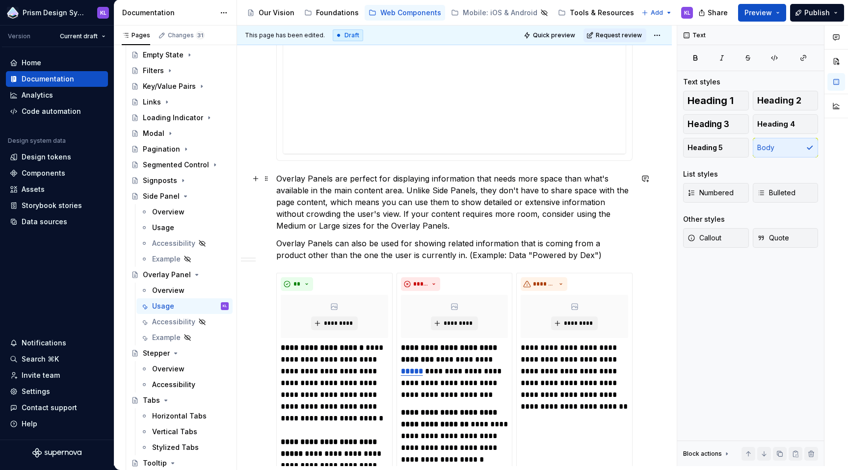
type textarea "*"
drag, startPoint x: 430, startPoint y: 190, endPoint x: 472, endPoint y: 190, distance: 42.7
click at [472, 190] on p "Overlay Panels are perfect for displaying information that needs more space tha…" at bounding box center [454, 202] width 356 height 59
click at [655, 172] on button "button" at bounding box center [657, 172] width 14 height 14
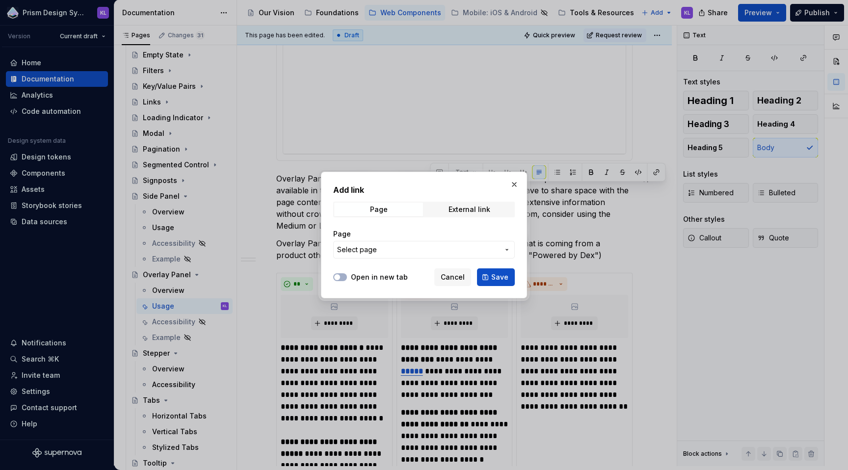
click at [397, 250] on span "Select page" at bounding box center [418, 250] width 162 height 10
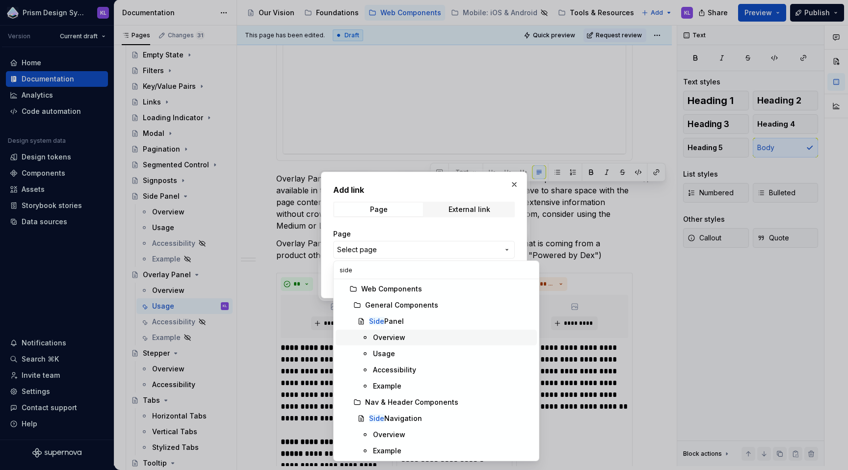
type input "side"
click at [383, 339] on div "Overview" at bounding box center [389, 338] width 32 height 10
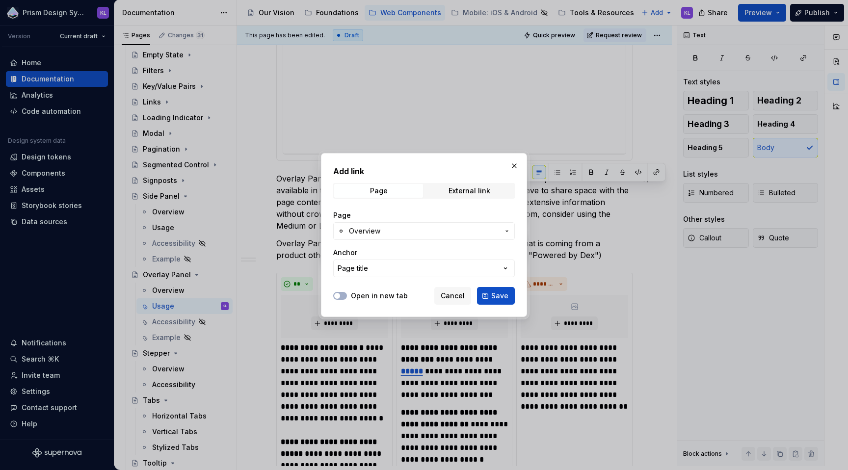
click at [487, 233] on span "Overview" at bounding box center [424, 231] width 150 height 10
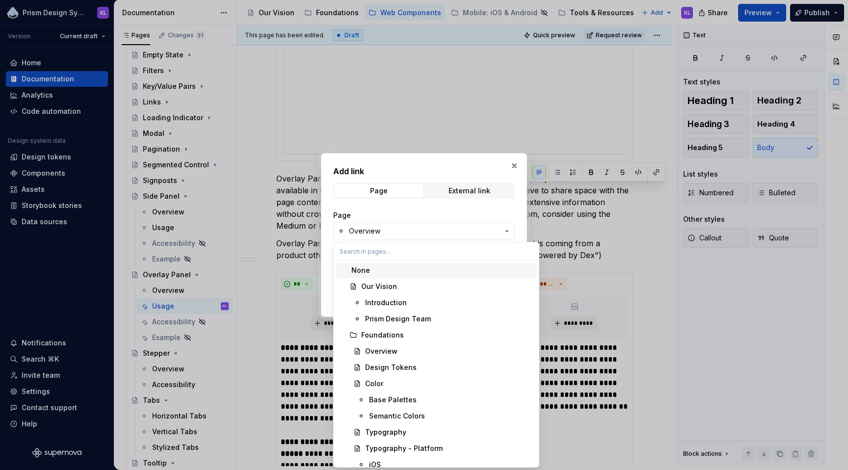
click at [504, 227] on div "Add link Page External link Page Overview Anchor Page title Open in new tab Can…" at bounding box center [424, 235] width 848 height 470
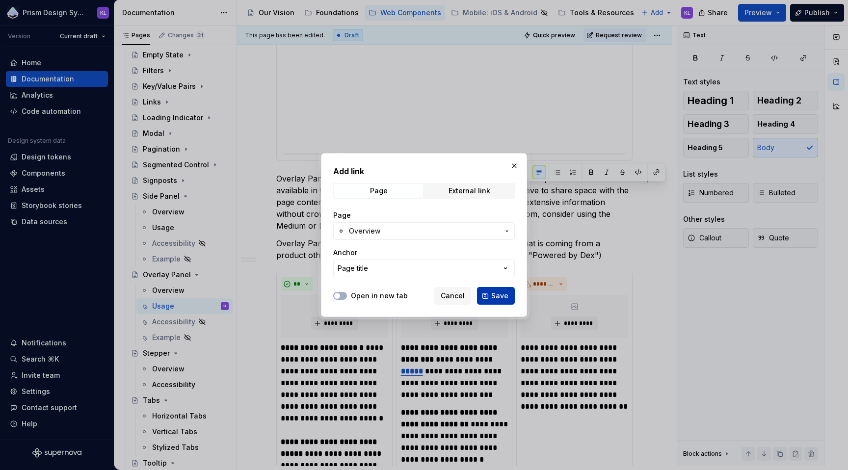
click at [500, 296] on span "Save" at bounding box center [499, 296] width 17 height 10
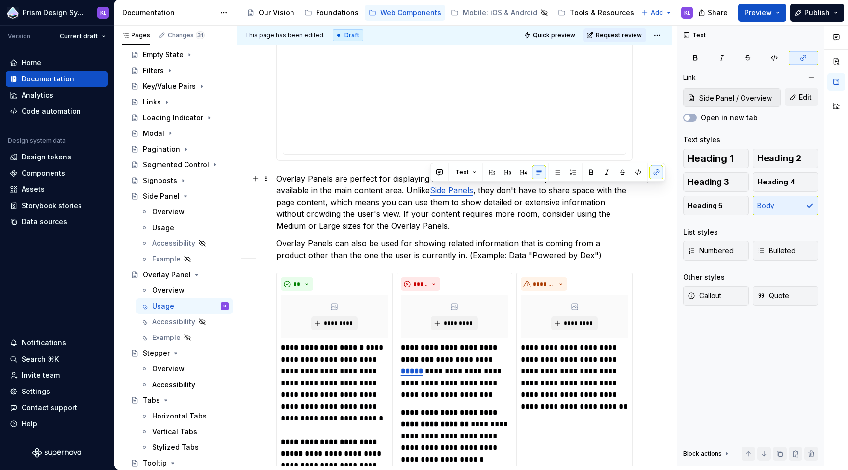
click at [495, 229] on p "Overlay Panels are perfect for displaying information that needs more space tha…" at bounding box center [454, 202] width 356 height 59
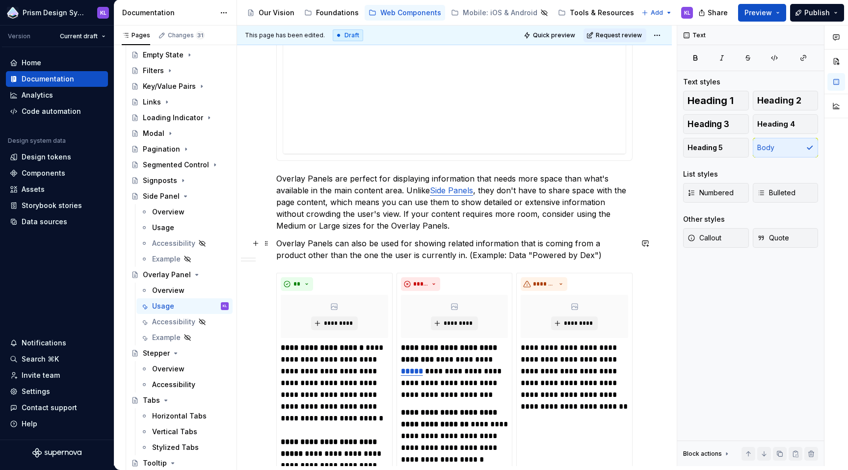
click at [354, 248] on p "Overlay Panels can also be used for showing related information that is coming …" at bounding box center [454, 249] width 356 height 24
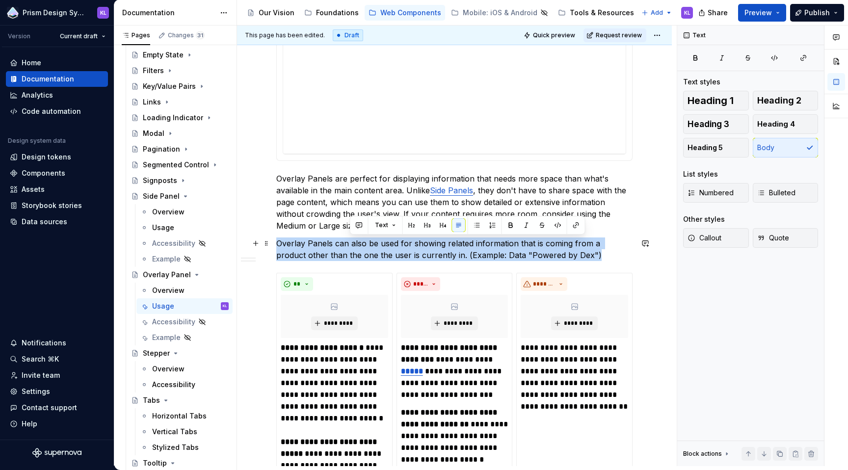
click at [354, 248] on p "Overlay Panels can also be used for showing related information that is coming …" at bounding box center [454, 249] width 356 height 24
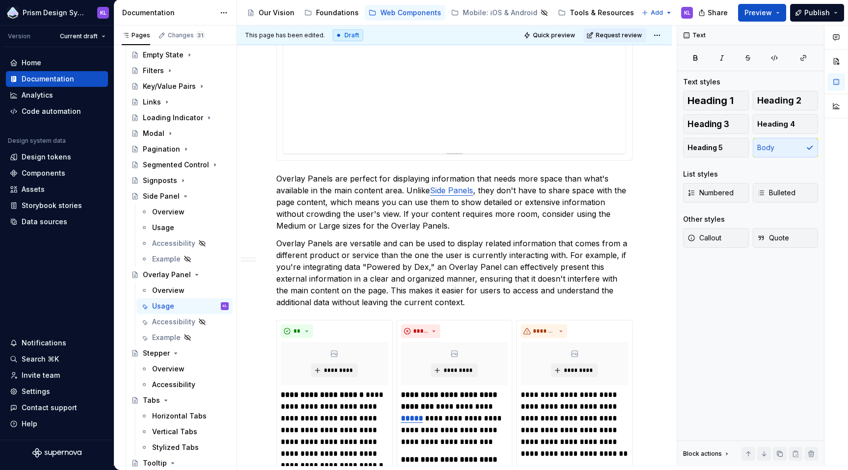
type textarea "*"
click at [397, 242] on p "Overlay Panels are versatile and can be used to display related information tha…" at bounding box center [454, 272] width 356 height 71
drag, startPoint x: 335, startPoint y: 244, endPoint x: 398, endPoint y: 244, distance: 63.3
click at [398, 244] on p "Overlay Panels are versatile and can be used to display related information tha…" at bounding box center [454, 272] width 356 height 71
click at [534, 255] on p "Overlay Panels can also be used to display related information that comes from …" at bounding box center [454, 272] width 356 height 71
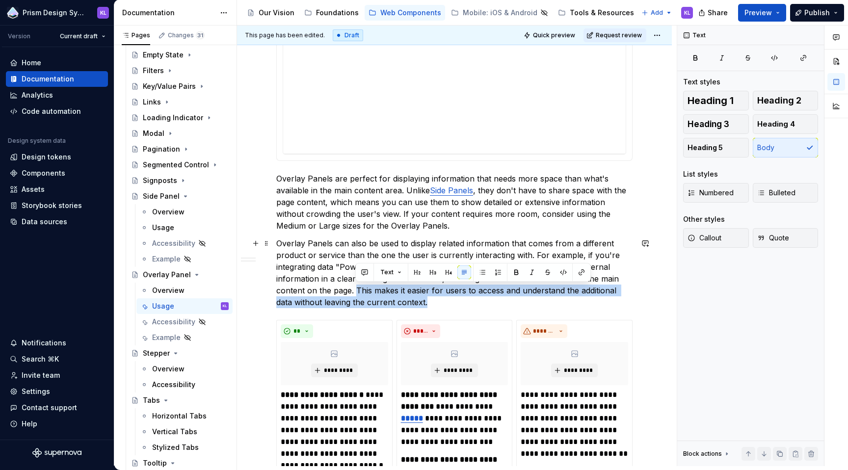
drag, startPoint x: 356, startPoint y: 290, endPoint x: 431, endPoint y: 301, distance: 75.8
click at [431, 301] on p "Overlay Panels can also be used to display related information that comes from …" at bounding box center [454, 272] width 356 height 71
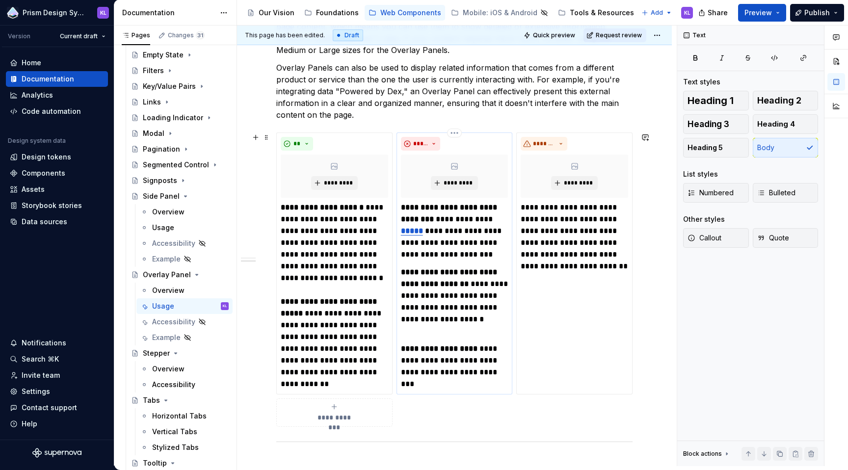
scroll to position [500, 0]
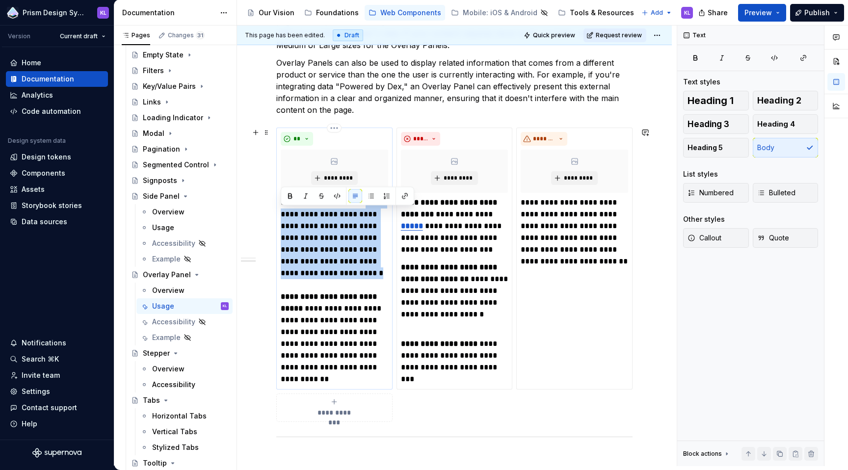
drag, startPoint x: 331, startPoint y: 274, endPoint x: 282, endPoint y: 215, distance: 76.9
click at [282, 215] on p "**********" at bounding box center [334, 291] width 107 height 188
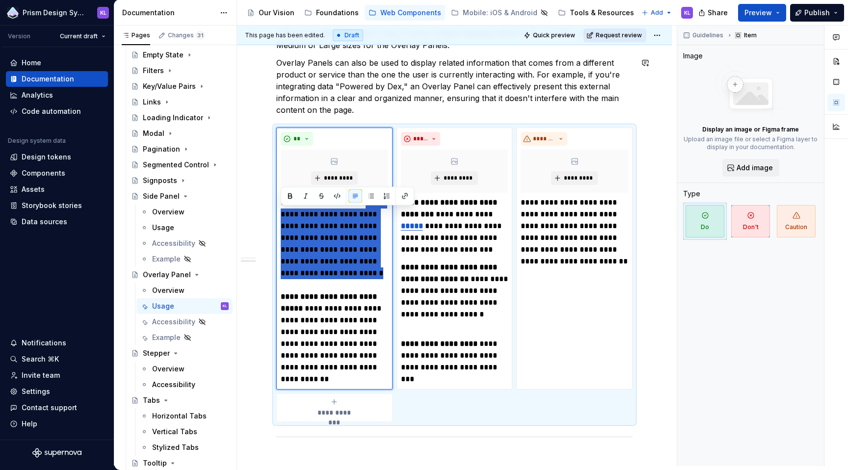
click at [616, 34] on span "Request review" at bounding box center [619, 35] width 46 height 8
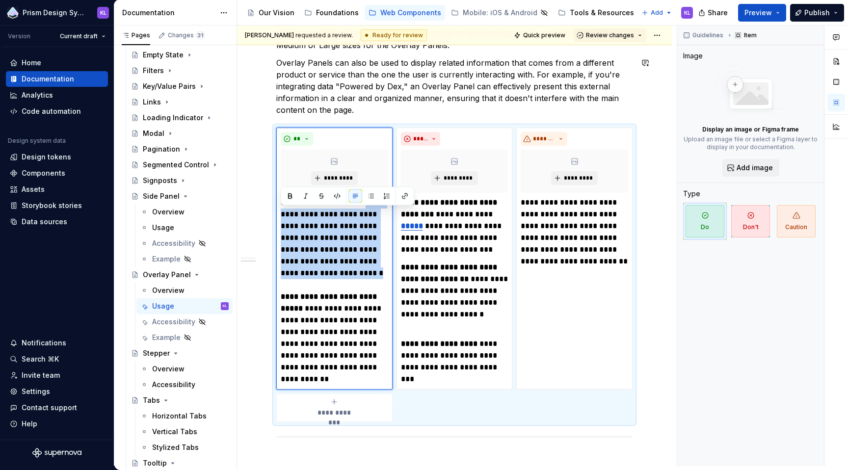
click at [616, 34] on span "Review changes" at bounding box center [610, 35] width 48 height 8
click at [614, 55] on div "Approve" at bounding box center [637, 55] width 86 height 10
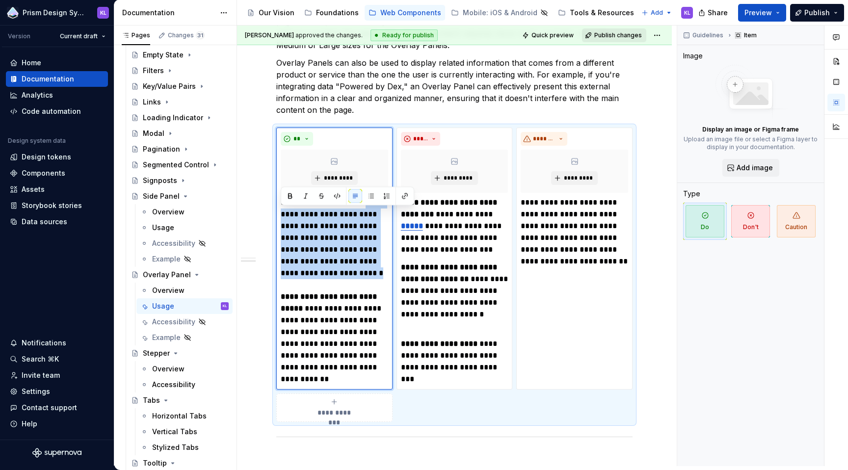
click at [612, 37] on span "Publish changes" at bounding box center [618, 35] width 48 height 8
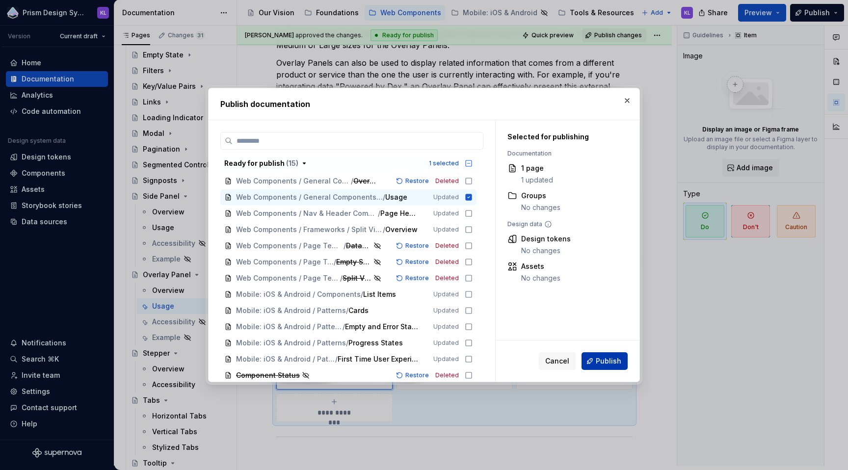
click at [612, 360] on span "Publish" at bounding box center [609, 361] width 26 height 10
type textarea "*"
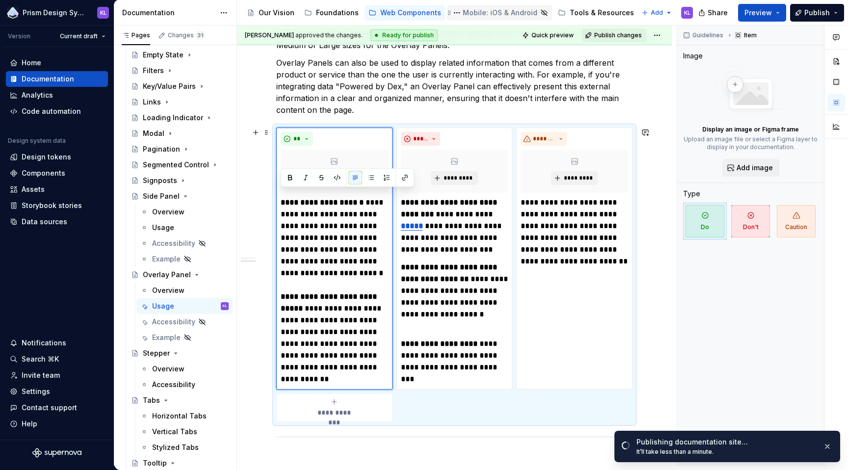
scroll to position [754, 0]
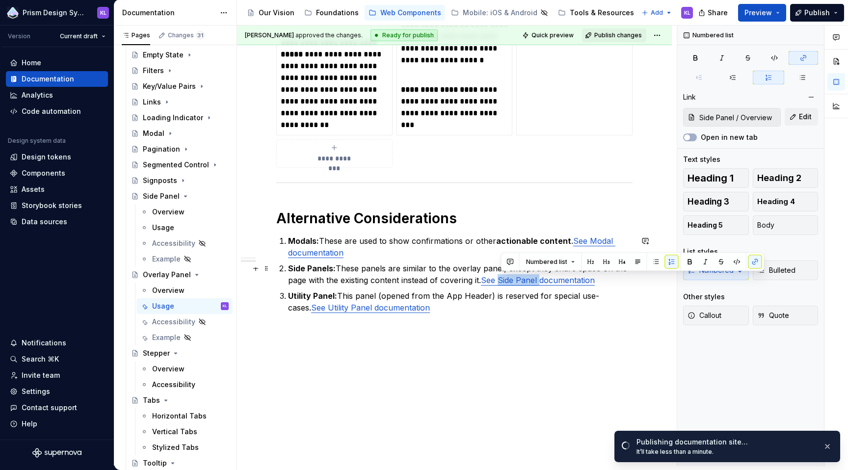
drag, startPoint x: 542, startPoint y: 282, endPoint x: 500, endPoint y: 279, distance: 42.3
click at [500, 279] on link "See Side Panel documentation" at bounding box center [538, 280] width 114 height 10
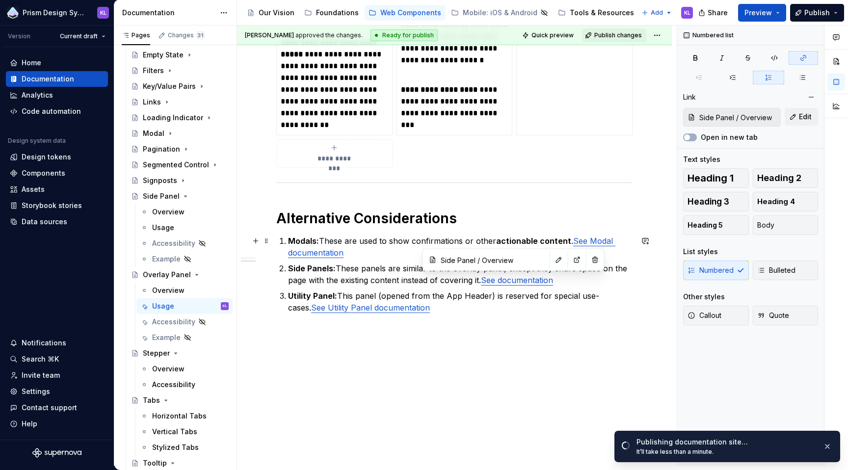
type input "Modal / Overview"
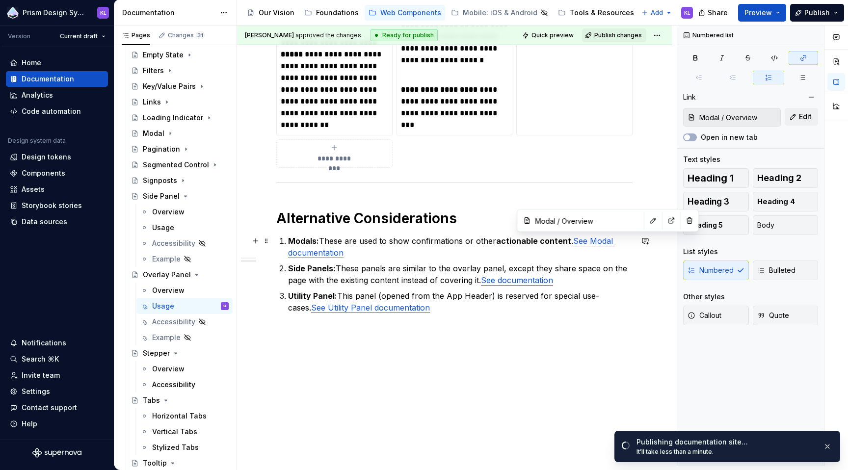
click at [596, 240] on link "See Modal documentation" at bounding box center [451, 247] width 327 height 22
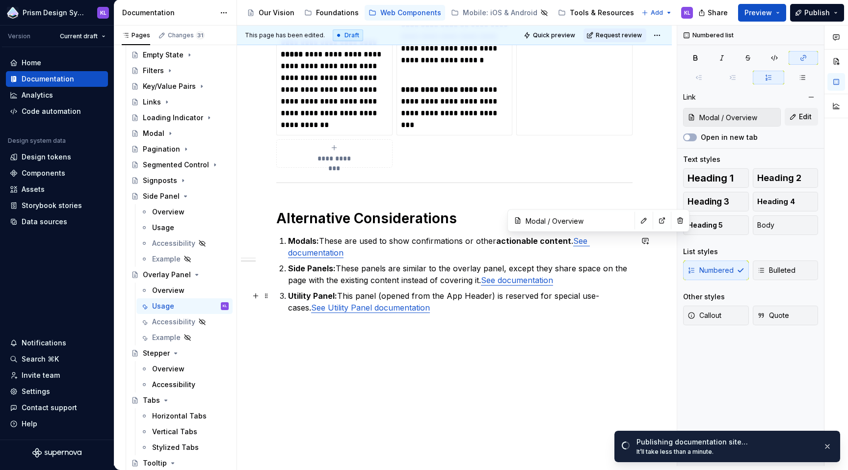
type input "Utility Panel / Overview"
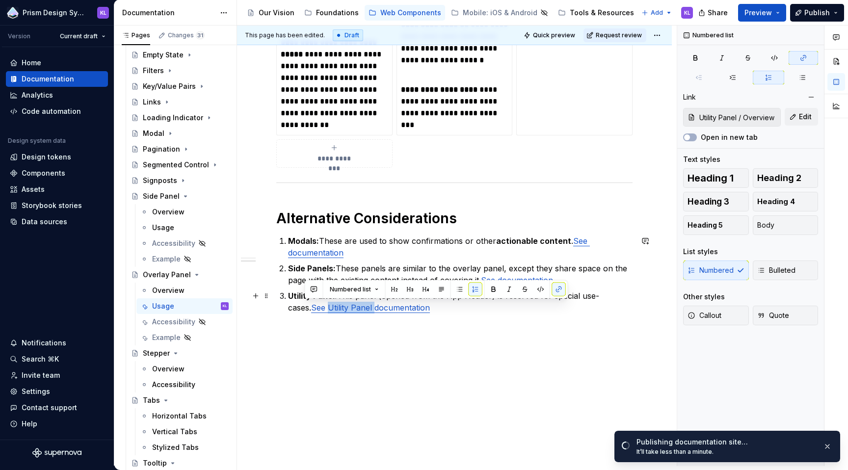
drag, startPoint x: 351, startPoint y: 308, endPoint x: 306, endPoint y: 309, distance: 45.6
click at [311, 309] on link "See Utility Panel documentation" at bounding box center [370, 308] width 119 height 10
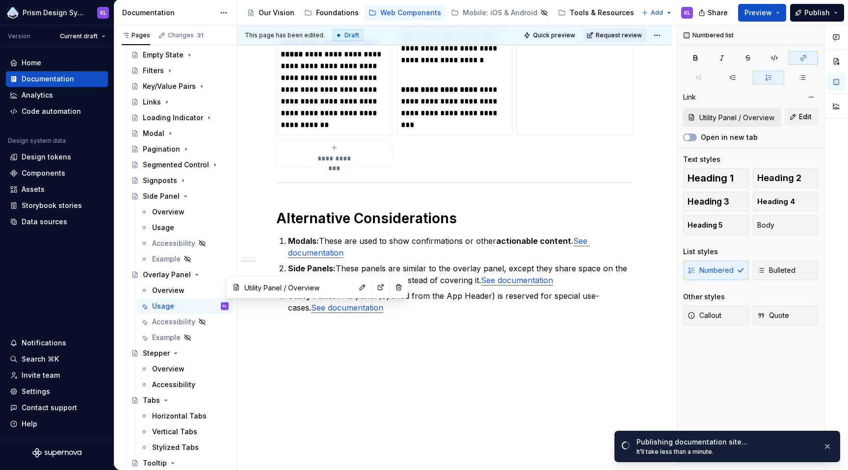
click at [569, 145] on div "**********" at bounding box center [454, 20] width 356 height 294
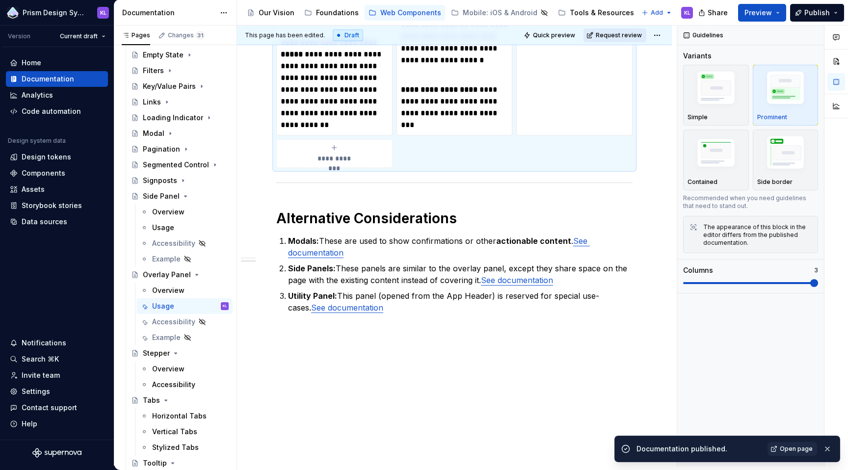
click at [630, 31] on span "Request review" at bounding box center [619, 35] width 46 height 8
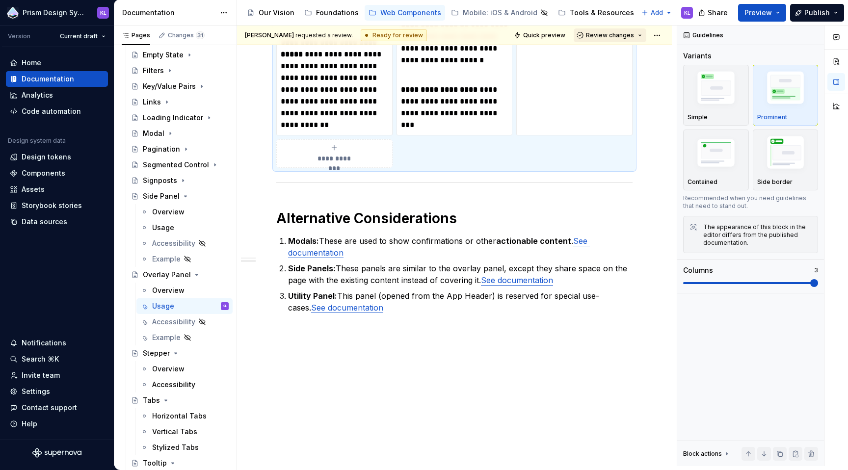
click at [627, 32] on span "Review changes" at bounding box center [610, 35] width 48 height 8
click at [622, 54] on div "Approve" at bounding box center [637, 55] width 86 height 10
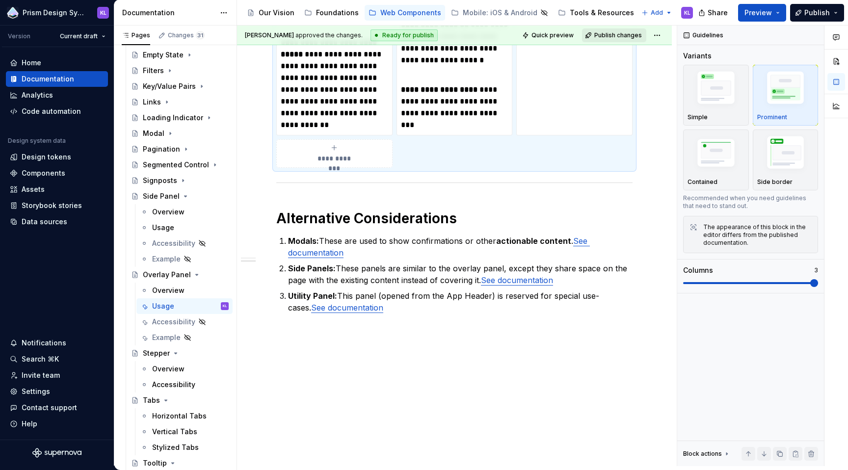
click at [619, 34] on span "Publish changes" at bounding box center [618, 35] width 48 height 8
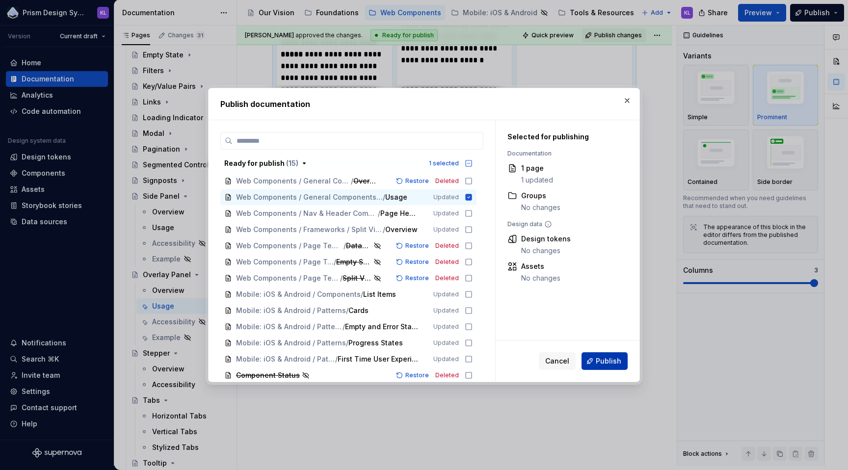
click at [613, 364] on span "Publish" at bounding box center [609, 361] width 26 height 10
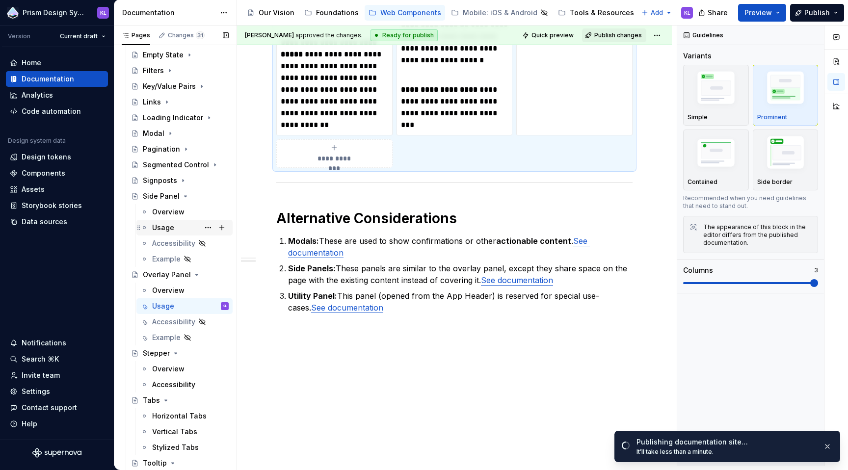
click at [180, 228] on div "Usage" at bounding box center [190, 228] width 77 height 14
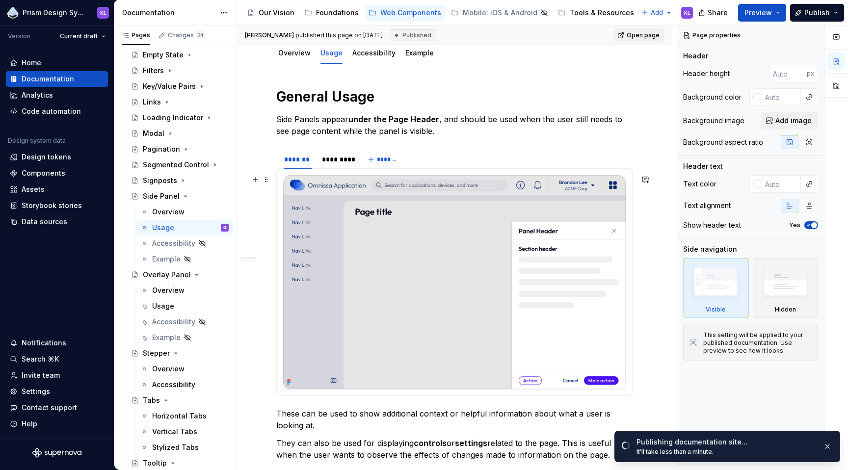
scroll to position [143, 0]
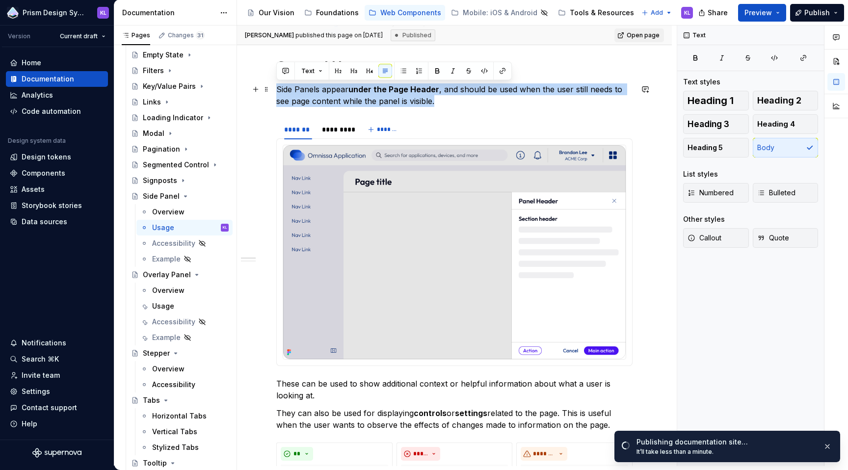
drag, startPoint x: 276, startPoint y: 90, endPoint x: 438, endPoint y: 99, distance: 162.1
click at [438, 99] on p "Side Panels appear under the Page Header , and should be used when the user sti…" at bounding box center [454, 95] width 356 height 24
copy p "Side Panels appear under the Page Header , and should be used when the user sti…"
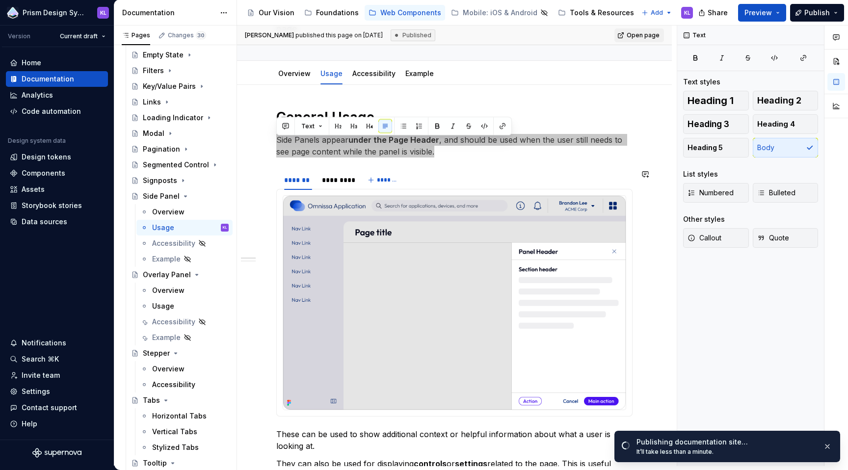
scroll to position [88, 0]
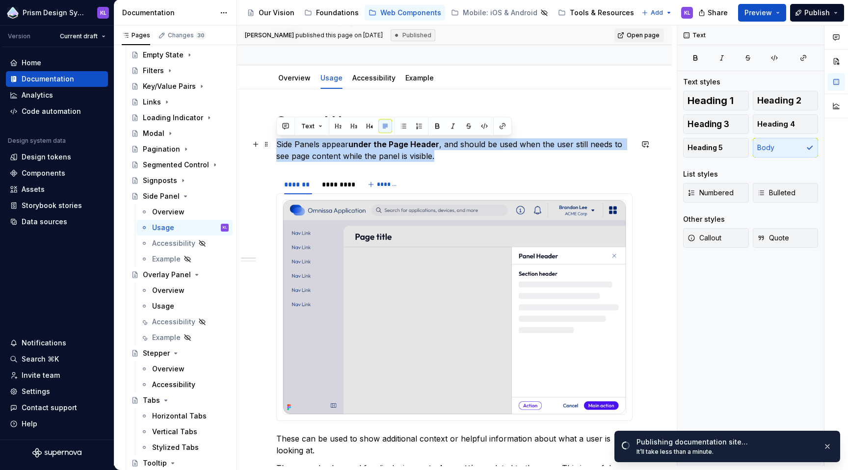
click at [402, 152] on p "Side Panels appear under the Page Header , and should be used when the user sti…" at bounding box center [454, 150] width 356 height 24
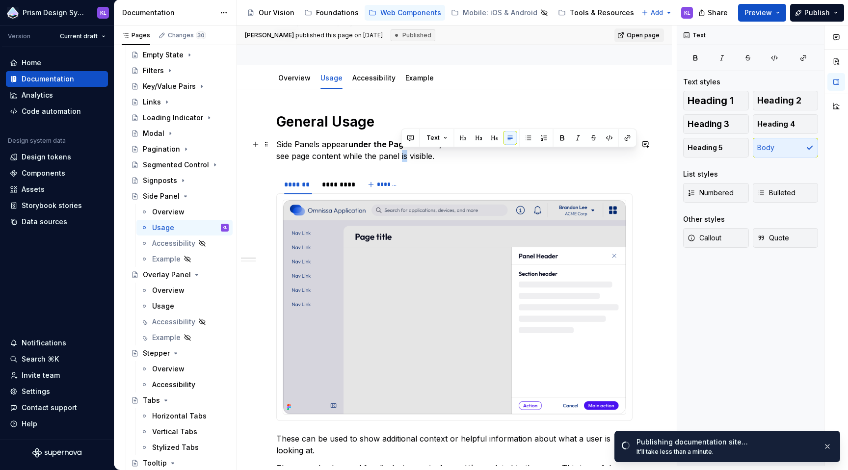
click at [402, 152] on p "Side Panels appear under the Page Header , and should be used when the user sti…" at bounding box center [454, 150] width 356 height 24
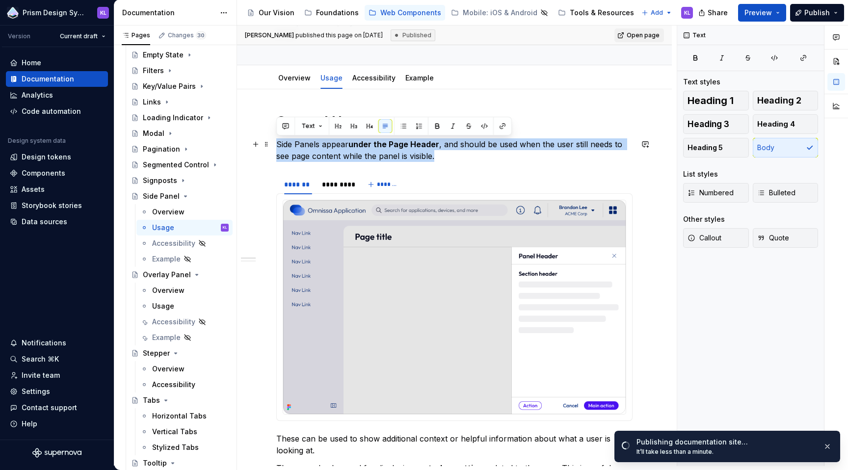
click at [402, 152] on p "Side Panels appear under the Page Header , and should be used when the user sti…" at bounding box center [454, 150] width 356 height 24
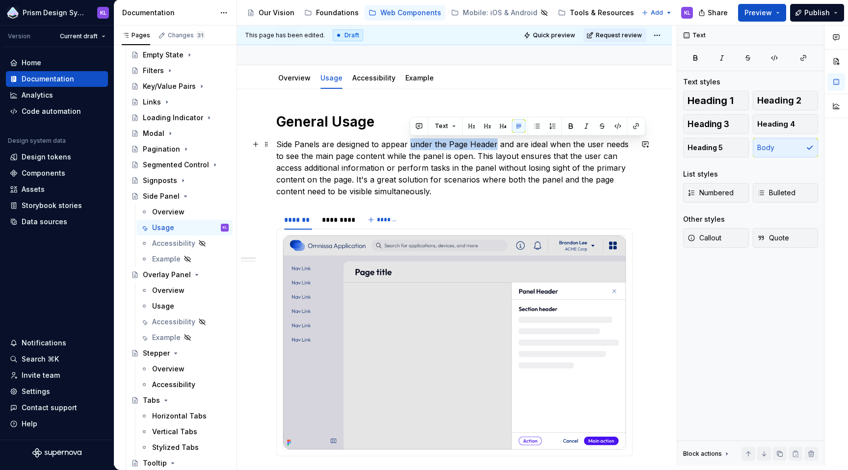
drag, startPoint x: 411, startPoint y: 144, endPoint x: 496, endPoint y: 144, distance: 85.4
click at [496, 144] on p "Side Panels are designed to appear under the Page Header and are ideal when the…" at bounding box center [454, 167] width 356 height 59
click at [354, 181] on p "Side Panels are designed to appear under the Page Header and are ideal when the…" at bounding box center [454, 167] width 356 height 59
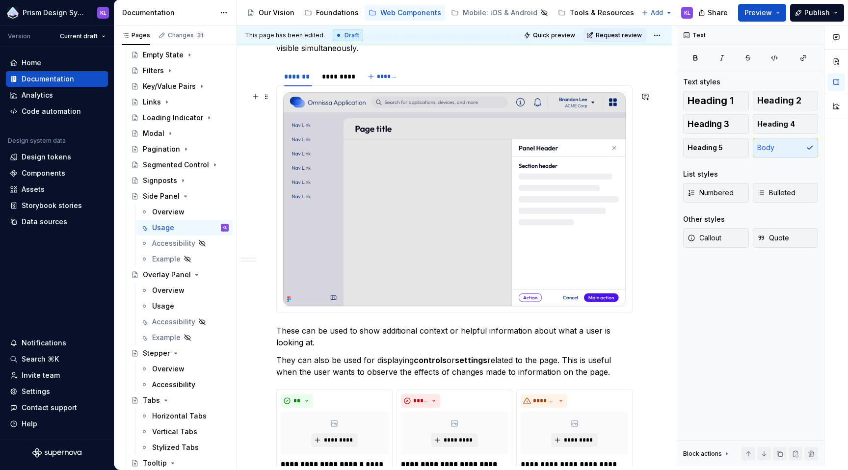
scroll to position [317, 0]
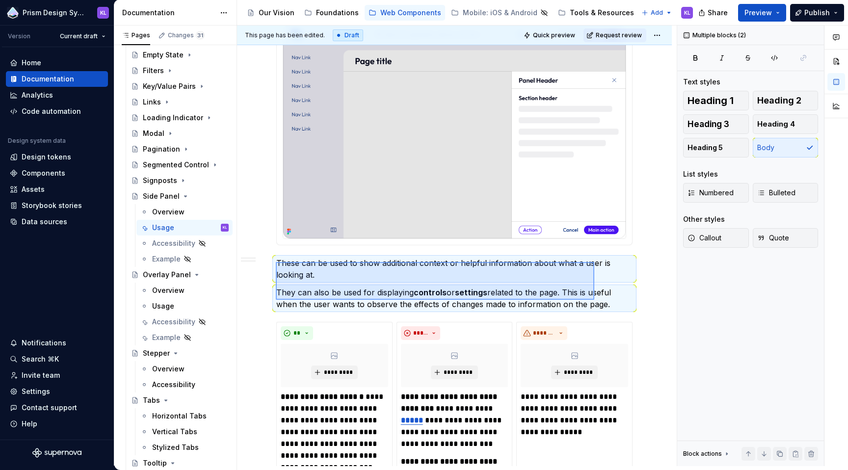
drag, startPoint x: 276, startPoint y: 262, endPoint x: 594, endPoint y: 300, distance: 320.6
click at [594, 300] on div "**********" at bounding box center [457, 246] width 440 height 441
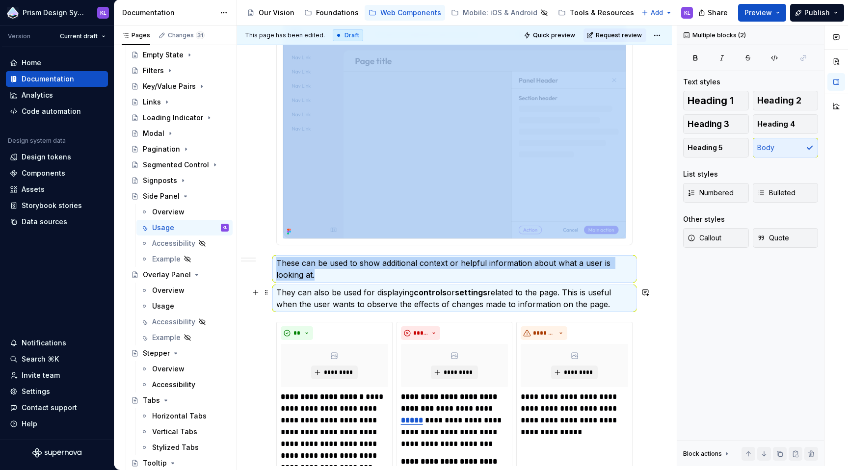
copy div "**********"
click at [402, 273] on p "These can be used to show additional context or helpful information about what …" at bounding box center [454, 269] width 356 height 24
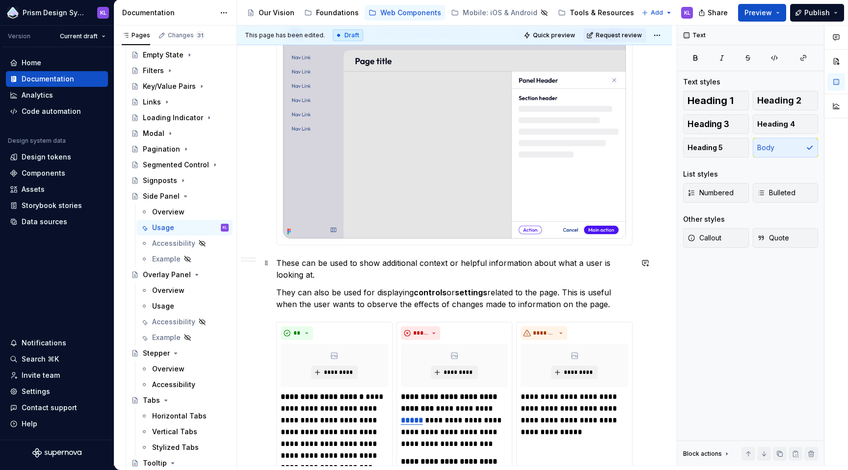
click at [383, 267] on p "These can be used to show additional context or helpful information about what …" at bounding box center [454, 269] width 356 height 24
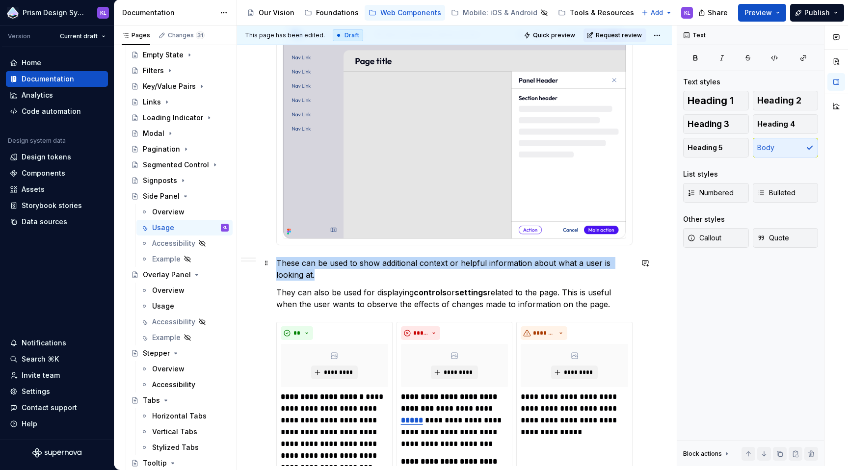
click at [383, 267] on p "These can be used to show additional context or helpful information about what …" at bounding box center [454, 269] width 356 height 24
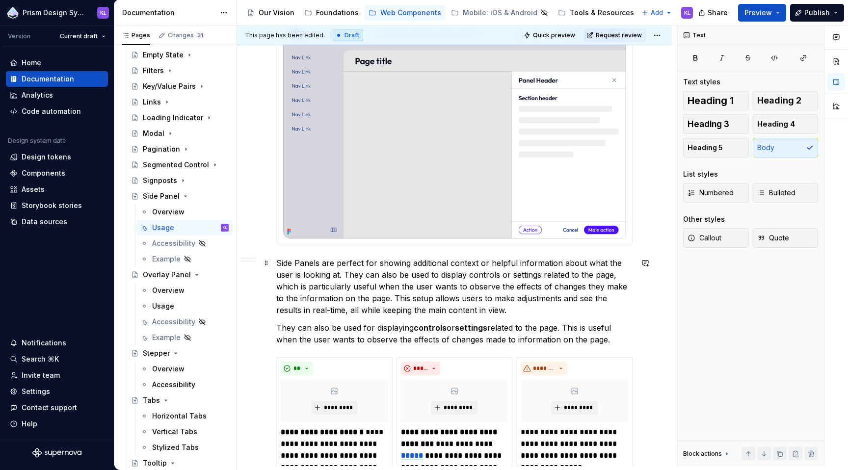
click at [345, 275] on p "Side Panels are perfect for showing additional context or helpful information a…" at bounding box center [454, 286] width 356 height 59
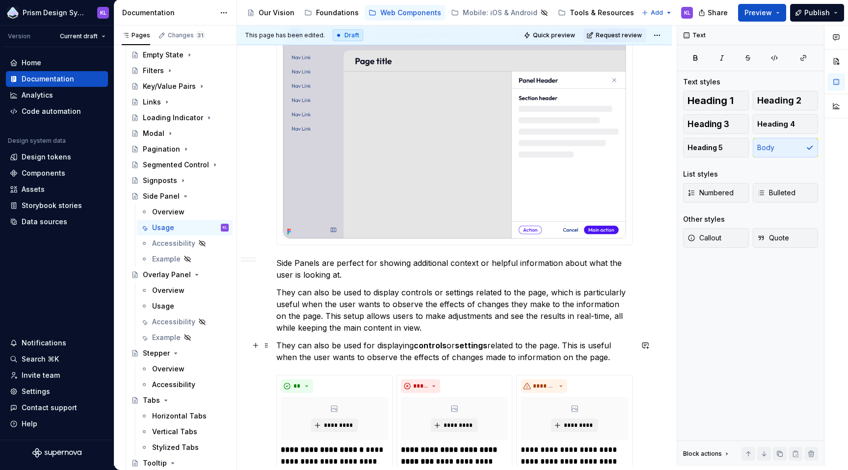
click at [414, 349] on strong "controls" at bounding box center [430, 345] width 33 height 10
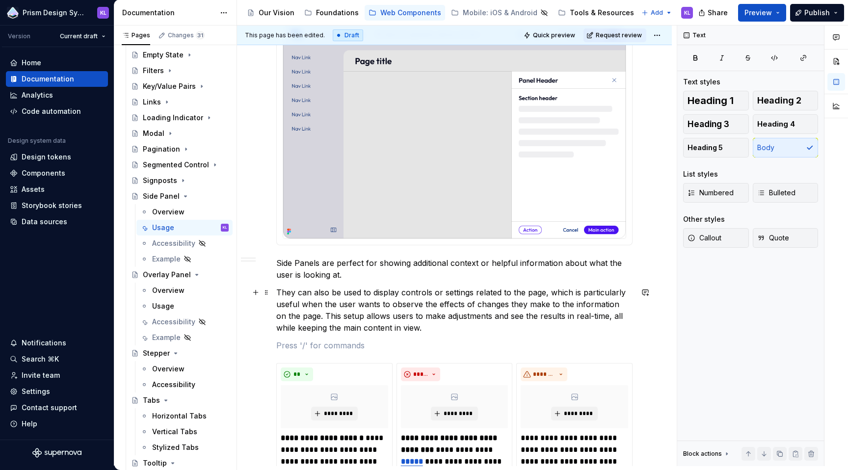
click at [409, 291] on p "They can also be used to display controls or settings related to the page, whic…" at bounding box center [454, 310] width 356 height 47
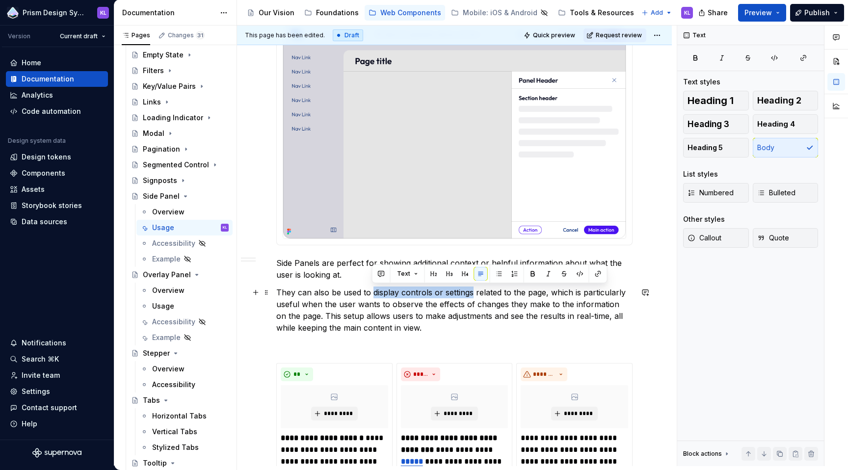
drag, startPoint x: 371, startPoint y: 293, endPoint x: 470, endPoint y: 291, distance: 99.6
click at [470, 291] on p "They can also be used to display controls or settings related to the page, whic…" at bounding box center [454, 310] width 356 height 47
click at [305, 261] on p "Side Panels are perfect for showing additional context or helpful information a…" at bounding box center [454, 269] width 356 height 24
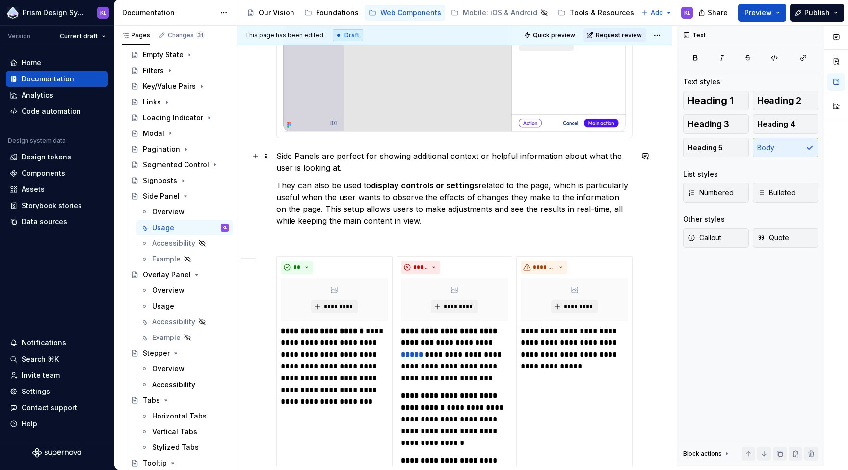
scroll to position [426, 0]
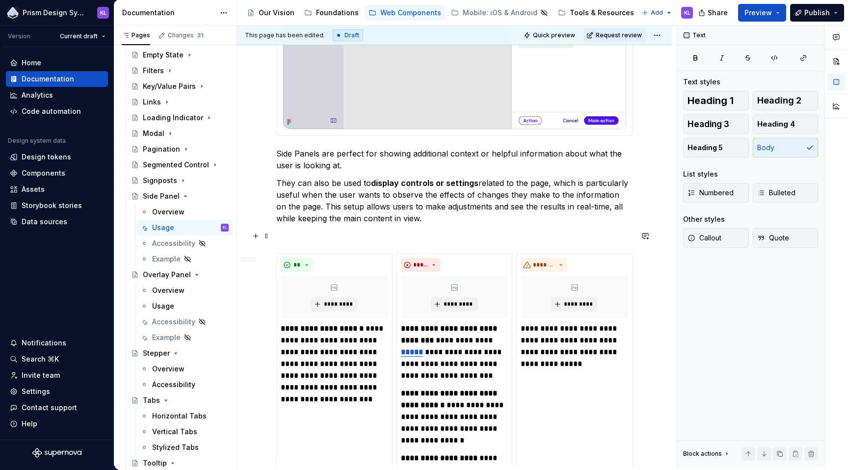
click at [399, 237] on p at bounding box center [454, 236] width 356 height 12
click at [266, 236] on span at bounding box center [266, 236] width 8 height 14
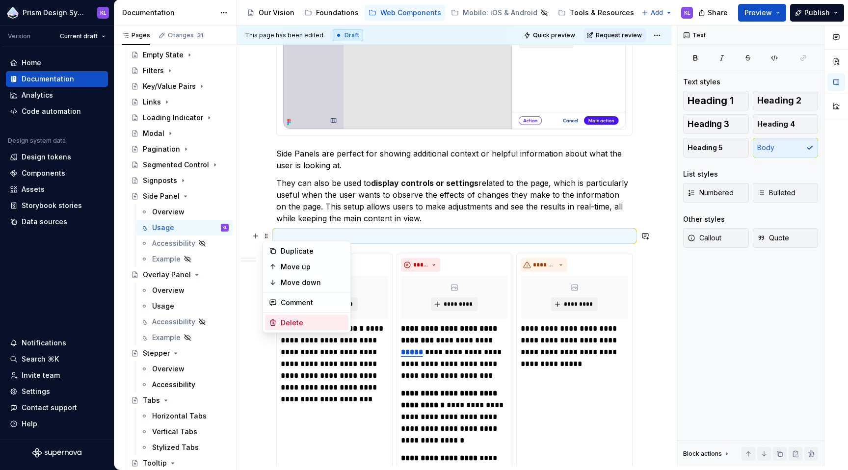
click at [291, 324] on div "Delete" at bounding box center [313, 323] width 64 height 10
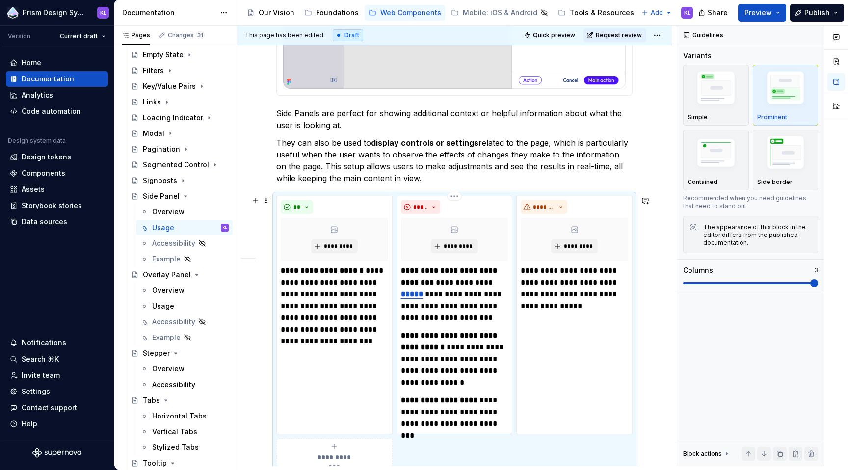
scroll to position [725, 0]
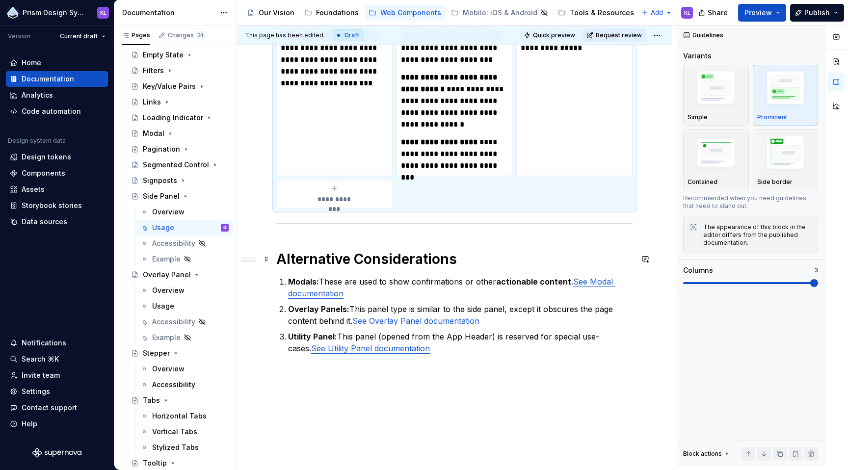
type textarea "*"
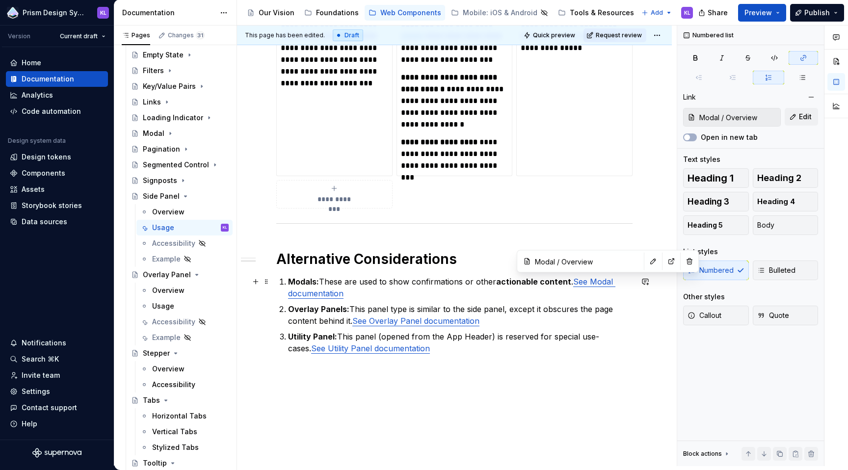
click at [595, 285] on link "See Modal documentation" at bounding box center [451, 288] width 327 height 22
type input "Overlay Panel"
click at [412, 322] on link "See Overlay Panel documentation" at bounding box center [415, 321] width 127 height 10
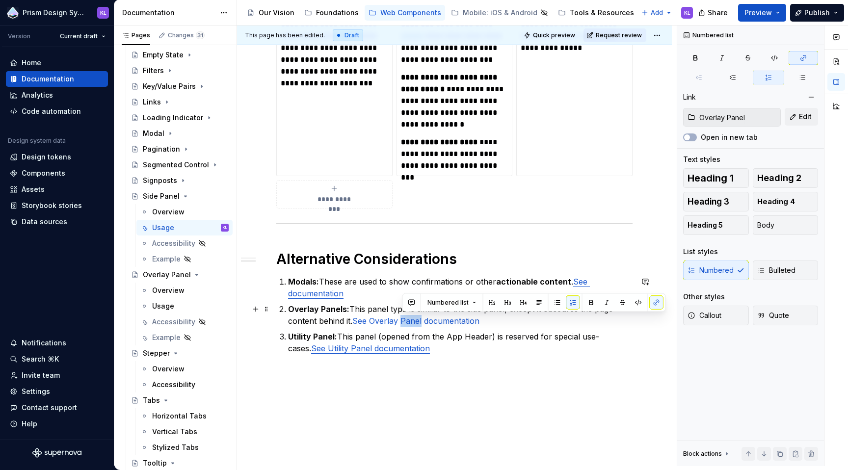
click at [412, 322] on link "See Overlay Panel documentation" at bounding box center [415, 321] width 127 height 10
click at [390, 321] on link "See Overlay documentation" at bounding box center [404, 321] width 104 height 10
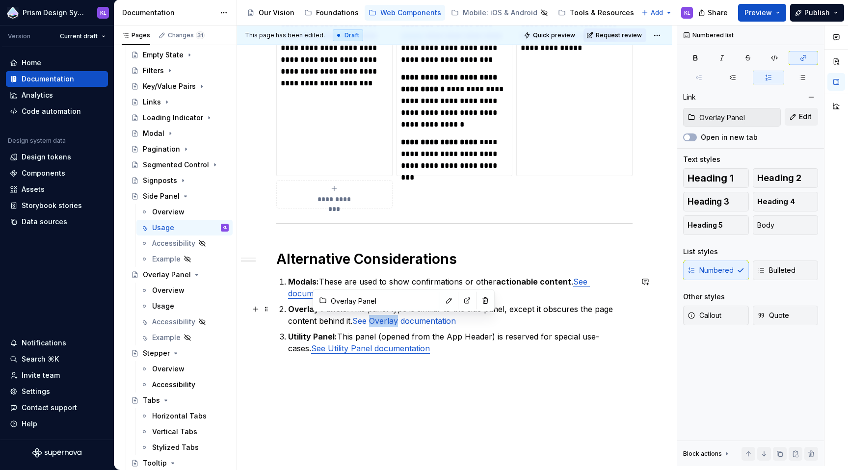
click at [390, 321] on link "See Overlay documentation" at bounding box center [404, 321] width 104 height 10
type input "Utility Panel / Overview"
click at [334, 348] on link "See Utility Panel documentation" at bounding box center [370, 348] width 119 height 10
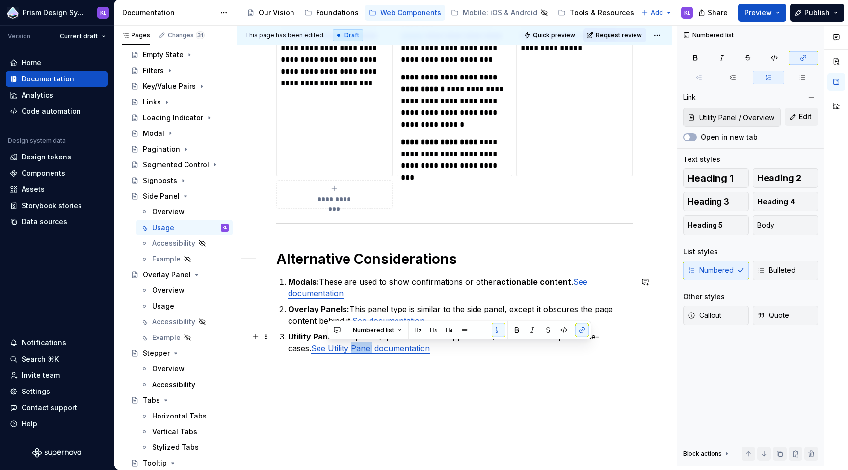
click at [334, 348] on link "See Utility Panel documentation" at bounding box center [370, 348] width 119 height 10
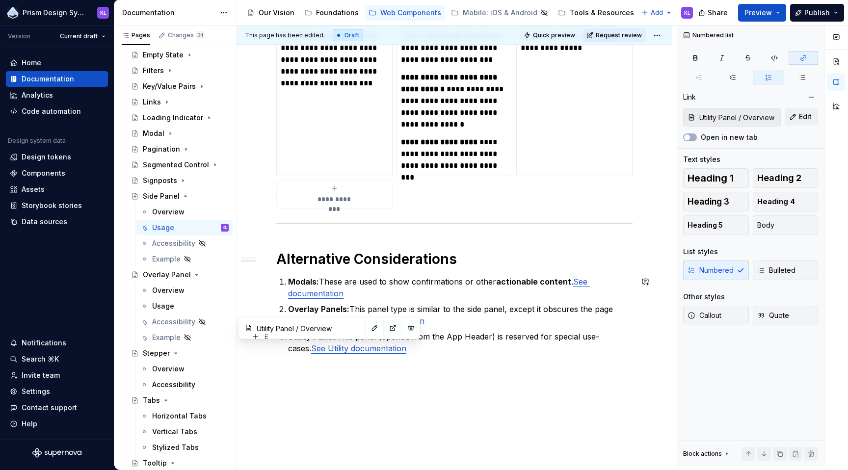
click at [316, 350] on link "See Utility documentation" at bounding box center [358, 348] width 95 height 10
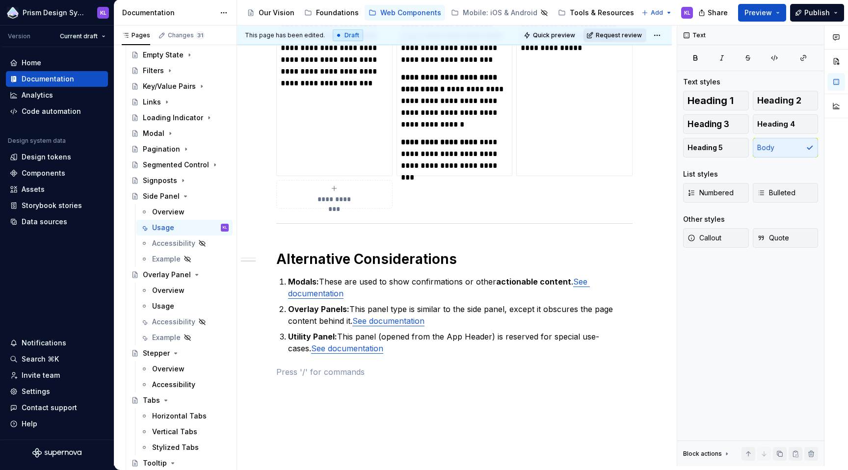
click at [623, 34] on span "Request review" at bounding box center [619, 35] width 46 height 8
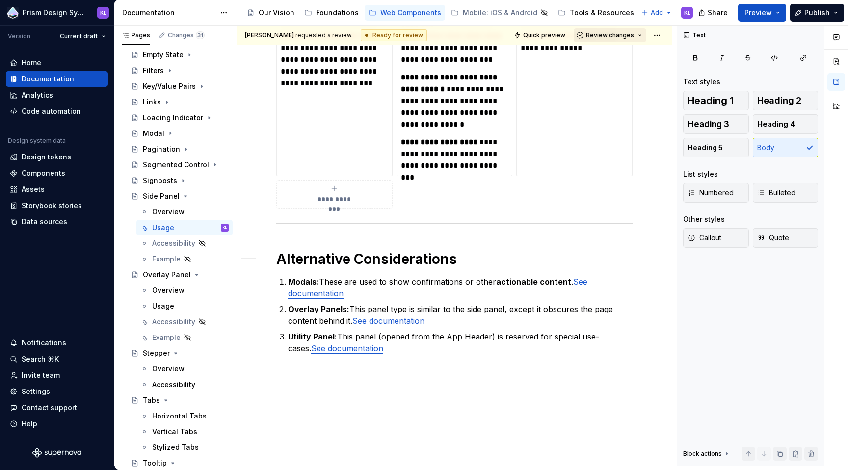
click at [620, 35] on span "Review changes" at bounding box center [610, 35] width 48 height 8
click at [617, 52] on div "Approve" at bounding box center [637, 55] width 86 height 10
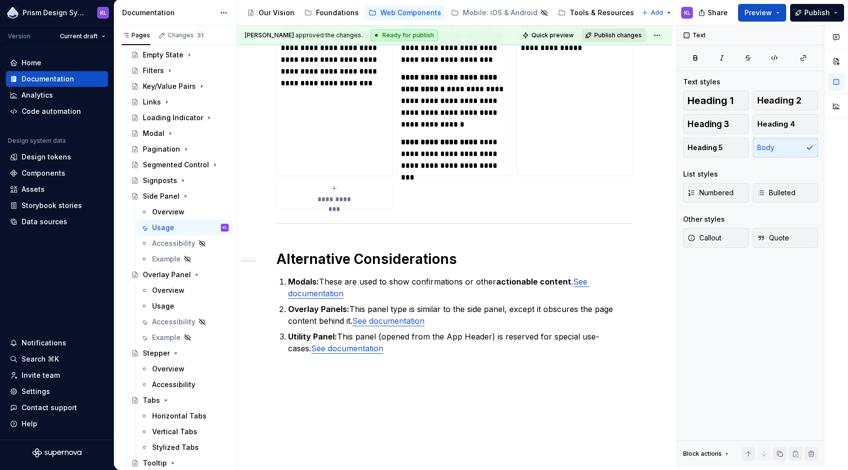
click at [611, 33] on span "Publish changes" at bounding box center [618, 35] width 48 height 8
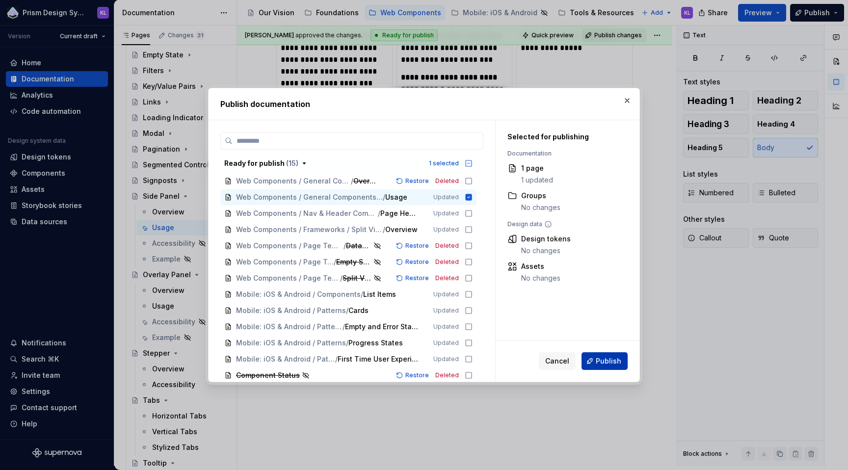
click at [597, 360] on span "Publish" at bounding box center [609, 361] width 26 height 10
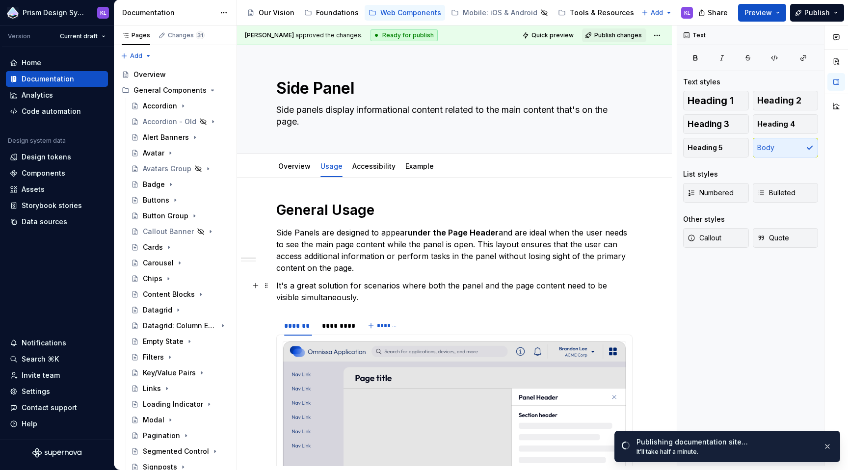
scroll to position [242, 0]
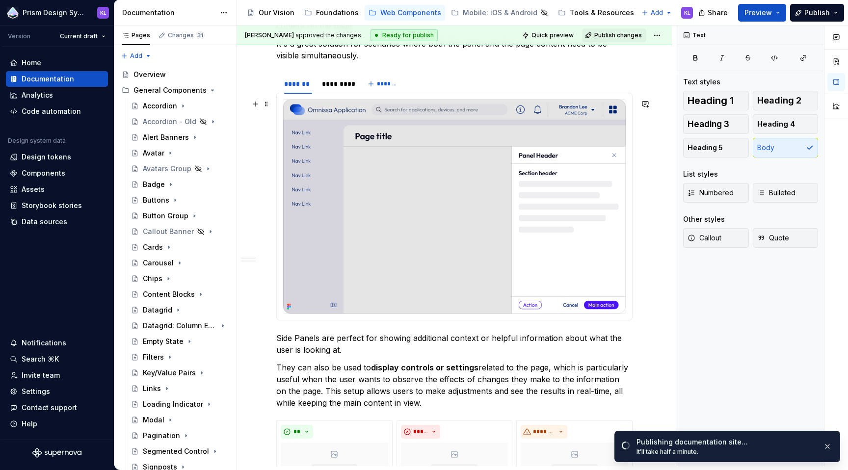
click at [458, 193] on img at bounding box center [454, 207] width 342 height 214
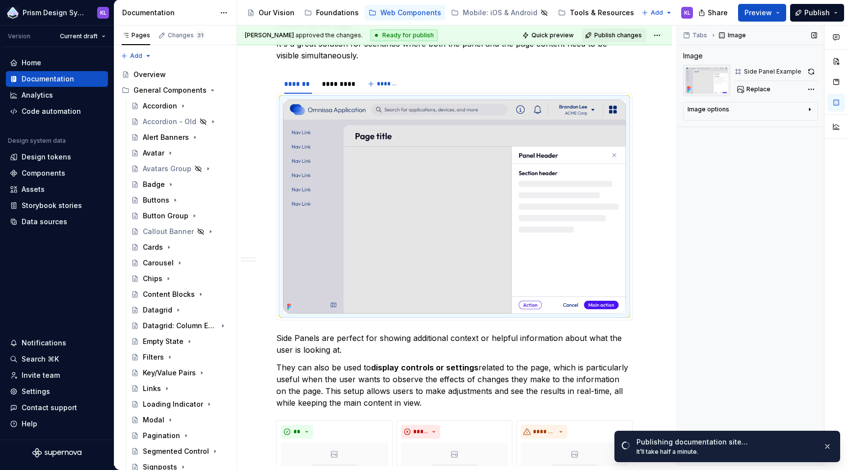
click at [748, 112] on div "Image options" at bounding box center [746, 111] width 118 height 12
click at [330, 80] on div "*********" at bounding box center [336, 84] width 29 height 10
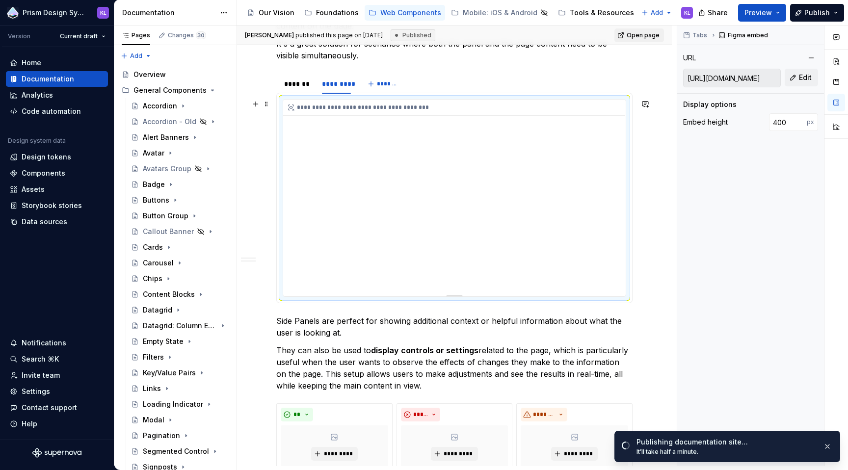
click at [348, 132] on div "**********" at bounding box center [454, 198] width 342 height 196
click at [302, 85] on div "*******" at bounding box center [298, 84] width 28 height 10
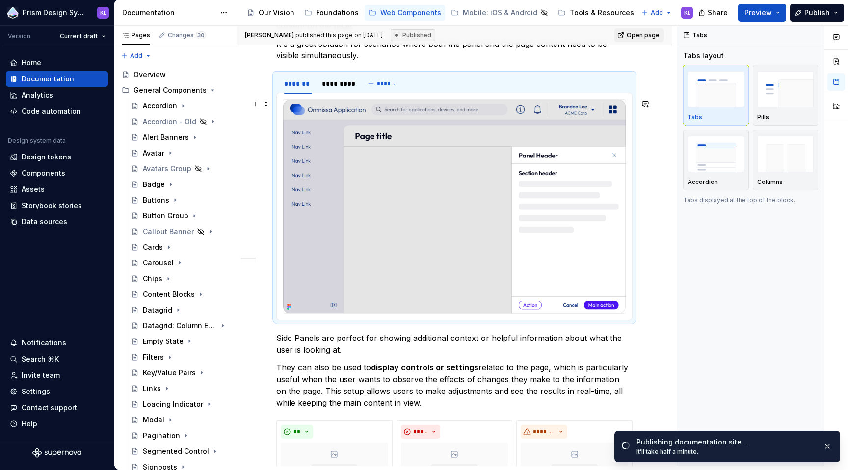
click at [494, 206] on img at bounding box center [454, 207] width 342 height 214
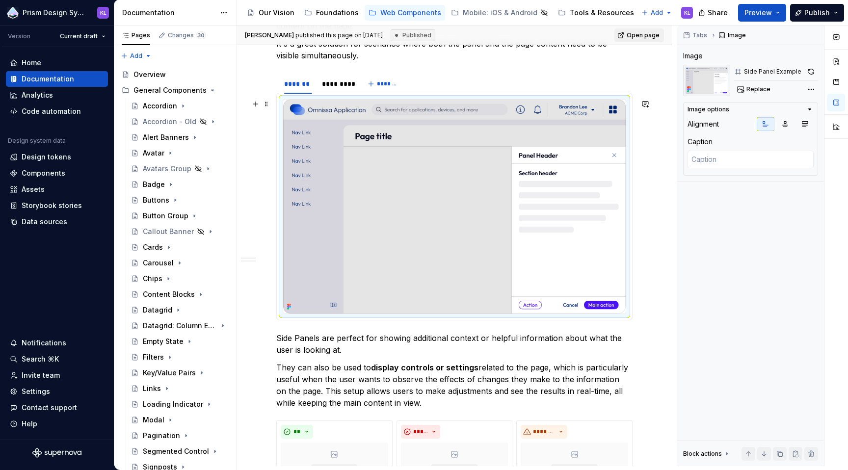
click at [602, 276] on img at bounding box center [454, 207] width 342 height 214
click at [388, 82] on span "*******" at bounding box center [388, 84] width 22 height 8
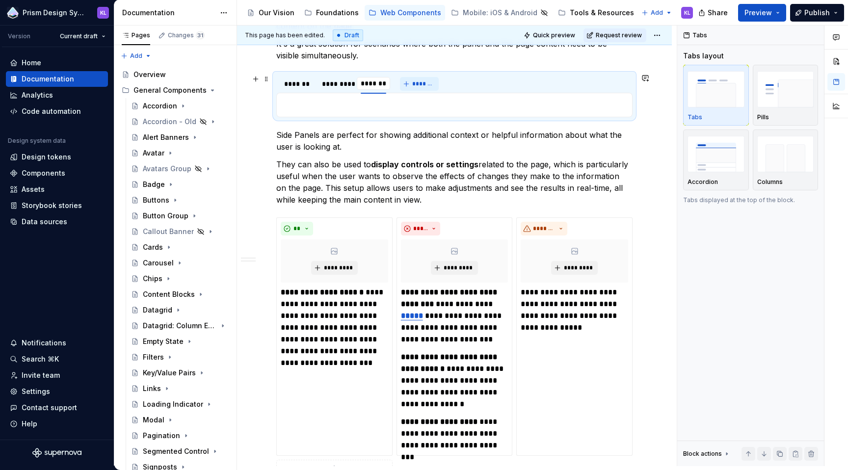
scroll to position [241, 0]
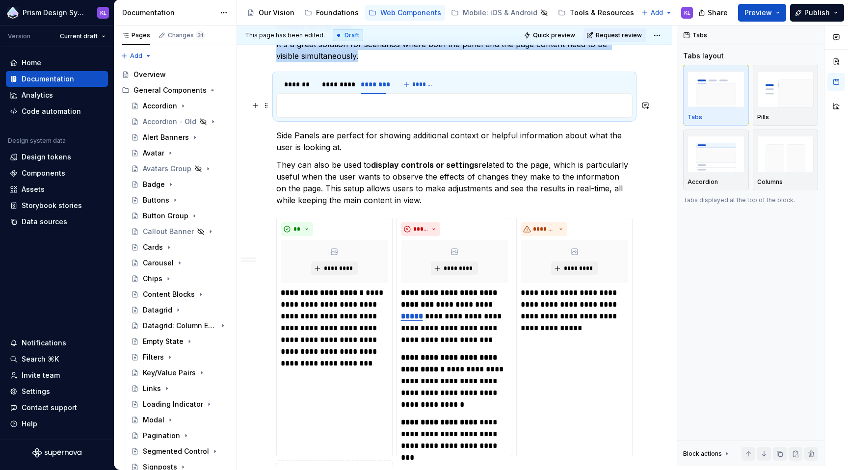
type textarea "*"
click at [394, 104] on p at bounding box center [454, 106] width 343 height 12
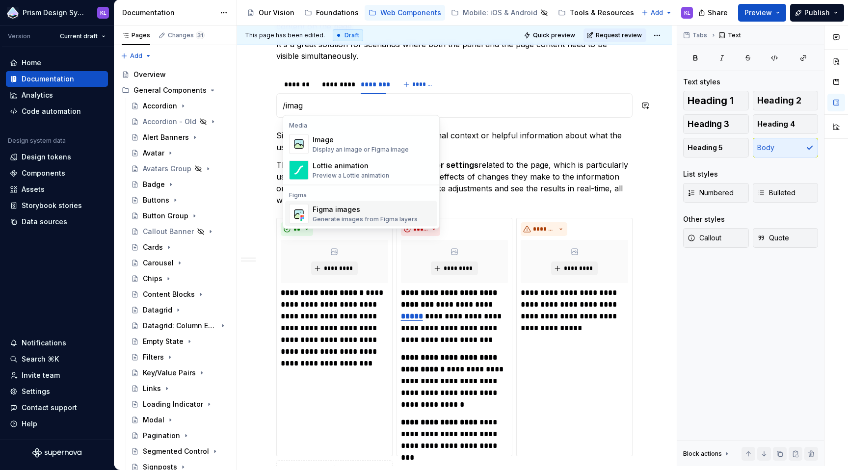
click at [369, 207] on div "Figma images" at bounding box center [365, 210] width 105 height 10
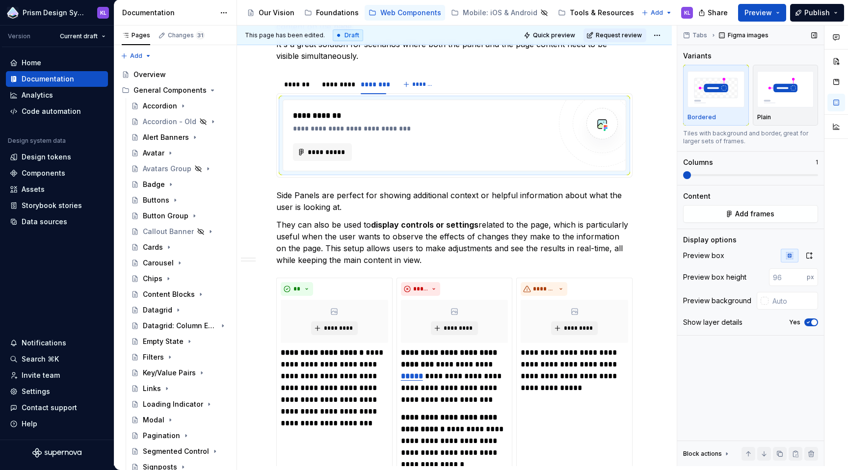
click at [795, 254] on button "button" at bounding box center [790, 256] width 18 height 14
click at [788, 99] on img "button" at bounding box center [785, 89] width 57 height 36
click at [784, 278] on input "number" at bounding box center [788, 277] width 38 height 18
type input "120"
click at [785, 361] on div "Tabs Figma images Variants Bordered Plain Frame as it is in Figma with no extra…" at bounding box center [750, 246] width 147 height 441
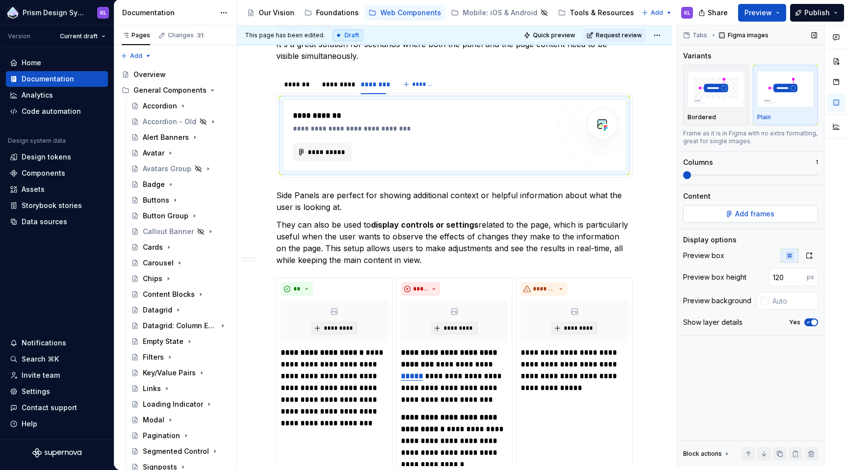
click at [773, 216] on button "Add frames" at bounding box center [750, 214] width 135 height 18
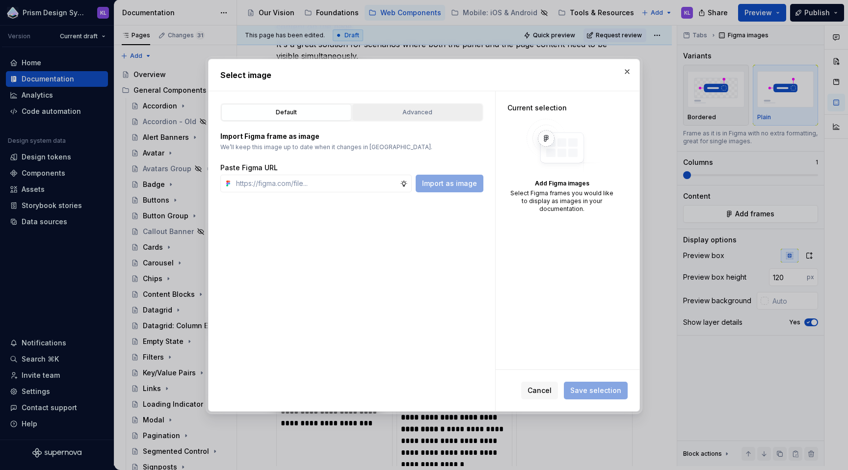
click at [394, 115] on div "Advanced" at bounding box center [417, 112] width 123 height 10
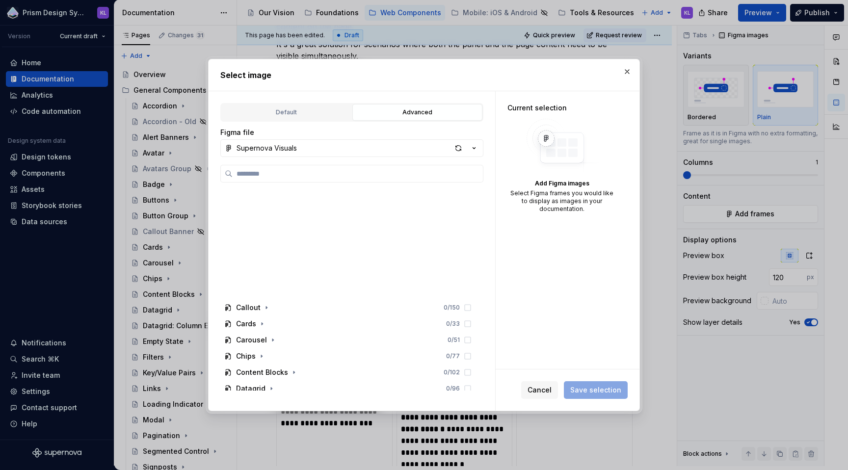
scroll to position [325, 0]
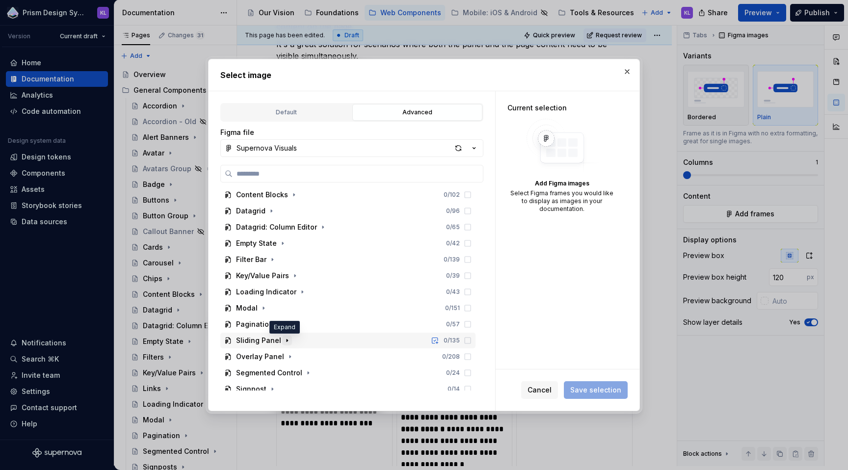
click at [286, 340] on icon "button" at bounding box center [287, 341] width 8 height 8
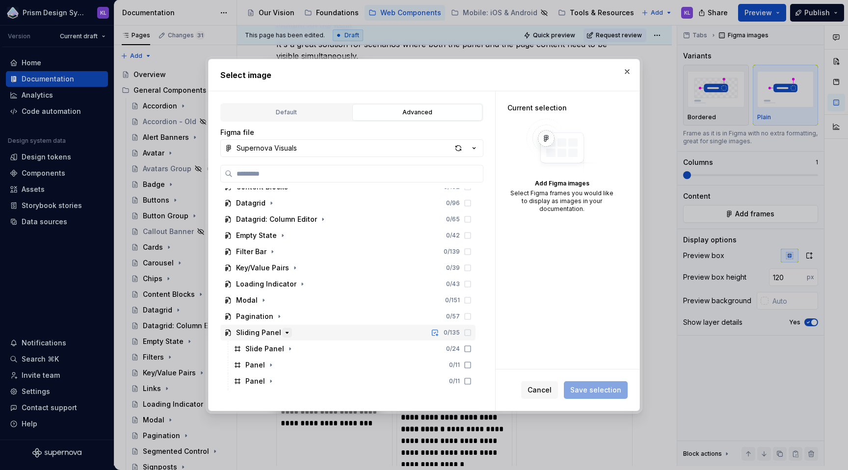
scroll to position [366, 0]
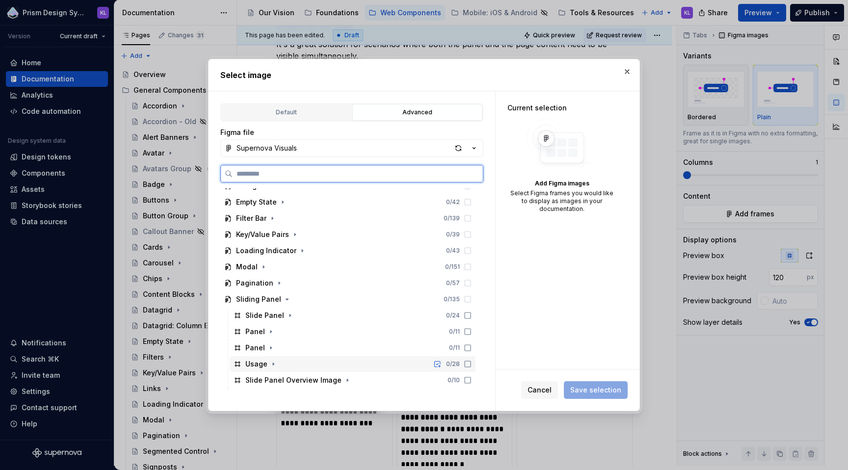
click at [260, 367] on div "Usage" at bounding box center [256, 364] width 22 height 10
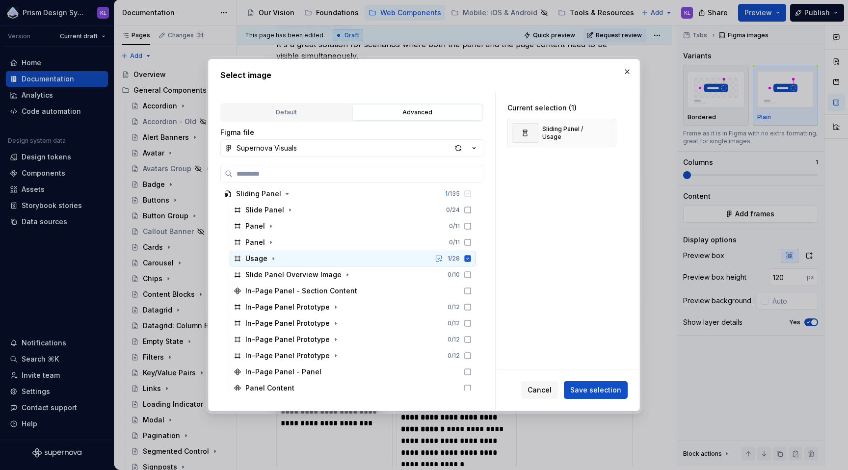
scroll to position [480, 0]
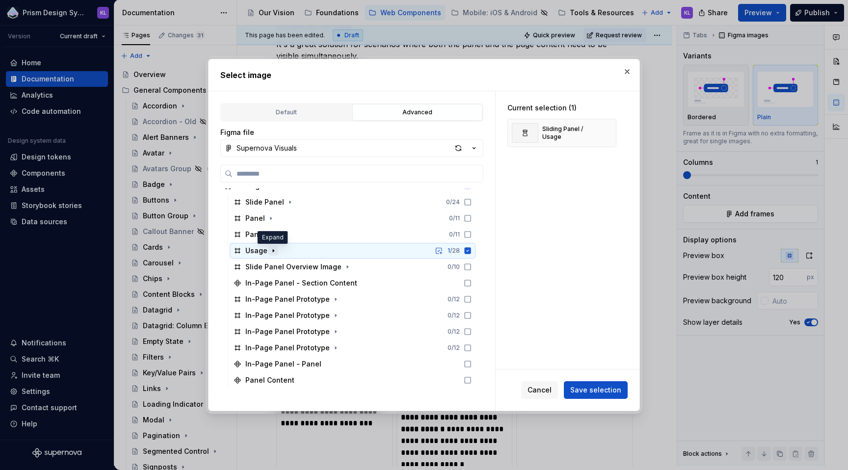
click at [273, 252] on icon "button" at bounding box center [273, 251] width 8 height 8
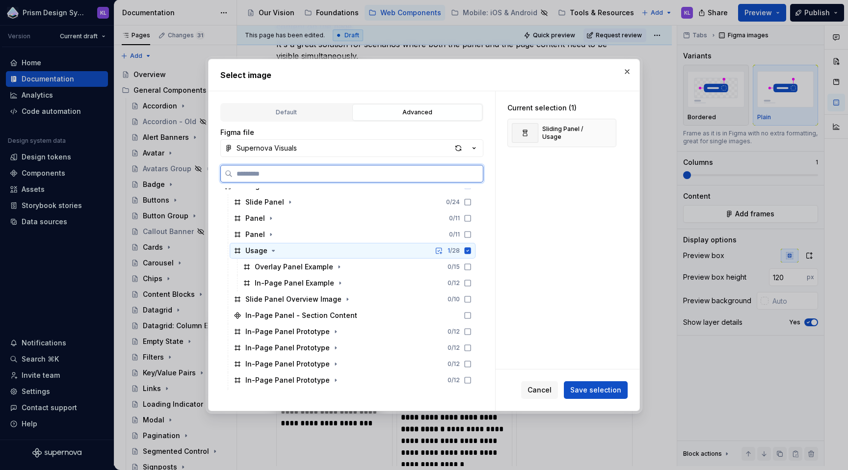
click at [467, 250] on icon at bounding box center [468, 251] width 8 height 8
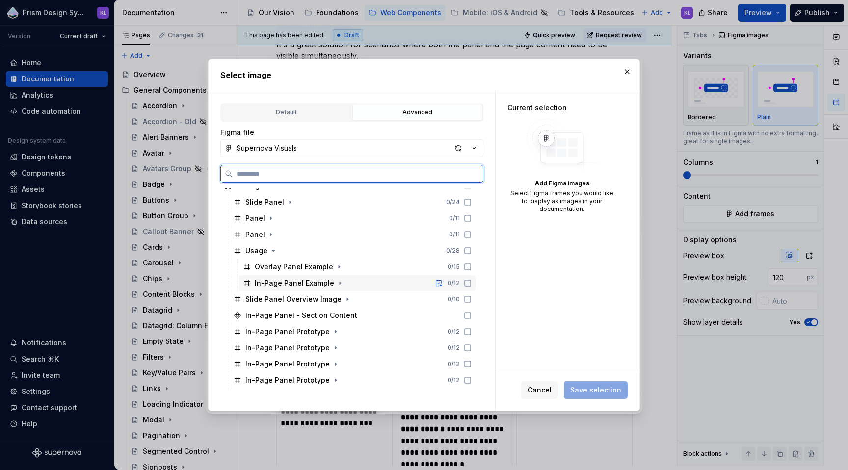
click at [312, 283] on div "In-Page Panel Example" at bounding box center [294, 283] width 79 height 10
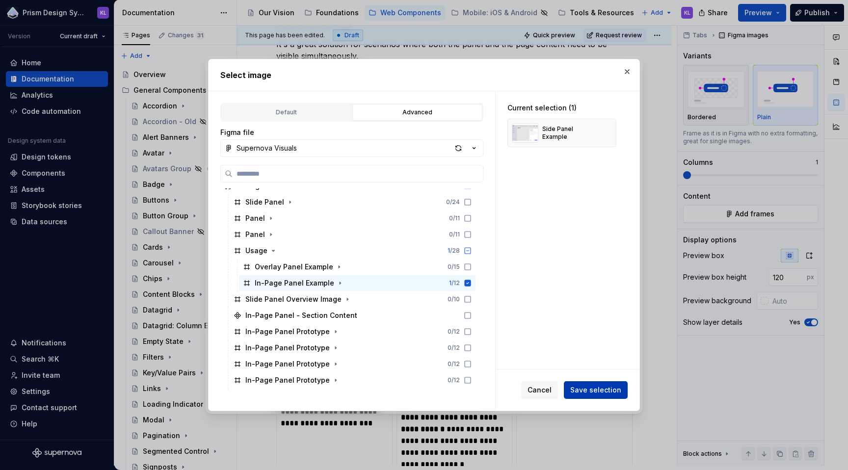
click at [591, 387] on span "Save selection" at bounding box center [595, 390] width 51 height 10
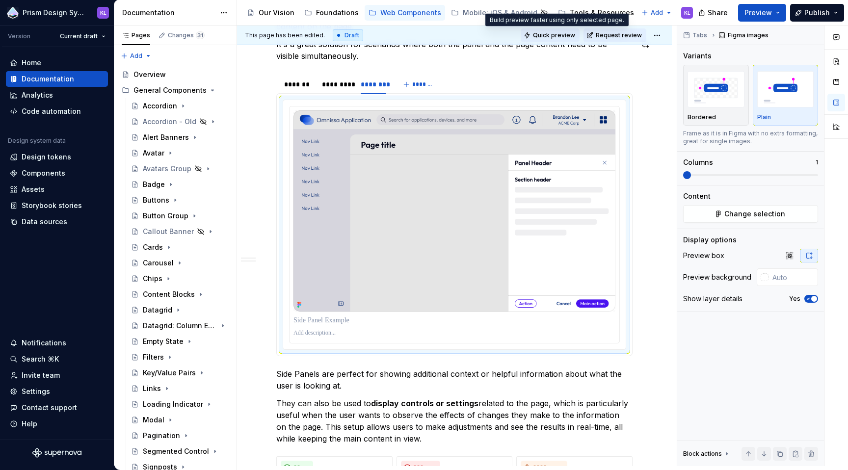
click at [555, 35] on span "Quick preview" at bounding box center [554, 35] width 42 height 8
click at [780, 13] on button "Preview" at bounding box center [762, 13] width 48 height 18
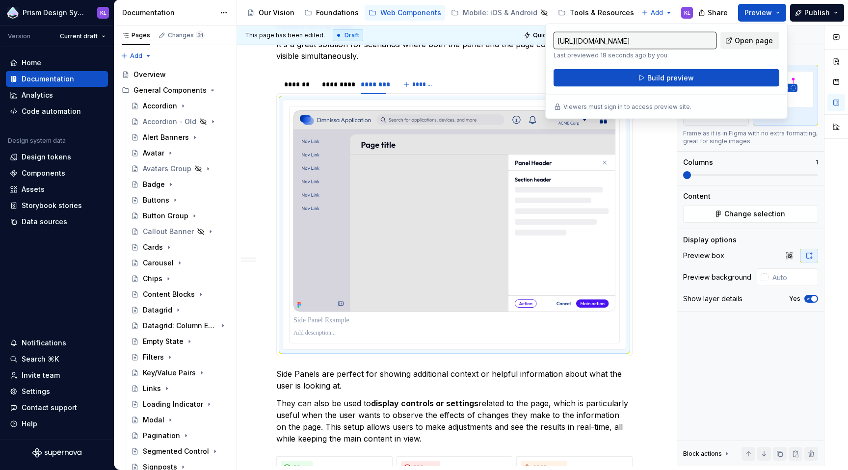
click at [762, 36] on span "Open page" at bounding box center [753, 41] width 38 height 10
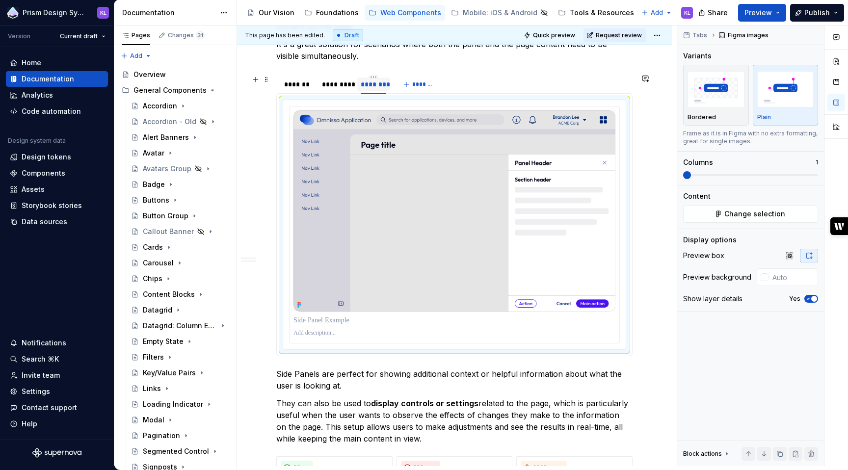
click at [365, 85] on div "********" at bounding box center [374, 84] width 26 height 10
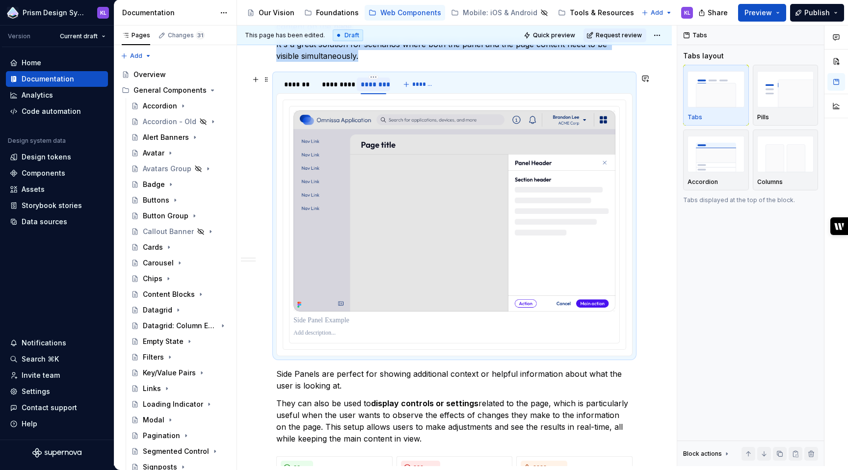
click at [375, 75] on div "********" at bounding box center [373, 84] width 33 height 19
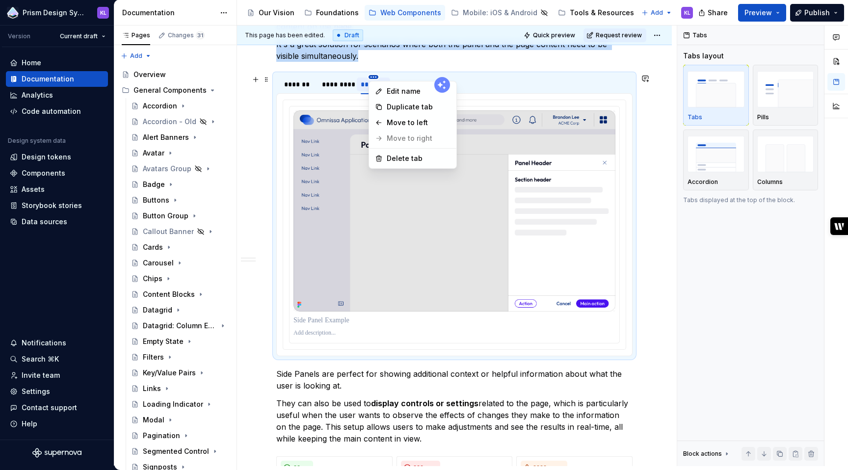
click at [375, 77] on html "Prism Design System KL Version Current draft Home Documentation Analytics Code …" at bounding box center [424, 235] width 848 height 470
click at [403, 157] on div "Delete tab" at bounding box center [419, 159] width 64 height 10
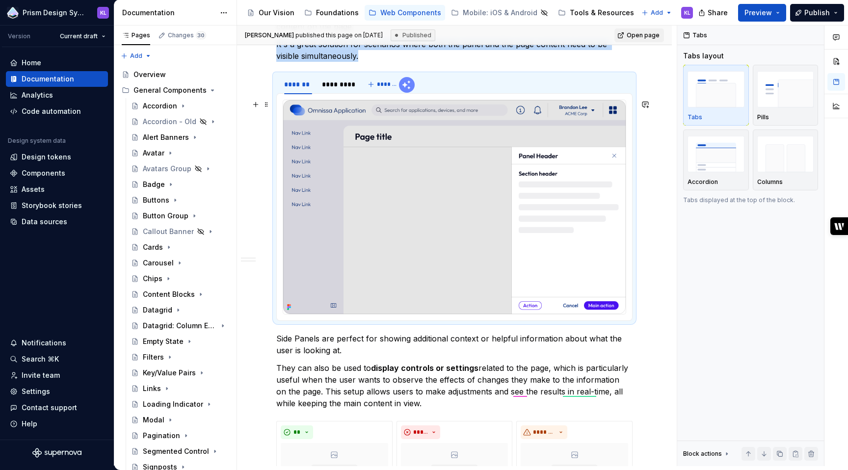
click at [435, 187] on img at bounding box center [454, 207] width 342 height 214
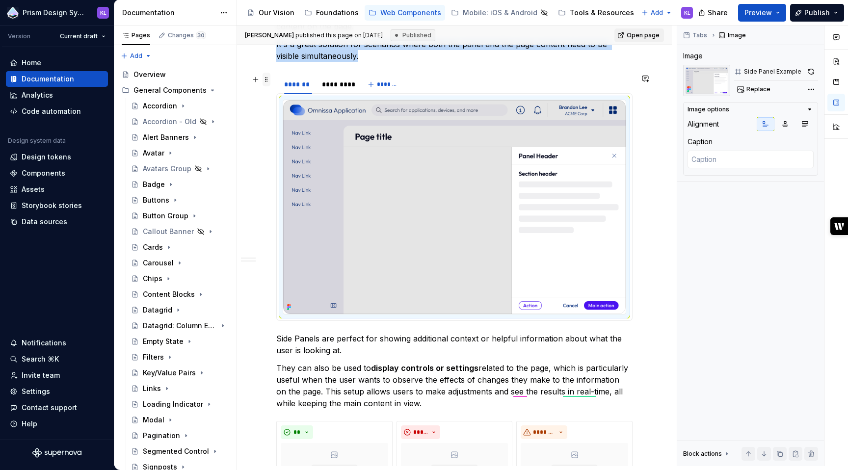
click at [265, 78] on span at bounding box center [266, 80] width 8 height 14
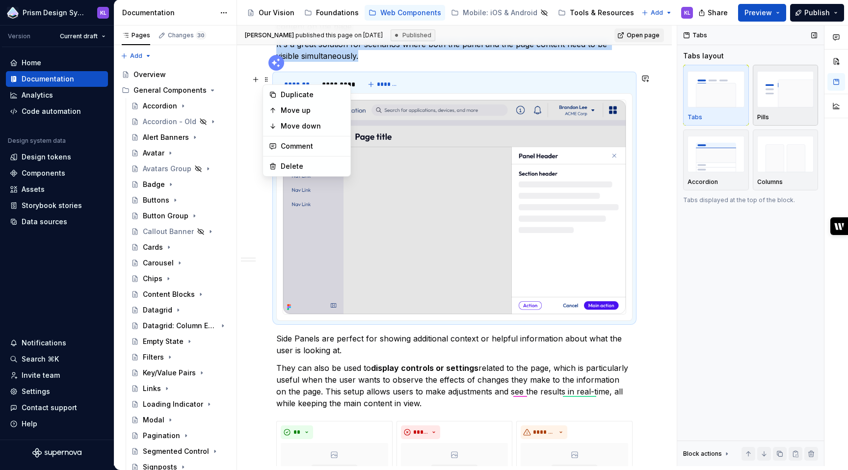
click at [762, 93] on img "button" at bounding box center [785, 89] width 57 height 36
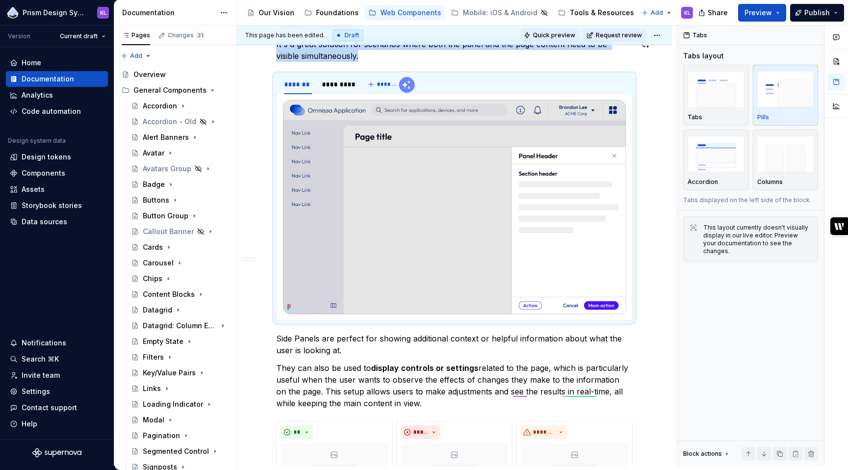
click at [567, 35] on span "Quick preview" at bounding box center [554, 35] width 42 height 8
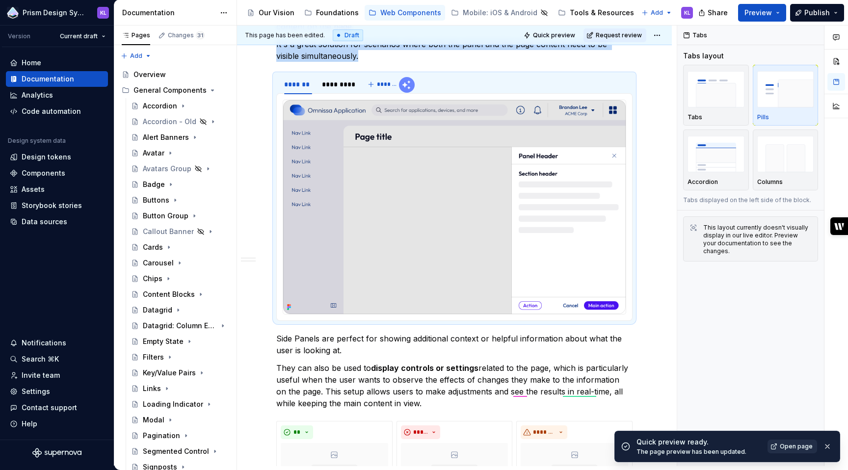
click at [795, 445] on span "Open page" at bounding box center [796, 447] width 33 height 8
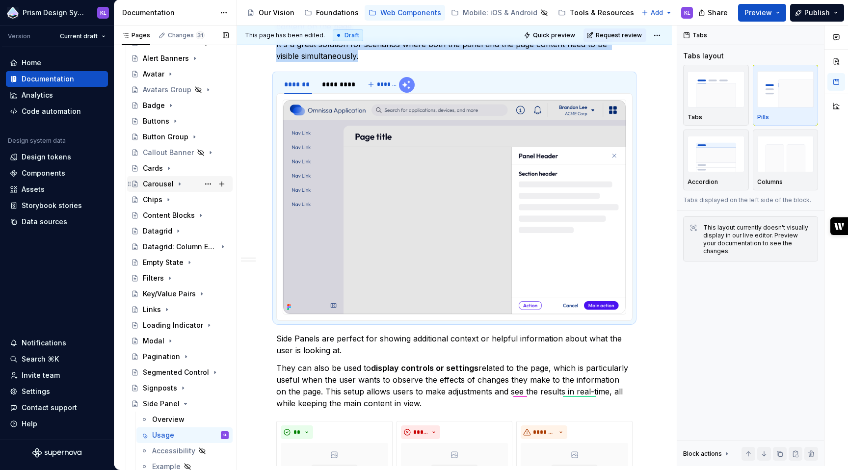
scroll to position [112, 0]
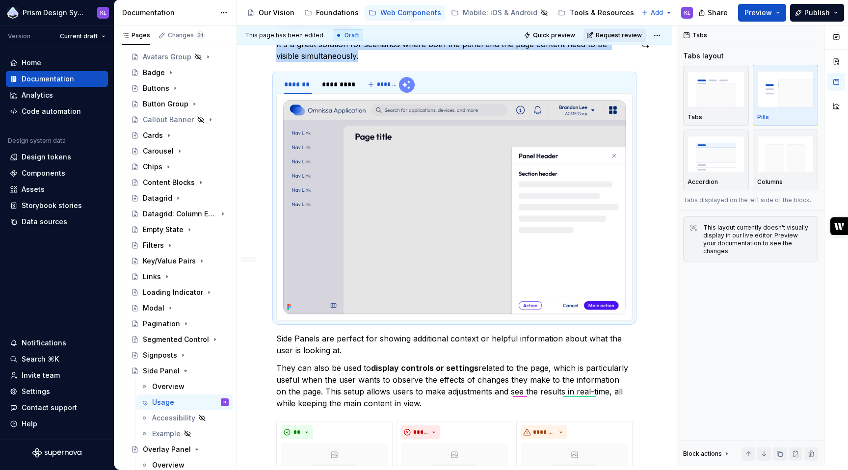
click at [612, 33] on span "Request review" at bounding box center [619, 35] width 46 height 8
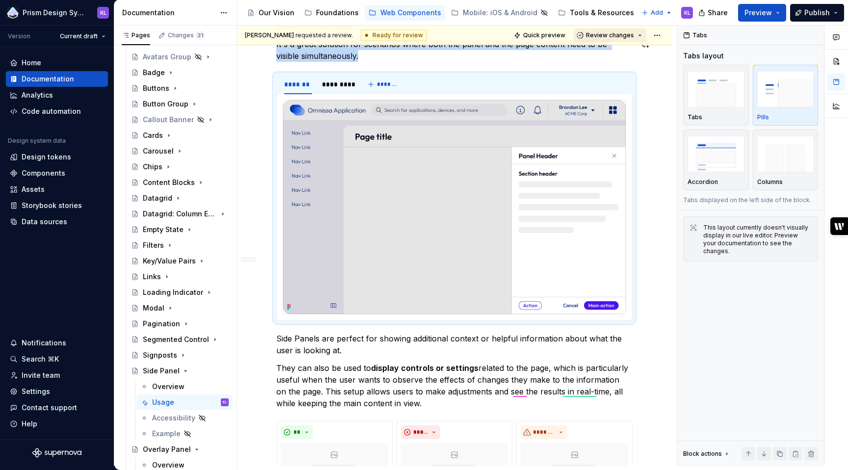
click at [610, 35] on span "Review changes" at bounding box center [610, 35] width 48 height 8
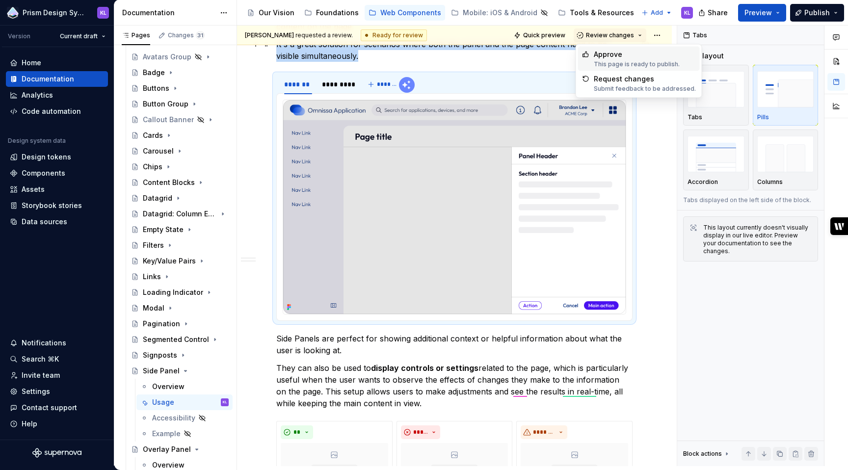
click at [611, 58] on div "Approve" at bounding box center [637, 55] width 86 height 10
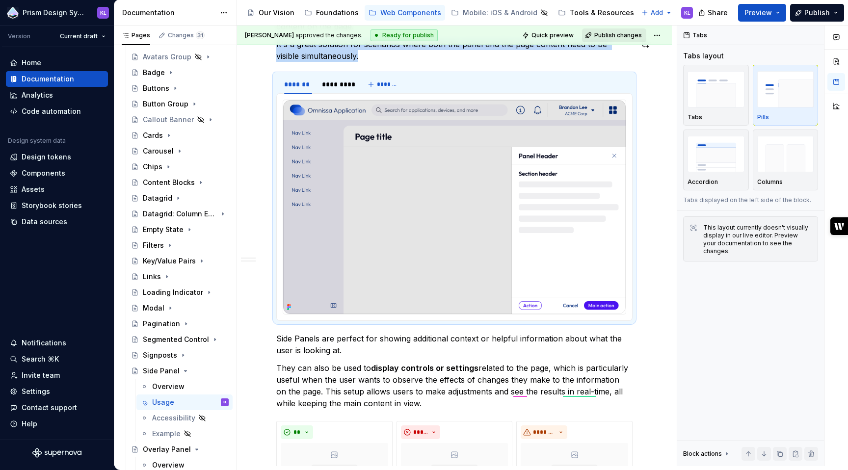
click at [610, 35] on span "Publish changes" at bounding box center [618, 35] width 48 height 8
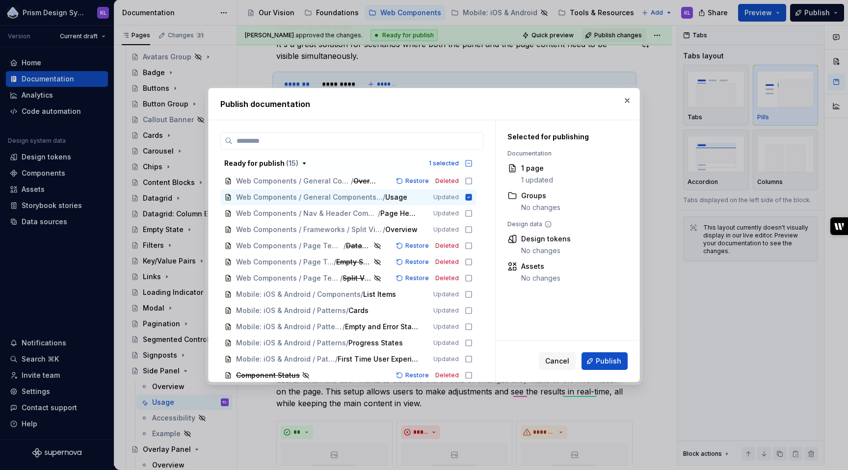
click at [610, 363] on span "Publish" at bounding box center [609, 361] width 26 height 10
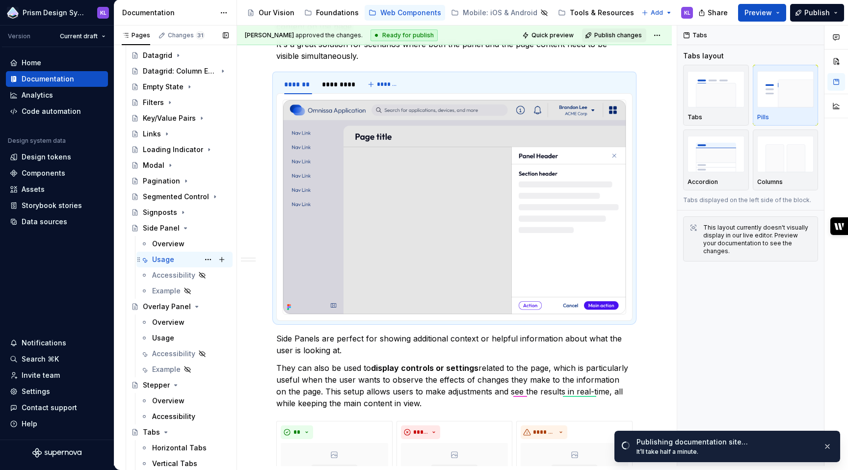
scroll to position [256, 0]
click at [172, 333] on div "Usage" at bounding box center [163, 337] width 22 height 10
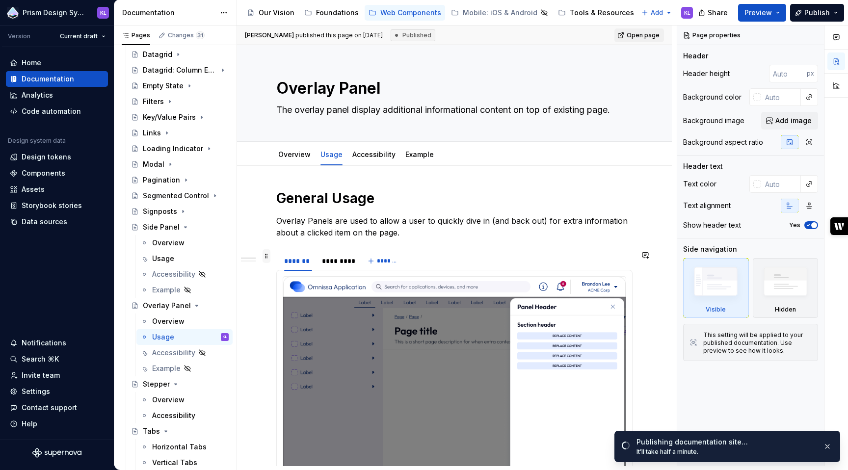
click at [267, 256] on span at bounding box center [266, 256] width 8 height 14
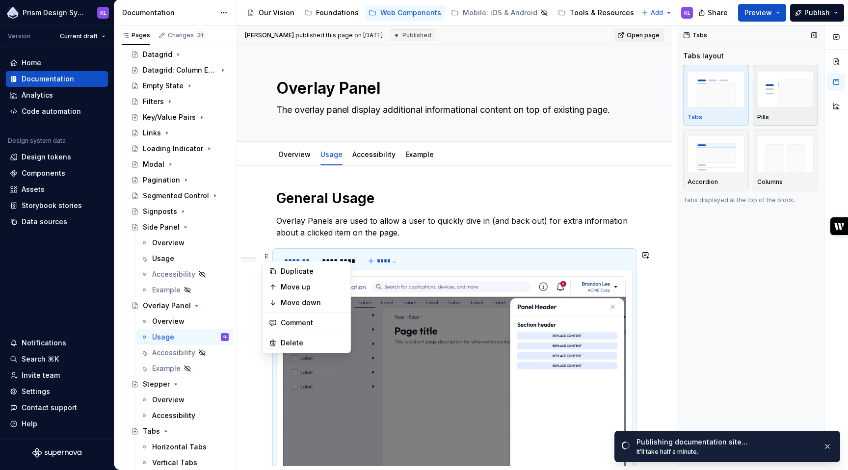
click at [778, 88] on img "button" at bounding box center [785, 89] width 57 height 36
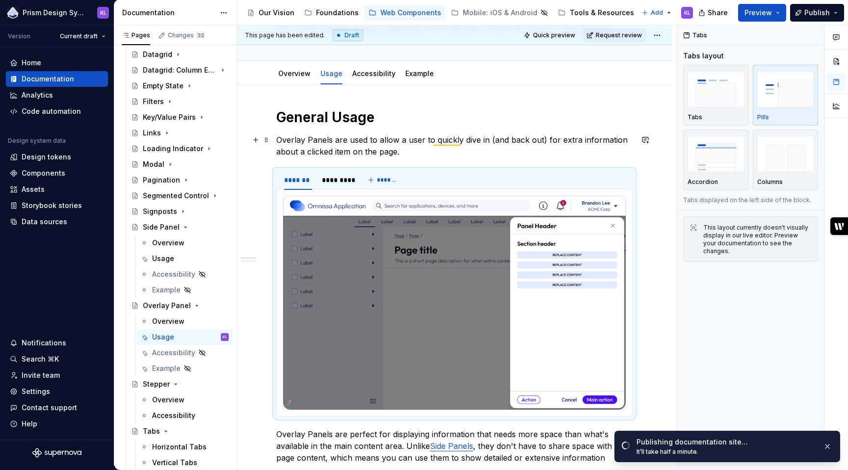
scroll to position [82, 0]
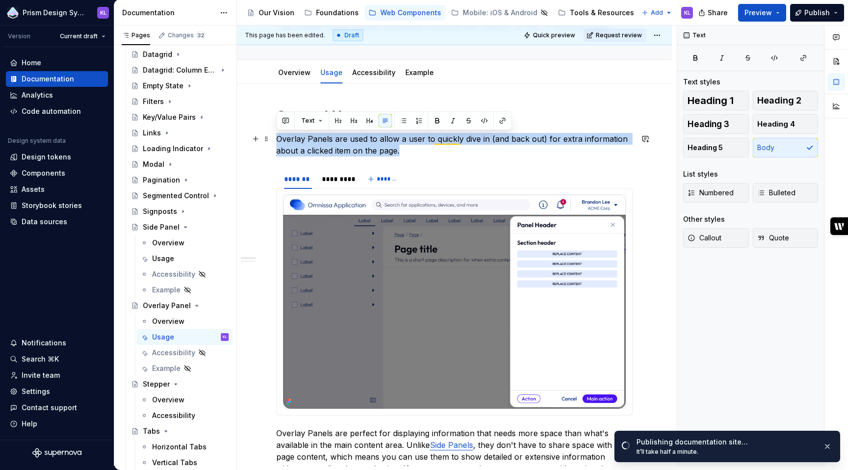
drag, startPoint x: 399, startPoint y: 153, endPoint x: 279, endPoint y: 143, distance: 121.1
click at [279, 143] on p "Overlay Panels are used to allow a user to quickly dive in (and back out) for e…" at bounding box center [454, 145] width 356 height 24
copy p "Overlay Panels are used to allow a user to quickly dive in (and back out) for e…"
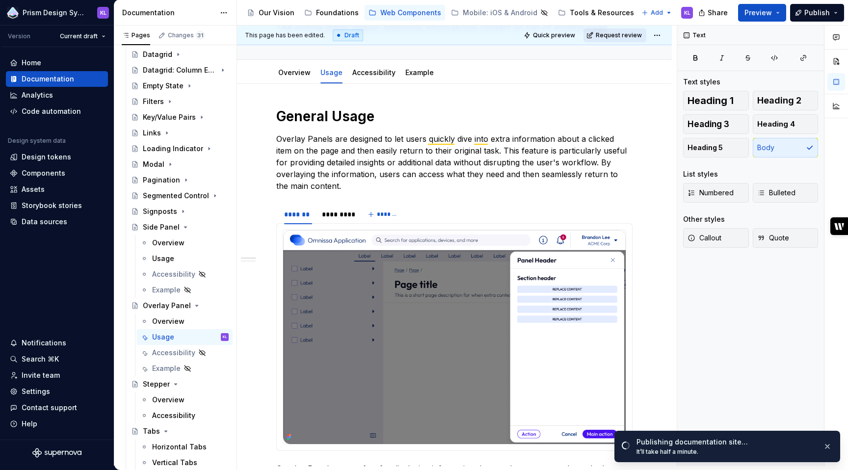
click at [618, 35] on span "Request review" at bounding box center [619, 35] width 46 height 8
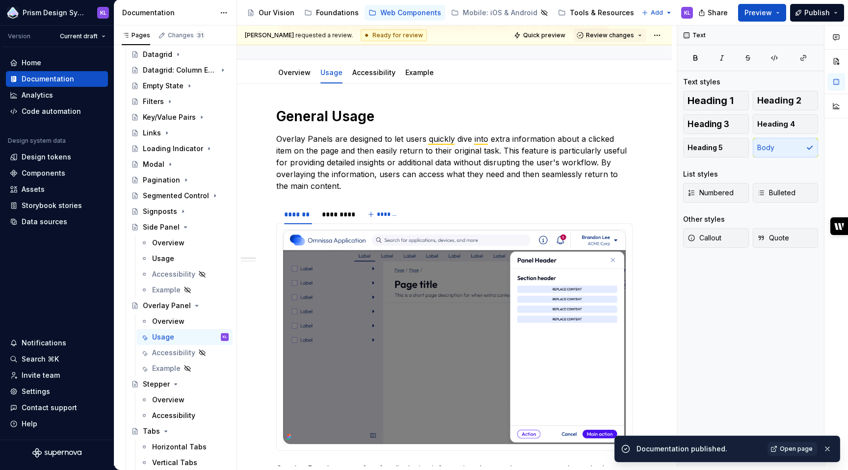
click at [618, 35] on span "Review changes" at bounding box center [610, 35] width 48 height 8
click at [626, 58] on div "Approve" at bounding box center [637, 55] width 86 height 10
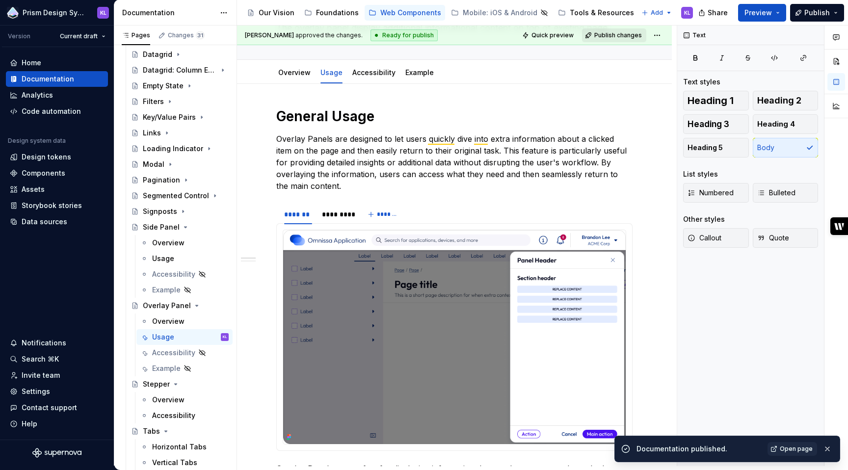
click at [621, 33] on span "Publish changes" at bounding box center [618, 35] width 48 height 8
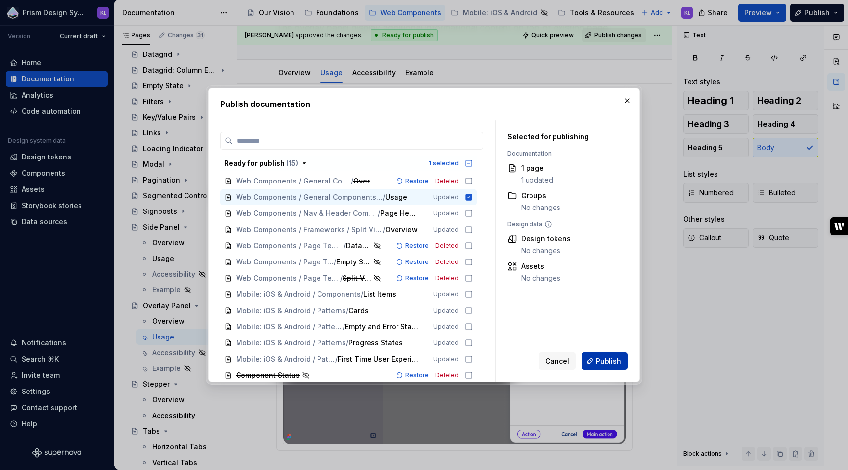
click at [610, 356] on button "Publish" at bounding box center [604, 361] width 46 height 18
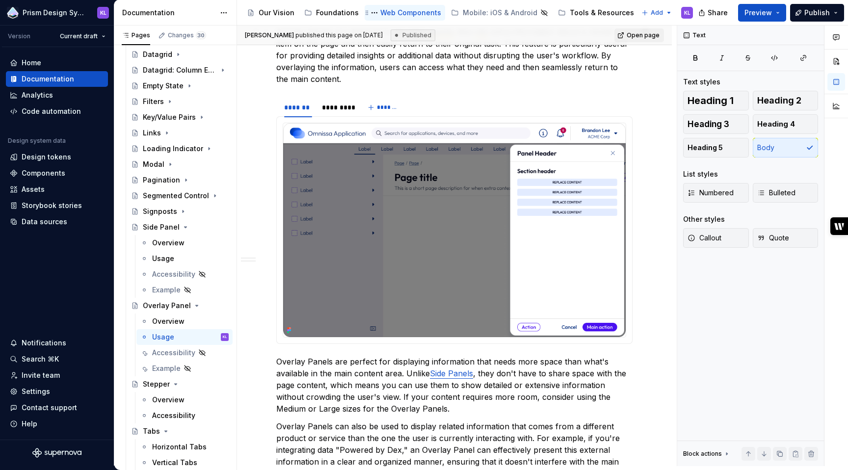
scroll to position [208, 0]
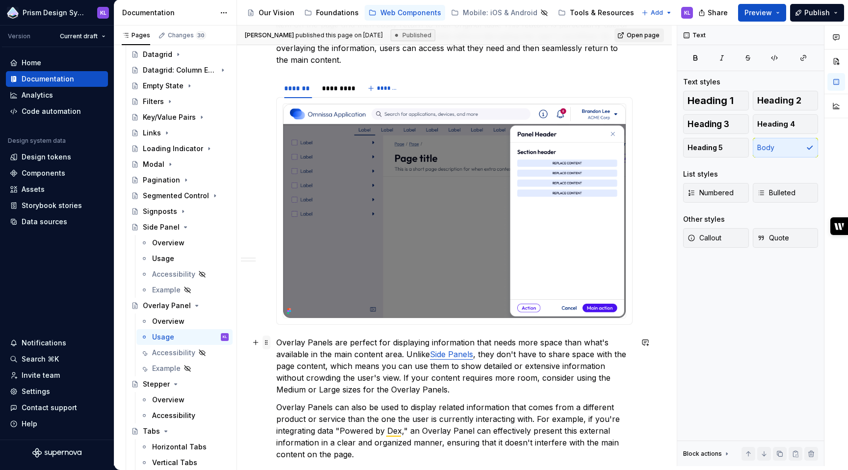
click at [266, 342] on span at bounding box center [266, 343] width 8 height 14
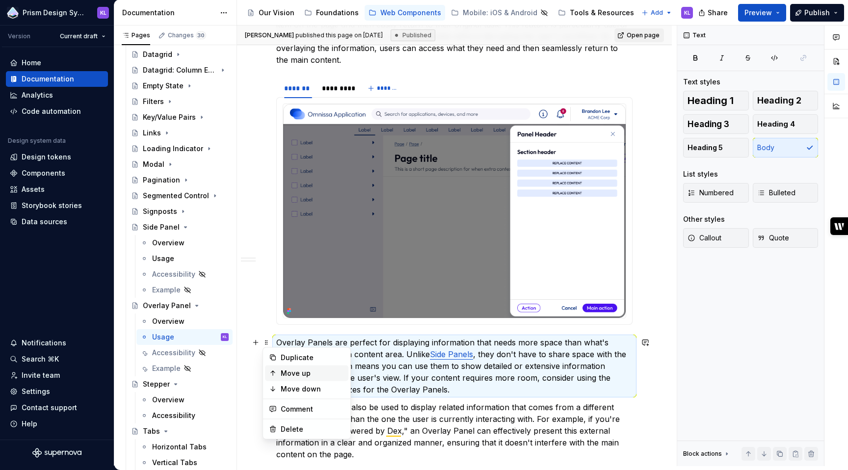
click at [294, 374] on div "Move up" at bounding box center [313, 373] width 64 height 10
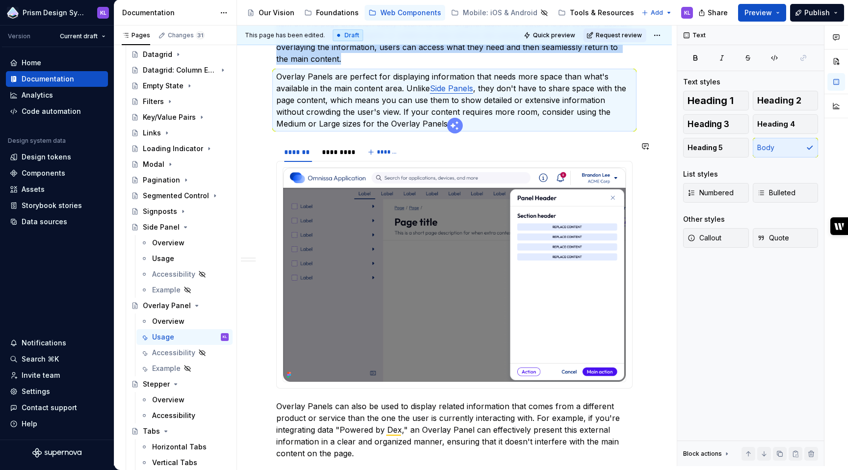
scroll to position [210, 0]
click at [266, 405] on span at bounding box center [266, 405] width 8 height 14
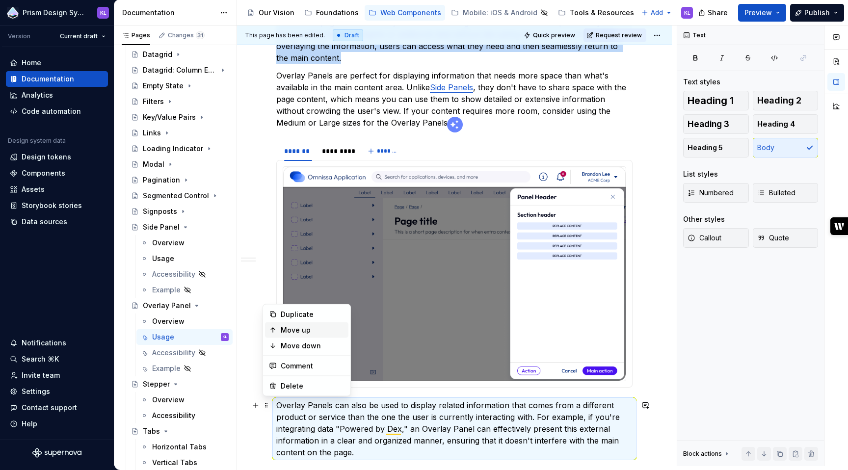
click at [287, 333] on div "Move up" at bounding box center [313, 330] width 64 height 10
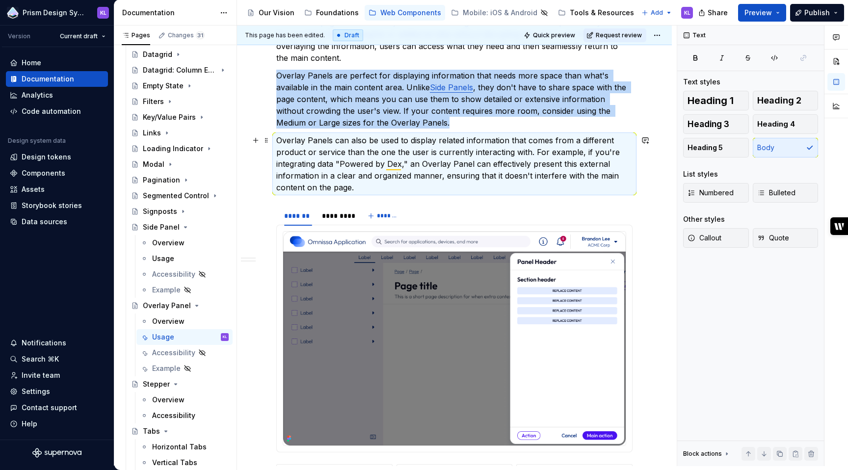
click at [446, 170] on p "Overlay Panels can also be used to display related information that comes from …" at bounding box center [454, 163] width 356 height 59
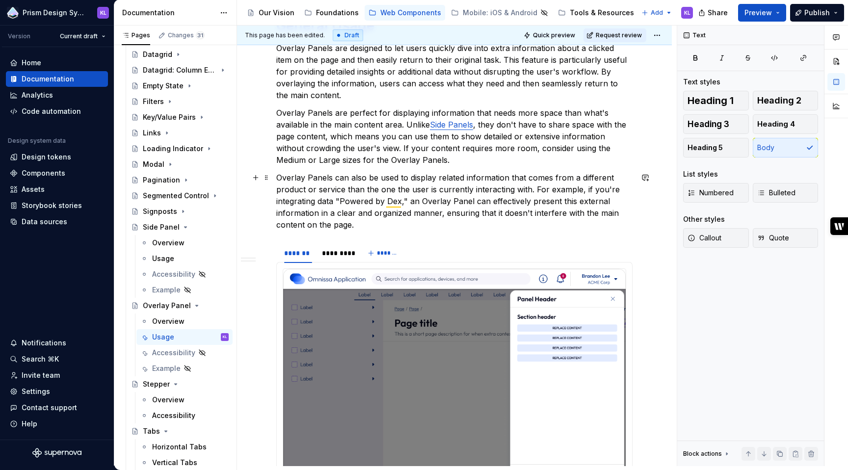
scroll to position [134, 0]
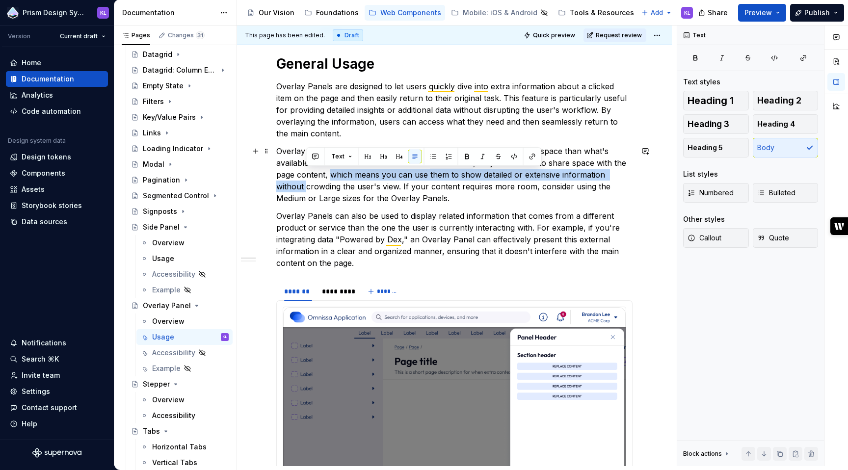
drag, startPoint x: 308, startPoint y: 187, endPoint x: 330, endPoint y: 176, distance: 24.8
click at [330, 176] on p "Overlay Panels are perfect for displaying information that needs more space tha…" at bounding box center [454, 174] width 356 height 59
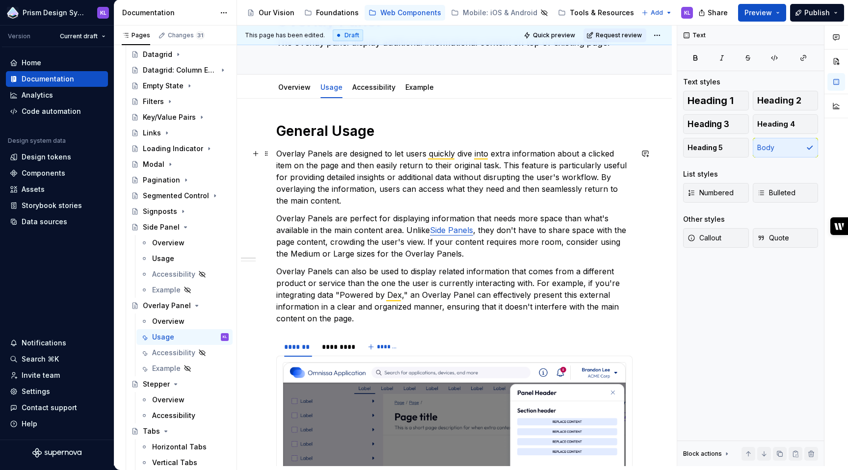
scroll to position [64, 0]
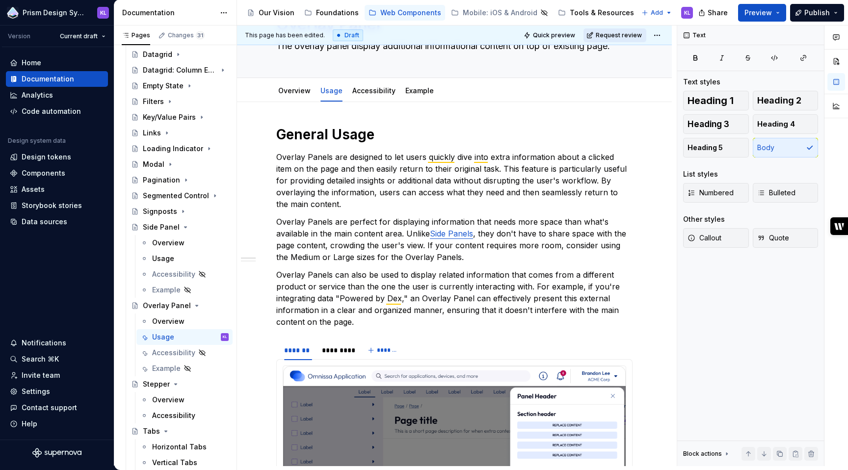
click at [613, 34] on span "Request review" at bounding box center [619, 35] width 46 height 8
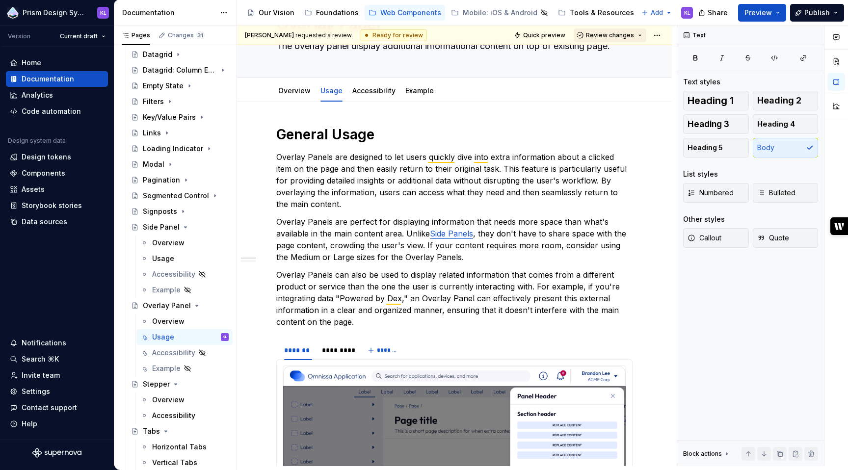
click at [612, 31] on span "Review changes" at bounding box center [610, 35] width 48 height 8
click at [605, 58] on div "Approve" at bounding box center [637, 55] width 86 height 10
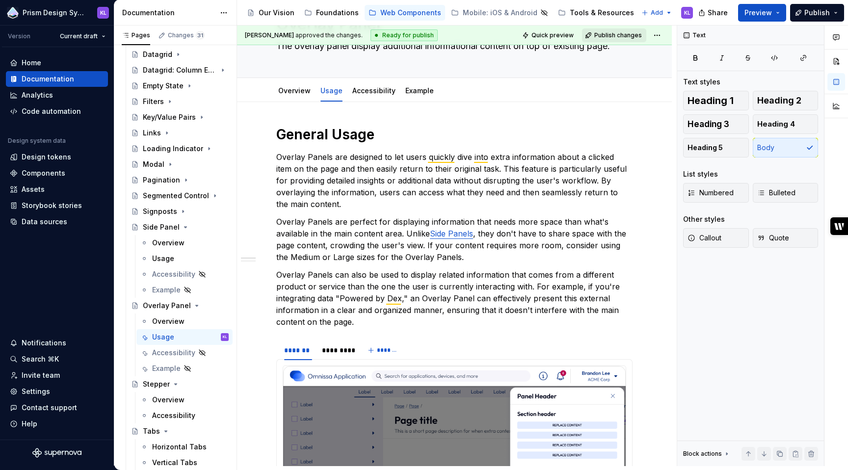
click at [607, 31] on span "Publish changes" at bounding box center [618, 35] width 48 height 8
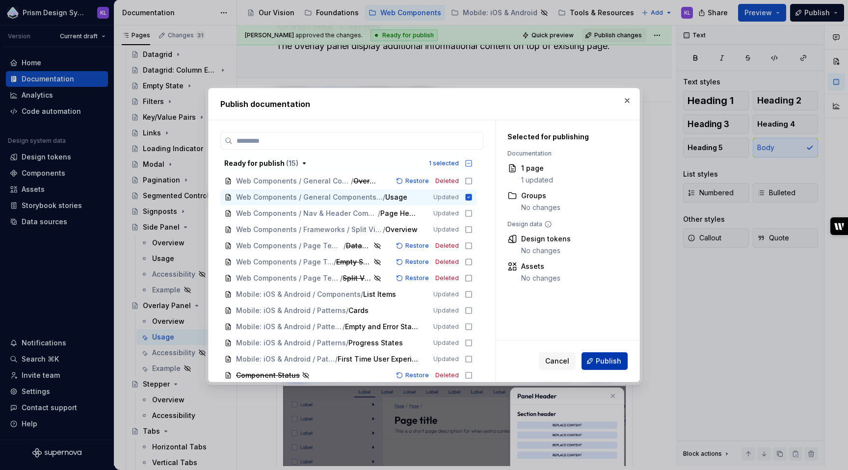
click at [622, 360] on button "Publish" at bounding box center [604, 361] width 46 height 18
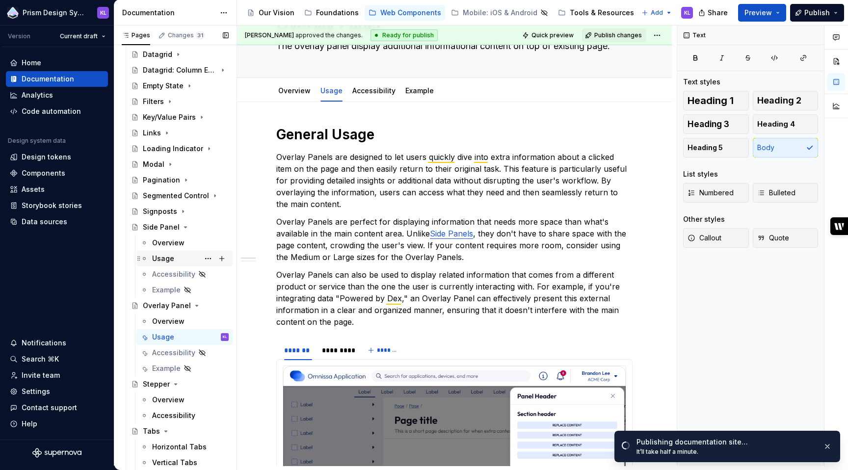
click at [182, 257] on div "Usage" at bounding box center [190, 259] width 77 height 14
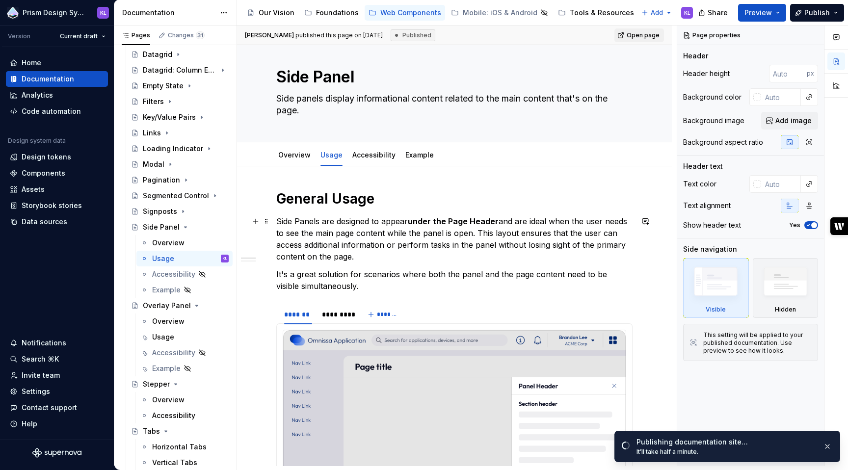
scroll to position [347, 0]
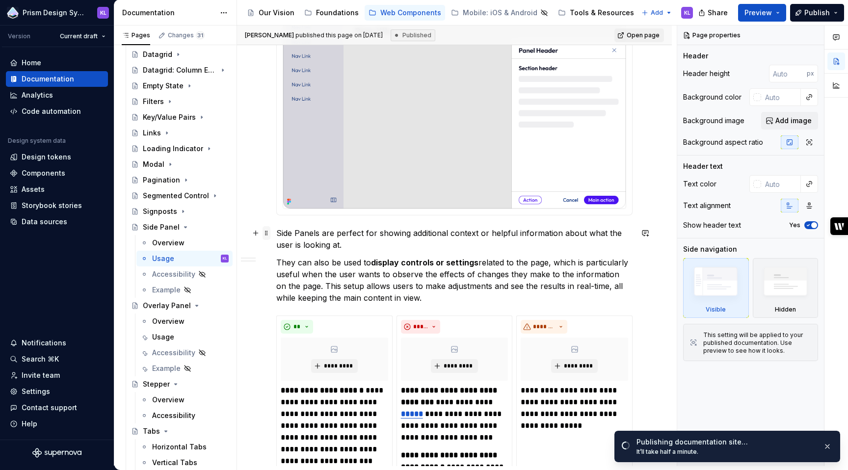
click at [266, 235] on span at bounding box center [266, 233] width 8 height 14
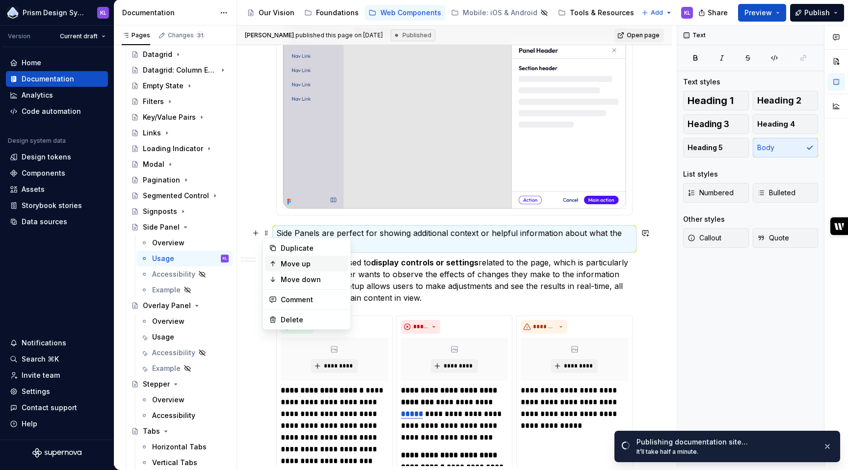
click at [284, 266] on div "Move up" at bounding box center [313, 264] width 64 height 10
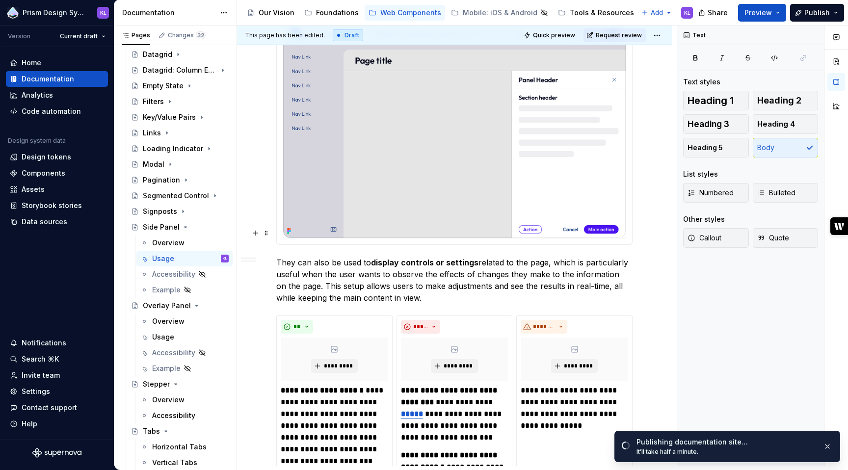
scroll to position [284, 0]
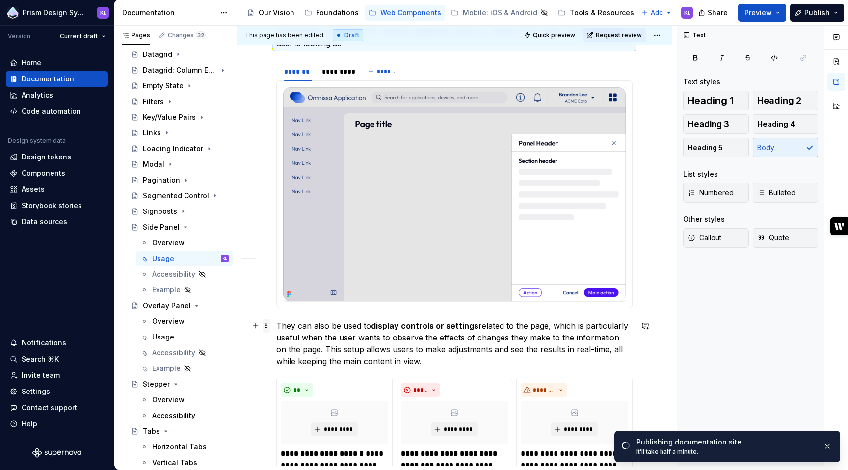
click at [266, 326] on span at bounding box center [266, 326] width 8 height 14
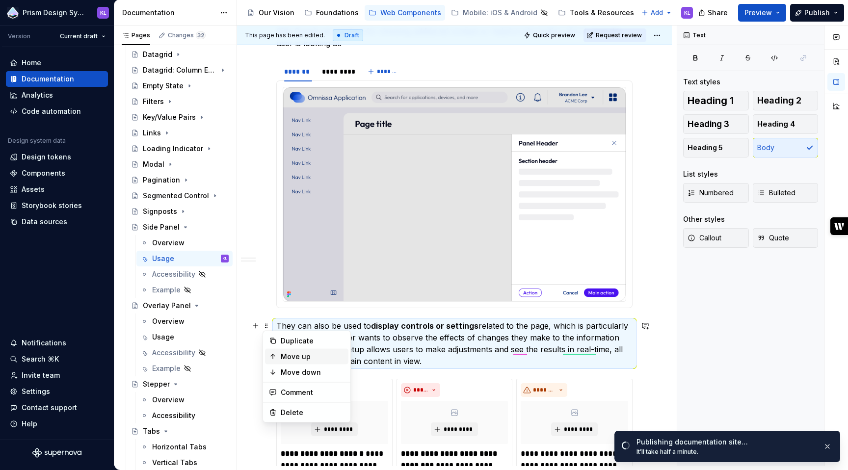
click at [291, 355] on div "Move up" at bounding box center [313, 357] width 64 height 10
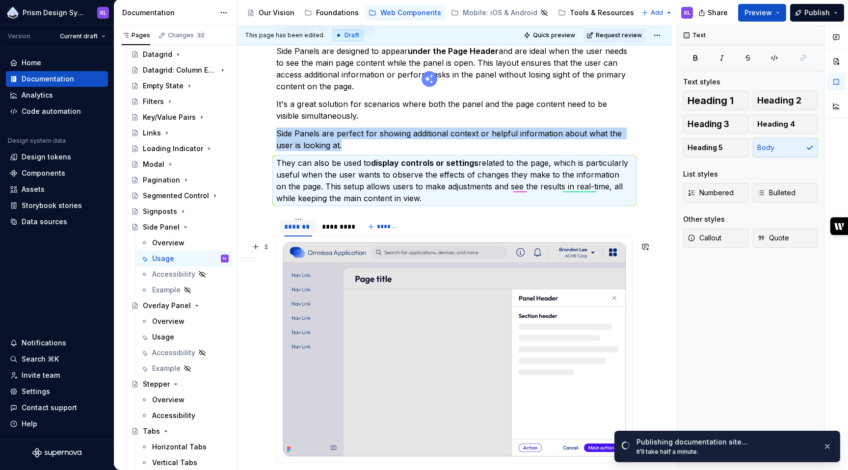
scroll to position [113, 0]
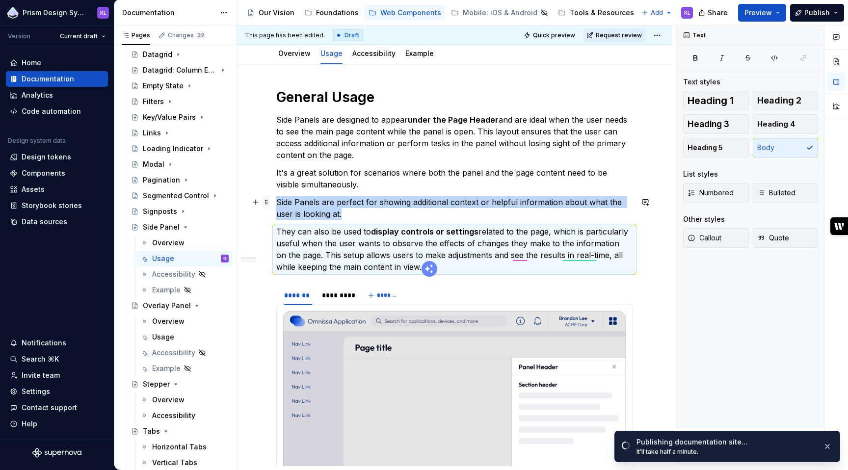
click at [265, 202] on span at bounding box center [266, 202] width 8 height 14
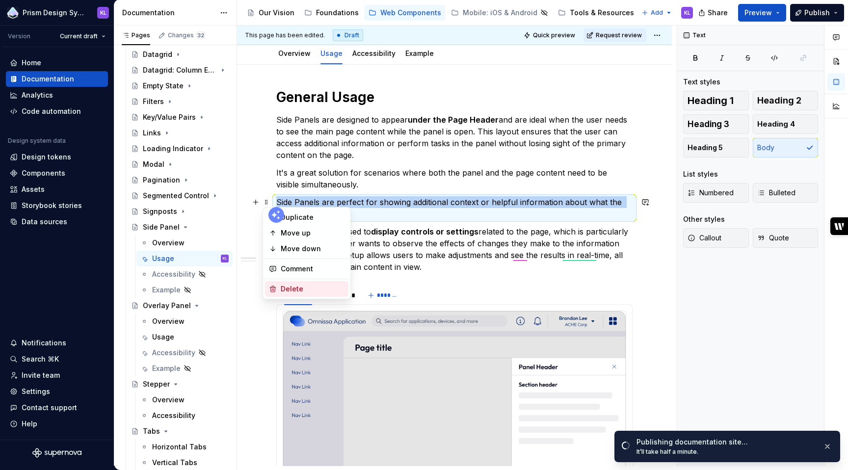
click at [293, 285] on div "Delete" at bounding box center [313, 289] width 64 height 10
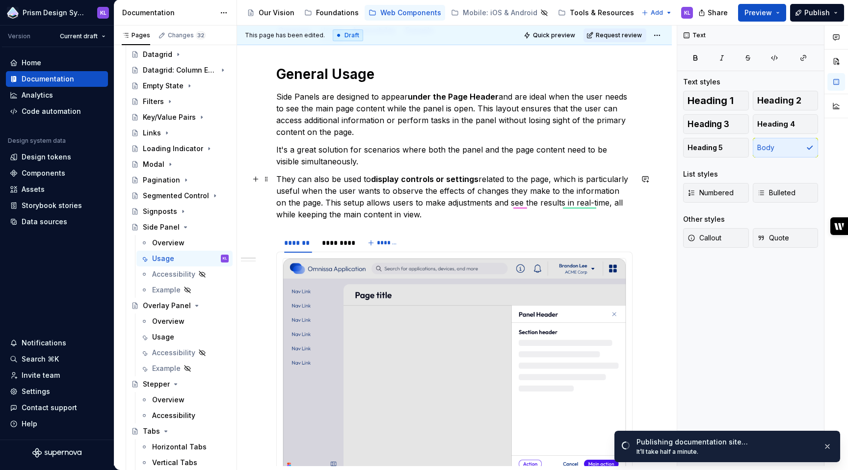
scroll to position [136, 0]
type textarea "*"
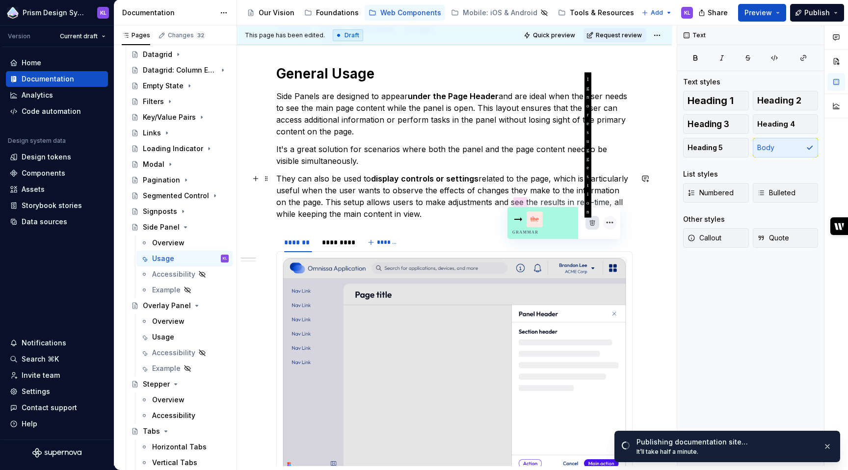
click at [588, 222] on div "Ignore suggestion" at bounding box center [592, 223] width 14 height 14
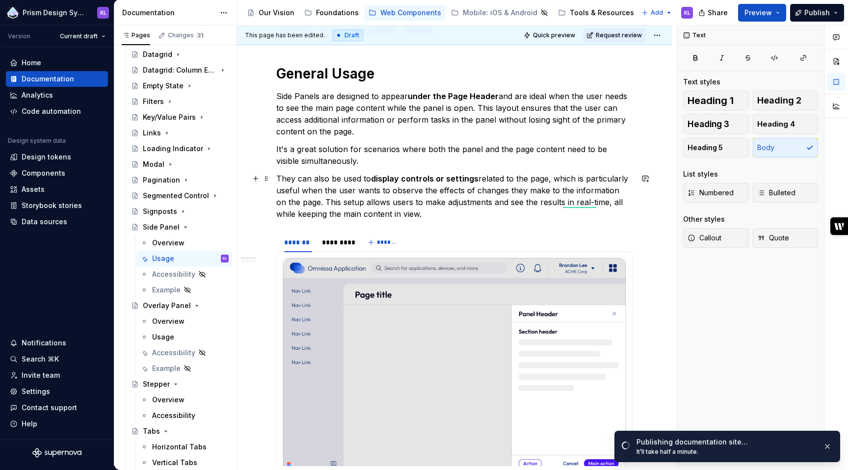
click at [517, 203] on p "They can also be used to display controls or settings related to the page, whic…" at bounding box center [454, 196] width 356 height 47
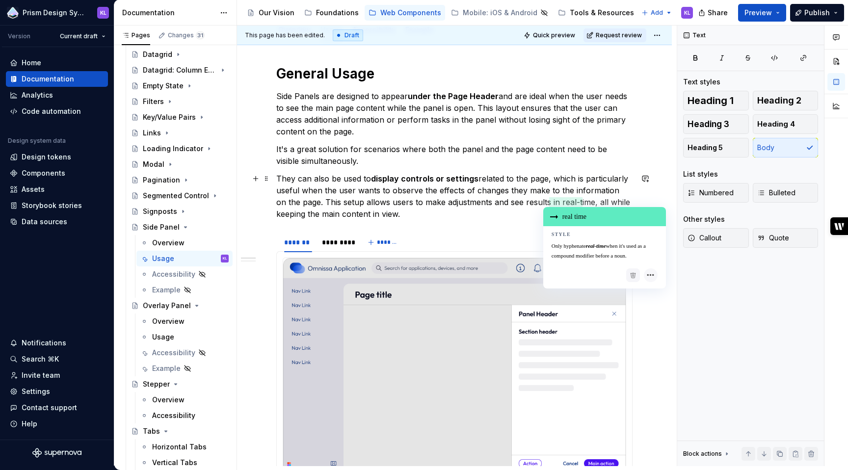
click at [570, 218] on div "real time" at bounding box center [604, 216] width 123 height 19
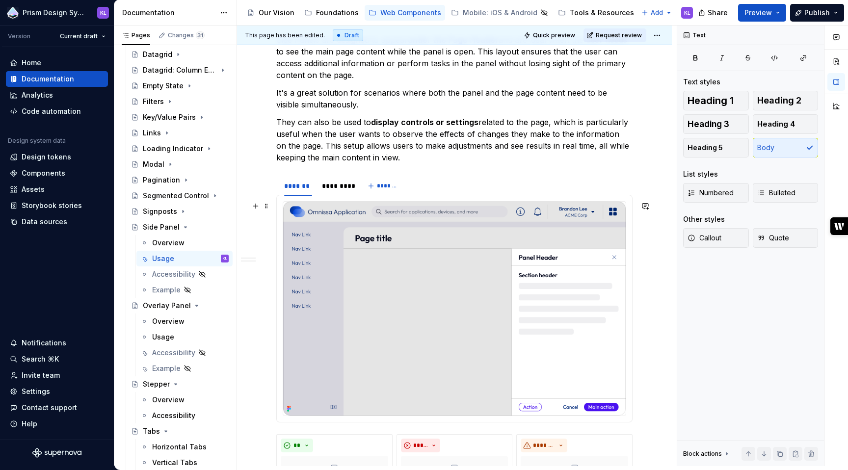
scroll to position [156, 0]
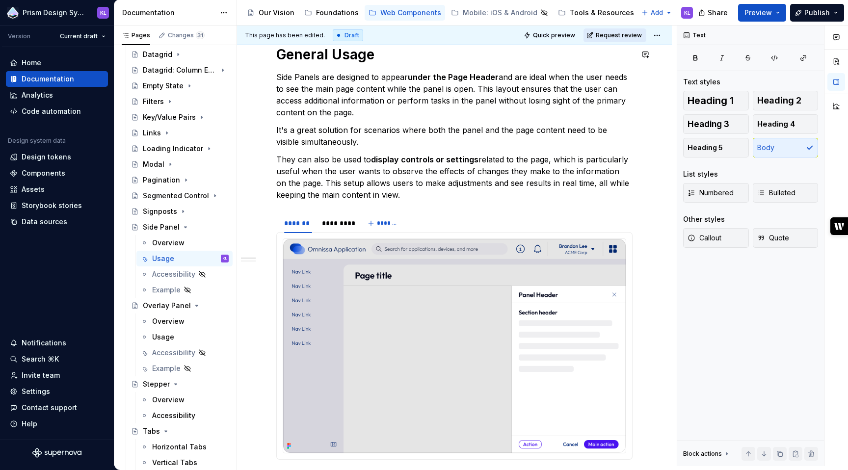
click at [603, 32] on span "Request review" at bounding box center [619, 35] width 46 height 8
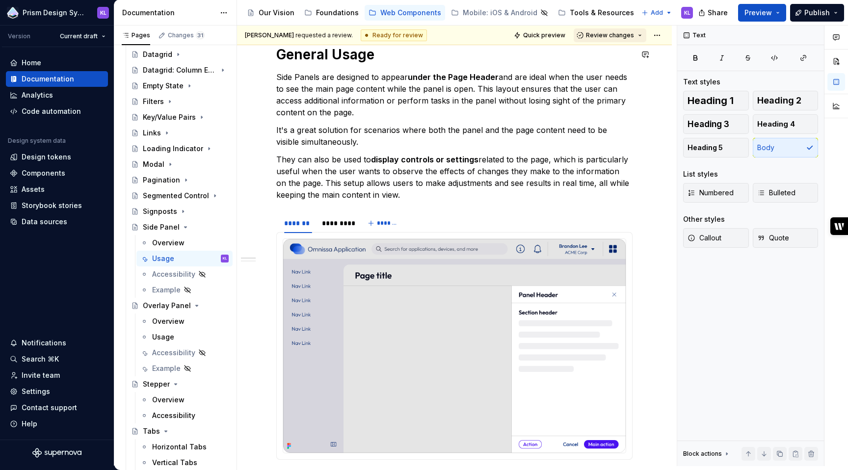
click at [606, 37] on span "Review changes" at bounding box center [610, 35] width 48 height 8
click at [606, 51] on div "Approve" at bounding box center [637, 55] width 86 height 10
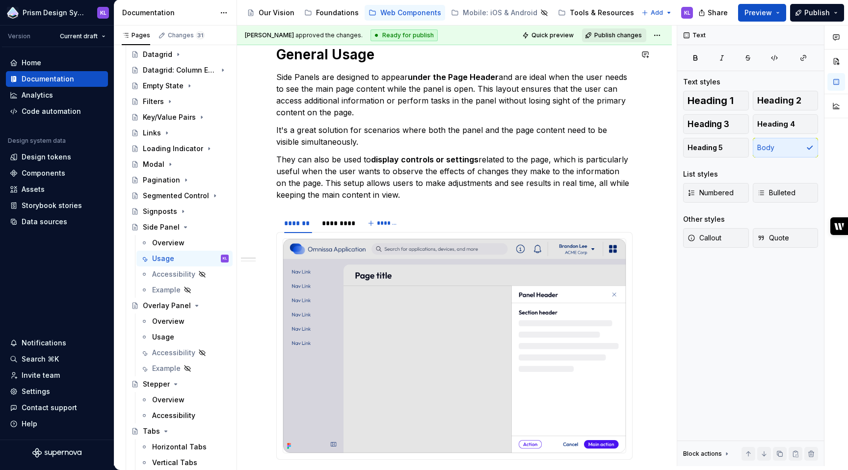
click at [601, 36] on span "Publish changes" at bounding box center [618, 35] width 48 height 8
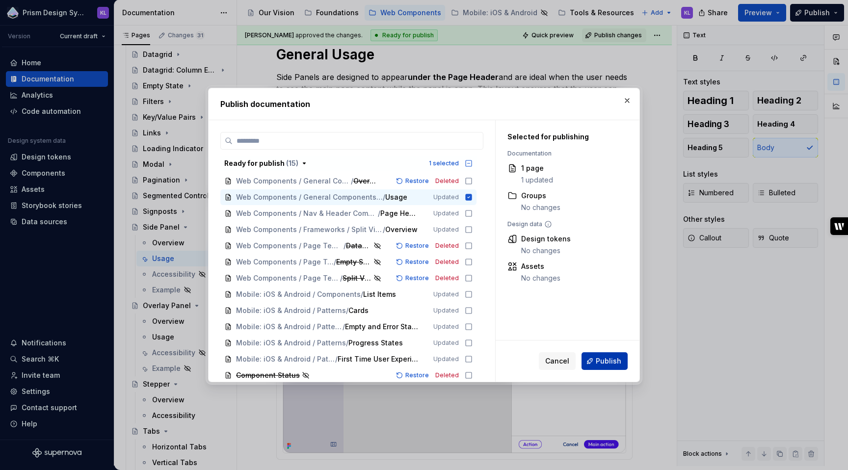
click at [605, 361] on span "Publish" at bounding box center [609, 361] width 26 height 10
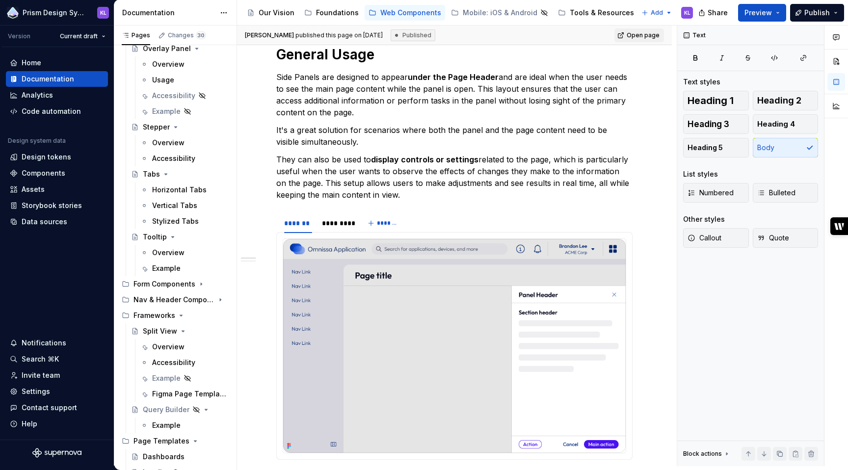
scroll to position [614, 0]
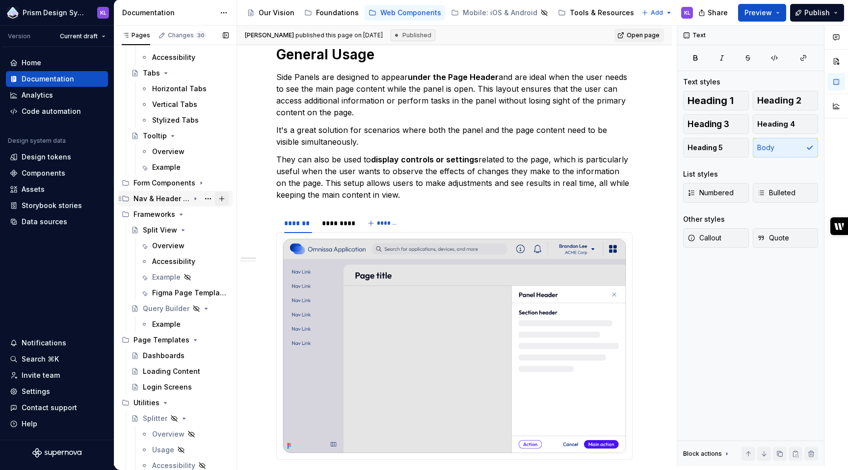
click at [218, 198] on button "Page tree" at bounding box center [222, 199] width 14 height 14
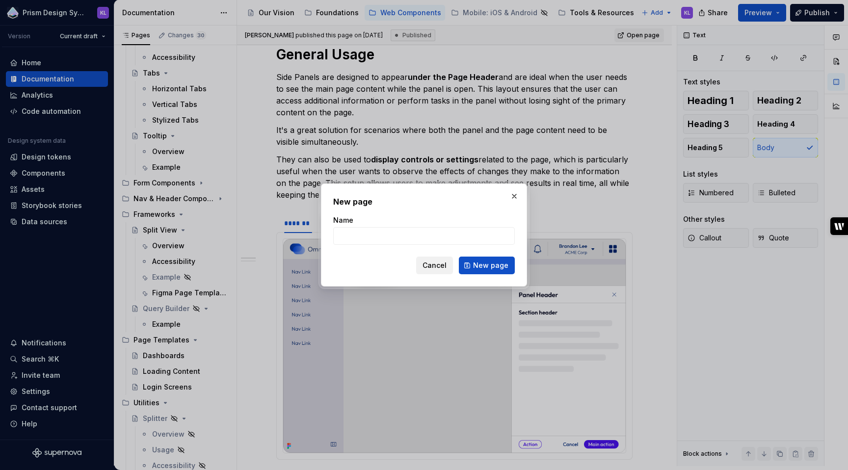
click at [429, 263] on span "Cancel" at bounding box center [434, 266] width 24 height 10
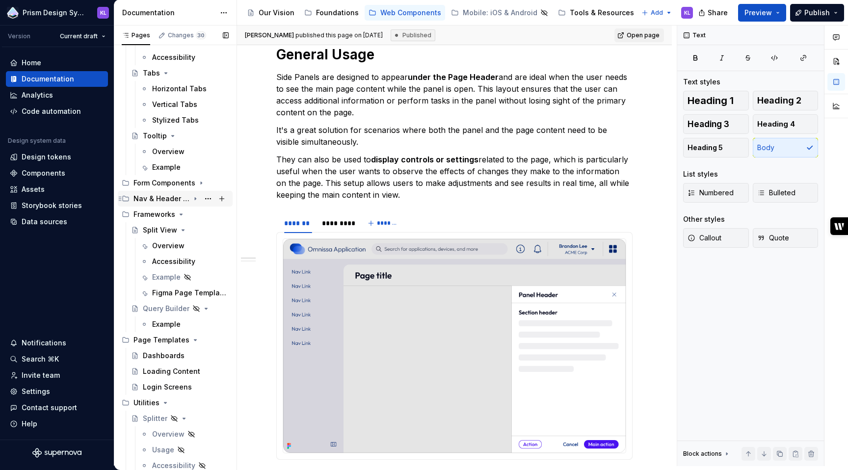
click at [192, 198] on icon "Page tree" at bounding box center [195, 199] width 8 height 8
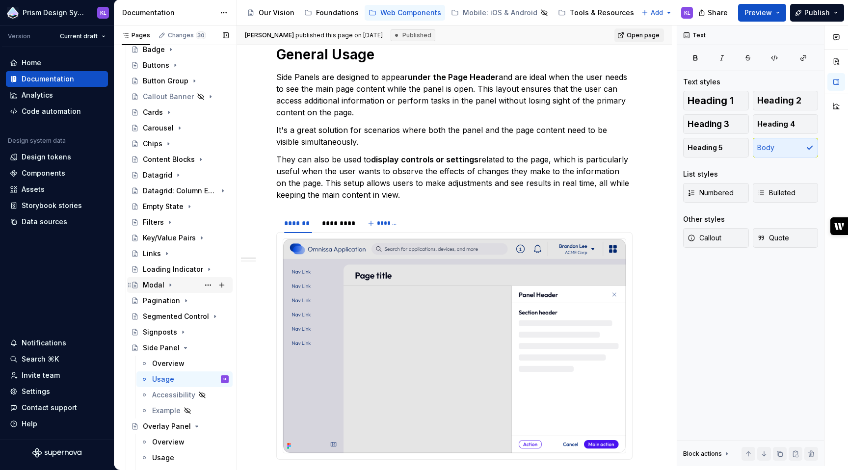
scroll to position [0, 0]
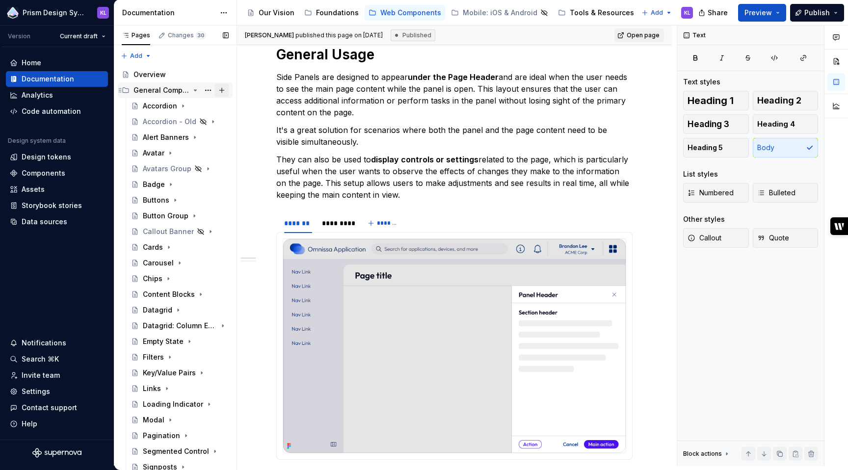
click at [217, 90] on button "Page tree" at bounding box center [222, 90] width 14 height 14
type textarea "*"
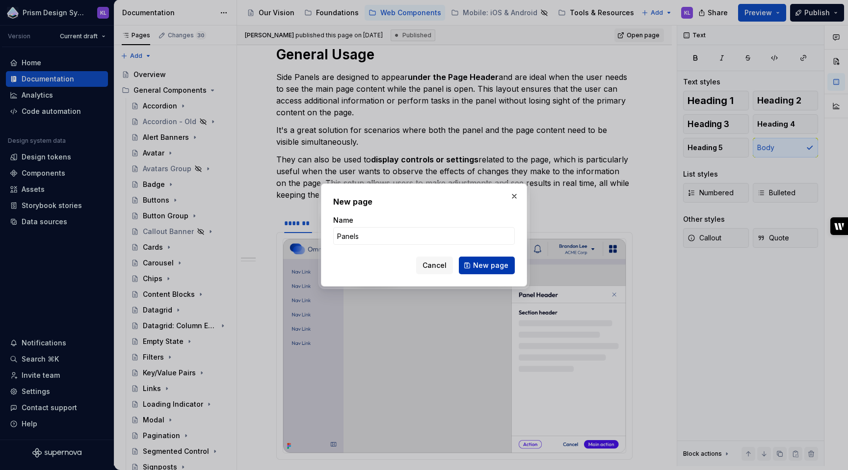
type input "Panels"
click at [496, 267] on span "New page" at bounding box center [490, 266] width 35 height 10
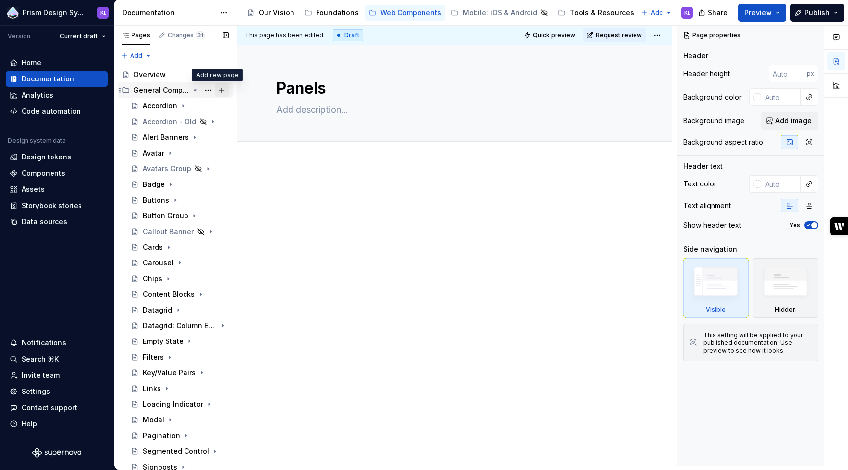
click at [218, 92] on button "Page tree" at bounding box center [222, 90] width 14 height 14
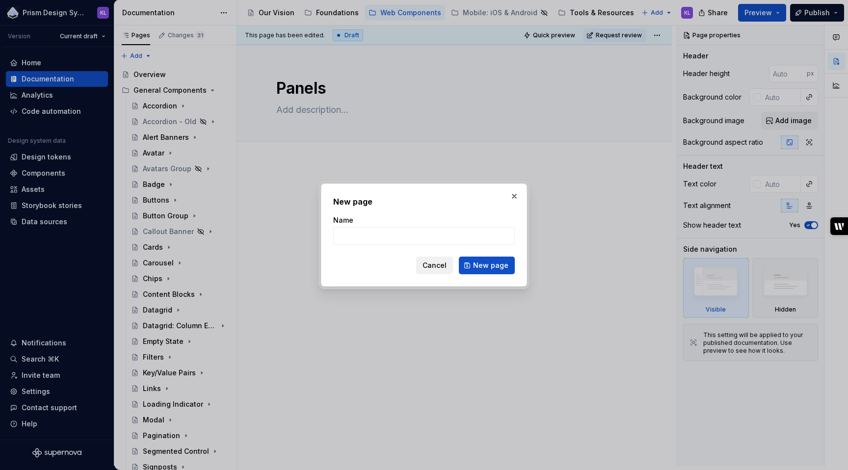
click at [440, 267] on span "Cancel" at bounding box center [434, 266] width 24 height 10
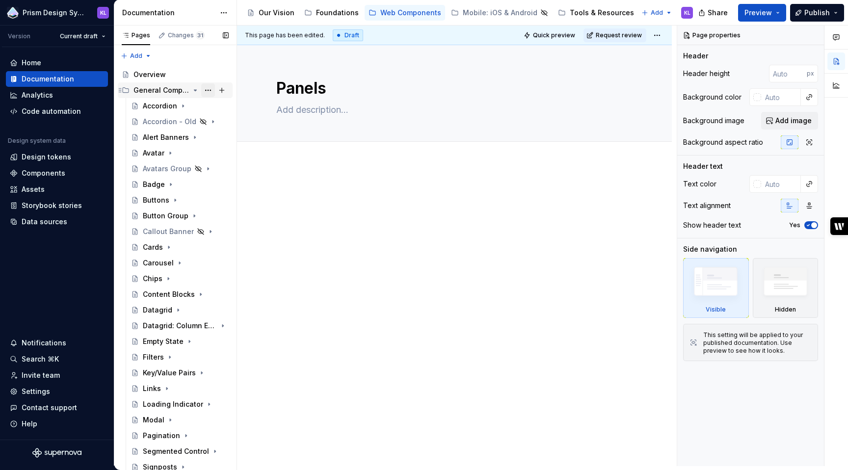
click at [203, 88] on button "Page tree" at bounding box center [208, 90] width 14 height 14
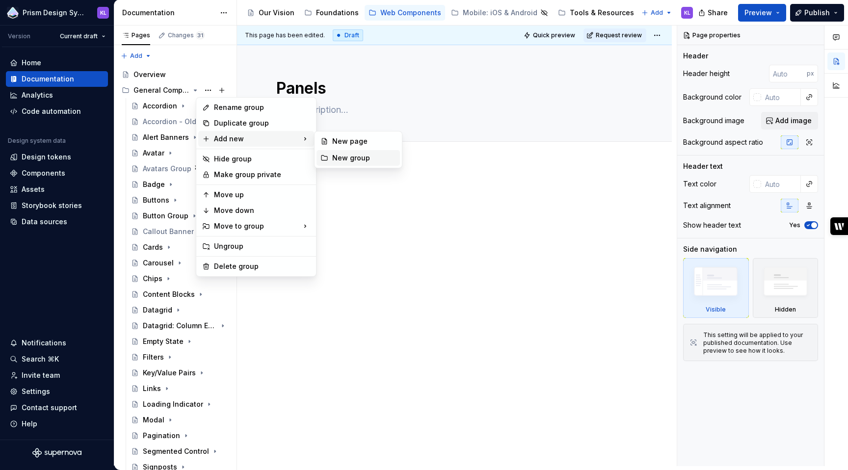
click at [370, 159] on div "New group" at bounding box center [364, 158] width 64 height 10
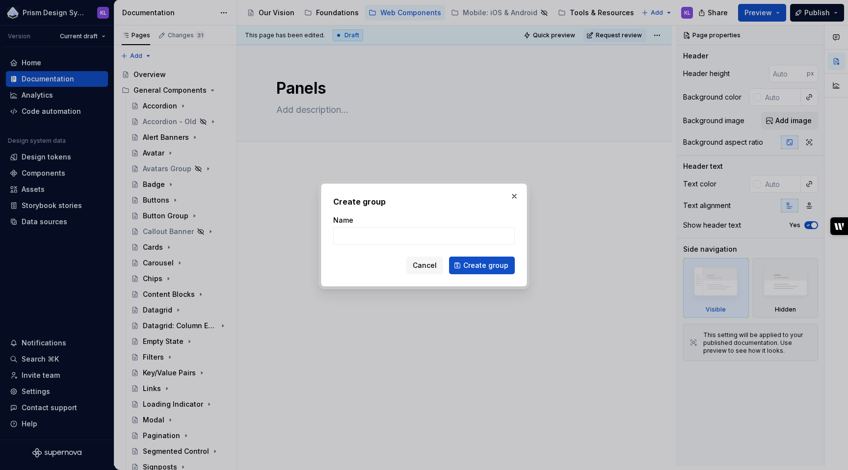
type textarea "*"
type input "Panels"
click at [475, 264] on span "Create group" at bounding box center [485, 266] width 45 height 10
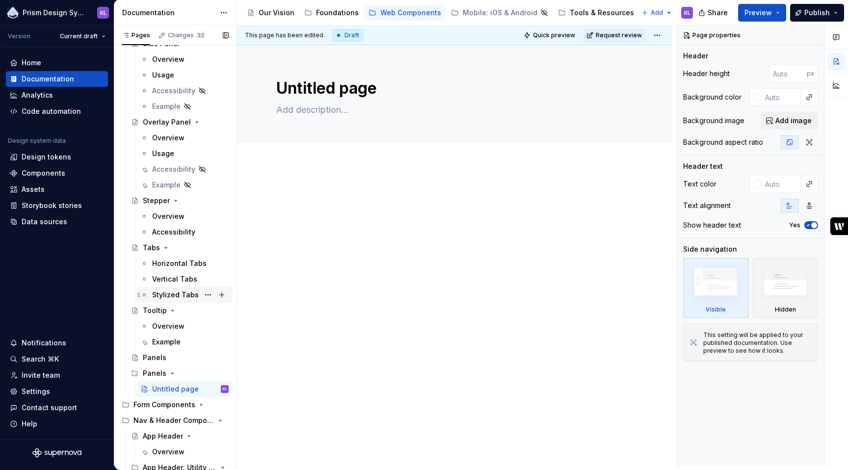
scroll to position [420, 0]
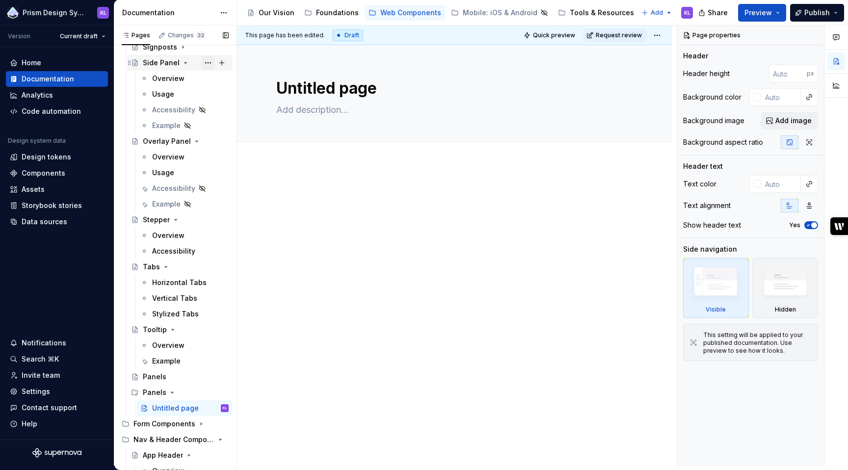
click at [203, 61] on button "Page tree" at bounding box center [208, 63] width 14 height 14
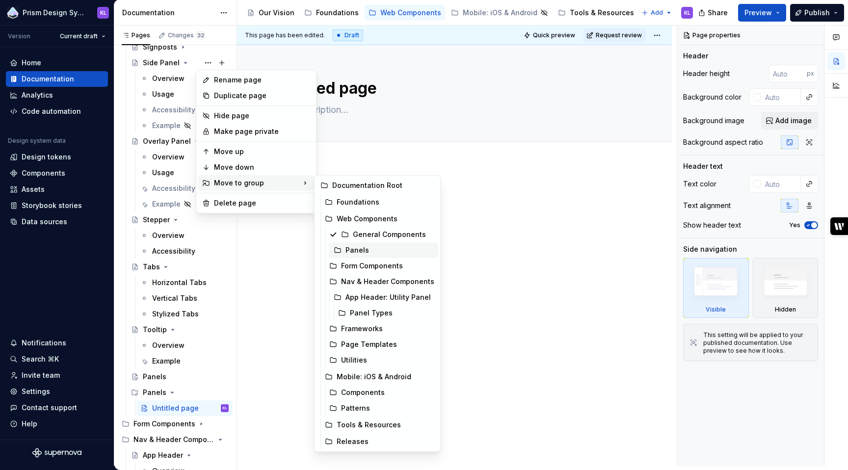
click at [354, 246] on div "Panels" at bounding box center [389, 250] width 89 height 10
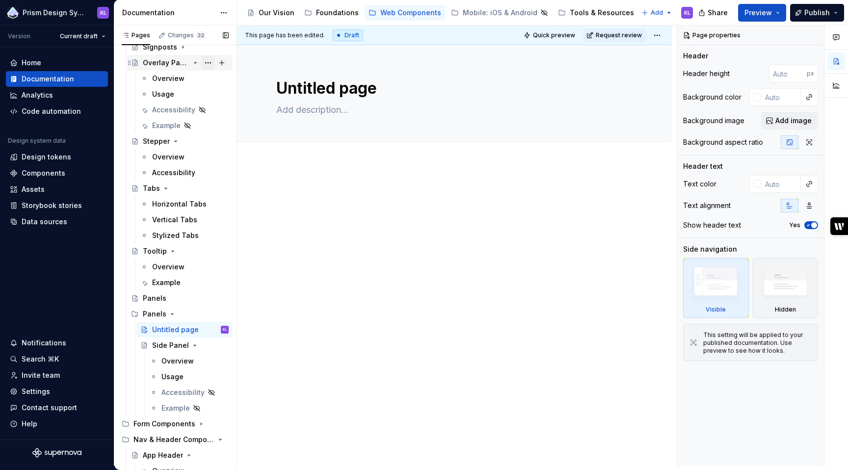
click at [203, 61] on button "Page tree" at bounding box center [208, 63] width 14 height 14
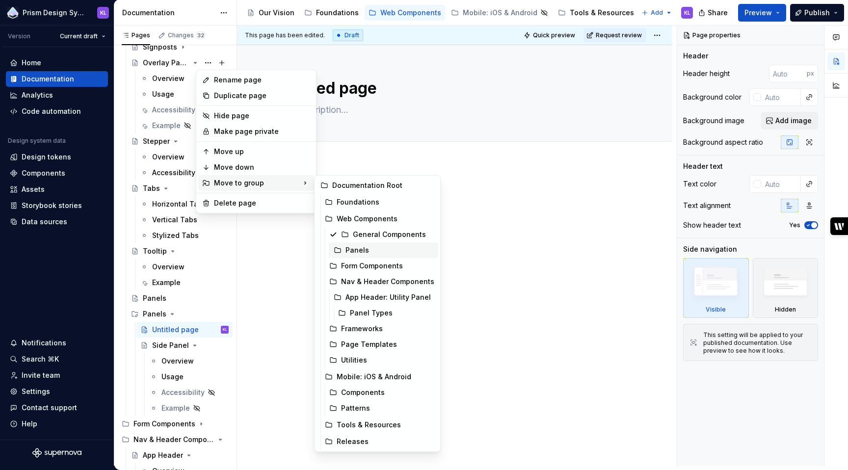
click at [354, 248] on div "Panels" at bounding box center [389, 250] width 89 height 10
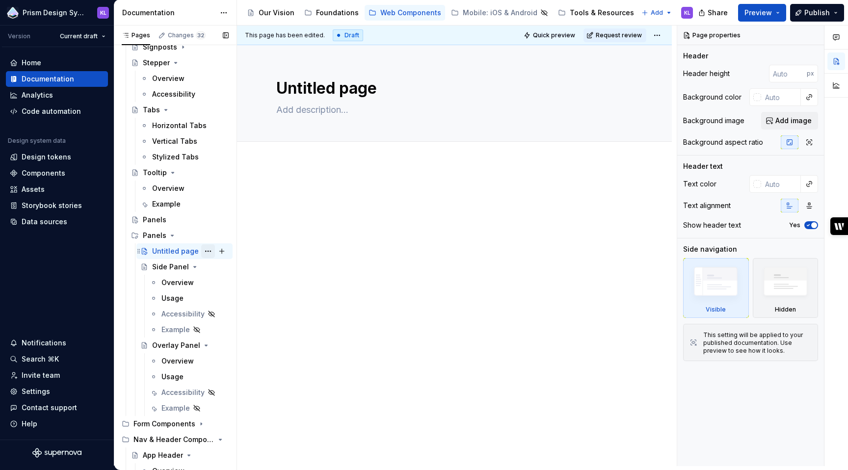
click at [203, 250] on button "Page tree" at bounding box center [208, 251] width 14 height 14
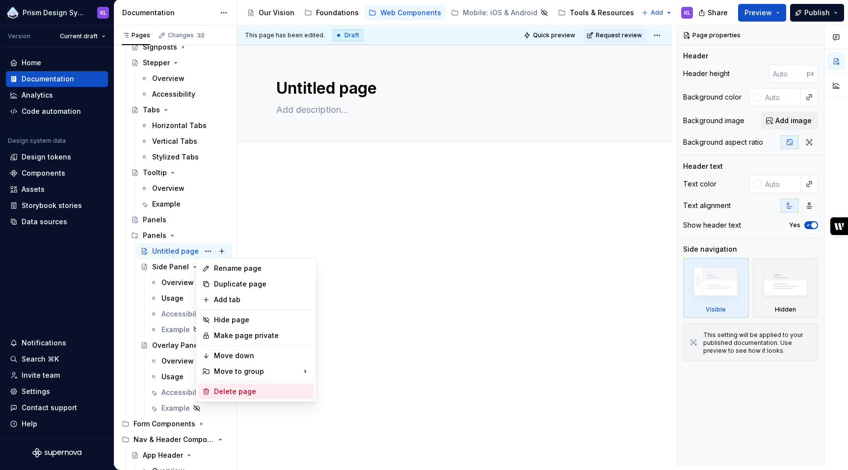
click at [236, 390] on div "Delete page" at bounding box center [262, 392] width 96 height 10
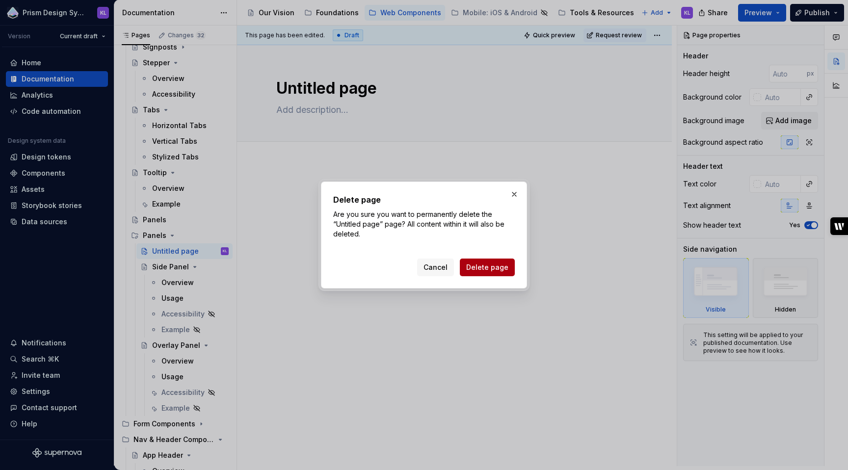
click at [478, 266] on span "Delete page" at bounding box center [487, 267] width 42 height 10
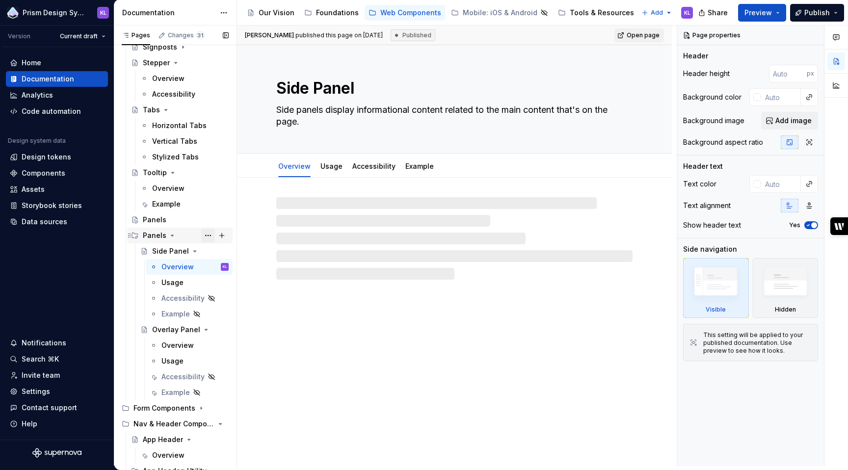
click at [206, 235] on button "Page tree" at bounding box center [208, 236] width 14 height 14
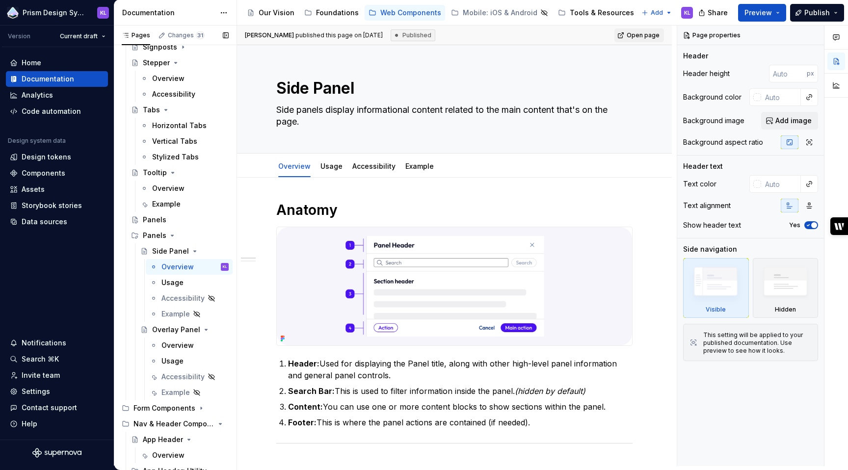
click at [147, 235] on div "Pages Changes 31 Add Accessibility guide for tree Page tree. Navigate the tree …" at bounding box center [175, 248] width 123 height 444
click at [152, 235] on div "Panels" at bounding box center [155, 236] width 24 height 10
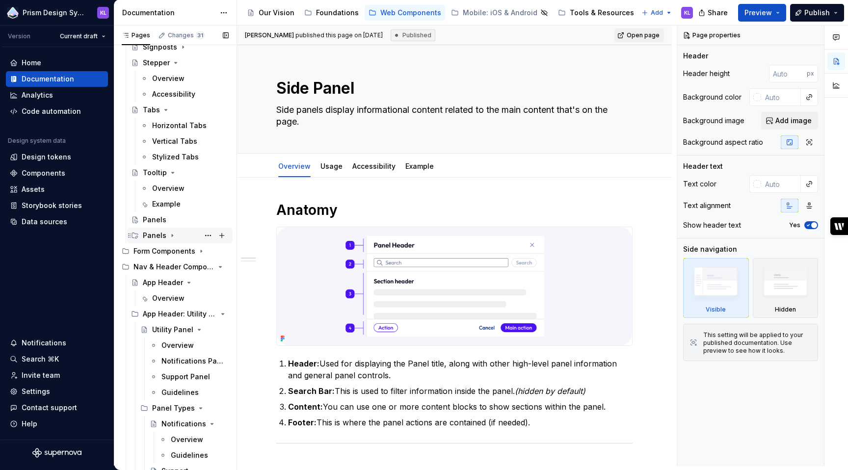
click at [152, 235] on div "Panels" at bounding box center [155, 236] width 24 height 10
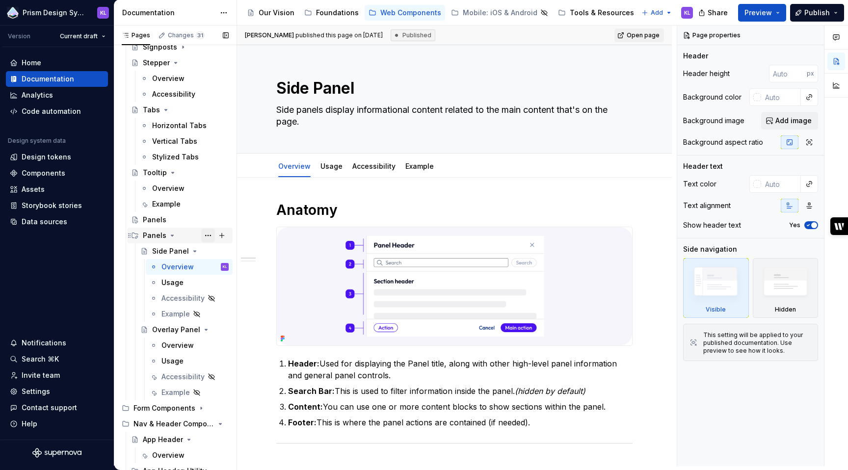
click at [205, 235] on button "Page tree" at bounding box center [208, 236] width 14 height 14
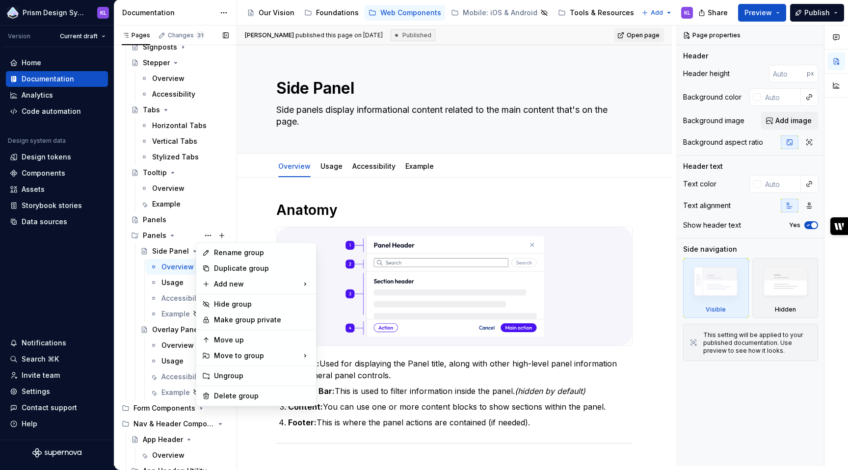
click at [157, 234] on div "Pages Changes 31 Add Accessibility guide for tree Page tree. Navigate the tree …" at bounding box center [175, 248] width 123 height 444
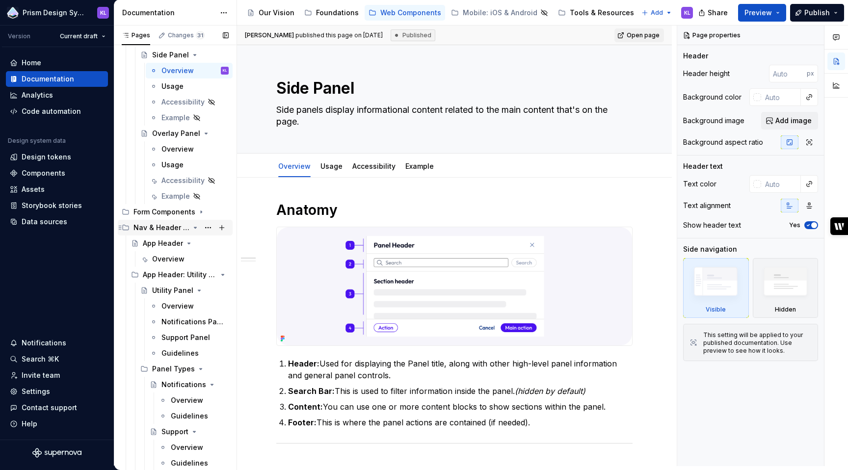
scroll to position [558, 0]
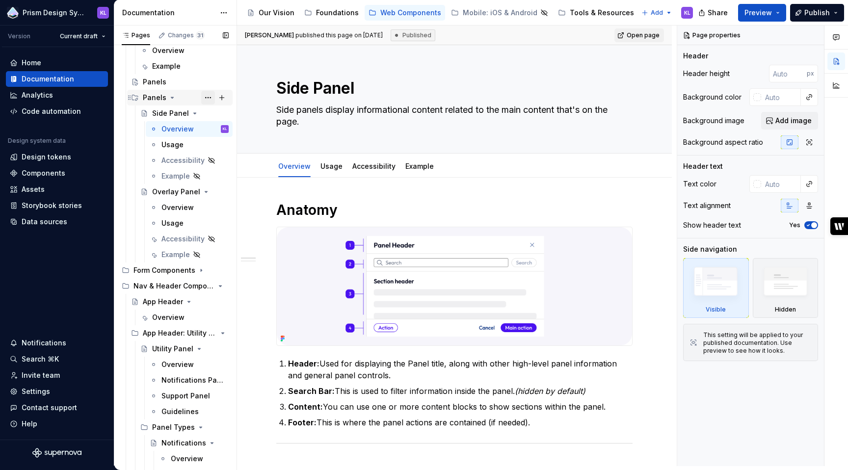
click at [202, 97] on button "Page tree" at bounding box center [208, 98] width 14 height 14
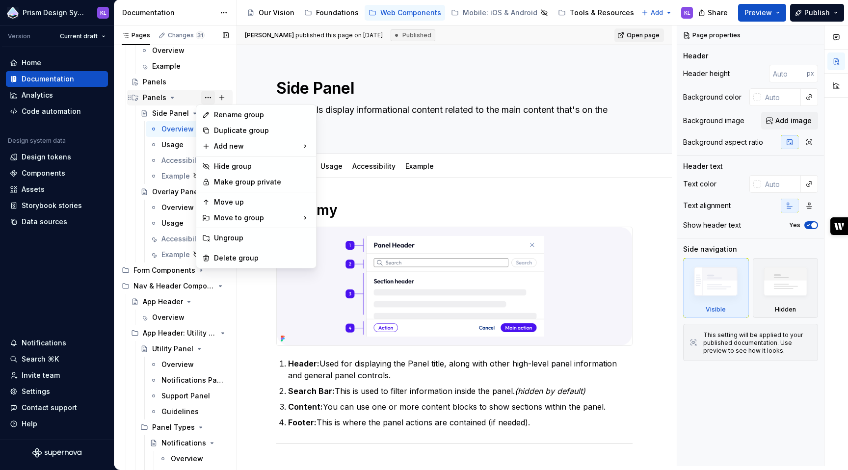
type textarea "*"
click at [338, 149] on div "New page" at bounding box center [364, 149] width 64 height 10
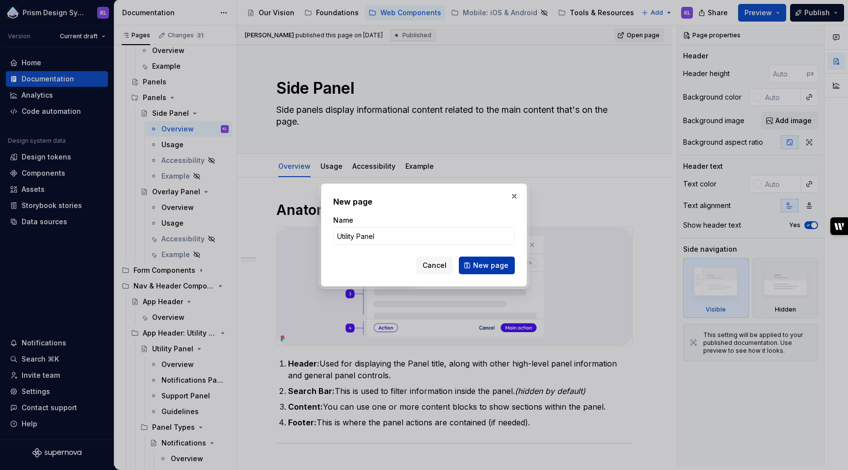
type input "Utility Panel"
click at [488, 265] on span "New page" at bounding box center [490, 266] width 35 height 10
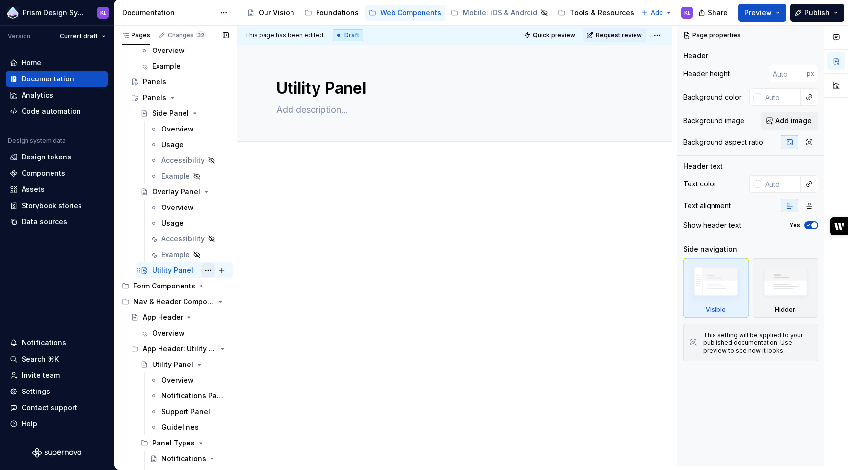
click at [203, 271] on button "Page tree" at bounding box center [208, 270] width 14 height 14
click at [617, 191] on html "Prism Design System KL Version Current draft Home Documentation Analytics Code …" at bounding box center [424, 235] width 848 height 470
type textarea "*"
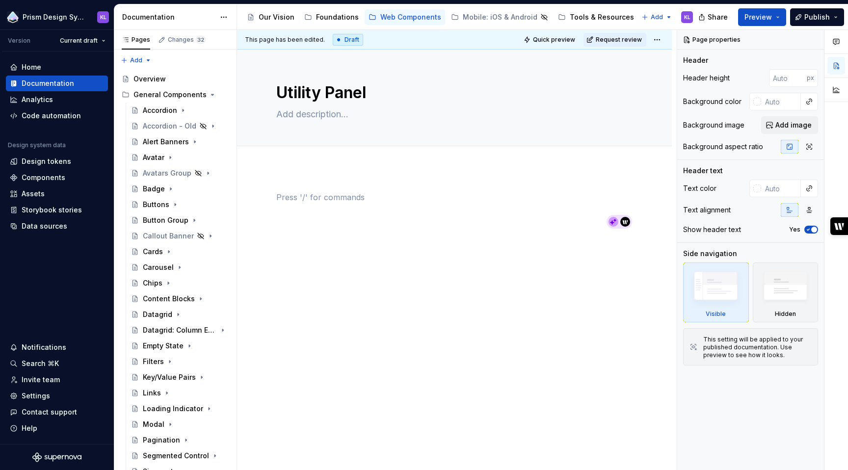
scroll to position [558, 0]
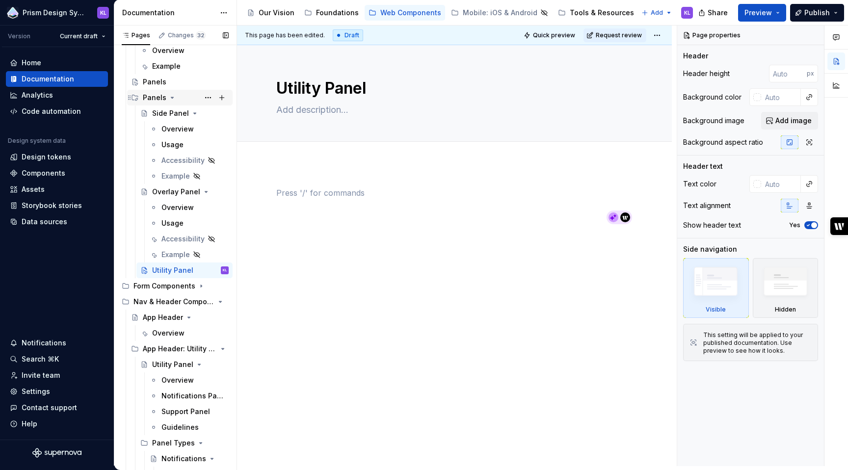
type textarea "*"
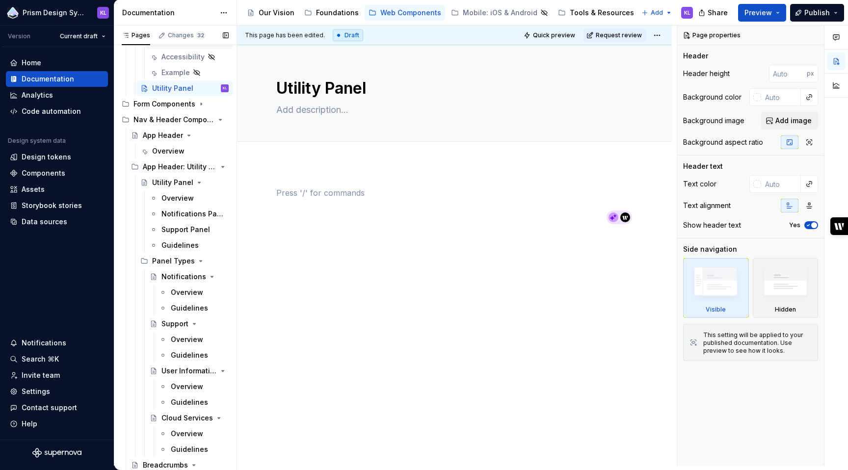
scroll to position [750, 0]
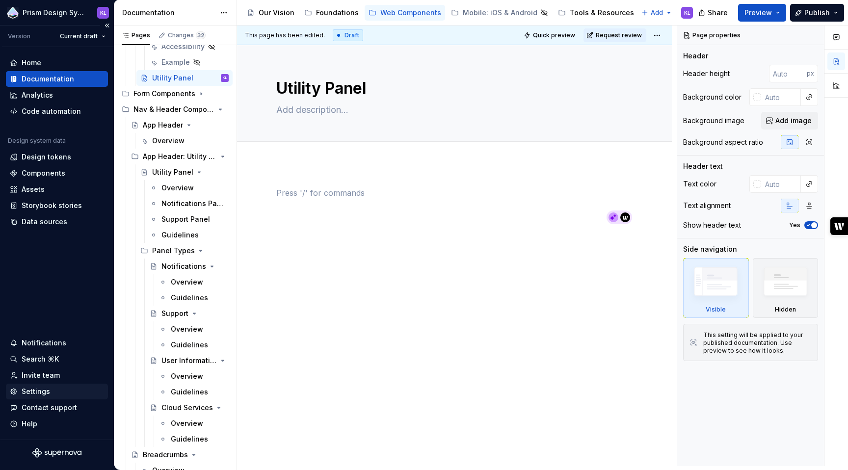
click at [48, 393] on div "Settings" at bounding box center [36, 392] width 28 height 10
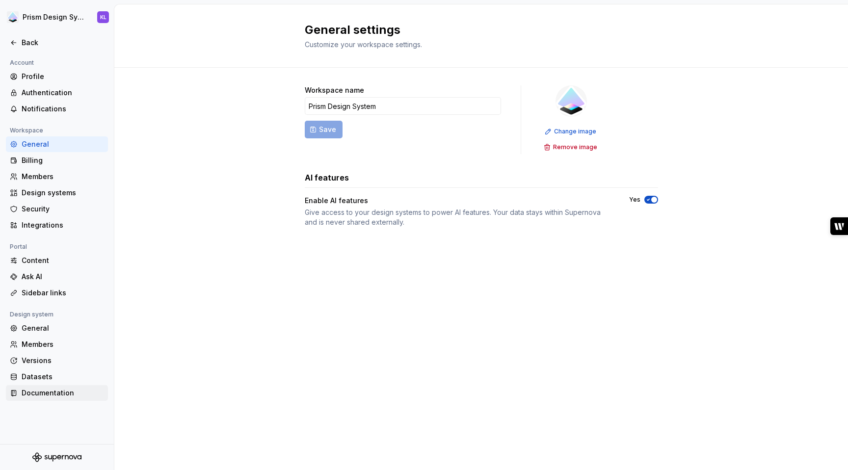
click at [59, 391] on div "Documentation" at bounding box center [63, 393] width 82 height 10
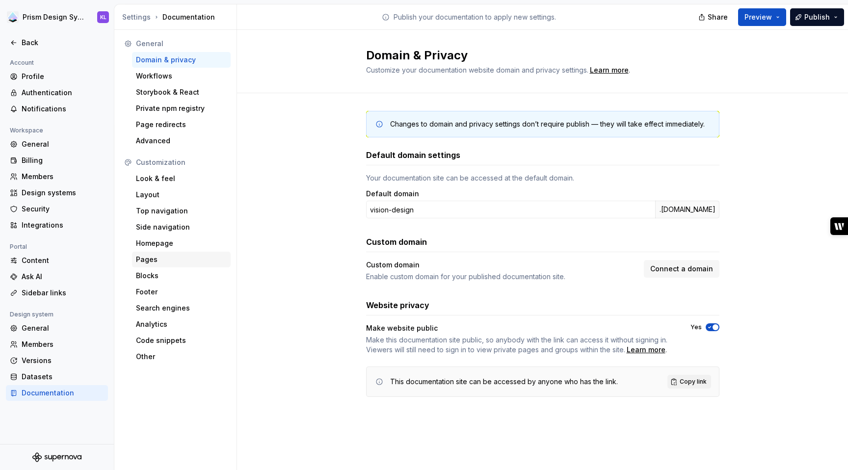
click at [176, 261] on div "Pages" at bounding box center [181, 260] width 91 height 10
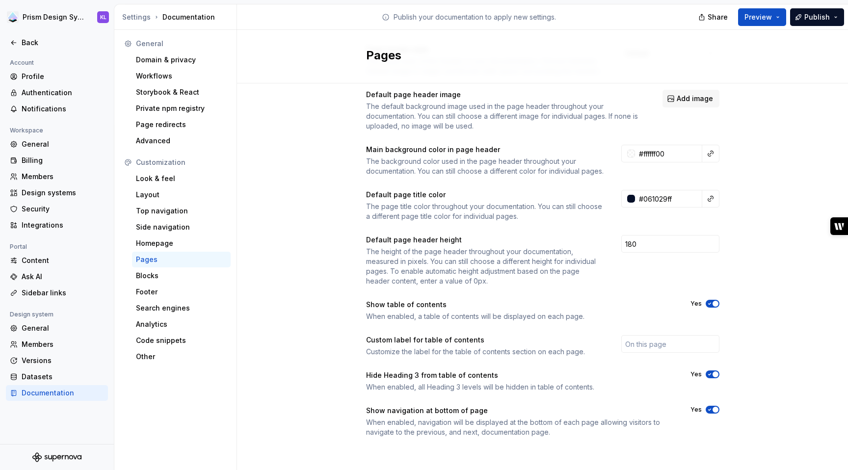
scroll to position [66, 0]
click at [173, 122] on div "Page redirects" at bounding box center [181, 125] width 91 height 10
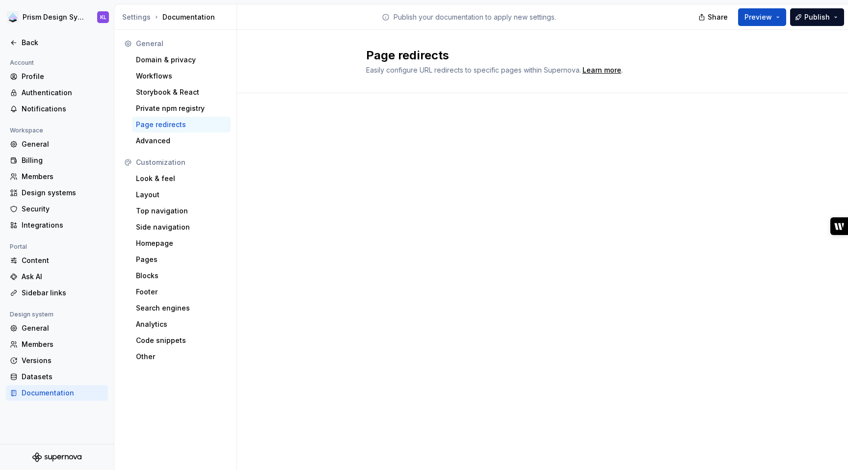
drag, startPoint x: 721, startPoint y: 151, endPoint x: 621, endPoint y: 130, distance: 102.3
click at [716, 151] on div "Page redirects Easily configure URL redirects to specific pages within Supernov…" at bounding box center [542, 250] width 611 height 440
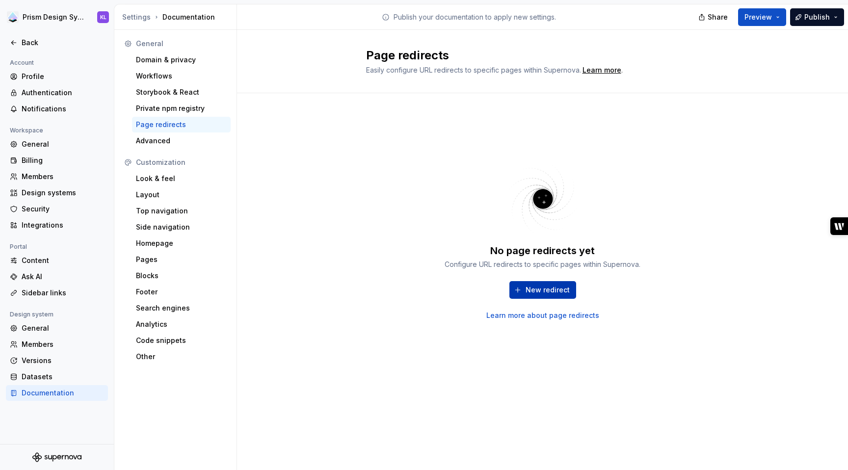
click at [547, 293] on span "New redirect" at bounding box center [547, 290] width 44 height 10
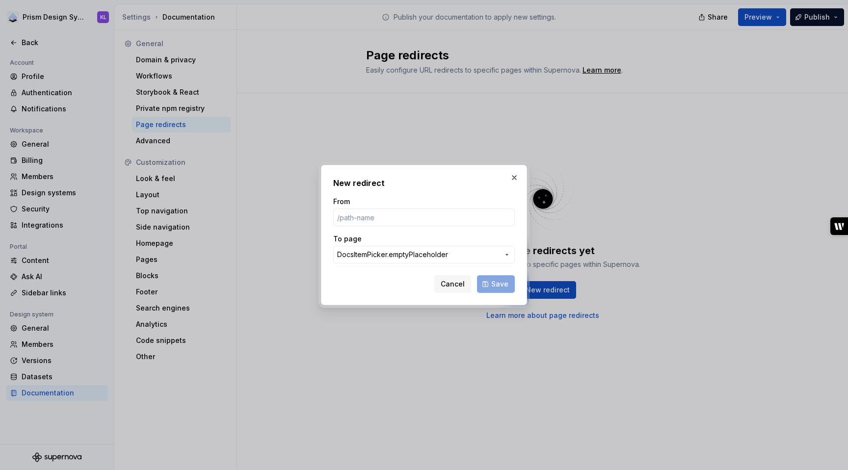
click at [484, 255] on span "DocsItemPicker.emptyPlaceholder" at bounding box center [418, 255] width 162 height 10
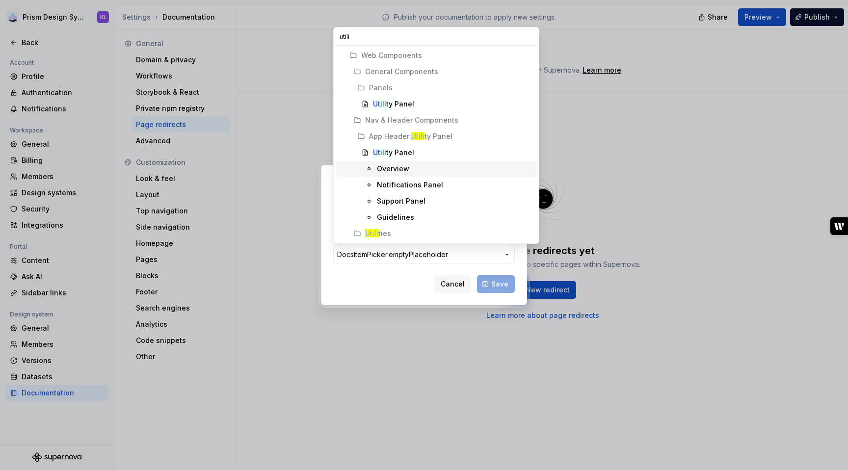
type input "utili"
click at [391, 165] on div "Overview" at bounding box center [393, 169] width 32 height 10
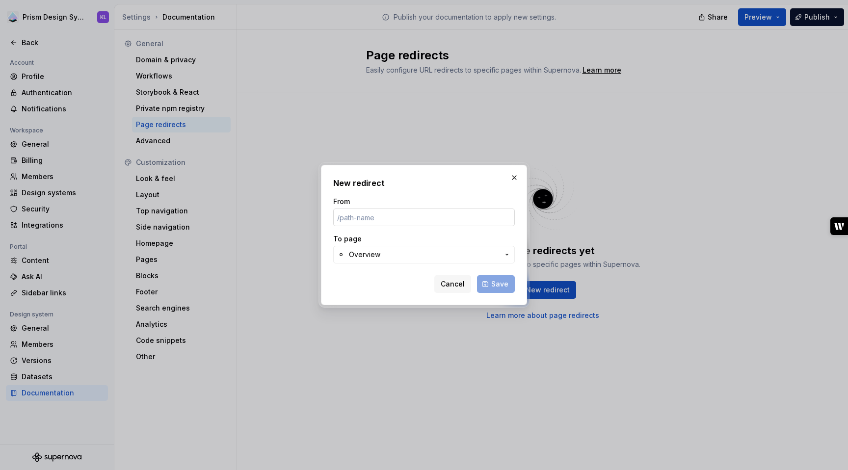
click at [397, 217] on input "From" at bounding box center [424, 218] width 182 height 18
drag, startPoint x: 346, startPoint y: 216, endPoint x: 321, endPoint y: 216, distance: 24.5
click at [321, 216] on div "New redirect From / To page Overview Cancel Save" at bounding box center [424, 235] width 206 height 140
paste input "web/components/side-panel/"
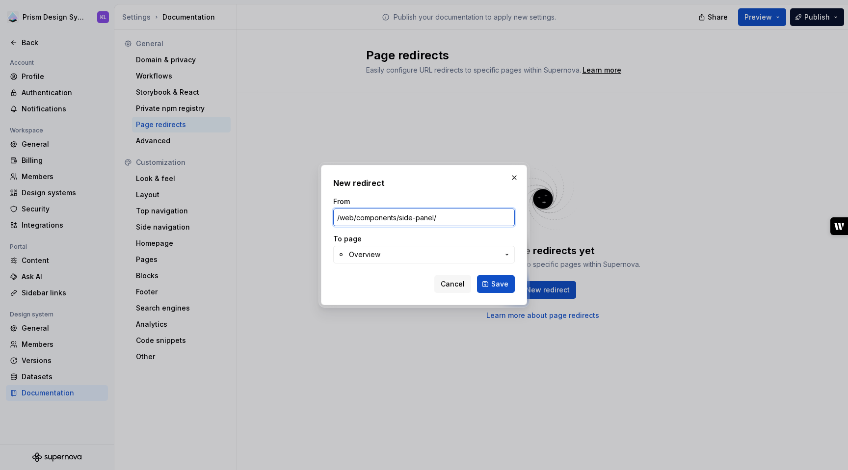
click at [399, 218] on input "/web/components/side-panel/" at bounding box center [424, 218] width 182 height 18
click at [491, 287] on button "Save" at bounding box center [496, 284] width 38 height 18
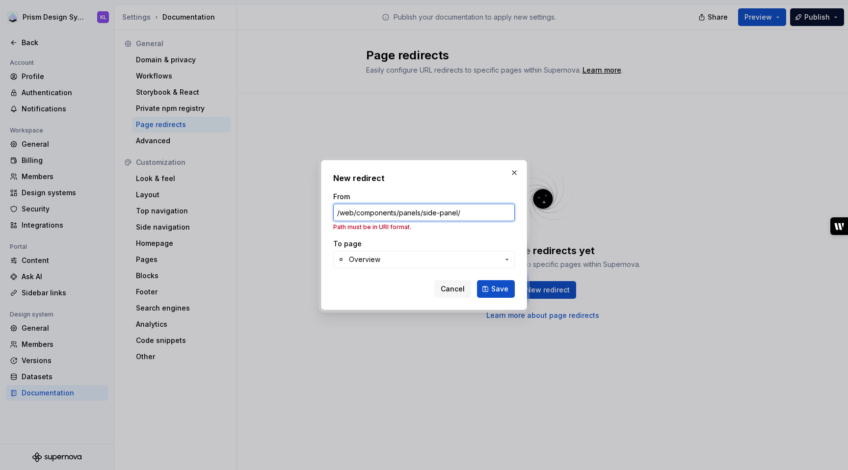
type input "/web/components/side-panel/"
click at [460, 289] on span "Cancel" at bounding box center [453, 289] width 24 height 10
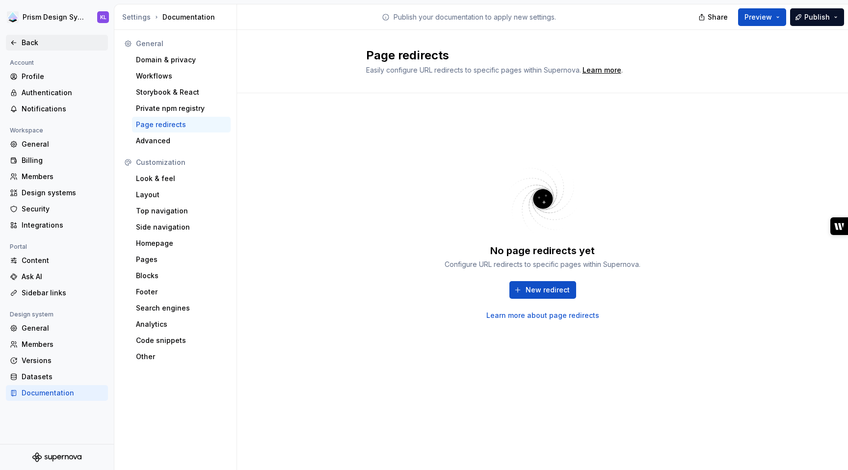
click at [26, 36] on div "Back" at bounding box center [57, 43] width 102 height 16
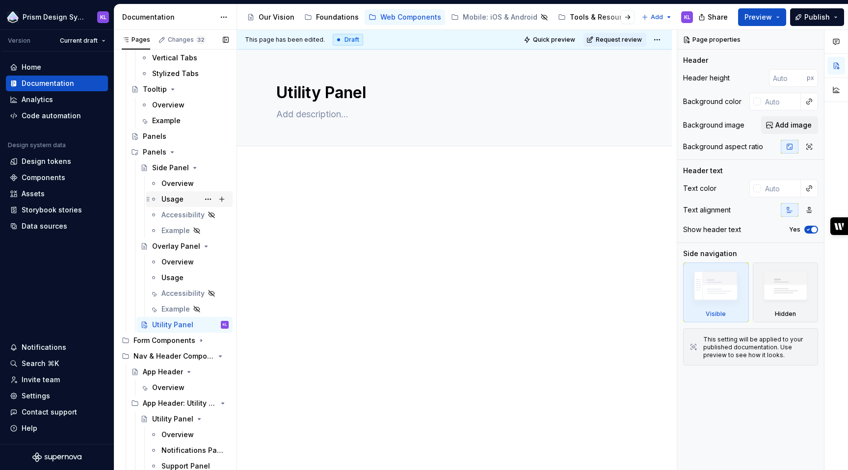
scroll to position [510, 0]
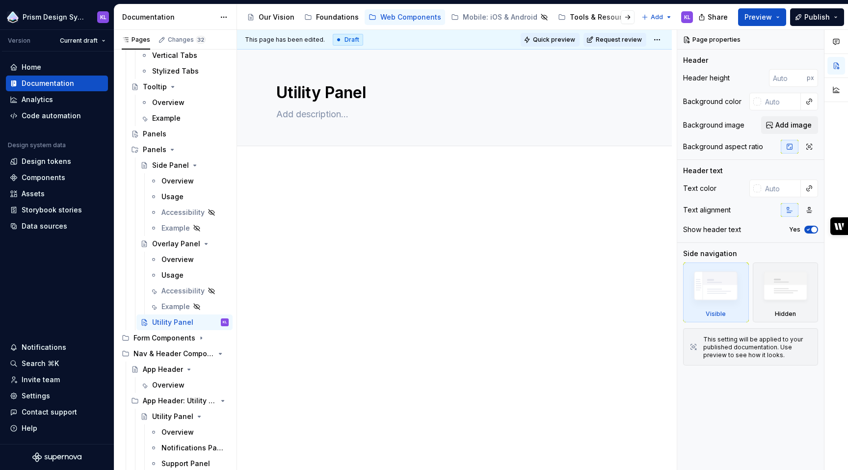
click at [558, 37] on span "Quick preview" at bounding box center [554, 40] width 42 height 8
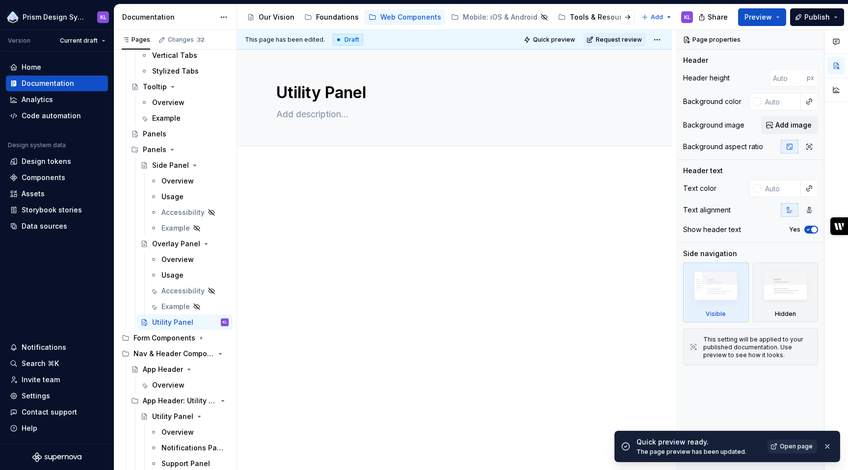
click at [783, 449] on span "Open page" at bounding box center [796, 447] width 33 height 8
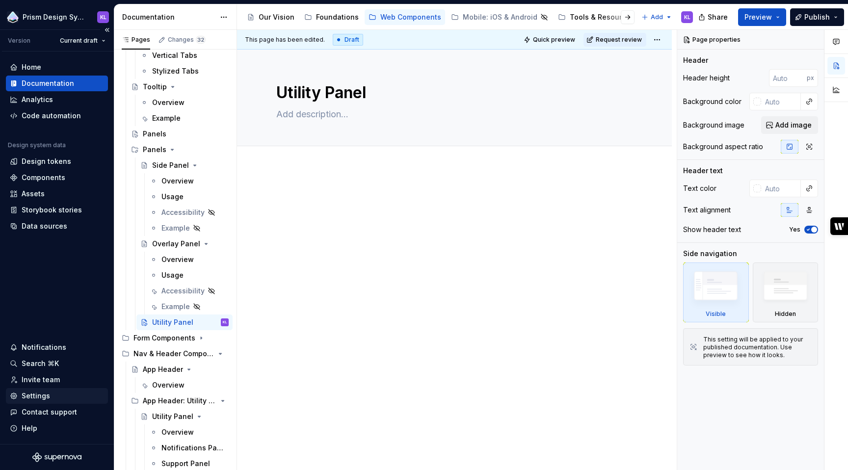
click at [51, 394] on div "Settings" at bounding box center [57, 396] width 94 height 10
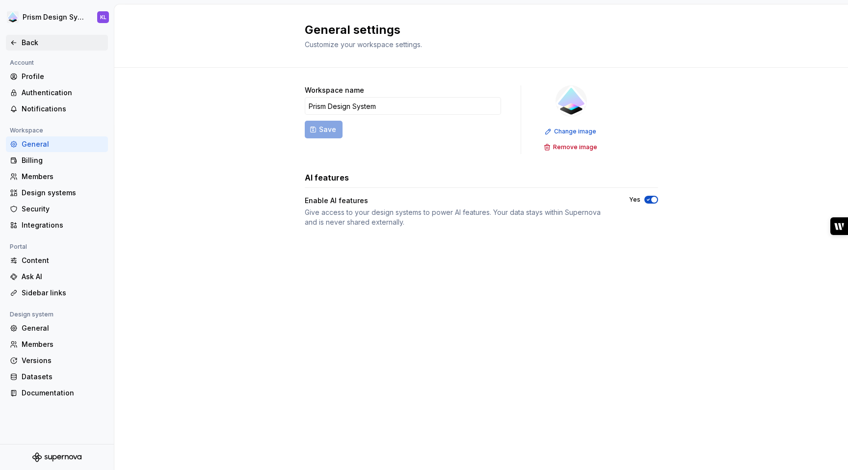
click at [15, 39] on icon at bounding box center [14, 43] width 8 height 8
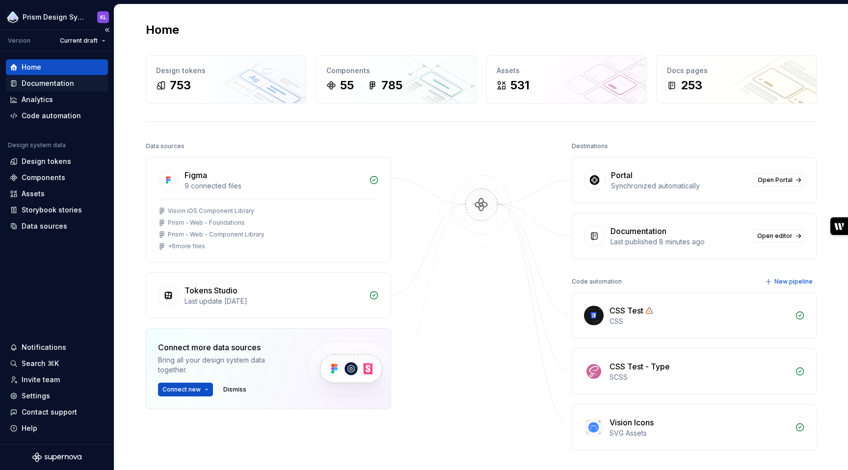
click at [52, 85] on div "Documentation" at bounding box center [48, 83] width 52 height 10
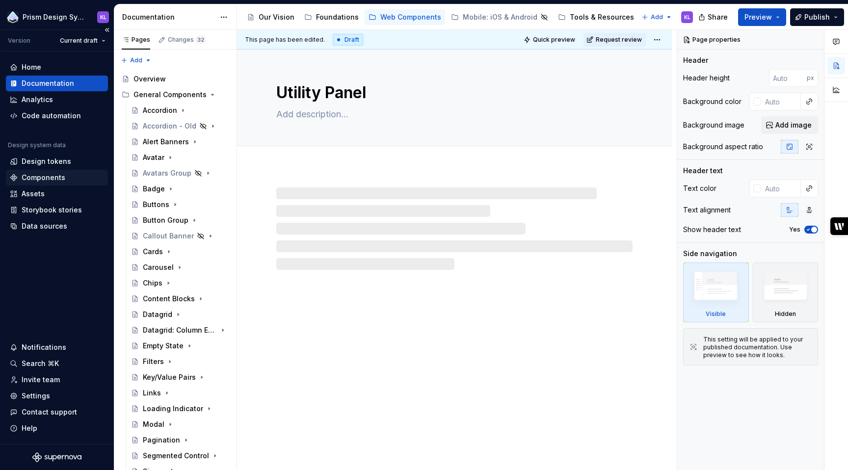
type textarea "*"
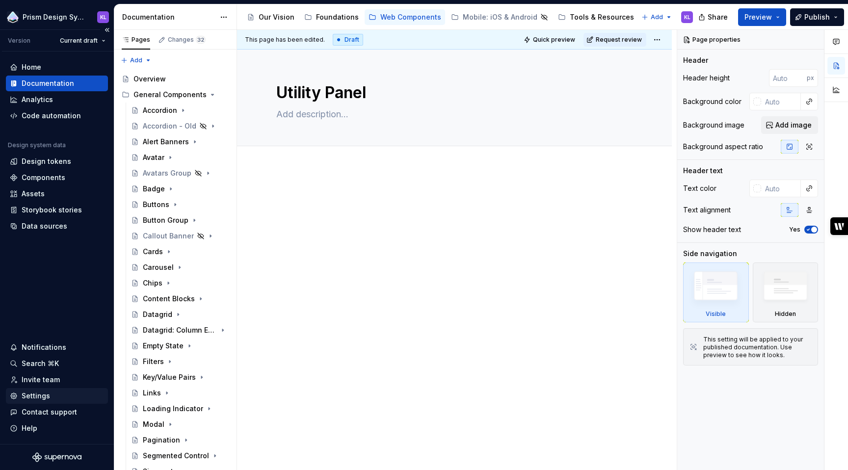
click at [48, 398] on div "Settings" at bounding box center [36, 396] width 28 height 10
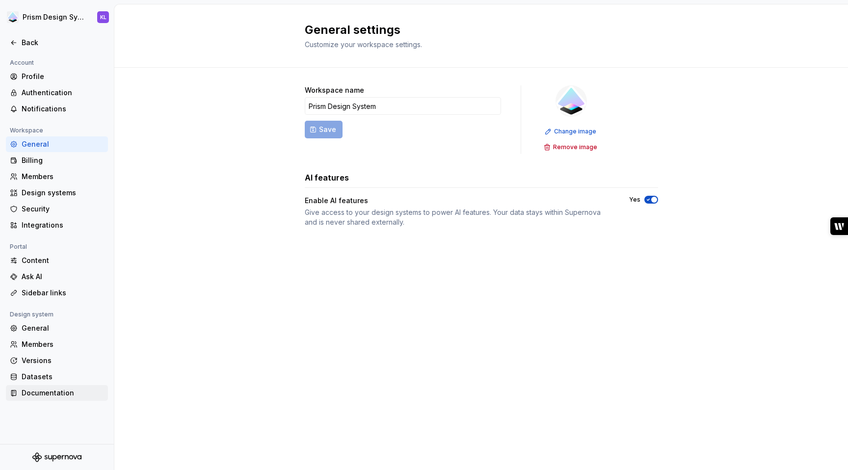
click at [53, 399] on div "Documentation" at bounding box center [57, 393] width 102 height 16
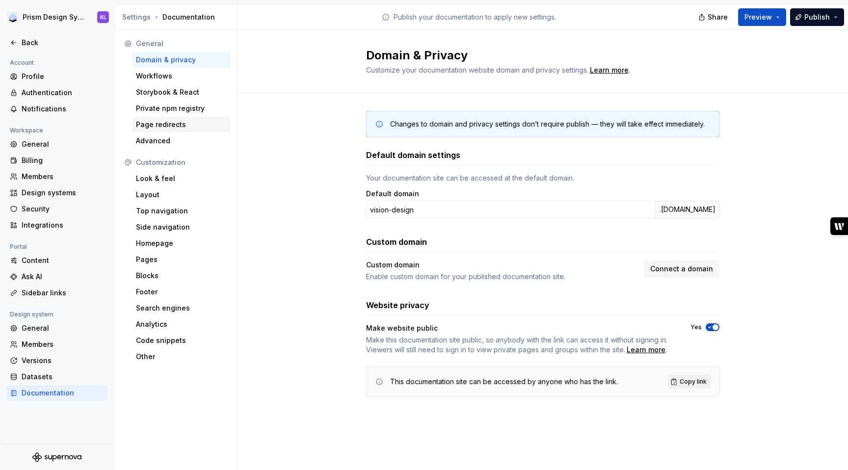
click at [163, 119] on div "Page redirects" at bounding box center [181, 125] width 99 height 16
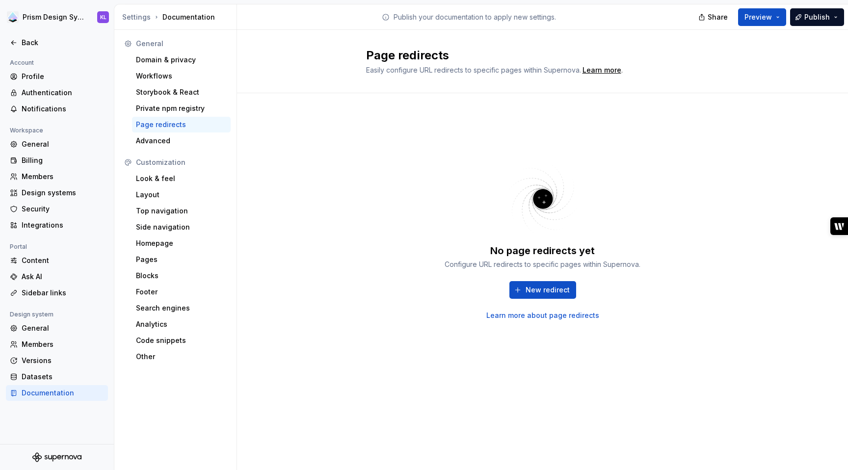
click at [569, 302] on div "New redirect Learn more about page redirects" at bounding box center [542, 300] width 196 height 39
click at [558, 291] on span "New redirect" at bounding box center [547, 290] width 44 height 10
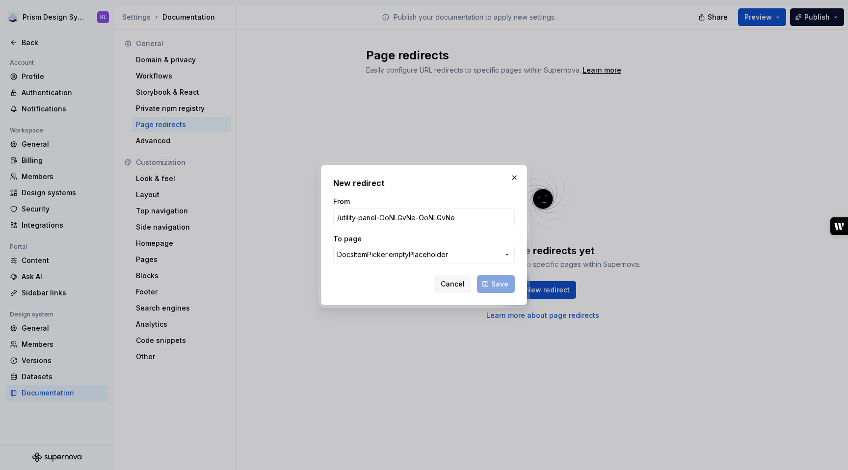
type input "/utility-panel-OoNLGvNe-OoNLGvNe"
click at [464, 255] on span "DocsItemPicker.emptyPlaceholder" at bounding box center [418, 255] width 162 height 10
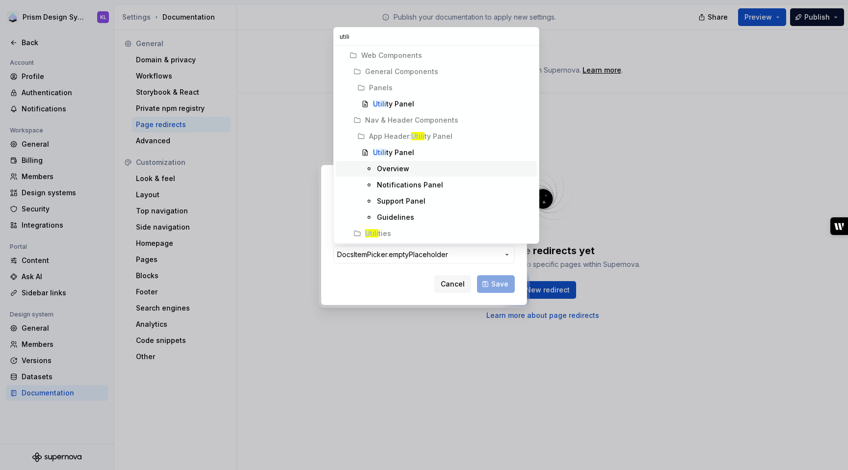
type input "utili"
click at [404, 168] on div "Overview" at bounding box center [393, 169] width 32 height 10
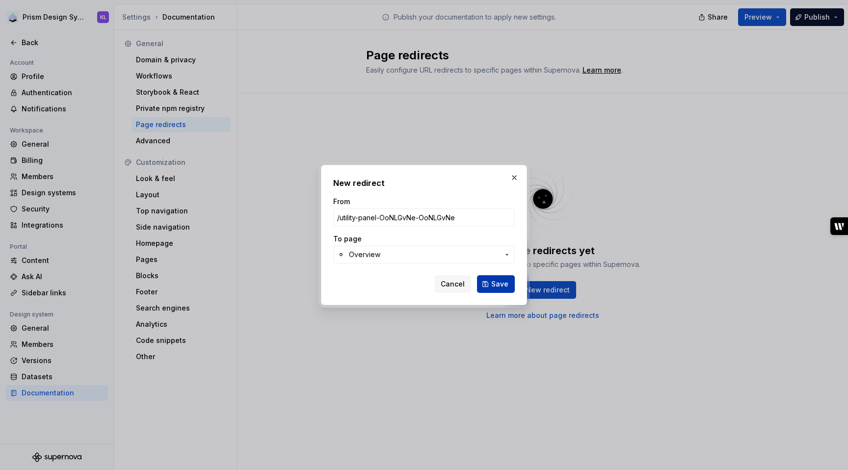
click at [498, 286] on span "Save" at bounding box center [499, 284] width 17 height 10
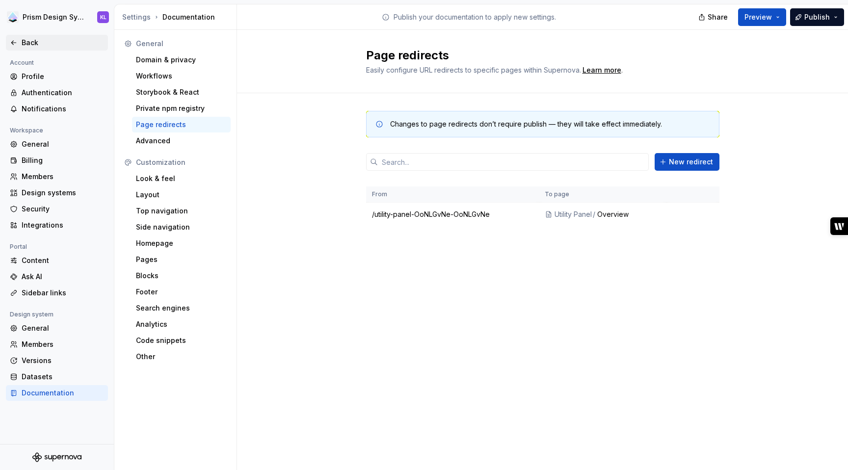
click at [31, 42] on div "Back" at bounding box center [63, 43] width 82 height 10
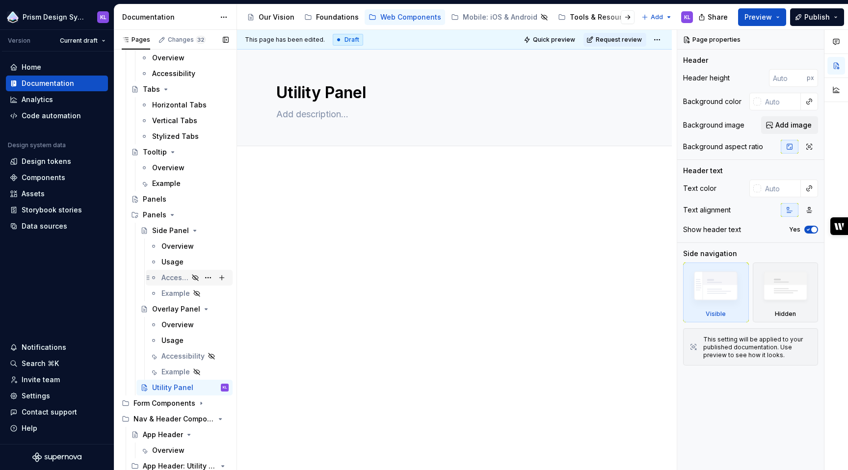
scroll to position [477, 0]
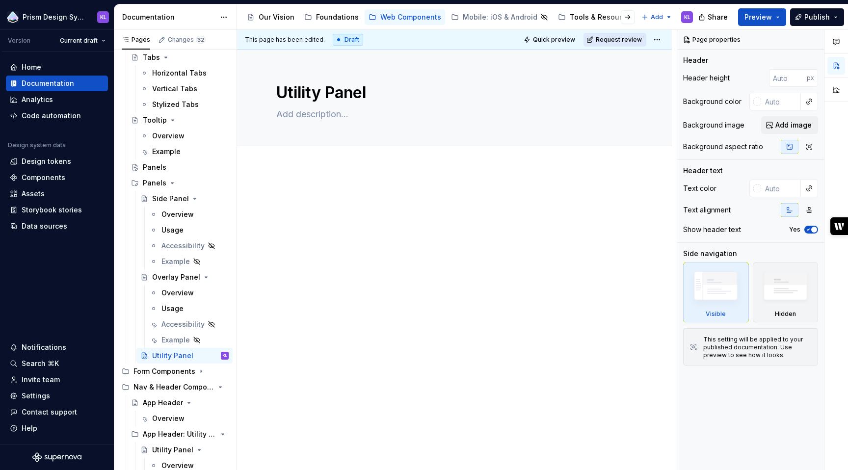
click at [609, 41] on span "Request review" at bounding box center [619, 40] width 46 height 8
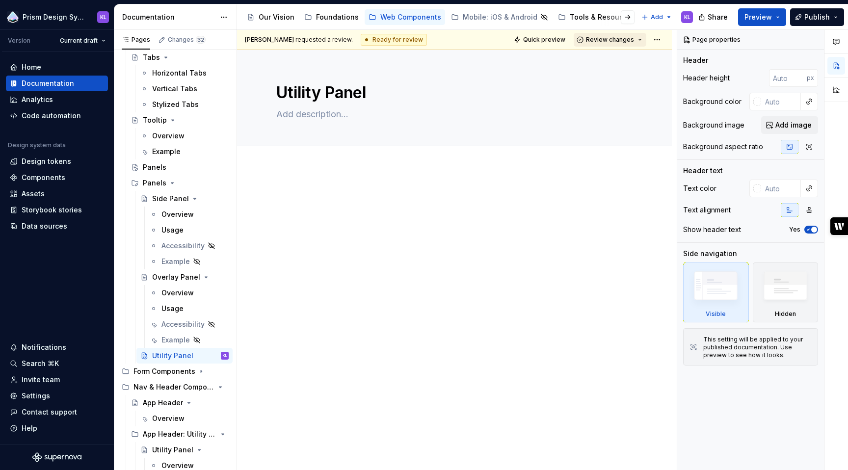
click at [610, 39] on span "Review changes" at bounding box center [610, 40] width 48 height 8
click at [611, 61] on div "Approve" at bounding box center [637, 59] width 86 height 10
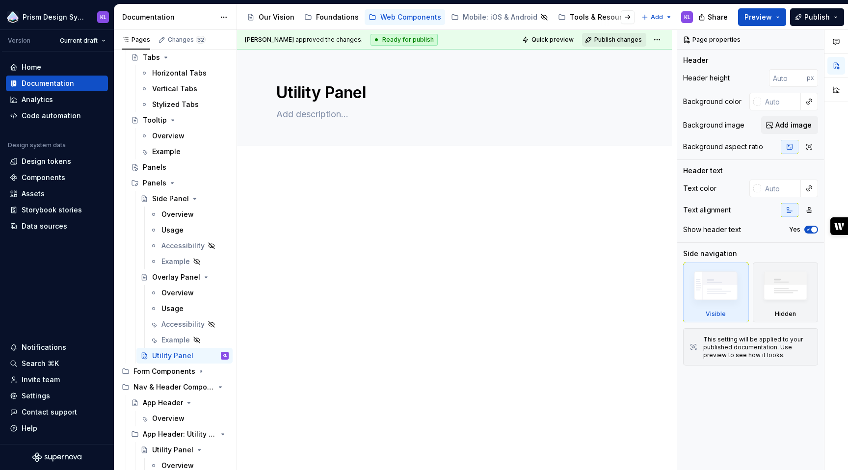
click at [614, 40] on span "Publish changes" at bounding box center [618, 40] width 48 height 8
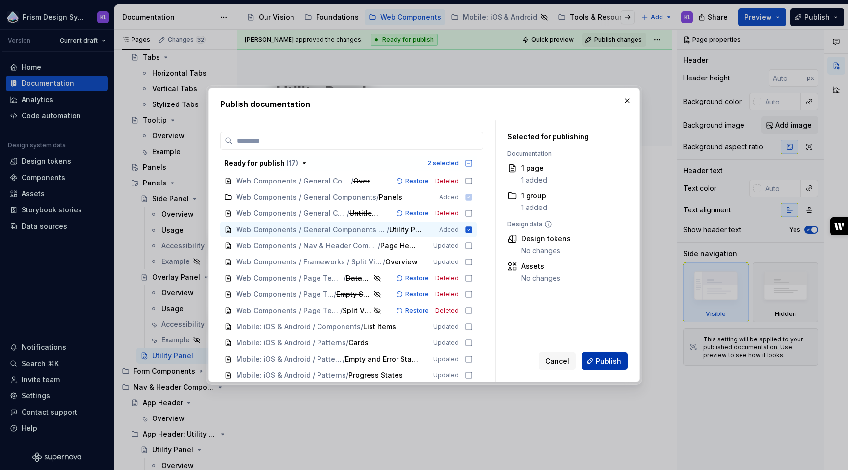
click at [607, 361] on span "Publish" at bounding box center [609, 361] width 26 height 10
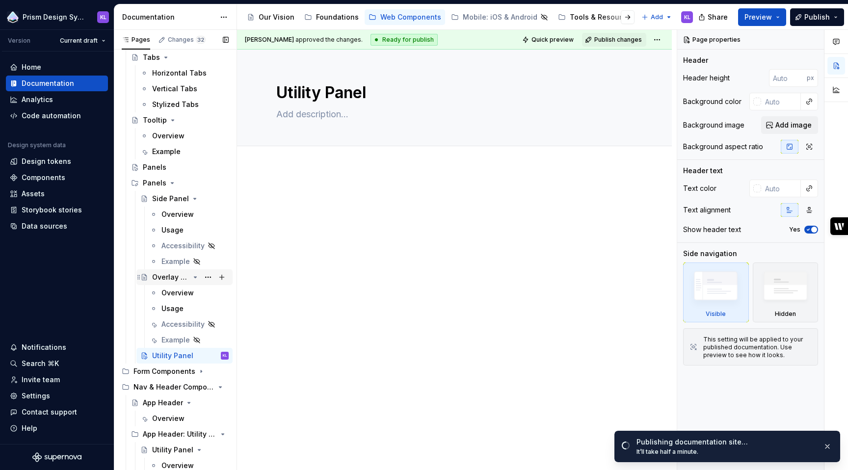
click at [171, 277] on div "Overlay Panel" at bounding box center [170, 277] width 37 height 10
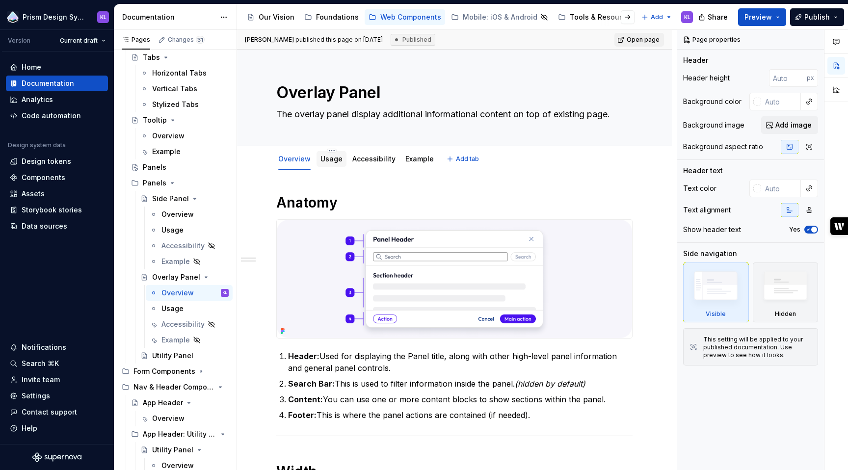
click at [326, 160] on link "Usage" at bounding box center [331, 159] width 22 height 8
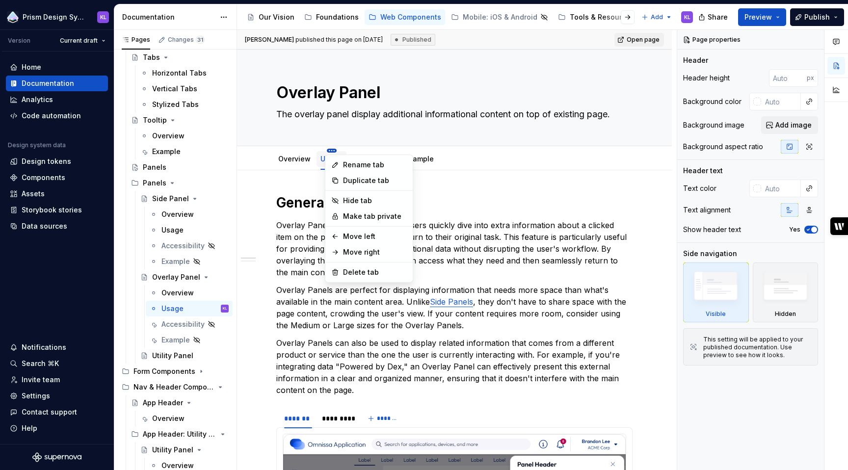
click at [277, 155] on html "Prism Design System KL Version Current draft Home Documentation Analytics Code …" at bounding box center [424, 235] width 848 height 470
click at [343, 147] on html "Prism Design System KL Version Current draft Home Documentation Analytics Code …" at bounding box center [424, 235] width 848 height 470
click at [275, 153] on html "Prism Design System KL Version Current draft Home Documentation Analytics Code …" at bounding box center [424, 235] width 848 height 470
click at [372, 235] on div "Move left" at bounding box center [375, 237] width 64 height 10
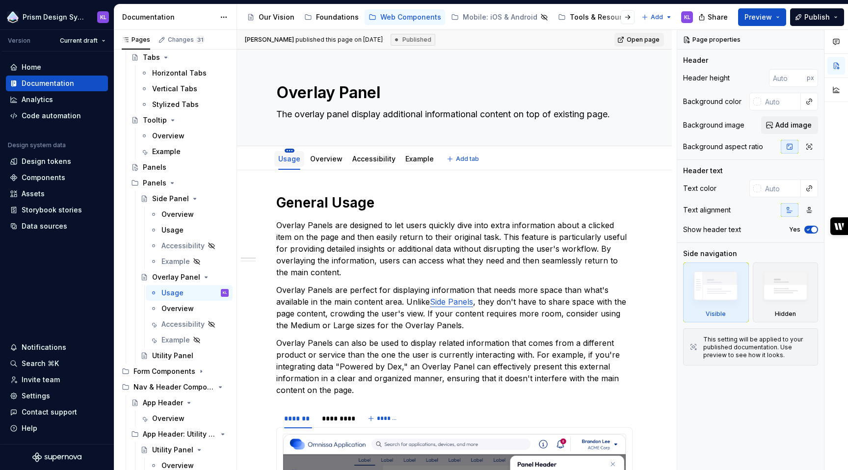
click at [289, 150] on html "Prism Design System KL Version Current draft Home Documentation Analytics Code …" at bounding box center [424, 235] width 848 height 470
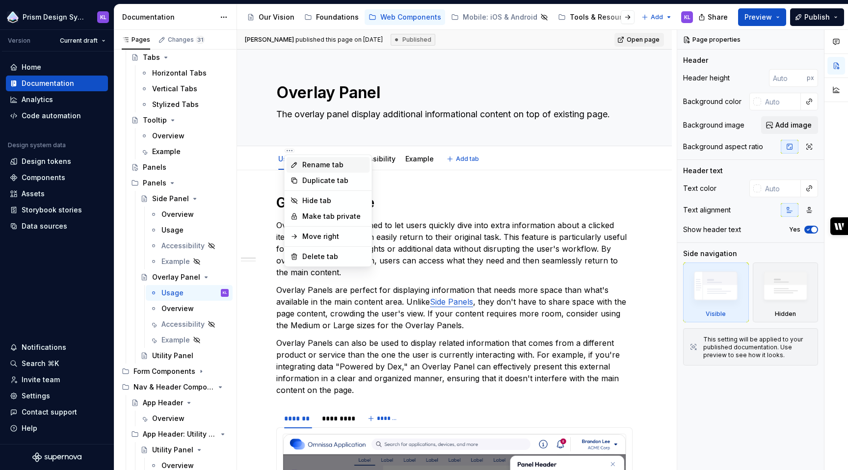
type textarea "*"
click at [313, 167] on div "Rename tab" at bounding box center [334, 165] width 64 height 10
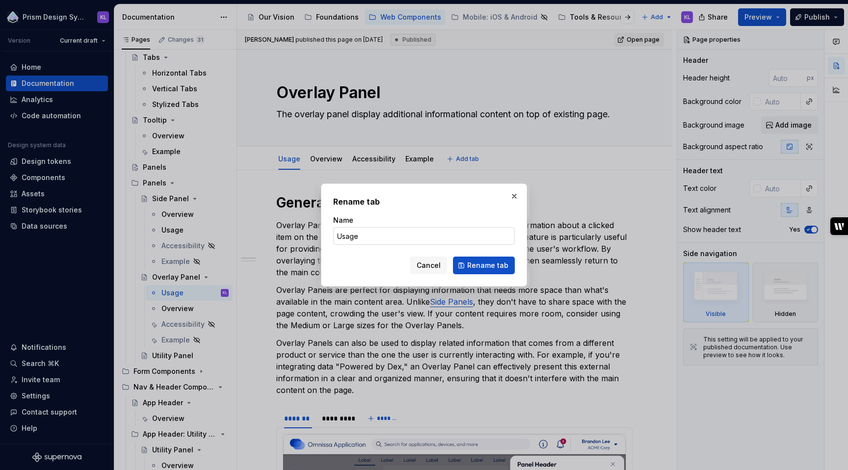
click at [338, 238] on input "Usage" at bounding box center [424, 236] width 182 height 18
type input "Anatomy"
click at [495, 272] on button "Rename tab" at bounding box center [484, 266] width 62 height 18
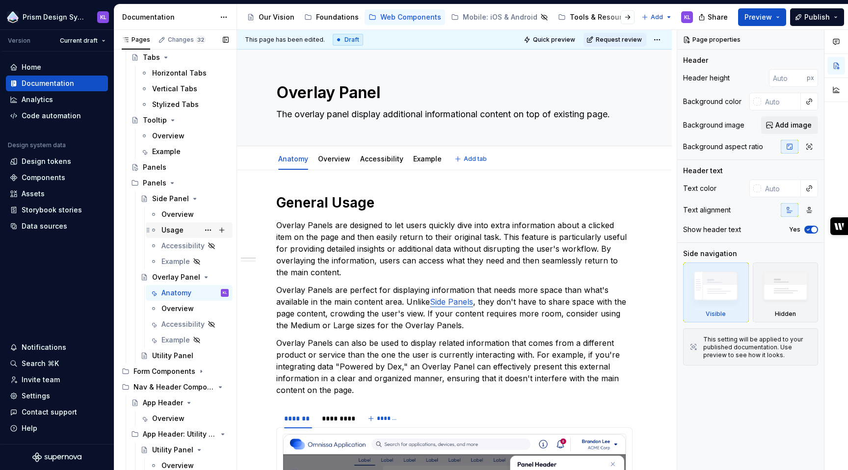
click at [178, 227] on div "Usage" at bounding box center [172, 230] width 22 height 10
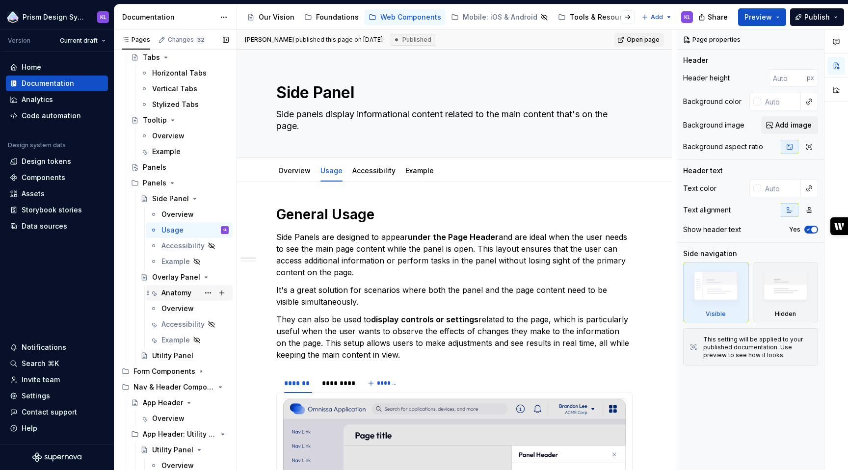
click at [183, 292] on div "Anatomy" at bounding box center [176, 293] width 30 height 10
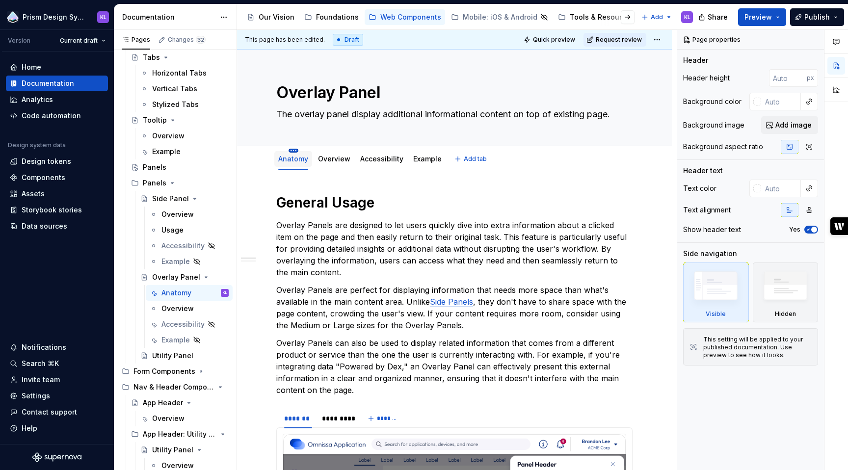
click at [296, 151] on html "Prism Design System KL Version Current draft Home Documentation Analytics Code …" at bounding box center [424, 235] width 848 height 470
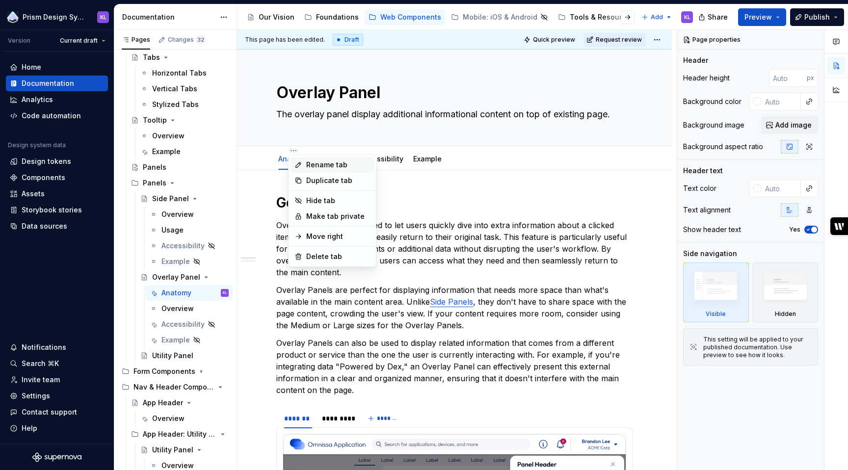
type textarea "*"
click at [318, 165] on div "Rename tab" at bounding box center [338, 165] width 64 height 10
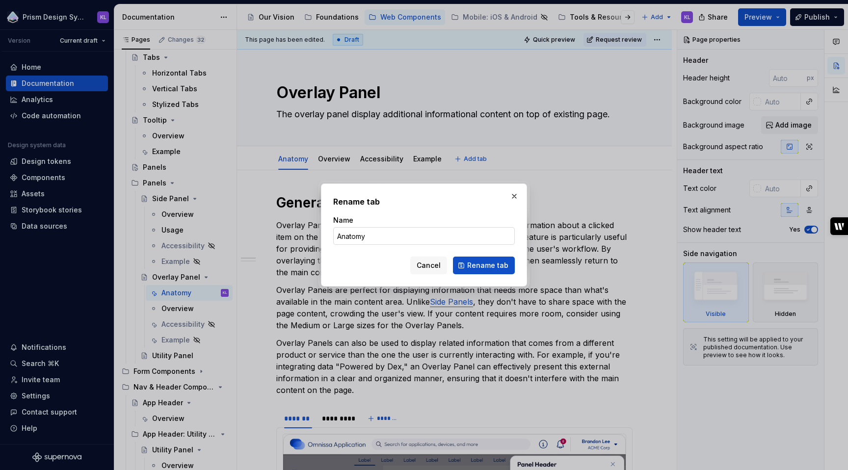
click at [358, 237] on input "Anatomy" at bounding box center [424, 236] width 182 height 18
type input "Usage"
click at [478, 265] on span "Rename tab" at bounding box center [487, 266] width 41 height 10
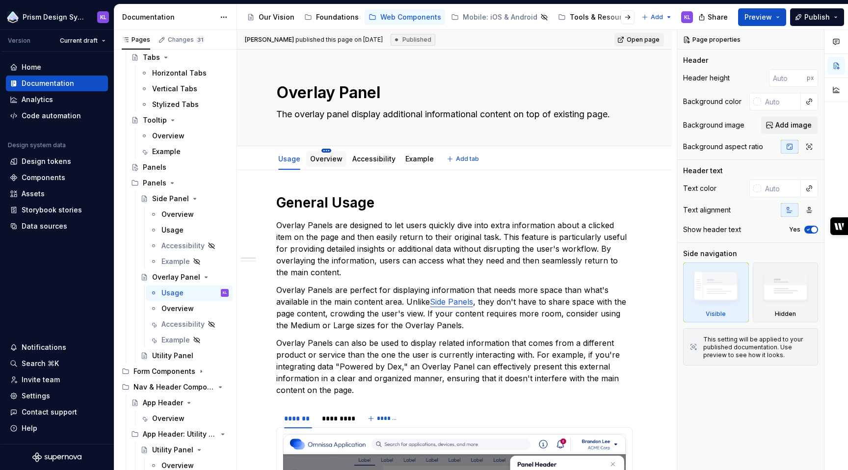
click at [324, 150] on html "Prism Design System KL Version Current draft Home Documentation Analytics Code …" at bounding box center [424, 235] width 848 height 470
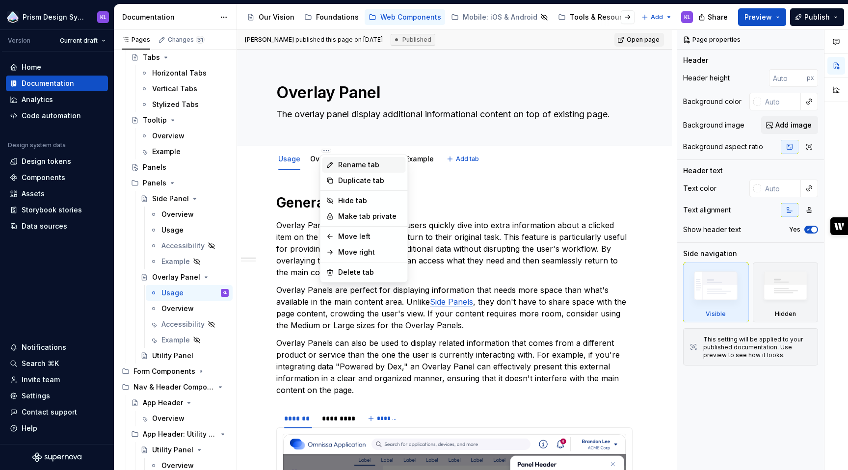
click at [343, 169] on div "Rename tab" at bounding box center [370, 165] width 64 height 10
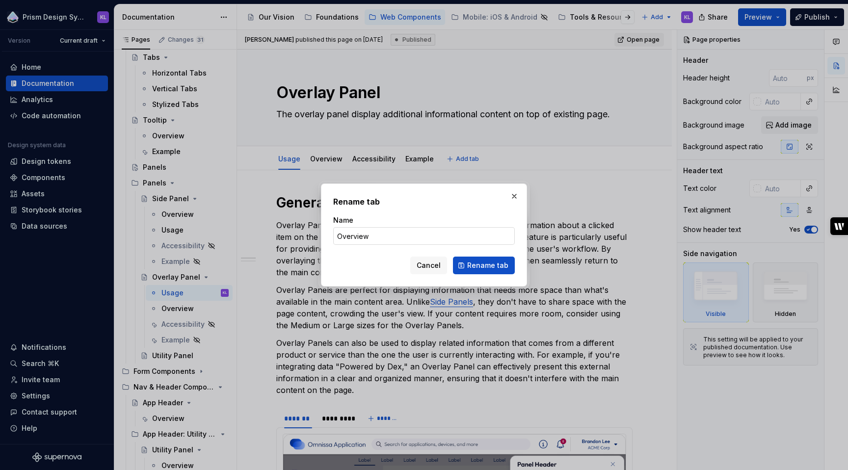
type textarea "*"
click at [356, 239] on input "Overview" at bounding box center [424, 236] width 182 height 18
type input "Anatomy"
click at [476, 262] on button "Rename tab" at bounding box center [484, 266] width 62 height 18
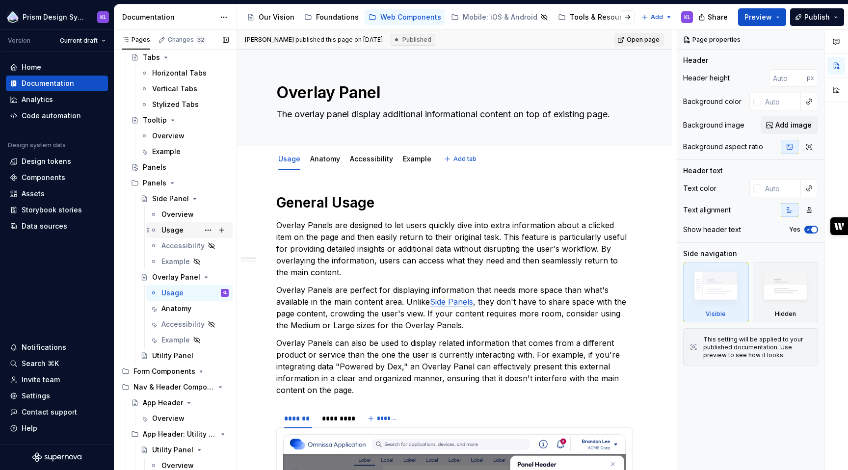
click at [177, 233] on div "Usage" at bounding box center [172, 230] width 22 height 10
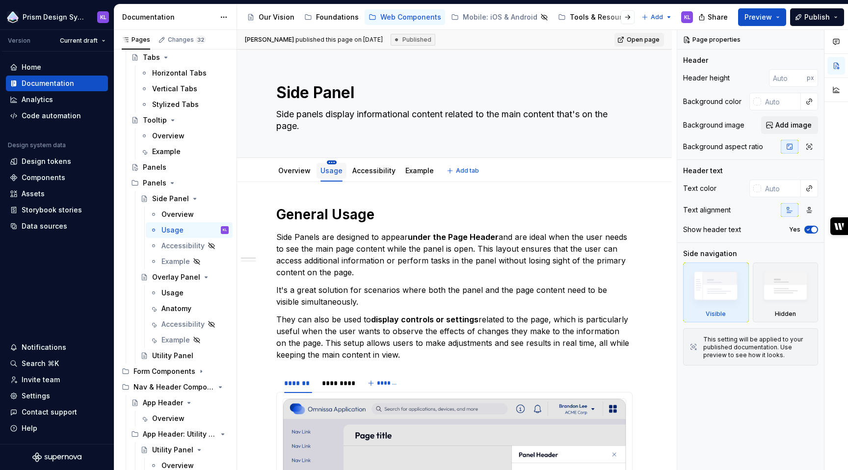
click at [329, 163] on html "Prism Design System KL Version Current draft Home Documentation Analytics Code …" at bounding box center [424, 235] width 848 height 470
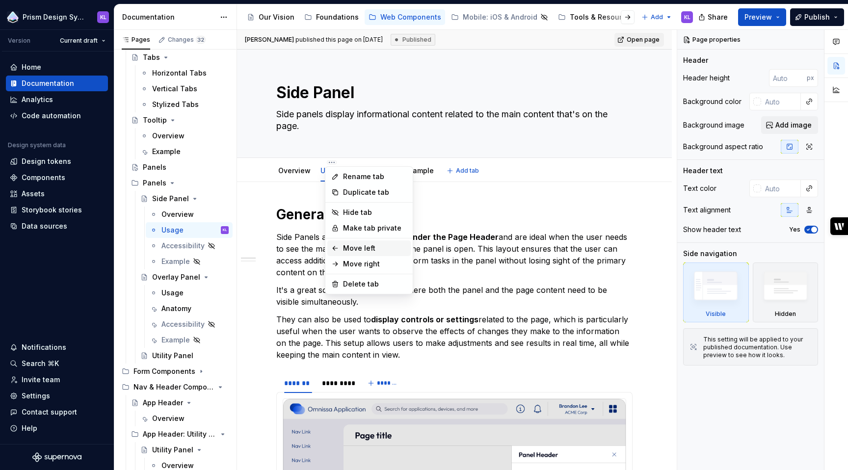
click at [360, 247] on div "Move left" at bounding box center [375, 248] width 64 height 10
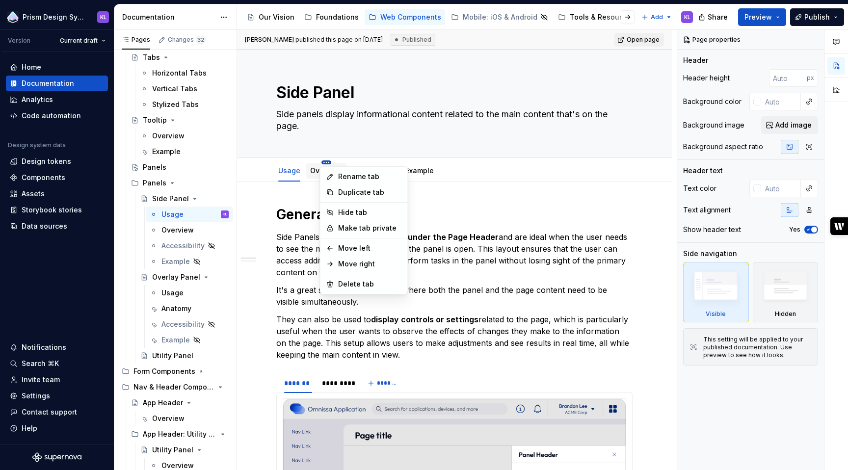
click at [323, 162] on html "Prism Design System KL Version Current draft Home Documentation Analytics Code …" at bounding box center [424, 235] width 848 height 470
type textarea "*"
click at [334, 178] on div "Rename tab" at bounding box center [363, 177] width 83 height 16
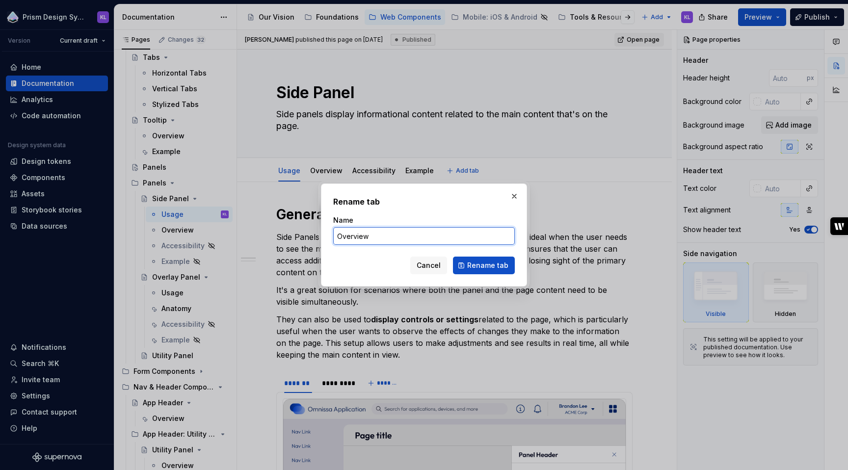
click at [357, 238] on input "Overview" at bounding box center [424, 236] width 182 height 18
type input "Anatomy"
click at [484, 270] on button "Rename tab" at bounding box center [484, 266] width 62 height 18
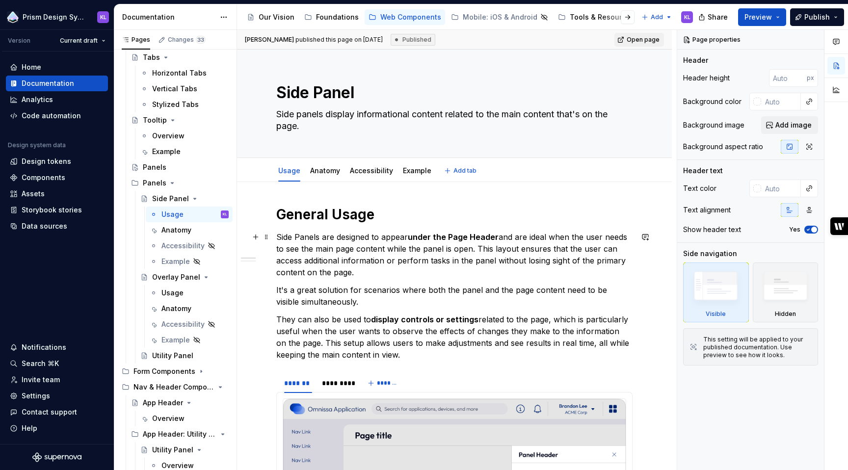
click at [454, 267] on p "Side Panels are designed to appear under the Page Header and are ideal when the…" at bounding box center [454, 254] width 356 height 47
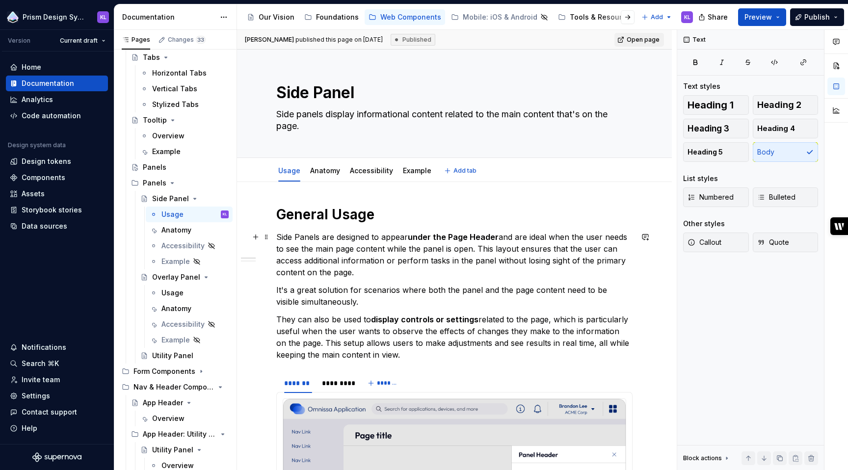
scroll to position [99, 0]
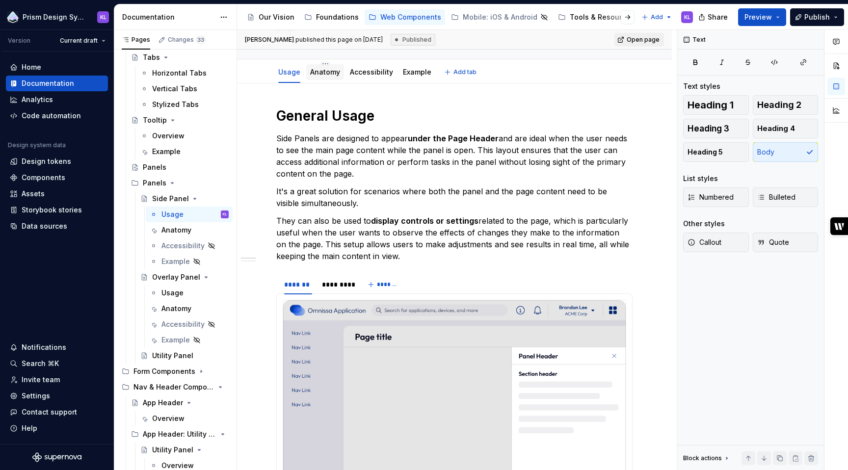
click at [329, 75] on link "Anatomy" at bounding box center [325, 72] width 30 height 8
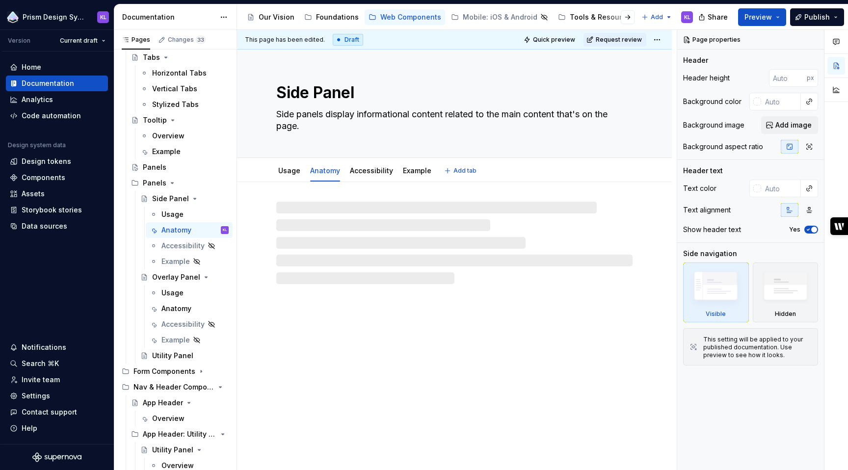
type textarea "*"
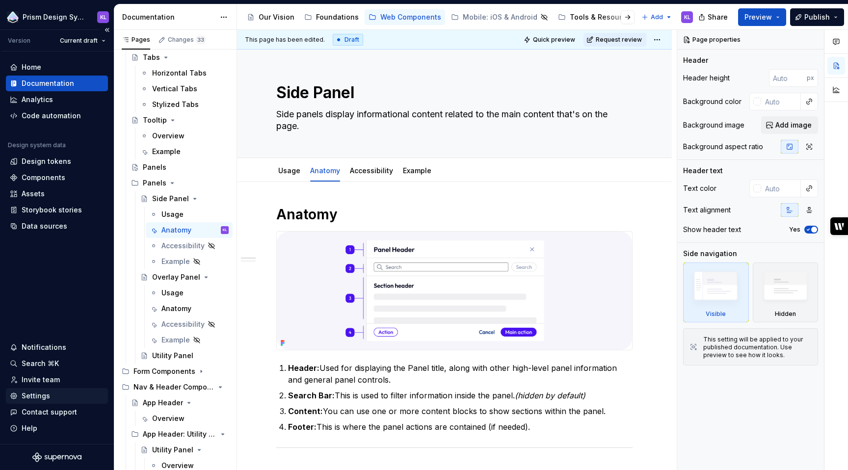
click at [57, 397] on div "Settings" at bounding box center [57, 396] width 94 height 10
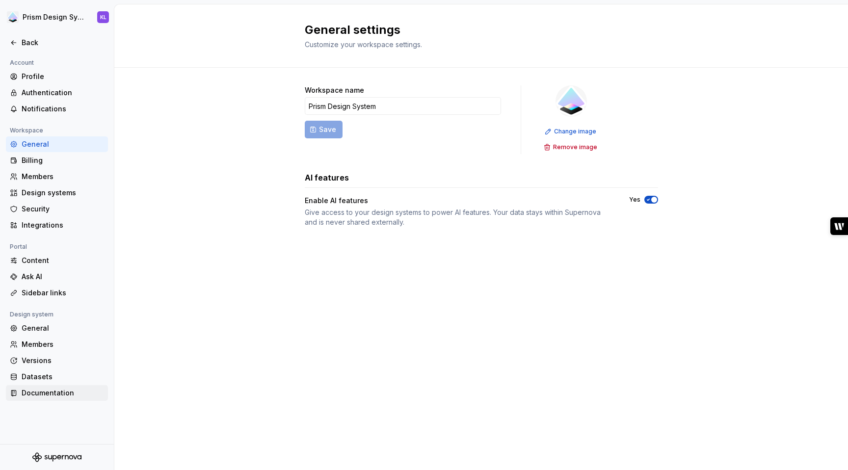
click at [45, 393] on div "Documentation" at bounding box center [63, 393] width 82 height 10
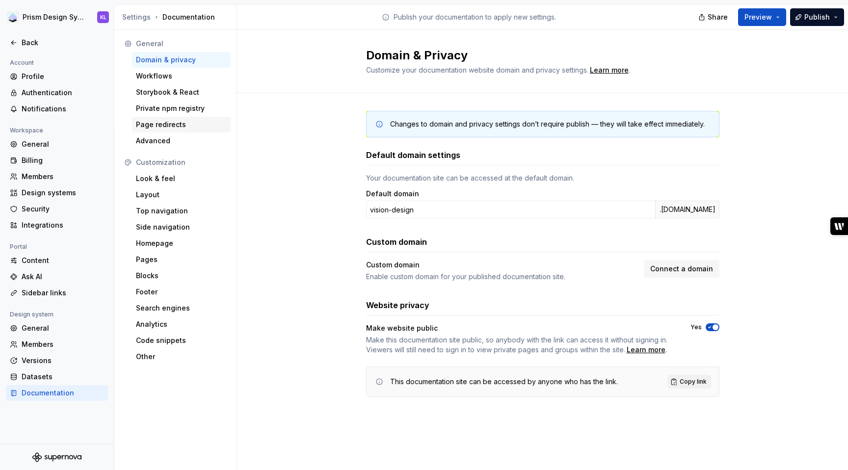
click at [170, 126] on div "Page redirects" at bounding box center [181, 125] width 91 height 10
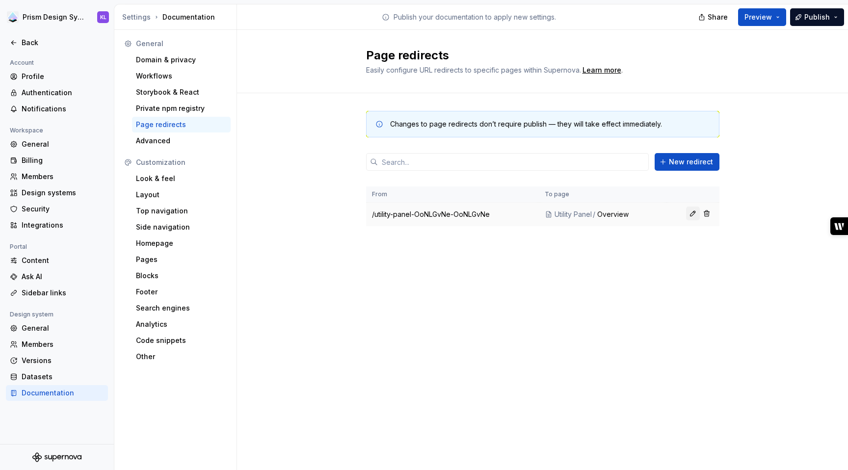
click at [691, 213] on button "button" at bounding box center [693, 214] width 14 height 14
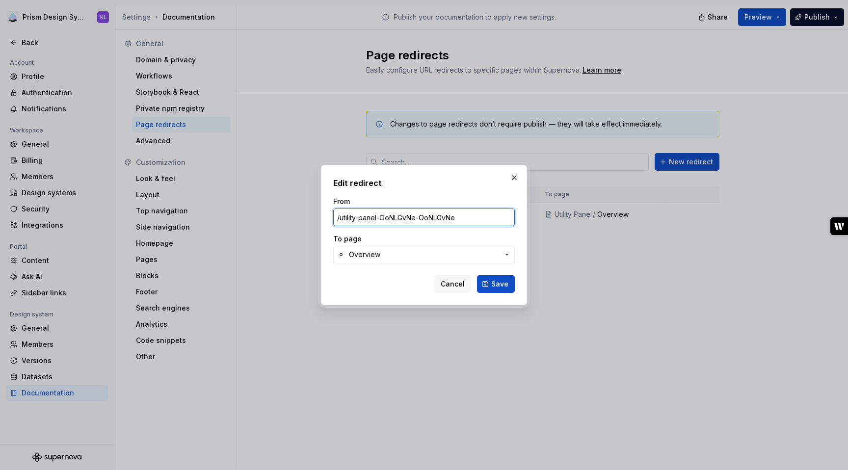
click at [379, 217] on input "/utility-panel-OoNLGvNe-OoNLGvNe" at bounding box center [424, 218] width 182 height 18
paste input "/latest/web/components/panels"
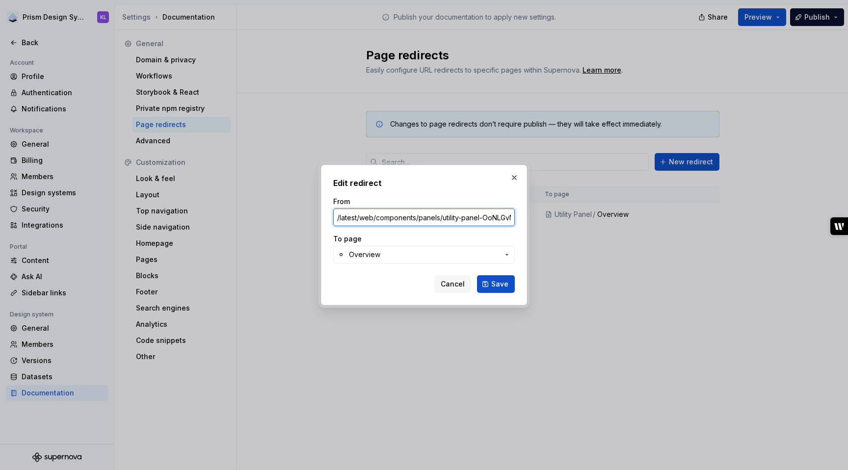
scroll to position [0, 49]
type input "/latest/web/components/panels/utility-panel-OoNLGvNe-OoNLGvNe"
click at [496, 284] on span "Save" at bounding box center [499, 284] width 17 height 10
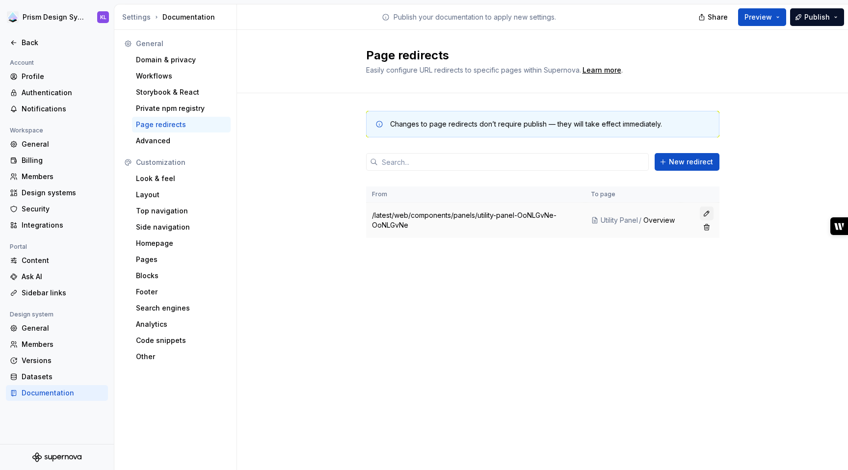
click at [705, 211] on button "button" at bounding box center [707, 214] width 14 height 14
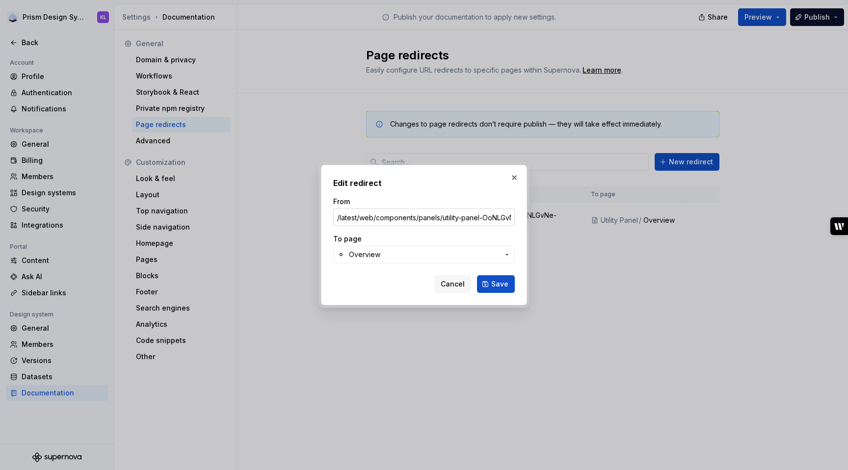
click at [417, 218] on input "/latest/web/components/panels/utility-panel-OoNLGvNe-OoNLGvNe" at bounding box center [424, 218] width 182 height 18
drag, startPoint x: 417, startPoint y: 218, endPoint x: 286, endPoint y: 211, distance: 131.1
click at [286, 211] on div "Edit redirect From /latest/web/components/panels/utility-panel-OoNLGvNe-OoNLGvN…" at bounding box center [424, 235] width 848 height 470
type input "/panels/utility-panel-OoNLGvNe-OoNLGvNe"
click at [503, 252] on icon "button" at bounding box center [507, 255] width 8 height 8
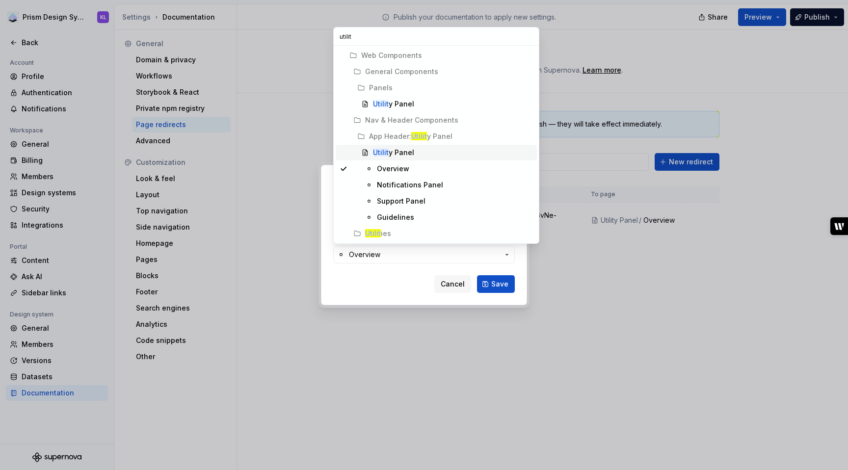
type input "utilit"
click at [412, 154] on div "Utilit y Panel" at bounding box center [453, 153] width 160 height 10
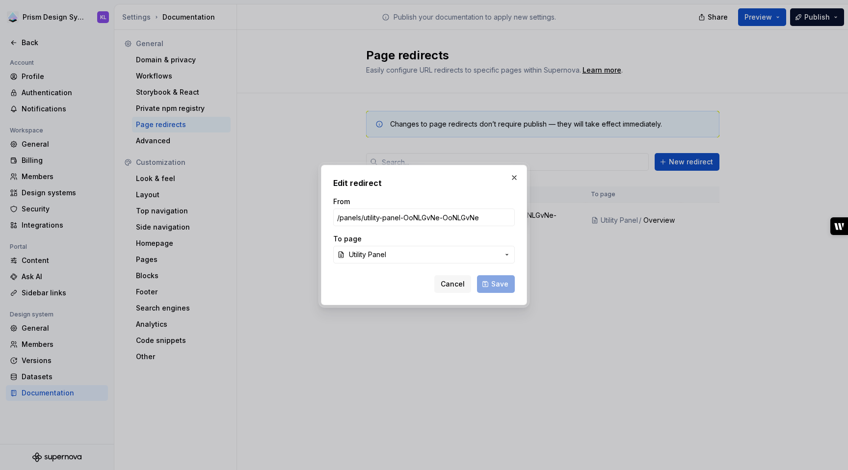
click at [506, 285] on div "Cancel Save" at bounding box center [474, 284] width 80 height 18
click at [496, 283] on div "Cancel Save" at bounding box center [474, 284] width 80 height 18
click at [496, 280] on div "Cancel Save" at bounding box center [474, 284] width 80 height 18
click at [478, 237] on div "To page" at bounding box center [424, 239] width 182 height 10
click at [479, 253] on span "Utility Panel" at bounding box center [424, 255] width 150 height 10
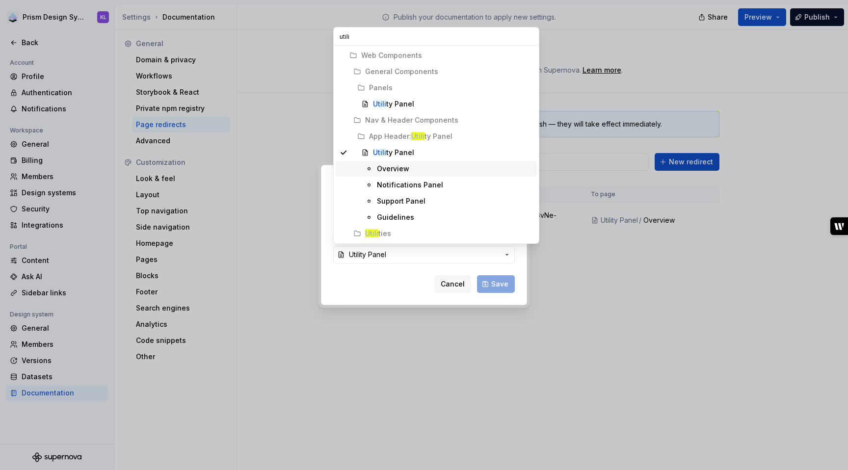
type input "utili"
click at [442, 173] on div "Overview" at bounding box center [455, 169] width 156 height 10
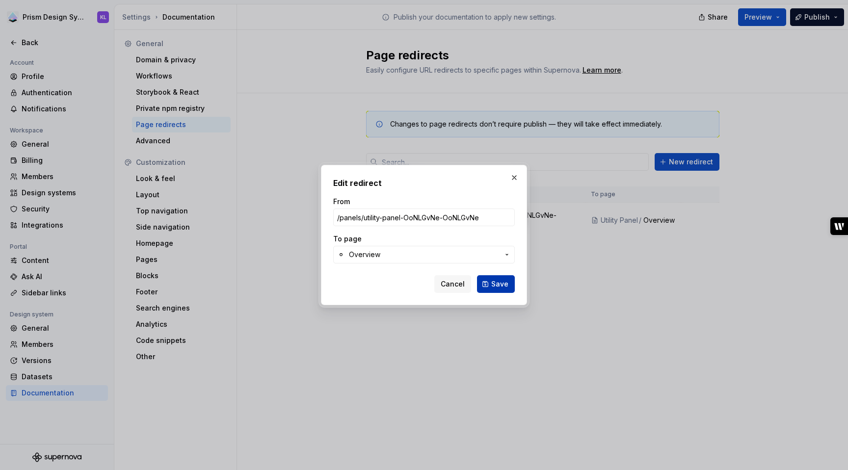
click at [497, 282] on span "Save" at bounding box center [499, 284] width 17 height 10
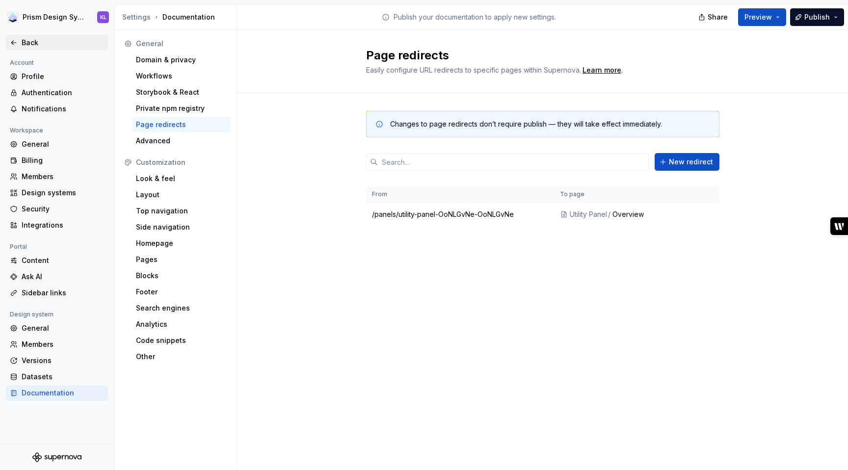
click at [30, 45] on div "Back" at bounding box center [63, 43] width 82 height 10
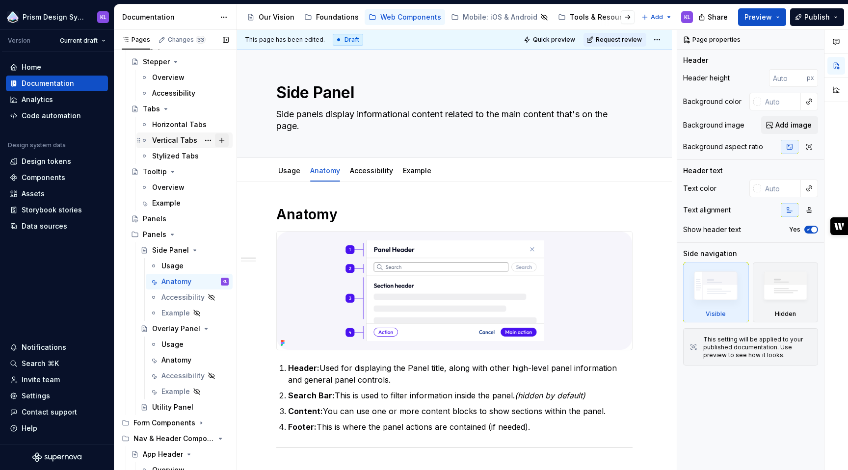
scroll to position [440, 0]
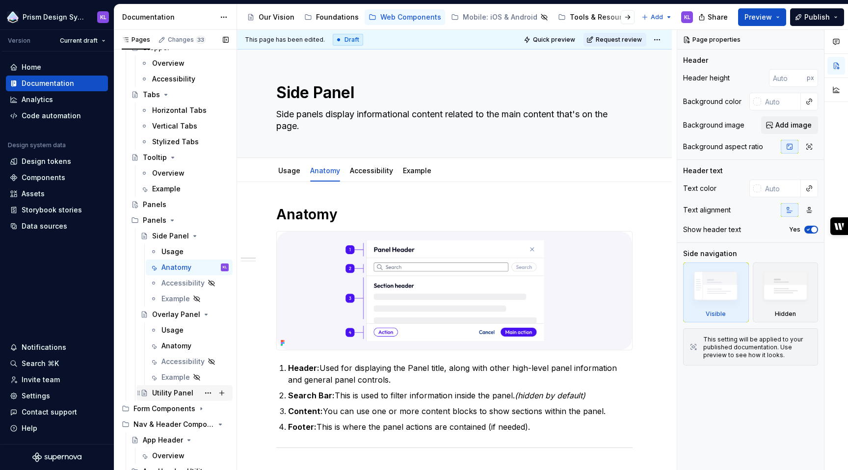
click at [172, 390] on div "Utility Panel" at bounding box center [172, 393] width 41 height 10
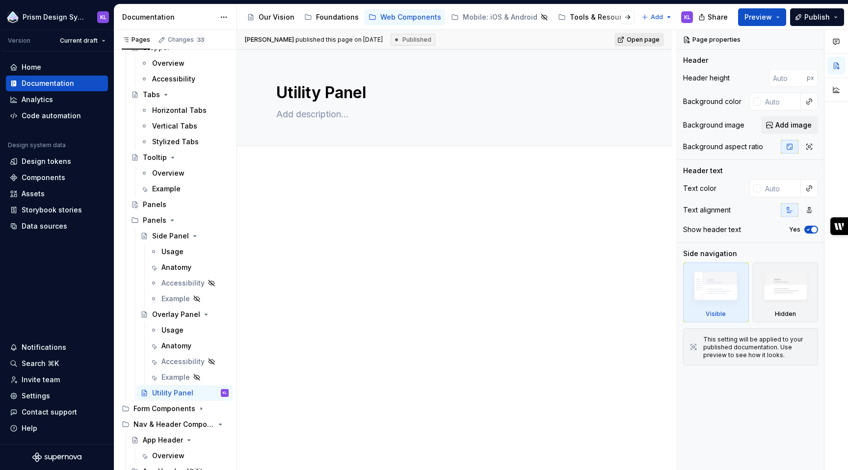
click at [633, 36] on span "Open page" at bounding box center [642, 40] width 33 height 8
click at [202, 393] on button "Page tree" at bounding box center [208, 393] width 14 height 14
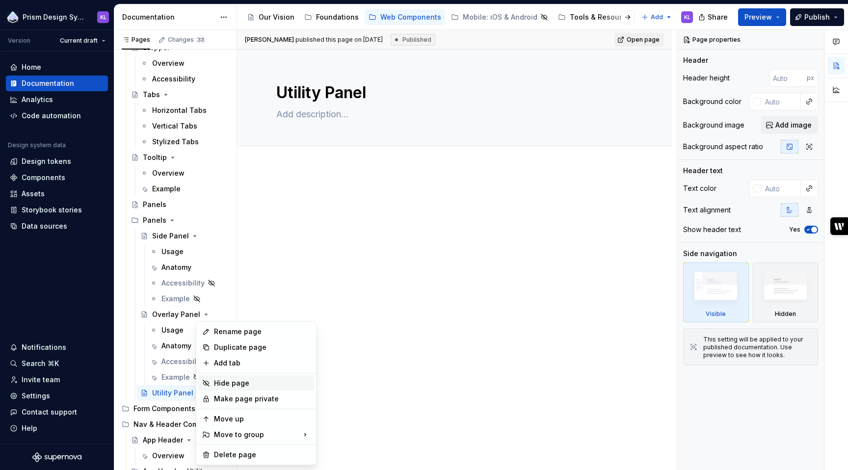
click at [225, 383] on div "Hide page" at bounding box center [262, 383] width 96 height 10
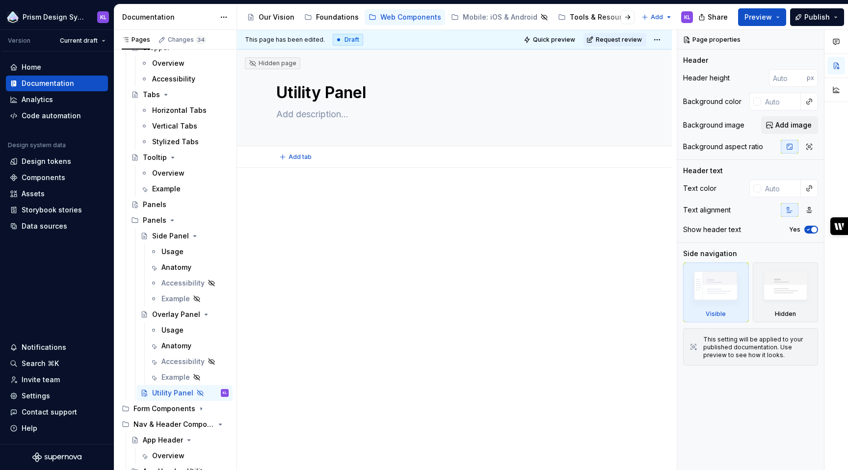
type textarea "*"
click at [329, 193] on p at bounding box center [454, 197] width 356 height 12
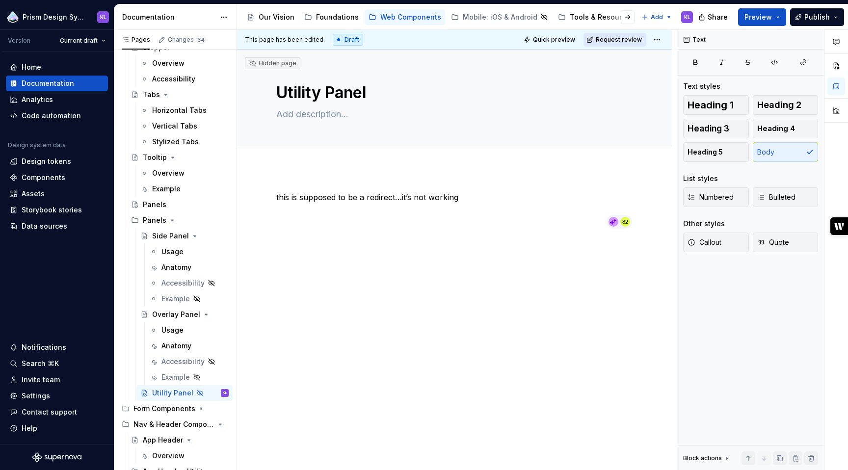
click at [616, 39] on span "Request review" at bounding box center [619, 40] width 46 height 8
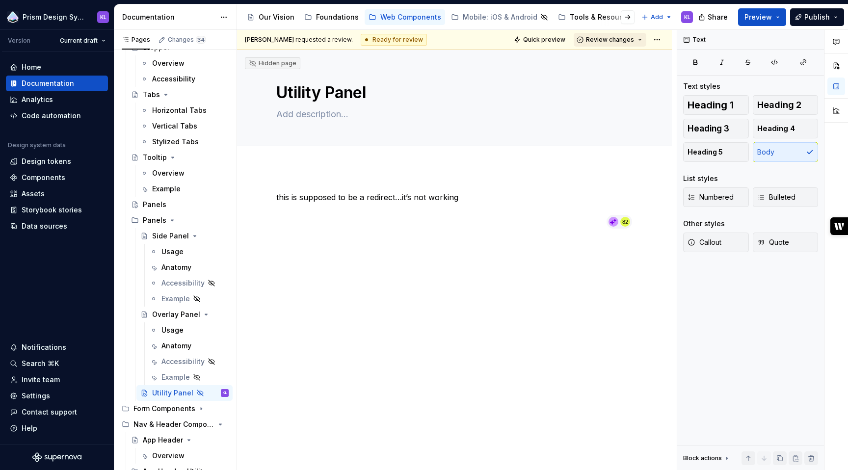
click at [617, 40] on span "Review changes" at bounding box center [610, 40] width 48 height 8
click at [622, 61] on div "Approve" at bounding box center [637, 59] width 86 height 10
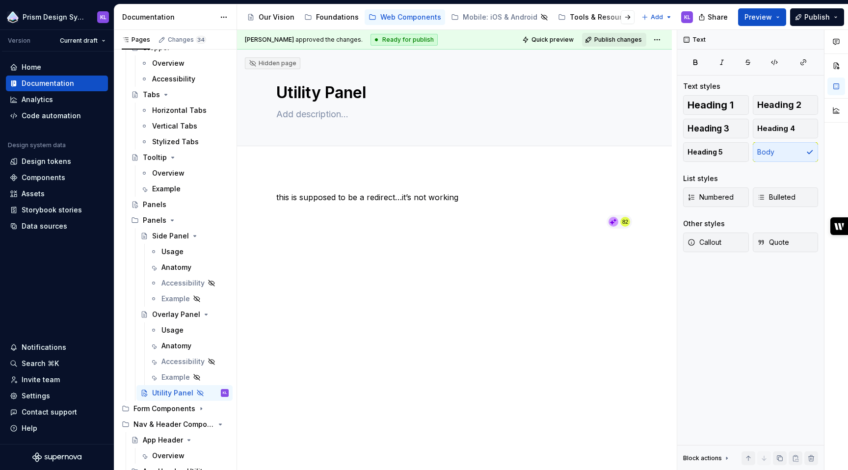
click at [619, 37] on span "Publish changes" at bounding box center [618, 40] width 48 height 8
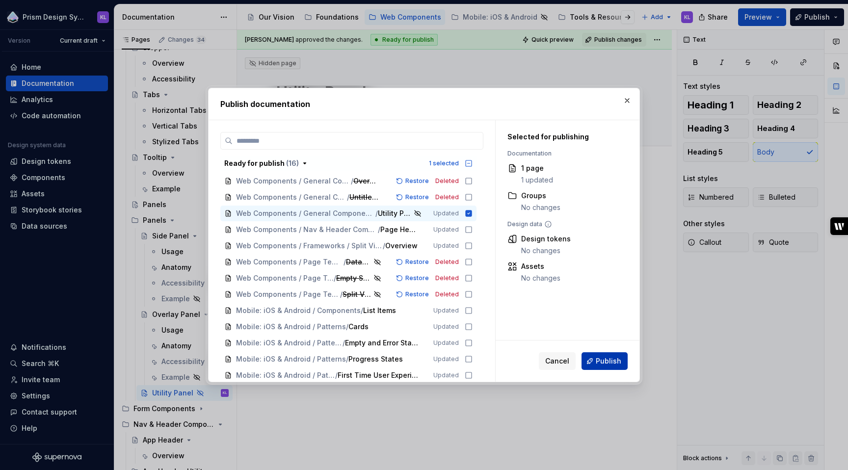
click at [605, 363] on span "Publish" at bounding box center [609, 361] width 26 height 10
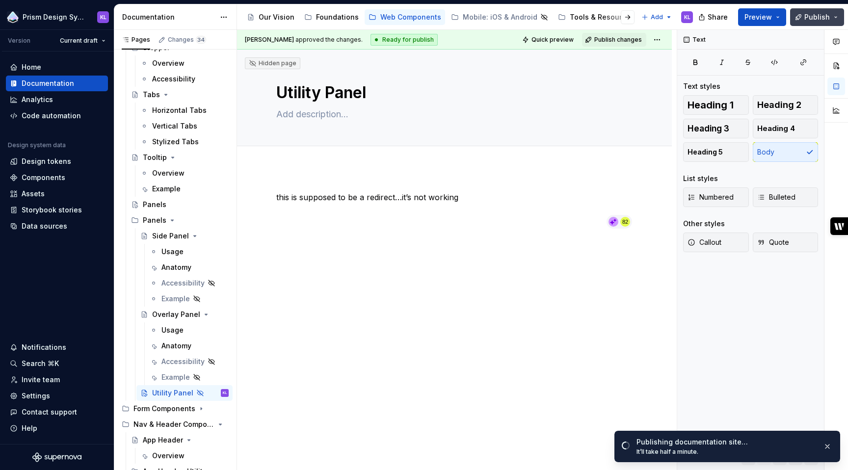
click at [830, 16] on button "Publish" at bounding box center [817, 17] width 54 height 18
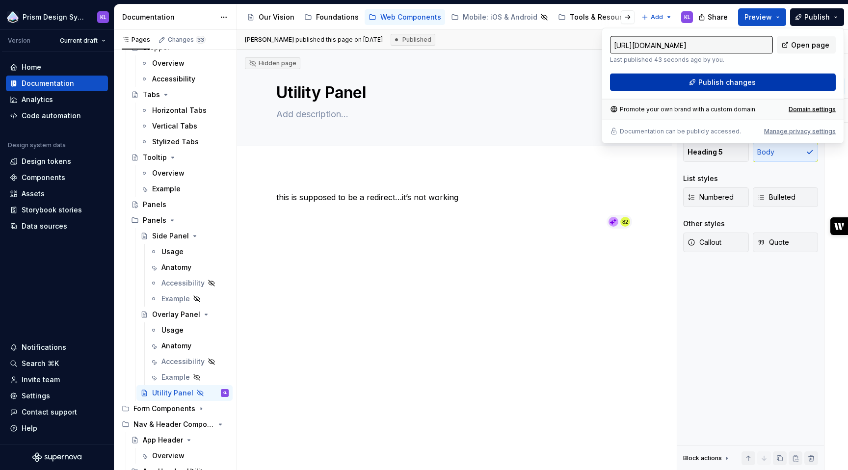
click at [808, 82] on button "Publish changes" at bounding box center [723, 83] width 226 height 18
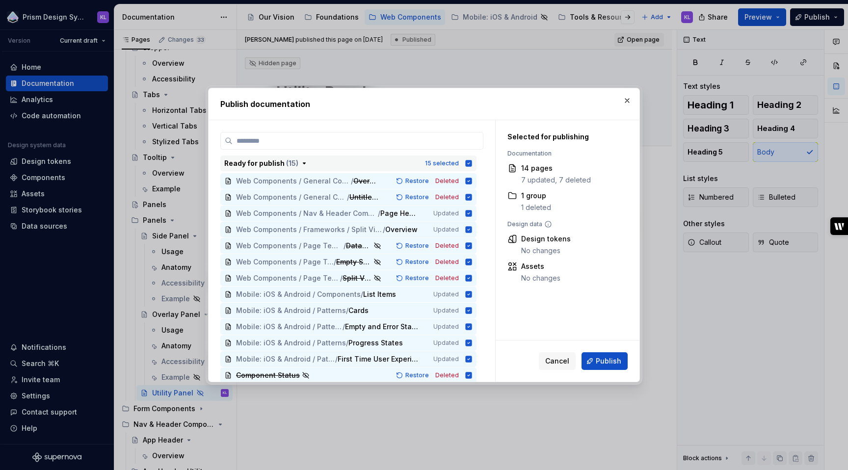
click at [469, 164] on icon "button" at bounding box center [469, 163] width 6 height 6
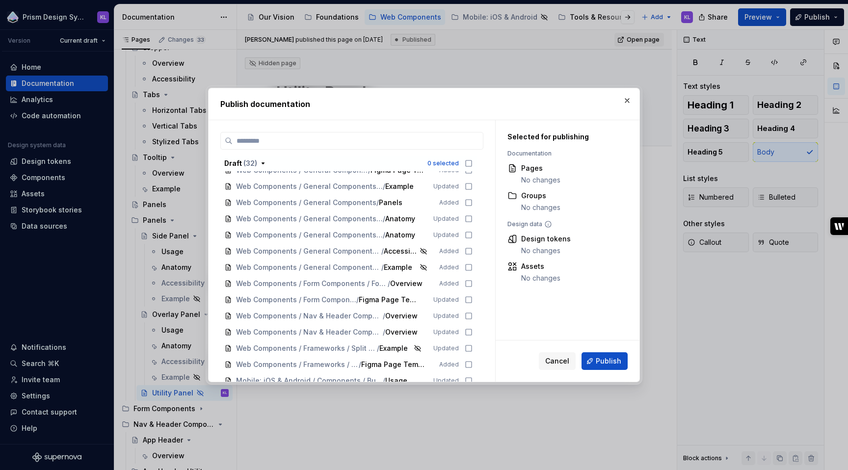
scroll to position [375, 0]
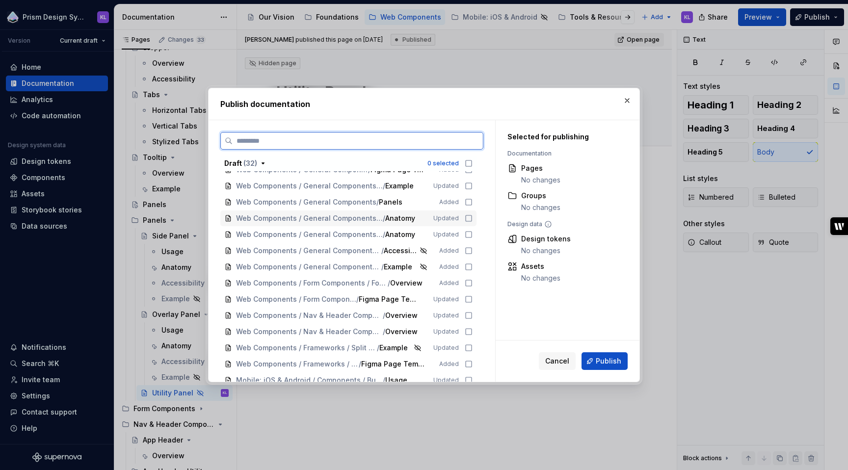
click at [468, 218] on icon at bounding box center [469, 218] width 8 height 8
click at [469, 233] on icon at bounding box center [469, 235] width 8 height 8
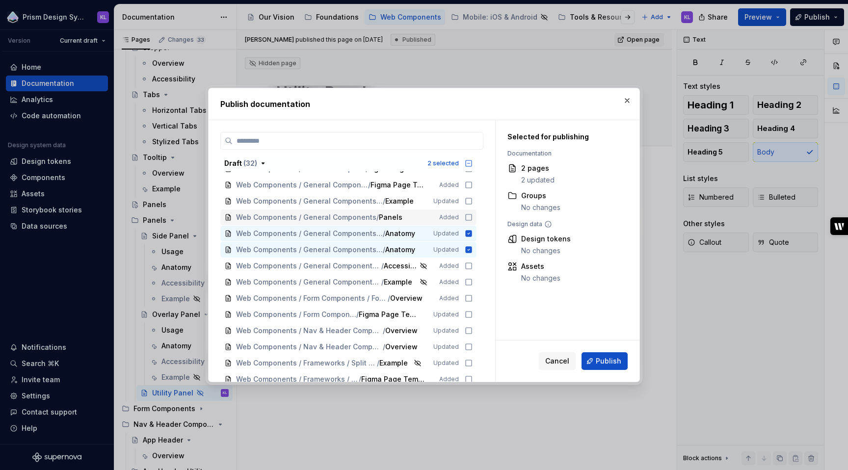
scroll to position [357, 0]
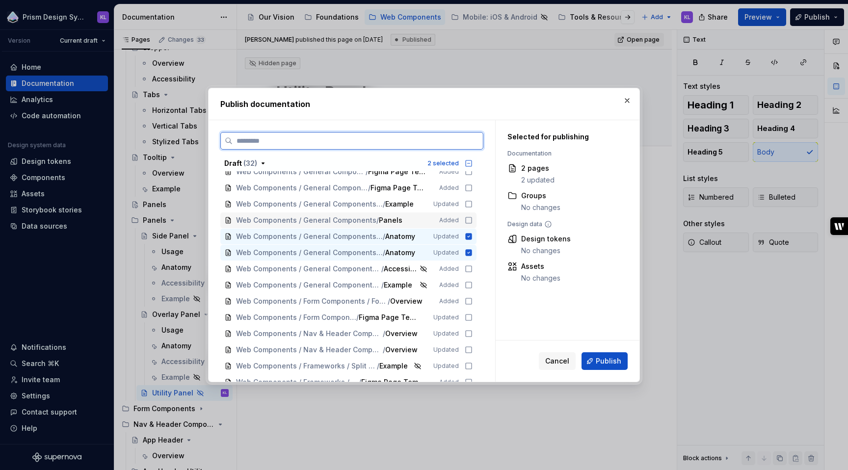
click at [470, 219] on icon at bounding box center [469, 220] width 8 height 8
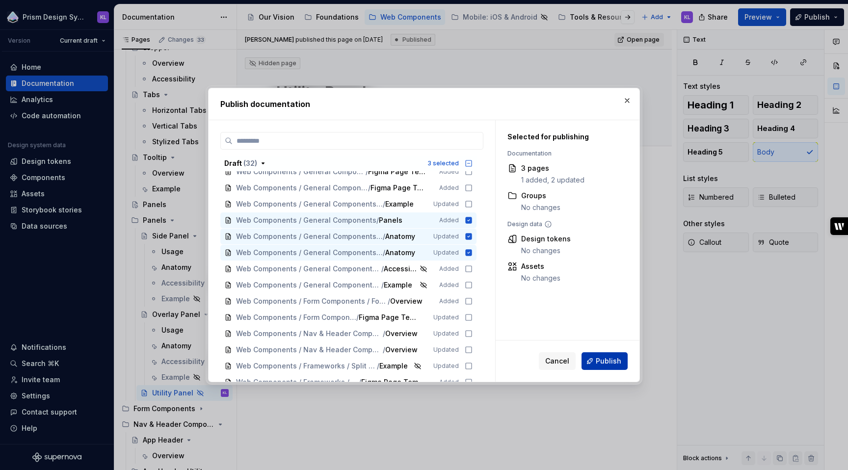
click at [614, 365] on span "Publish" at bounding box center [609, 361] width 26 height 10
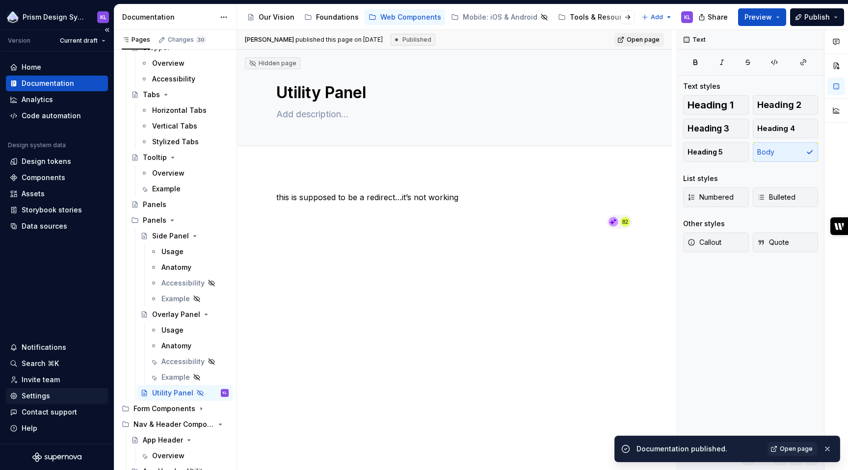
click at [38, 398] on div "Settings" at bounding box center [36, 396] width 28 height 10
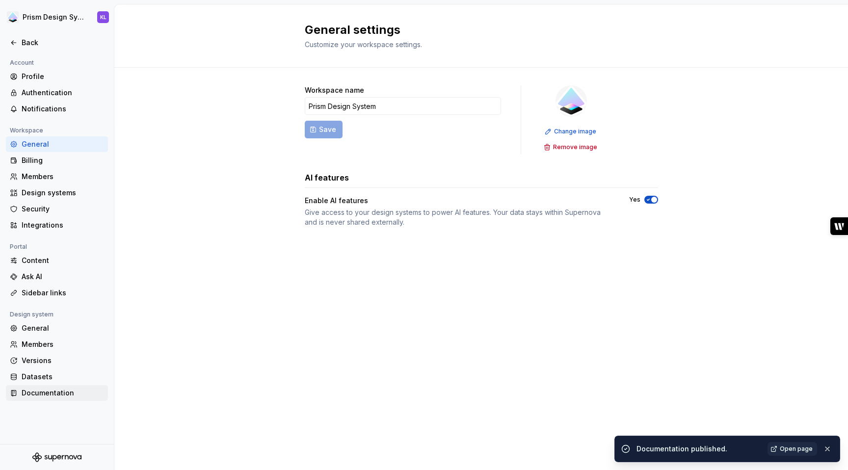
click at [62, 389] on div "Documentation" at bounding box center [63, 393] width 82 height 10
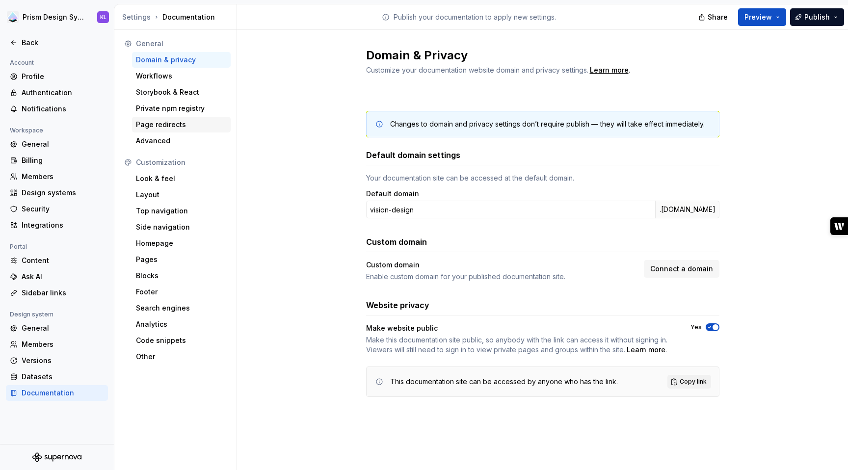
click at [171, 123] on div "Page redirects" at bounding box center [181, 125] width 91 height 10
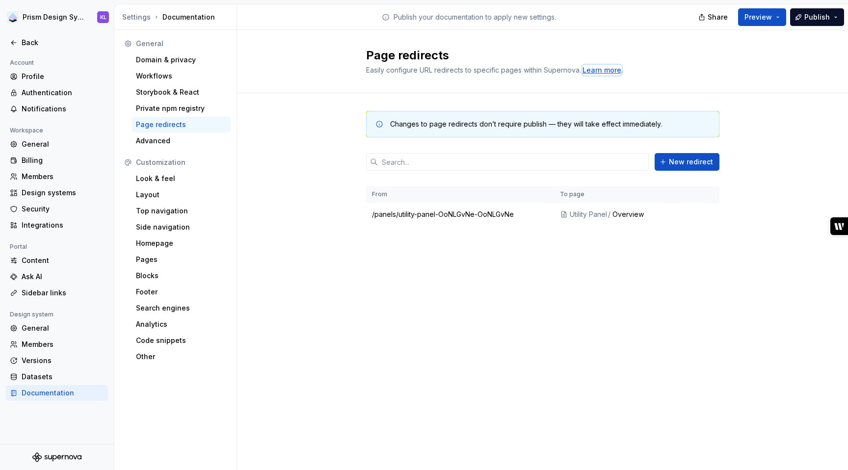
click at [608, 69] on div "Learn more" at bounding box center [601, 70] width 39 height 10
click at [28, 40] on div "Back" at bounding box center [63, 43] width 82 height 10
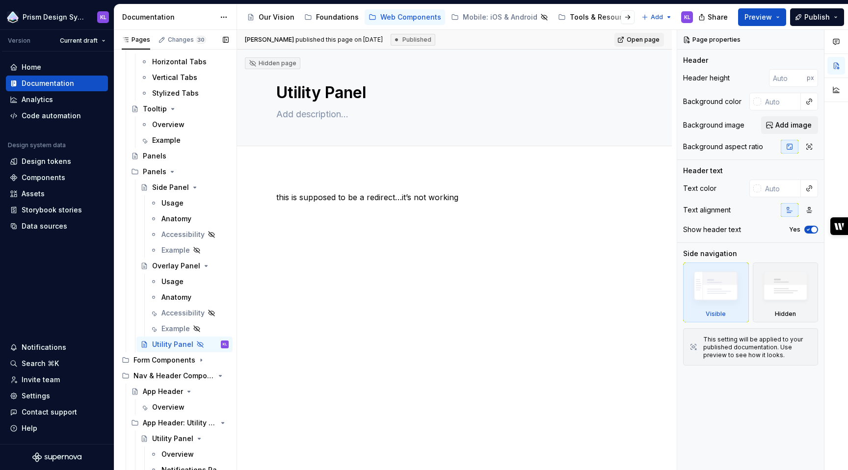
scroll to position [488, 0]
click at [205, 156] on button "Page tree" at bounding box center [208, 156] width 14 height 14
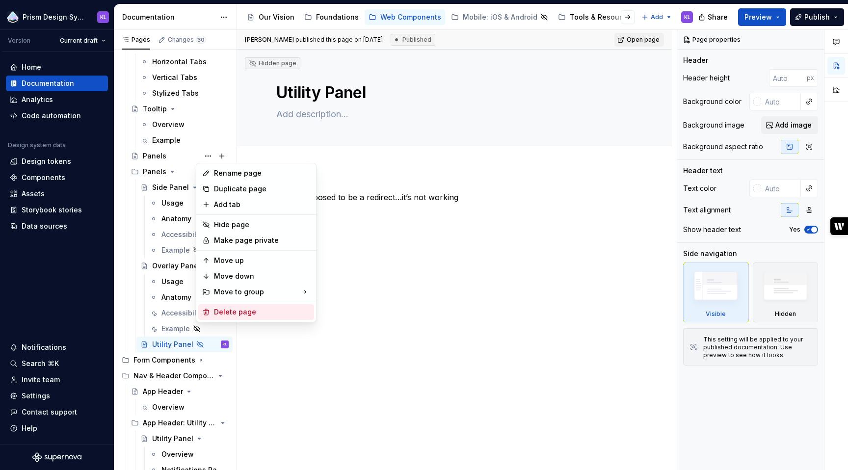
click at [228, 313] on div "Delete page" at bounding box center [262, 312] width 96 height 10
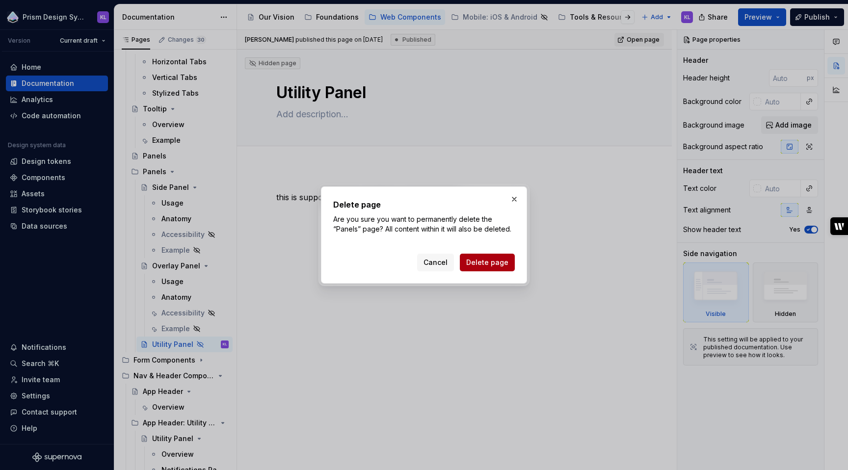
click at [471, 260] on span "Delete page" at bounding box center [487, 263] width 42 height 10
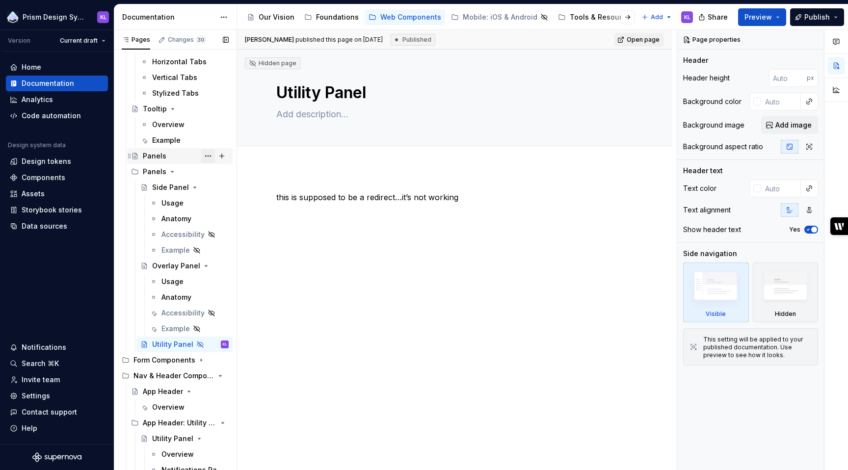
click at [204, 154] on button "Page tree" at bounding box center [208, 156] width 14 height 14
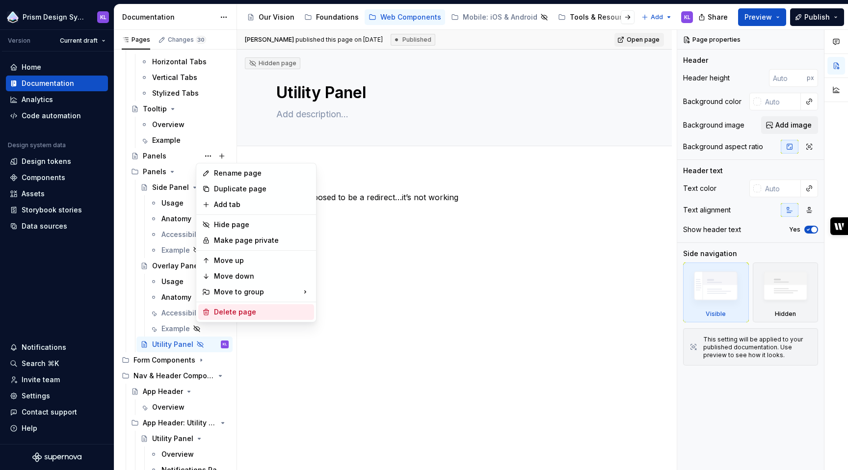
click at [233, 307] on div "Delete page" at bounding box center [262, 312] width 96 height 10
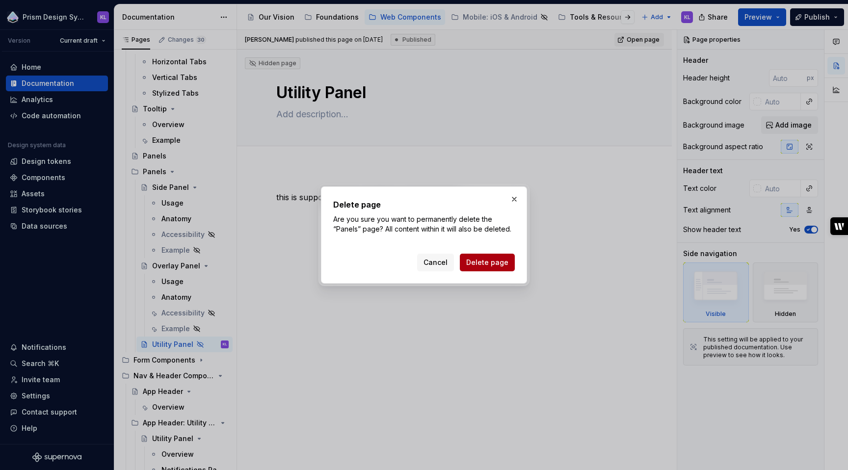
click at [477, 262] on span "Delete page" at bounding box center [487, 263] width 42 height 10
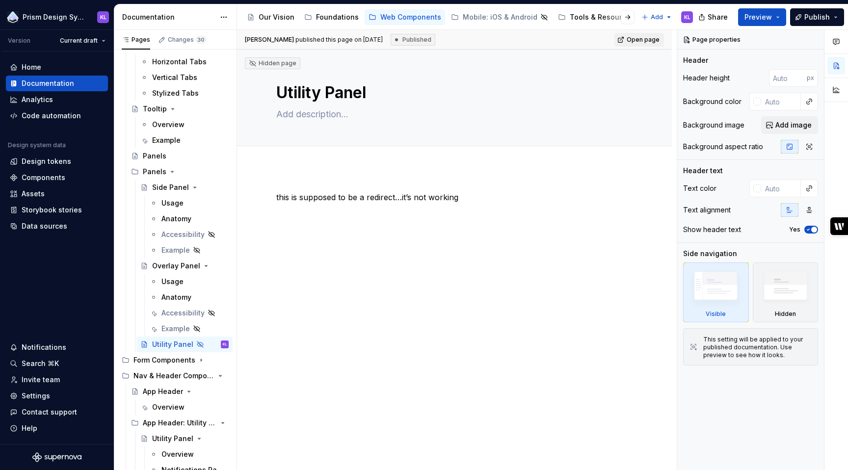
type textarea "*"
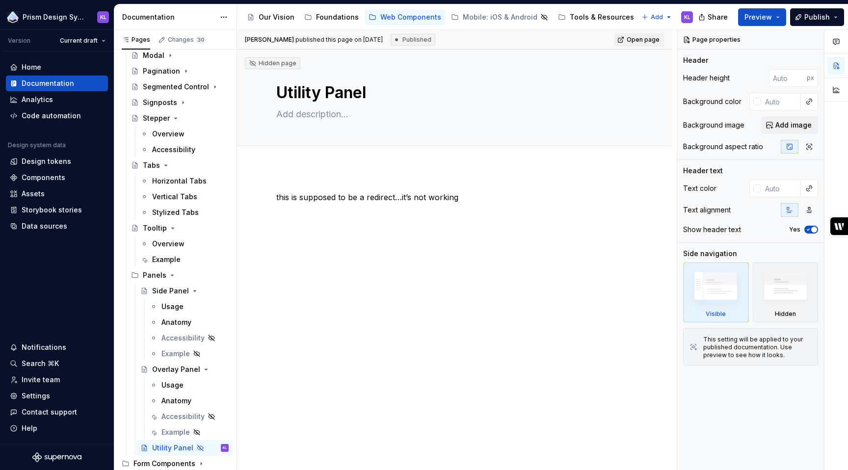
scroll to position [392, 0]
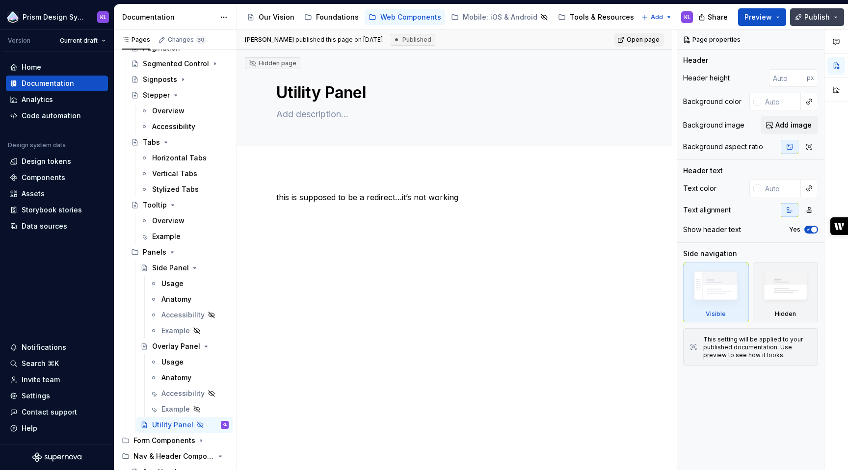
click at [811, 19] on span "Publish" at bounding box center [817, 17] width 26 height 10
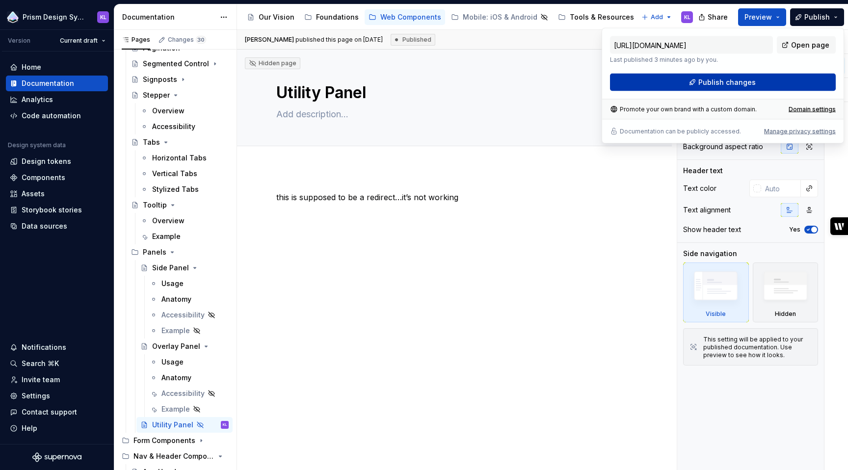
click at [686, 83] on button "Publish changes" at bounding box center [723, 83] width 226 height 18
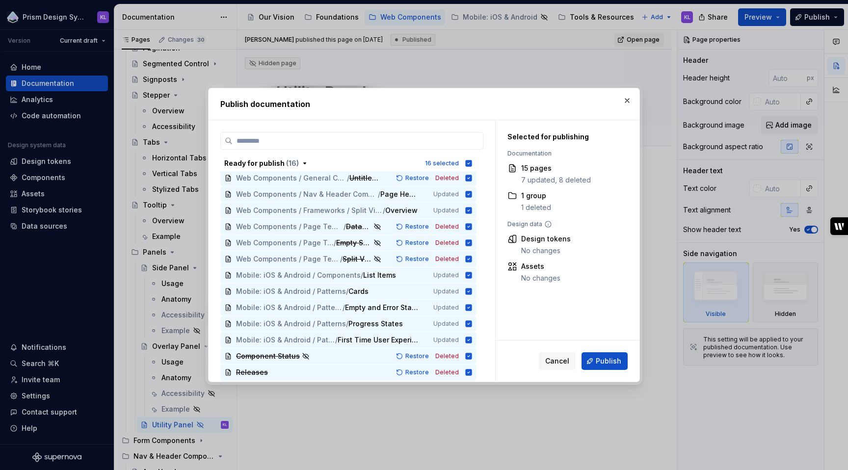
scroll to position [0, 0]
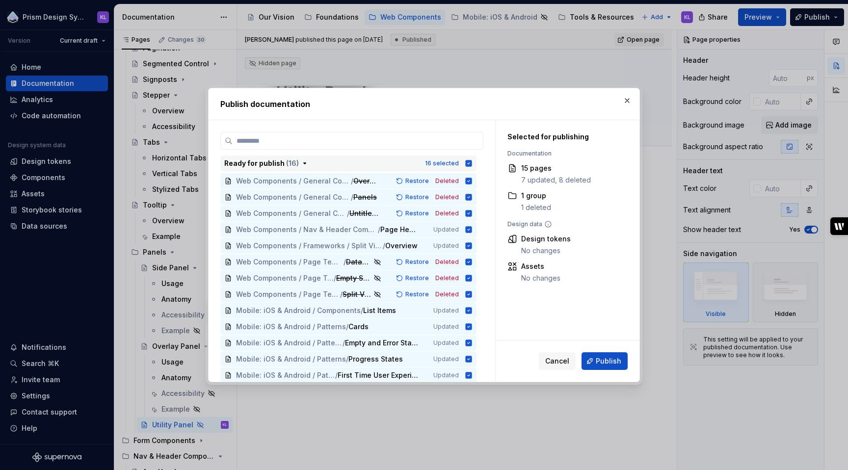
click at [468, 165] on icon "button" at bounding box center [469, 163] width 6 height 6
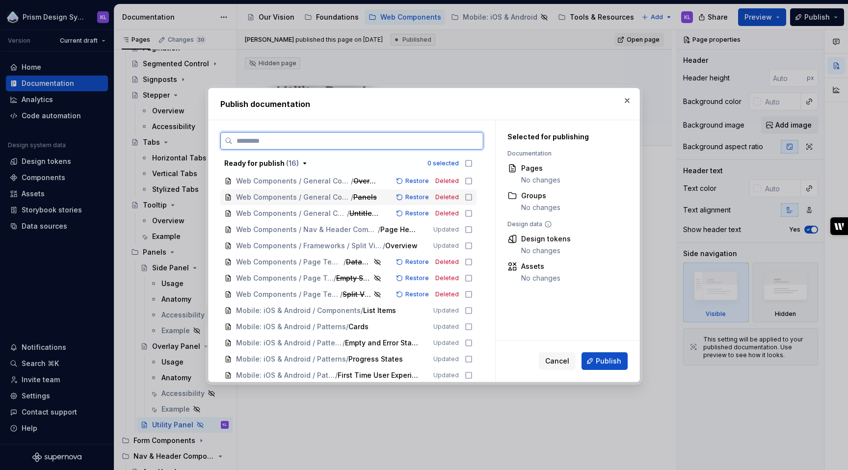
click at [468, 197] on icon at bounding box center [469, 197] width 8 height 8
click at [469, 215] on icon at bounding box center [469, 213] width 8 height 8
click at [468, 179] on icon at bounding box center [469, 181] width 8 height 8
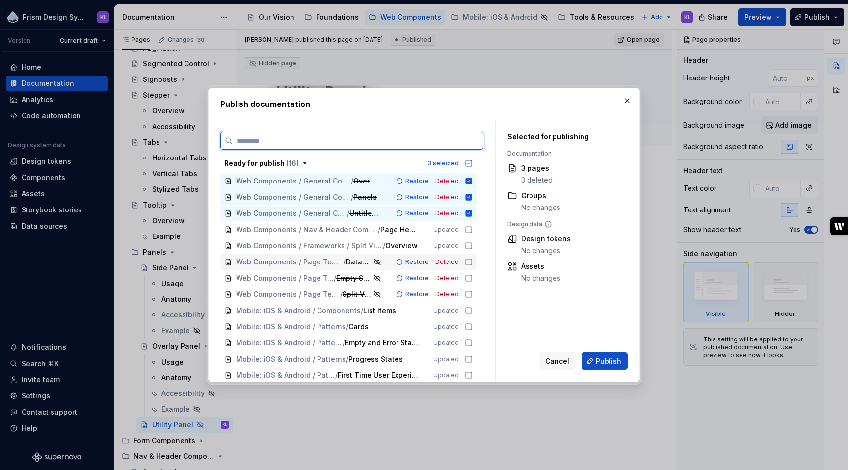
click at [468, 262] on icon at bounding box center [469, 262] width 8 height 8
click at [468, 277] on icon at bounding box center [469, 278] width 8 height 8
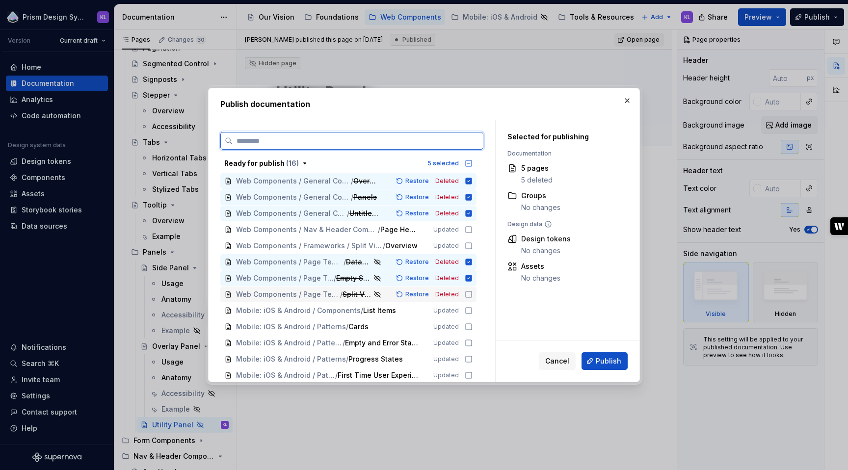
click at [468, 295] on icon at bounding box center [469, 294] width 8 height 8
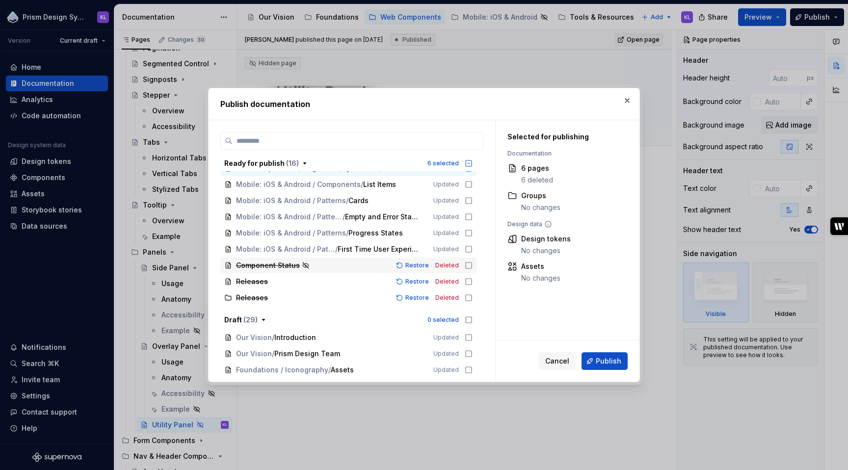
scroll to position [129, 0]
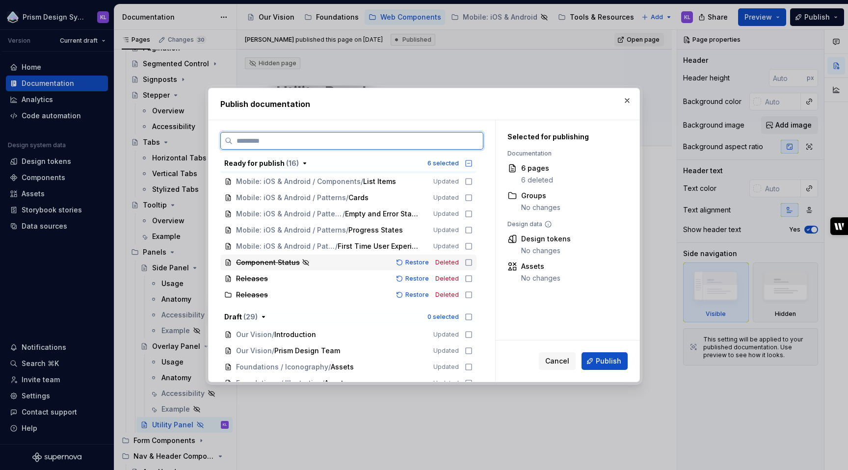
click at [468, 261] on icon at bounding box center [469, 263] width 8 height 8
click at [468, 280] on icon at bounding box center [469, 279] width 8 height 8
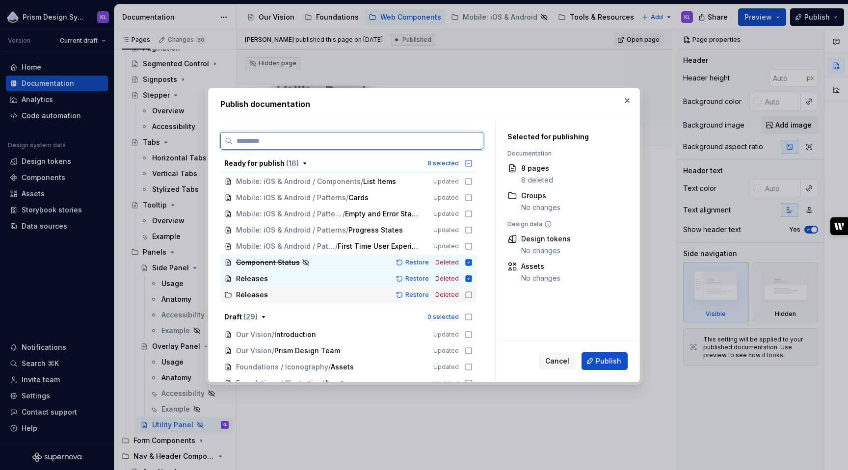
click at [468, 294] on icon at bounding box center [469, 295] width 8 height 8
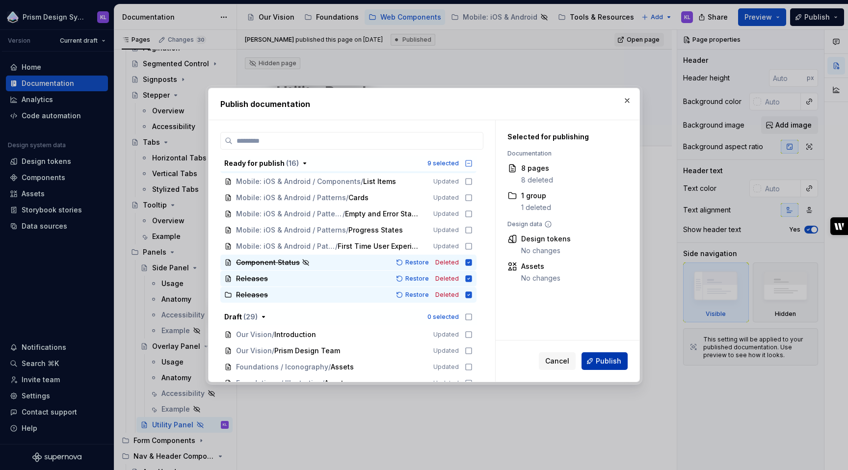
click at [600, 363] on span "Publish" at bounding box center [609, 361] width 26 height 10
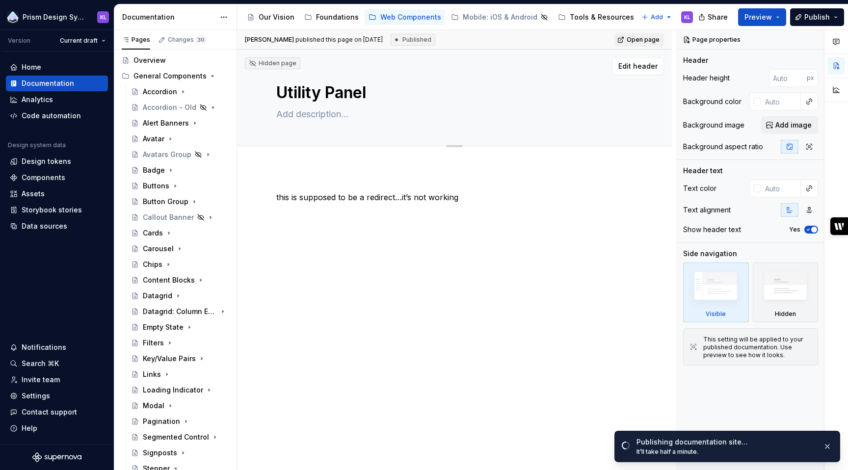
scroll to position [0, 0]
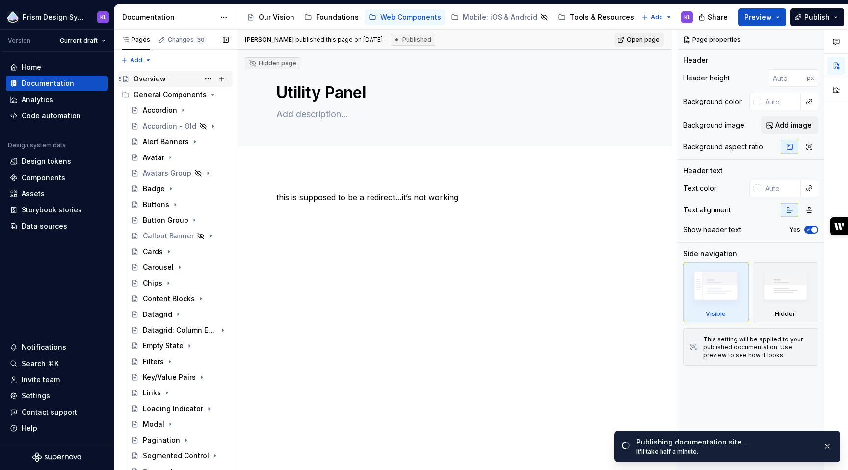
click at [156, 78] on div "Overview" at bounding box center [149, 79] width 32 height 10
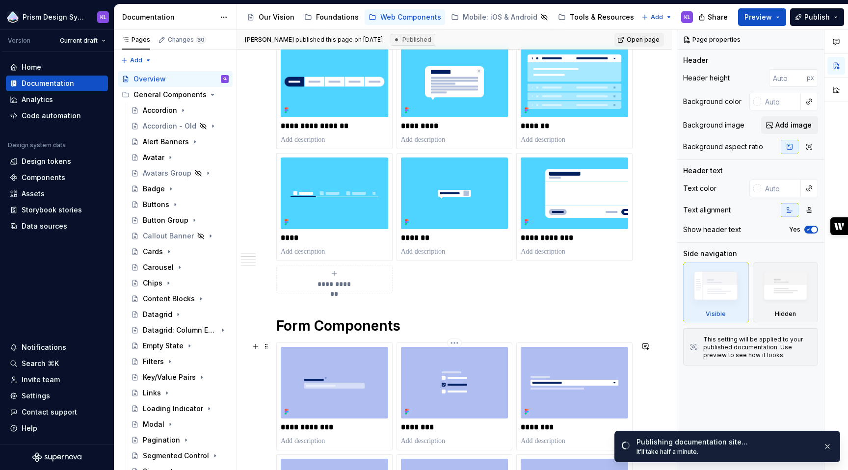
scroll to position [809, 0]
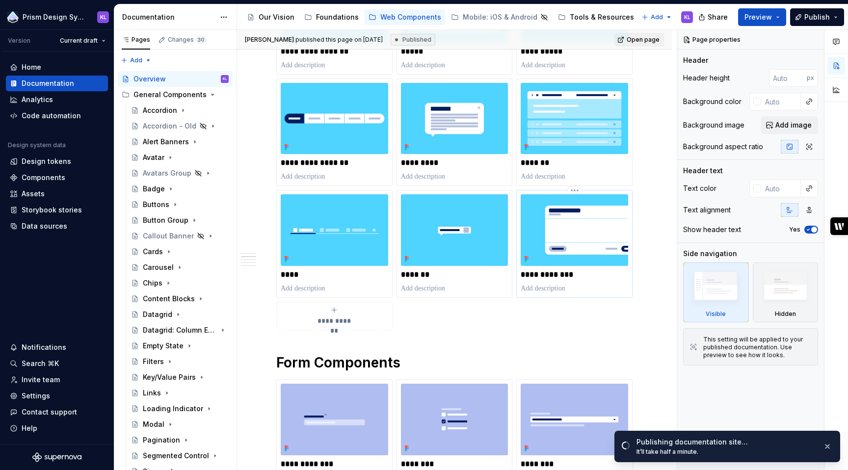
click at [534, 227] on img at bounding box center [574, 230] width 107 height 72
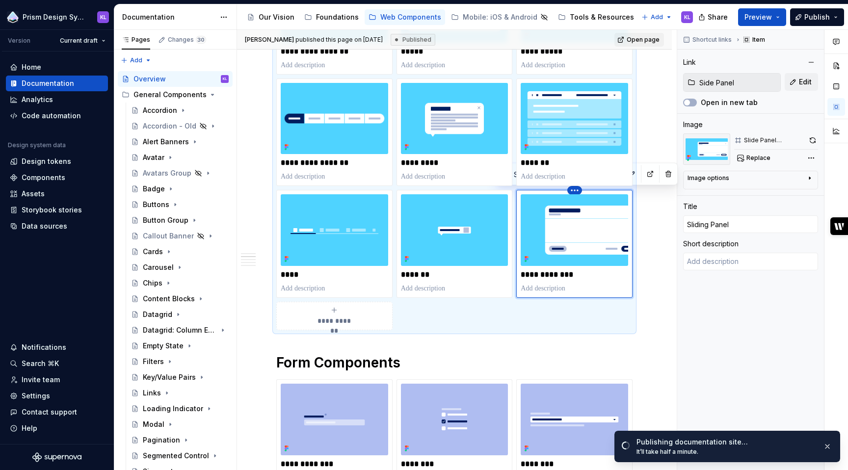
click at [575, 189] on html "Prism Design System KL Version Current draft Home Documentation Analytics Code …" at bounding box center [424, 235] width 848 height 470
click at [536, 203] on html "Prism Design System KL Version Current draft Home Documentation Analytics Code …" at bounding box center [424, 235] width 848 height 470
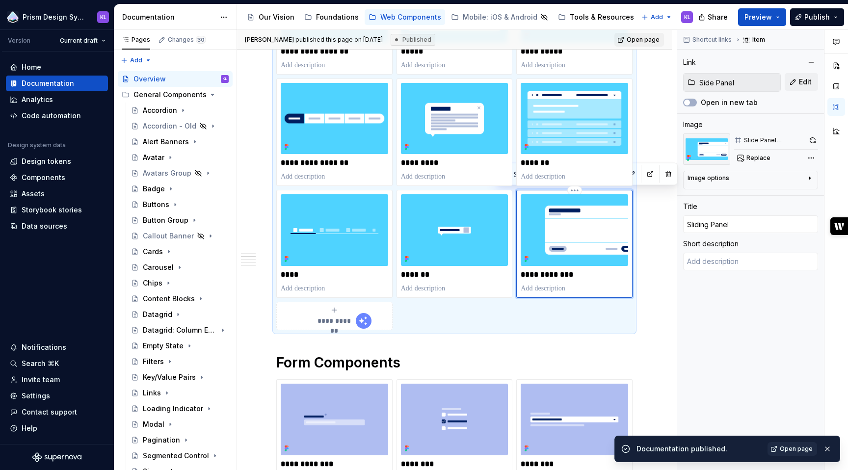
copy h1 "General Components"
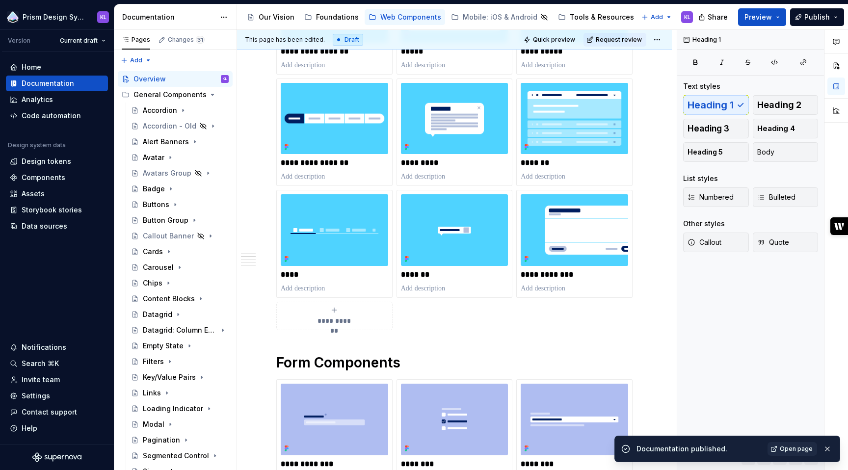
click at [351, 319] on span "**********" at bounding box center [334, 321] width 43 height 10
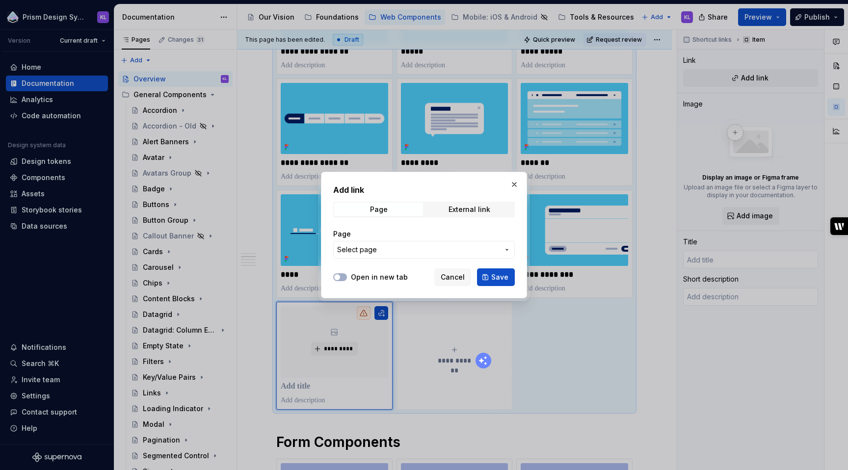
type textarea "*"
click at [385, 253] on span "Select page" at bounding box center [418, 250] width 162 height 10
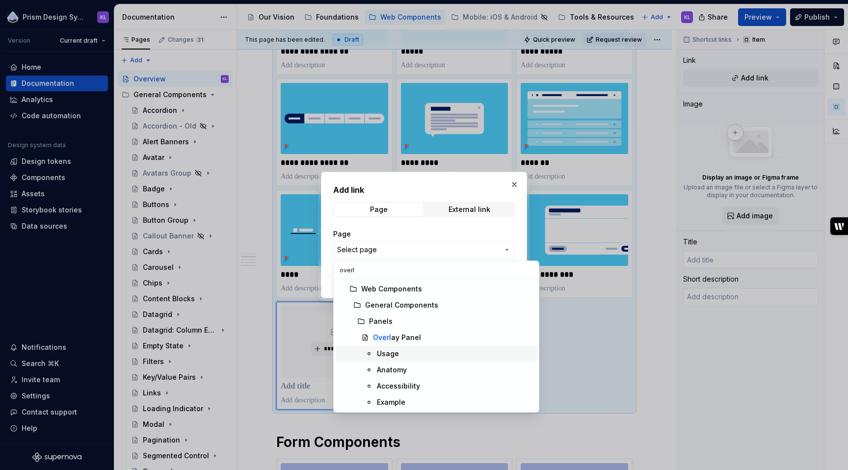
type input "overl"
click at [412, 351] on div "Usage" at bounding box center [455, 354] width 156 height 10
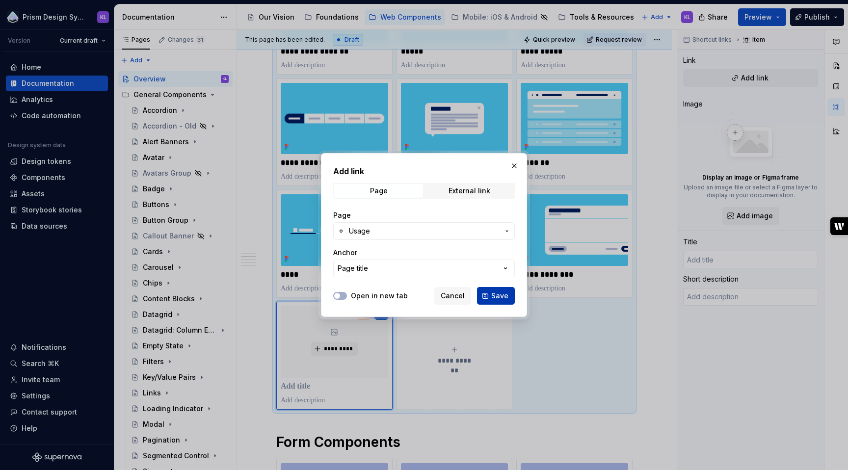
click at [497, 298] on span "Save" at bounding box center [499, 296] width 17 height 10
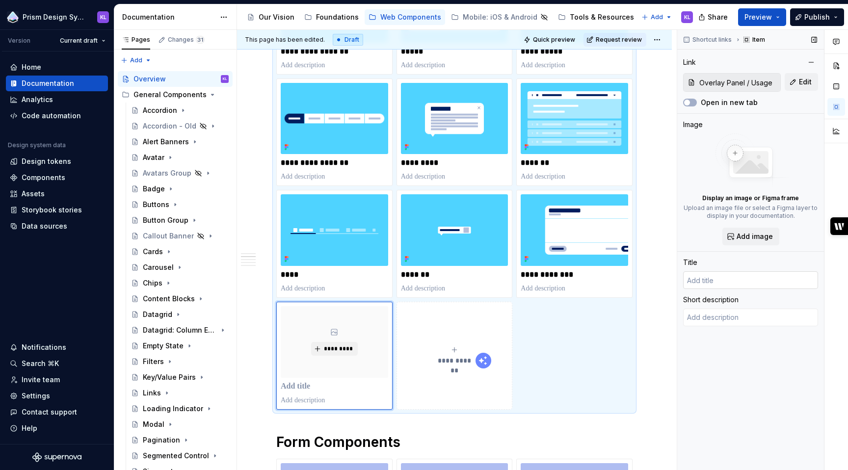
click at [729, 281] on input "text" at bounding box center [750, 280] width 135 height 18
type textarea "*"
type input "Usage"
type textarea "*"
type input "UsageO"
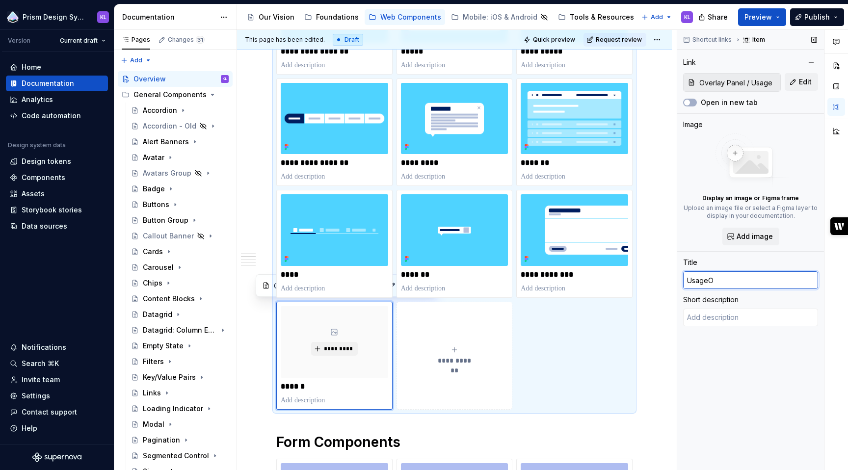
type textarea "*"
type input "UsageOv"
type textarea "*"
type input "UsageOve"
type textarea "*"
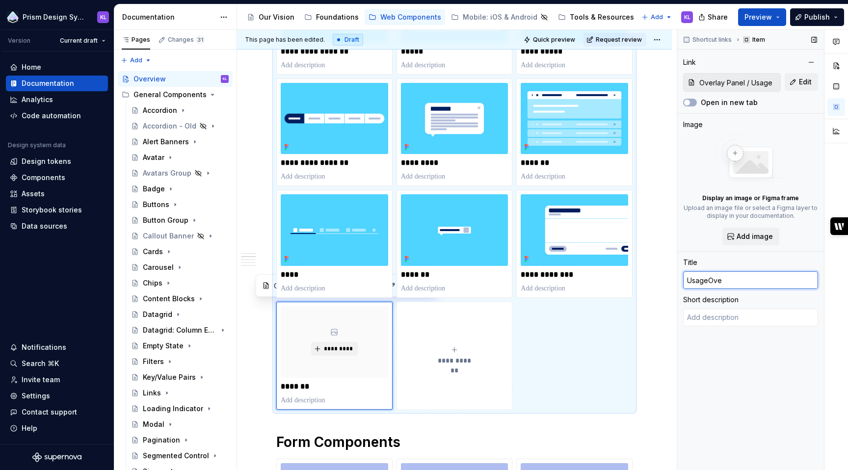
type input "UsageOver"
type textarea "*"
type input "UsageOverl"
type textarea "*"
type input "UsageOverla"
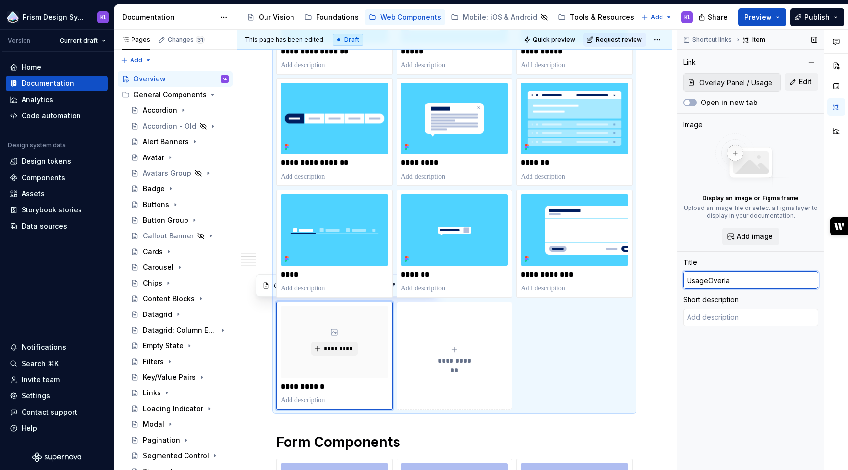
type textarea "*"
type input "UsageOverlay"
type textarea "*"
type input "UsageOverlay P"
type textarea "*"
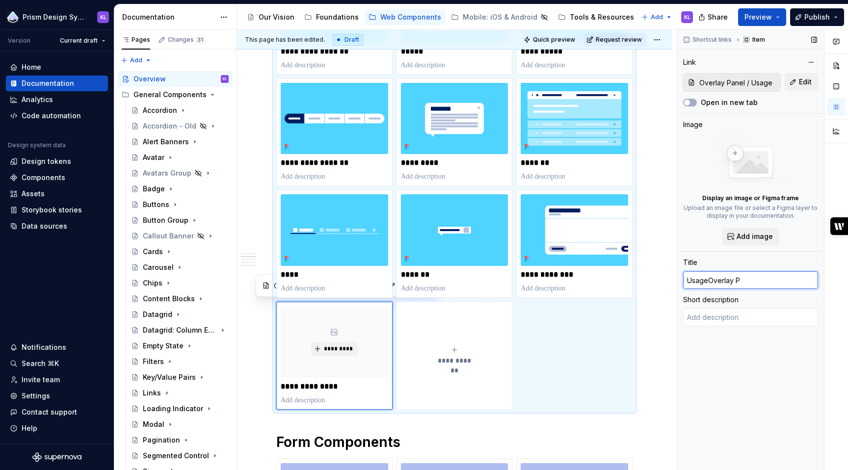
type input "UsageOverlay Pa"
type textarea "*"
type input "UsageOverlay Pan"
type textarea "*"
type input "UsageOverlay Pane"
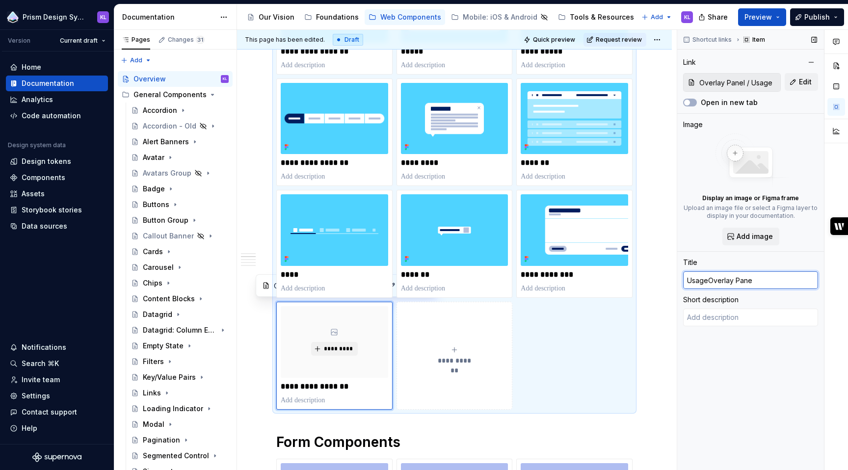
type textarea "*"
type input "UsageOverlay Panel"
drag, startPoint x: 305, startPoint y: 384, endPoint x: 274, endPoint y: 384, distance: 30.4
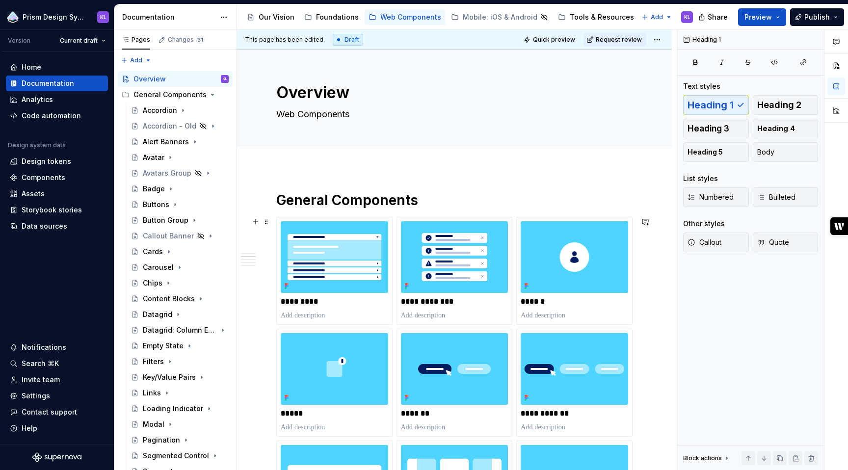
scroll to position [790, 0]
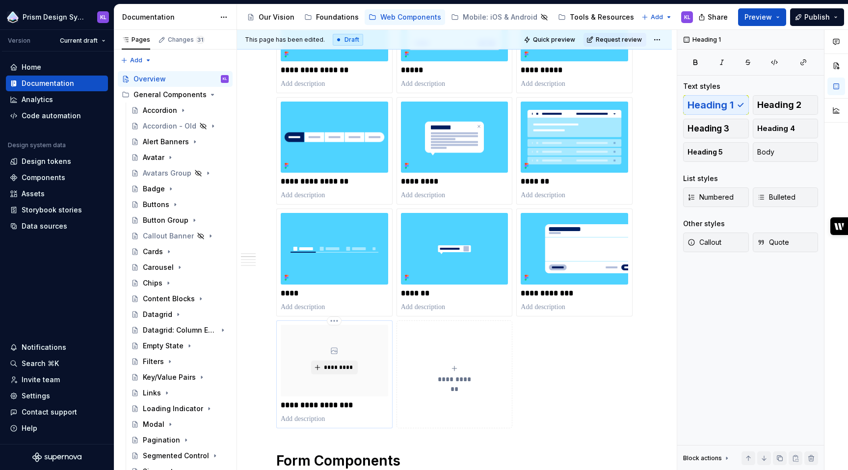
click at [312, 407] on p "**********" at bounding box center [334, 405] width 107 height 10
type textarea "*"
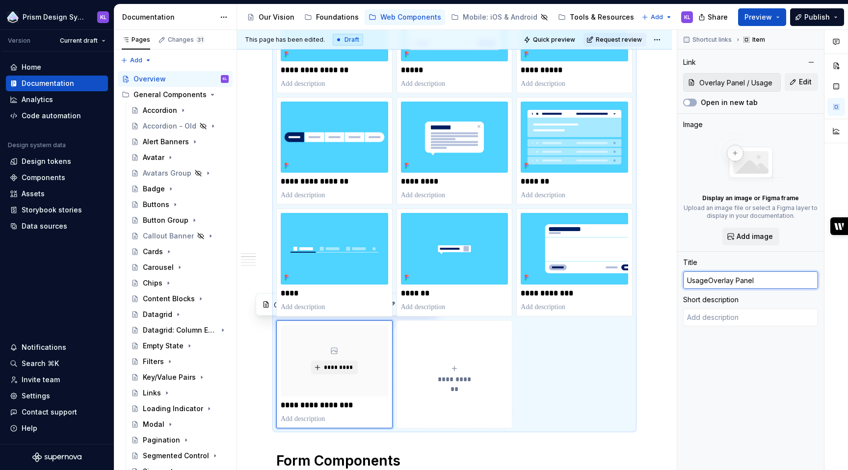
drag, startPoint x: 707, startPoint y: 281, endPoint x: 668, endPoint y: 283, distance: 39.3
click at [668, 283] on div "**********" at bounding box center [542, 250] width 611 height 441
type input "Overlay Panel"
type textarea "*"
type input "Overlay Panel"
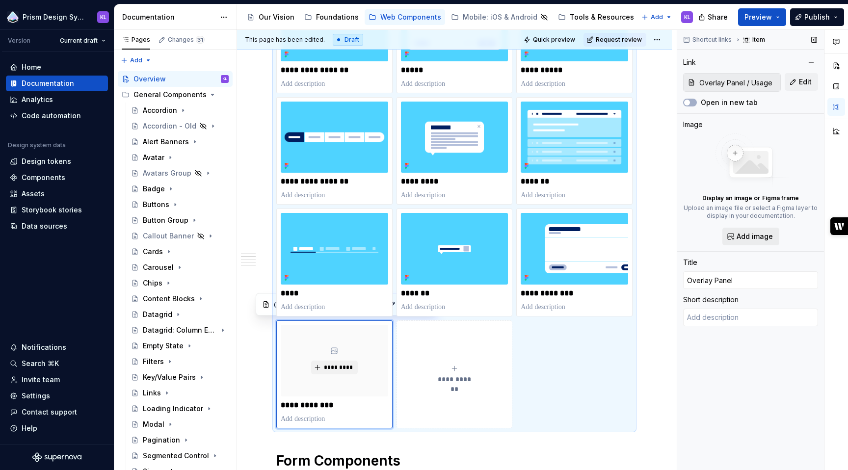
click at [746, 236] on span "Add image" at bounding box center [754, 237] width 36 height 10
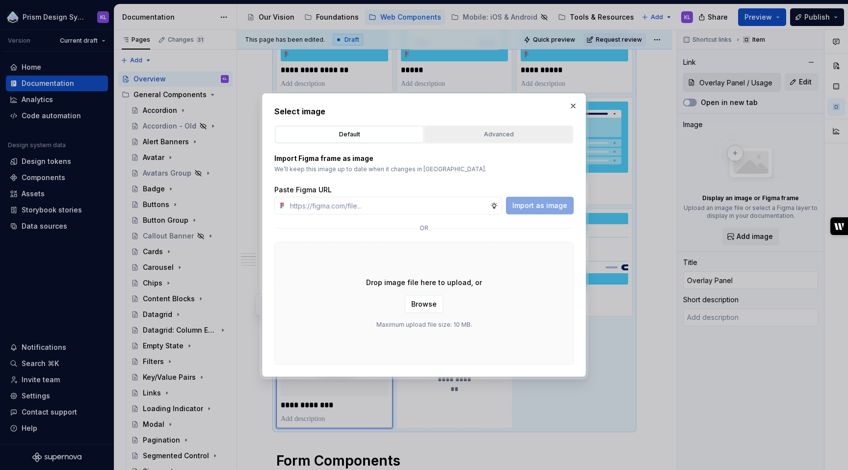
click at [501, 135] on div "Advanced" at bounding box center [498, 135] width 141 height 10
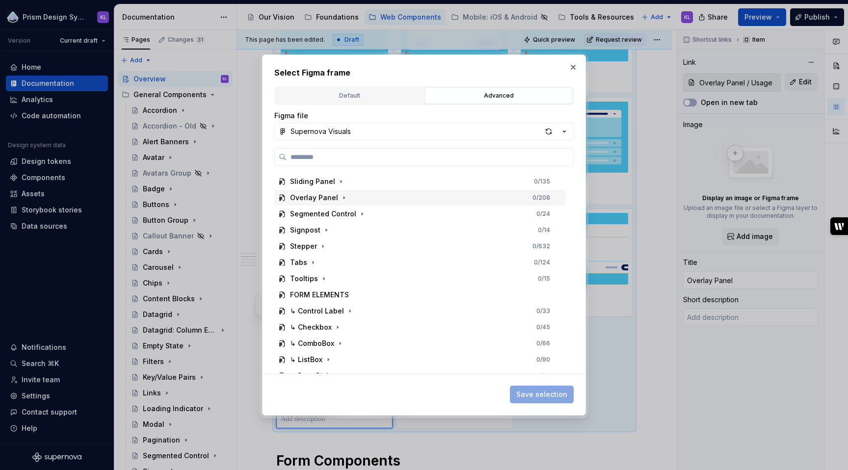
scroll to position [465, 0]
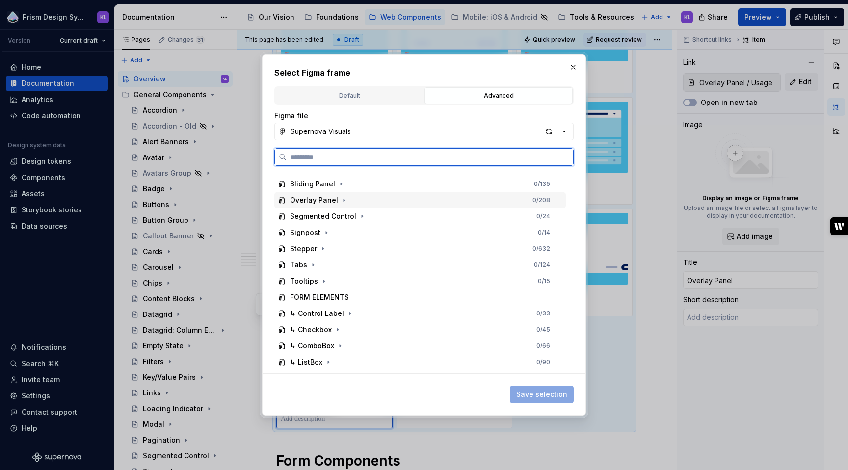
click at [329, 204] on div "Overlay Panel" at bounding box center [314, 200] width 48 height 10
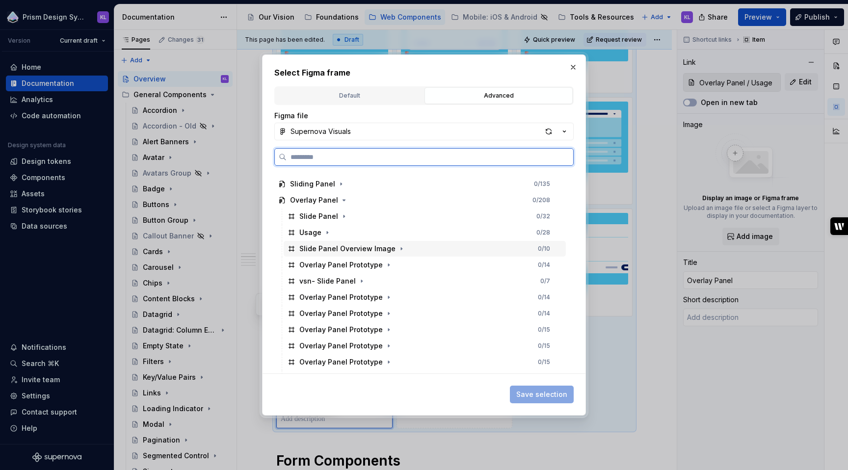
click at [358, 249] on div "Slide Panel Overview Image" at bounding box center [347, 249] width 96 height 10
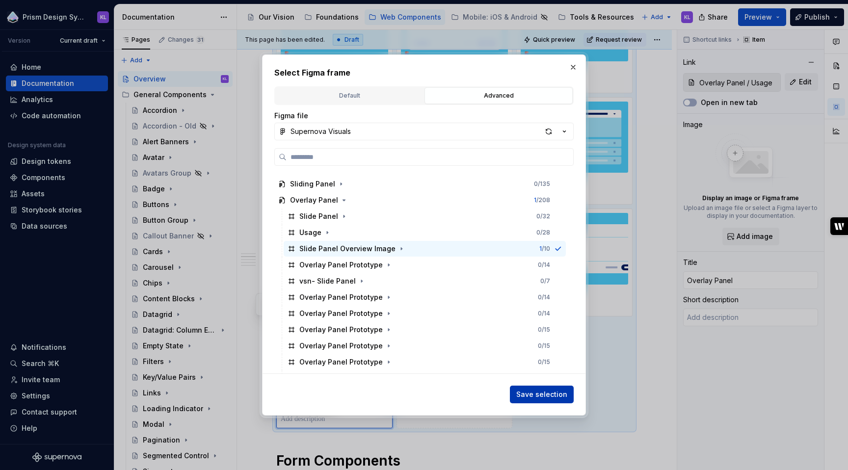
click at [550, 395] on span "Save selection" at bounding box center [541, 395] width 51 height 10
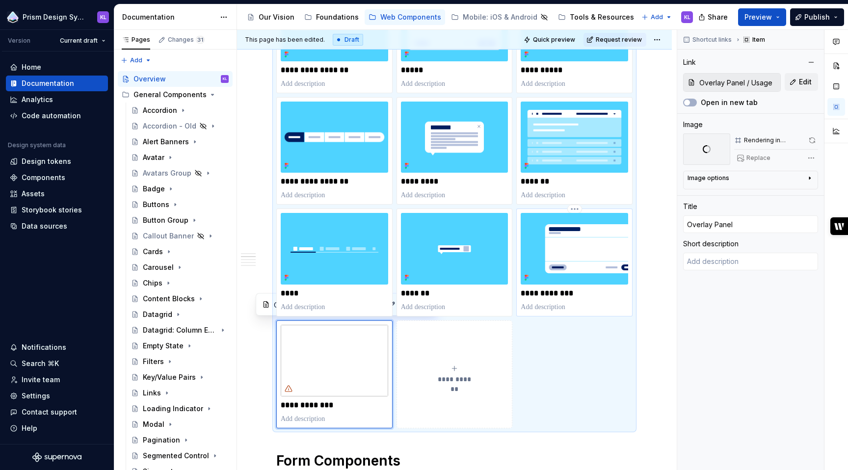
click at [546, 296] on p "**********" at bounding box center [574, 293] width 107 height 10
type textarea "*"
type input "Side Panel"
type input "Sliding Panel"
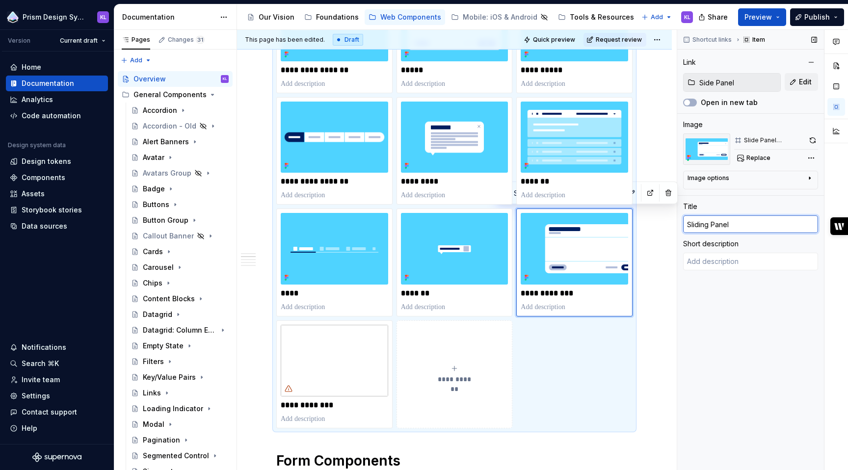
drag, startPoint x: 699, startPoint y: 226, endPoint x: 708, endPoint y: 226, distance: 9.8
click at [708, 226] on input "Sliding Panel" at bounding box center [750, 224] width 135 height 18
type textarea "*"
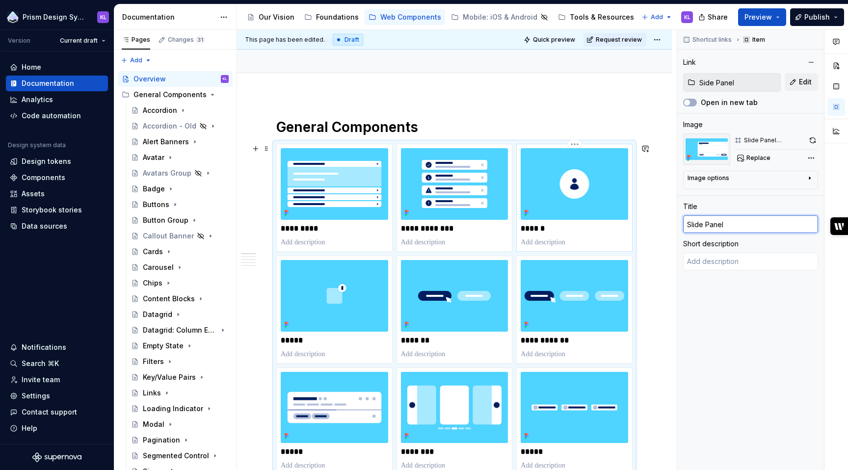
scroll to position [0, 0]
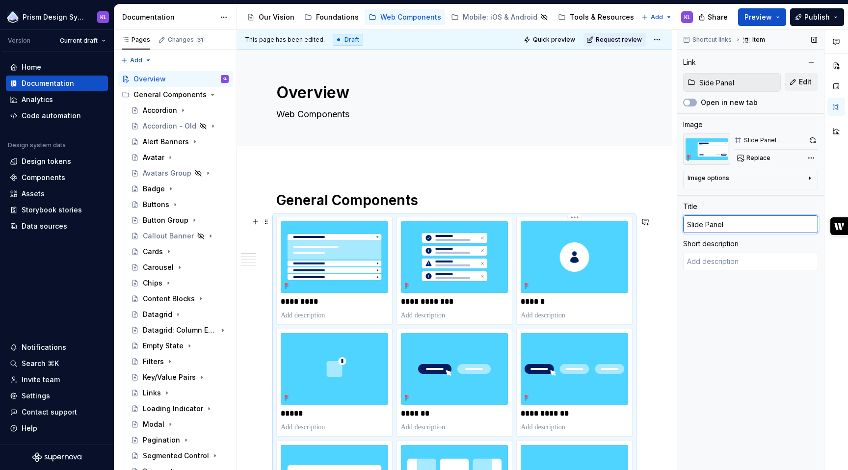
type input "Slide Panel"
click at [704, 324] on div "Shortcut links Item Link Side Panel Edit Open in new tab Image Slide Panel Over…" at bounding box center [750, 250] width 147 height 441
click at [267, 221] on span at bounding box center [266, 222] width 8 height 14
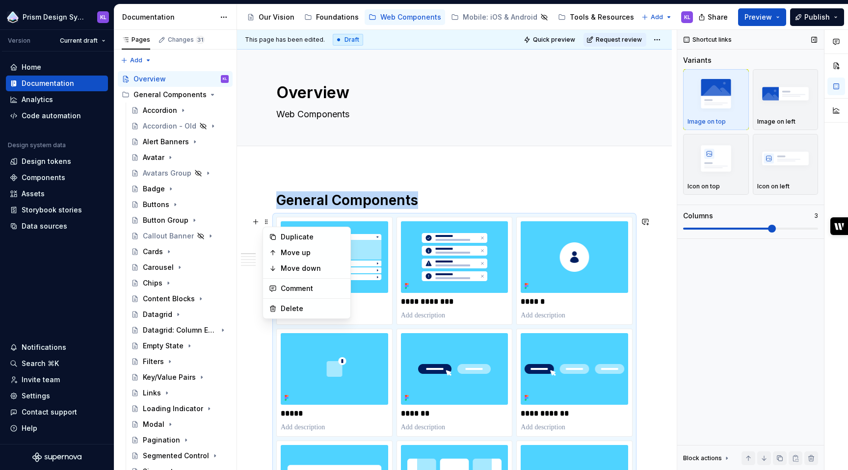
click at [719, 294] on div "Shortcut links Variants Image on top Image on left Icon on top Icon on left Col…" at bounding box center [750, 250] width 147 height 441
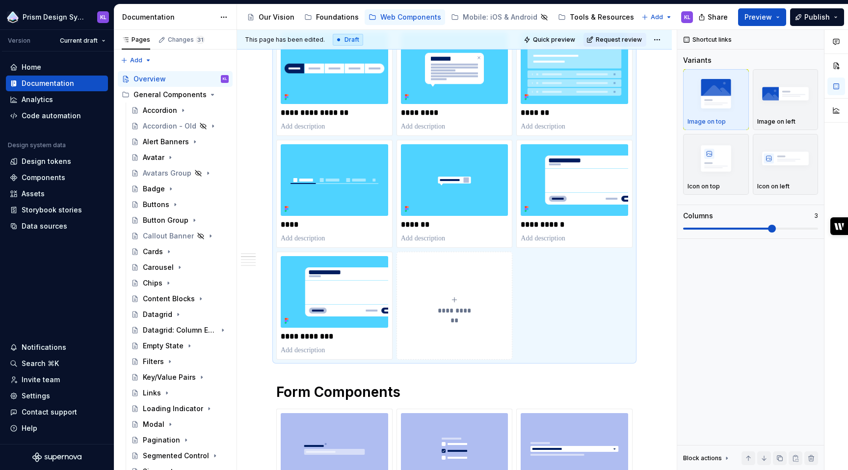
scroll to position [826, 0]
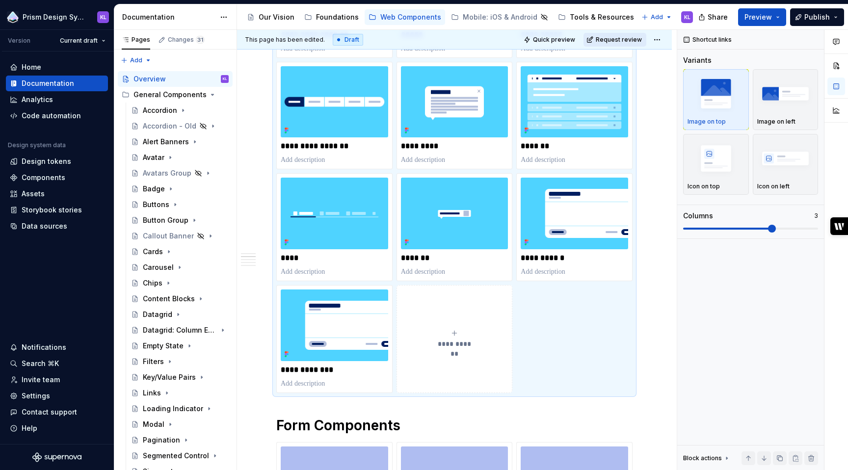
click at [634, 39] on span "Request review" at bounding box center [619, 40] width 46 height 8
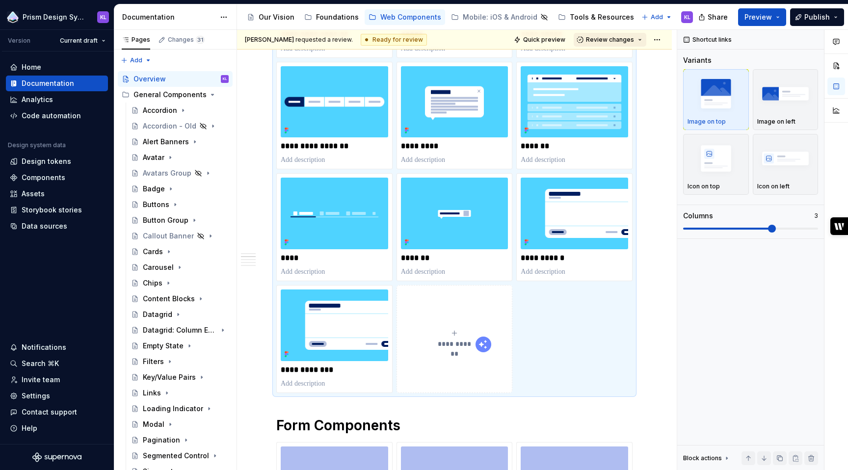
click at [633, 40] on span "Review changes" at bounding box center [610, 40] width 48 height 8
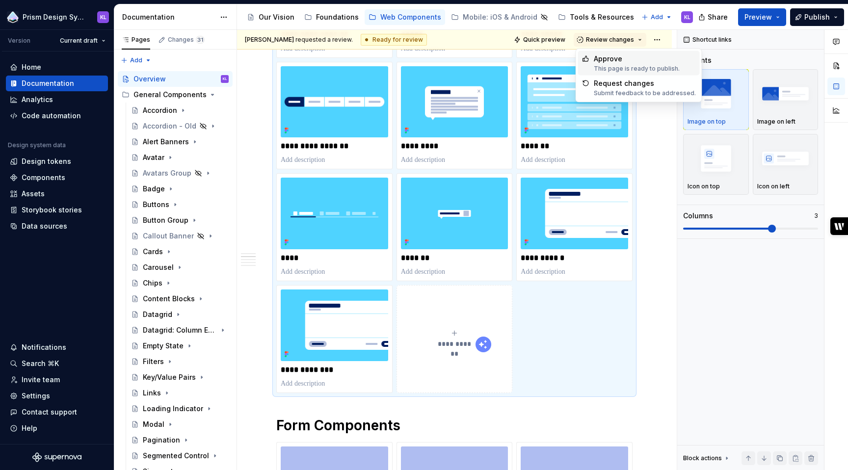
click at [624, 56] on div "Approve" at bounding box center [637, 59] width 86 height 10
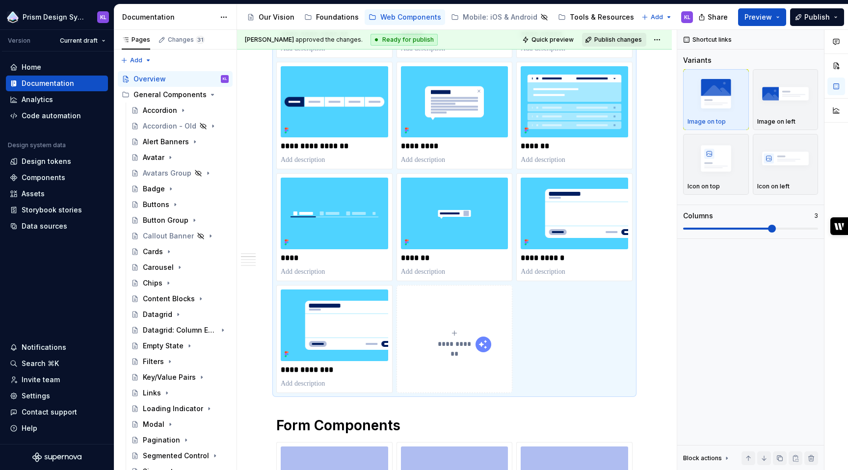
click at [621, 40] on span "Publish changes" at bounding box center [618, 40] width 48 height 8
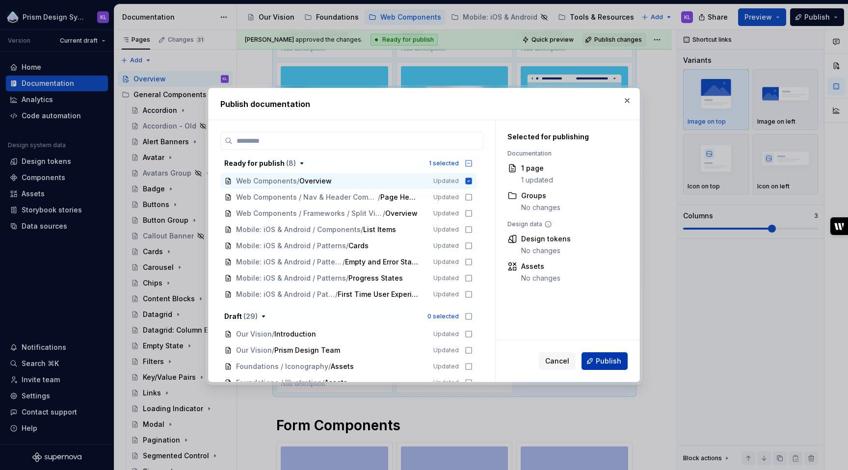
click at [605, 356] on span "Publish" at bounding box center [609, 361] width 26 height 10
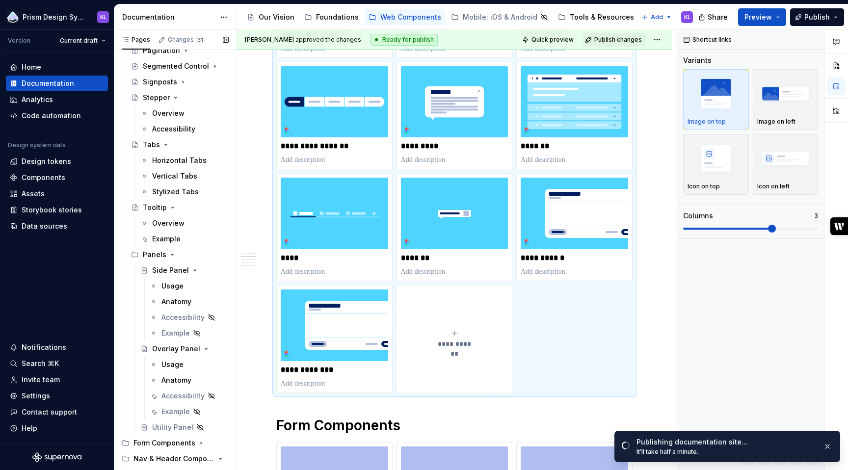
scroll to position [493, 0]
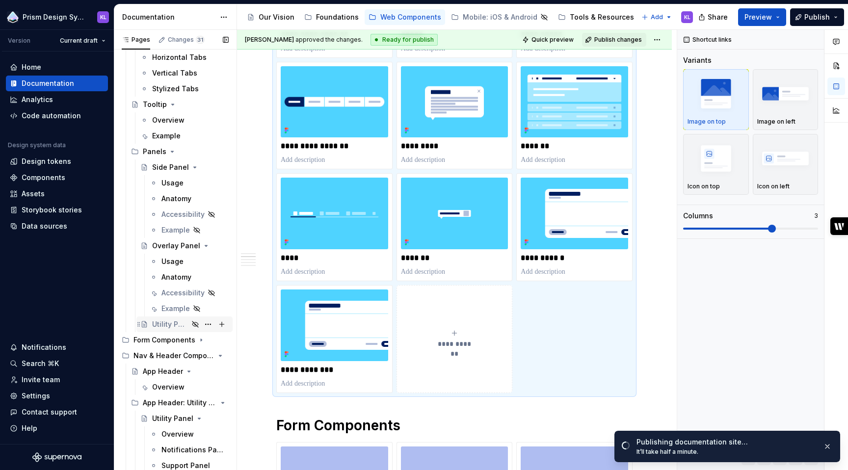
click at [171, 326] on div "Utility Panel" at bounding box center [170, 324] width 36 height 10
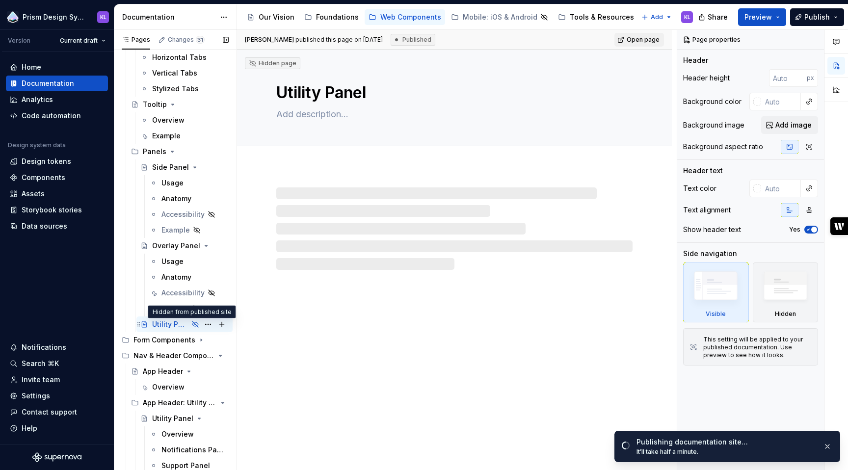
click at [192, 324] on icon "Page tree" at bounding box center [195, 324] width 8 height 8
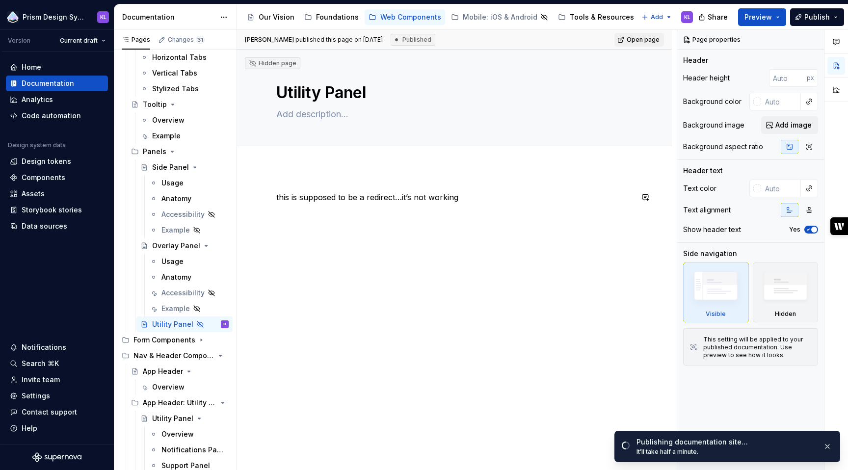
click at [348, 213] on div "this is supposed to be a redirect…it’s not working" at bounding box center [454, 209] width 356 height 37
type textarea "*"
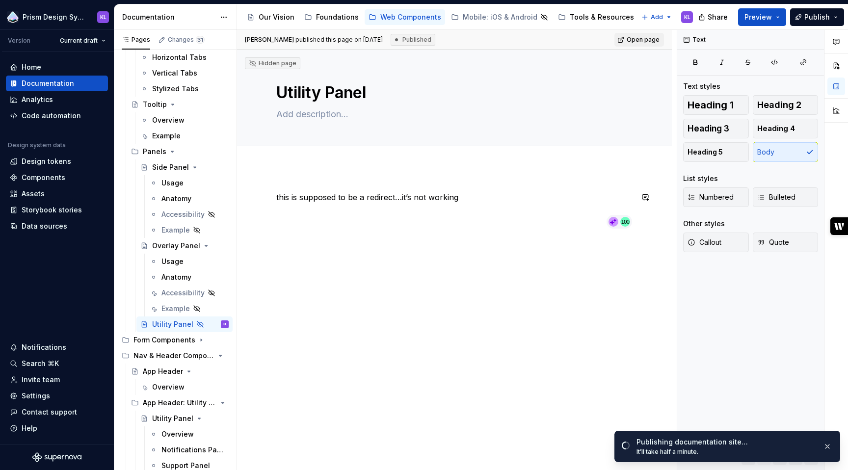
click at [326, 176] on div "this is supposed to be a redirect…it’s not working" at bounding box center [454, 274] width 435 height 213
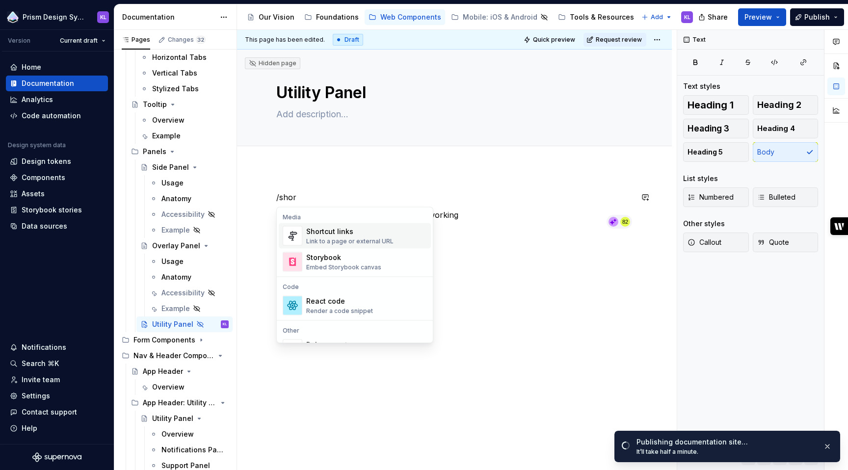
click at [317, 234] on div "Shortcut links" at bounding box center [349, 232] width 87 height 10
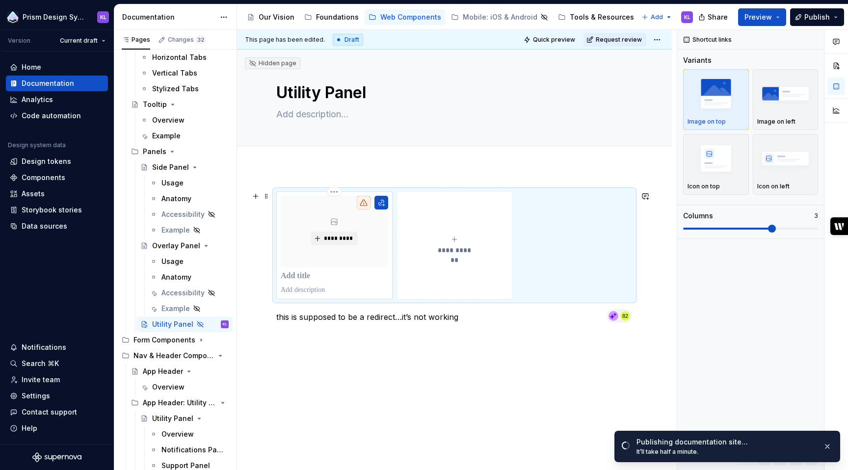
click at [303, 276] on p at bounding box center [334, 276] width 107 height 10
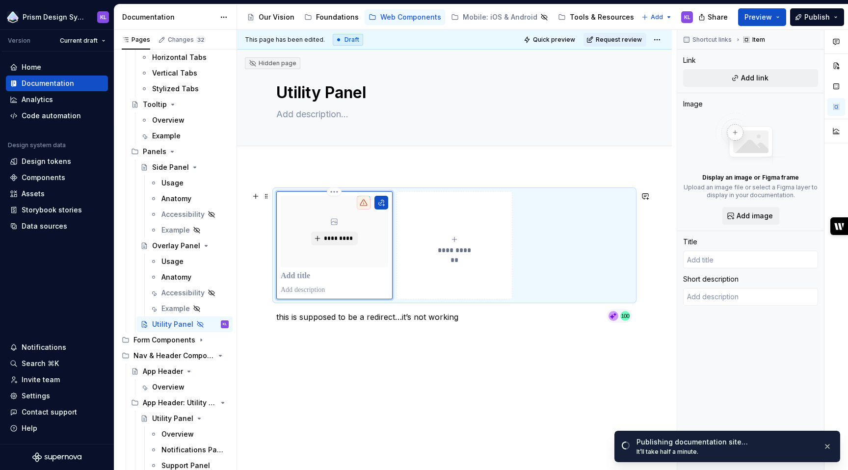
click at [303, 276] on p at bounding box center [334, 276] width 107 height 10
type textarea "*"
type input "V"
type textarea "*"
type input "Vi"
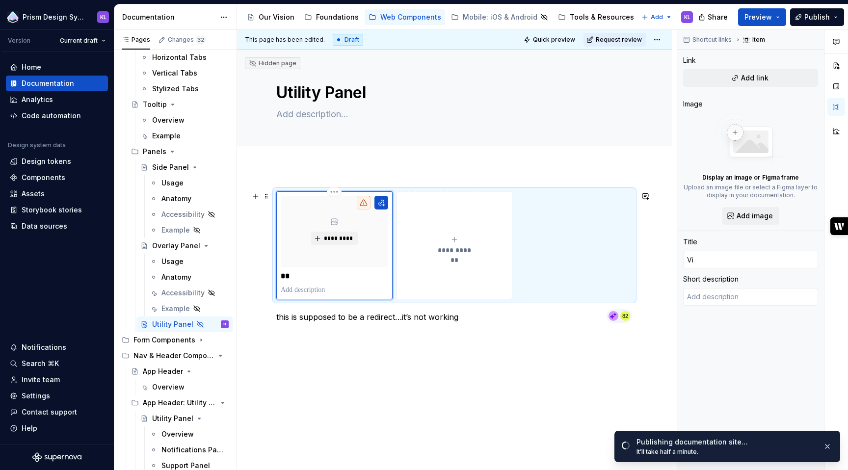
type textarea "*"
type input "Vie"
type textarea "*"
type input "View"
type textarea "*"
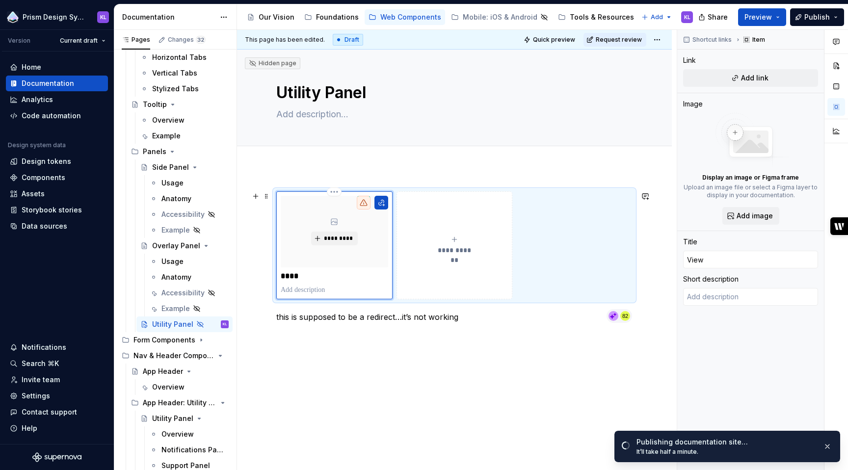
type input "View"
type textarea "*"
type input "View"
type textarea "*"
type input "Vie"
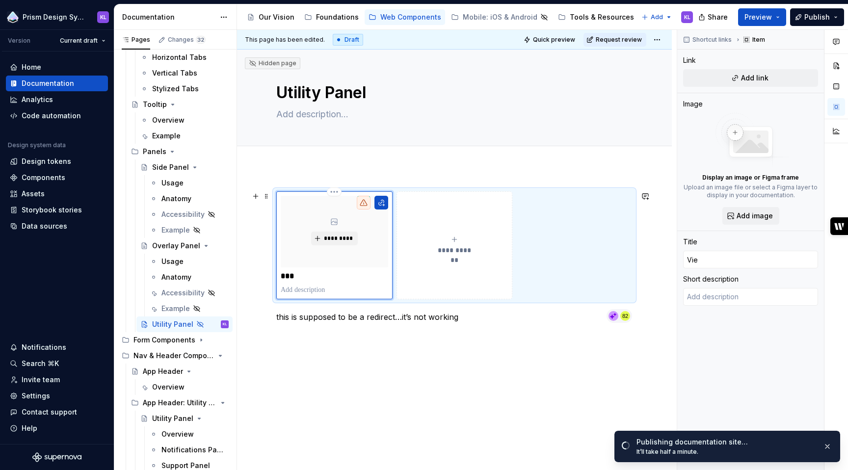
type textarea "*"
type input "Vi"
type textarea "*"
type input "V"
type textarea "*"
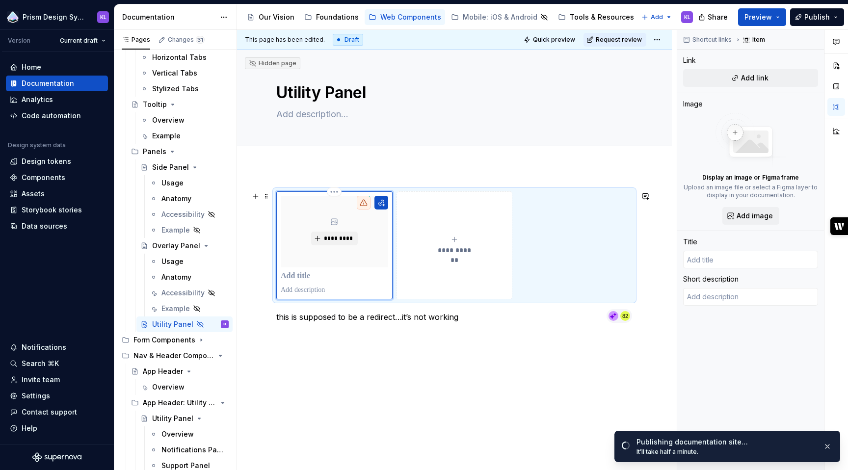
type textarea "*"
type input "V"
type textarea "*"
type input "Vi"
type textarea "*"
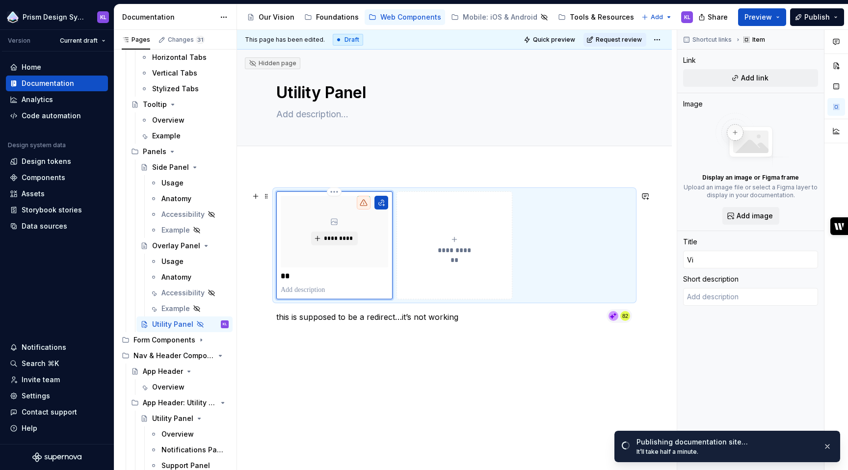
type input "Vie"
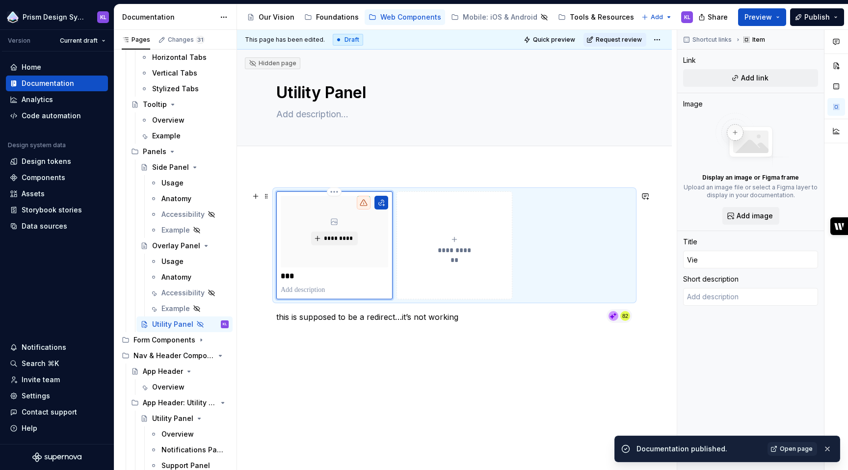
type textarea "*"
type input "View"
type textarea "*"
type input "View"
type textarea "*"
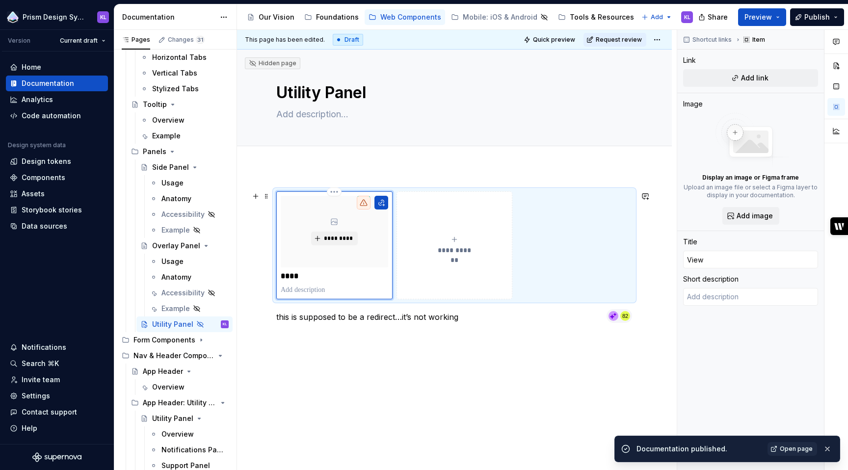
type input "View U"
type textarea "*"
type input "View Ut"
type textarea "*"
type input "View Uti"
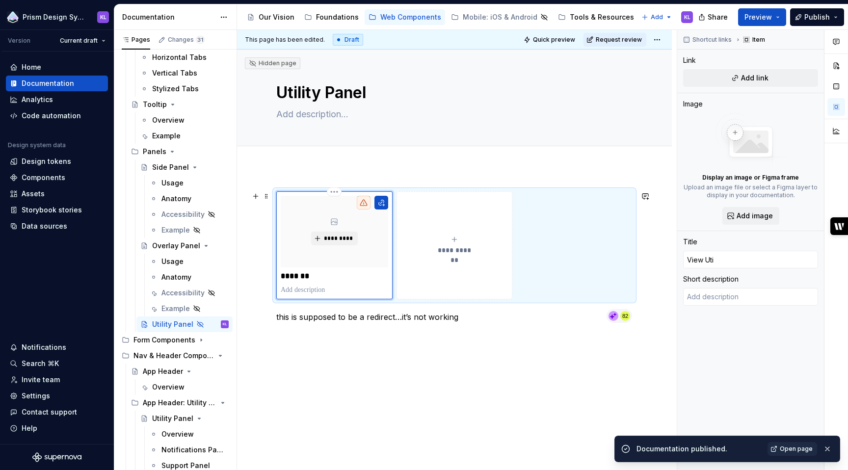
type textarea "*"
type input "View Util"
type textarea "*"
type input "View Utili"
type textarea "*"
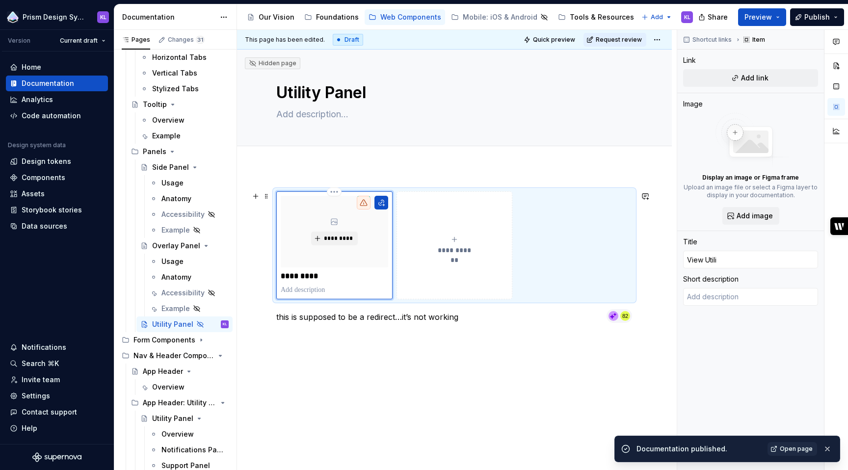
type input "View Utilit"
type textarea "*"
type input "View Utility"
type textarea "*"
type input "View Utility"
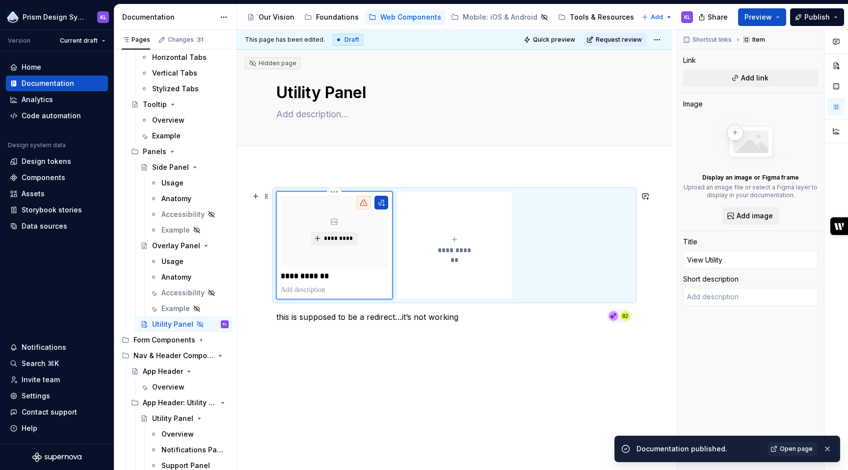
type textarea "*"
type input "View Utility P"
type textarea "*"
type input "View Utility Pa"
type textarea "*"
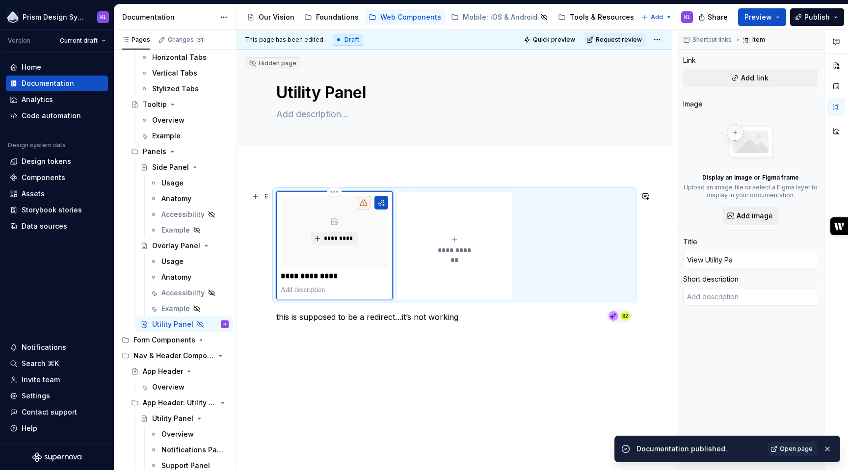
type input "View Utility Pan"
type textarea "*"
type input "View Utility Pane"
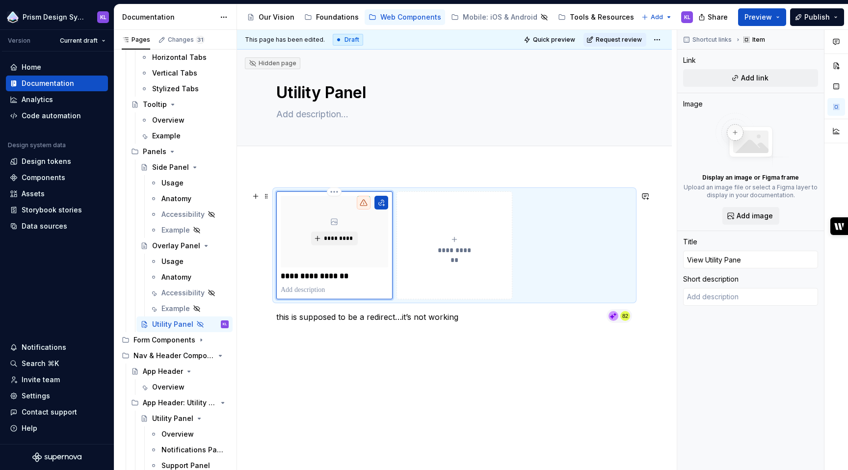
type textarea "*"
type input "View Utility Panel"
type textarea "*"
type input "View Utility Panel"
type textarea "*"
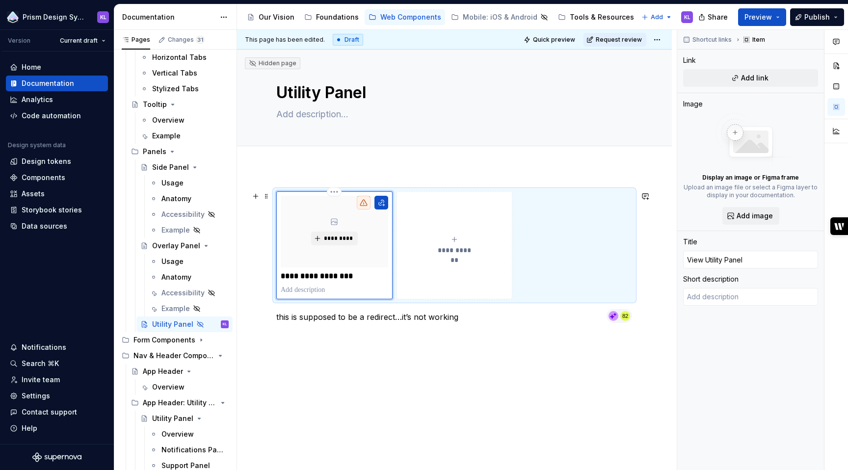
type input "View Utility Panel D"
type textarea "*"
type input "View Utility Panel Do"
type textarea "*"
type input "View Utility Panel Doc"
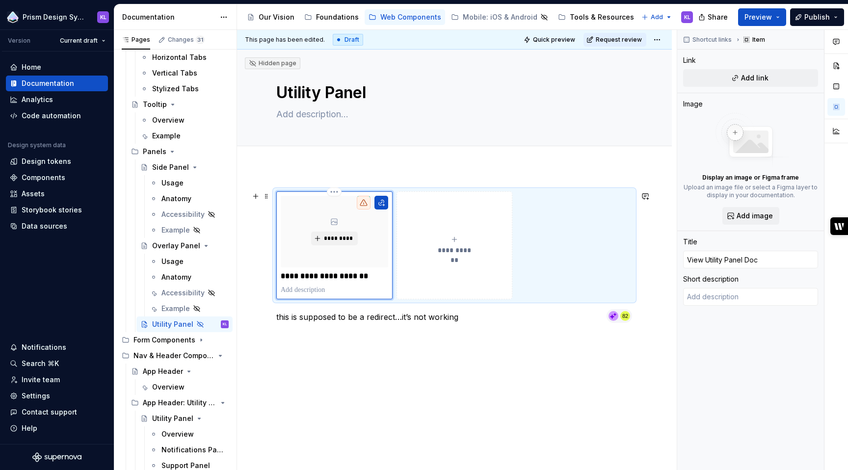
type textarea "*"
type input "View Utility Panel Docu"
type textarea "*"
type input "View Utility Panel Doc"
type textarea "*"
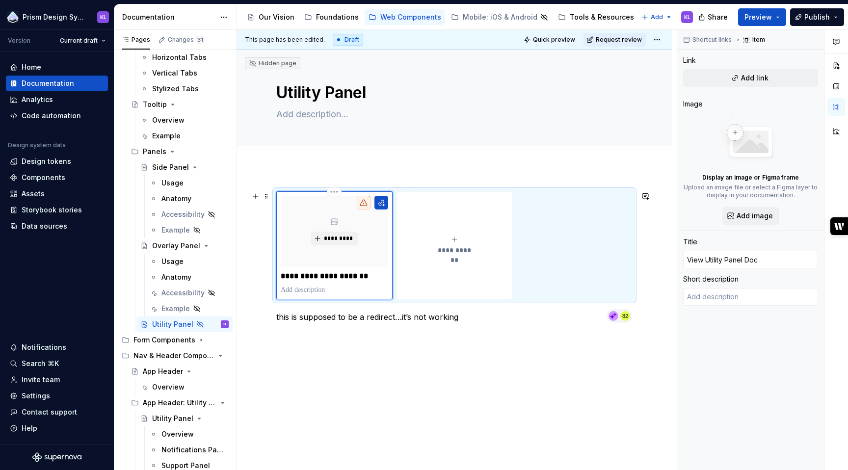
type input "View Utility Panel Do"
type textarea "*"
type input "View Utility Panel D"
type textarea "*"
type input "View Utility Panel"
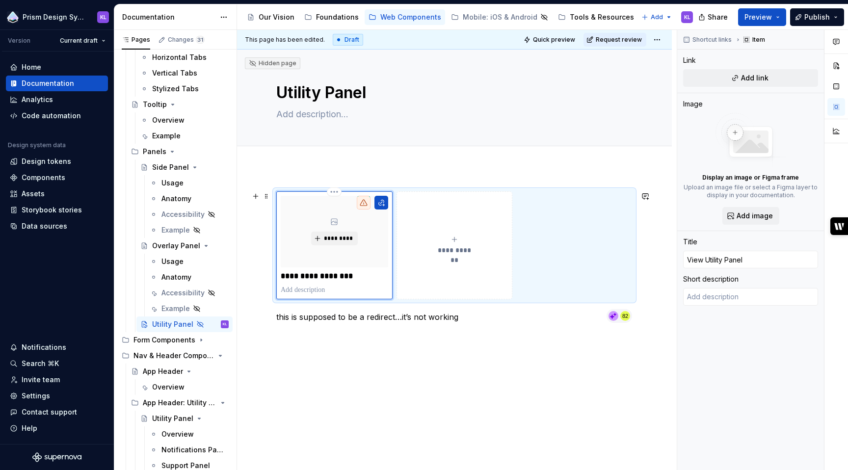
type textarea "*"
type input "View Utility Panel"
type textarea "*"
type input "Utility Panel"
click at [301, 290] on p at bounding box center [334, 290] width 107 height 10
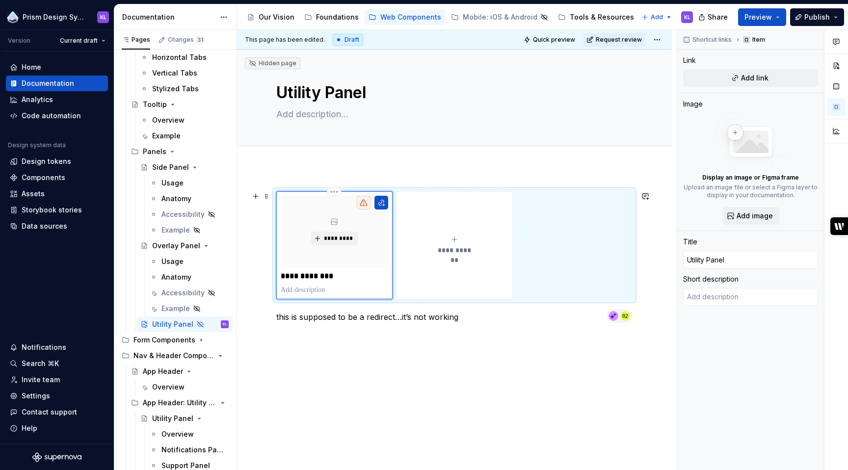
type textarea "*"
type textarea "G"
type textarea "*"
type textarea "Go"
type textarea "*"
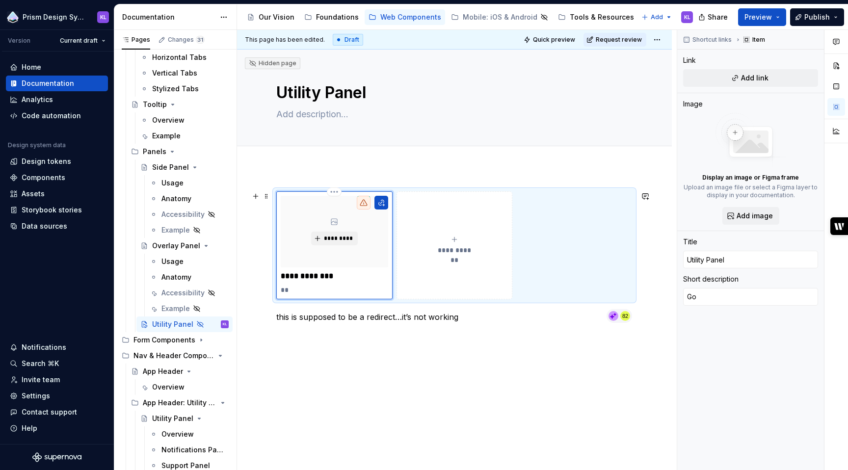
type textarea "Got"
type textarea "*"
type textarea "Go"
type textarea "*"
type textarea "Go"
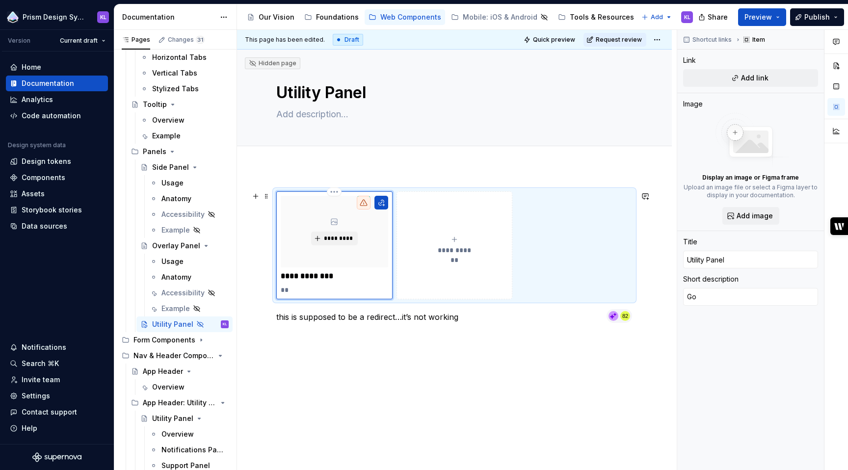
type textarea "*"
type textarea "Go t"
type textarea "*"
type textarea "Go to"
type textarea "*"
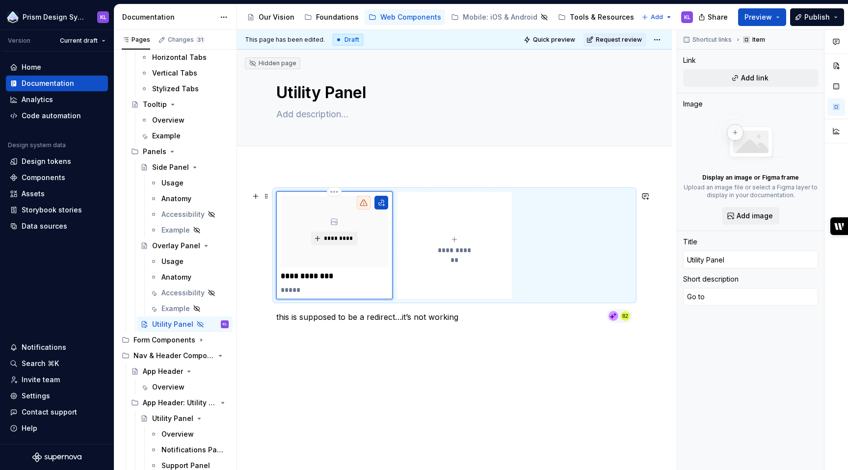
type textarea "Go to"
type textarea "*"
type textarea "Go to d"
type textarea "*"
type textarea "Go to do"
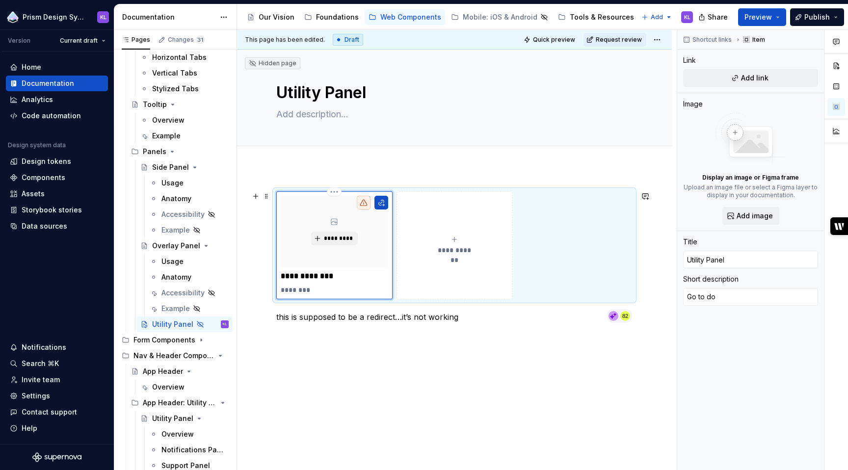
type textarea "*"
type textarea "Go to doc"
type textarea "*"
type textarea "Go to docu"
type textarea "*"
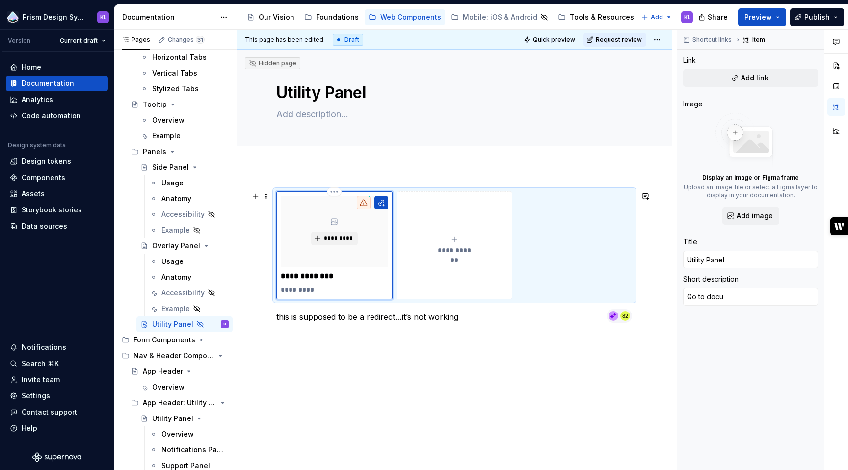
type textarea "Go to docue"
type textarea "*"
type textarea "Go to docuem"
type textarea "*"
type textarea "Go to docueme"
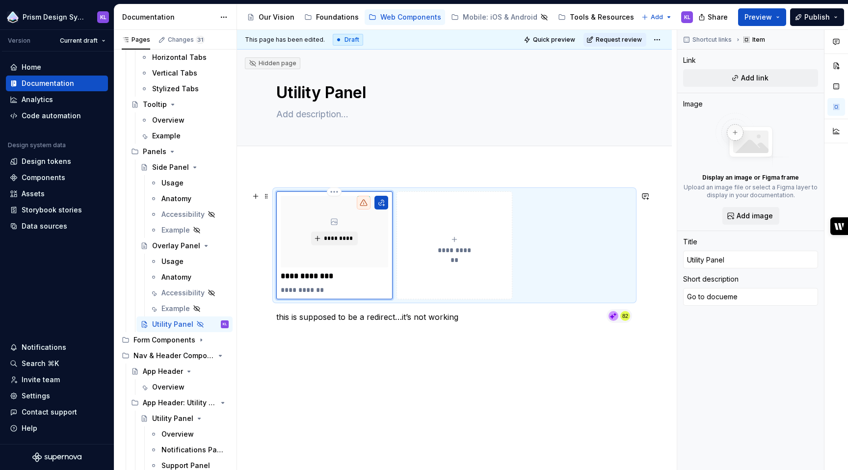
type textarea "*"
type textarea "Go to docuemen"
type textarea "*"
type textarea "Go to docuement"
type textarea "*"
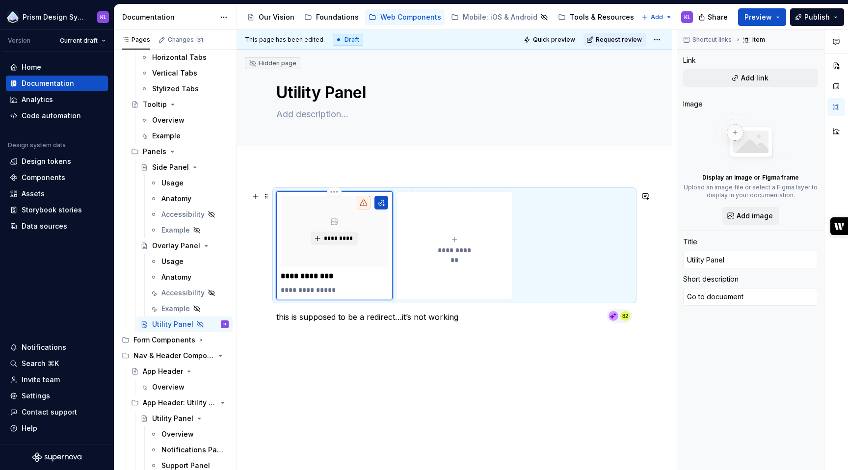
type textarea "Go to docuementa"
type textarea "*"
type textarea "Go to docuementat"
type textarea "*"
type textarea "Go to docuementati"
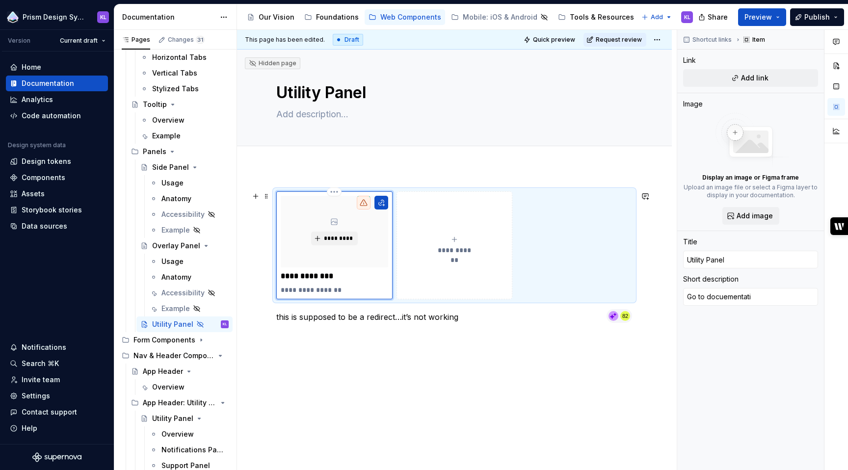
type textarea "*"
type textarea "Go to docuementatio"
type textarea "*"
type textarea "Go to docuementation"
click at [334, 238] on span "*********" at bounding box center [338, 239] width 30 height 8
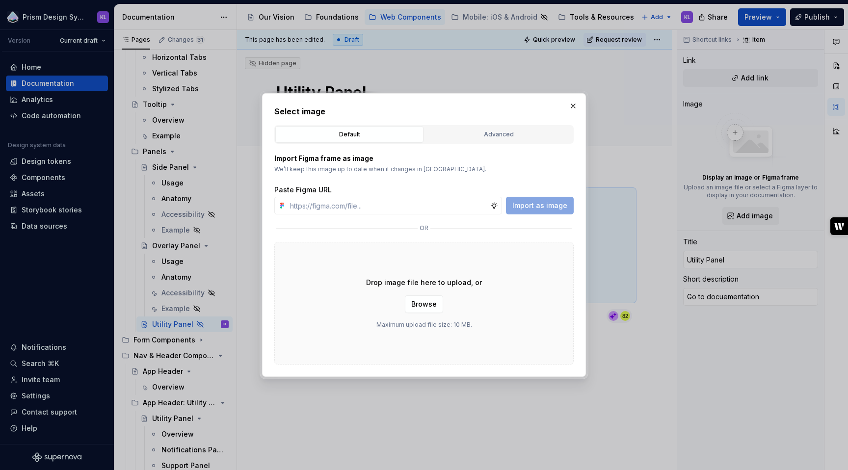
type textarea "*"
click at [486, 137] on div "Advanced" at bounding box center [498, 135] width 141 height 10
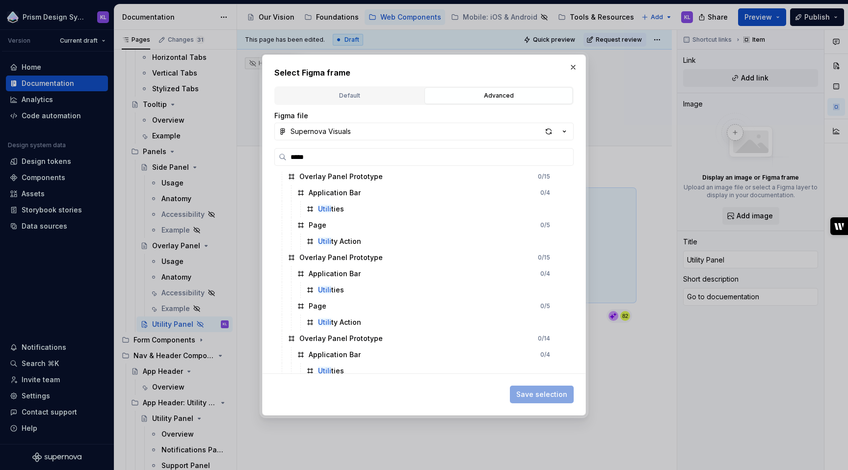
scroll to position [3191, 0]
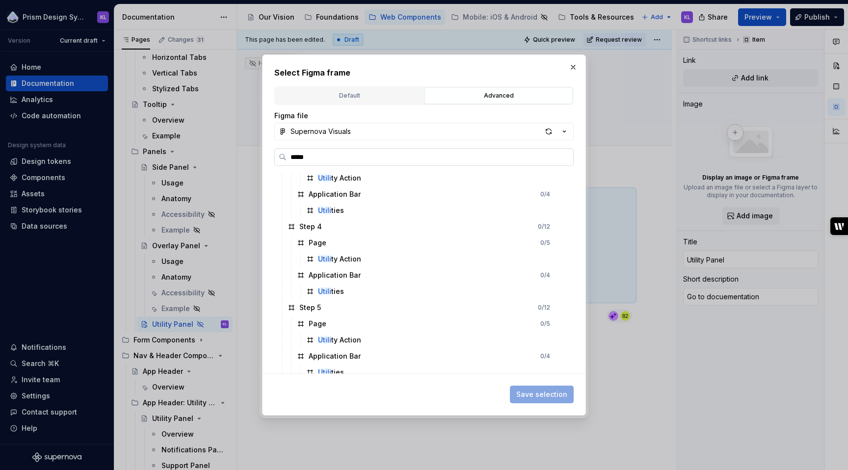
click at [296, 158] on input "*****" at bounding box center [430, 157] width 287 height 10
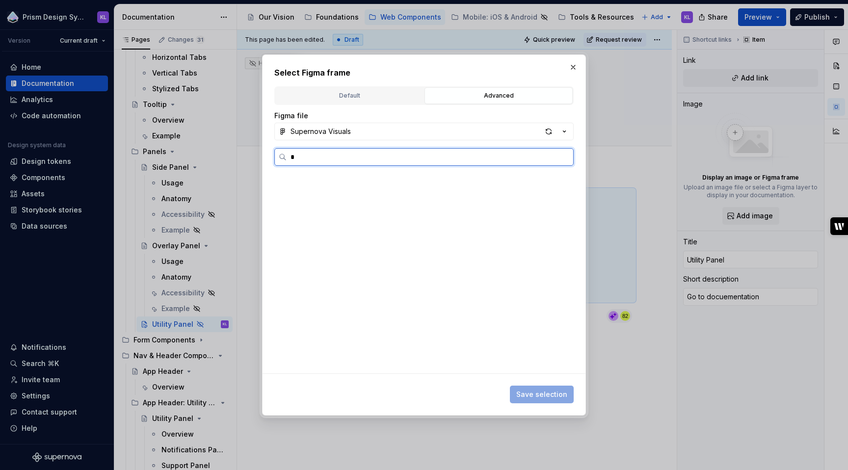
scroll to position [0, 0]
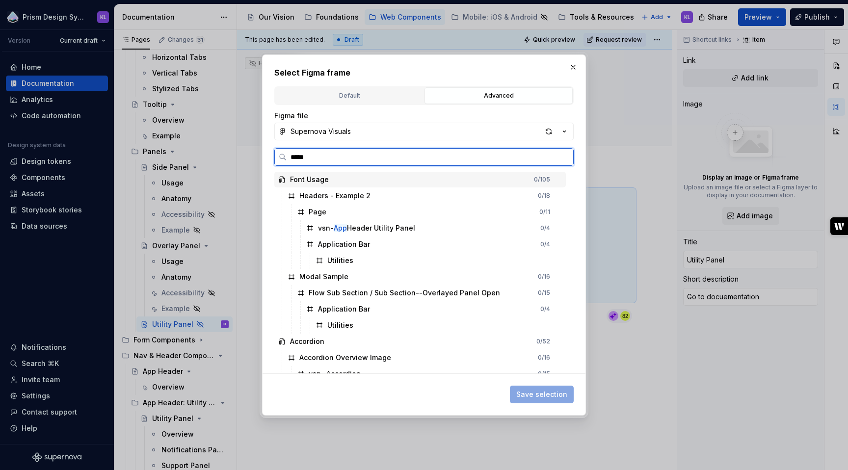
type input "******"
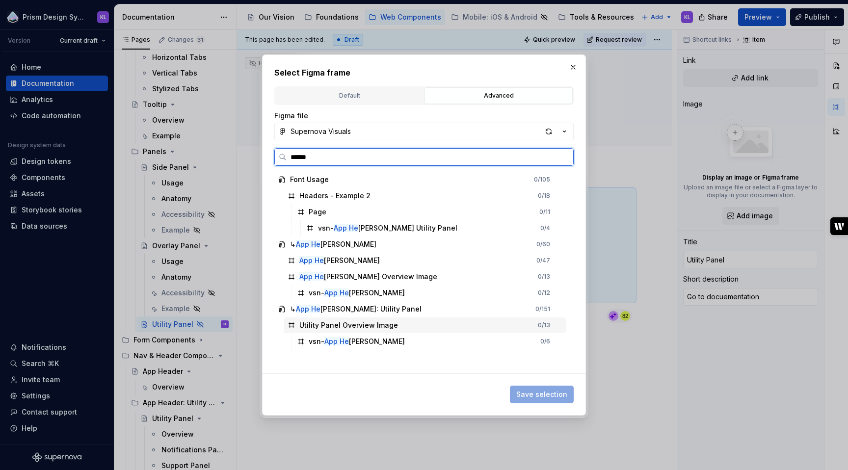
click at [325, 326] on div "Utility Panel Overview Image" at bounding box center [348, 325] width 99 height 10
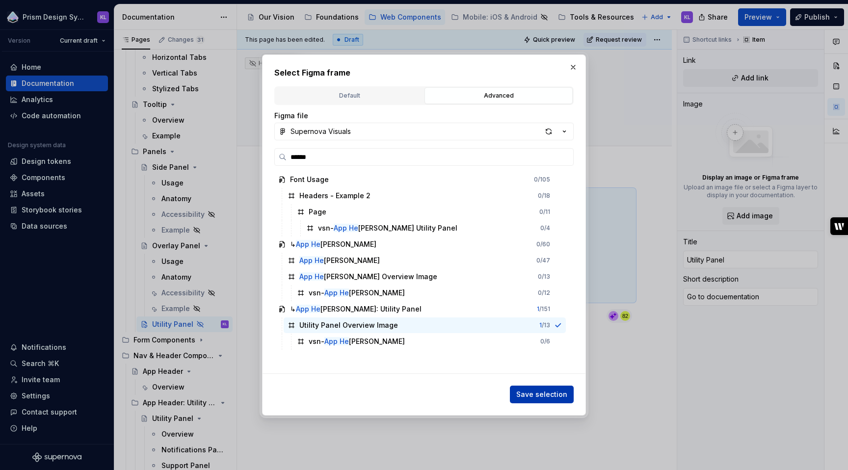
click at [524, 391] on span "Save selection" at bounding box center [541, 395] width 51 height 10
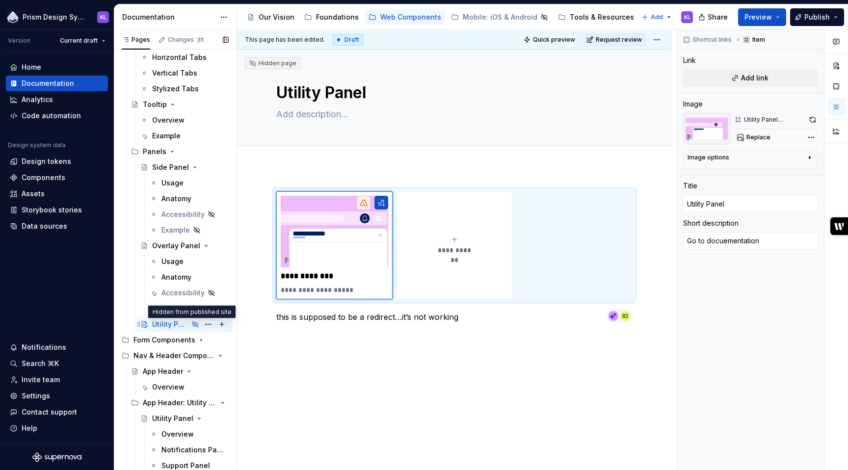
click at [191, 324] on icon "Page tree" at bounding box center [195, 324] width 8 height 8
click at [201, 324] on button "Page tree" at bounding box center [208, 324] width 14 height 14
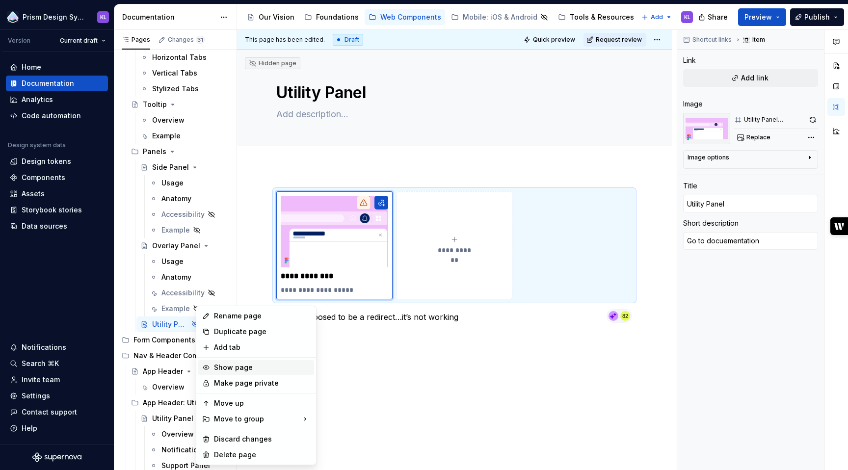
click at [232, 373] on div "Show page" at bounding box center [256, 368] width 116 height 16
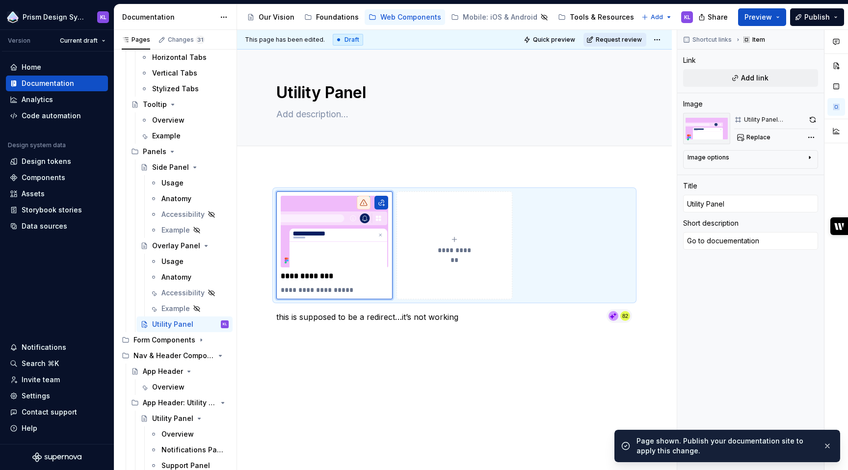
click at [603, 38] on span "Request review" at bounding box center [619, 40] width 46 height 8
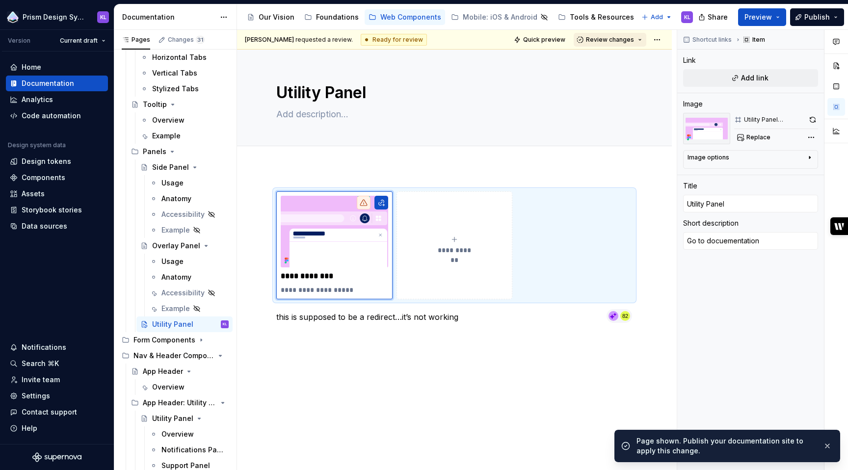
click at [606, 40] on span "Review changes" at bounding box center [610, 40] width 48 height 8
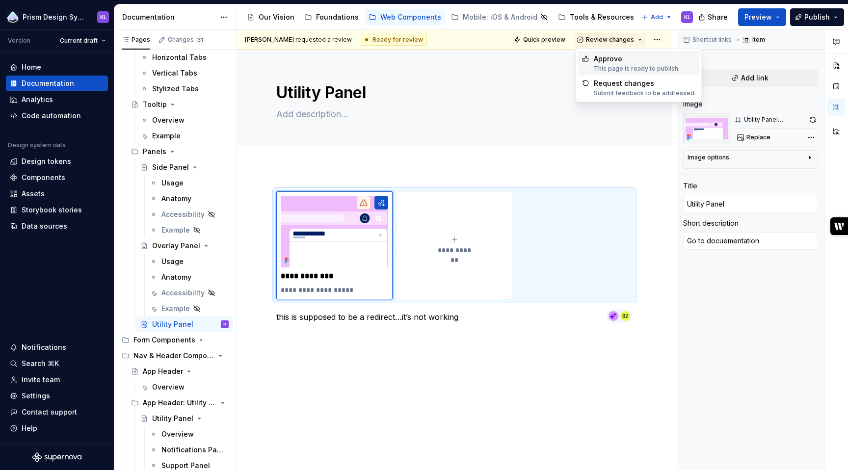
click at [611, 59] on div "Approve" at bounding box center [637, 59] width 86 height 10
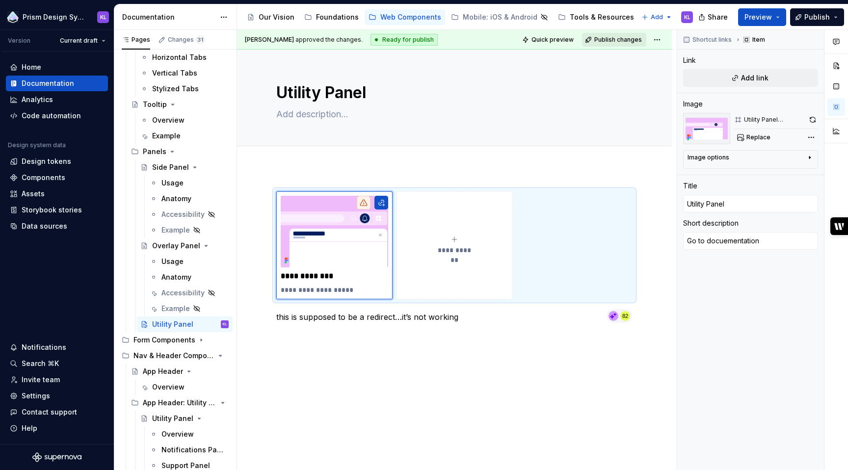
click at [606, 40] on span "Publish changes" at bounding box center [618, 40] width 48 height 8
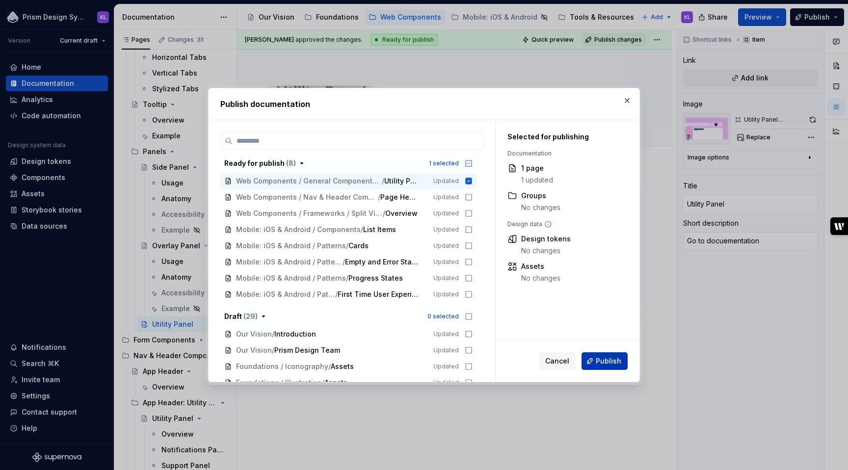
click at [605, 362] on span "Publish" at bounding box center [609, 361] width 26 height 10
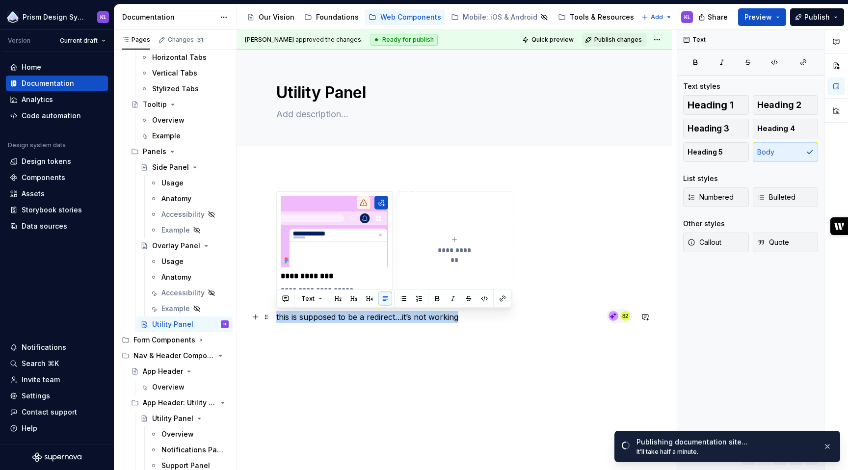
drag, startPoint x: 489, startPoint y: 318, endPoint x: 276, endPoint y: 319, distance: 212.9
click at [276, 319] on p "this is supposed to be a redirect…it’s not working" at bounding box center [454, 317] width 356 height 12
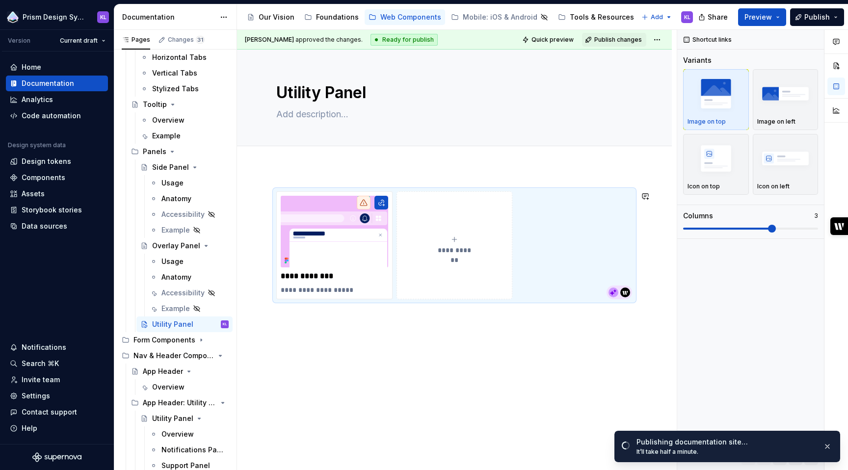
click at [500, 367] on div "**********" at bounding box center [454, 310] width 435 height 284
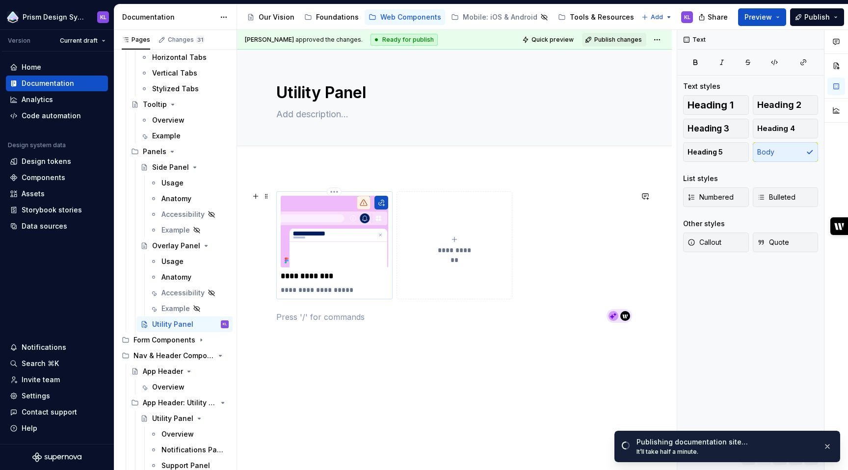
click at [328, 259] on img at bounding box center [334, 232] width 107 height 72
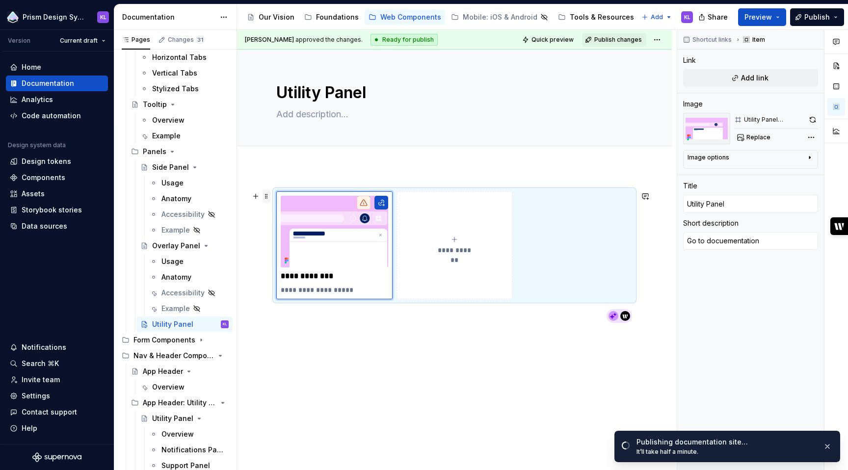
click at [268, 194] on span at bounding box center [266, 196] width 8 height 14
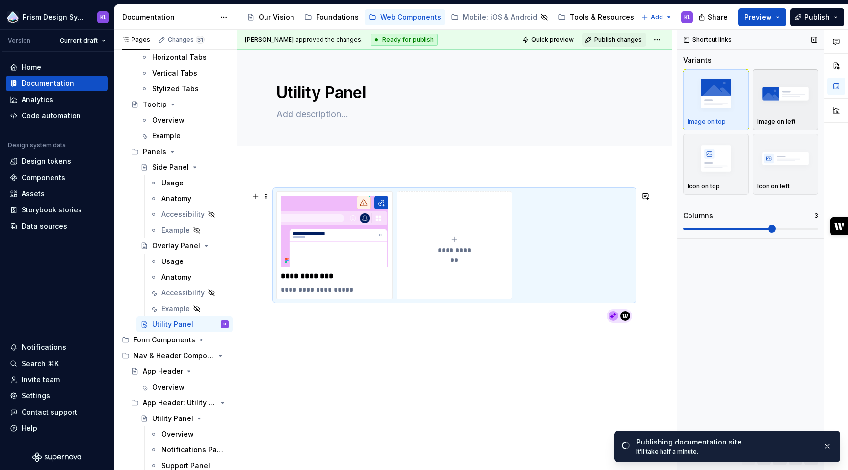
click at [786, 110] on img "button" at bounding box center [785, 94] width 57 height 36
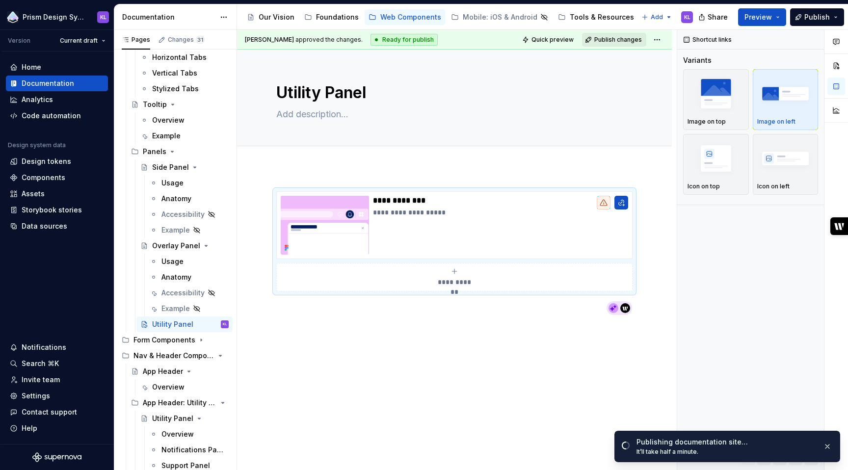
click at [620, 41] on span "Publish changes" at bounding box center [618, 40] width 48 height 8
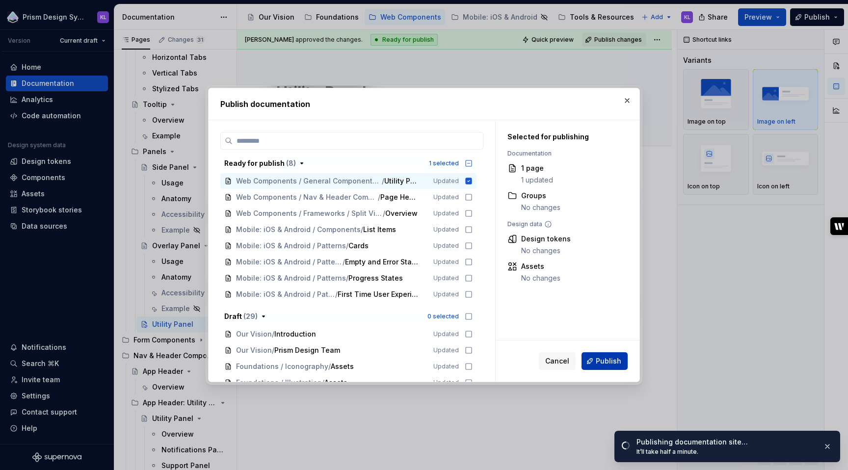
click at [595, 361] on button "Publish" at bounding box center [604, 361] width 46 height 18
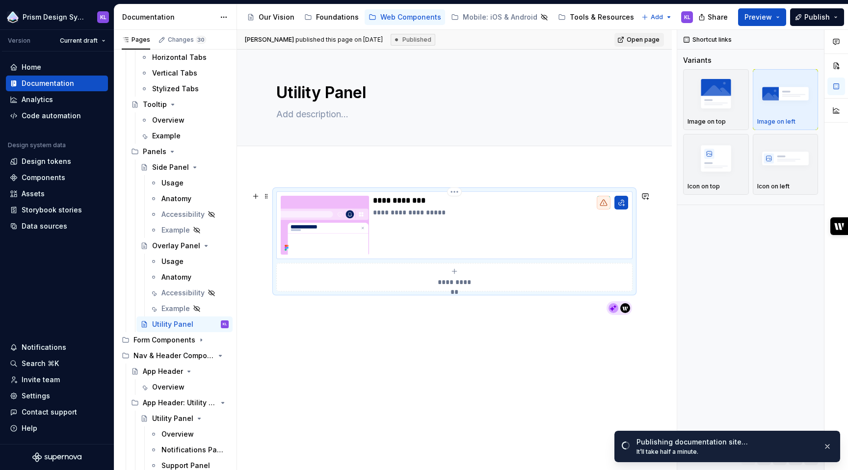
click at [603, 203] on icon at bounding box center [604, 203] width 8 height 8
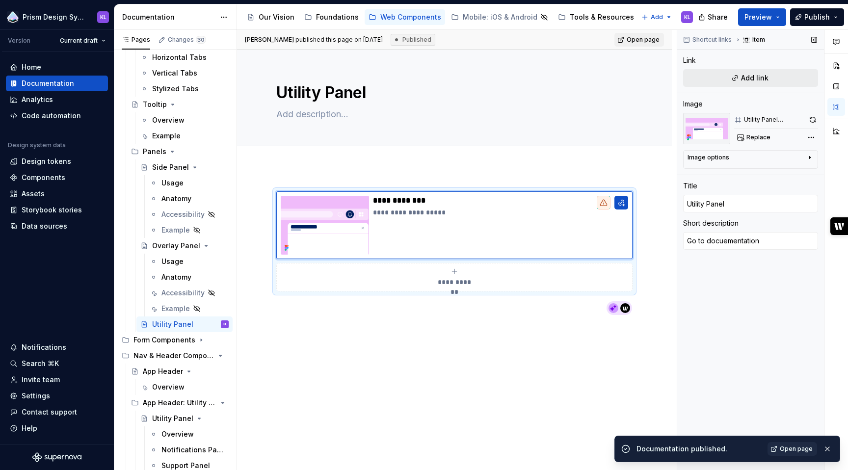
click at [757, 78] on span "Add link" at bounding box center [754, 78] width 27 height 10
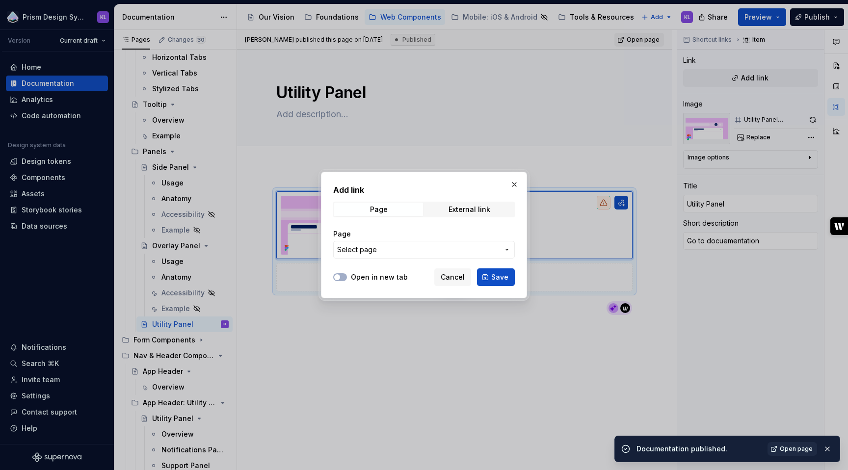
click at [441, 251] on span "Select page" at bounding box center [418, 250] width 162 height 10
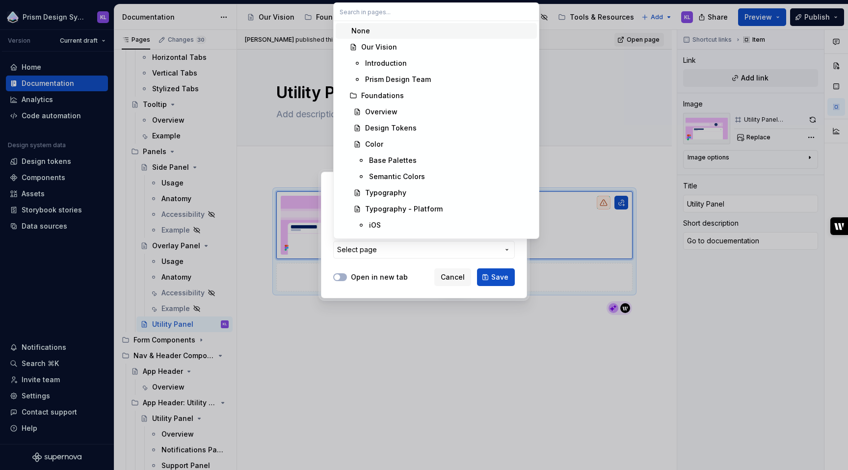
type textarea "*"
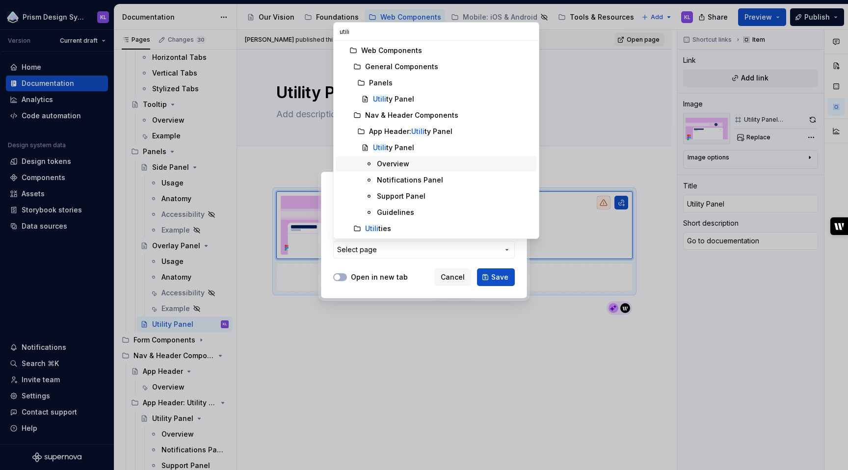
type input "utili"
click at [416, 160] on div "Overview" at bounding box center [455, 164] width 156 height 10
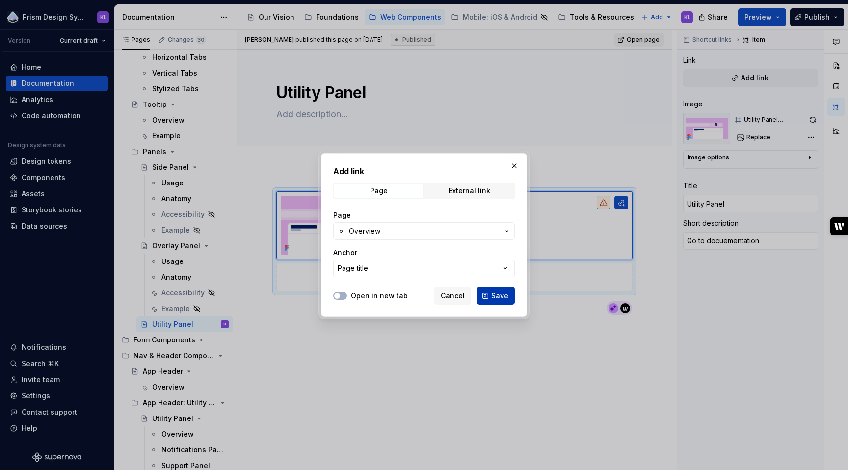
click at [502, 296] on span "Save" at bounding box center [499, 296] width 17 height 10
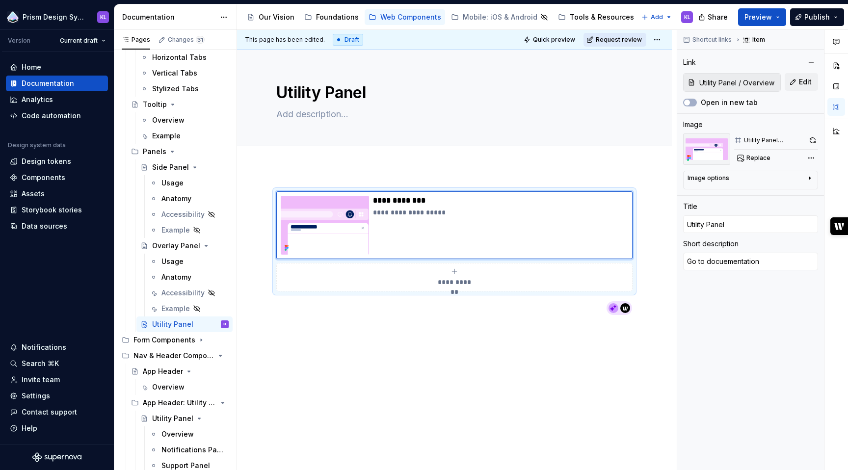
click at [612, 38] on span "Request review" at bounding box center [619, 40] width 46 height 8
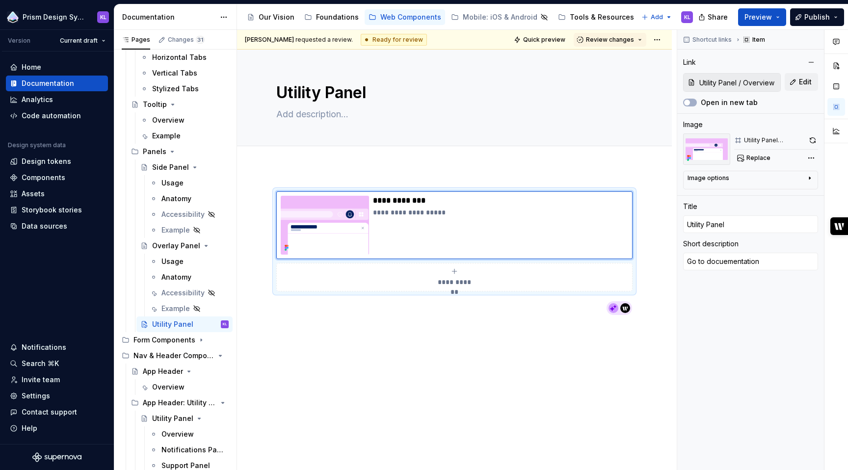
click at [612, 38] on span "Review changes" at bounding box center [610, 40] width 48 height 8
click at [612, 57] on div "Approve" at bounding box center [637, 59] width 86 height 10
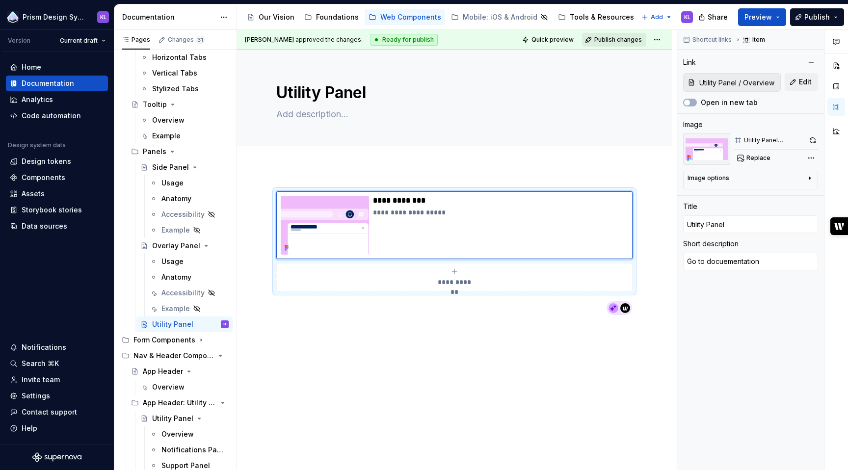
click at [610, 41] on span "Publish changes" at bounding box center [618, 40] width 48 height 8
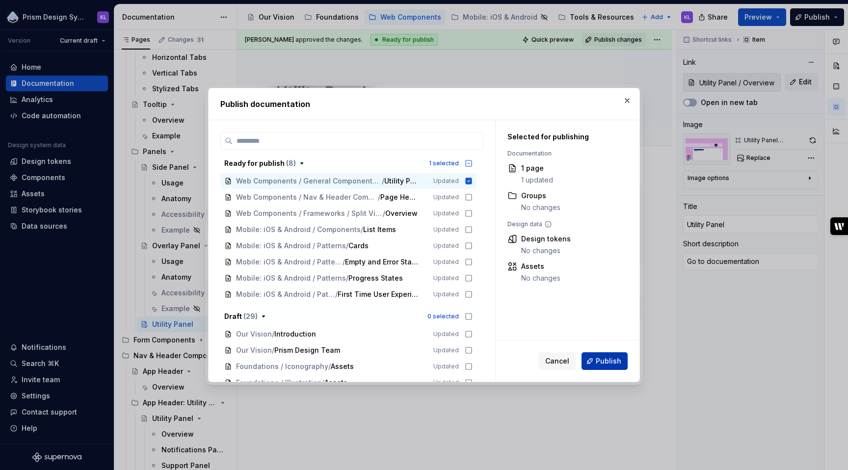
click at [607, 363] on span "Publish" at bounding box center [609, 361] width 26 height 10
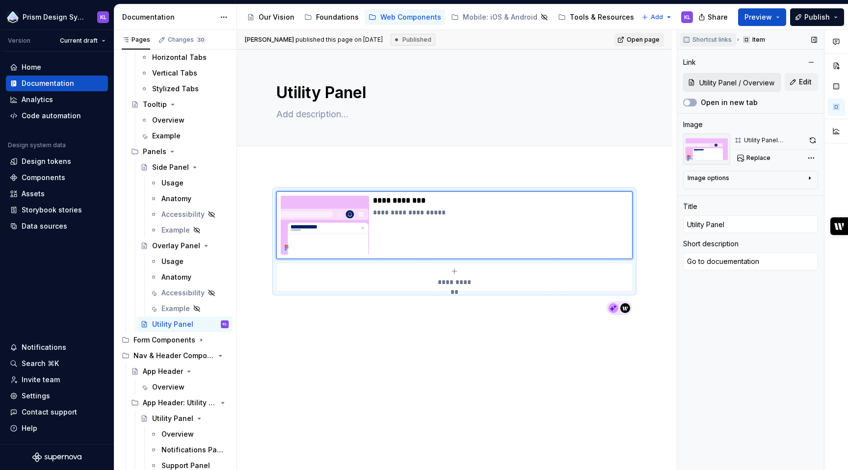
click at [720, 38] on span "Shortcut links" at bounding box center [711, 40] width 39 height 8
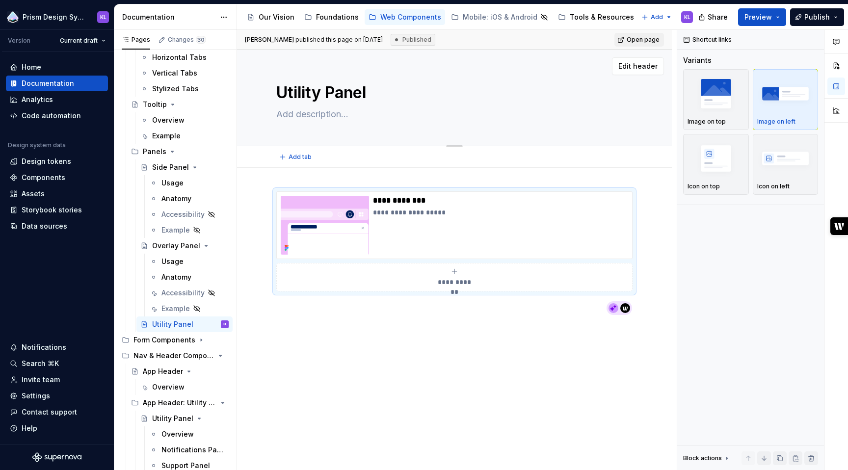
click at [611, 65] on div "Edit header" at bounding box center [450, 66] width 427 height 18
click at [533, 75] on div "Edit header" at bounding box center [450, 66] width 427 height 18
click at [356, 109] on textarea at bounding box center [452, 114] width 356 height 16
click at [368, 78] on div "Utility Panel" at bounding box center [454, 98] width 356 height 96
click at [504, 41] on div "Keith Leazenbee published this page on September 16, 2025 Published Open page" at bounding box center [454, 40] width 435 height 20
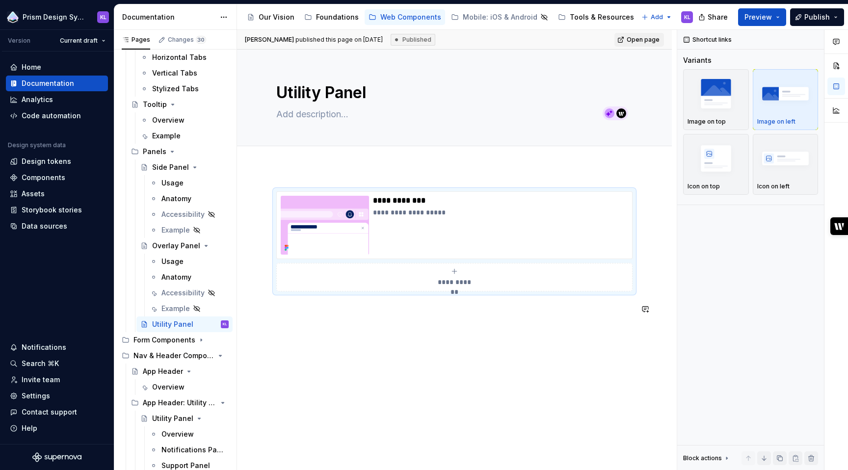
click at [451, 379] on div "**********" at bounding box center [454, 318] width 435 height 300
click at [497, 332] on div "**********" at bounding box center [454, 318] width 435 height 300
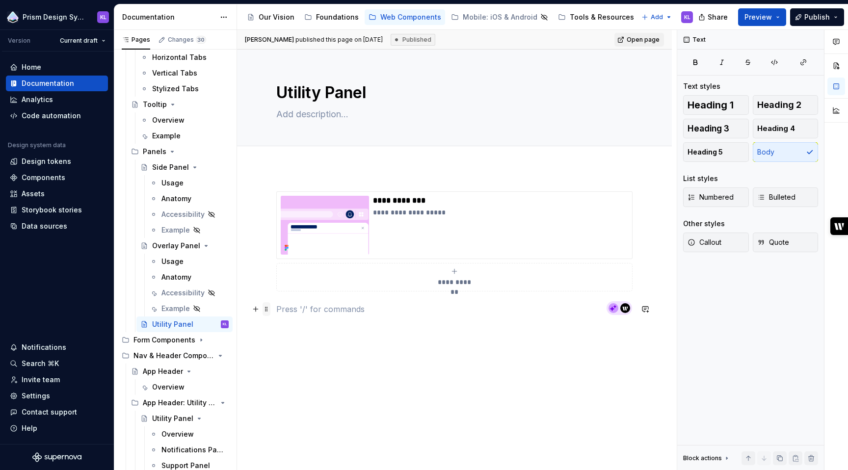
click at [266, 313] on span at bounding box center [266, 309] width 8 height 14
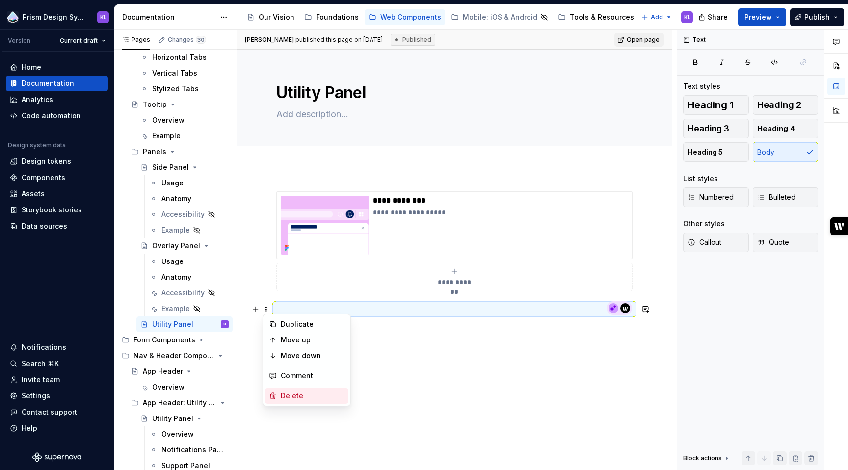
click at [299, 393] on div "Delete" at bounding box center [313, 396] width 64 height 10
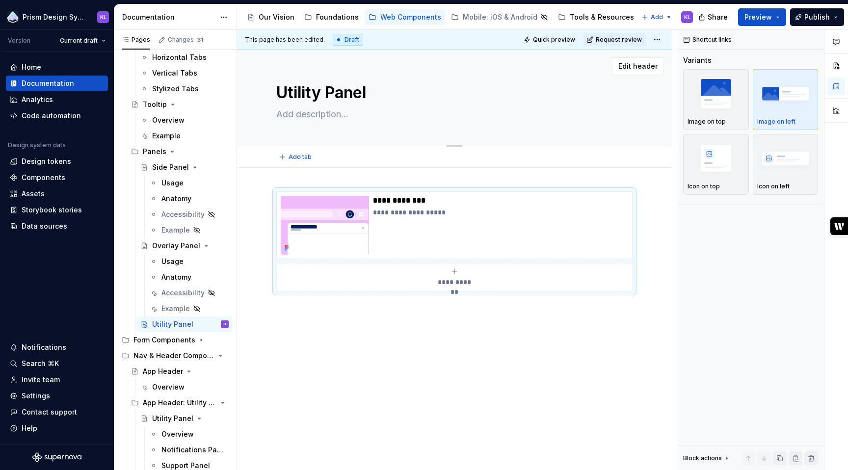
click at [310, 115] on textarea at bounding box center [452, 114] width 356 height 16
click at [323, 99] on textarea "Utility Panel" at bounding box center [452, 93] width 356 height 24
click at [633, 67] on span "Edit header" at bounding box center [637, 66] width 39 height 10
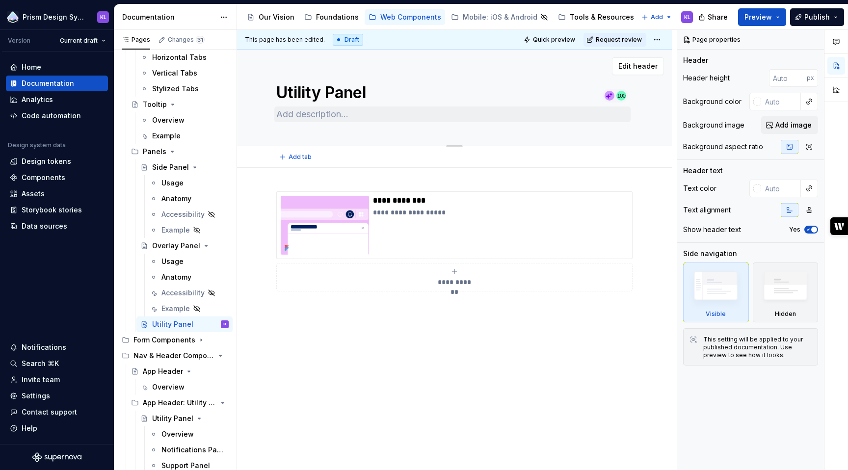
type textarea "*"
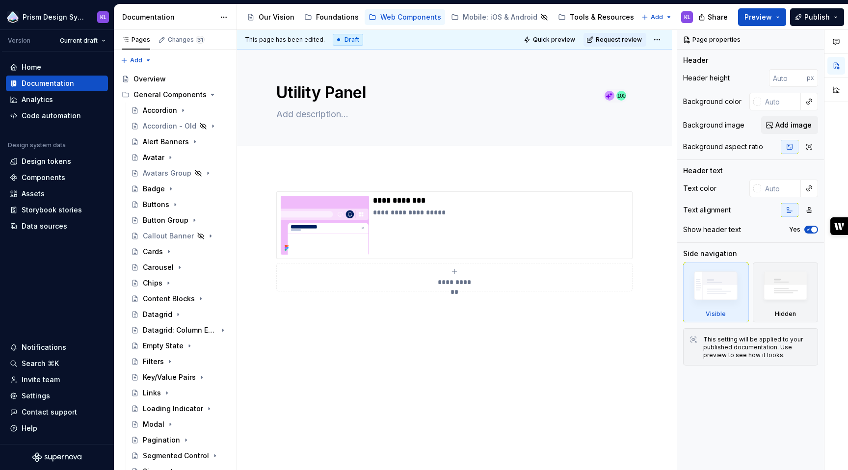
scroll to position [493, 0]
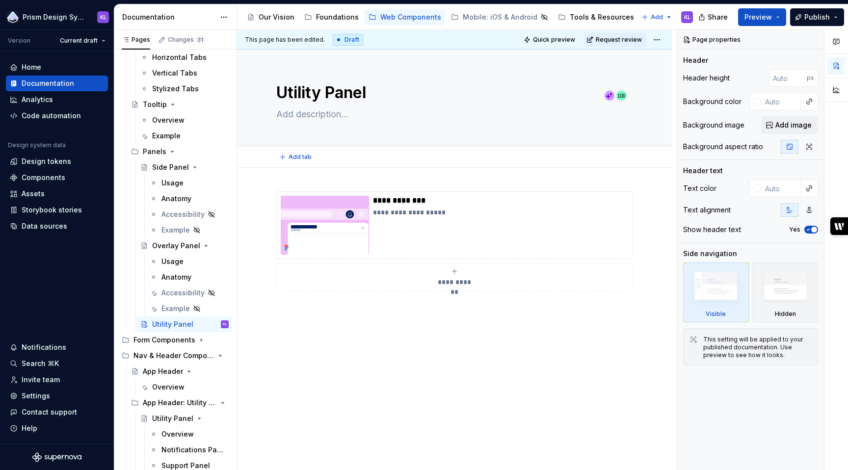
type textarea "*"
